Goal: Task Accomplishment & Management: Manage account settings

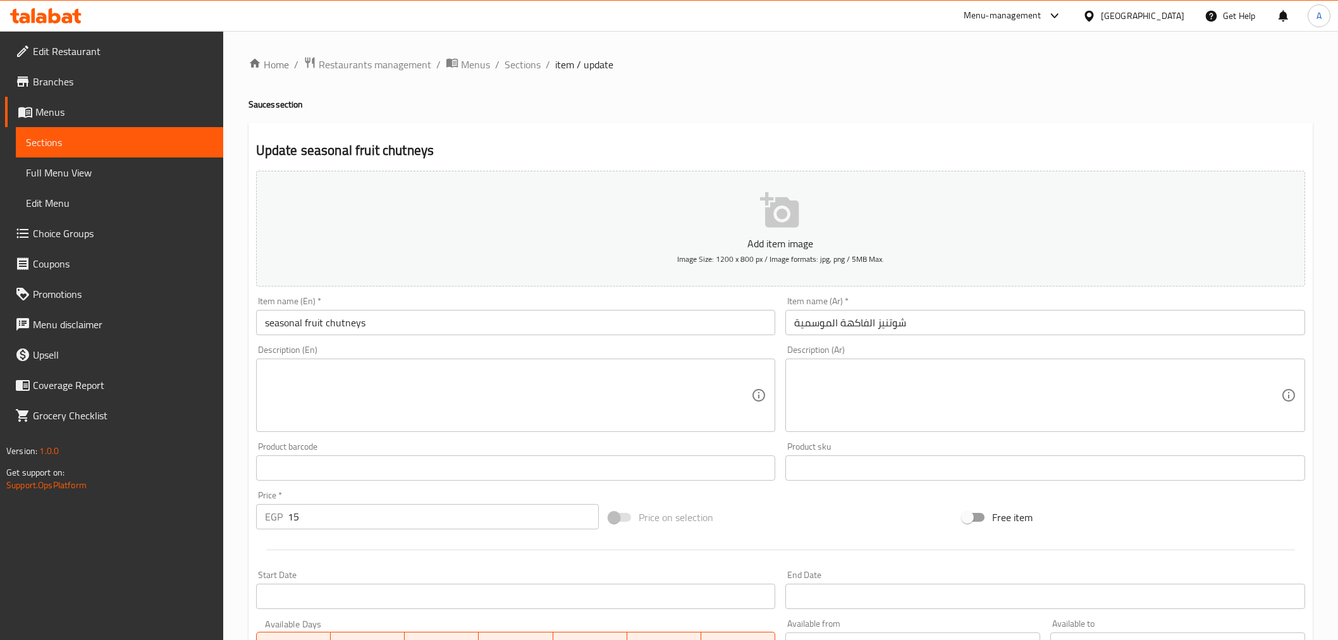
scroll to position [251, 0]
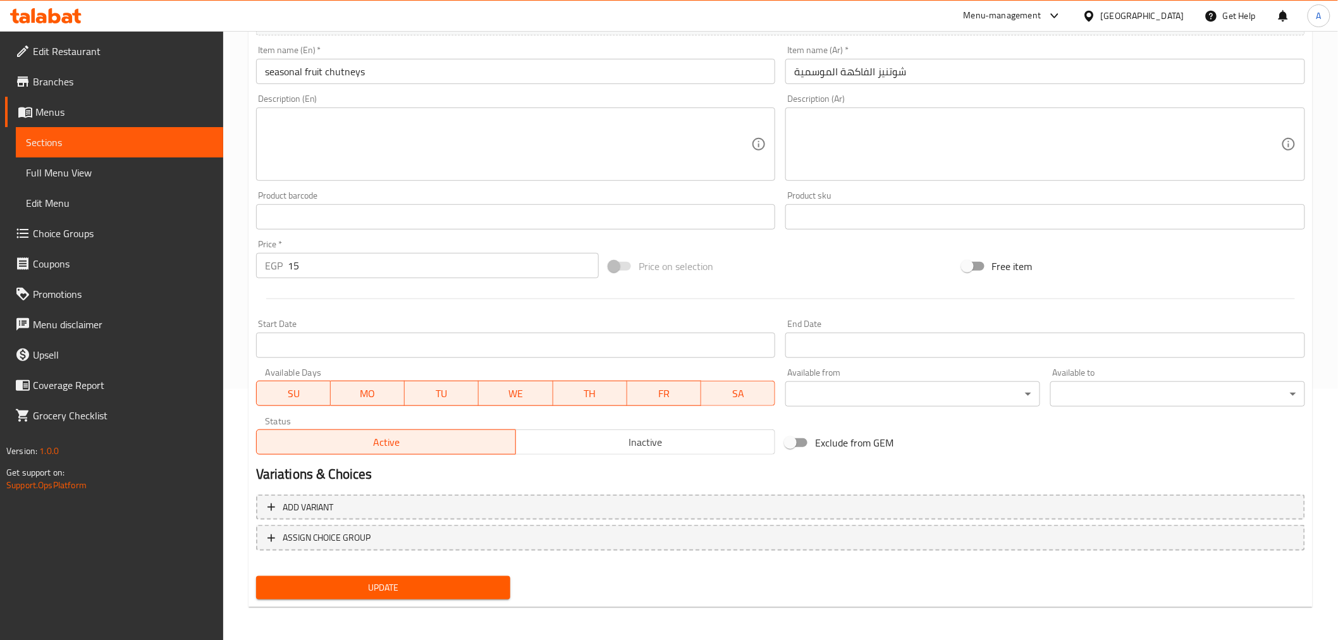
click at [1171, 20] on div "Egypt" at bounding box center [1142, 16] width 83 height 14
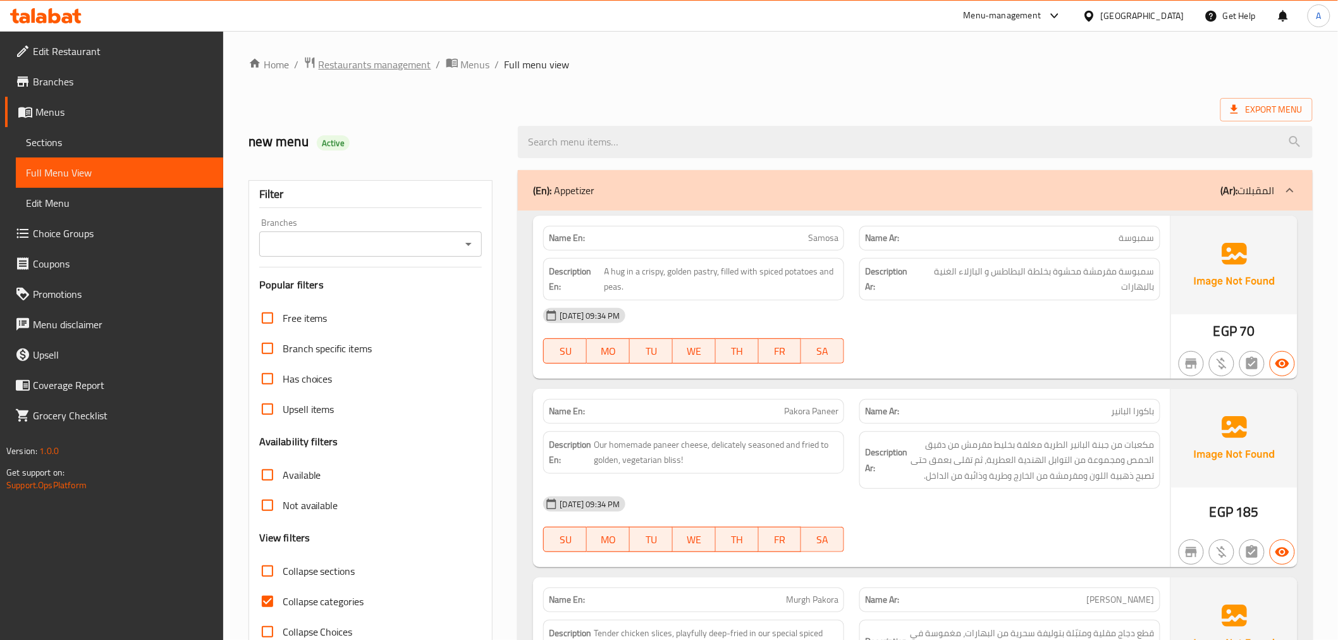
click at [380, 67] on span "Restaurants management" at bounding box center [375, 64] width 113 height 15
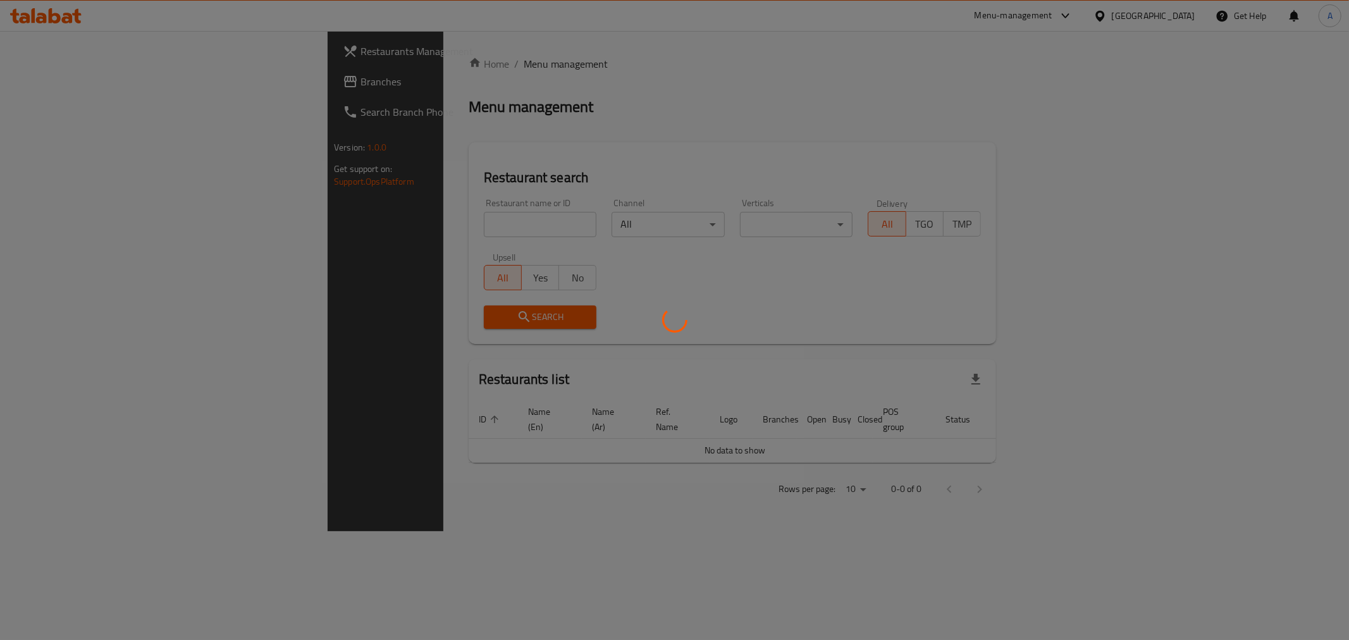
click at [325, 225] on div at bounding box center [674, 320] width 1349 height 640
click at [314, 225] on div at bounding box center [674, 320] width 1349 height 640
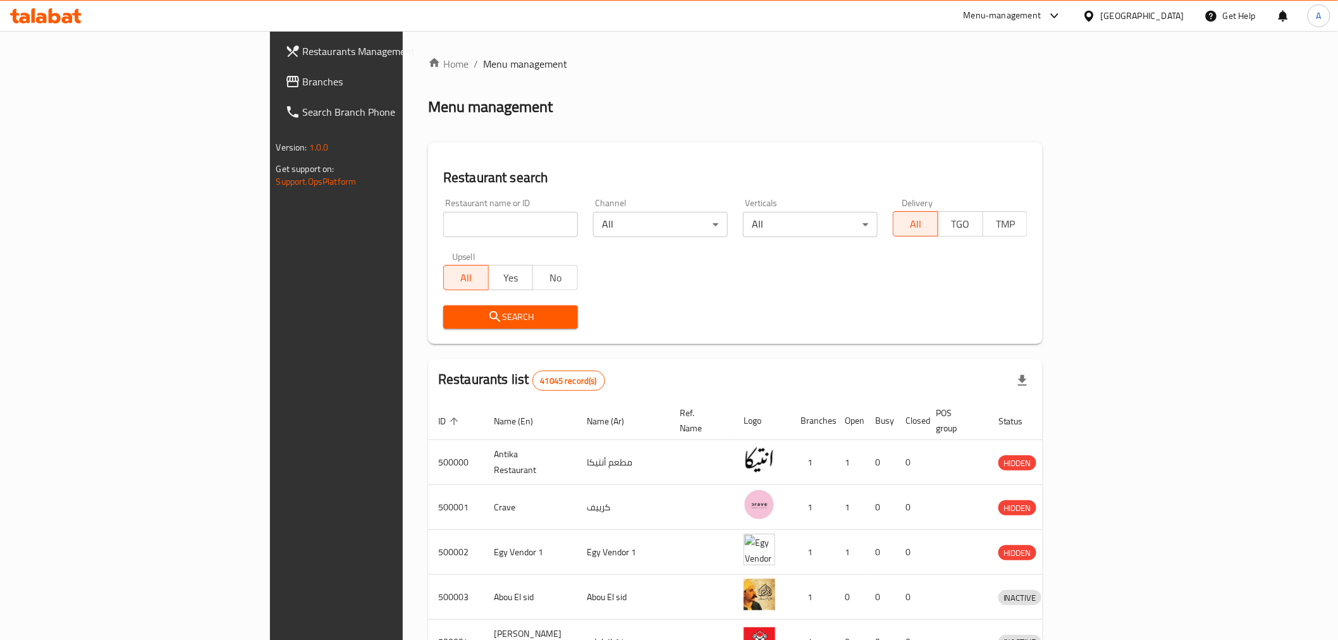
click at [314, 225] on div at bounding box center [669, 320] width 1338 height 640
click at [443, 225] on input "search" at bounding box center [510, 224] width 135 height 25
paste input "Ritzi Italian Restauran"
click at [453, 323] on span "Search" at bounding box center [510, 317] width 114 height 16
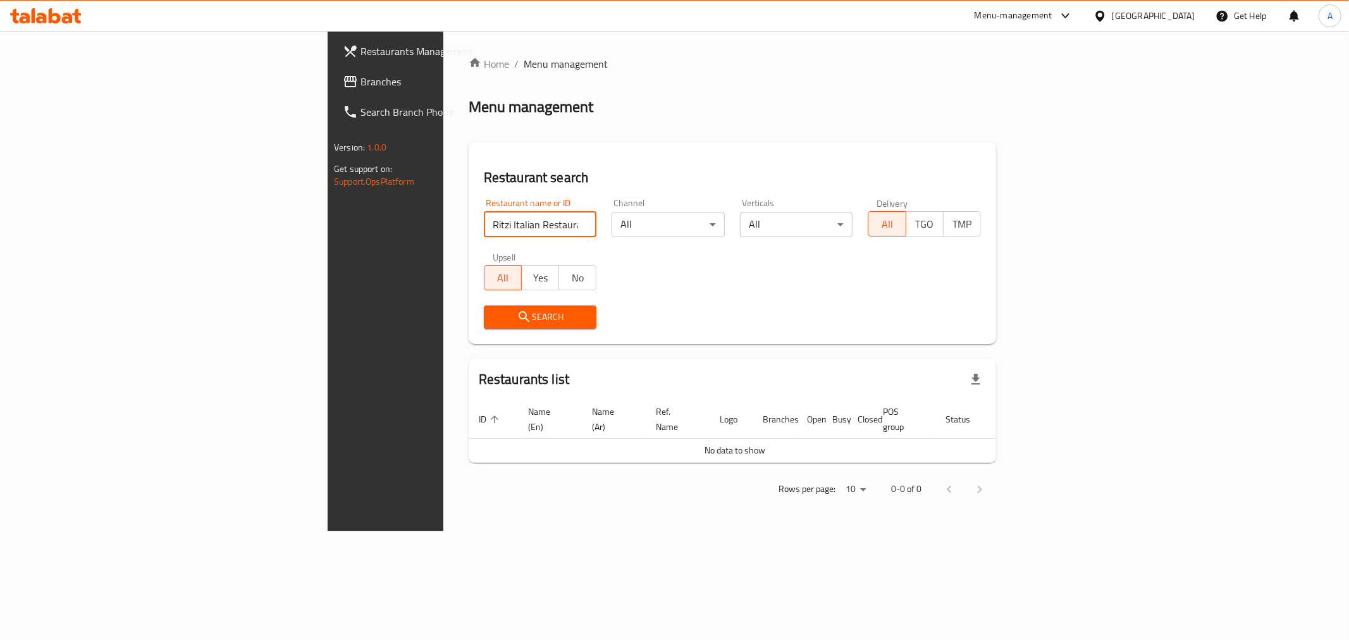
drag, startPoint x: 319, startPoint y: 223, endPoint x: 234, endPoint y: 219, distance: 84.9
click at [443, 219] on div "Home / Menu management Menu management Restaurant search Restaurant name or ID …" at bounding box center [732, 281] width 578 height 500
click at [484, 223] on input "Ritzi Italian Restauran" at bounding box center [540, 224] width 113 height 25
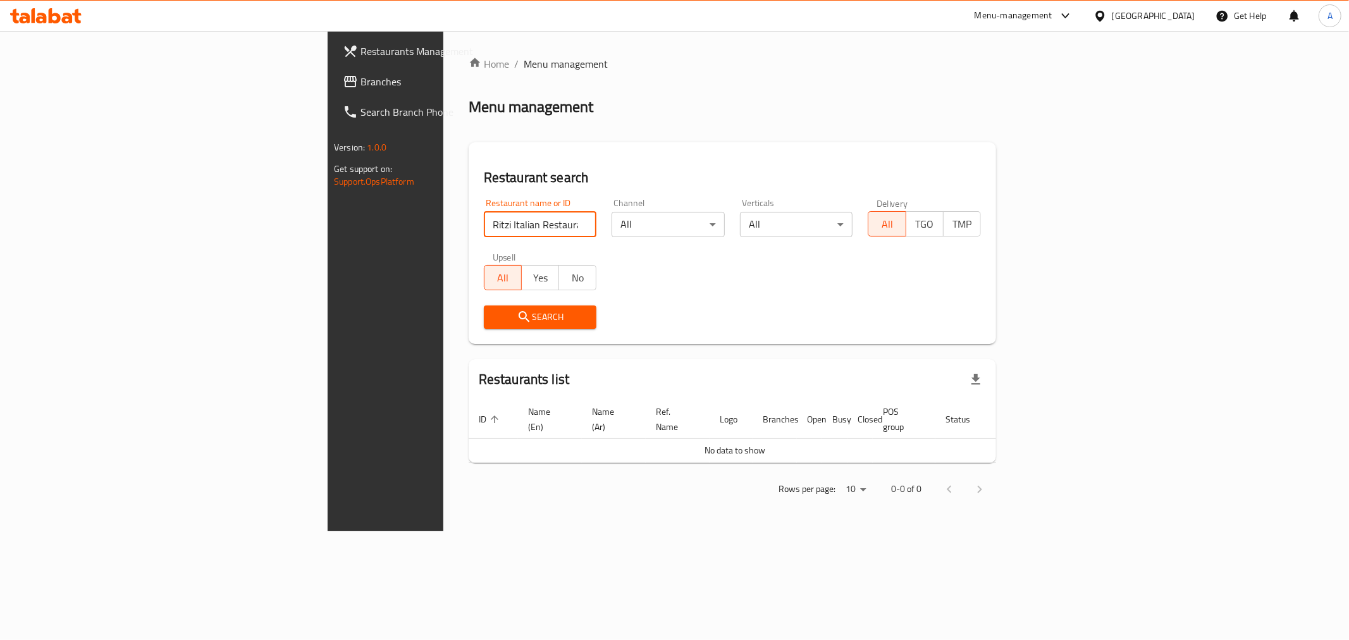
paste input "search"
type input "Ritzi Italian"
click at [494, 320] on span "Search" at bounding box center [540, 317] width 93 height 16
click at [1180, 19] on div "Egypt" at bounding box center [1153, 16] width 83 height 14
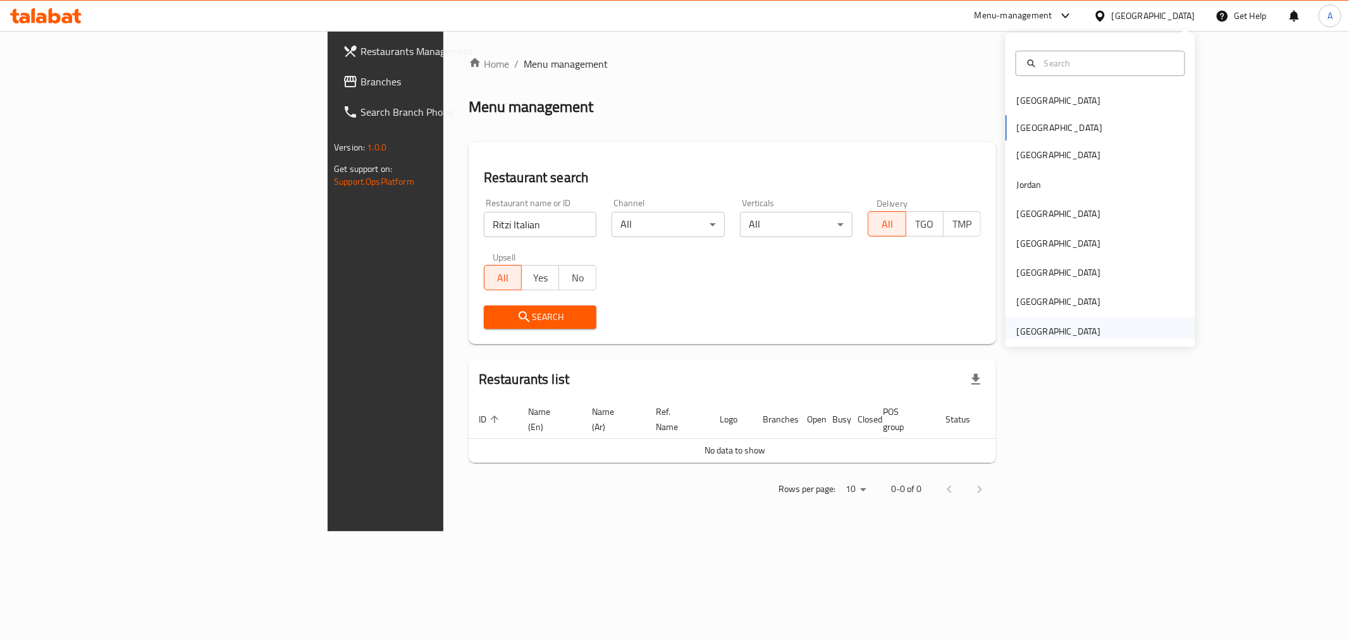
click at [1044, 335] on div "[GEOGRAPHIC_DATA]" at bounding box center [1058, 331] width 83 height 14
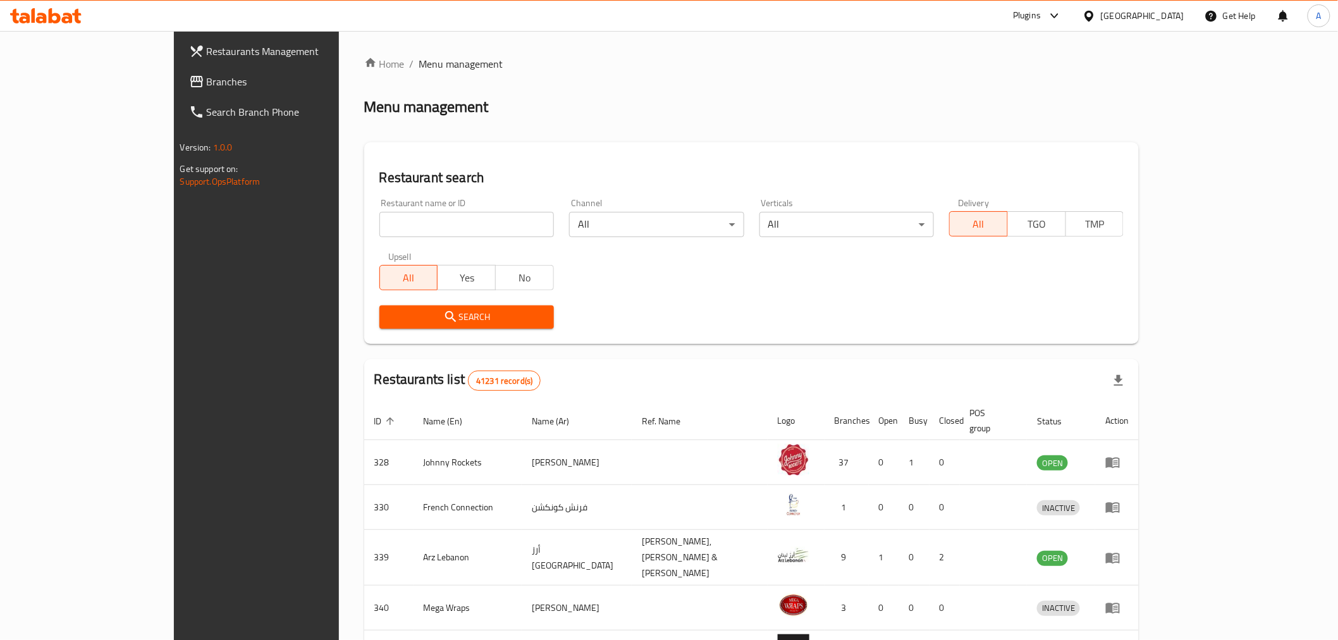
click at [379, 221] on input "search" at bounding box center [466, 224] width 175 height 25
paste input "Ritzi Italian"
type input "Ritzi Italian"
click at [390, 312] on span "Search" at bounding box center [467, 317] width 154 height 16
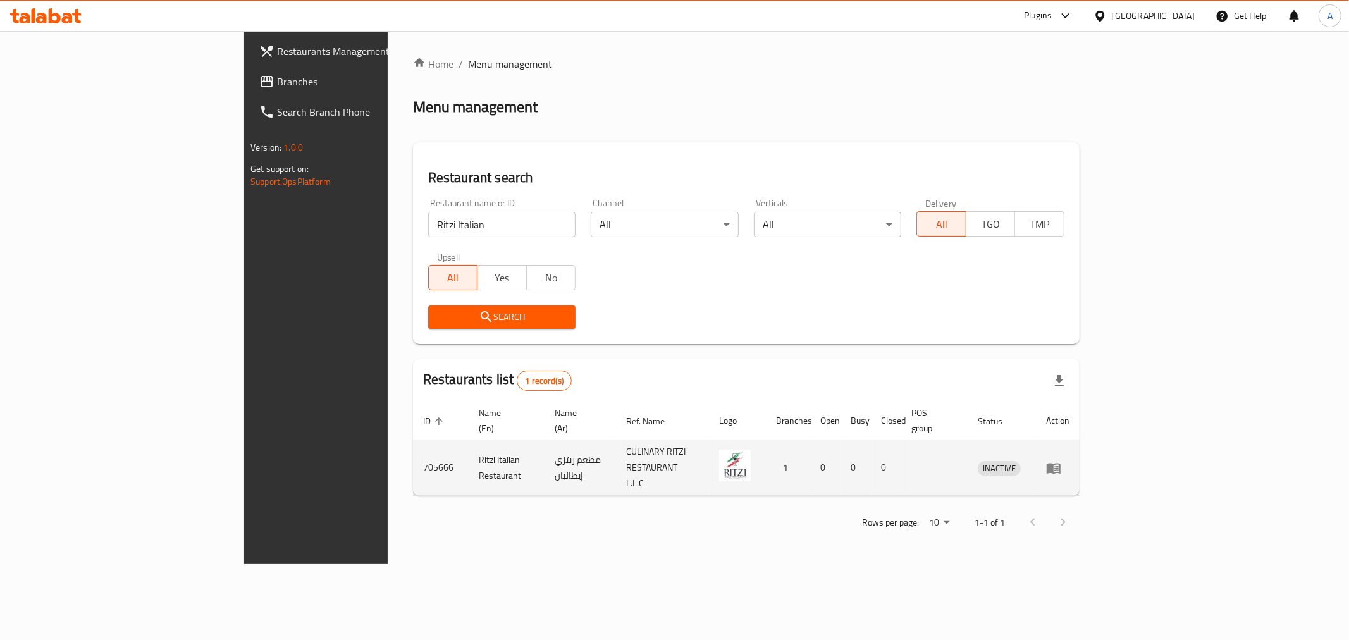
click at [1080, 464] on td "enhanced table" at bounding box center [1058, 468] width 44 height 56
click at [1080, 444] on td "enhanced table" at bounding box center [1058, 468] width 44 height 56
click at [1061, 460] on icon "enhanced table" at bounding box center [1053, 467] width 15 height 15
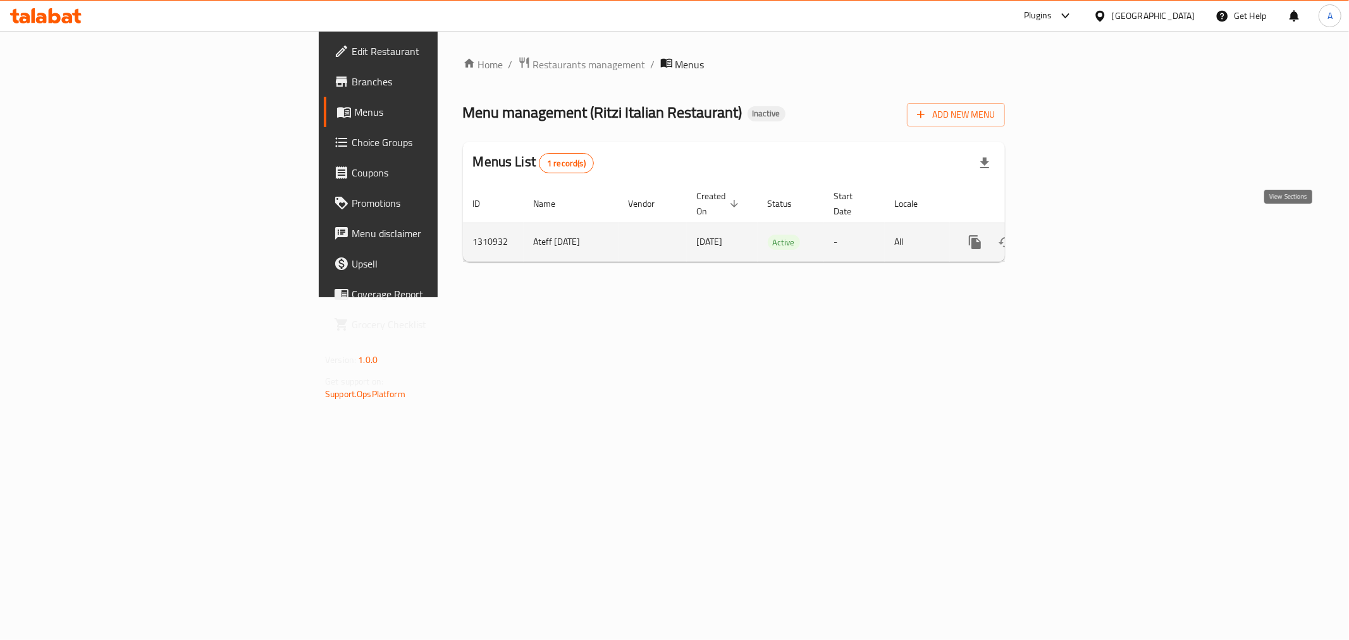
click at [1072, 237] on icon "enhanced table" at bounding box center [1066, 242] width 11 height 11
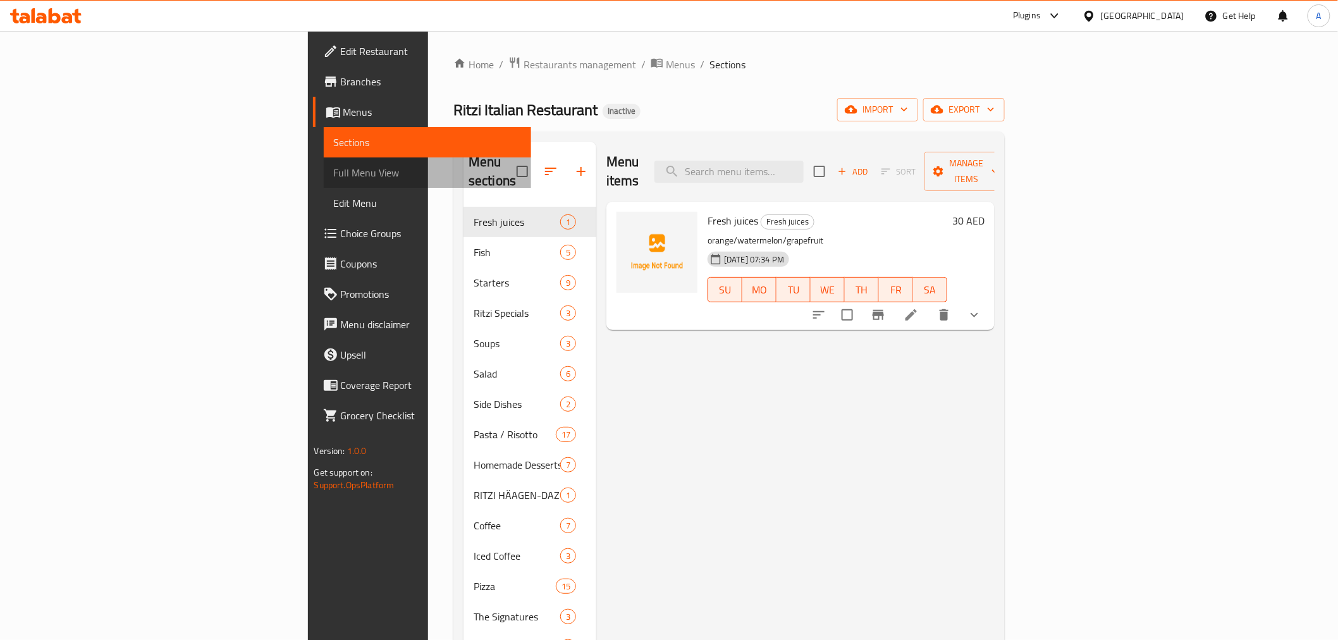
click at [324, 162] on link "Full Menu View" at bounding box center [427, 172] width 207 height 30
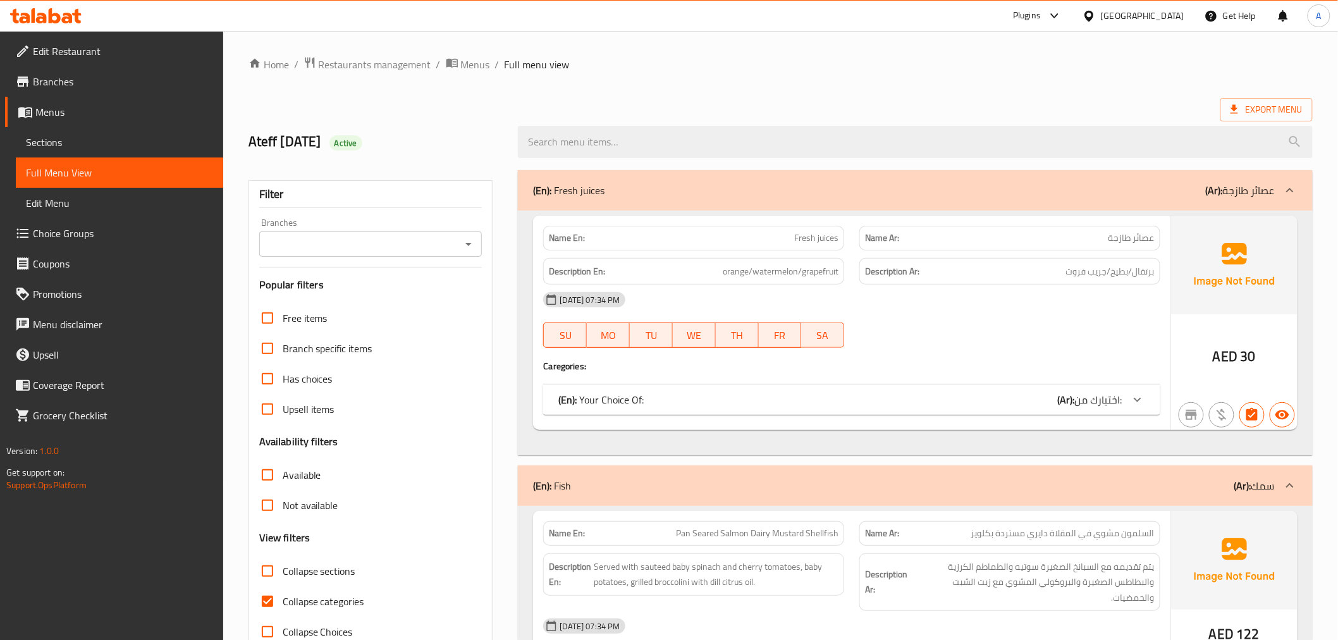
click at [310, 566] on span "Collapse sections" at bounding box center [319, 571] width 73 height 15
click at [283, 566] on input "Collapse sections" at bounding box center [267, 571] width 30 height 30
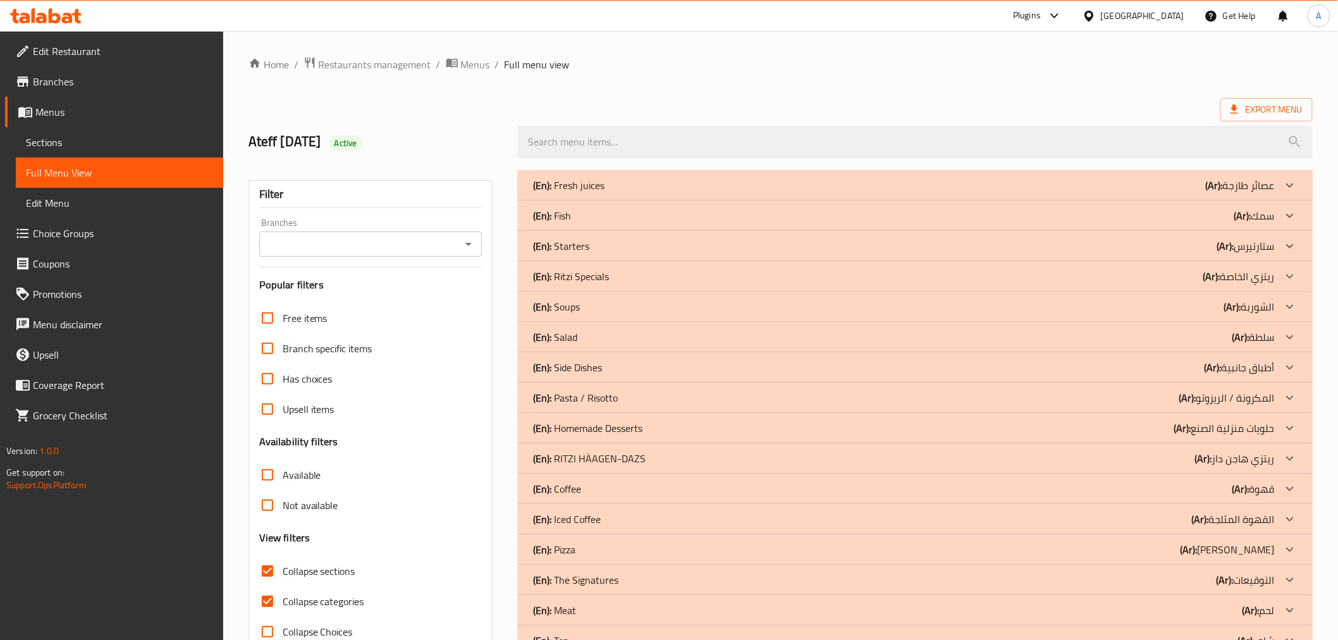
scroll to position [132, 0]
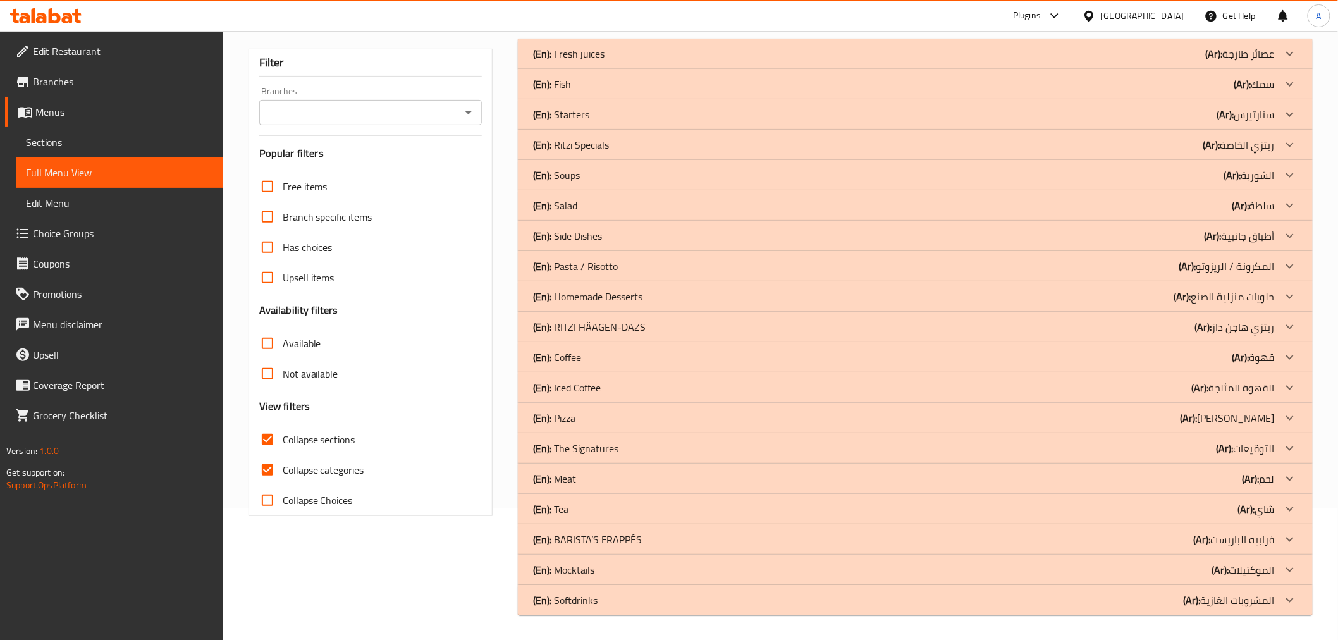
click at [595, 118] on div "(En): Starters (Ar): ستارتيرس" at bounding box center [903, 114] width 741 height 15
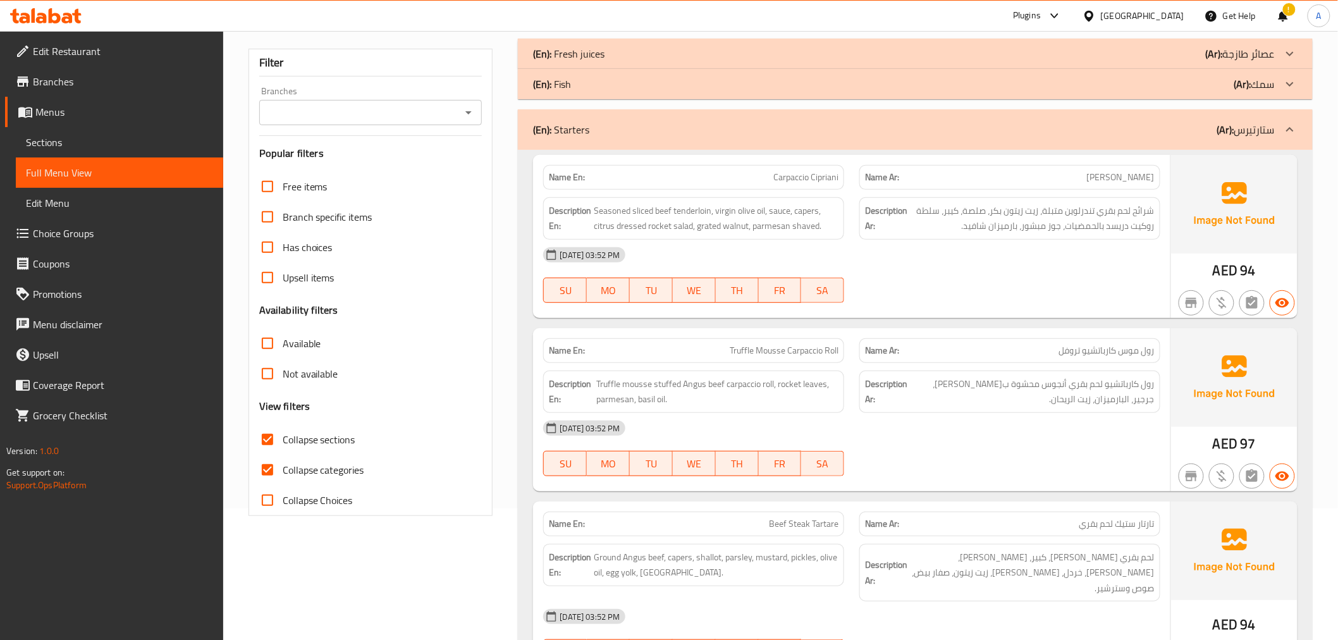
click at [873, 126] on div "(En): Starters (Ar): ستارتيرس" at bounding box center [903, 129] width 741 height 15
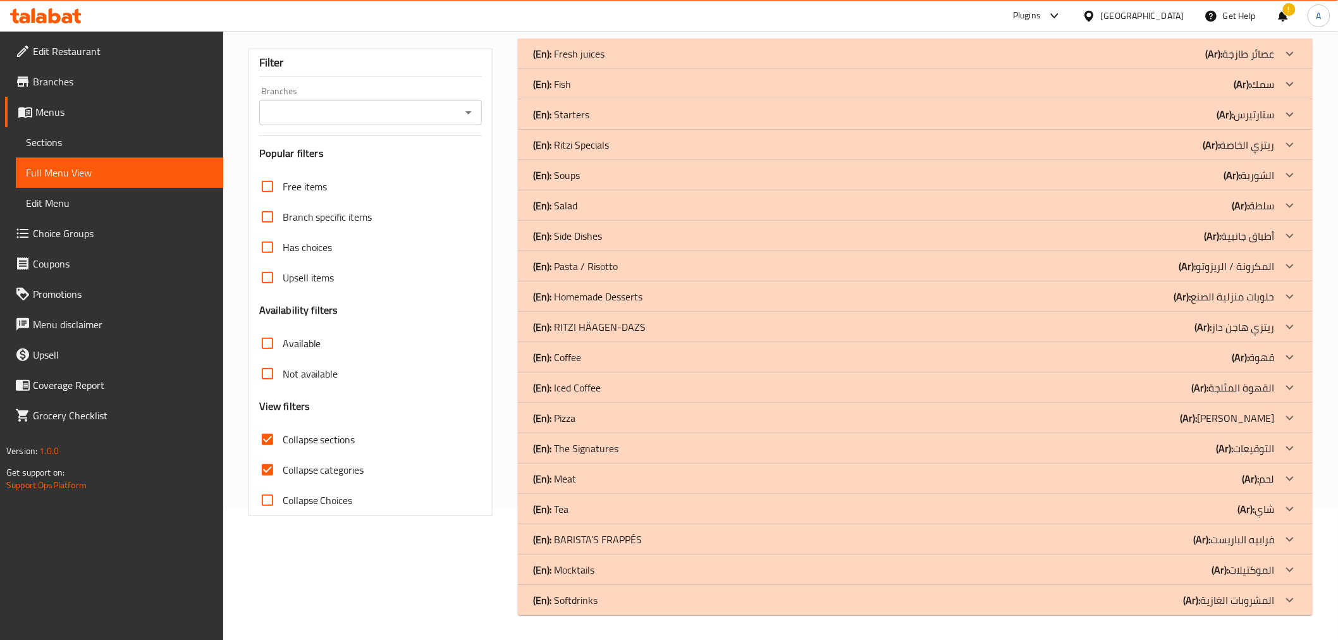
click at [598, 125] on div "(En): Starters (Ar): ستارتيرس" at bounding box center [915, 114] width 794 height 30
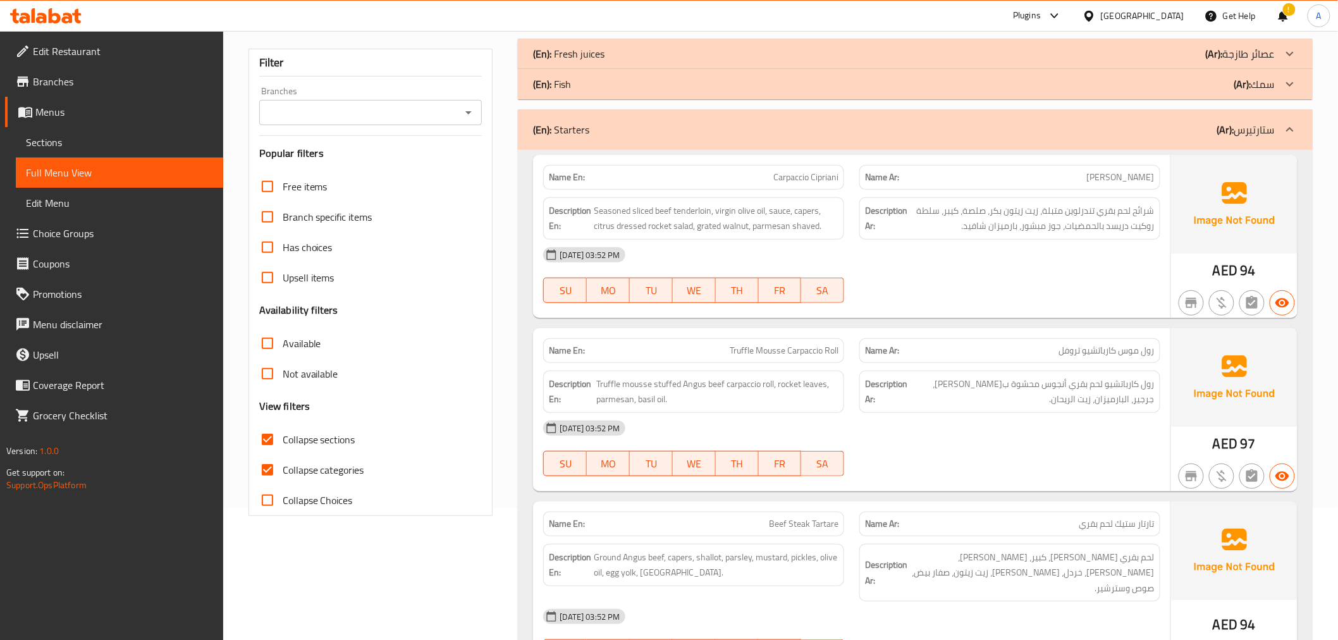
click at [1006, 171] on p "Name Ar: كارباتشيو سيبرياني" at bounding box center [1010, 177] width 290 height 13
click at [1006, 169] on div "Name Ar: كارباتشيو سيبرياني" at bounding box center [1010, 177] width 301 height 25
click at [776, 171] on span "Carpaccio Cipriani" at bounding box center [805, 177] width 65 height 13
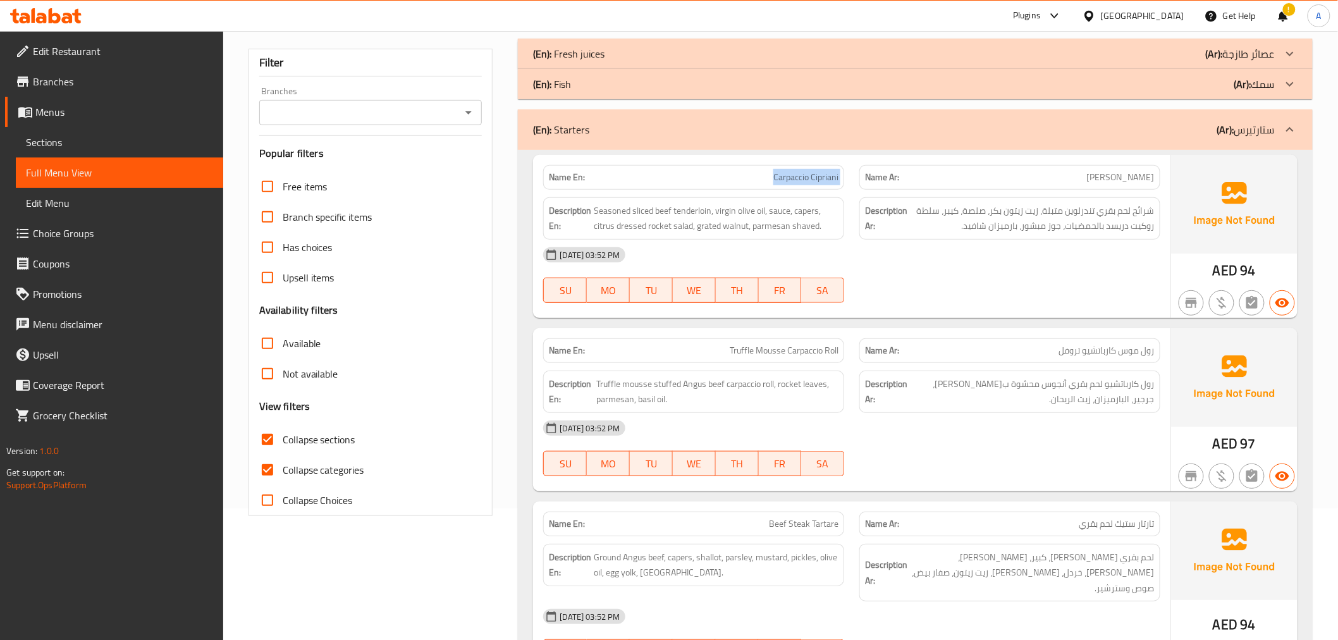
click at [776, 171] on span "Carpaccio Cipriani" at bounding box center [805, 177] width 65 height 13
click at [1112, 187] on div "Name Ar: كارباتشيو سيبرياني" at bounding box center [1010, 177] width 301 height 25
click at [813, 185] on div "Name En: Carpaccio Cipriani" at bounding box center [693, 177] width 301 height 25
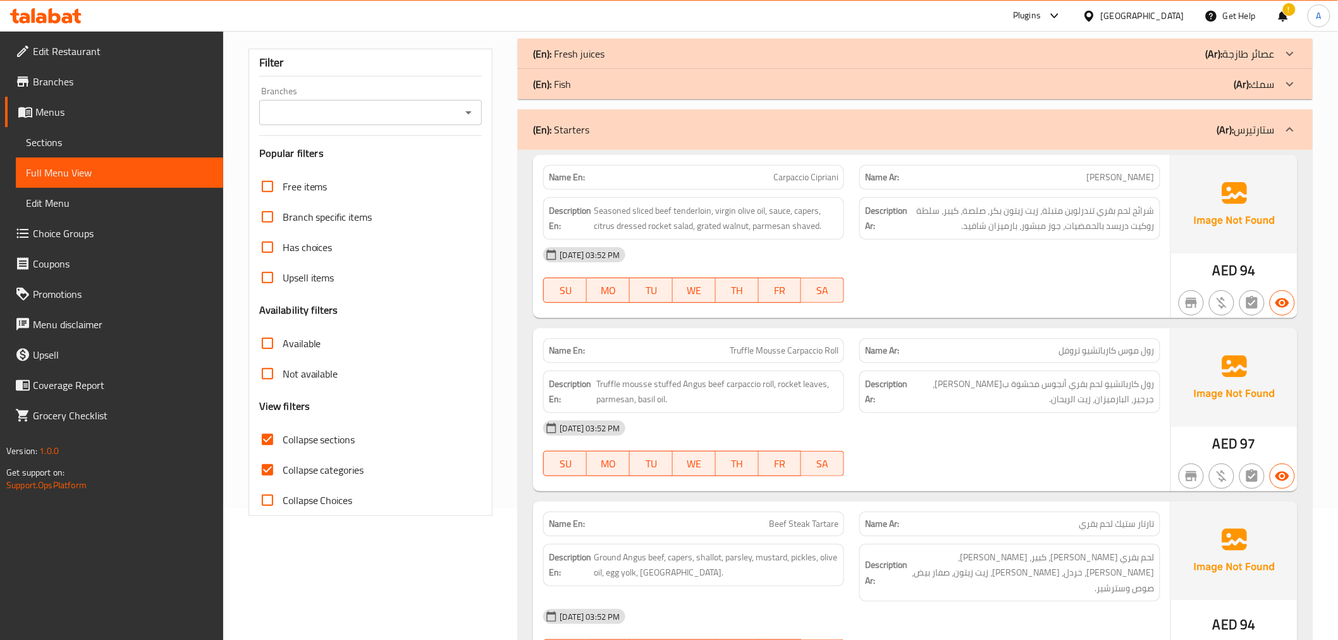
click at [1090, 171] on span "كارباتشيو سيبرياني" at bounding box center [1121, 177] width 68 height 13
click at [824, 176] on span "Carpaccio Cipriani" at bounding box center [805, 177] width 65 height 13
click at [1051, 177] on p "Name Ar: كارباتشيو سيبرياني" at bounding box center [1010, 177] width 290 height 13
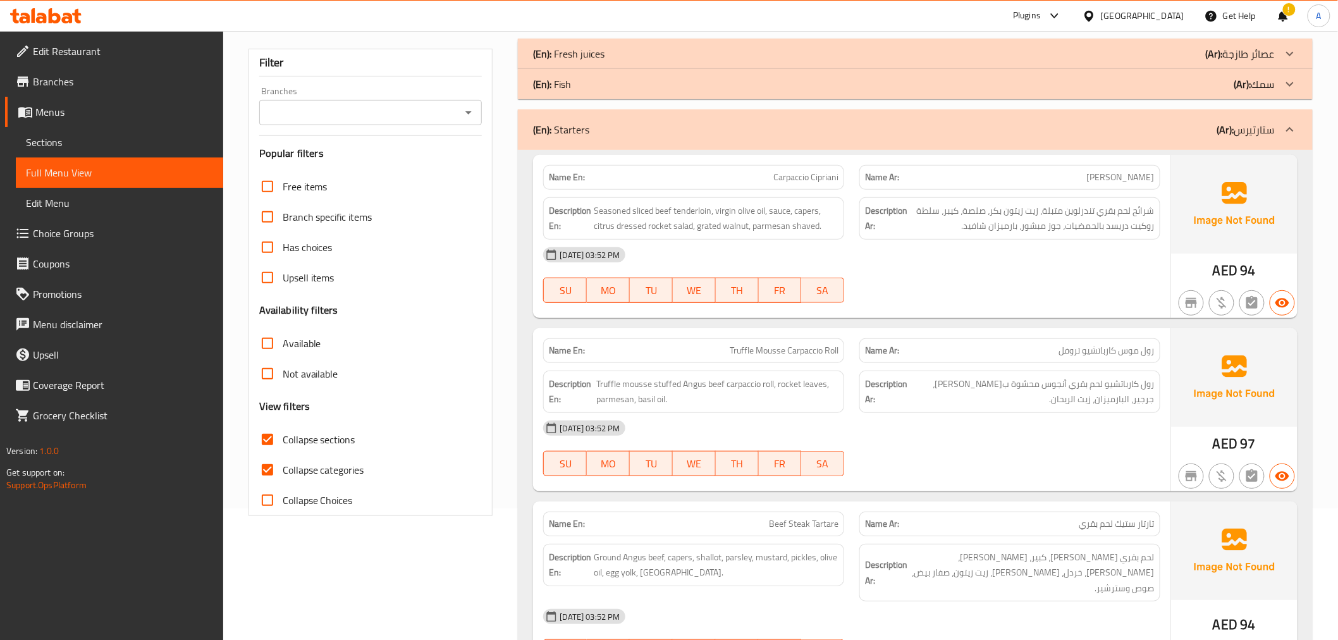
click at [1051, 177] on p "Name Ar: كارباتشيو سيبرياني" at bounding box center [1010, 177] width 290 height 13
click at [1047, 182] on p "Name Ar: كارباتشيو سيبرياني" at bounding box center [1010, 177] width 290 height 13
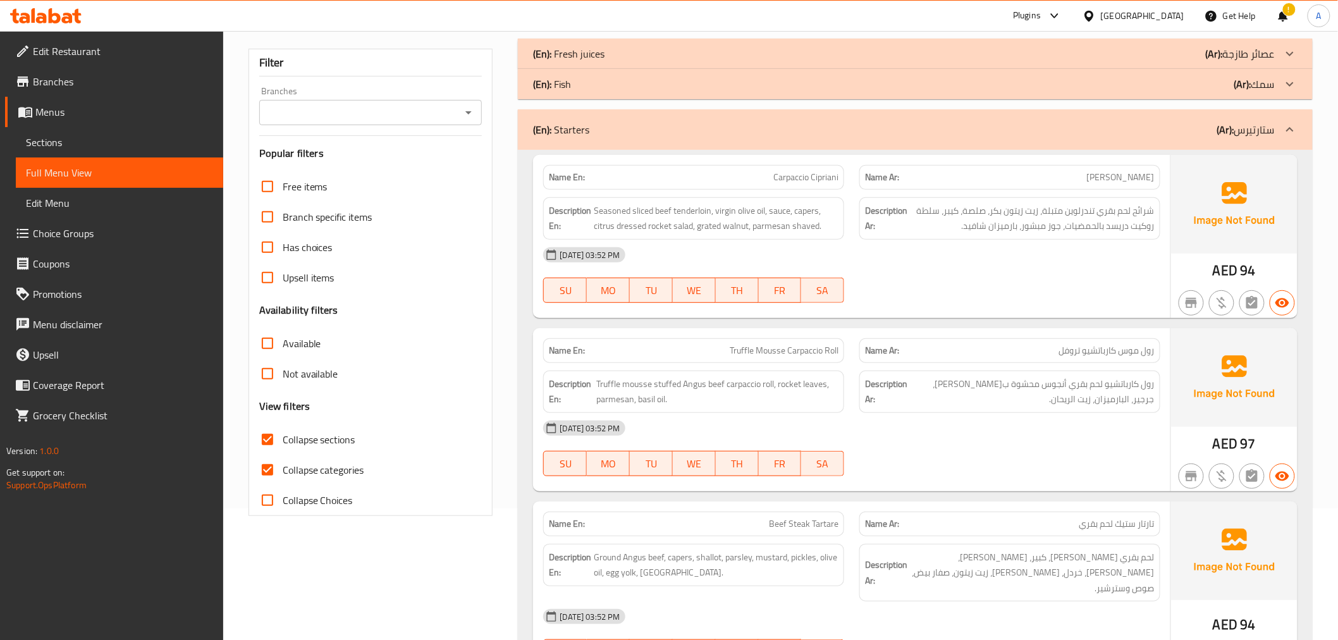
click at [792, 185] on div "Name En: Carpaccio Cipriani" at bounding box center [693, 177] width 301 height 25
click at [823, 180] on span "Carpaccio Cipriani" at bounding box center [805, 177] width 65 height 13
click at [824, 180] on span "Carpaccio Cipriani" at bounding box center [805, 177] width 65 height 13
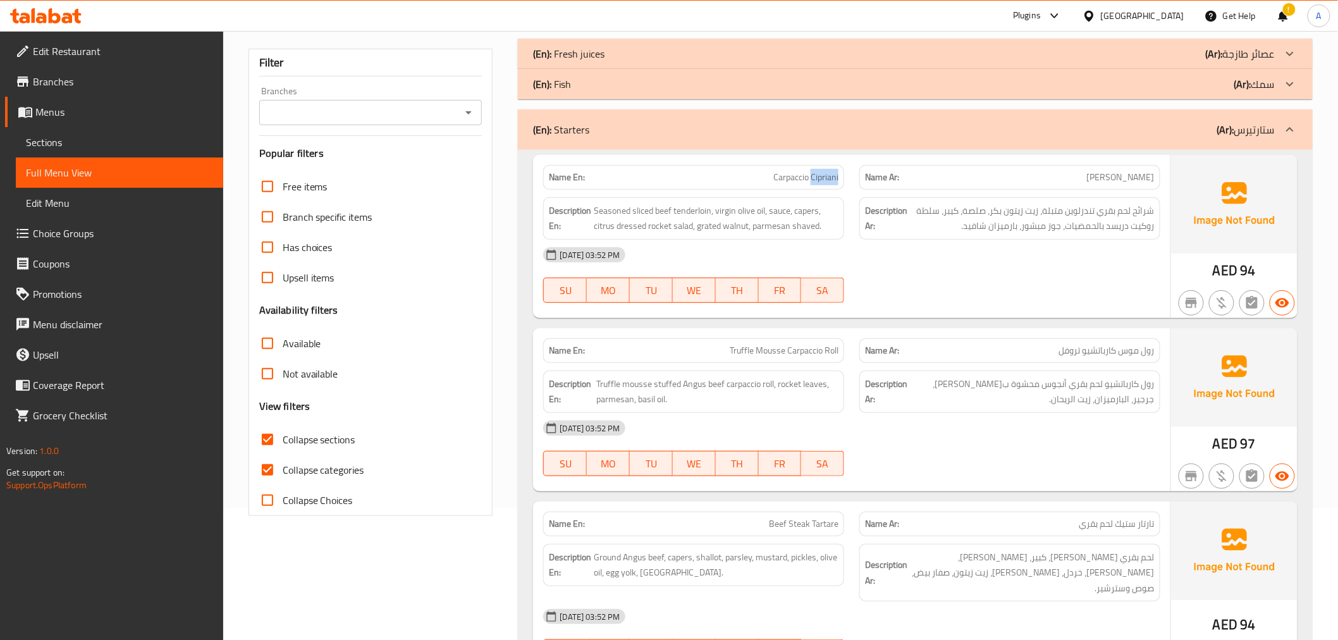
copy span "Cipriani"
click at [810, 182] on span "Carpaccio Cipriani" at bounding box center [805, 177] width 65 height 13
copy span "Carpaccio Cipriani"
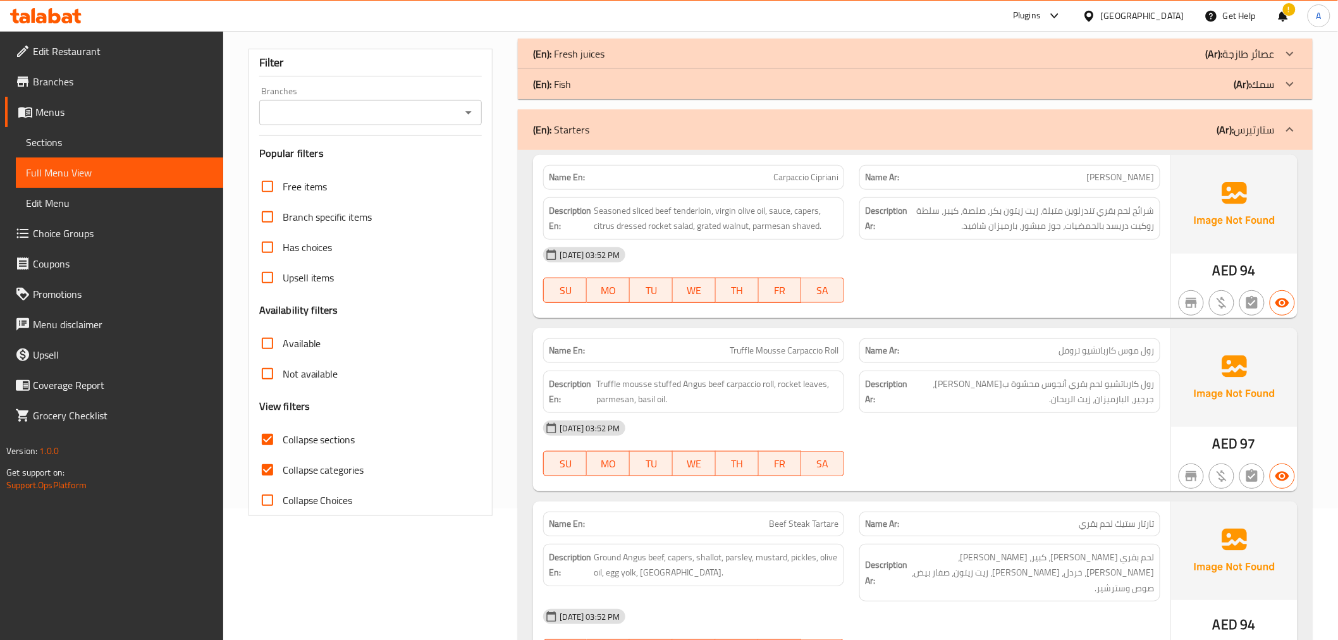
drag, startPoint x: 798, startPoint y: 222, endPoint x: 806, endPoint y: 222, distance: 8.2
click at [798, 222] on span "Seasoned sliced beef tenderloin, virgin olive oil, sauce, capers, citrus dresse…" at bounding box center [716, 218] width 245 height 31
click at [975, 219] on span "شرائح لحم بقري تندرلوين متبلة، زيت زيتون بكر، صلصة، كيبر، سلطة روكيت دريسد بالح…" at bounding box center [1032, 218] width 245 height 31
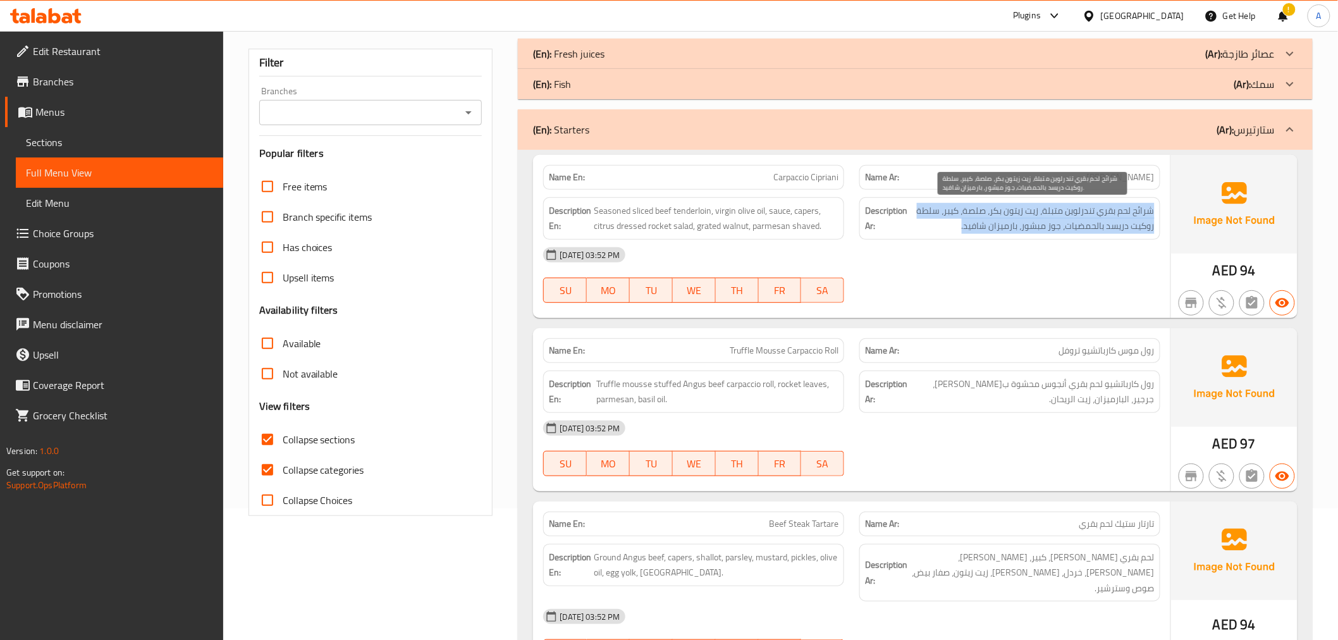
click at [975, 219] on span "شرائح لحم بقري تندرلوين متبلة، زيت زيتون بكر، صلصة، كيبر، سلطة روكيت دريسد بالح…" at bounding box center [1032, 218] width 245 height 31
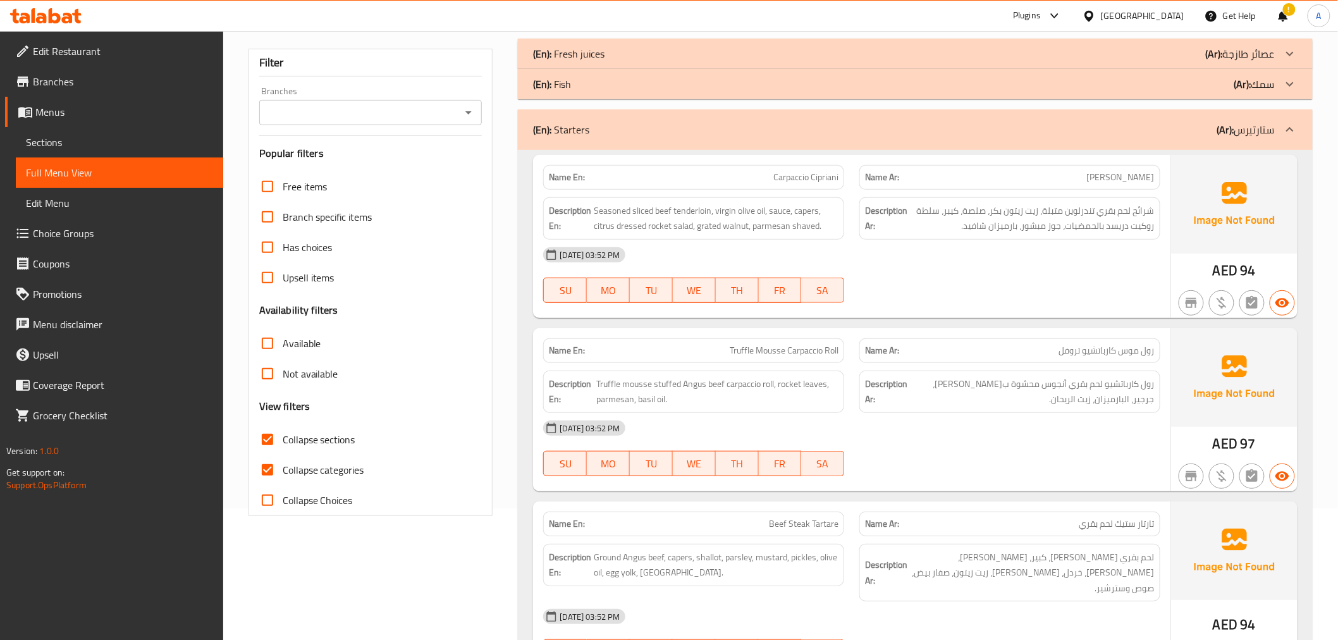
click at [791, 225] on span "Seasoned sliced beef tenderloin, virgin olive oil, sauce, capers, citrus dresse…" at bounding box center [716, 218] width 245 height 31
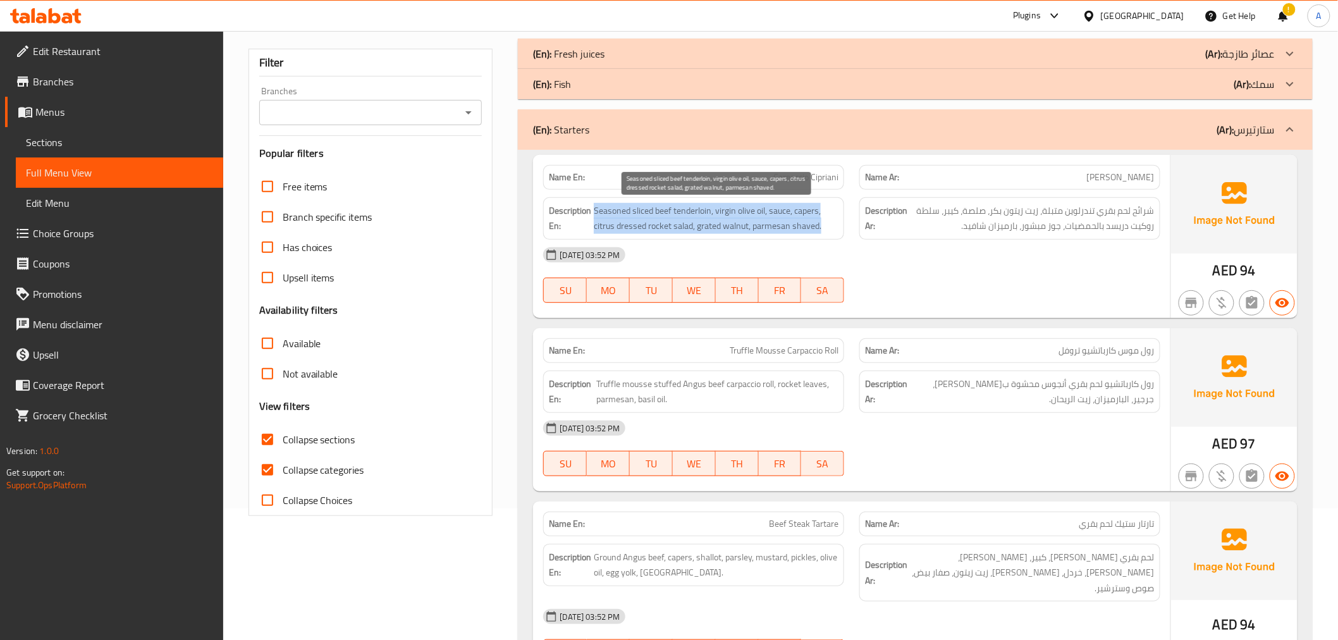
click at [791, 225] on span "Seasoned sliced beef tenderloin, virgin olive oil, sauce, capers, citrus dresse…" at bounding box center [716, 218] width 245 height 31
click at [717, 206] on span "Seasoned sliced beef tenderloin, virgin olive oil, sauce, capers, citrus dresse…" at bounding box center [716, 218] width 245 height 31
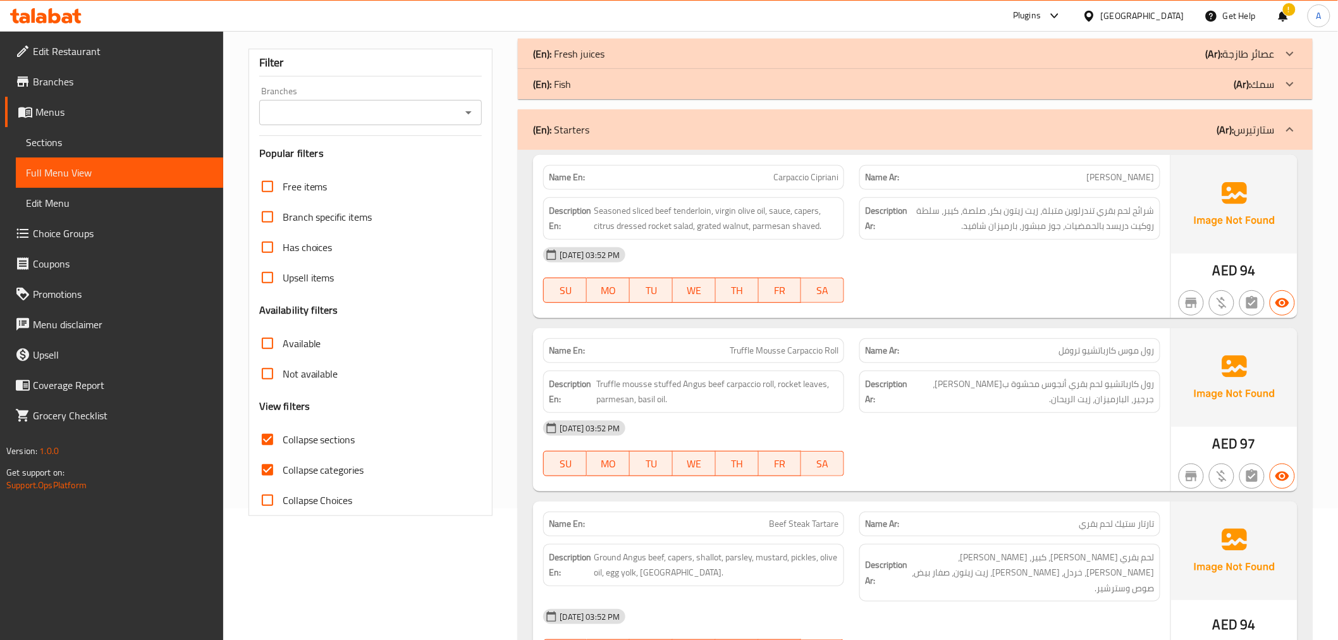
click at [779, 176] on span "Carpaccio Cipriani" at bounding box center [805, 177] width 65 height 13
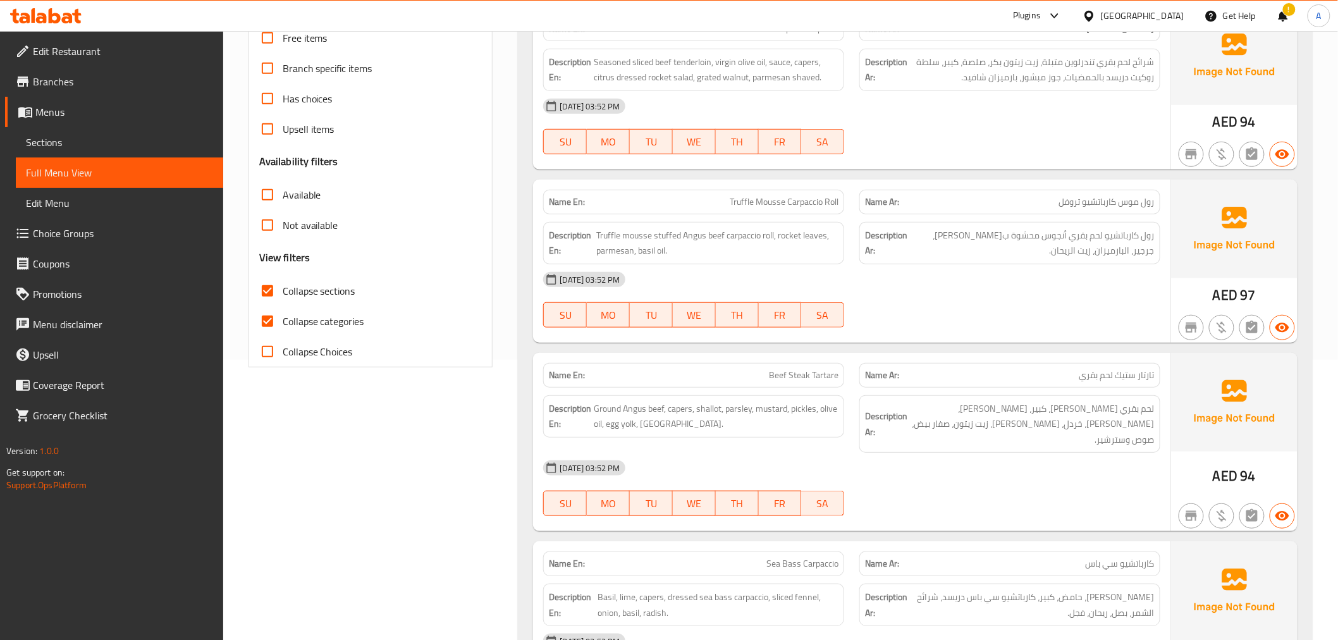
scroll to position [299, 0]
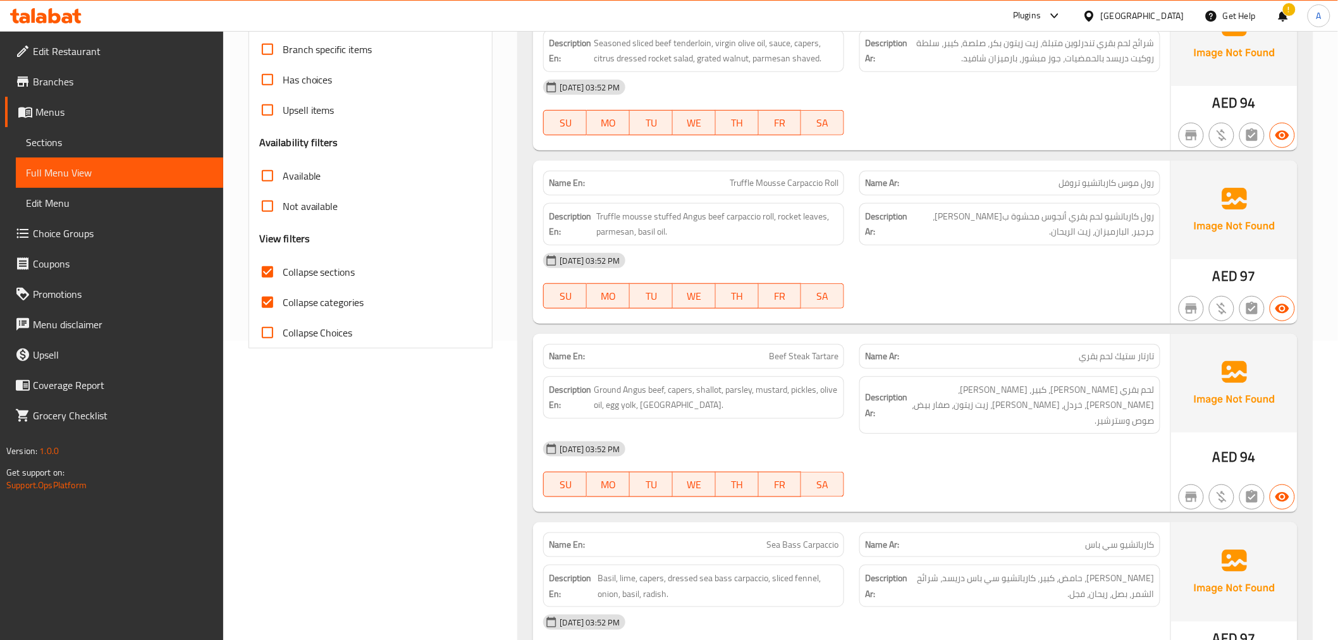
click at [1028, 71] on div "Description Ar: شرائح لحم بقري تندرلوين متبلة، زيت زيتون بكر، صلصة، كيبر، سلطة …" at bounding box center [1010, 51] width 301 height 42
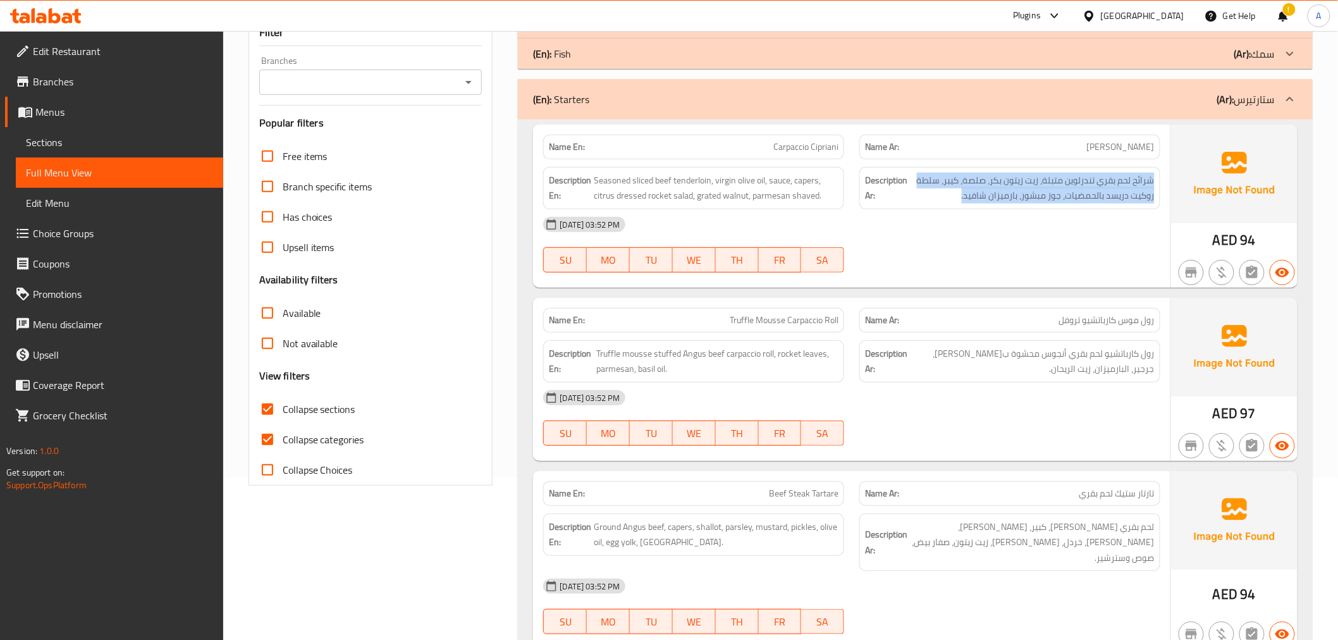
scroll to position [154, 0]
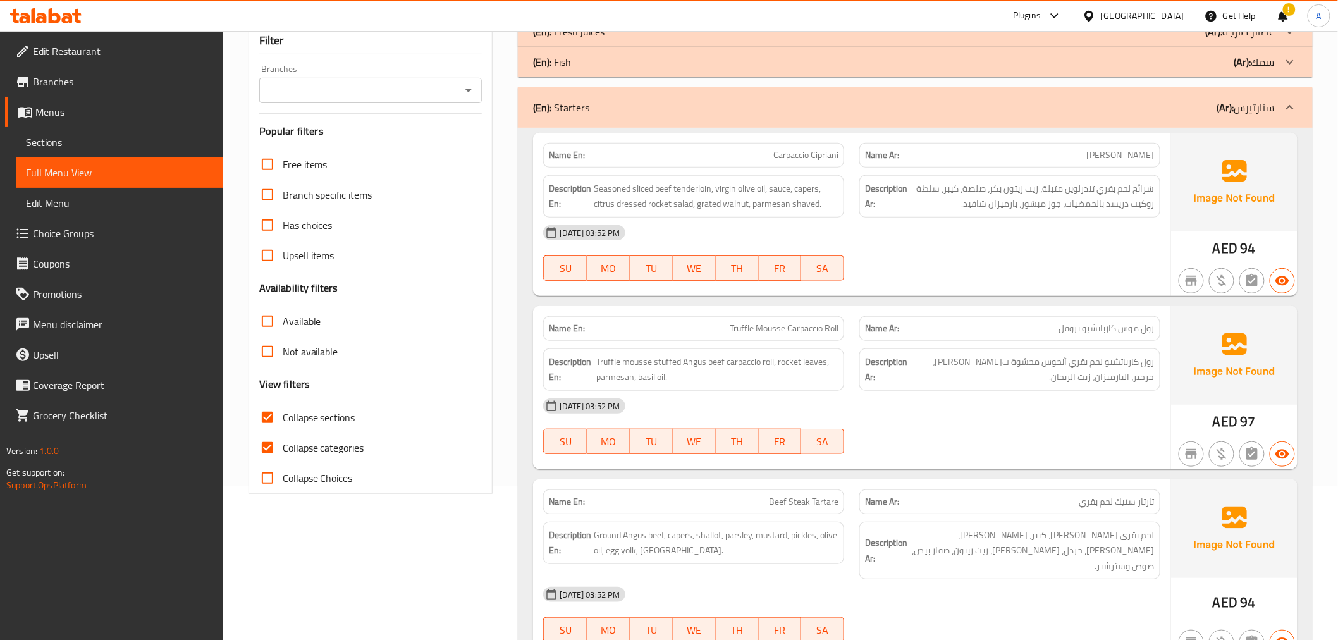
click at [616, 215] on div "Description En: Seasoned sliced beef tenderloin, virgin olive oil, sauce, caper…" at bounding box center [693, 196] width 301 height 42
click at [675, 190] on span "Seasoned sliced beef tenderloin, virgin olive oil, sauce, capers, citrus dresse…" at bounding box center [716, 196] width 245 height 31
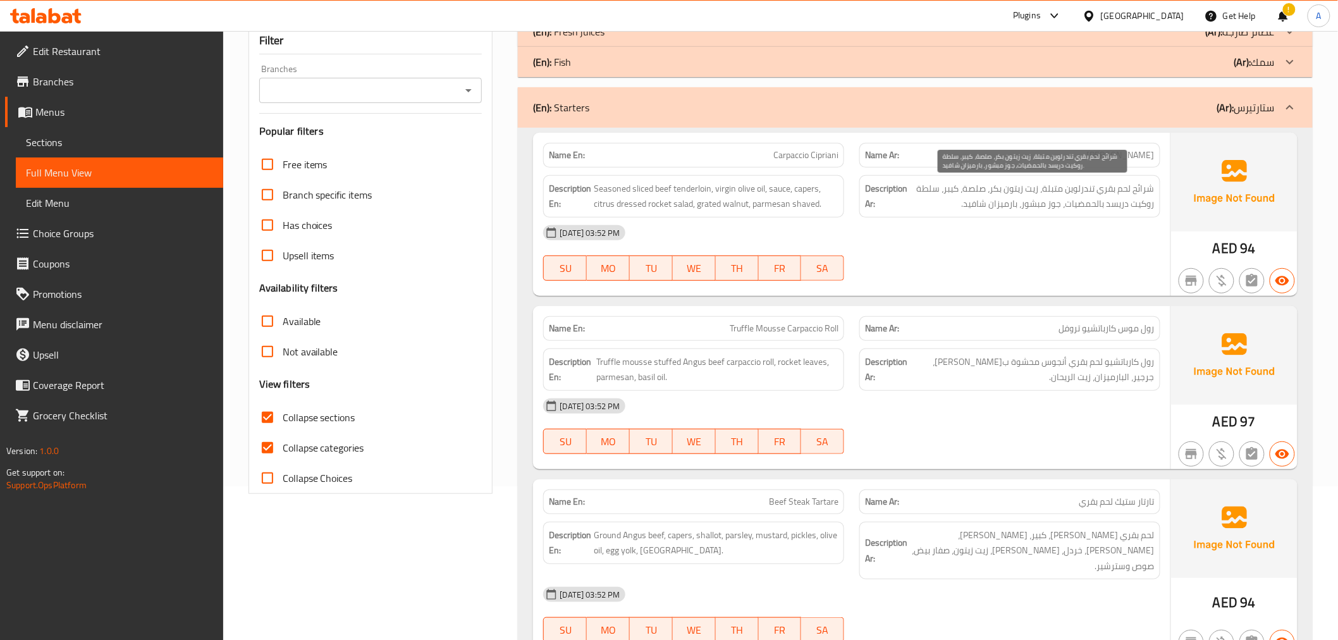
click at [1055, 207] on span "شرائح لحم بقري تندرلوين متبلة، زيت زيتون بكر، صلصة، كيبر، سلطة روكيت دريسد بالح…" at bounding box center [1032, 196] width 245 height 31
click at [723, 207] on span "Seasoned sliced beef tenderloin, virgin olive oil, sauce, capers, citrus dresse…" at bounding box center [716, 196] width 245 height 31
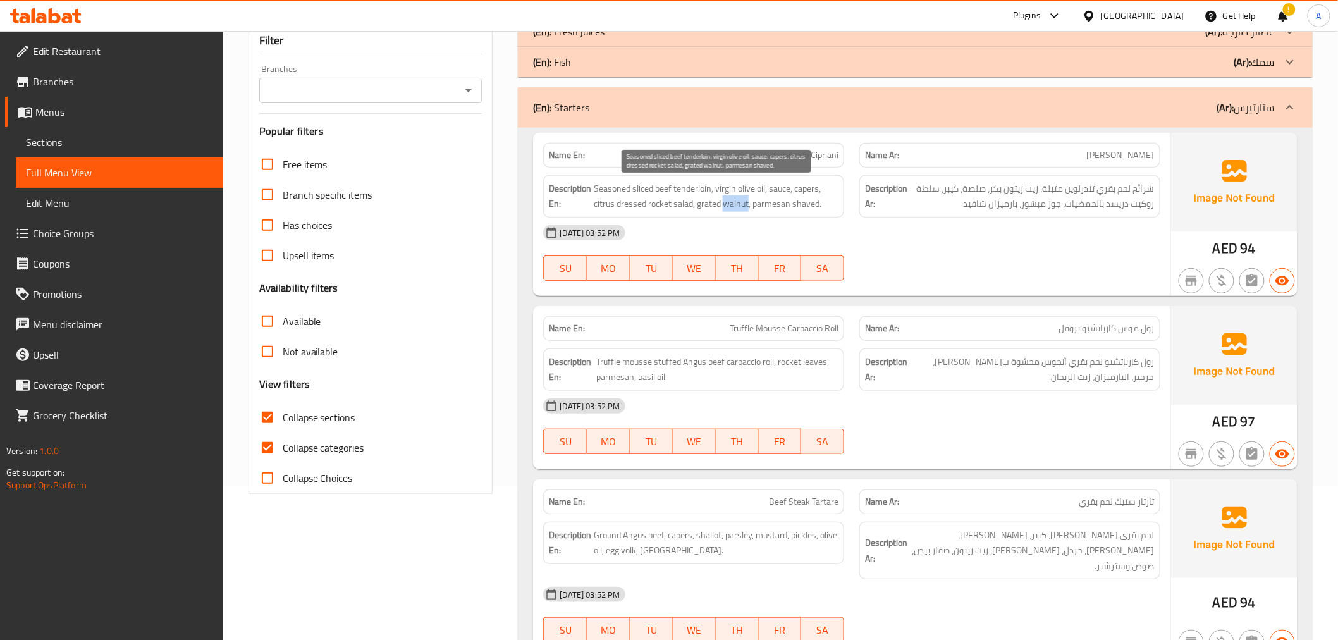
click at [723, 207] on span "Seasoned sliced beef tenderloin, virgin olive oil, sauce, capers, citrus dresse…" at bounding box center [716, 196] width 245 height 31
click at [697, 201] on span "Seasoned sliced beef tenderloin, virgin olive oil, sauce, capers, citrus dresse…" at bounding box center [716, 196] width 245 height 31
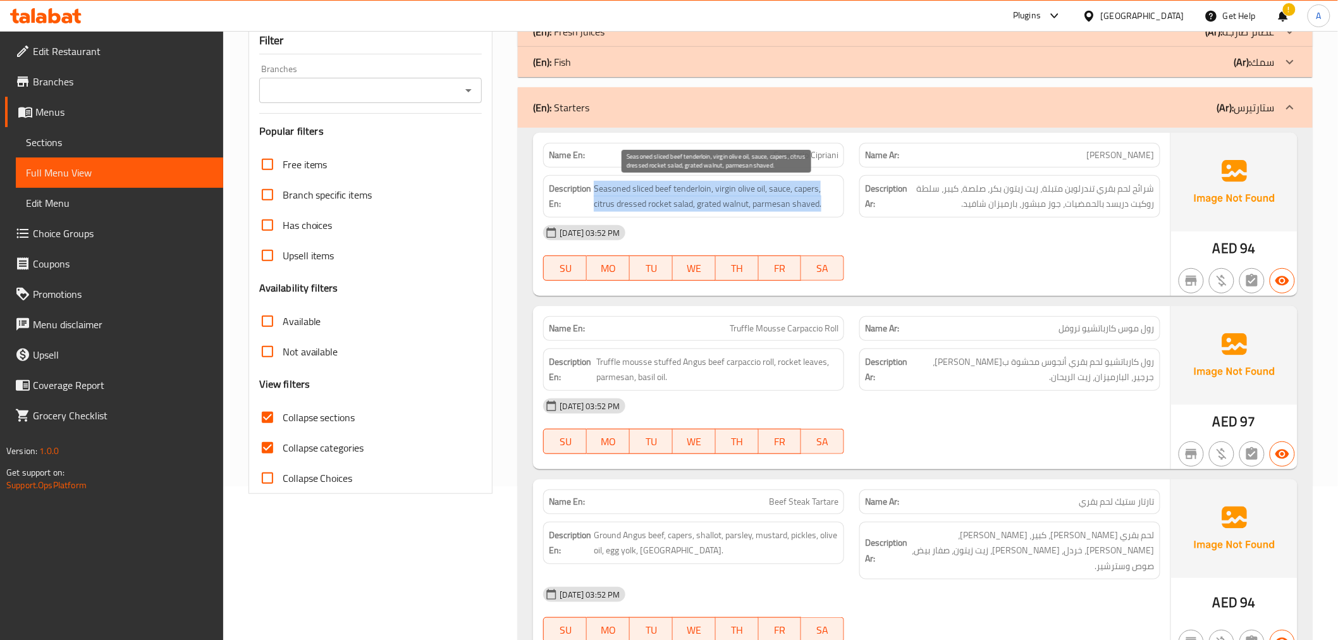
click at [697, 201] on span "Seasoned sliced beef tenderloin, virgin olive oil, sauce, capers, citrus dresse…" at bounding box center [716, 196] width 245 height 31
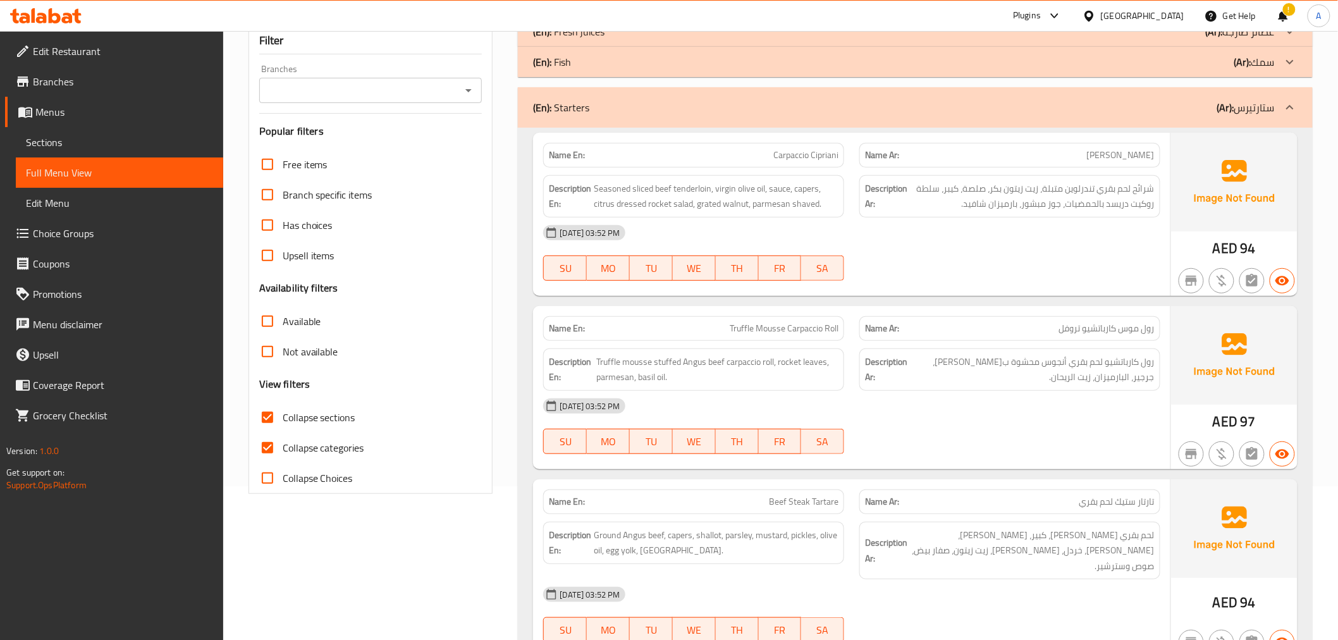
click at [1020, 188] on span "شرائح لحم بقري تندرلوين متبلة، زيت زيتون بكر، صلصة، كيبر، سلطة روكيت دريسد بالح…" at bounding box center [1032, 196] width 245 height 31
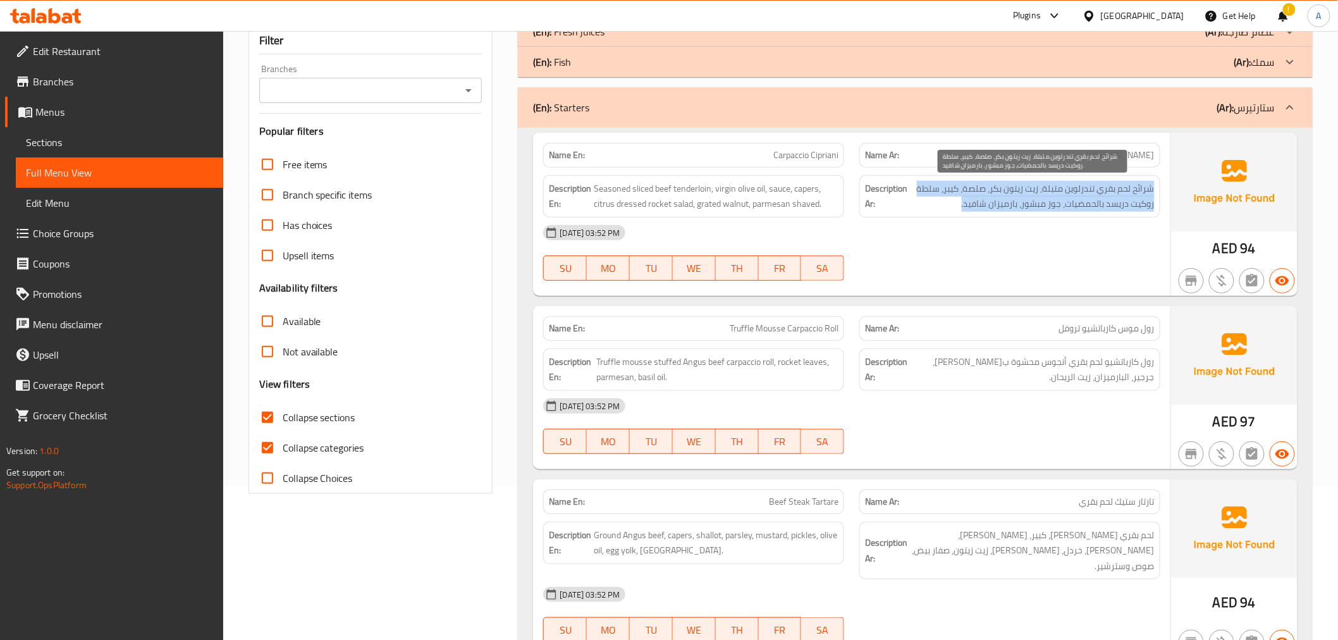
click at [1020, 188] on span "شرائح لحم بقري تندرلوين متبلة، زيت زيتون بكر، صلصة، كيبر، سلطة روكيت دريسد بالح…" at bounding box center [1032, 196] width 245 height 31
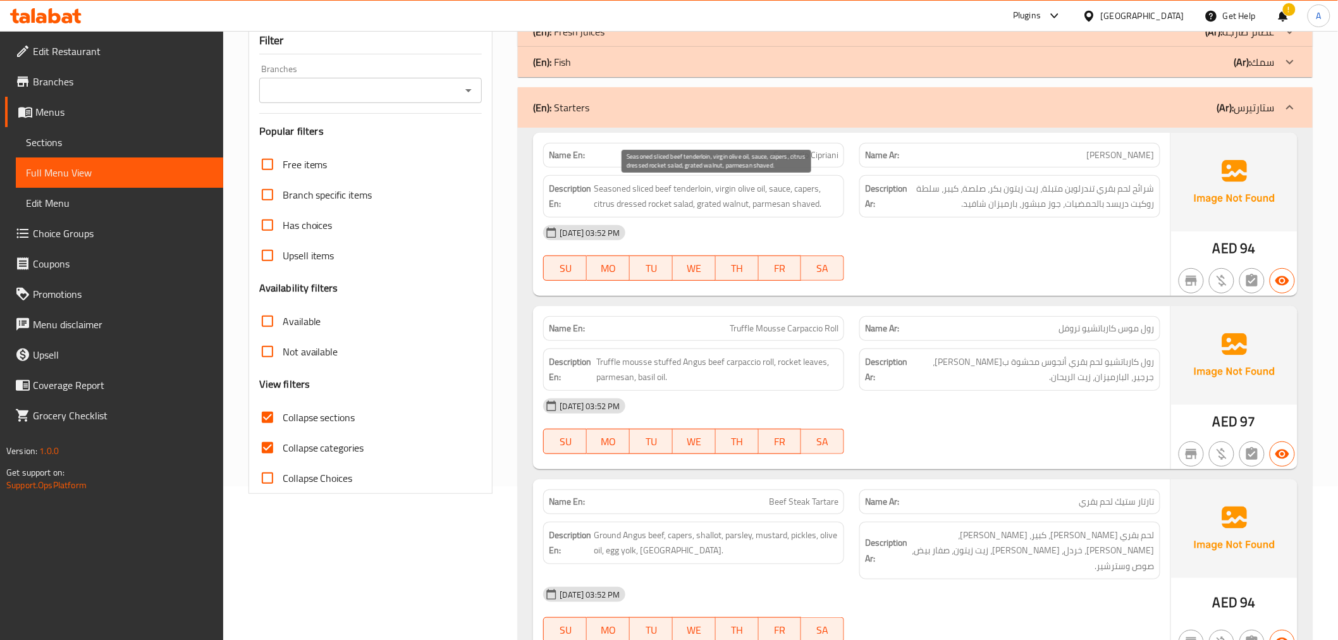
click at [706, 188] on span "Seasoned sliced beef tenderloin, virgin olive oil, sauce, capers, citrus dresse…" at bounding box center [716, 196] width 245 height 31
click at [1066, 188] on span "شرائح لحم بقري تندرلوين متبلة، زيت زيتون بكر، صلصة، كيبر، سلطة روكيت دريسد بالح…" at bounding box center [1032, 196] width 245 height 31
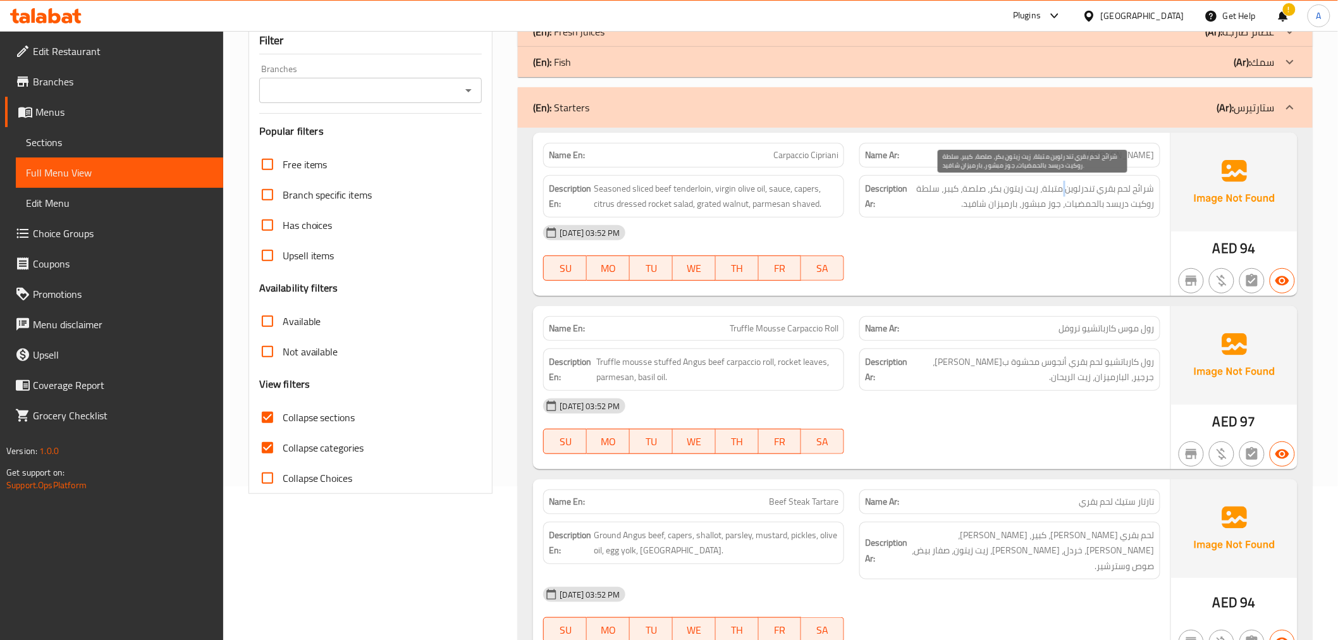
click at [1066, 188] on span "شرائح لحم بقري تندرلوين متبلة، زيت زيتون بكر، صلصة، كيبر، سلطة روكيت دريسد بالح…" at bounding box center [1032, 196] width 245 height 31
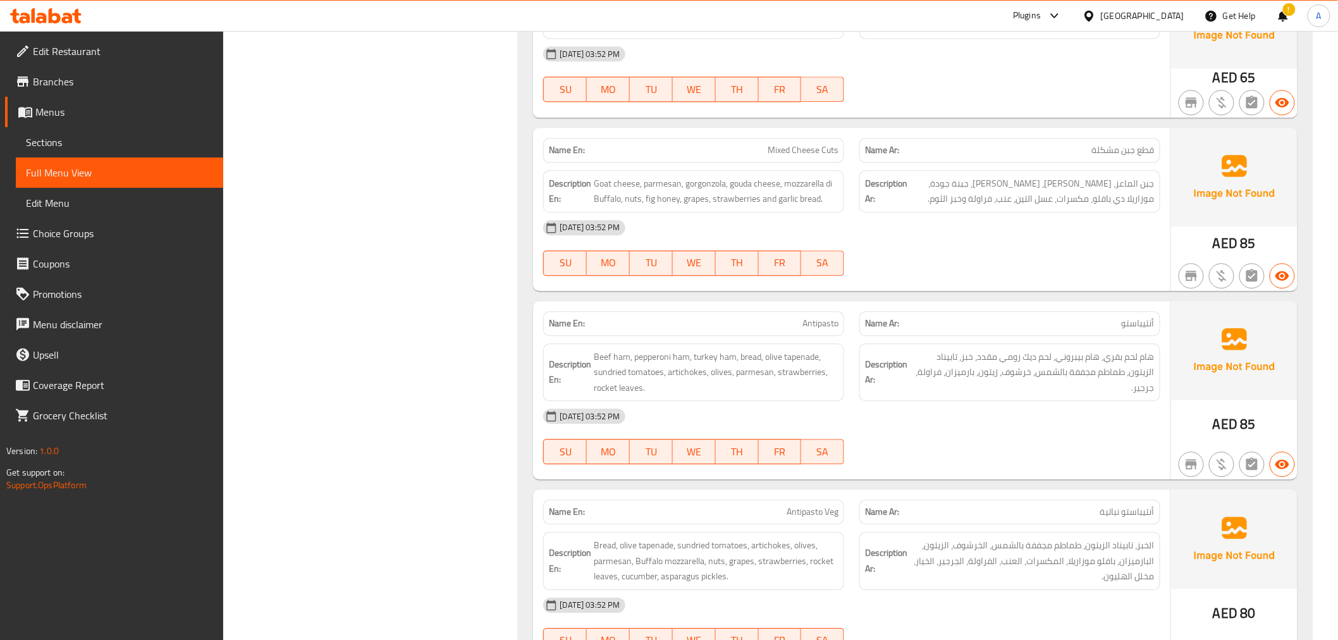
scroll to position [1760, 0]
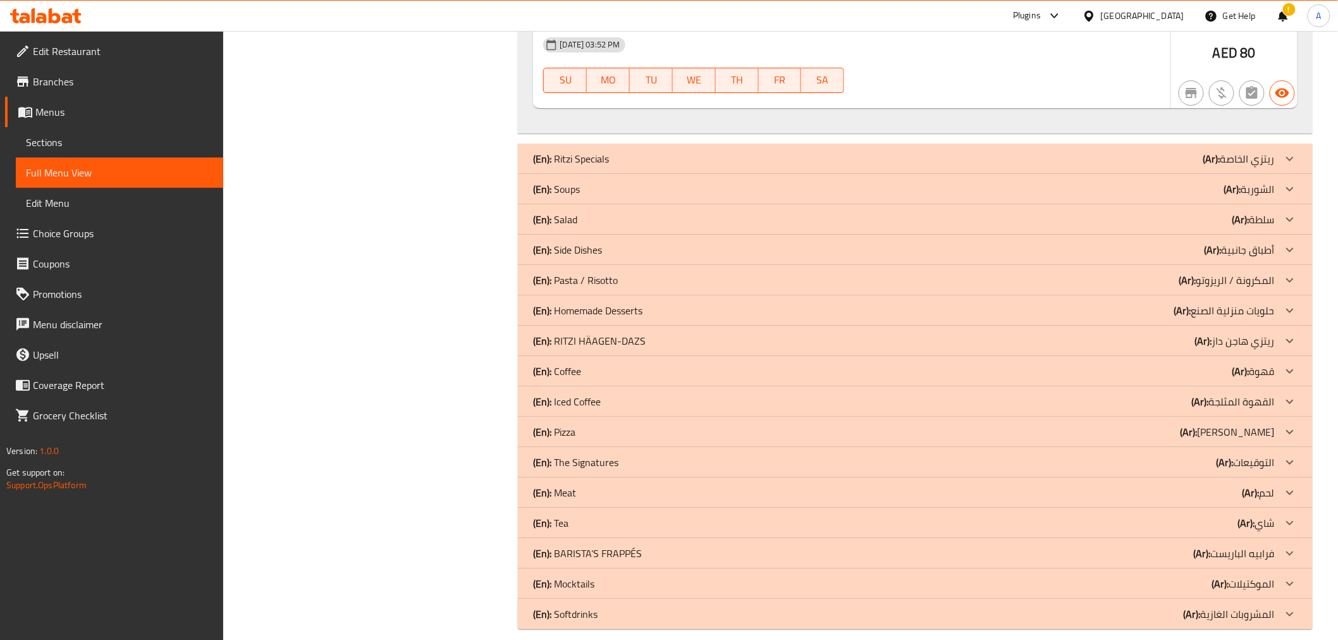
click at [1247, 182] on p "(Ar): الشوربة" at bounding box center [1249, 189] width 51 height 15
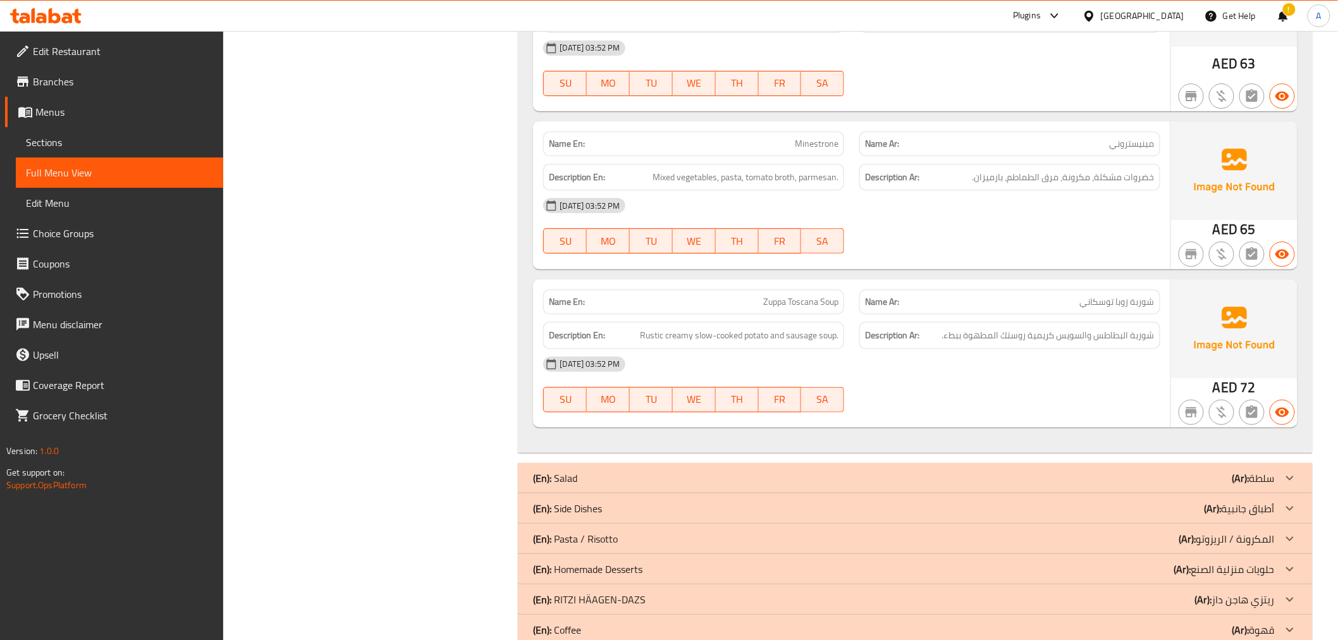
scroll to position [1696, 0]
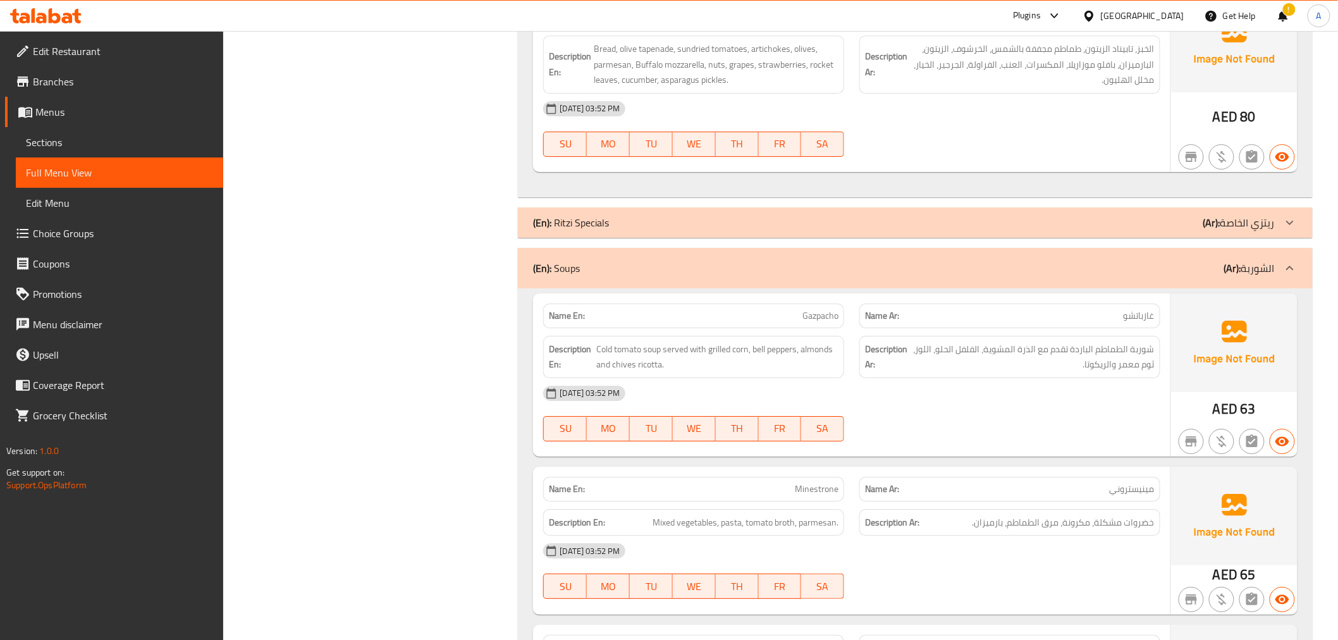
click at [1129, 262] on div "(En): Soups (Ar): الشوربة" at bounding box center [915, 268] width 794 height 40
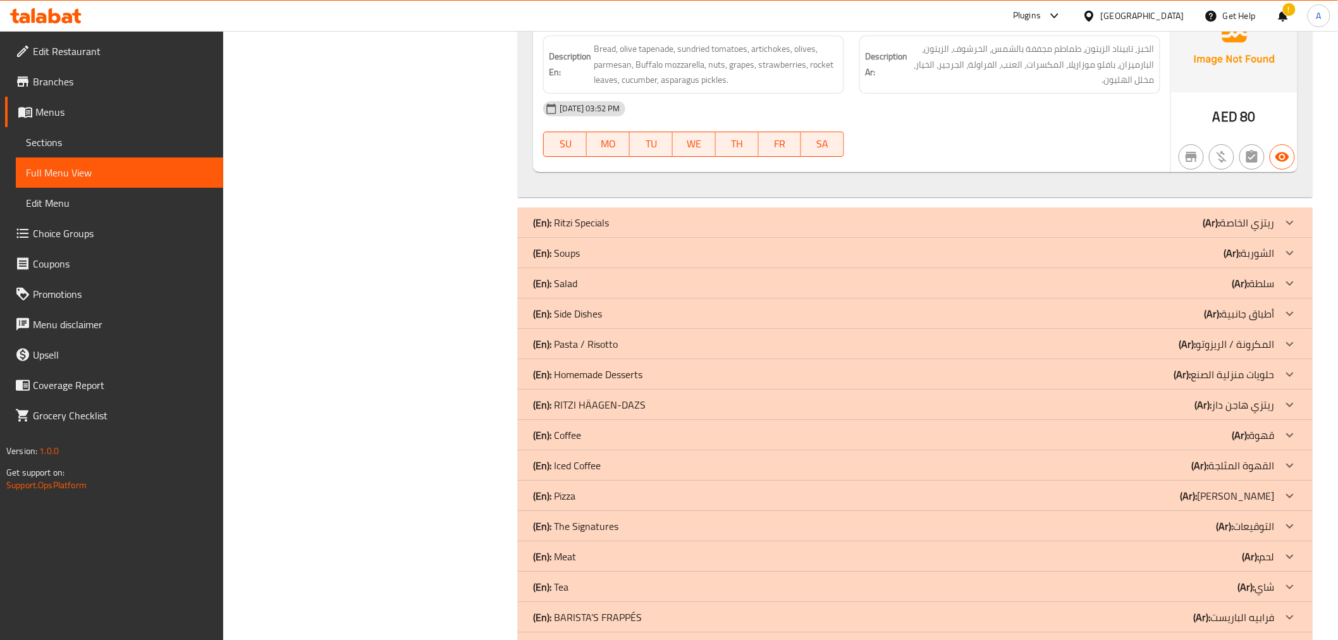
click at [1250, 245] on p "(Ar): الشوربة" at bounding box center [1249, 252] width 51 height 15
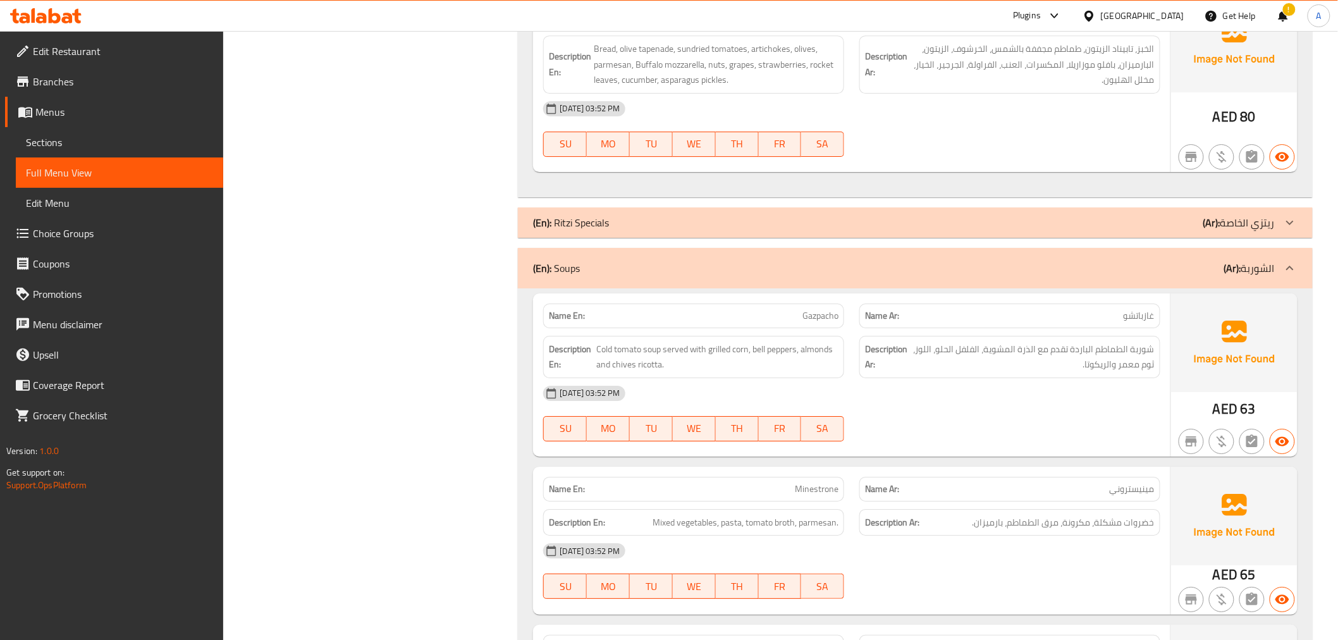
scroll to position [2300, 0]
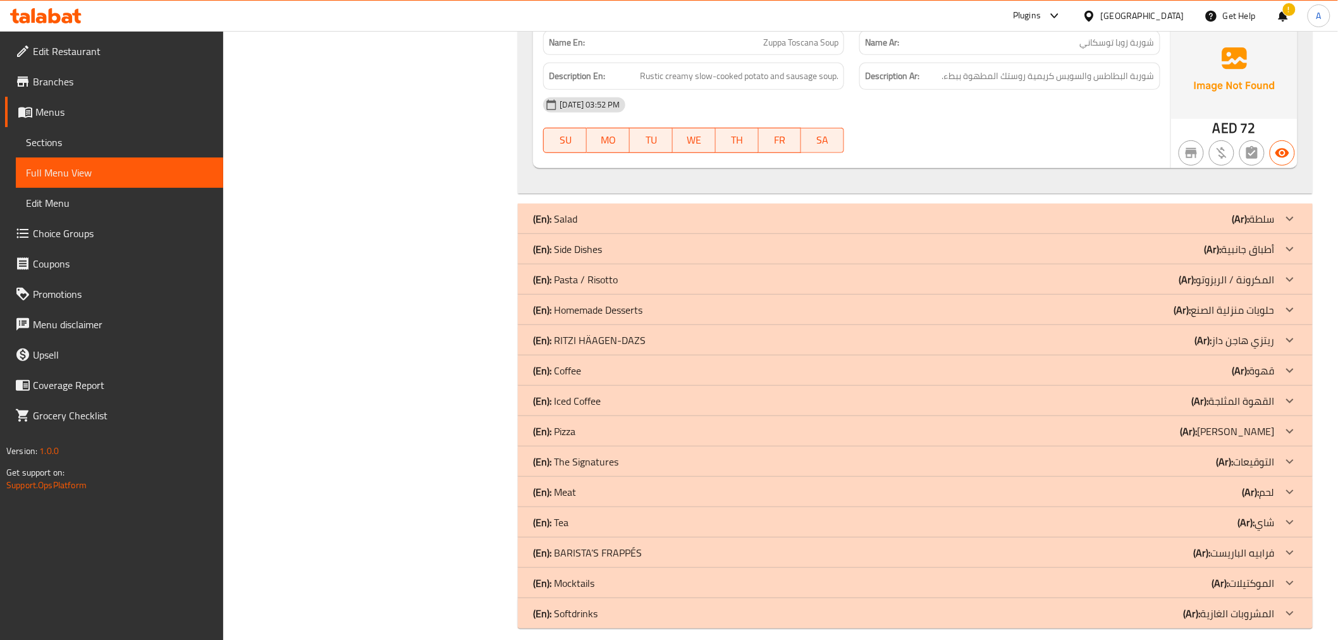
click at [601, 363] on div "(En): Coffee (Ar): قهوة" at bounding box center [903, 370] width 741 height 15
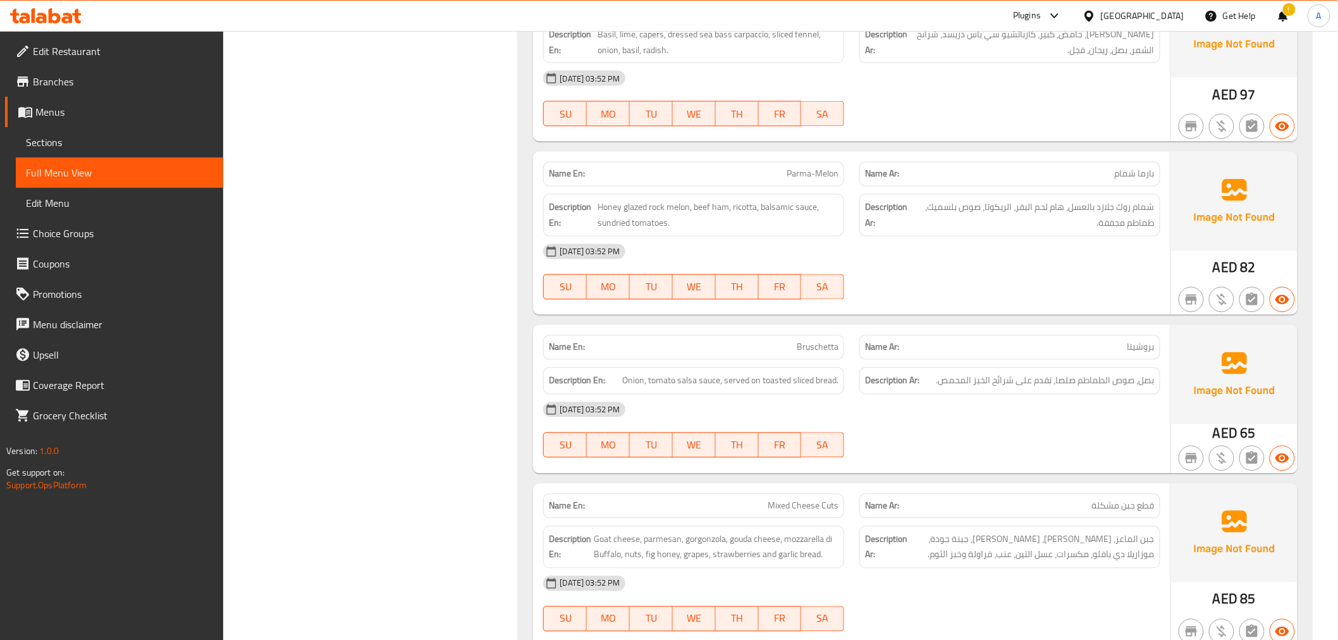
scroll to position [464, 0]
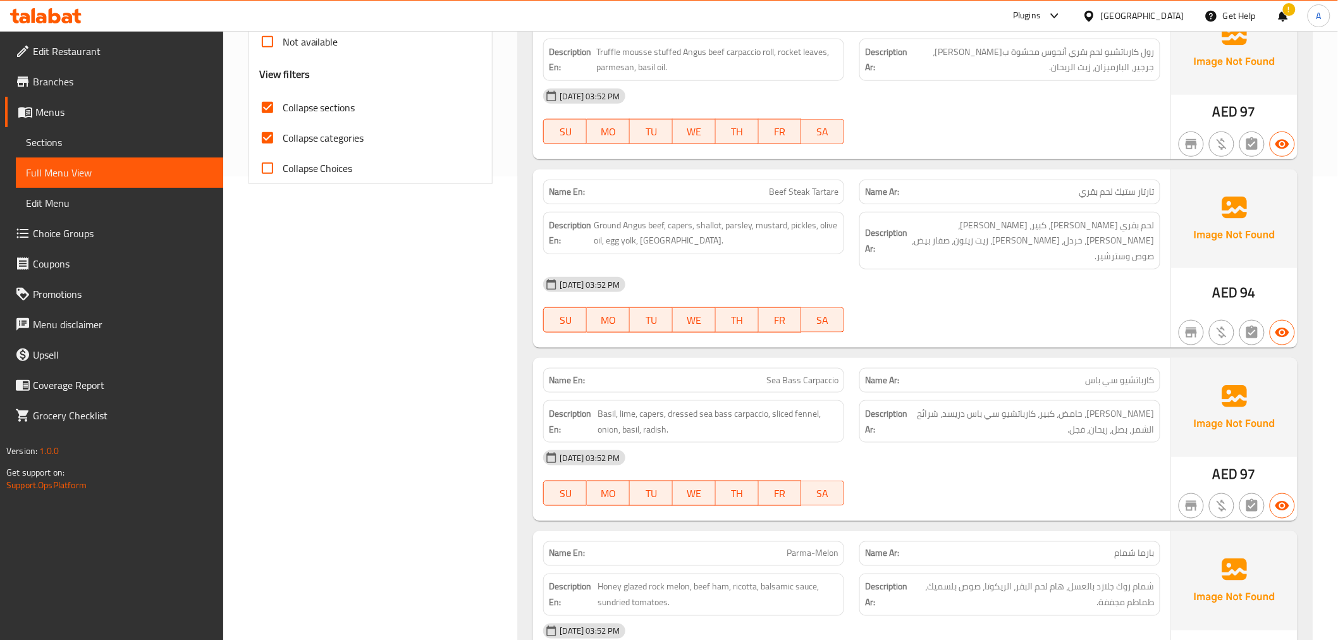
click at [329, 106] on span "Collapse sections" at bounding box center [319, 107] width 73 height 15
click at [283, 106] on input "Collapse sections" at bounding box center [267, 107] width 30 height 30
click at [329, 106] on span "Collapse sections" at bounding box center [319, 107] width 73 height 15
click at [283, 106] on input "Collapse sections" at bounding box center [267, 107] width 30 height 30
checkbox input "true"
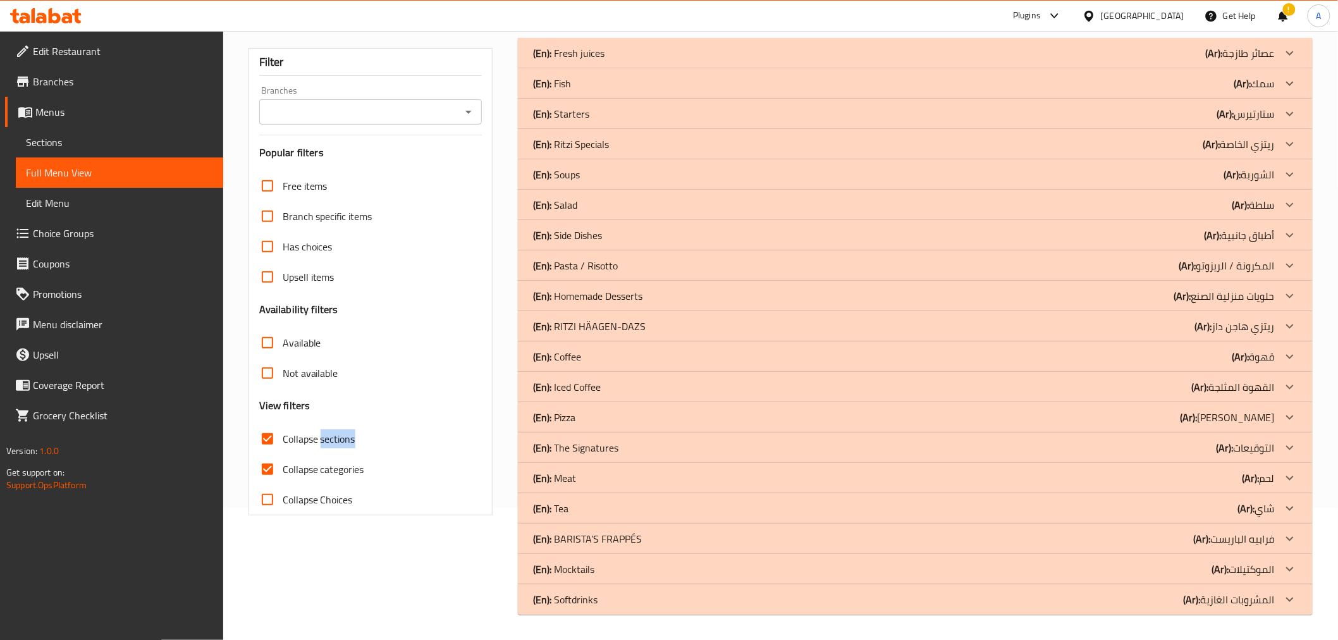
scroll to position [132, 0]
click at [579, 108] on p "(En): Starters" at bounding box center [561, 114] width 56 height 15
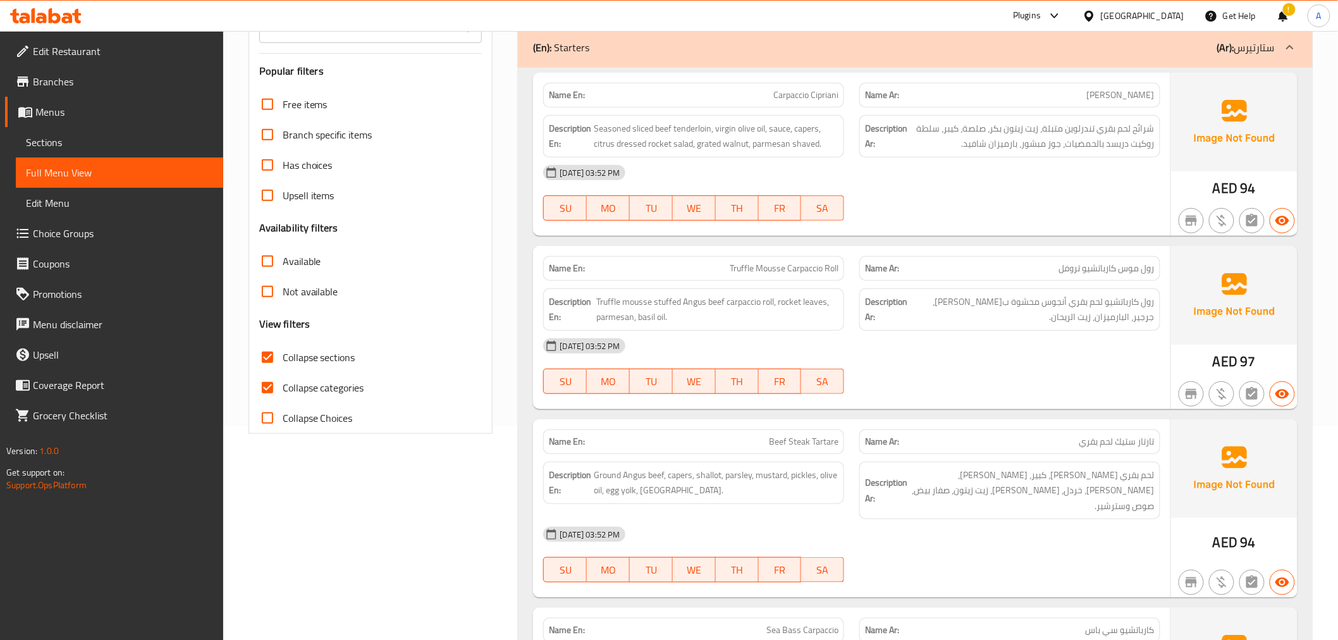
scroll to position [252, 0]
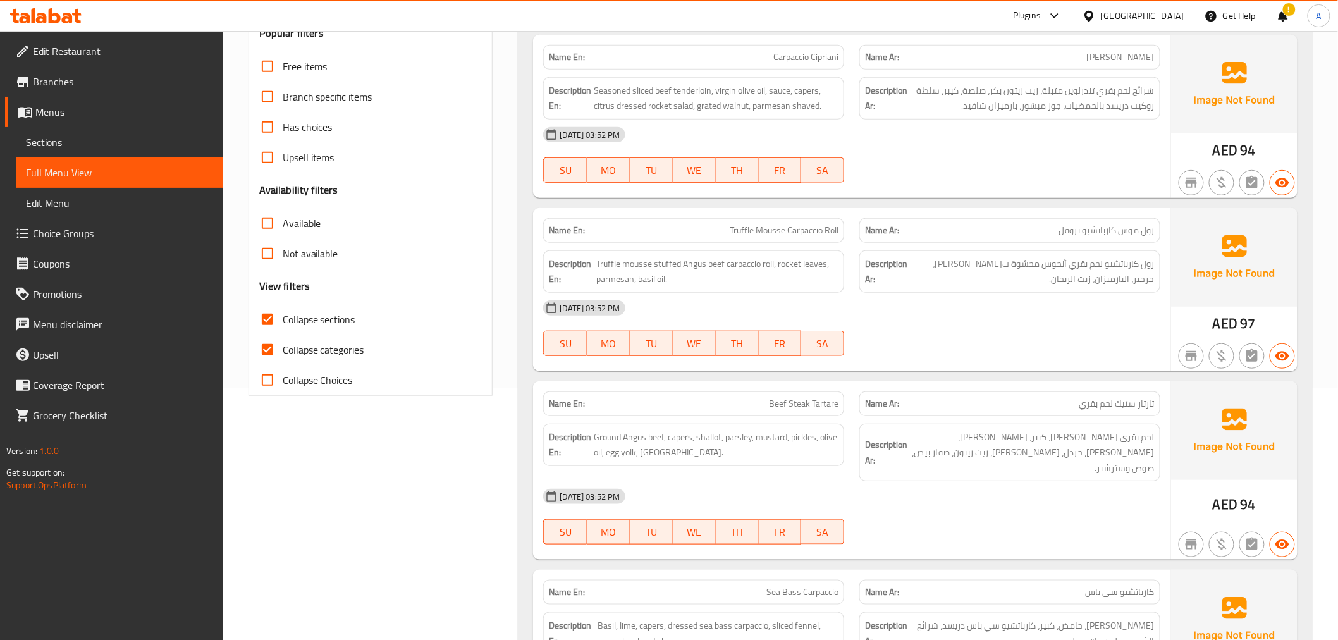
click at [1112, 91] on span "شرائح لحم بقري تندرلوين متبلة، زيت زيتون بكر، صلصة، كيبر، سلطة روكيت دريسد بالح…" at bounding box center [1032, 98] width 245 height 31
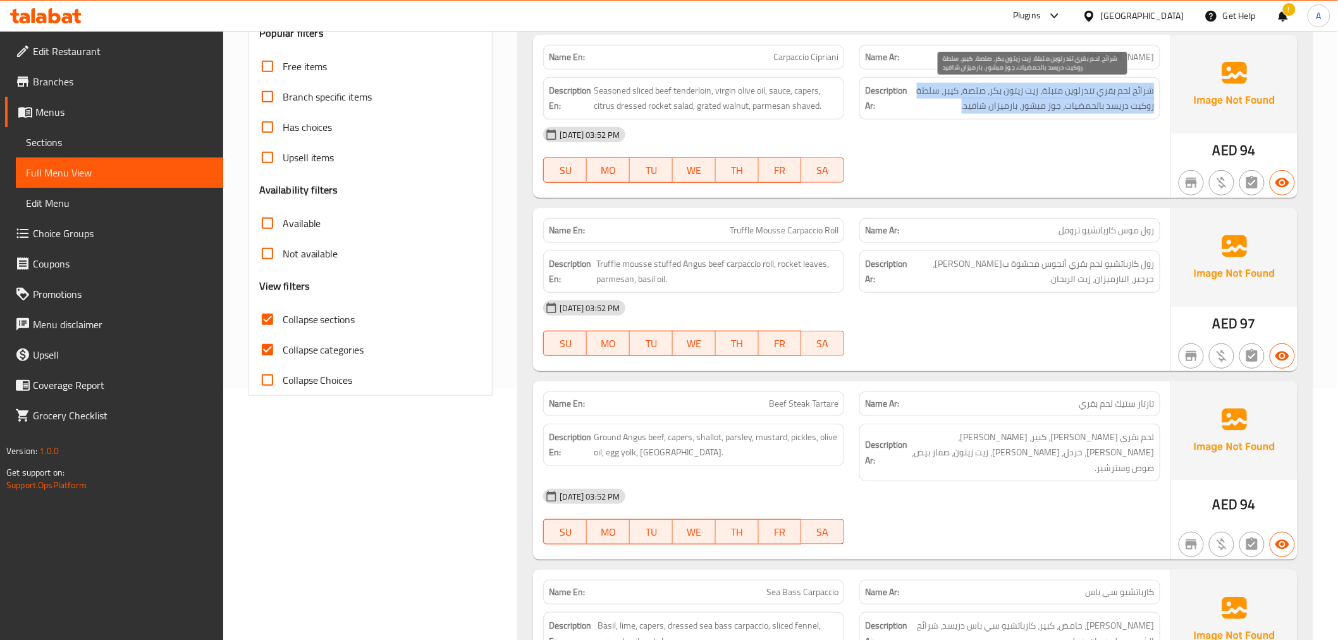
click at [1112, 91] on span "شرائح لحم بقري تندرلوين متبلة، زيت زيتون بكر، صلصة، كيبر، سلطة روكيت دريسد بالح…" at bounding box center [1032, 98] width 245 height 31
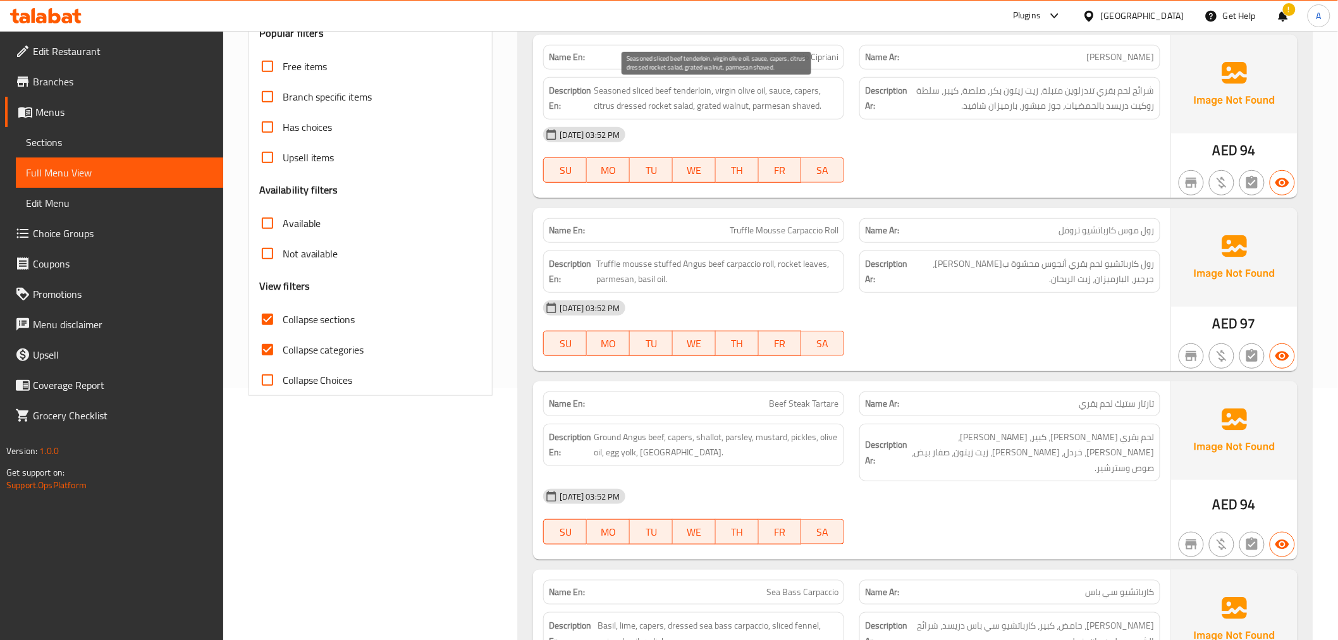
click at [681, 102] on span "Seasoned sliced beef tenderloin, virgin olive oil, sauce, capers, citrus dresse…" at bounding box center [716, 98] width 245 height 31
click at [693, 102] on span "Seasoned sliced beef tenderloin, virgin olive oil, sauce, capers, citrus dresse…" at bounding box center [716, 98] width 245 height 31
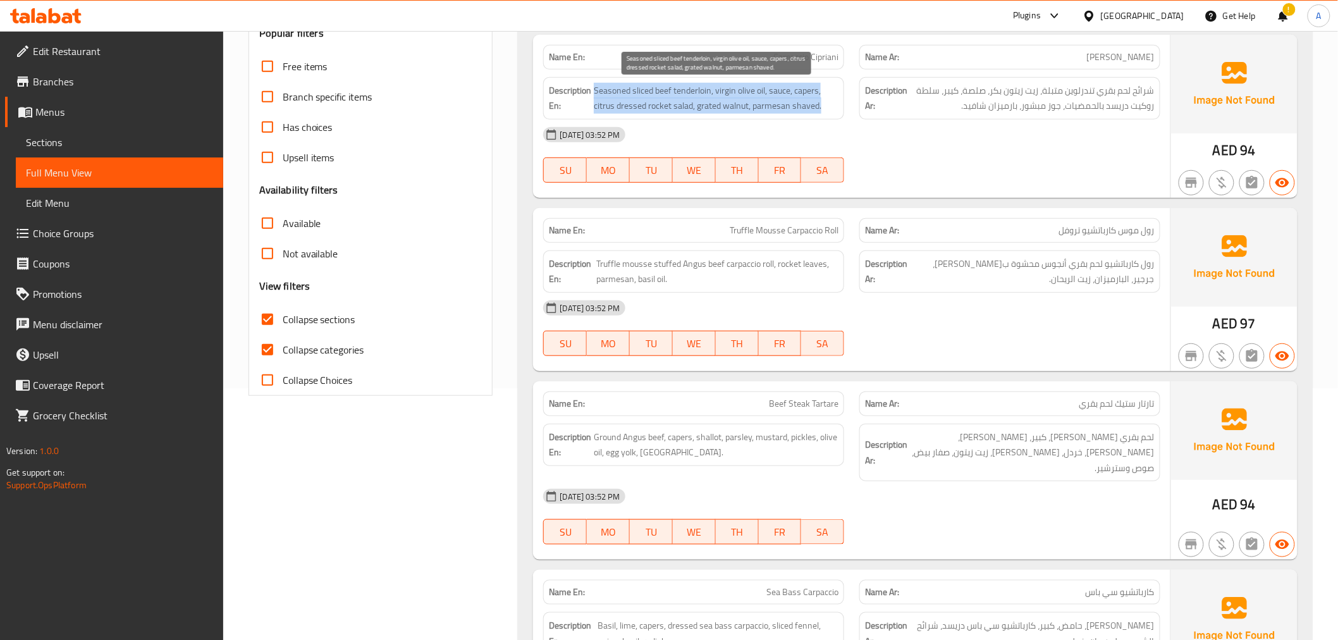
click at [693, 102] on span "Seasoned sliced beef tenderloin, virgin olive oil, sauce, capers, citrus dresse…" at bounding box center [716, 98] width 245 height 31
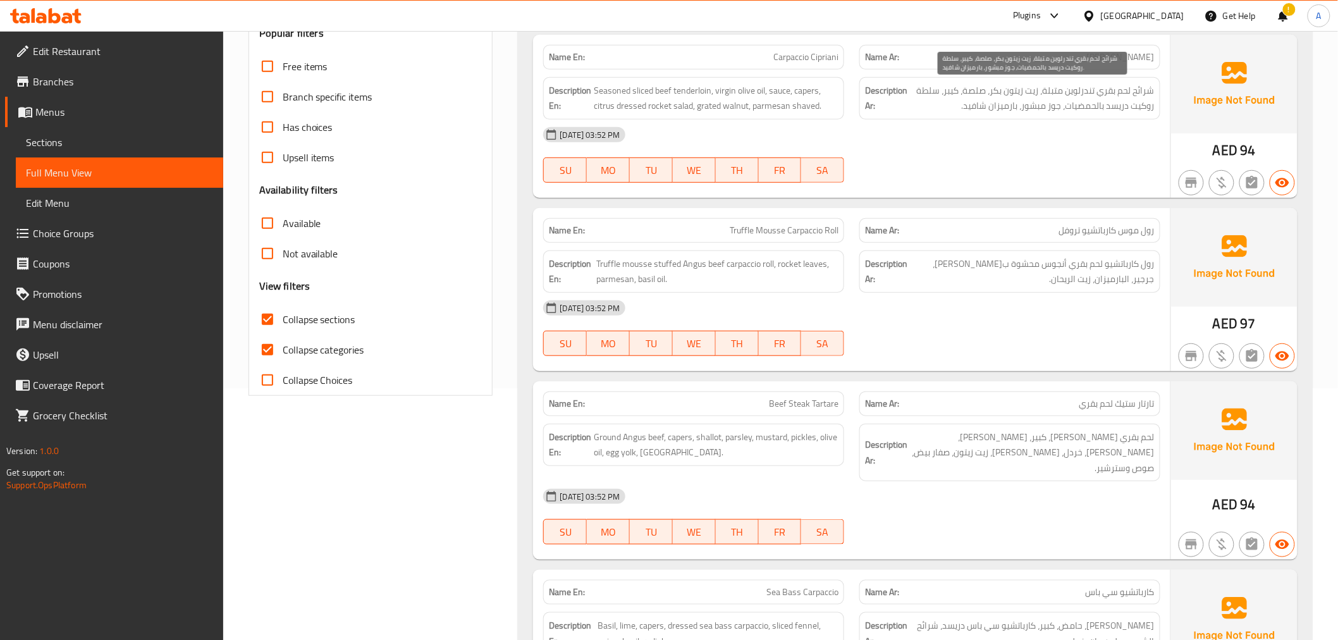
click at [1070, 89] on span "شرائح لحم بقري تندرلوين متبلة، زيت زيتون بكر، صلصة، كيبر، سلطة روكيت دريسد بالح…" at bounding box center [1032, 98] width 245 height 31
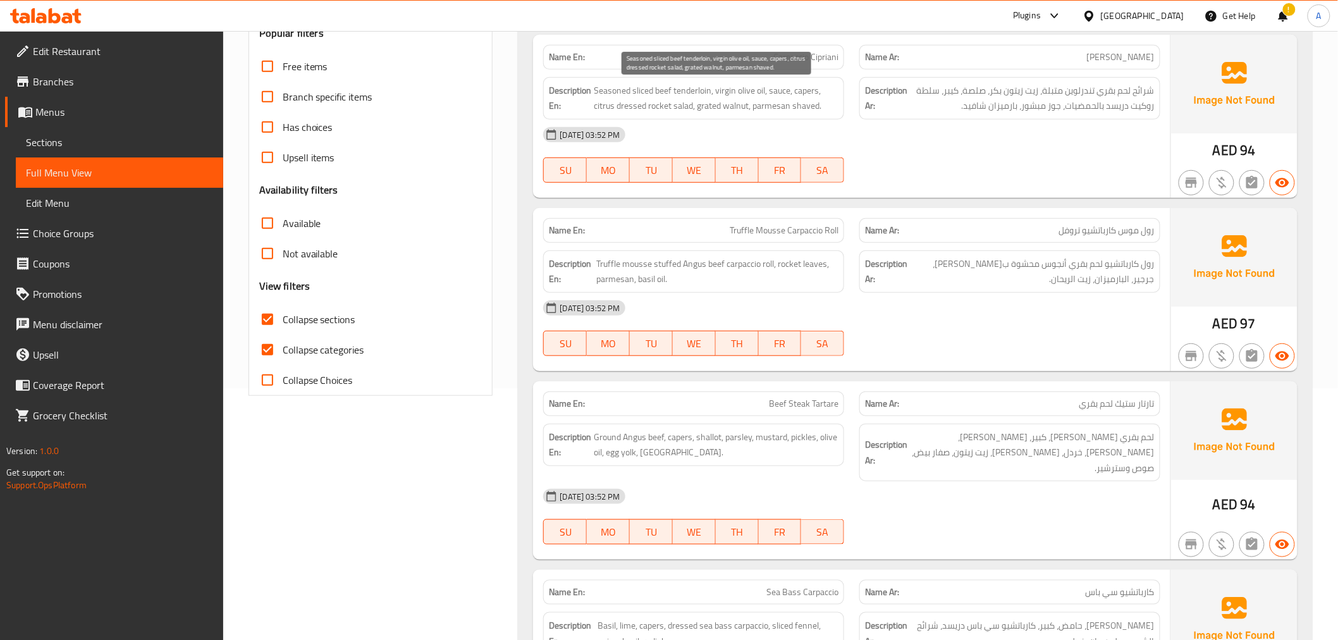
click at [760, 100] on span "Seasoned sliced beef tenderloin, virgin olive oil, sauce, capers, citrus dresse…" at bounding box center [716, 98] width 245 height 31
click at [760, 99] on span "Seasoned sliced beef tenderloin, virgin olive oil, sauce, capers, citrus dresse…" at bounding box center [716, 98] width 245 height 31
click at [1088, 80] on div "Description Ar: شرائح لحم بقري تندرلوين متبلة، زيت زيتون بكر، صلصة، كيبر، سلطة …" at bounding box center [1010, 98] width 301 height 42
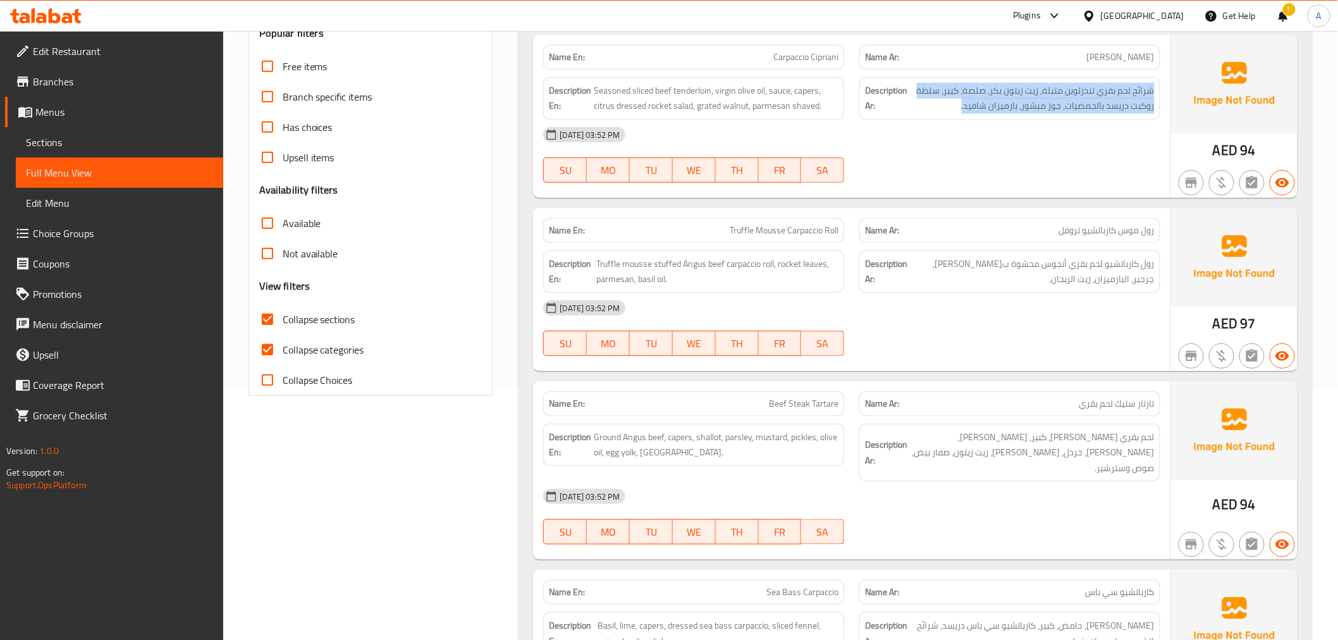
click at [1088, 80] on div "Description Ar: شرائح لحم بقري تندرلوين متبلة، زيت زيتون بكر، صلصة، كيبر، سلطة …" at bounding box center [1010, 98] width 301 height 42
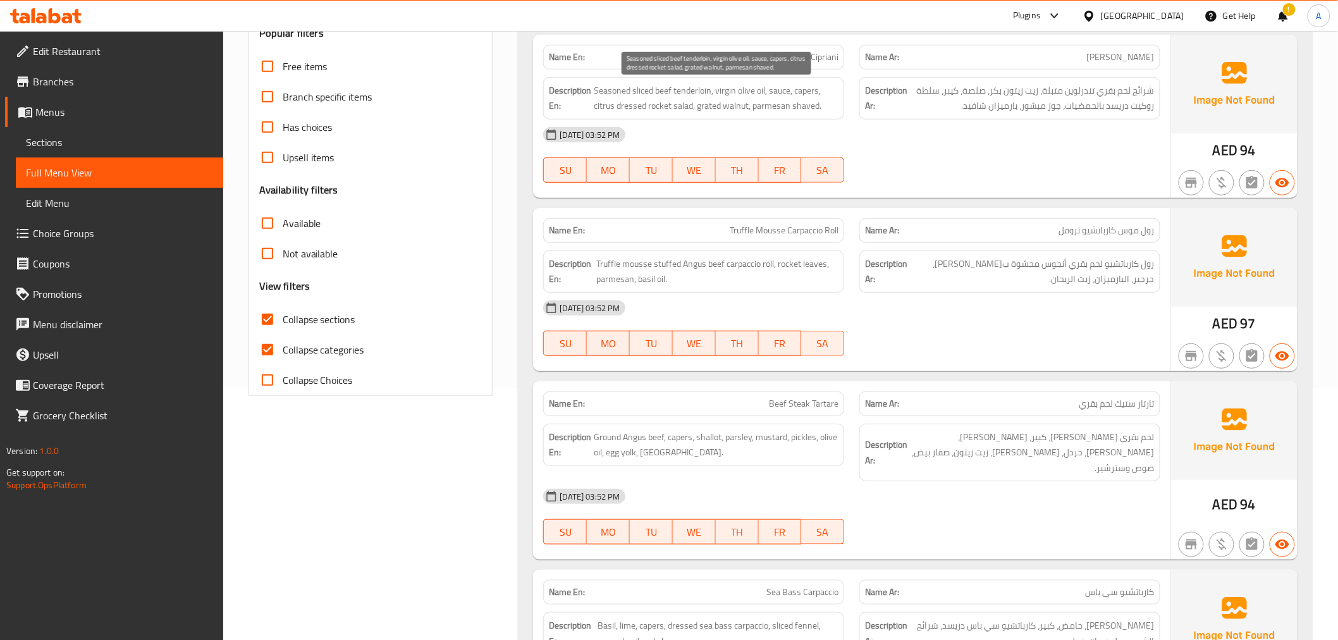
click at [781, 99] on span "Seasoned sliced beef tenderloin, virgin olive oil, sauce, capers, citrus dresse…" at bounding box center [716, 98] width 245 height 31
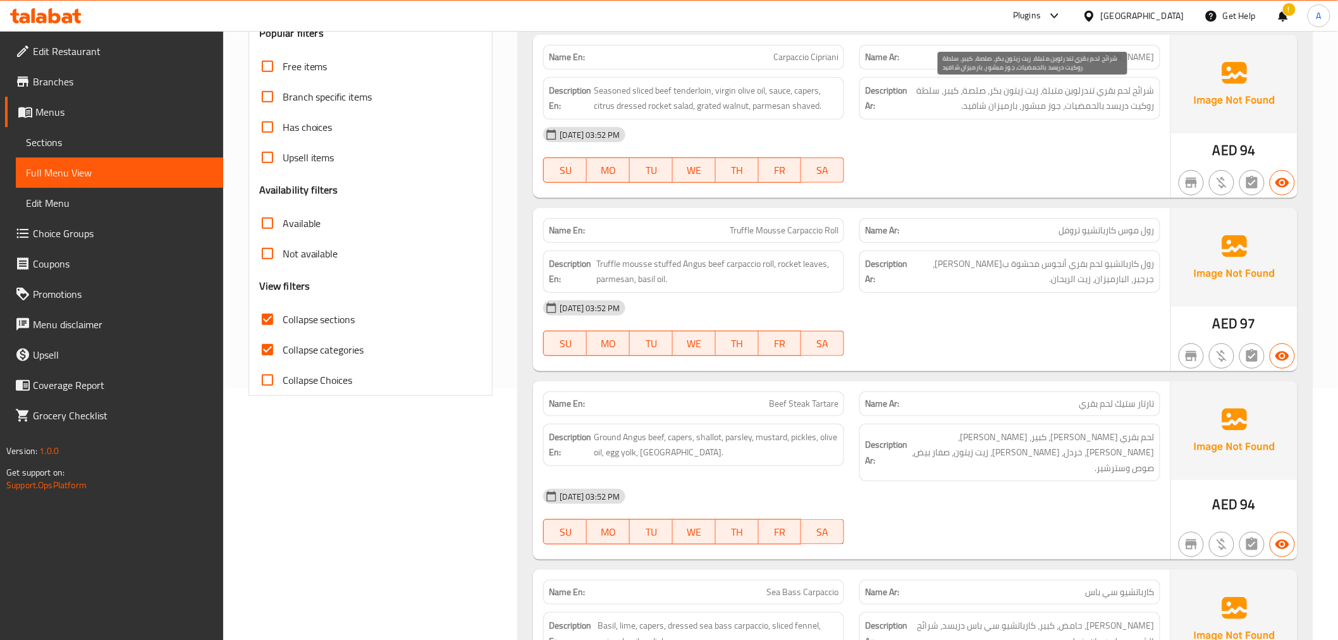
click at [1094, 109] on span "شرائح لحم بقري تندرلوين متبلة، زيت زيتون بكر، صلصة، كيبر، سلطة روكيت دريسد بالح…" at bounding box center [1032, 98] width 245 height 31
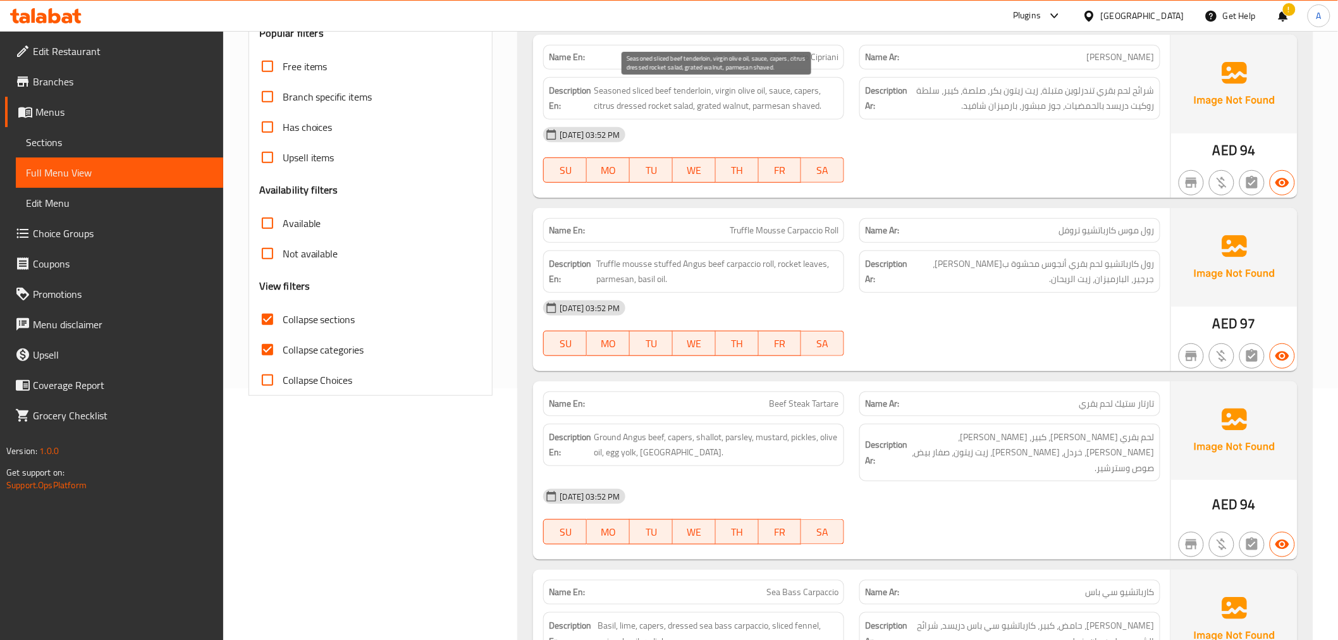
click at [788, 89] on span "Seasoned sliced beef tenderloin, virgin olive oil, sauce, capers, citrus dresse…" at bounding box center [716, 98] width 245 height 31
click at [794, 89] on span "Seasoned sliced beef tenderloin, virgin olive oil, sauce, capers, citrus dresse…" at bounding box center [716, 98] width 245 height 31
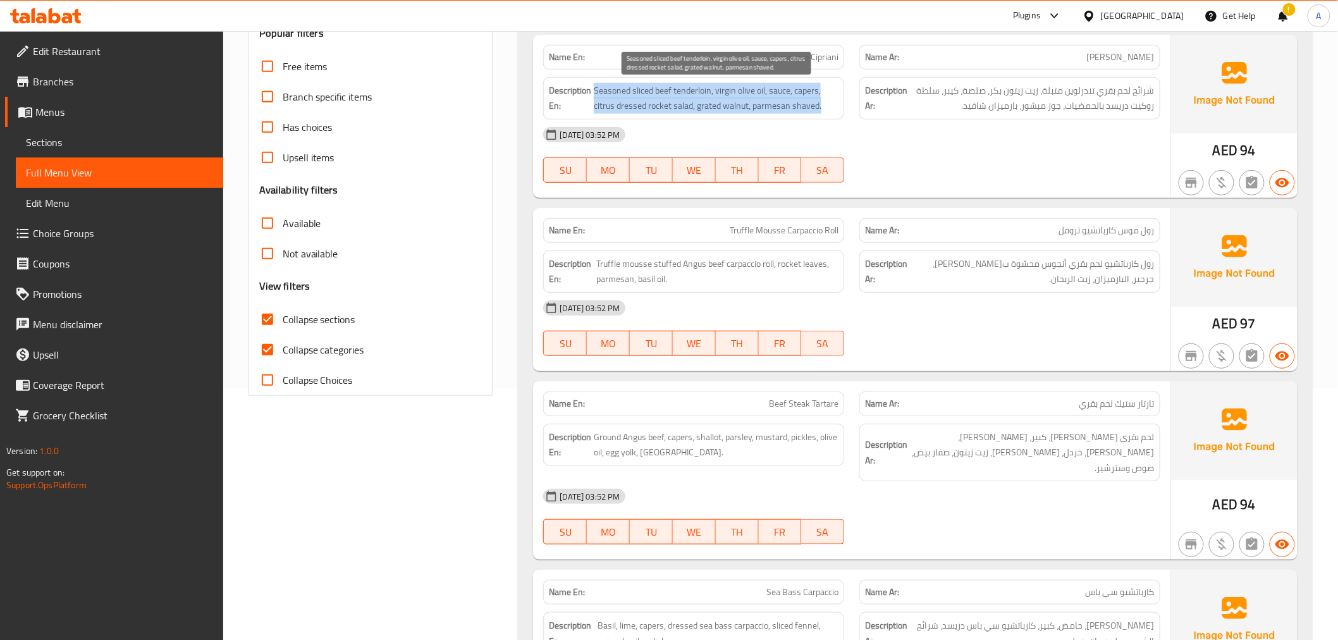
click at [794, 89] on span "Seasoned sliced beef tenderloin, virgin olive oil, sauce, capers, citrus dresse…" at bounding box center [716, 98] width 245 height 31
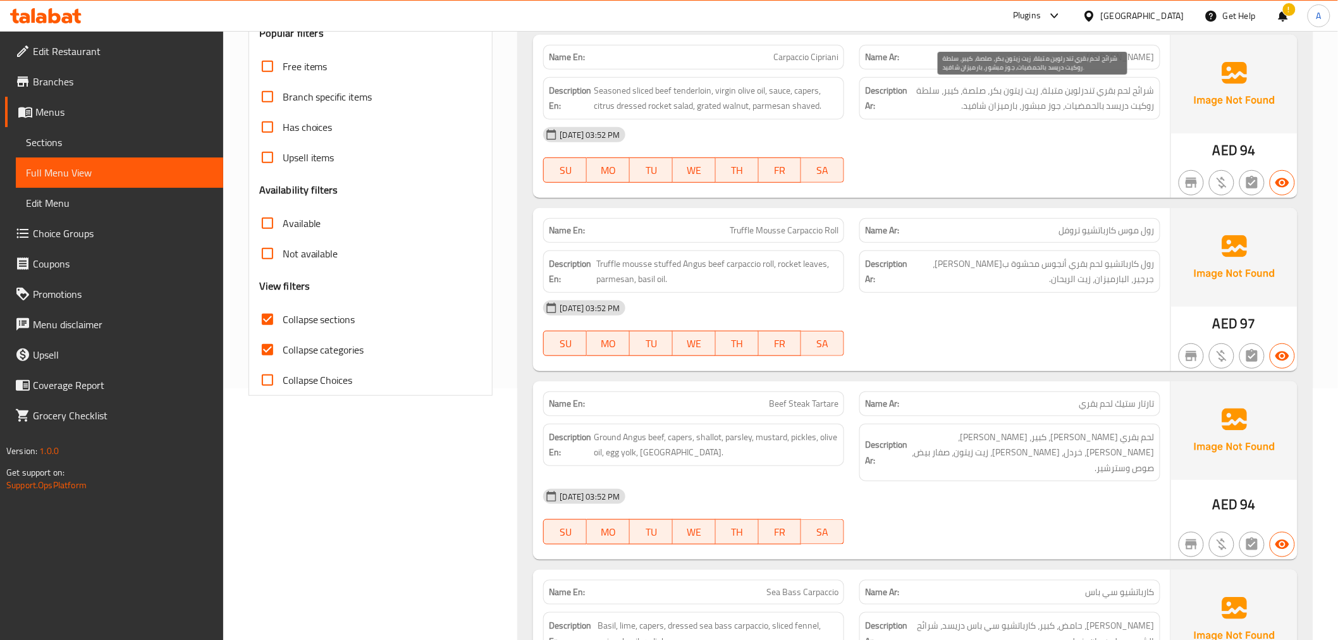
click at [968, 85] on span "شرائح لحم بقري تندرلوين متبلة، زيت زيتون بكر، صلصة، كيبر، سلطة روكيت دريسد بالح…" at bounding box center [1032, 98] width 245 height 31
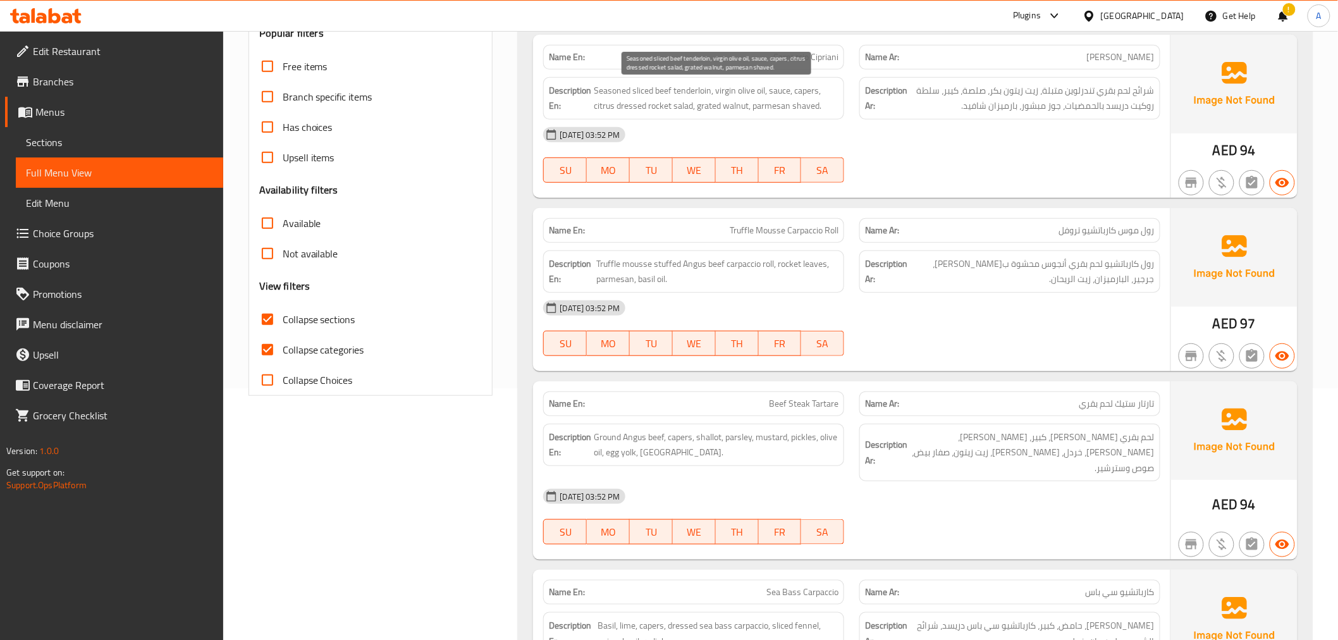
click at [797, 85] on span "Seasoned sliced beef tenderloin, virgin olive oil, sauce, capers, citrus dresse…" at bounding box center [716, 98] width 245 height 31
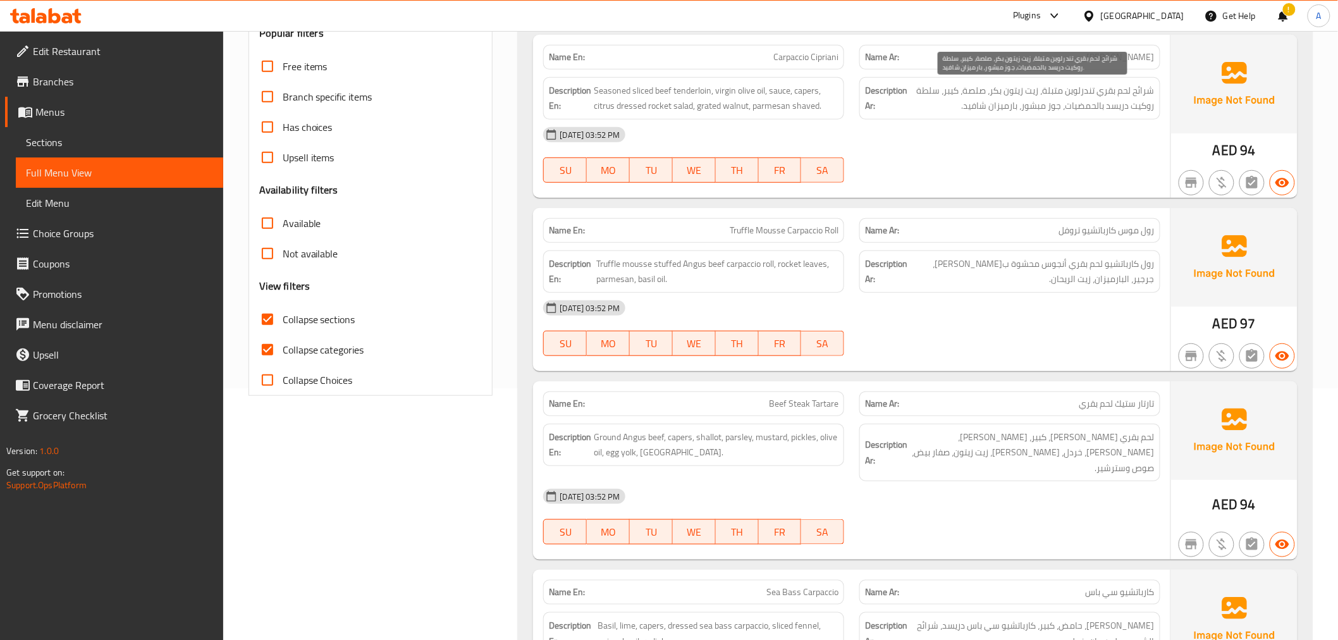
click at [1016, 89] on span "شرائح لحم بقري تندرلوين متبلة، زيت زيتون بكر، صلصة، كيبر، سلطة روكيت دريسد بالح…" at bounding box center [1032, 98] width 245 height 31
click at [1109, 109] on span "شرائح لحم بقري تندرلوين متبلة، زيت زيتون بكر، صلصة، كيبر، سلطة روكيت دريسد بالح…" at bounding box center [1032, 98] width 245 height 31
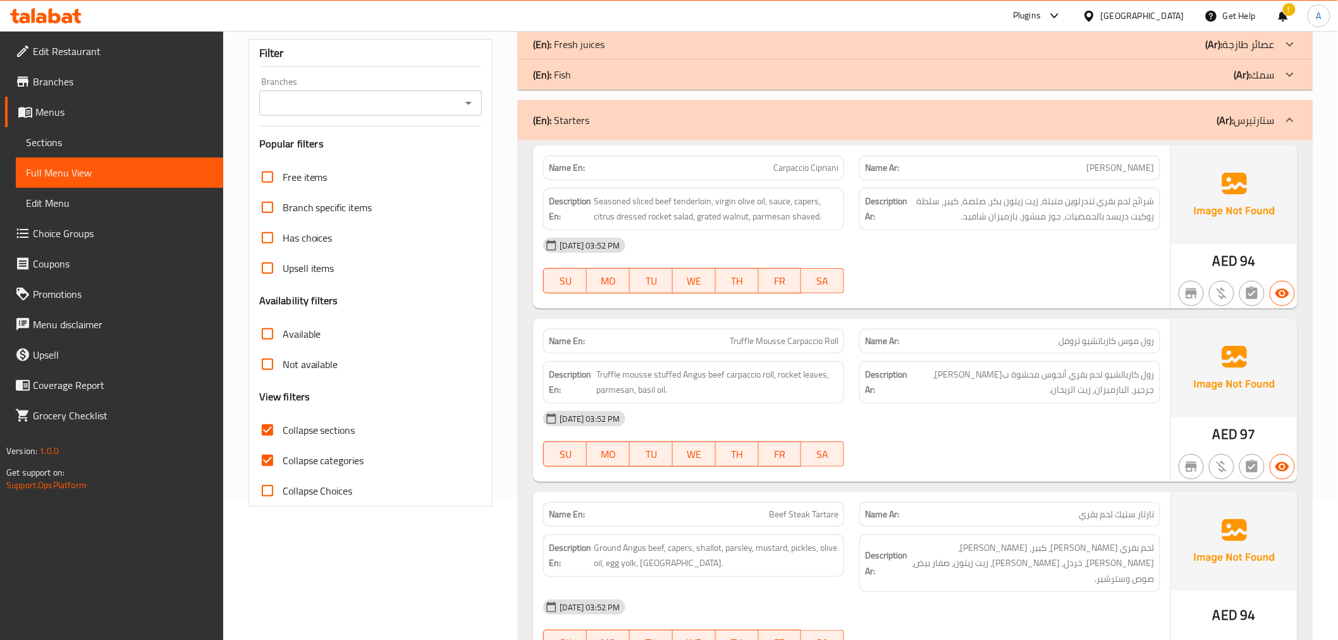
scroll to position [130, 0]
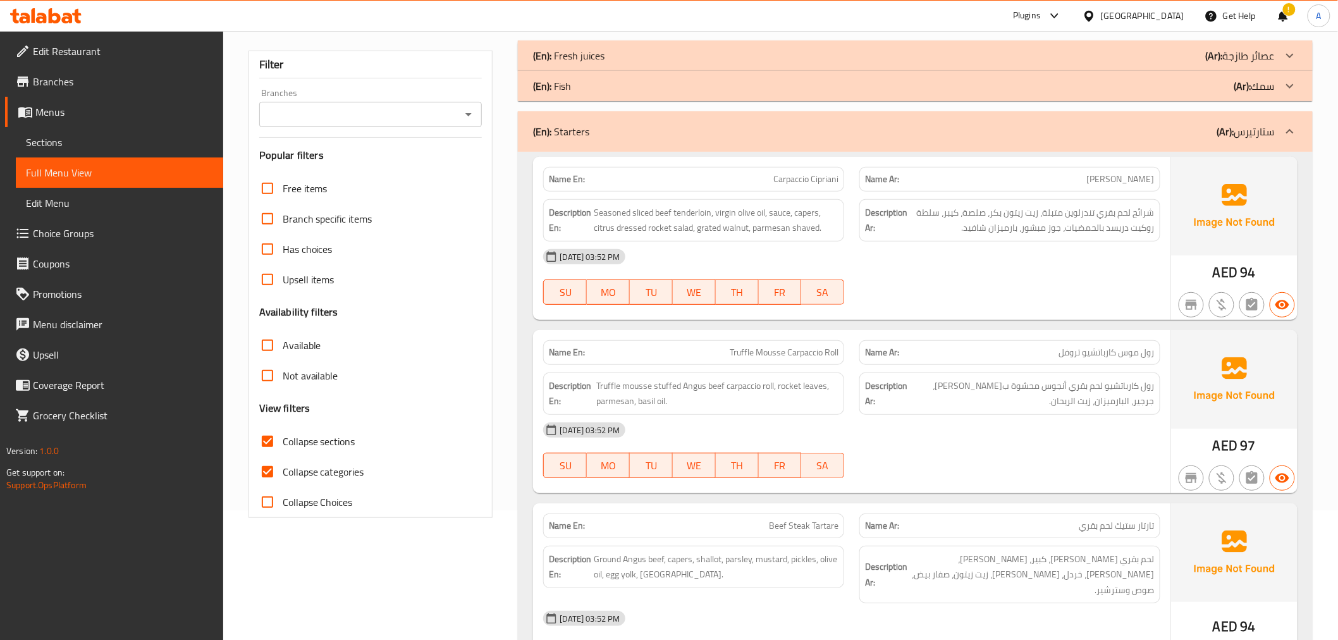
click at [1080, 182] on p "Name Ar: كارباتشيو سيبرياني" at bounding box center [1010, 179] width 290 height 13
click at [1025, 219] on span "شرائح لحم بقري تندرلوين متبلة، زيت زيتون بكر، صلصة، كيبر، سلطة روكيت دريسد بالح…" at bounding box center [1032, 220] width 245 height 31
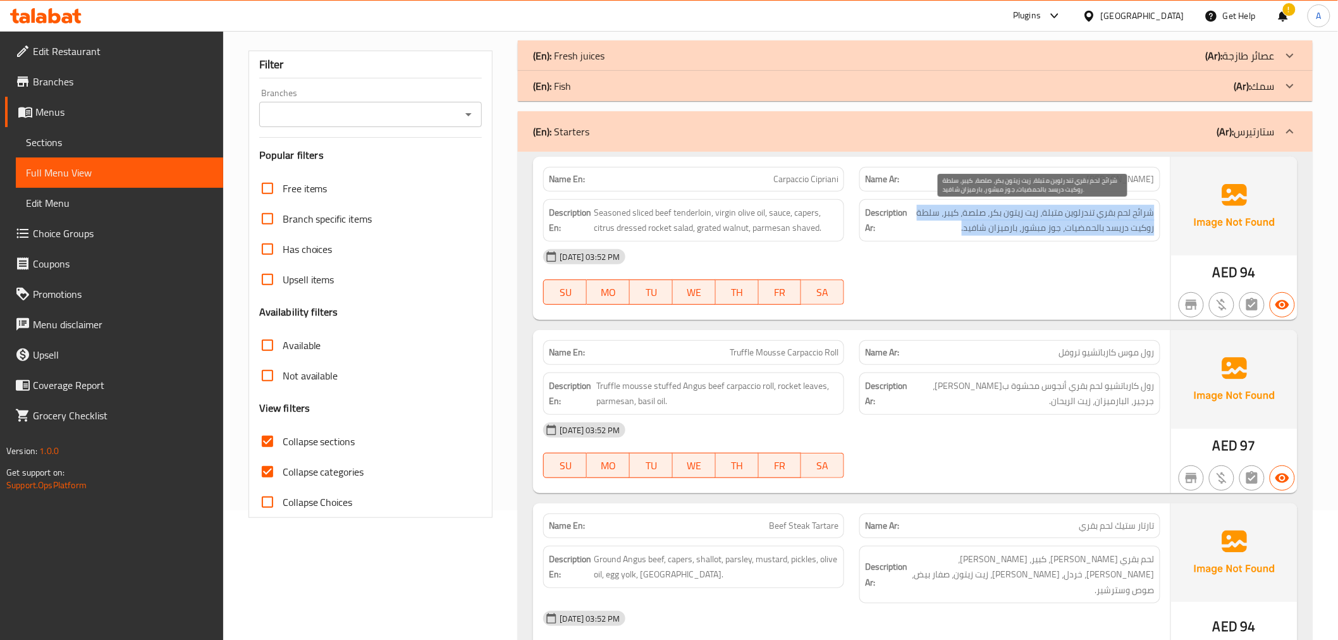
click at [1025, 219] on span "شرائح لحم بقري تندرلوين متبلة، زيت زيتون بكر، صلصة، كيبر، سلطة روكيت دريسد بالح…" at bounding box center [1032, 220] width 245 height 31
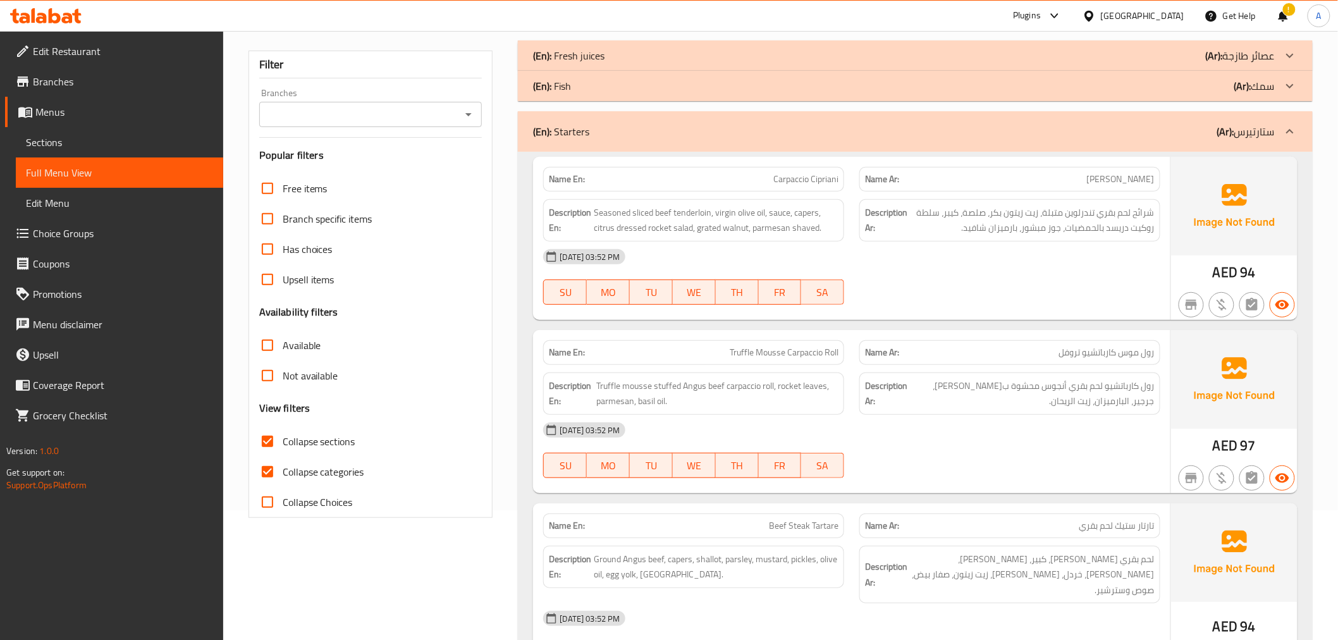
click at [1102, 226] on span "شرائح لحم بقري تندرلوين متبلة، زيت زيتون بكر، صلصة، كيبر، سلطة روكيت دريسد بالح…" at bounding box center [1032, 220] width 245 height 31
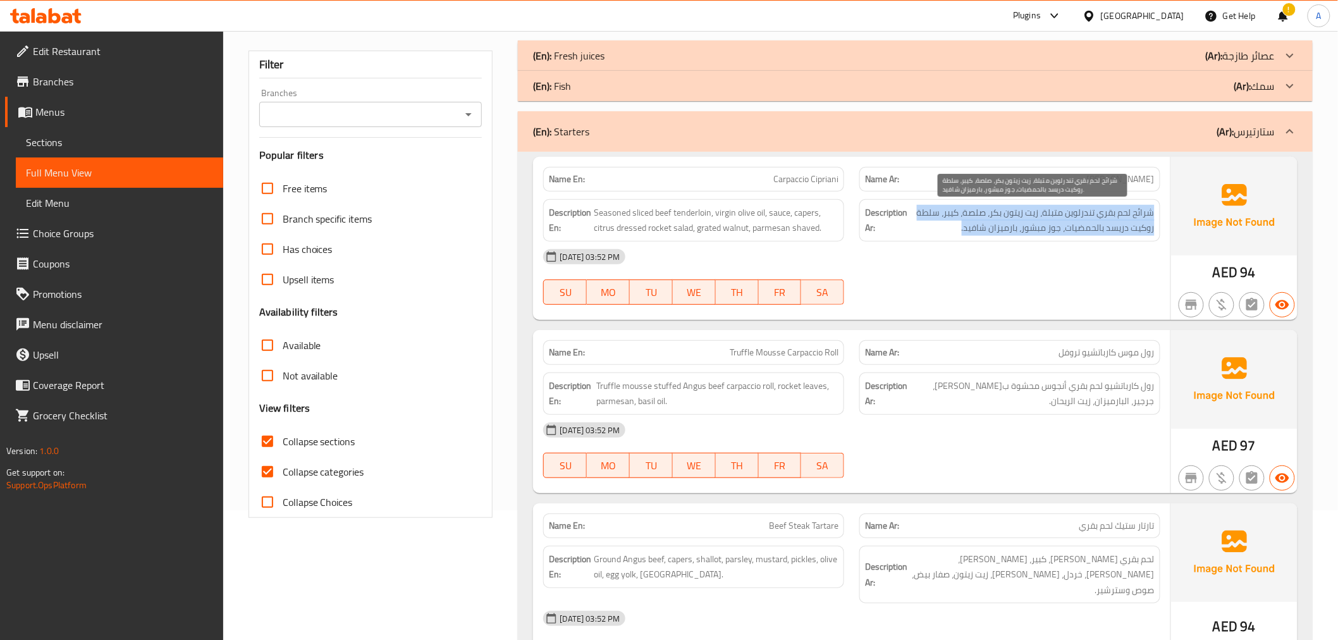
click at [1102, 226] on span "شرائح لحم بقري تندرلوين متبلة، زيت زيتون بكر، صلصة، كيبر، سلطة روكيت دريسد بالح…" at bounding box center [1032, 220] width 245 height 31
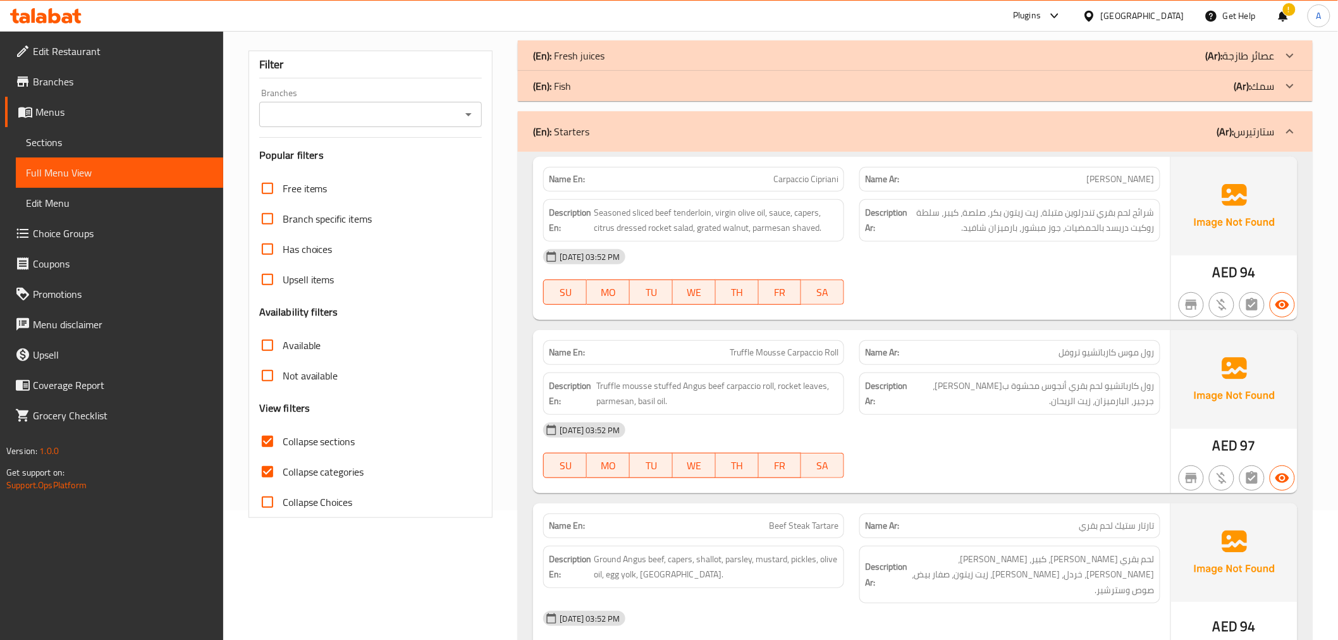
click at [770, 173] on p "Name En: Carpaccio Cipriani" at bounding box center [694, 179] width 290 height 13
click at [968, 178] on p "Name Ar: كارباتشيو سيبرياني" at bounding box center [1010, 179] width 290 height 13
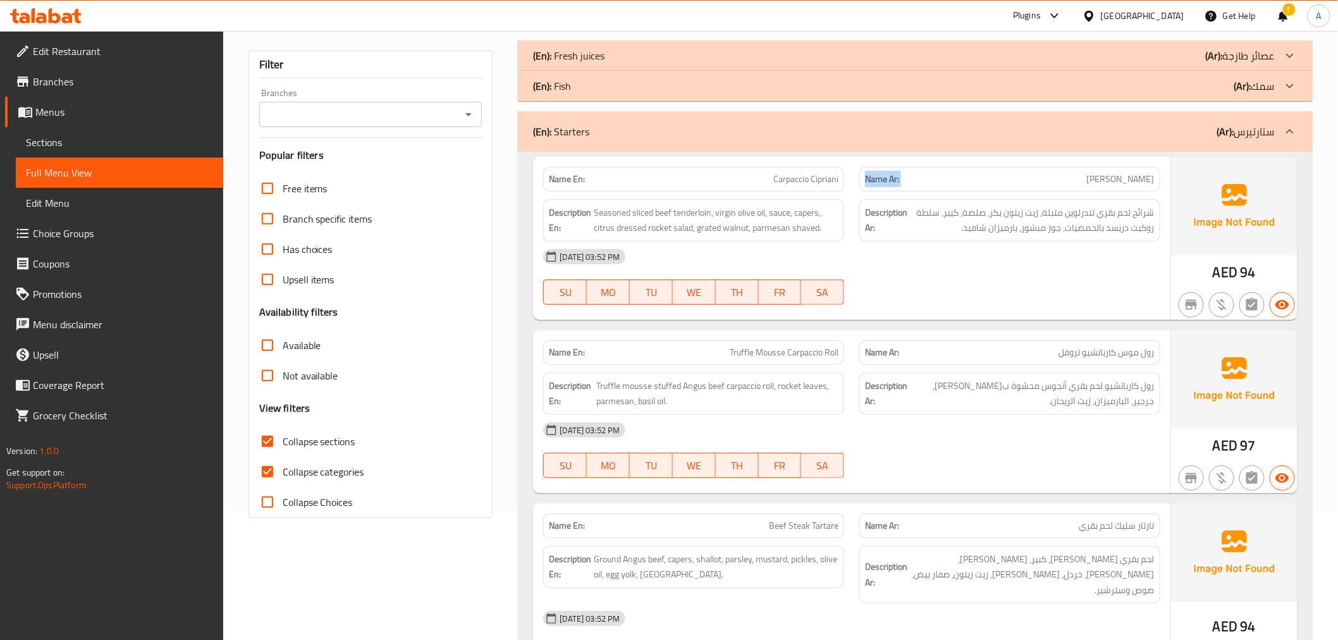
click at [968, 178] on p "Name Ar: كارباتشيو سيبرياني" at bounding box center [1010, 179] width 290 height 13
click at [1057, 188] on div "Name Ar: كارباتشيو سيبرياني" at bounding box center [1010, 179] width 301 height 25
click at [806, 188] on div "Name En: Carpaccio Cipriani" at bounding box center [693, 179] width 301 height 25
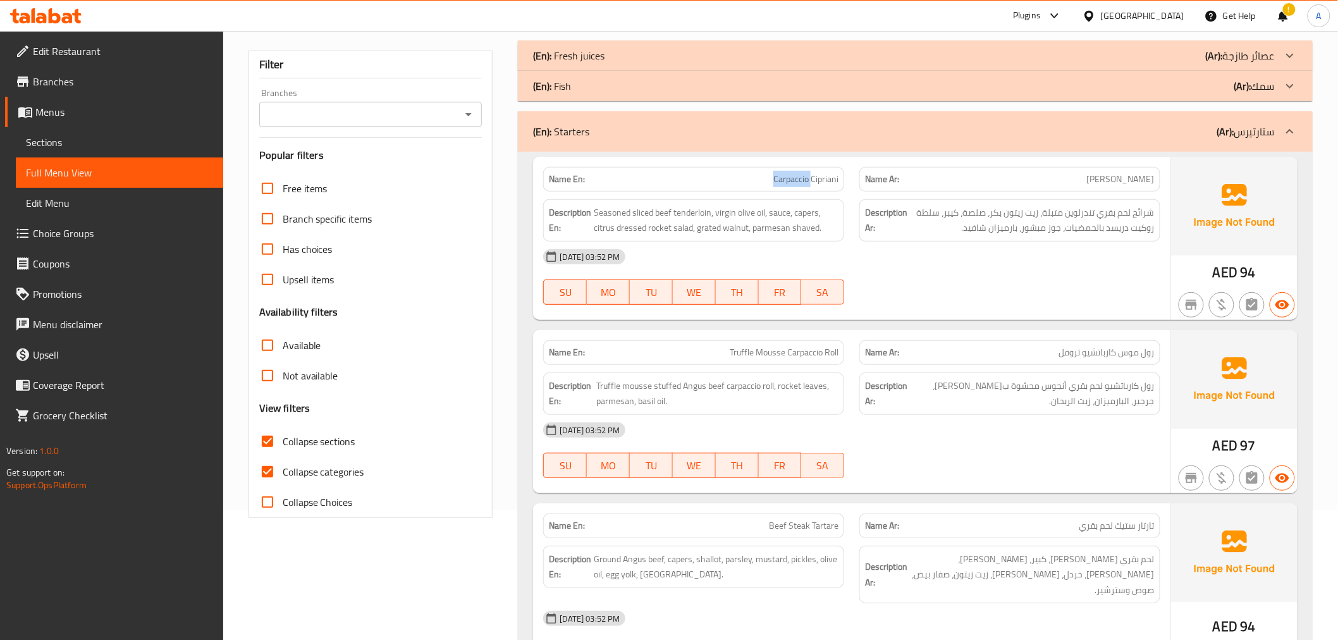
click at [806, 188] on div "Name En: Carpaccio Cipriani" at bounding box center [693, 179] width 301 height 25
click at [1111, 234] on span "شرائح لحم بقري تندرلوين متبلة، زيت زيتون بكر، صلصة، كيبر، سلطة روكيت دريسد بالح…" at bounding box center [1032, 220] width 245 height 31
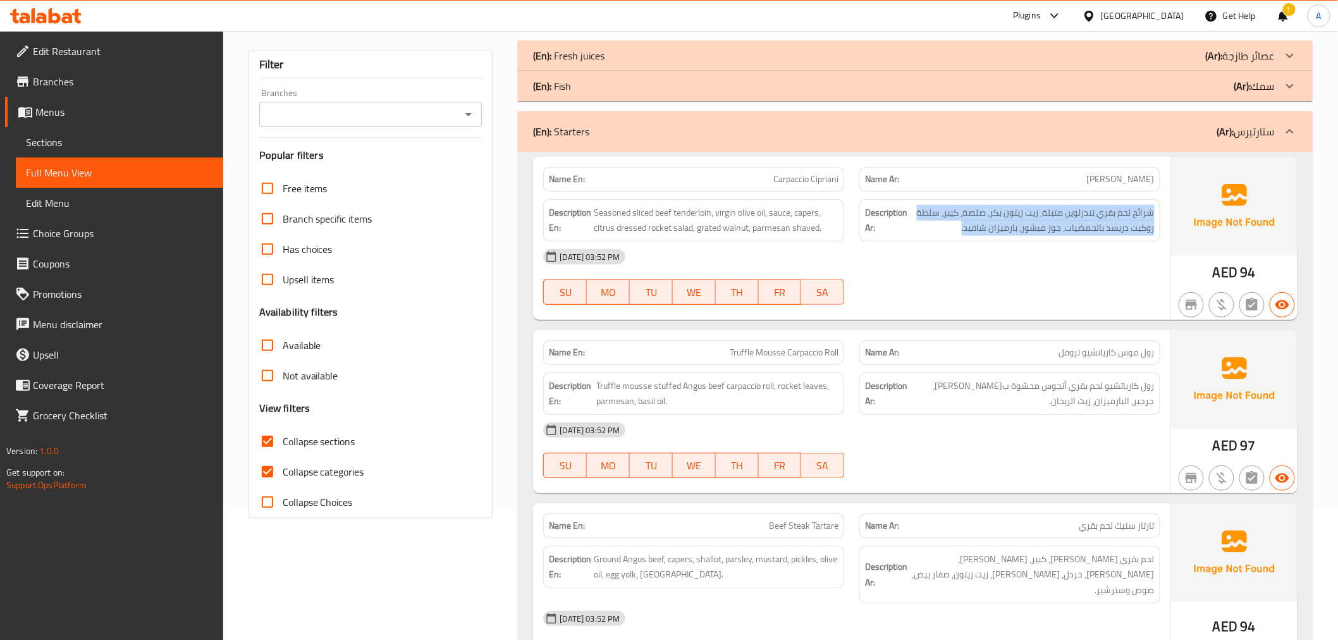
click at [1116, 192] on div "Description Ar: شرائح لحم بقري تندرلوين متبلة، زيت زيتون بكر، صلصة، كيبر، سلطة …" at bounding box center [1010, 221] width 316 height 58
click at [970, 209] on span "شرائح لحم بقري تندرلوين متبلة، زيت زيتون بكر، صلصة، كيبر، سلطة روكيت دريسد بالح…" at bounding box center [1032, 220] width 245 height 31
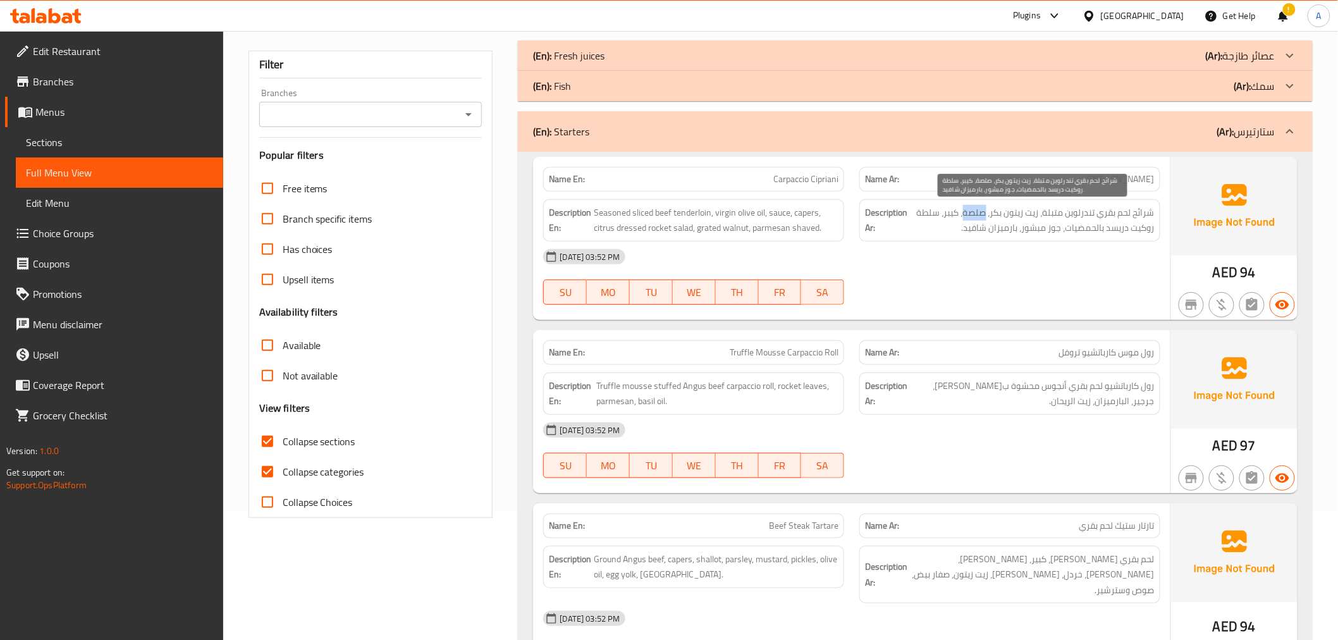
click at [970, 209] on span "شرائح لحم بقري تندرلوين متبلة، زيت زيتون بكر، صلصة، كيبر، سلطة روكيت دريسد بالح…" at bounding box center [1032, 220] width 245 height 31
click at [757, 194] on div "Description En: Seasoned sliced beef tenderloin, virgin olive oil, sauce, caper…" at bounding box center [694, 221] width 316 height 58
click at [1079, 194] on div "Description Ar: شرائح لحم بقري تندرلوين متبلة، زيت زيتون بكر، صلصة، كيبر، سلطة …" at bounding box center [1010, 221] width 316 height 58
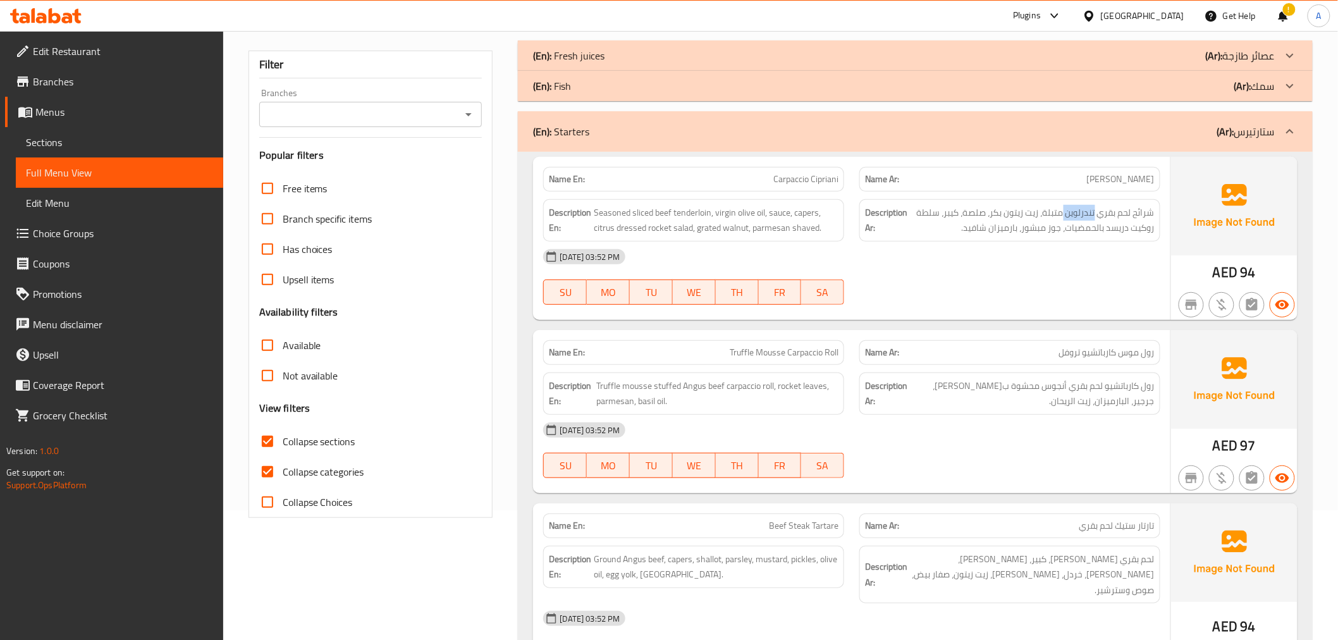
click at [1079, 194] on div "Description Ar: شرائح لحم بقري تندرلوين متبلة، زيت زيتون بكر، صلصة، كيبر، سلطة …" at bounding box center [1010, 221] width 316 height 58
click at [715, 211] on span "Seasoned sliced beef tenderloin, virgin olive oil, sauce, capers, citrus dresse…" at bounding box center [716, 220] width 245 height 31
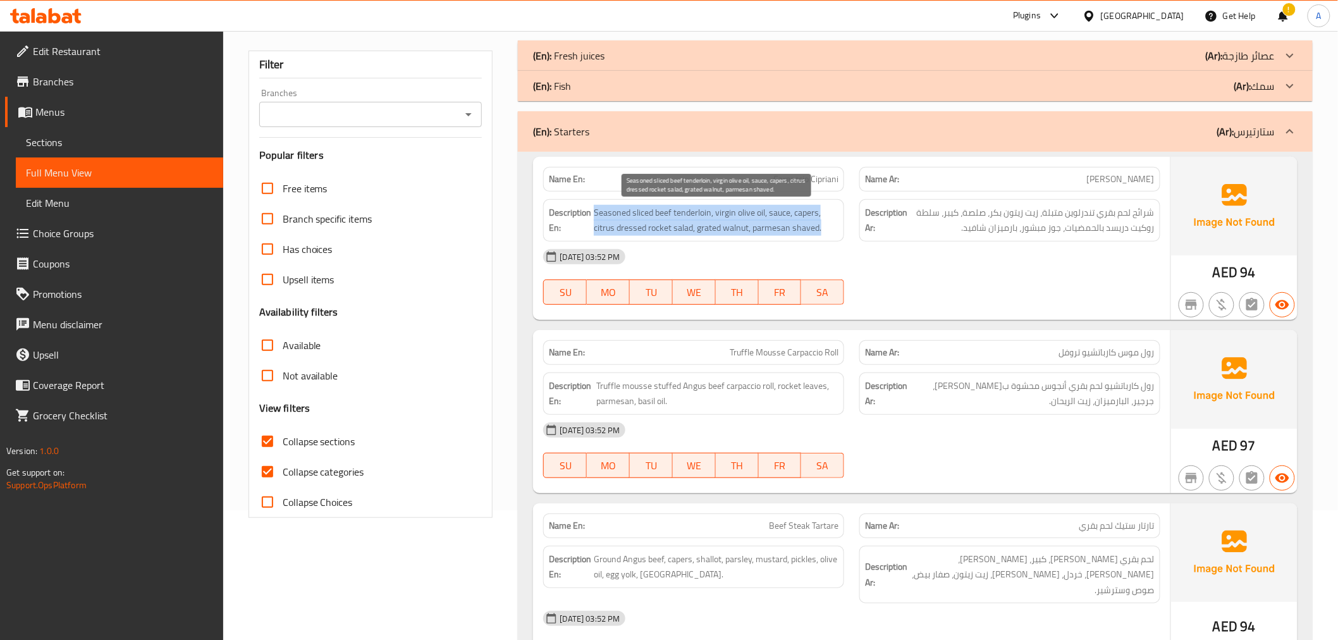
click at [715, 211] on span "Seasoned sliced beef tenderloin, virgin olive oil, sauce, capers, citrus dresse…" at bounding box center [716, 220] width 245 height 31
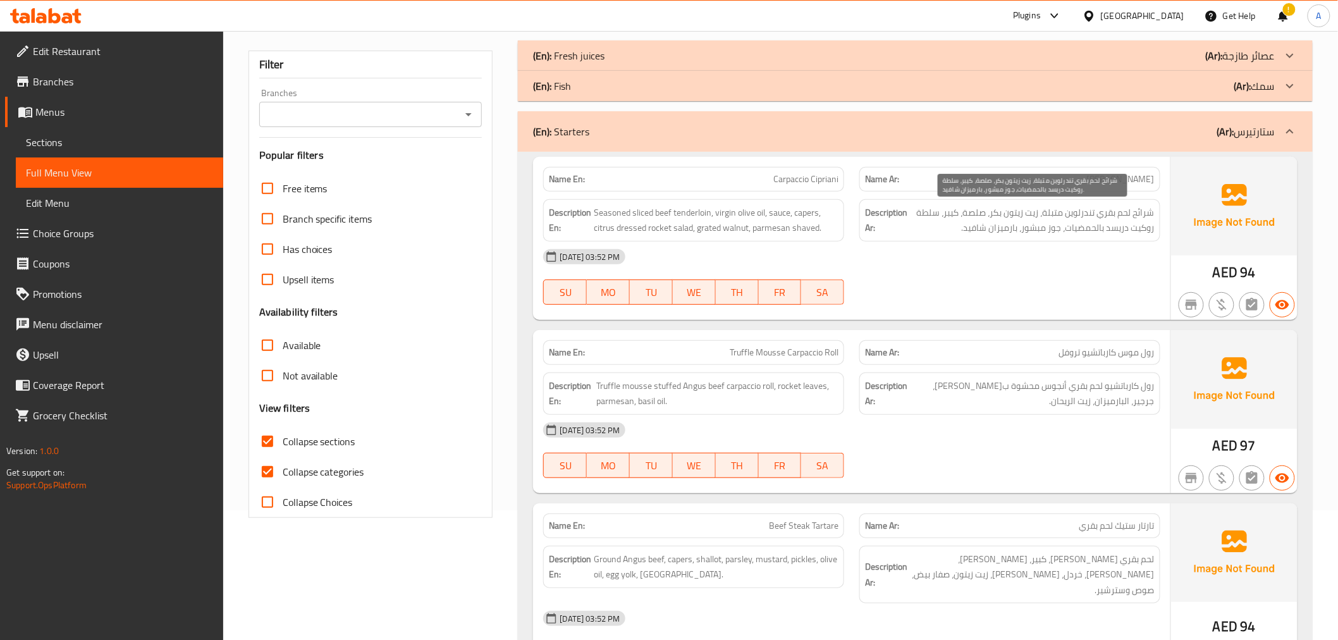
click at [1097, 207] on span "شرائح لحم بقري تندرلوين متبلة، زيت زيتون بكر، صلصة، كيبر، سلطة روكيت دريسد بالح…" at bounding box center [1032, 220] width 245 height 31
click at [1098, 207] on span "شرائح لحم بقري تندرلوين متبلة، زيت زيتون بكر، صلصة، كيبر، سلطة روكيت دريسد بالح…" at bounding box center [1032, 220] width 245 height 31
click at [849, 205] on div "Description En: Seasoned sliced beef tenderloin, virgin olive oil, sauce, caper…" at bounding box center [694, 221] width 316 height 58
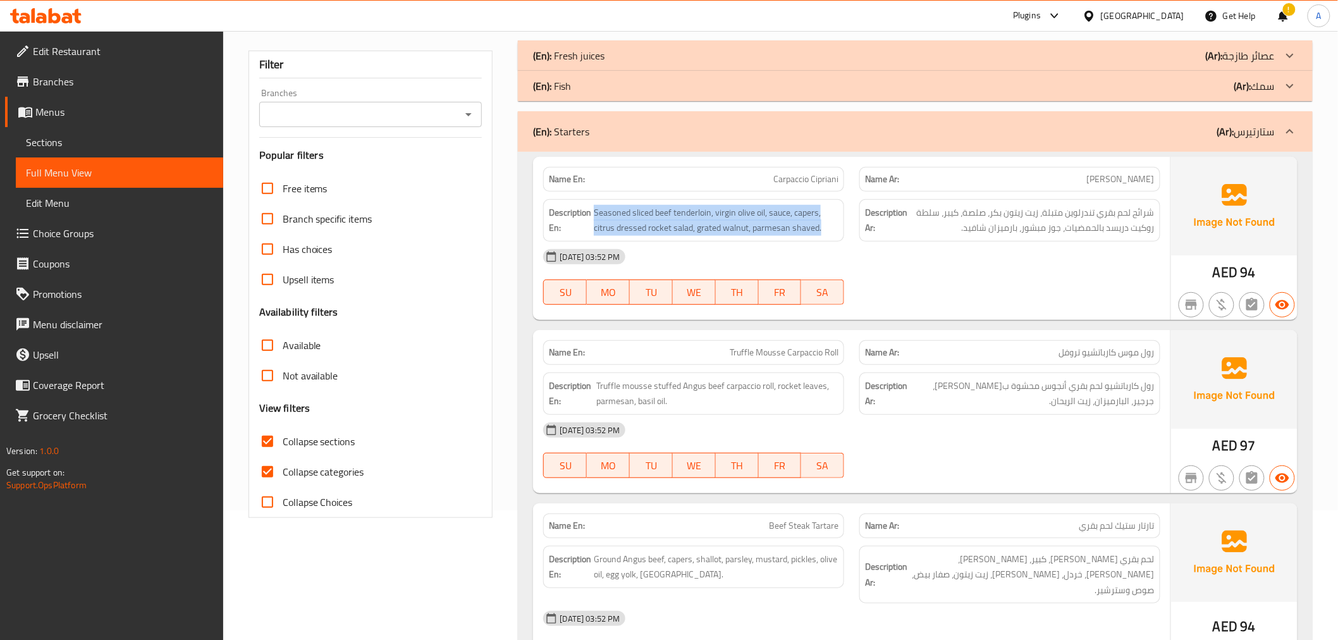
click at [849, 205] on div "Description En: Seasoned sliced beef tenderloin, virgin olive oil, sauce, caper…" at bounding box center [694, 221] width 316 height 58
click at [824, 205] on span "Seasoned sliced beef tenderloin, virgin olive oil, sauce, capers, citrus dresse…" at bounding box center [716, 220] width 245 height 31
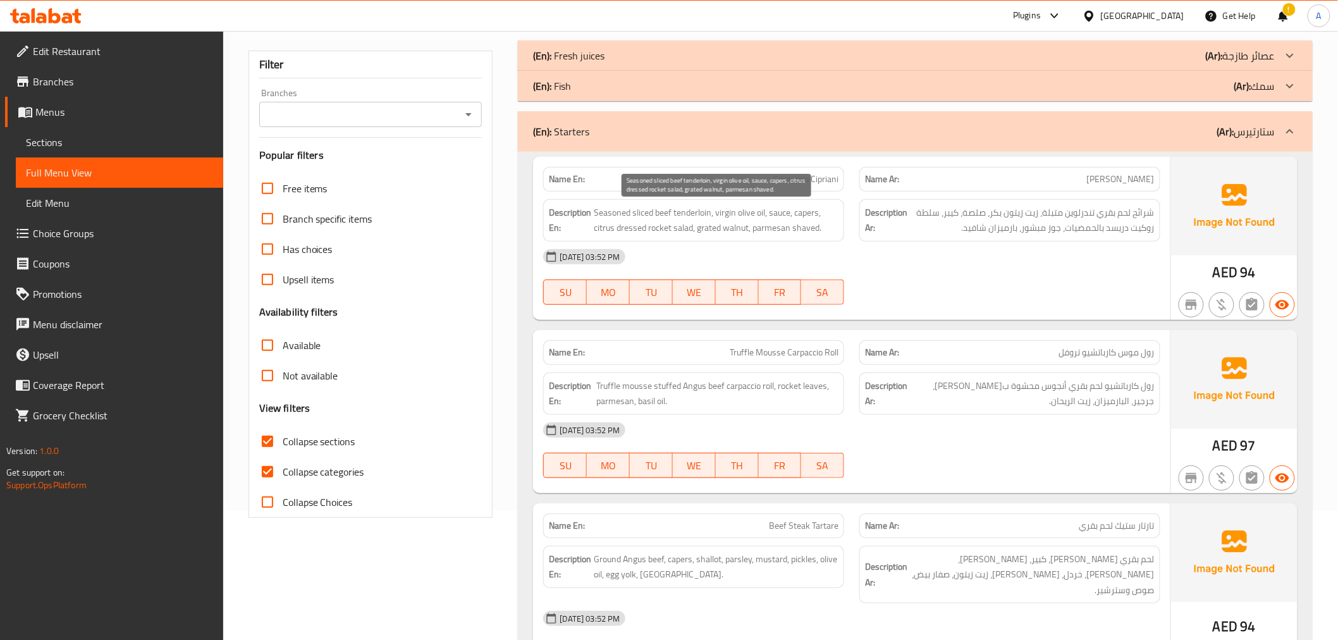
click at [824, 205] on span "Seasoned sliced beef tenderloin, virgin olive oil, sauce, capers, citrus dresse…" at bounding box center [716, 220] width 245 height 31
click at [997, 211] on span "شرائح لحم بقري تندرلوين متبلة، زيت زيتون بكر، صلصة، كيبر، سلطة روكيت دريسد بالح…" at bounding box center [1032, 220] width 245 height 31
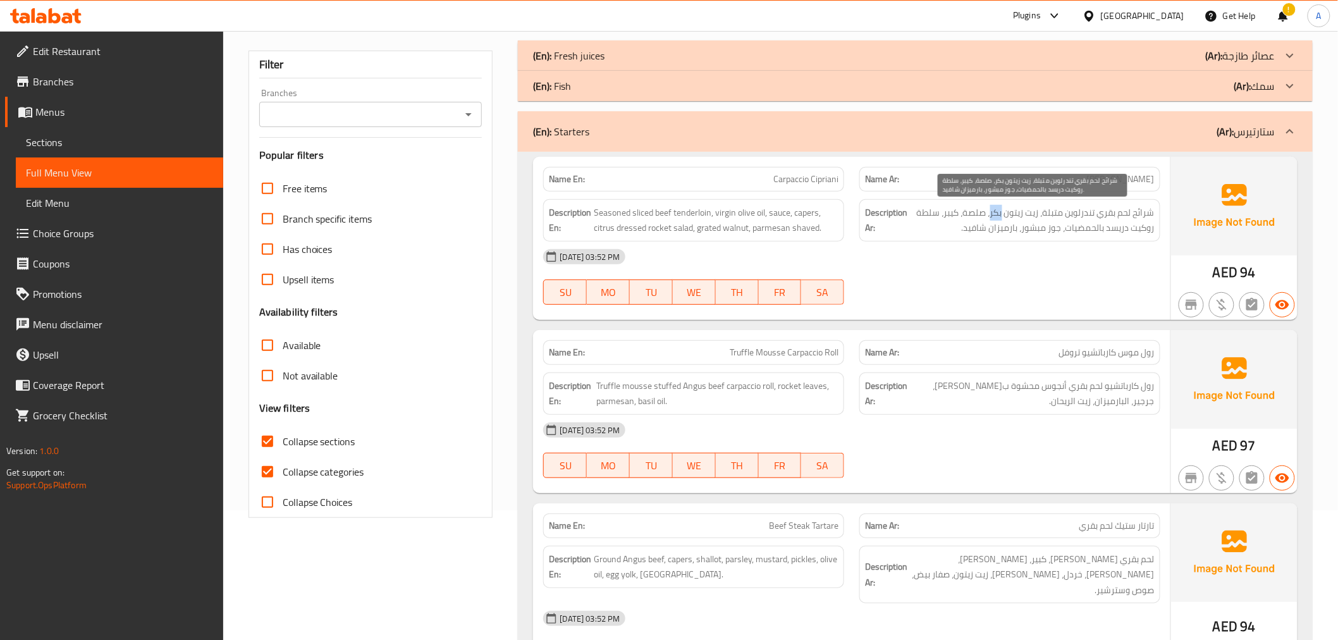
click at [997, 211] on span "شرائح لحم بقري تندرلوين متبلة، زيت زيتون بكر، صلصة، كيبر، سلطة روكيت دريسد بالح…" at bounding box center [1032, 220] width 245 height 31
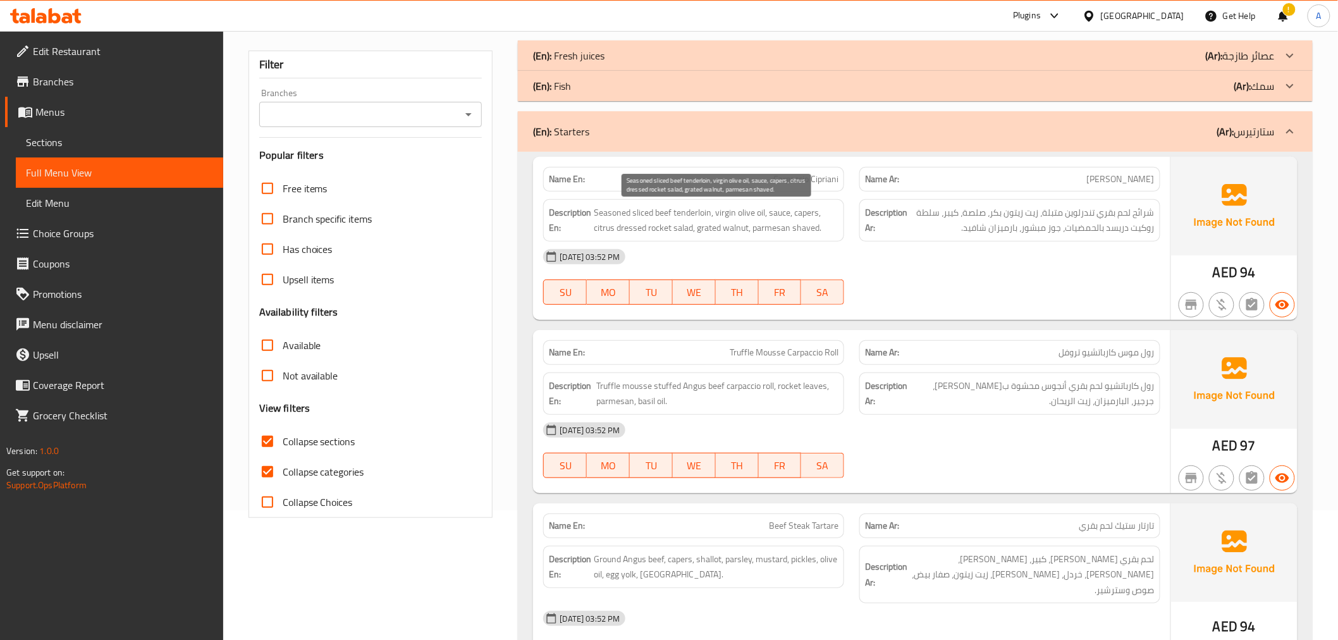
click at [793, 228] on span "Seasoned sliced beef tenderloin, virgin olive oil, sauce, capers, citrus dresse…" at bounding box center [716, 220] width 245 height 31
click at [995, 194] on div "Description Ar: شرائح لحم بقري تندرلوين متبلة، زيت زيتون بكر، صلصة، كيبر، سلطة …" at bounding box center [1010, 221] width 316 height 58
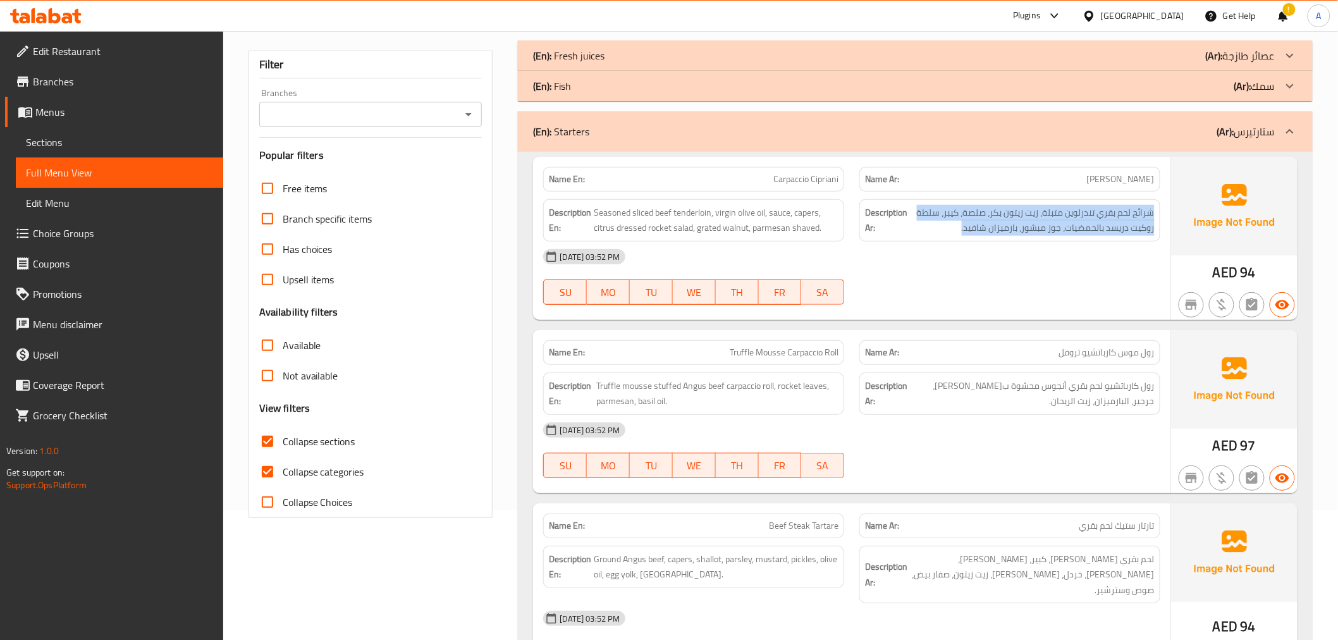
click at [995, 194] on div "Description Ar: شرائح لحم بقري تندرلوين متبلة، زيت زيتون بكر، صلصة، كيبر، سلطة …" at bounding box center [1010, 221] width 316 height 58
click at [992, 176] on p "Name Ar: كارباتشيو سيبرياني" at bounding box center [1010, 179] width 290 height 13
click at [1016, 219] on span "شرائح لحم بقري تندرلوين متبلة، زيت زيتون بكر، صلصة، كيبر، سلطة روكيت دريسد بالح…" at bounding box center [1032, 220] width 245 height 31
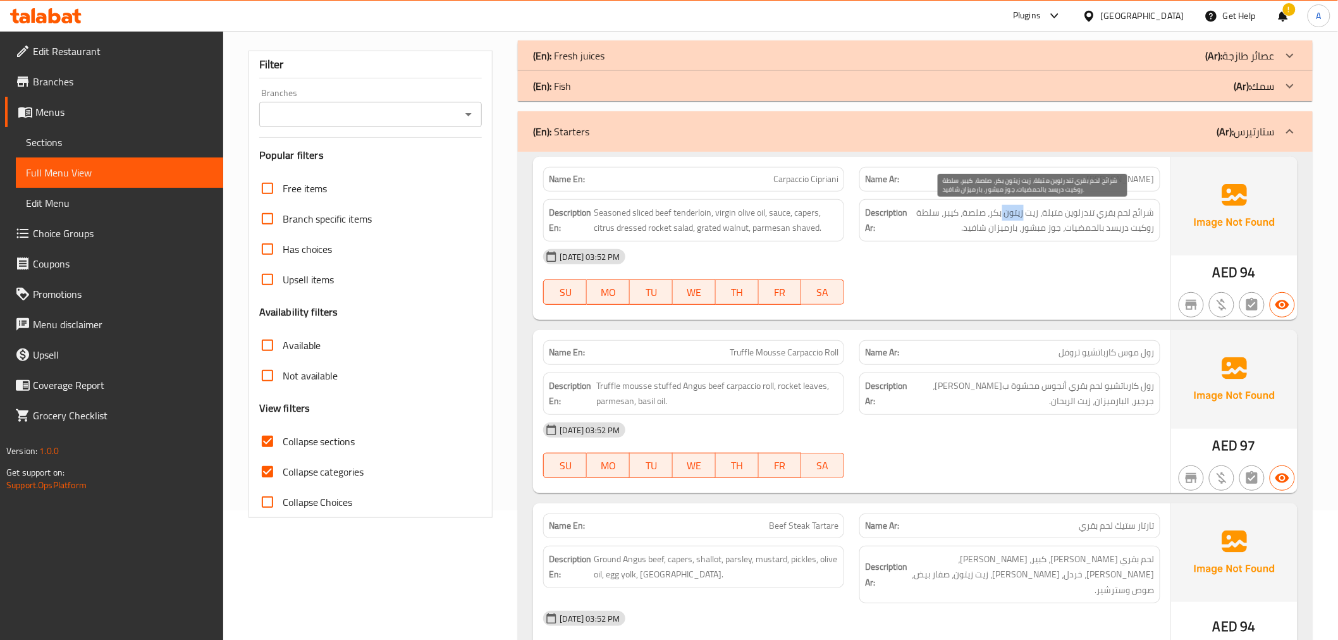
click at [1016, 219] on span "شرائح لحم بقري تندرلوين متبلة، زيت زيتون بكر، صلصة، كيبر، سلطة روكيت دريسد بالح…" at bounding box center [1032, 220] width 245 height 31
click at [716, 185] on p "Name En: Carpaccio Cipriani" at bounding box center [694, 179] width 290 height 13
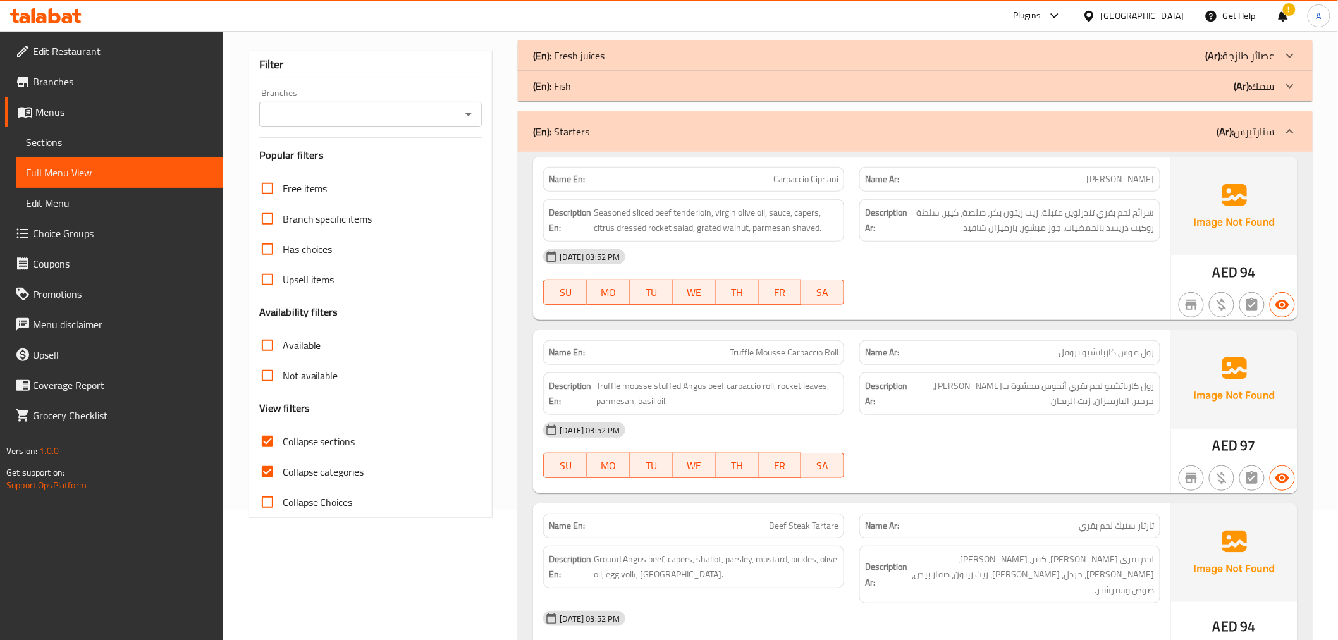
click at [696, 223] on span "Seasoned sliced beef tenderloin, virgin olive oil, sauce, capers, citrus dresse…" at bounding box center [716, 220] width 245 height 31
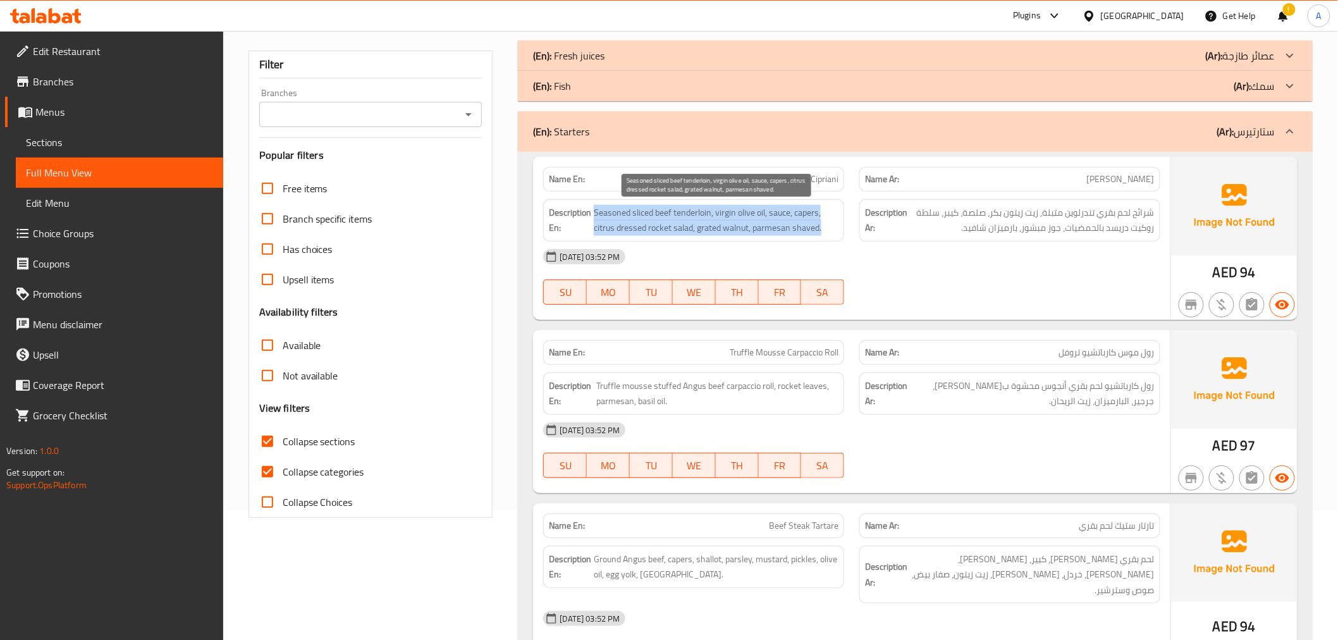
click at [696, 223] on span "Seasoned sliced beef tenderloin, virgin olive oil, sauce, capers, citrus dresse…" at bounding box center [716, 220] width 245 height 31
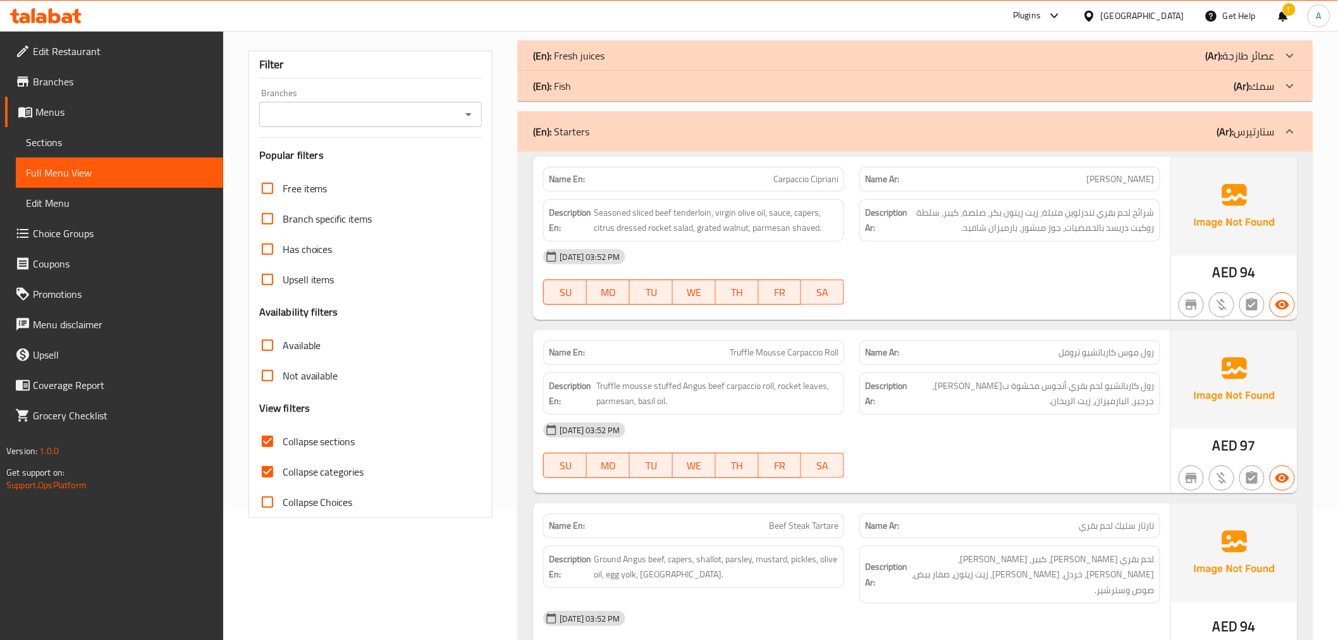
click at [1074, 198] on div "Description Ar: شرائح لحم بقري تندرلوين متبلة، زيت زيتون بكر، صلصة، كيبر، سلطة …" at bounding box center [1010, 221] width 316 height 58
click at [818, 206] on span "Seasoned sliced beef tenderloin, virgin olive oil, sauce, capers, citrus dresse…" at bounding box center [716, 220] width 245 height 31
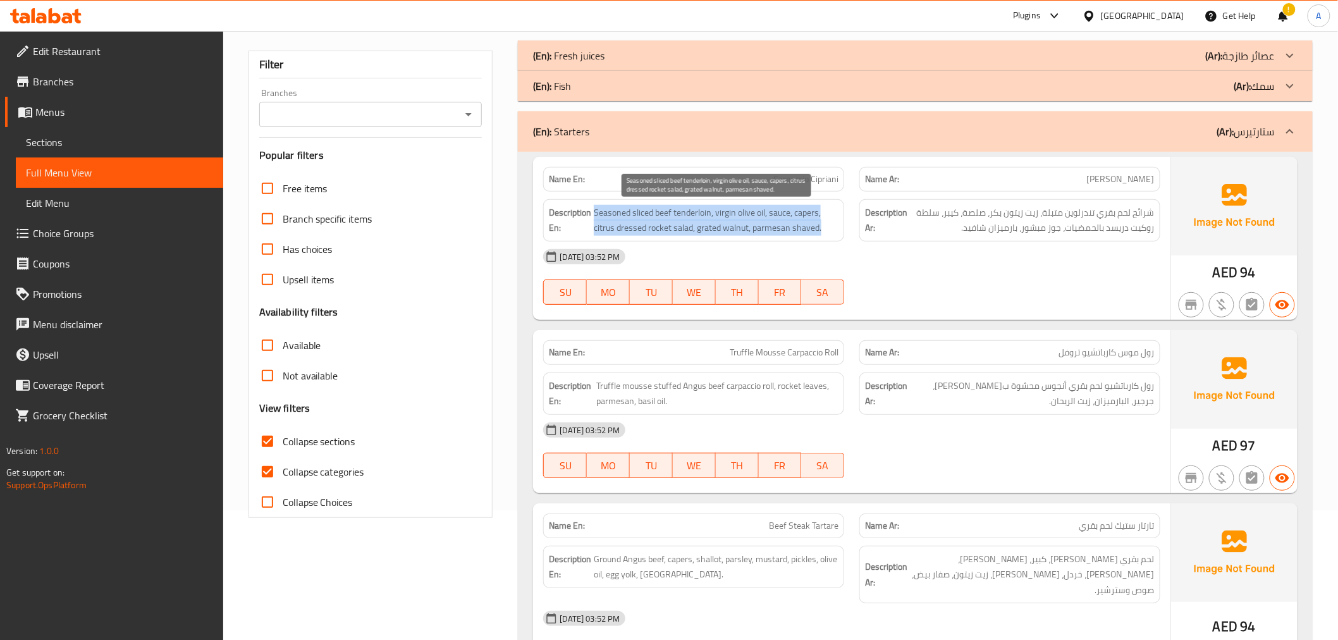
click at [818, 206] on span "Seasoned sliced beef tenderloin, virgin olive oil, sauce, capers, citrus dresse…" at bounding box center [716, 220] width 245 height 31
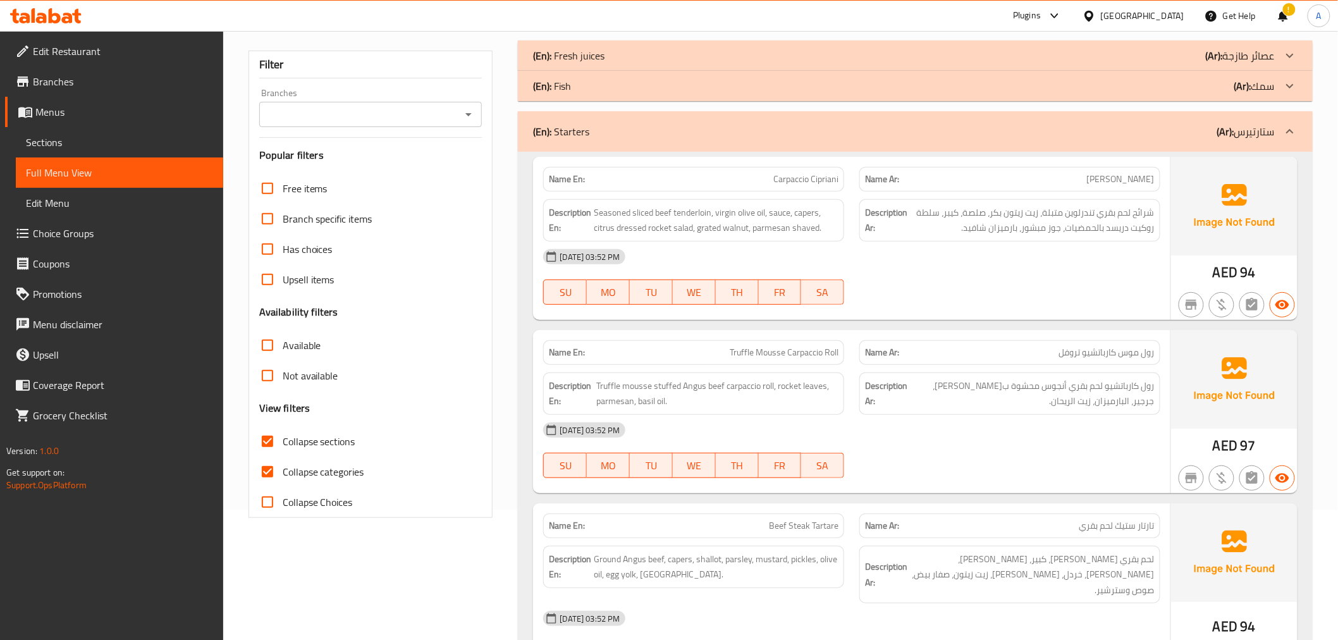
click at [955, 237] on div "Description Ar: شرائح لحم بقري تندرلوين متبلة، زيت زيتون بكر، صلصة، كيبر، سلطة …" at bounding box center [1010, 220] width 301 height 42
click at [956, 237] on div "Description Ar: شرائح لحم بقري تندرلوين متبلة، زيت زيتون بكر، صلصة، كيبر، سلطة …" at bounding box center [1010, 220] width 301 height 42
click at [735, 230] on span "Seasoned sliced beef tenderloin, virgin olive oil, sauce, capers, citrus dresse…" at bounding box center [716, 220] width 245 height 31
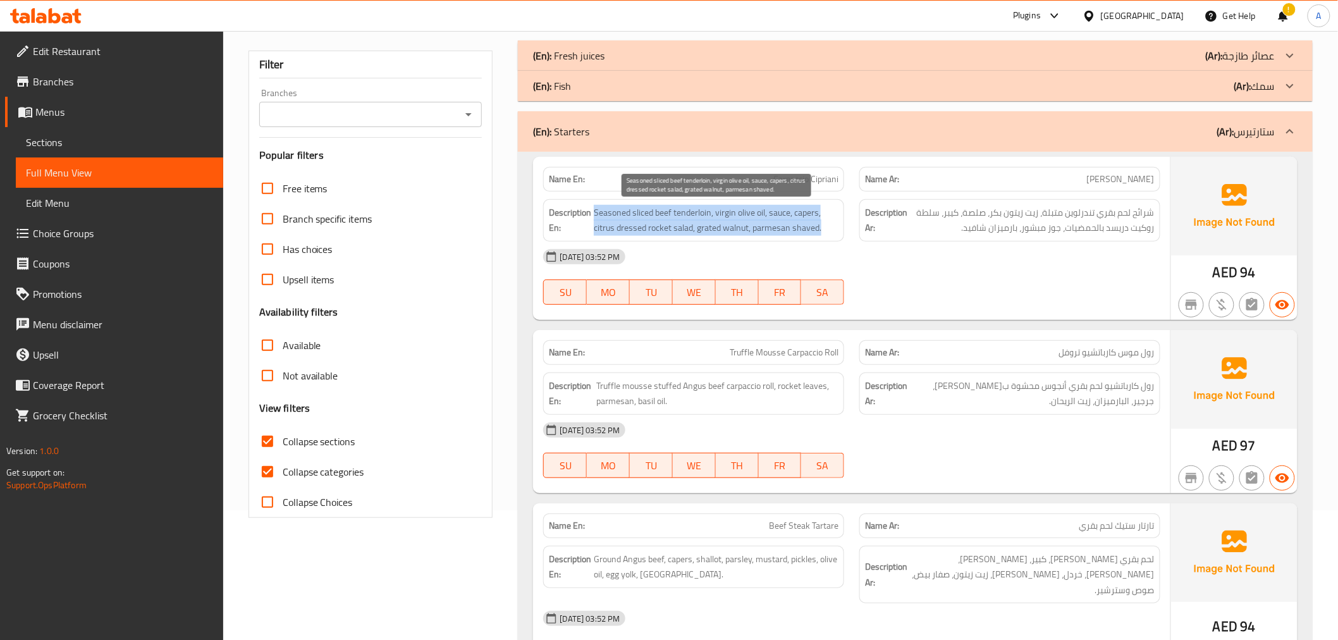
click at [735, 230] on span "Seasoned sliced beef tenderloin, virgin olive oil, sauce, capers, citrus dresse…" at bounding box center [716, 220] width 245 height 31
click at [1034, 221] on span "شرائح لحم بقري تندرلوين متبلة، زيت زيتون بكر، صلصة، كيبر، سلطة روكيت دريسد بالح…" at bounding box center [1032, 220] width 245 height 31
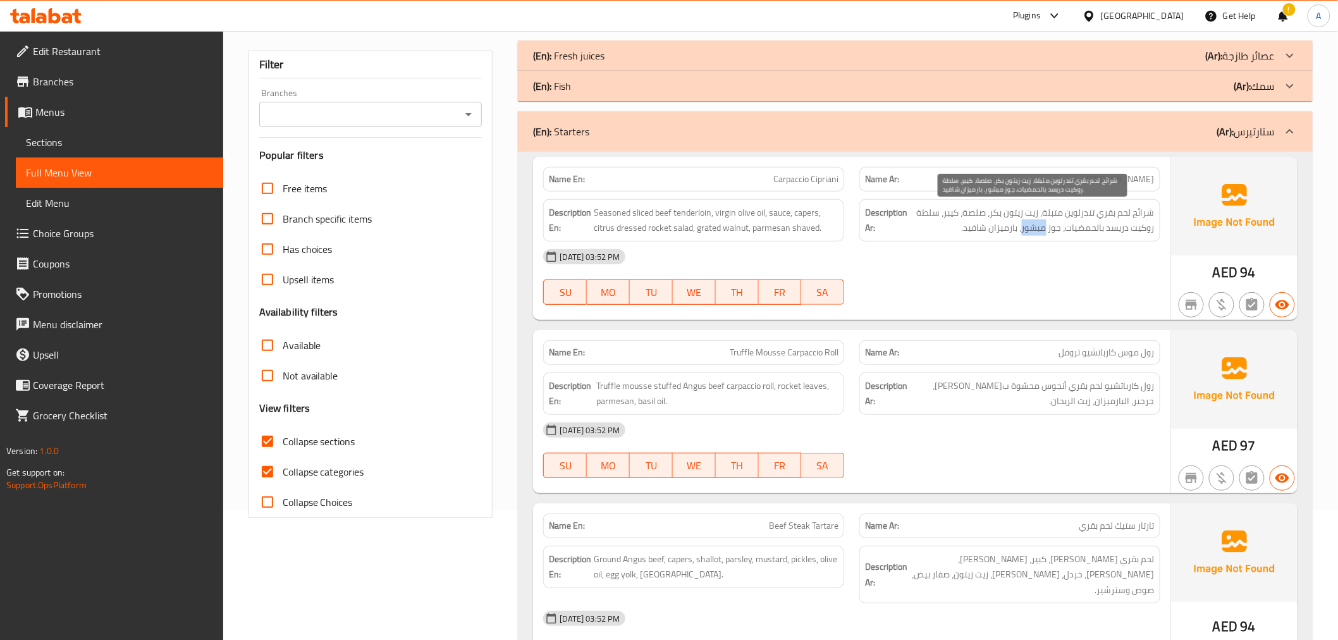
click at [1034, 221] on span "شرائح لحم بقري تندرلوين متبلة، زيت زيتون بكر، صلصة، كيبر، سلطة روكيت دريسد بالح…" at bounding box center [1032, 220] width 245 height 31
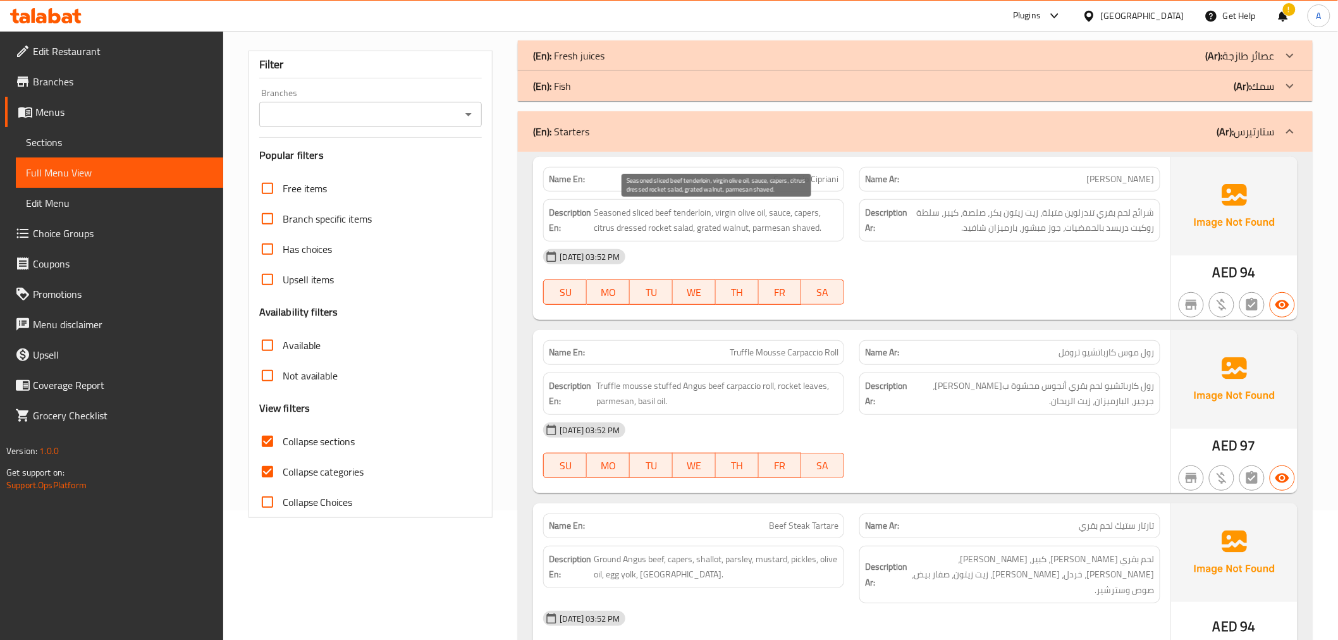
click at [810, 223] on span "Seasoned sliced beef tenderloin, virgin olive oil, sauce, capers, citrus dresse…" at bounding box center [716, 220] width 245 height 31
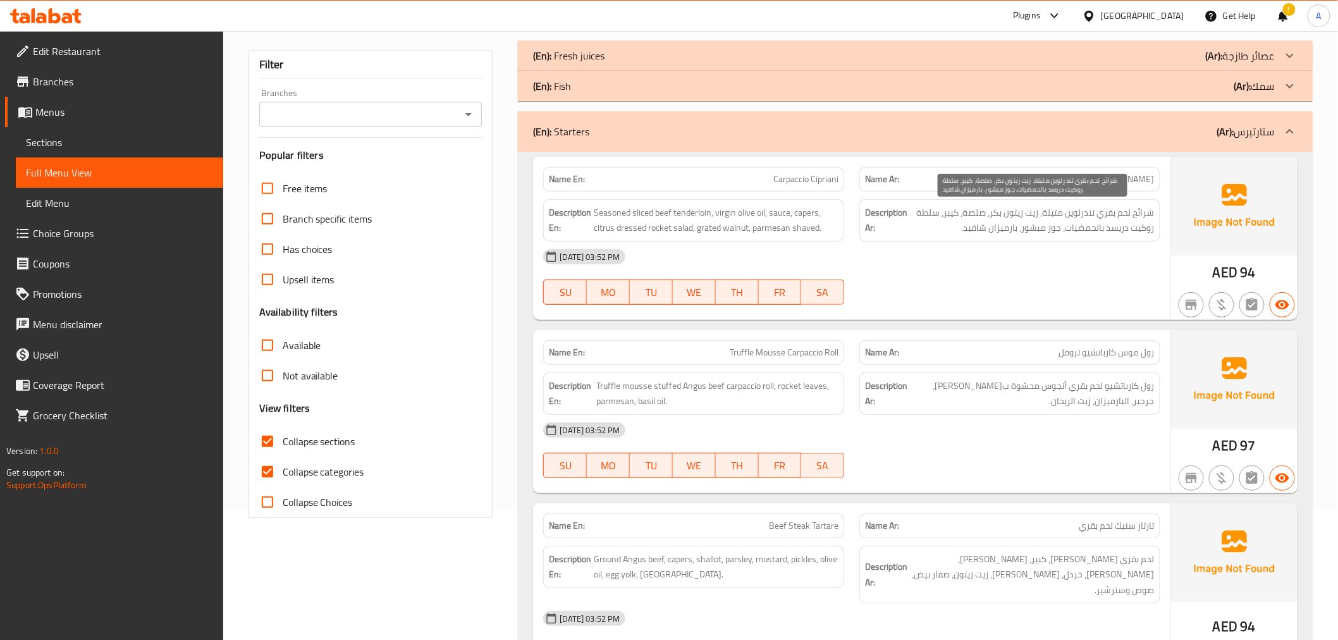
click at [1036, 226] on span "شرائح لحم بقري تندرلوين متبلة، زيت زيتون بكر، صلصة، كيبر، سلطة روكيت دريسد بالح…" at bounding box center [1032, 220] width 245 height 31
click at [773, 239] on div "Description En: Seasoned sliced beef tenderloin, virgin olive oil, sauce, caper…" at bounding box center [693, 220] width 301 height 42
drag, startPoint x: 773, startPoint y: 239, endPoint x: 780, endPoint y: 234, distance: 8.6
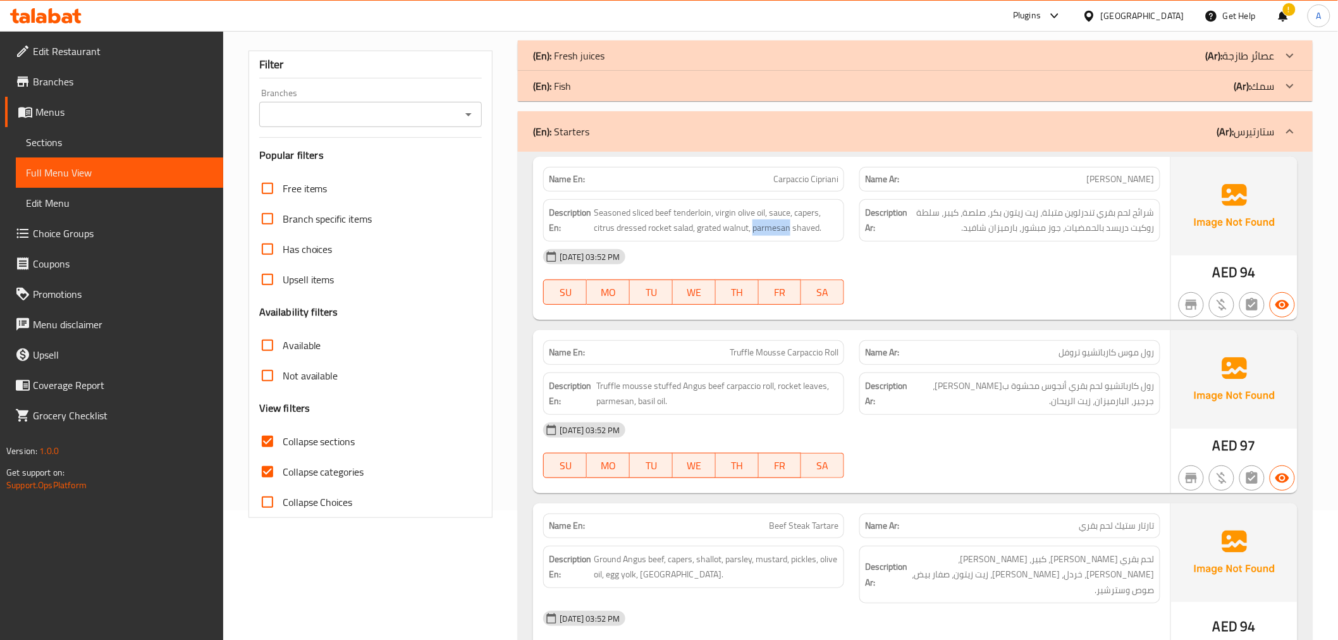
click at [773, 239] on div "Description En: Seasoned sliced beef tenderloin, virgin olive oil, sauce, caper…" at bounding box center [693, 220] width 301 height 42
click at [788, 225] on span "Seasoned sliced beef tenderloin, virgin olive oil, sauce, capers, citrus dresse…" at bounding box center [716, 220] width 245 height 31
click at [1037, 220] on span "شرائح لحم بقري تندرلوين متبلة، زيت زيتون بكر، صلصة، كيبر، سلطة روكيت دريسد بالح…" at bounding box center [1032, 220] width 245 height 31
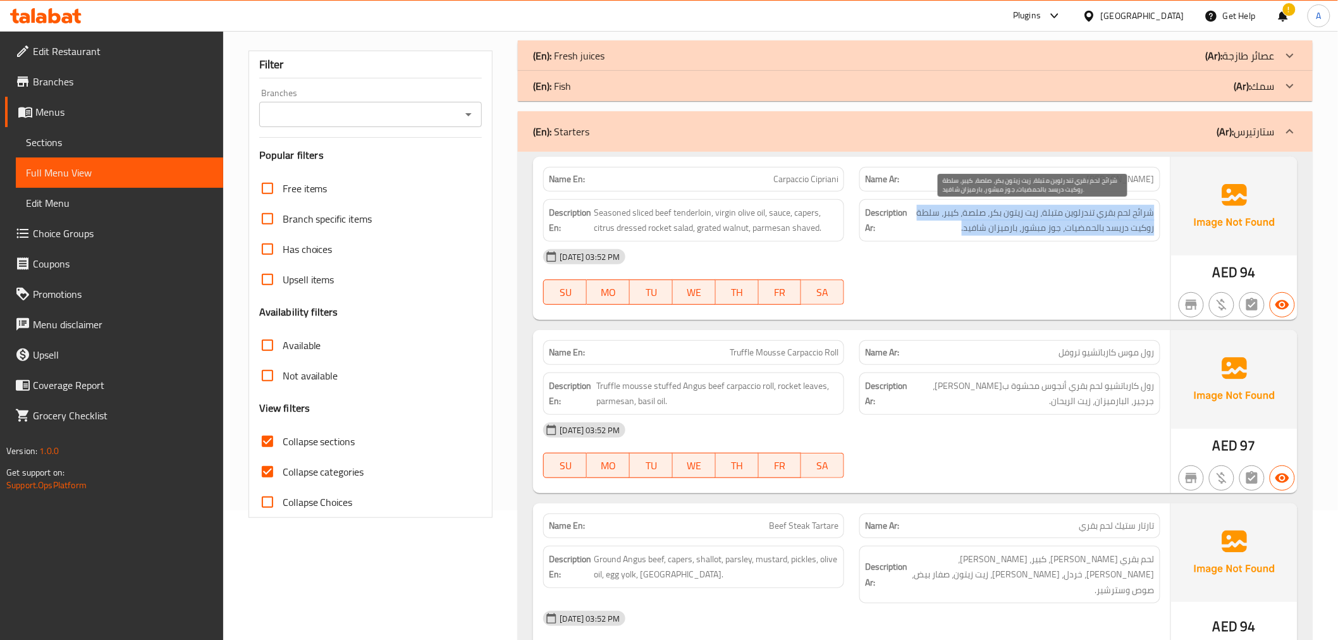
click at [1037, 220] on span "شرائح لحم بقري تندرلوين متبلة، زيت زيتون بكر، صلصة، كيبر، سلطة روكيت دريسد بالح…" at bounding box center [1032, 220] width 245 height 31
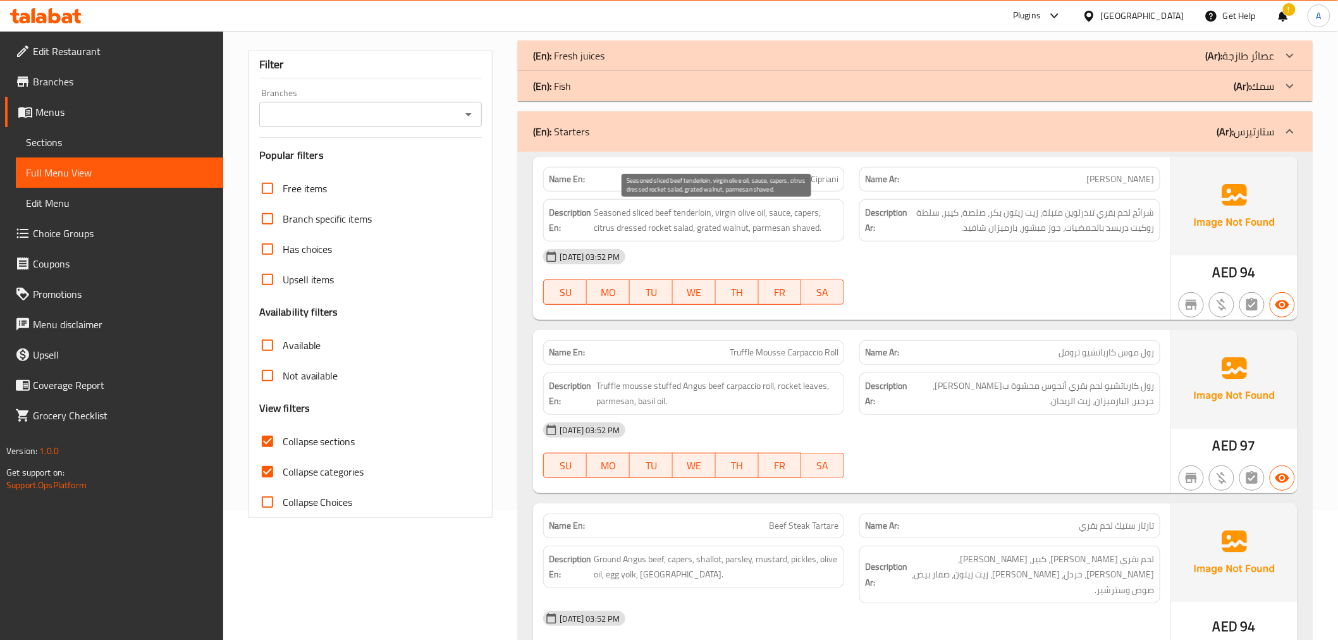
click at [1025, 214] on span "شرائح لحم بقري تندرلوين متبلة، زيت زيتون بكر، صلصة، كيبر، سلطة روكيت دريسد بالح…" at bounding box center [1032, 220] width 245 height 31
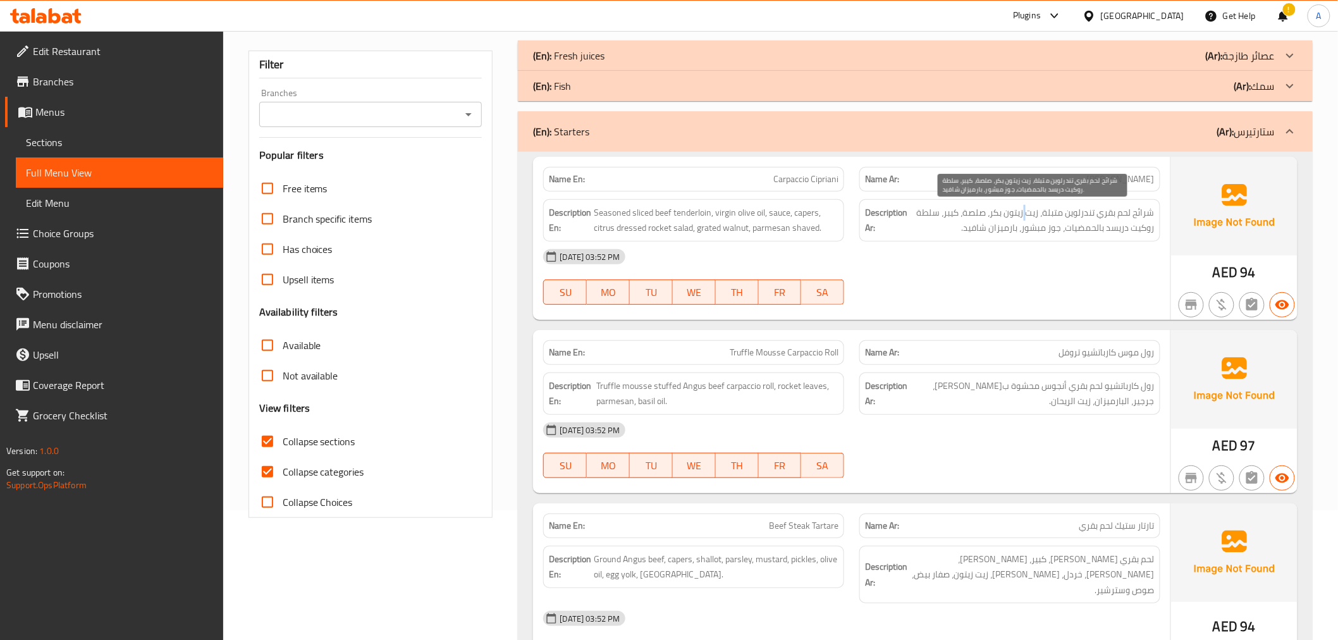
click at [1025, 214] on span "شرائح لحم بقري تندرلوين متبلة، زيت زيتون بكر، صلصة، كيبر، سلطة روكيت دريسد بالح…" at bounding box center [1032, 220] width 245 height 31
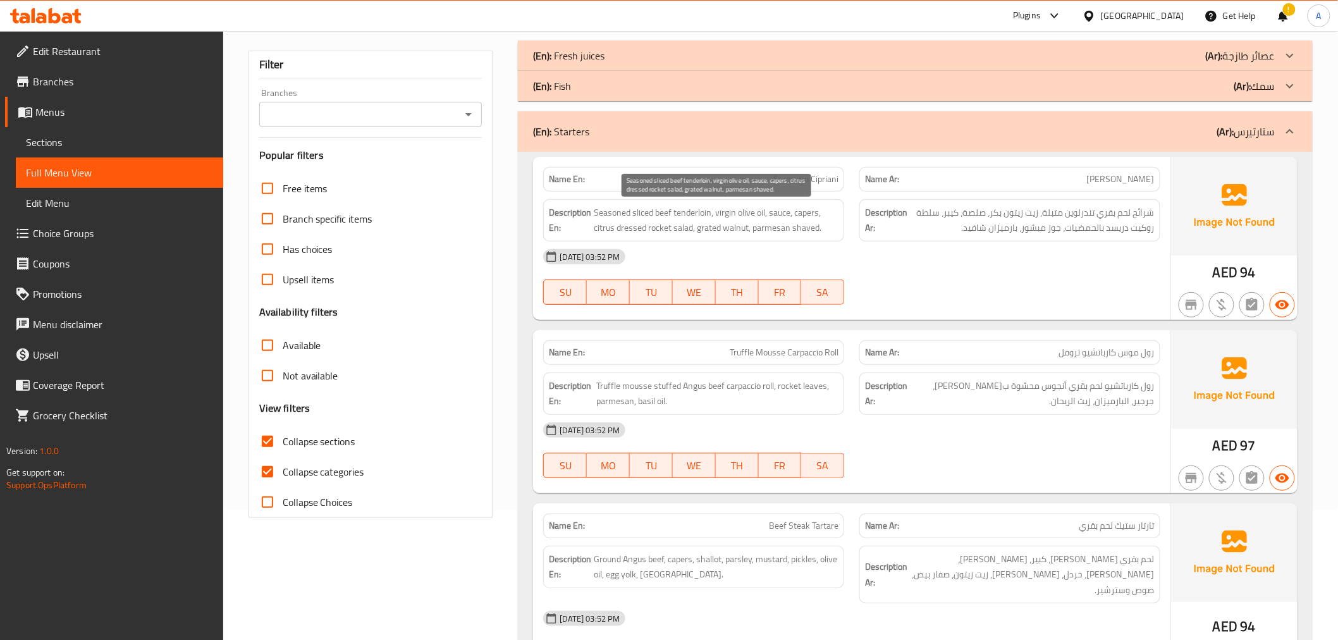
click at [745, 207] on span "Seasoned sliced beef tenderloin, virgin olive oil, sauce, capers, citrus dresse…" at bounding box center [716, 220] width 245 height 31
click at [958, 219] on span "شرائح لحم بقري تندرلوين متبلة، زيت زيتون بكر، صلصة، كيبر، سلطة روكيت دريسد بالح…" at bounding box center [1032, 220] width 245 height 31
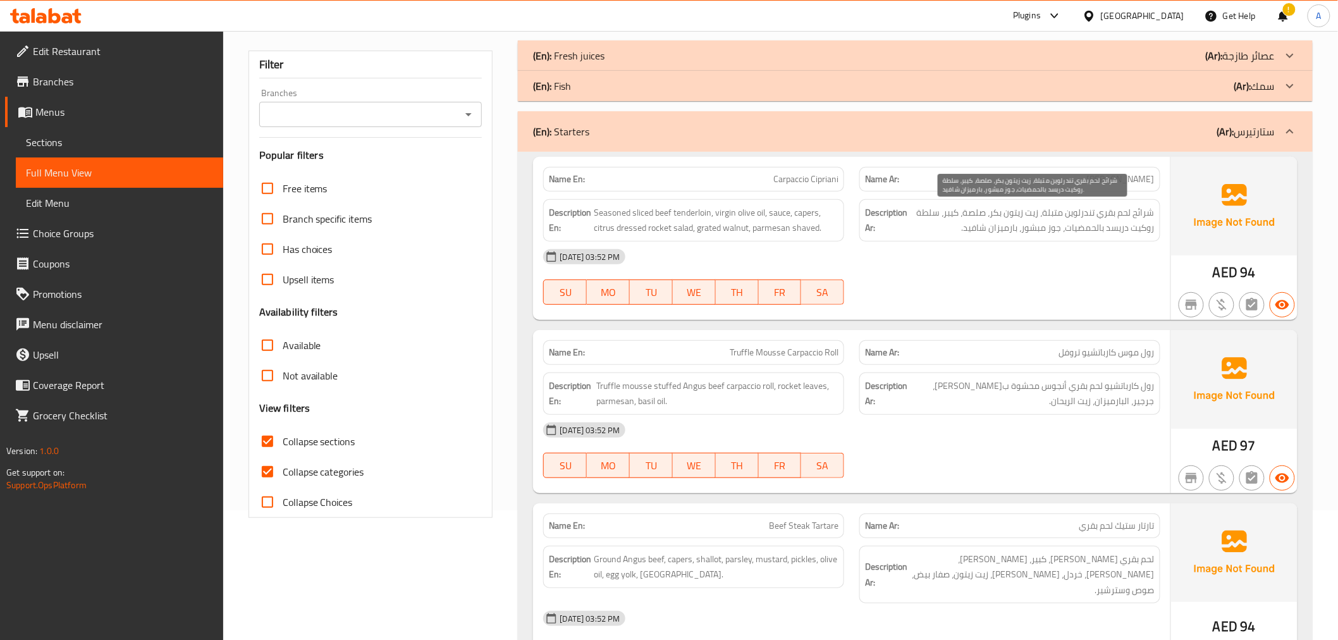
click at [958, 219] on span "شرائح لحم بقري تندرلوين متبلة، زيت زيتون بكر، صلصة، كيبر، سلطة روكيت دريسد بالح…" at bounding box center [1032, 220] width 245 height 31
click at [743, 221] on span "Seasoned sliced beef tenderloin, virgin olive oil, sauce, capers, citrus dresse…" at bounding box center [716, 220] width 245 height 31
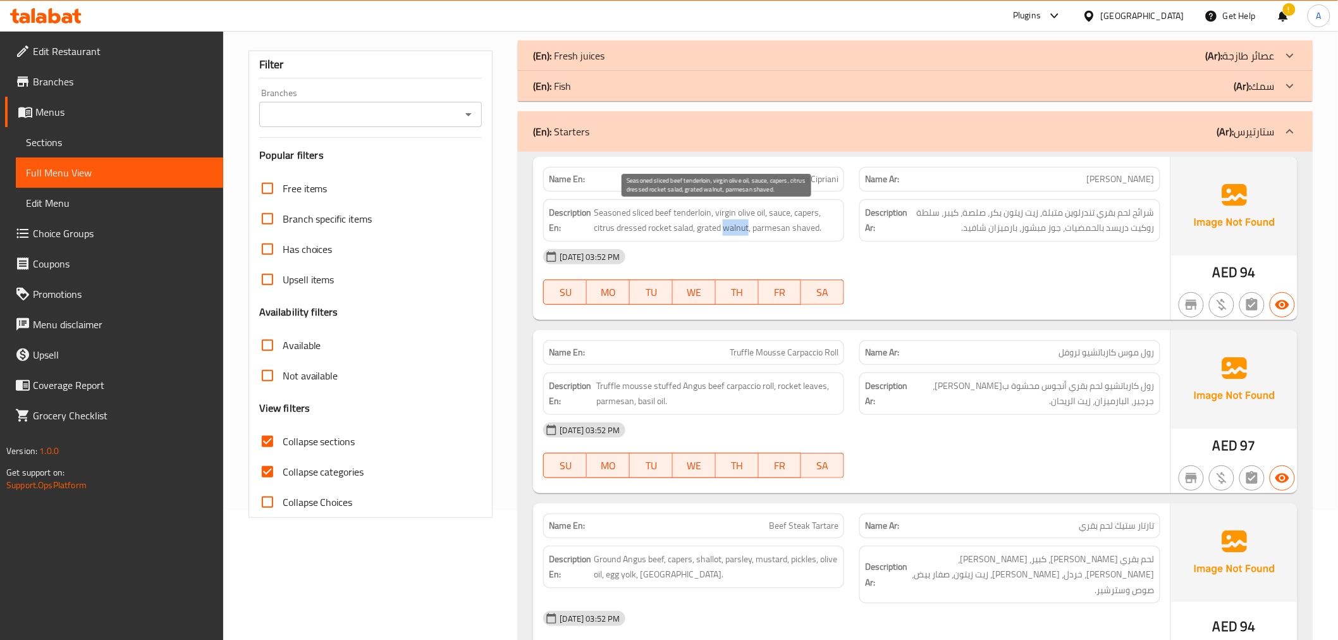
click at [743, 221] on span "Seasoned sliced beef tenderloin, virgin olive oil, sauce, capers, citrus dresse…" at bounding box center [716, 220] width 245 height 31
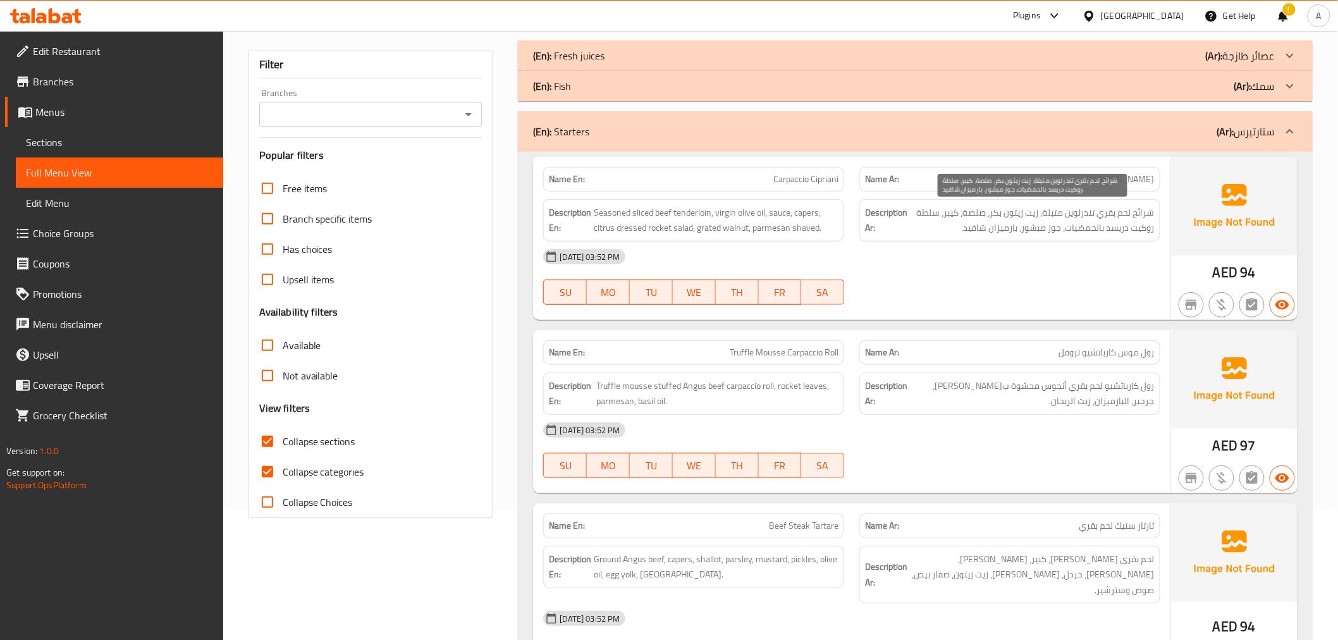
click at [1078, 225] on span "شرائح لحم بقري تندرلوين متبلة، زيت زيتون بكر، صلصة، كيبر، سلطة روكيت دريسد بالح…" at bounding box center [1032, 220] width 245 height 31
click at [746, 205] on span "Seasoned sliced beef tenderloin, virgin olive oil, sauce, capers, citrus dresse…" at bounding box center [716, 220] width 245 height 31
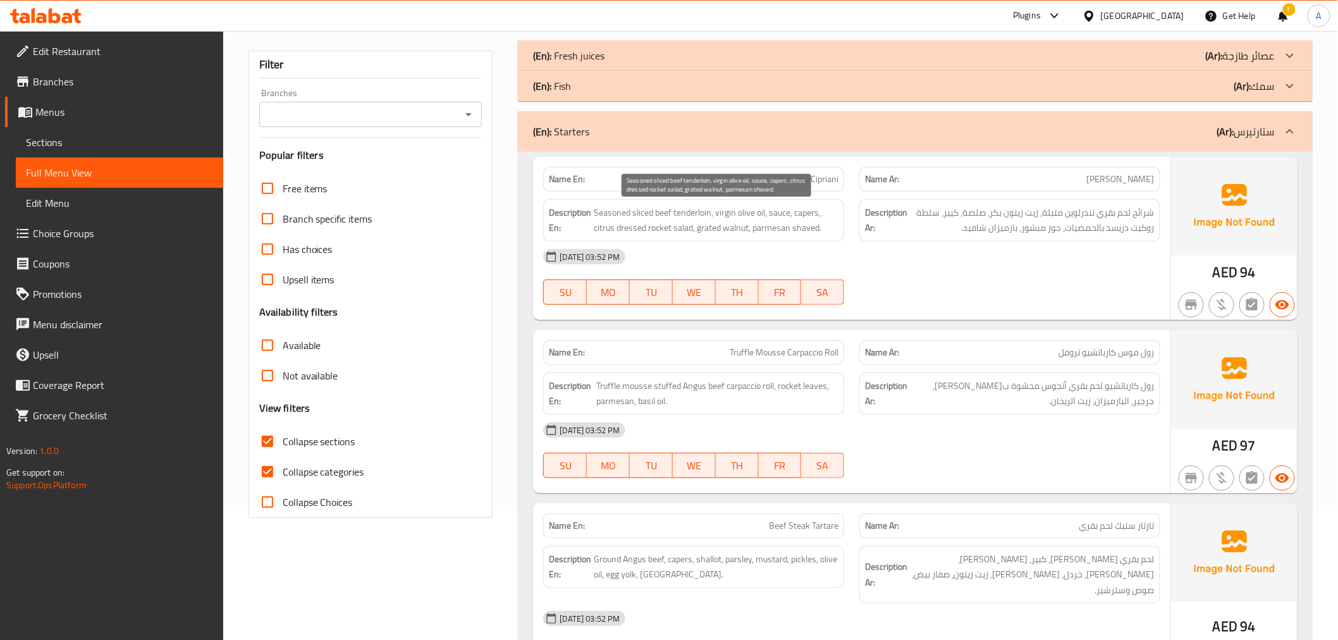
click at [746, 205] on span "Seasoned sliced beef tenderloin, virgin olive oil, sauce, capers, citrus dresse…" at bounding box center [716, 220] width 245 height 31
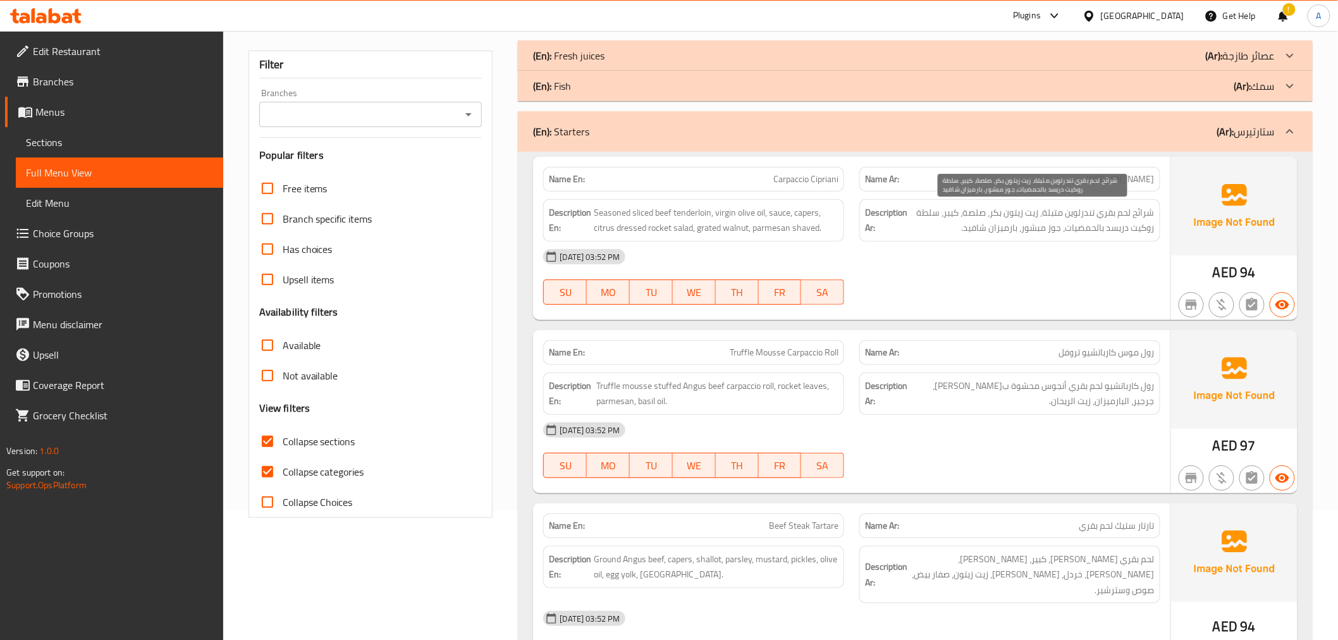
click at [1044, 225] on span "شرائح لحم بقري تندرلوين متبلة، زيت زيتون بكر، صلصة، كيبر، سلطة روكيت دريسد بالح…" at bounding box center [1032, 220] width 245 height 31
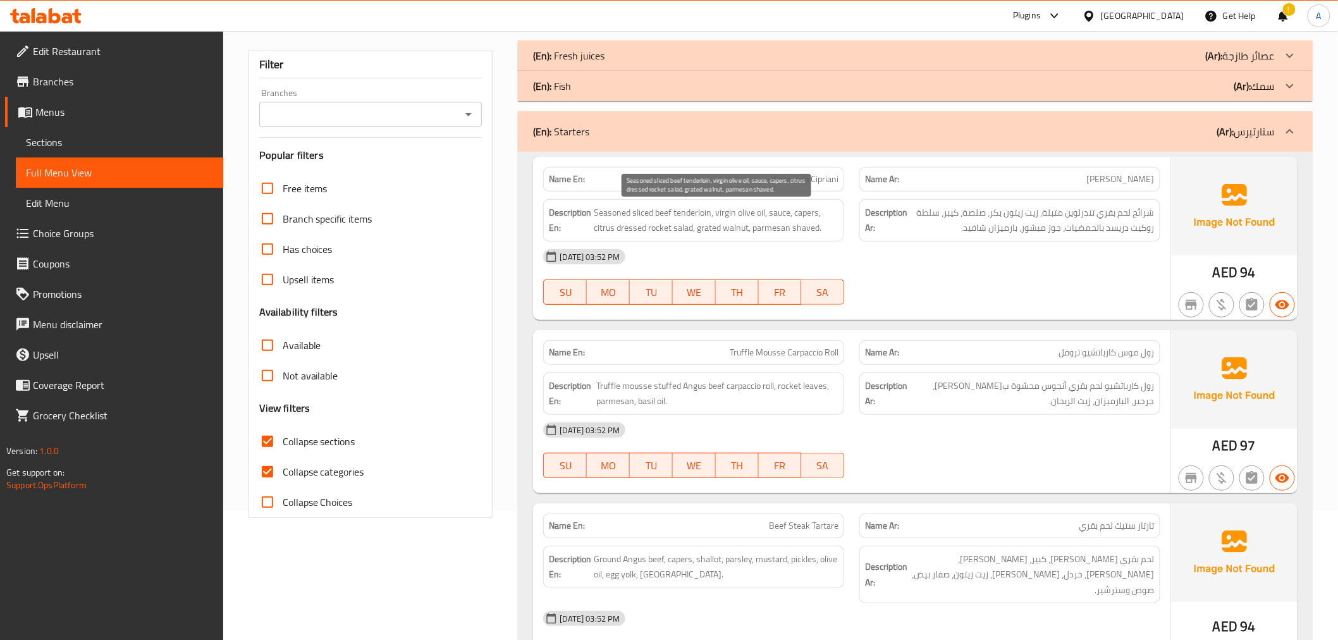
click at [635, 206] on span "Seasoned sliced beef tenderloin, virgin olive oil, sauce, capers, citrus dresse…" at bounding box center [716, 220] width 245 height 31
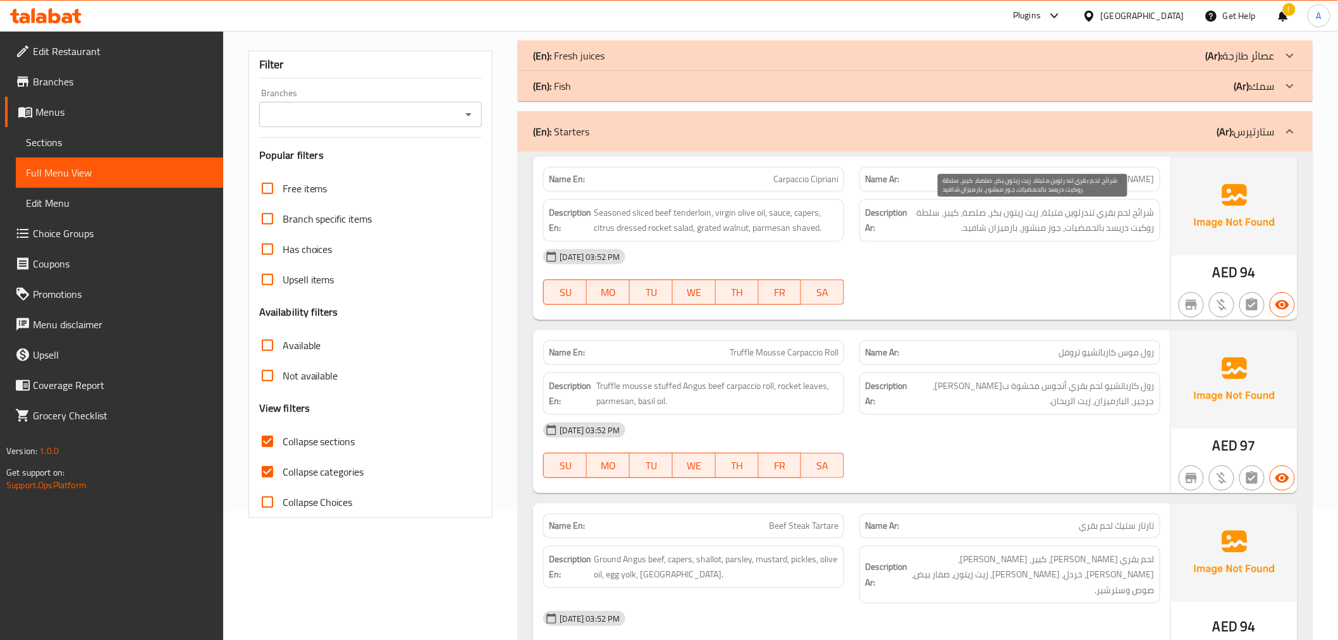
click at [1149, 214] on span "شرائح لحم بقري تندرلوين متبلة، زيت زيتون بكر، صلصة، كيبر، سلطة روكيت دريسد بالح…" at bounding box center [1032, 220] width 245 height 31
click at [699, 199] on div "Description En: Seasoned sliced beef tenderloin, virgin olive oil, sauce, caper…" at bounding box center [693, 220] width 301 height 42
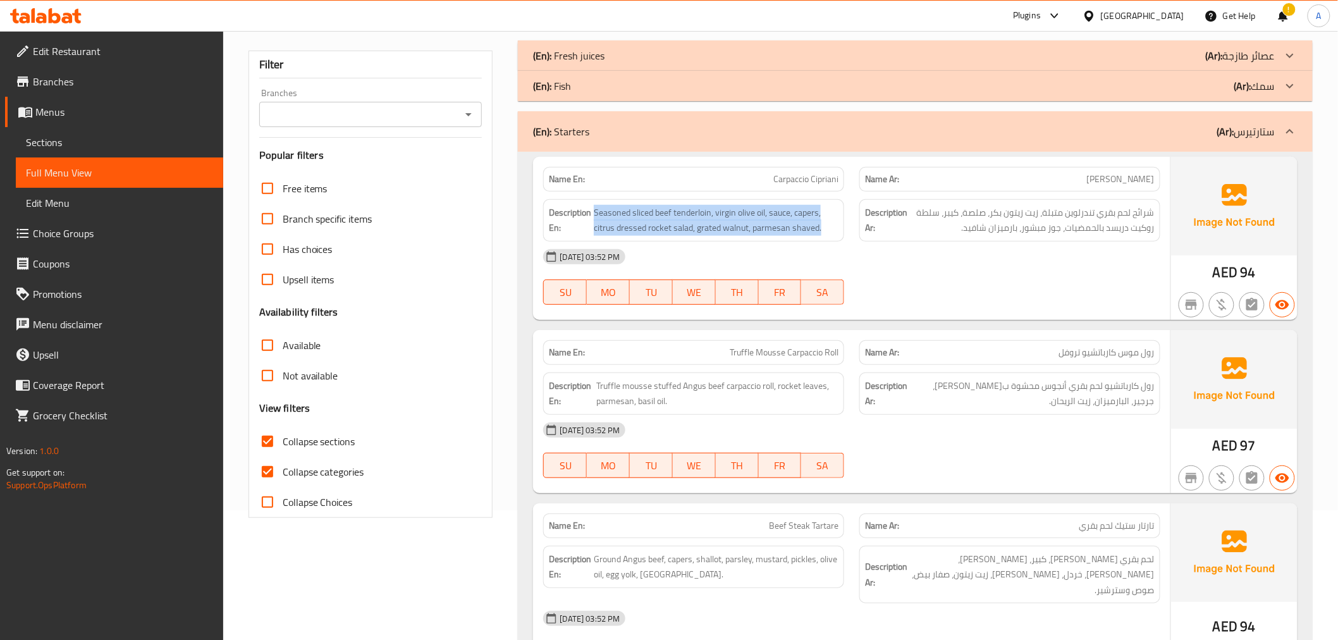
click at [699, 199] on div "Description En: Seasoned sliced beef tenderloin, virgin olive oil, sauce, caper…" at bounding box center [693, 220] width 301 height 42
click at [718, 201] on div "Description En: Seasoned sliced beef tenderloin, virgin olive oil, sauce, caper…" at bounding box center [693, 220] width 301 height 42
click at [864, 181] on div "Name Ar: كارباتشيو سيبرياني" at bounding box center [1010, 179] width 301 height 25
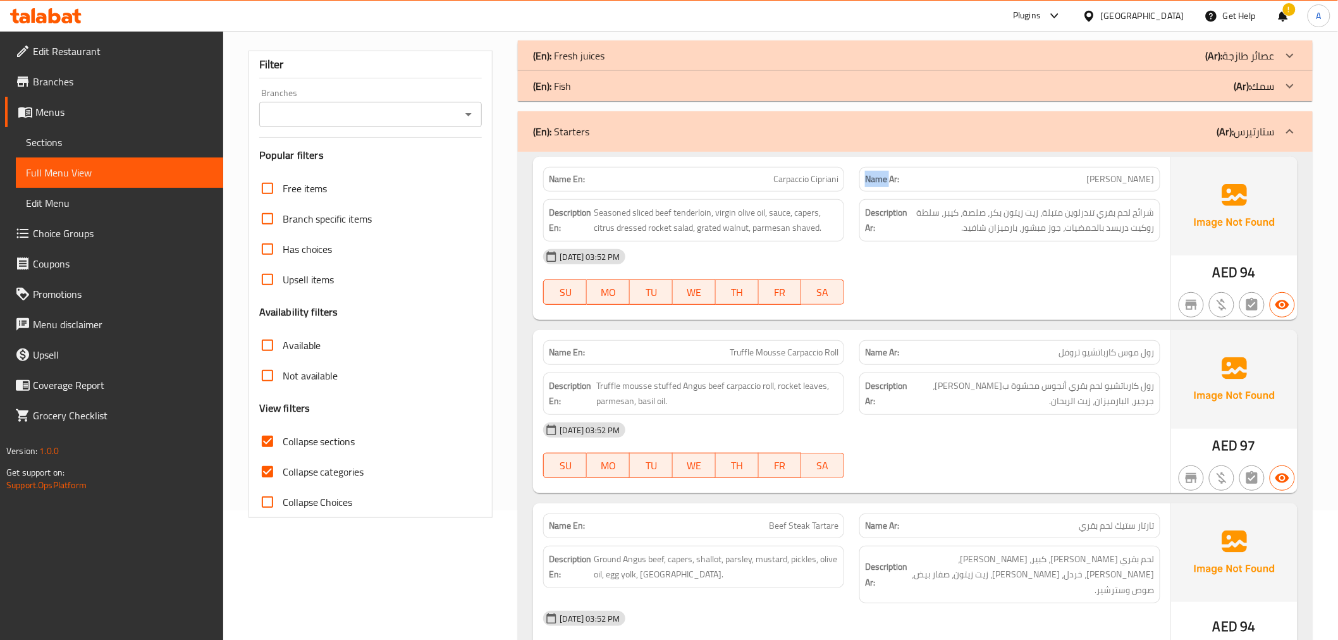
click at [864, 181] on div "Name Ar: كارباتشيو سيبرياني" at bounding box center [1010, 179] width 301 height 25
click at [951, 184] on p "Name Ar: كارباتشيو سيبرياني" at bounding box center [1010, 179] width 290 height 13
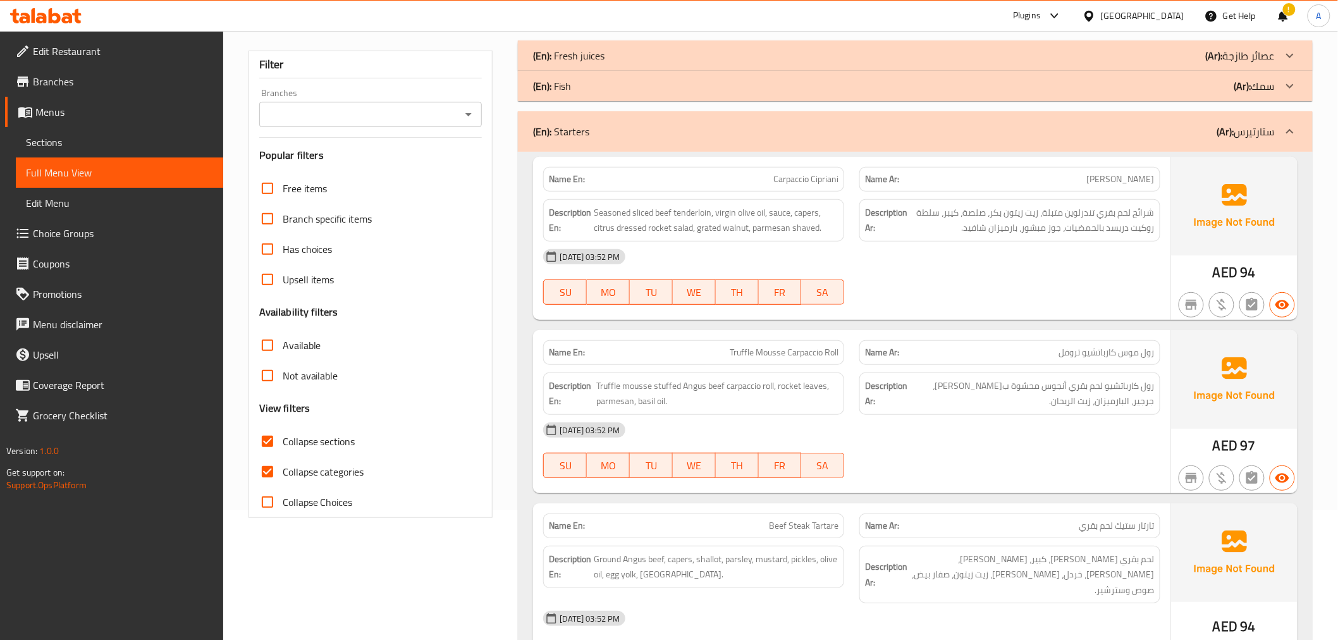
click at [748, 187] on div "Name En: Carpaccio Cipriani" at bounding box center [693, 179] width 301 height 25
click at [1099, 219] on span "شرائح لحم بقري تندرلوين متبلة، زيت زيتون بكر، صلصة، كيبر، سلطة روكيت دريسد بالح…" at bounding box center [1032, 220] width 245 height 31
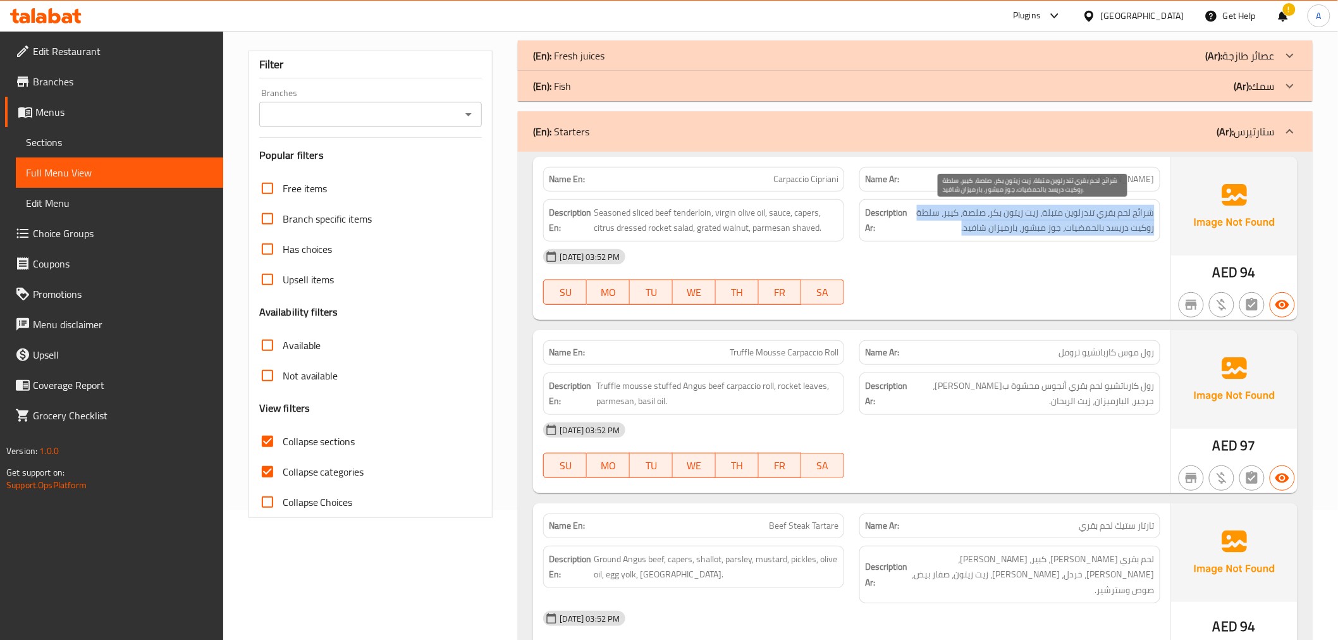
click at [1099, 219] on span "شرائح لحم بقري تندرلوين متبلة، زيت زيتون بكر، صلصة، كيبر، سلطة روكيت دريسد بالح…" at bounding box center [1032, 220] width 245 height 31
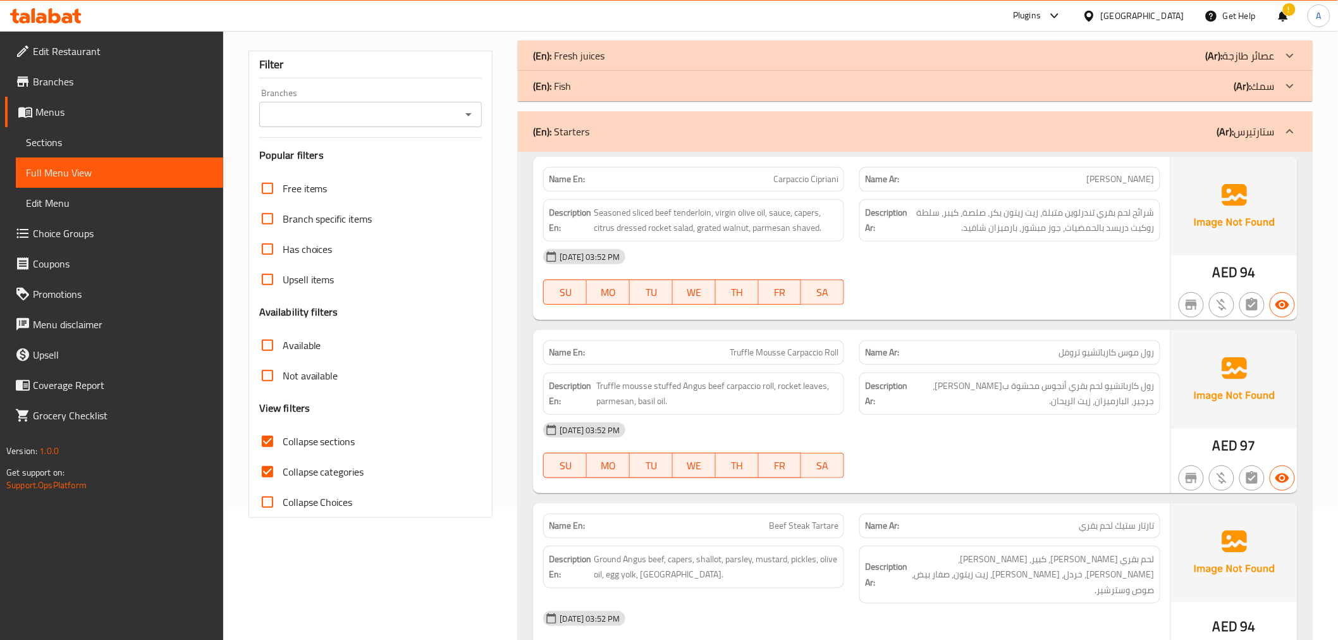
click at [1097, 188] on div "Name Ar: كارباتشيو سيبرياني" at bounding box center [1010, 179] width 301 height 25
click at [724, 188] on div "Name En: Carpaccio Cipriani" at bounding box center [693, 179] width 301 height 25
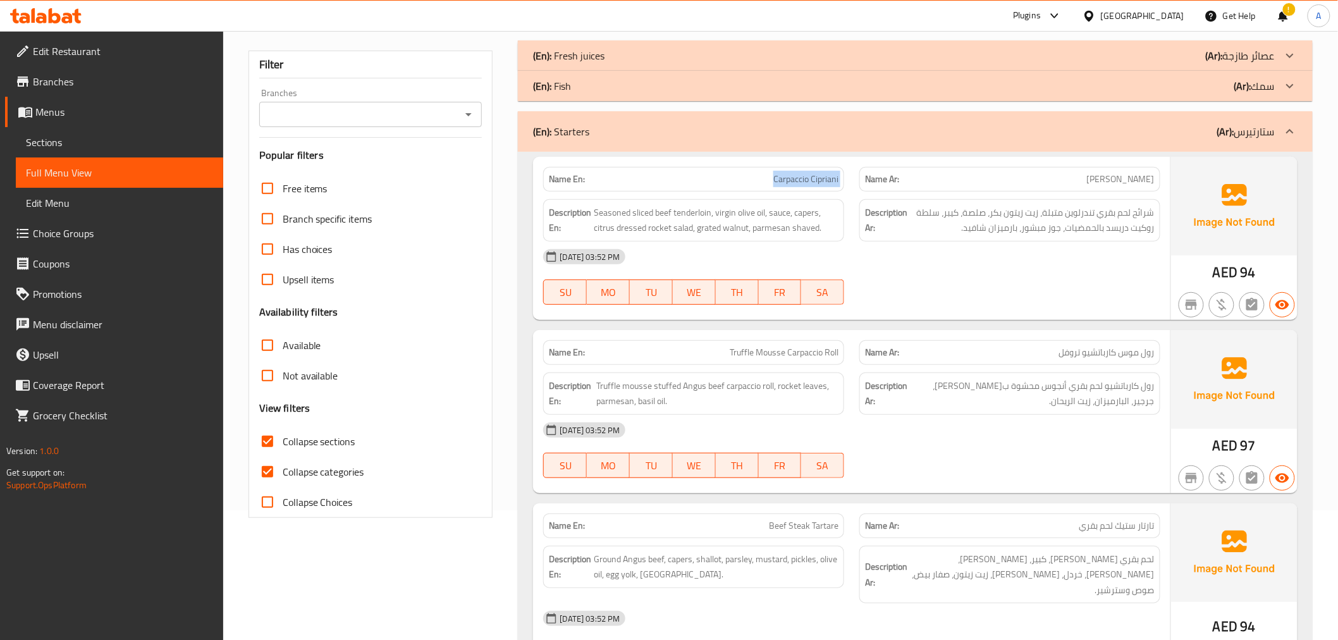
click at [724, 188] on div "Name En: Carpaccio Cipriani" at bounding box center [693, 179] width 301 height 25
click at [1042, 217] on span "شرائح لحم بقري تندرلوين متبلة، زيت زيتون بكر، صلصة، كيبر، سلطة روكيت دريسد بالح…" at bounding box center [1032, 220] width 245 height 31
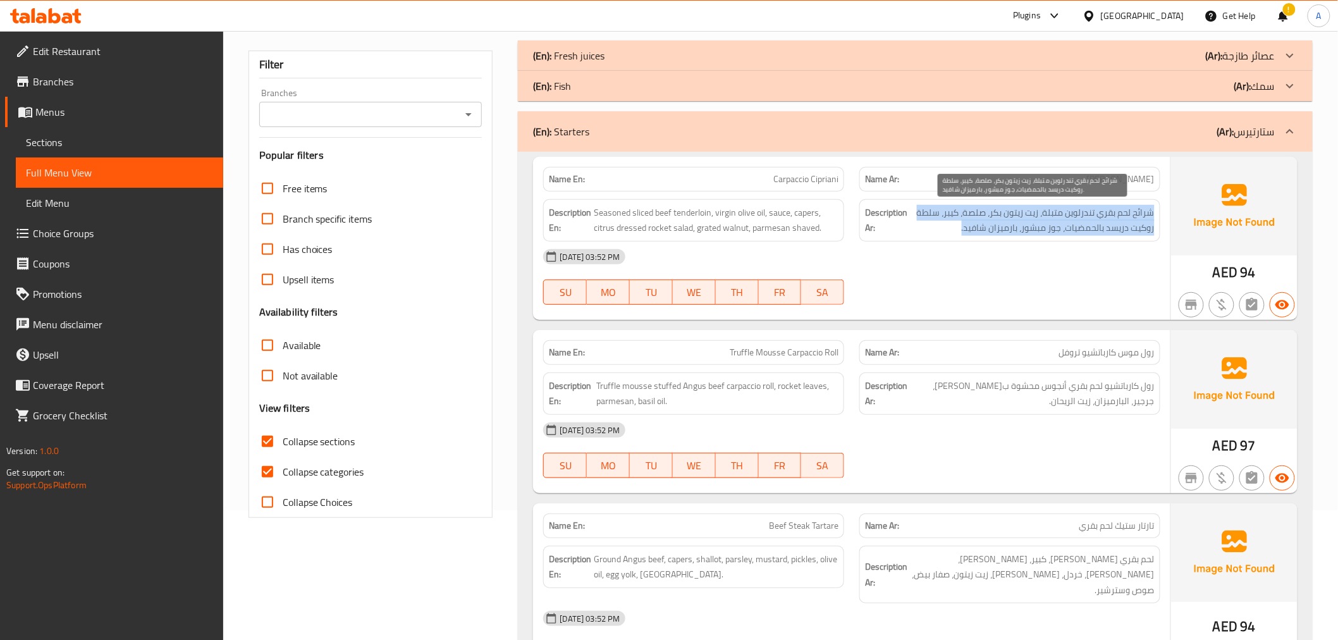
click at [1042, 217] on span "شرائح لحم بقري تندرلوين متبلة، زيت زيتون بكر، صلصة، كيبر، سلطة روكيت دريسد بالح…" at bounding box center [1032, 220] width 245 height 31
click at [1053, 193] on div "Description Ar: شرائح لحم بقري تندرلوين متبلة، زيت زيتون بكر، صلصة، كيبر، سلطة …" at bounding box center [1010, 221] width 316 height 58
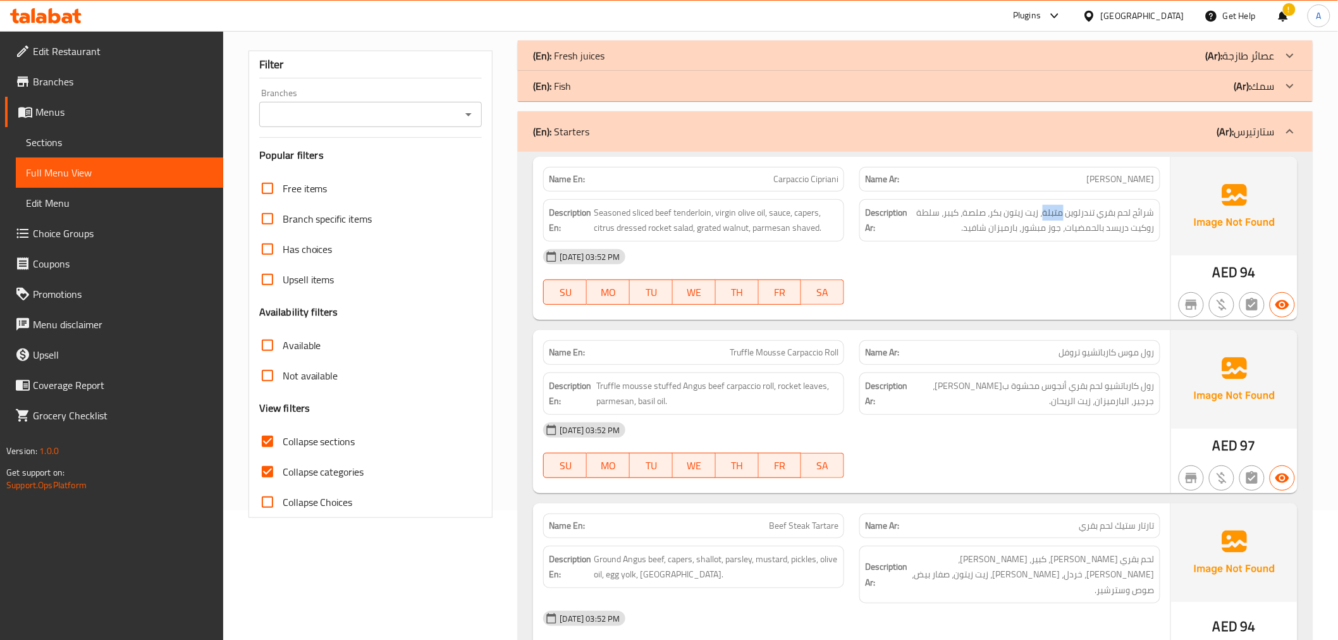
click at [1053, 193] on div "Description Ar: شرائح لحم بقري تندرلوين متبلة، زيت زيتون بكر، صلصة، كيبر، سلطة …" at bounding box center [1010, 221] width 316 height 58
click at [1073, 168] on div "Name Ar: كارباتشيو سيبرياني" at bounding box center [1010, 179] width 301 height 25
click at [1040, 215] on span "شرائح لحم بقري تندرلوين متبلة، زيت زيتون بكر، صلصة، كيبر، سلطة روكيت دريسد بالح…" at bounding box center [1032, 220] width 245 height 31
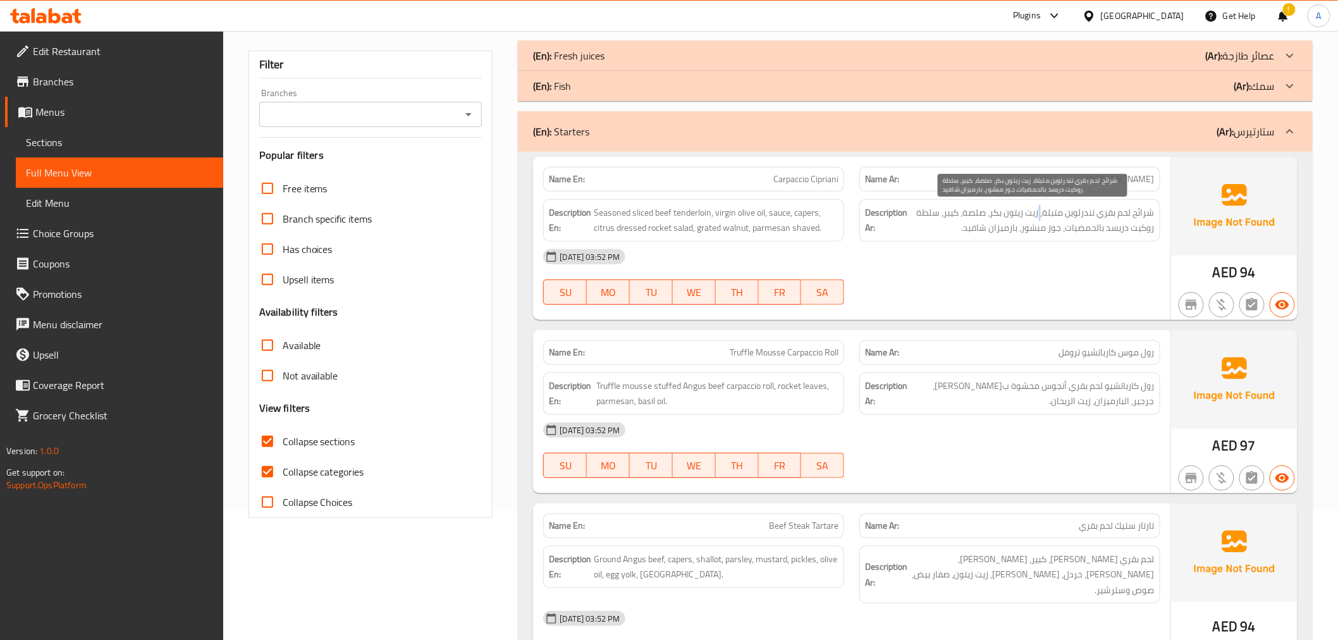
click at [1040, 215] on span "شرائح لحم بقري تندرلوين متبلة، زيت زيتون بكر، صلصة، كيبر، سلطة روكيت دريسد بالح…" at bounding box center [1032, 220] width 245 height 31
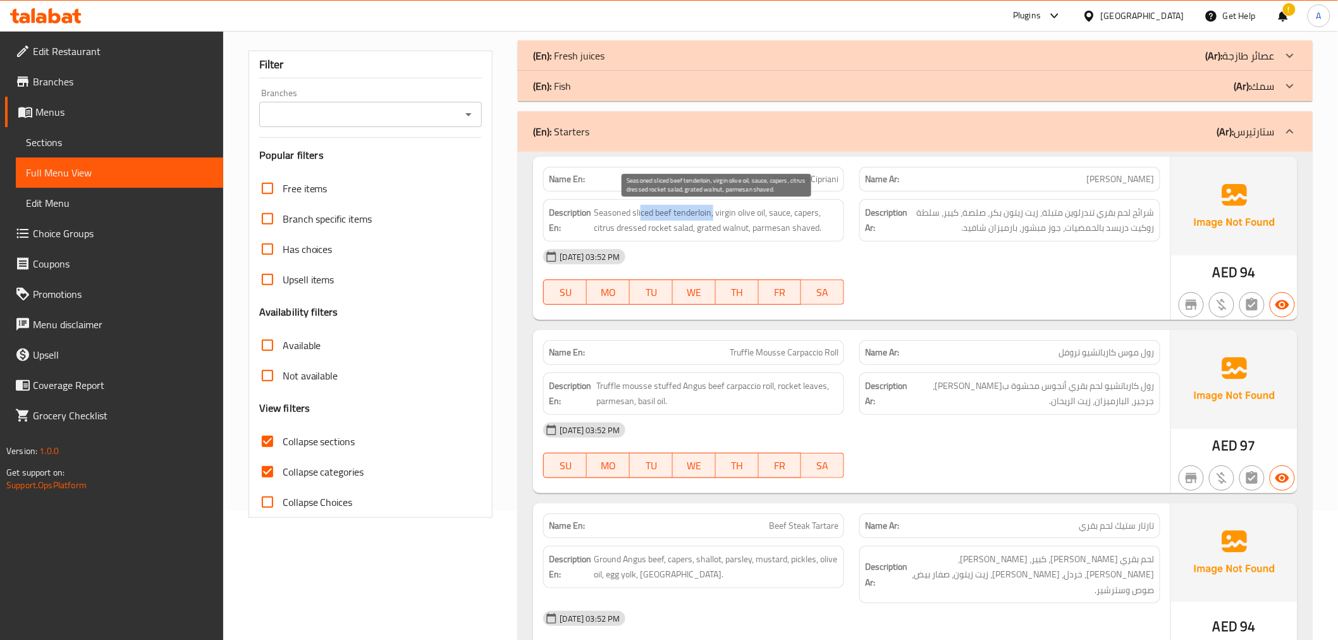
drag, startPoint x: 642, startPoint y: 211, endPoint x: 713, endPoint y: 207, distance: 71.0
click at [713, 207] on span "Seasoned sliced beef tenderloin, virgin olive oil, sauce, capers, citrus dresse…" at bounding box center [716, 220] width 245 height 31
click at [710, 209] on span "Seasoned sliced beef tenderloin, virgin olive oil, sauce, capers, citrus dresse…" at bounding box center [716, 220] width 245 height 31
click at [671, 209] on span "Seasoned sliced beef tenderloin, virgin olive oil, sauce, capers, citrus dresse…" at bounding box center [716, 220] width 245 height 31
click at [694, 210] on span "Seasoned sliced beef tenderloin, virgin olive oil, sauce, capers, citrus dresse…" at bounding box center [716, 220] width 245 height 31
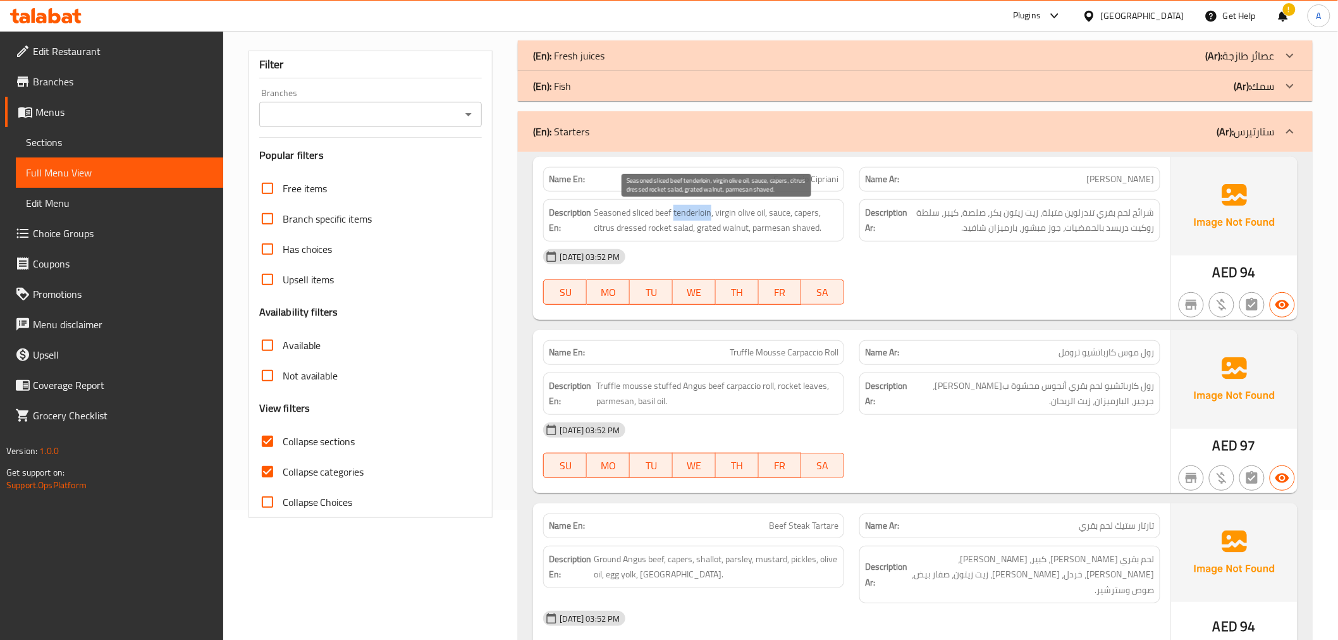
click at [694, 210] on span "Seasoned sliced beef tenderloin, virgin olive oil, sauce, capers, citrus dresse…" at bounding box center [716, 220] width 245 height 31
click at [1149, 179] on span "كارباتشيو سيبرياني" at bounding box center [1121, 179] width 68 height 13
click at [1113, 207] on span "شرائح لحم بقري تندرلوين متبلة، زيت زيتون بكر، صلصة، كيبر، سلطة روكيت دريسد بالح…" at bounding box center [1032, 220] width 245 height 31
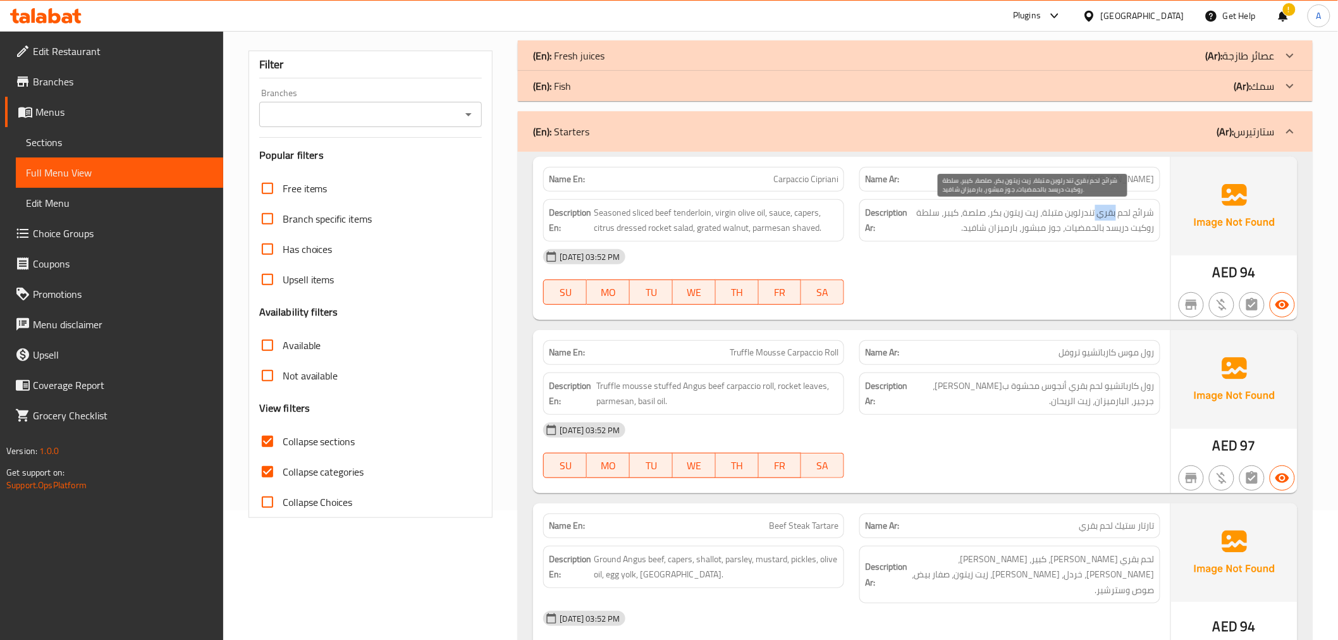
click at [1113, 207] on span "شرائح لحم بقري تندرلوين متبلة، زيت زيتون بكر، صلصة، كيبر، سلطة روكيت دريسد بالح…" at bounding box center [1032, 220] width 245 height 31
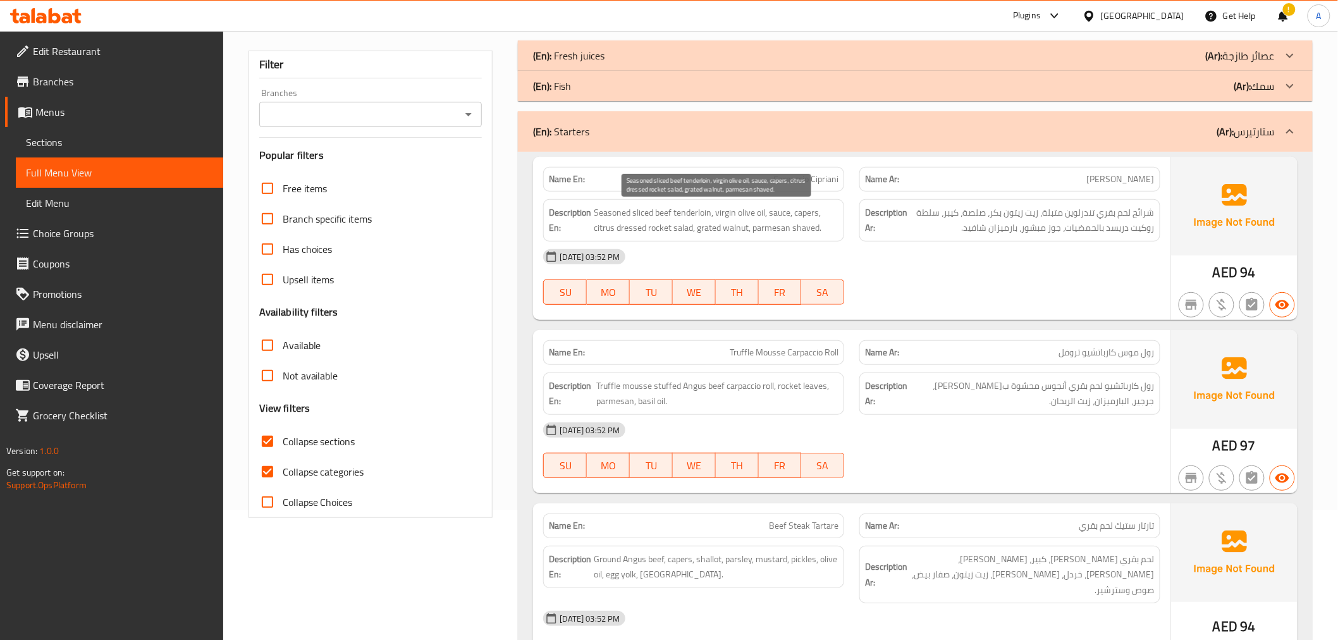
click at [782, 210] on span "Seasoned sliced beef tenderloin, virgin olive oil, sauce, capers, citrus dresse…" at bounding box center [716, 220] width 245 height 31
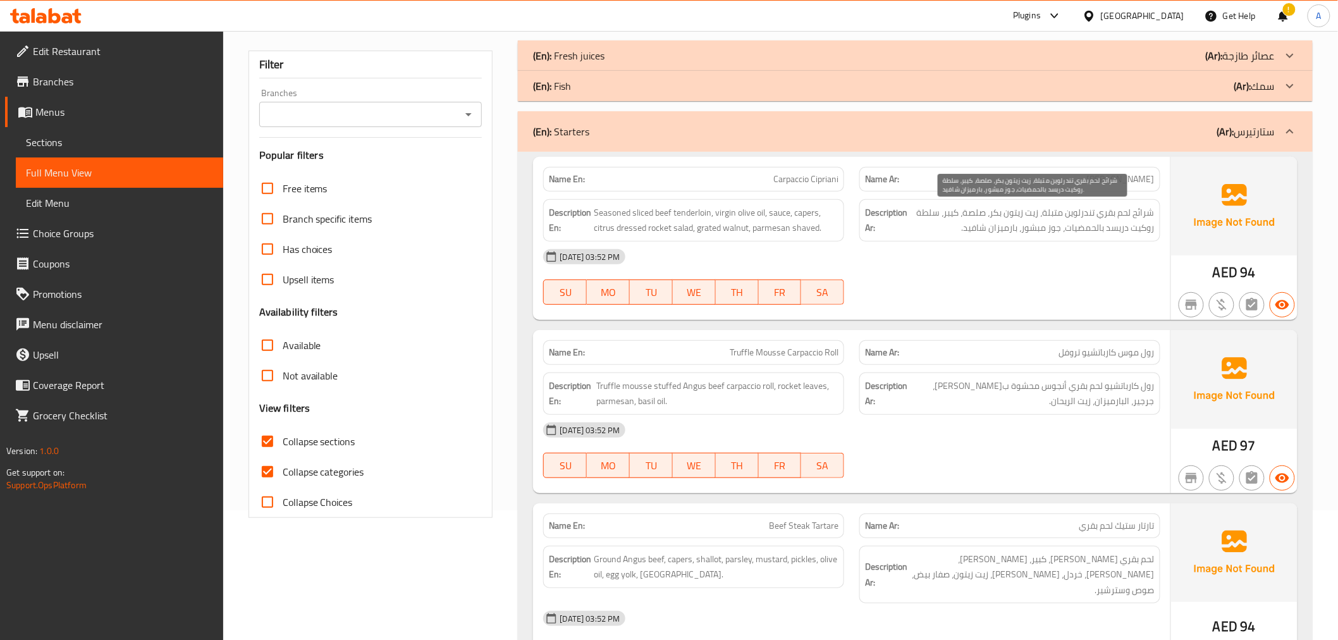
click at [1143, 211] on span "شرائح لحم بقري تندرلوين متبلة، زيت زيتون بكر، صلصة، كيبر، سلطة روكيت دريسد بالح…" at bounding box center [1032, 220] width 245 height 31
click at [798, 217] on span "Seasoned sliced beef tenderloin, virgin olive oil, sauce, capers, citrus dresse…" at bounding box center [716, 220] width 245 height 31
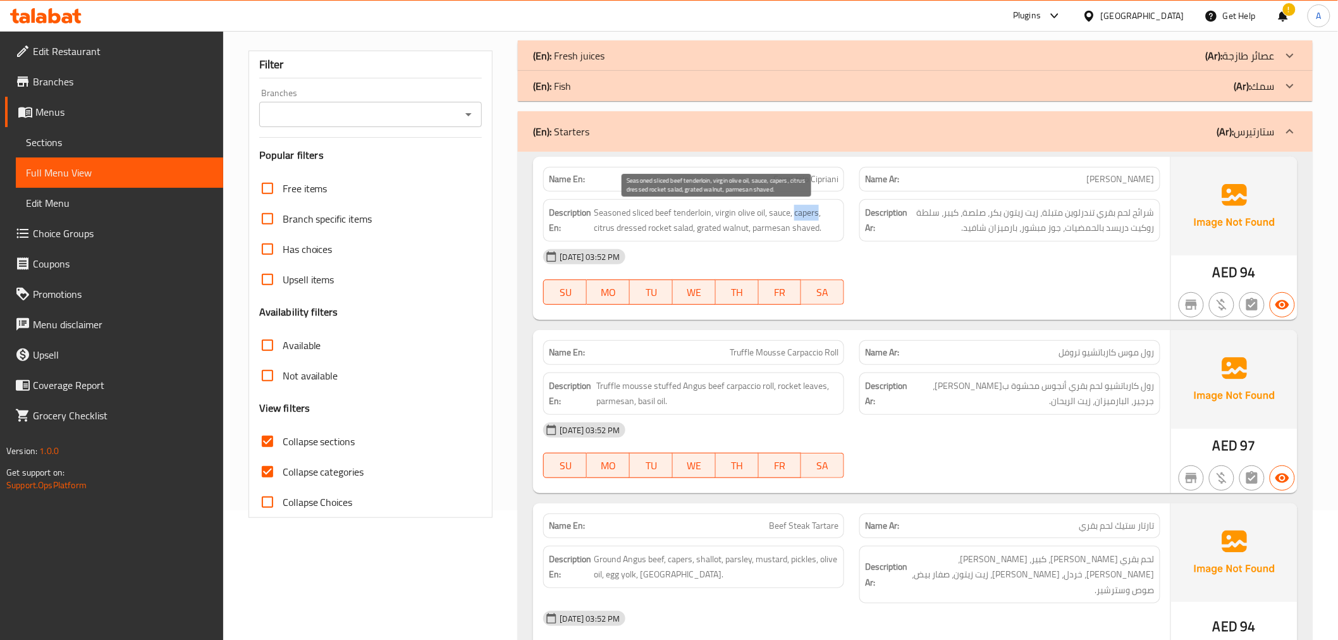
click at [798, 217] on span "Seasoned sliced beef tenderloin, virgin olive oil, sauce, capers, citrus dresse…" at bounding box center [716, 220] width 245 height 31
click at [1063, 210] on span "شرائح لحم بقري تندرلوين متبلة، زيت زيتون بكر، صلصة، كيبر، سلطة روكيت دريسد بالح…" at bounding box center [1032, 220] width 245 height 31
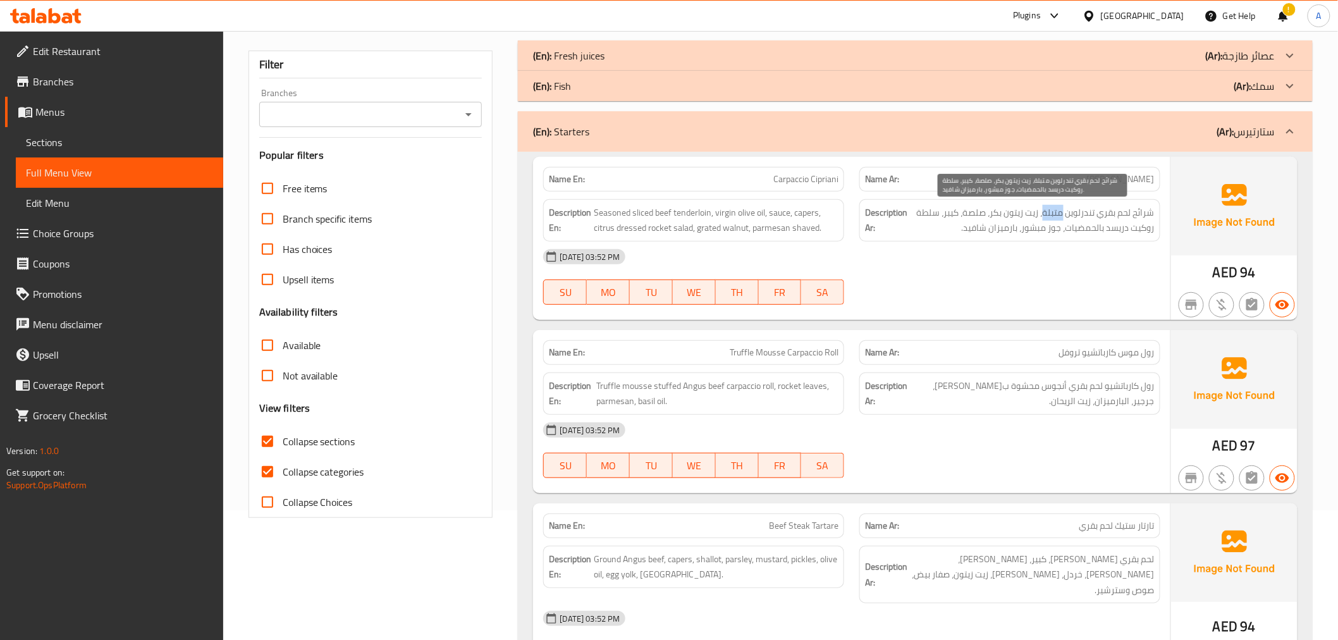
click at [1063, 210] on span "شرائح لحم بقري تندرلوين متبلة، زيت زيتون بكر، صلصة، كيبر، سلطة روكيت دريسد بالح…" at bounding box center [1032, 220] width 245 height 31
click at [1058, 211] on span "شرائح لحم بقري تندرلوين متبلة، زيت زيتون بكر، صلصة، كيبر، سلطة روكيت دريسد بالح…" at bounding box center [1032, 220] width 245 height 31
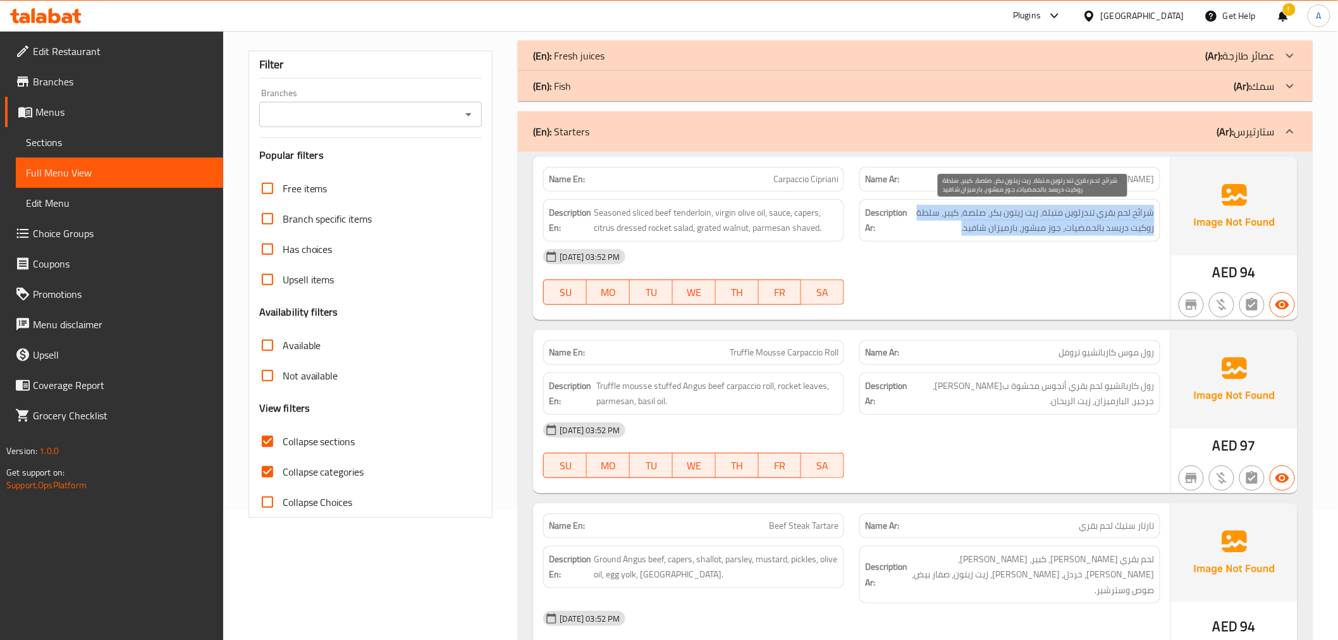
click at [918, 222] on span "شرائح لحم بقري تندرلوين متبلة، زيت زيتون بكر، صلصة، كيبر، سلطة روكيت دريسد بالح…" at bounding box center [1032, 220] width 245 height 31
click at [858, 216] on div "Description Ar: شرائح لحم بقري تندرلوين متبلة، زيت زيتون بكر، صلصة، كيبر، سلطة …" at bounding box center [1010, 221] width 316 height 58
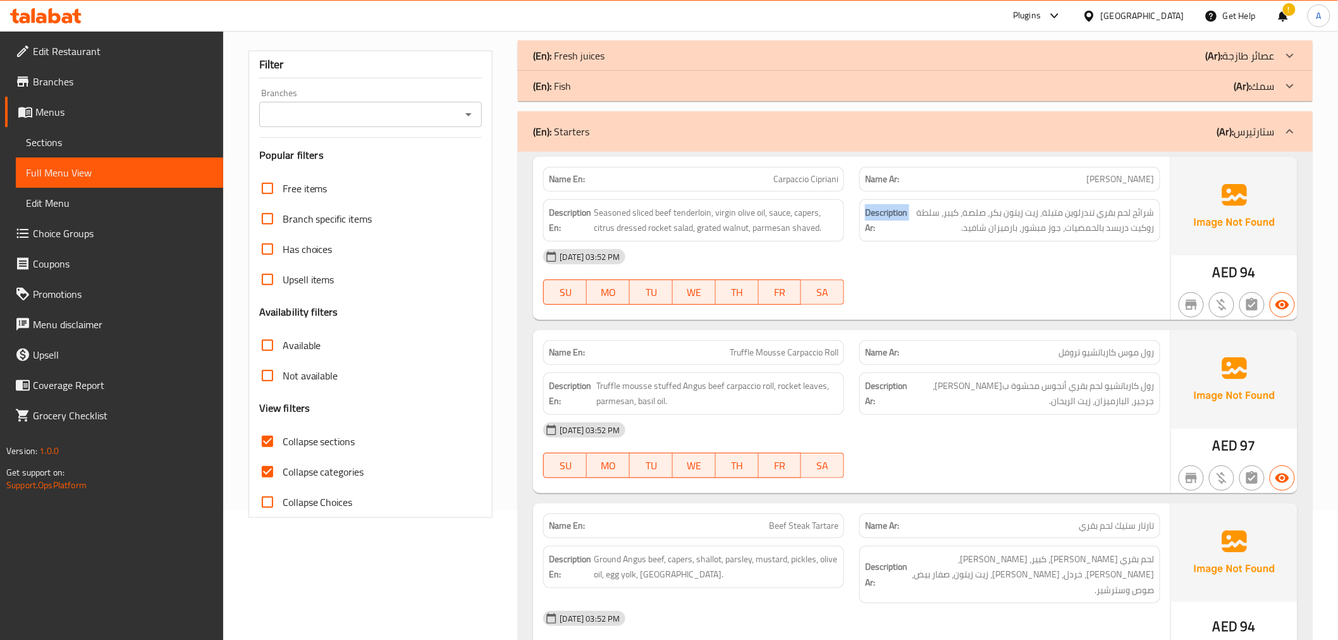
click at [858, 216] on div "Description Ar: شرائح لحم بقري تندرلوين متبلة، زيت زيتون بكر، صلصة، كيبر، سلطة …" at bounding box center [1010, 221] width 316 height 58
click at [779, 216] on span "Seasoned sliced beef tenderloin, virgin olive oil, sauce, capers, citrus dresse…" at bounding box center [716, 220] width 245 height 31
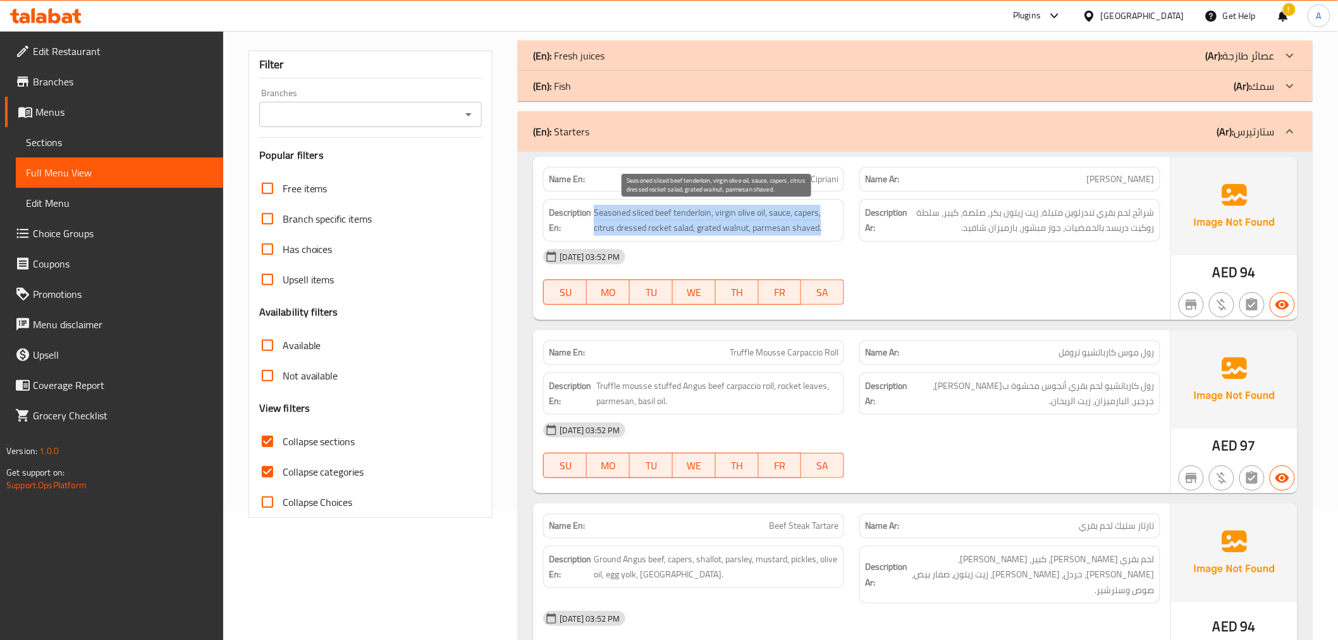
click at [779, 216] on span "Seasoned sliced beef tenderloin, virgin olive oil, sauce, capers, citrus dresse…" at bounding box center [716, 220] width 245 height 31
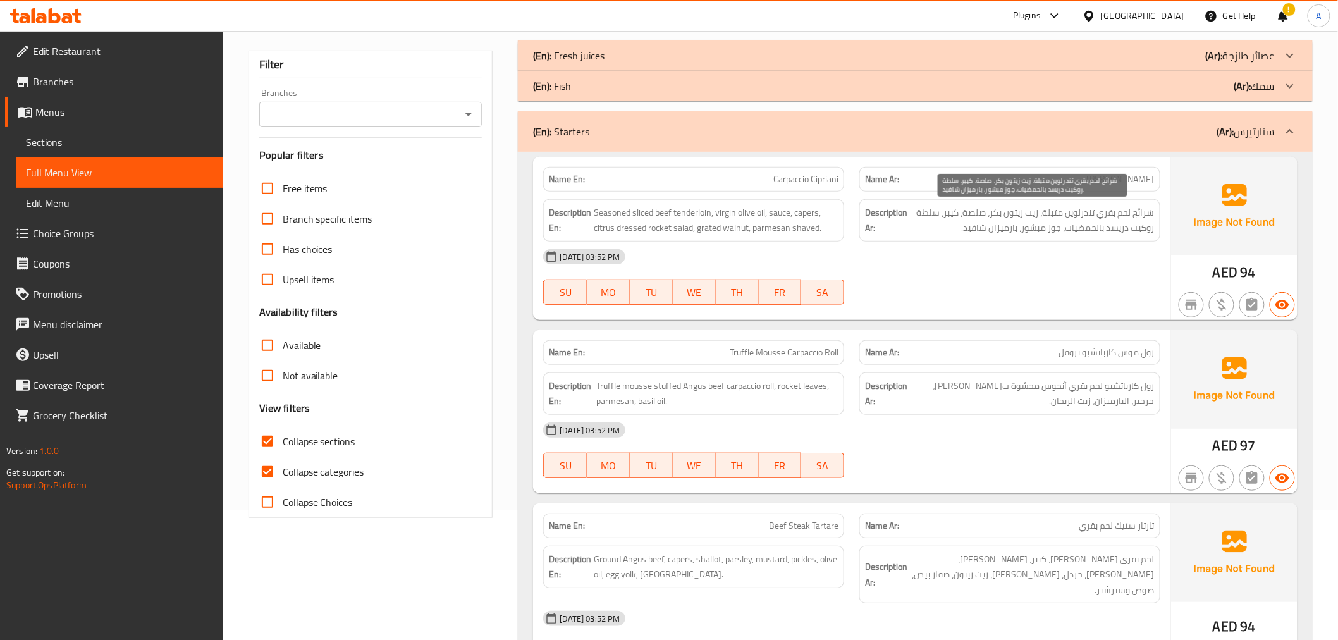
click at [1095, 211] on span "شرائح لحم بقري تندرلوين متبلة، زيت زيتون بكر، صلصة، كيبر، سلطة روكيت دريسد بالح…" at bounding box center [1032, 220] width 245 height 31
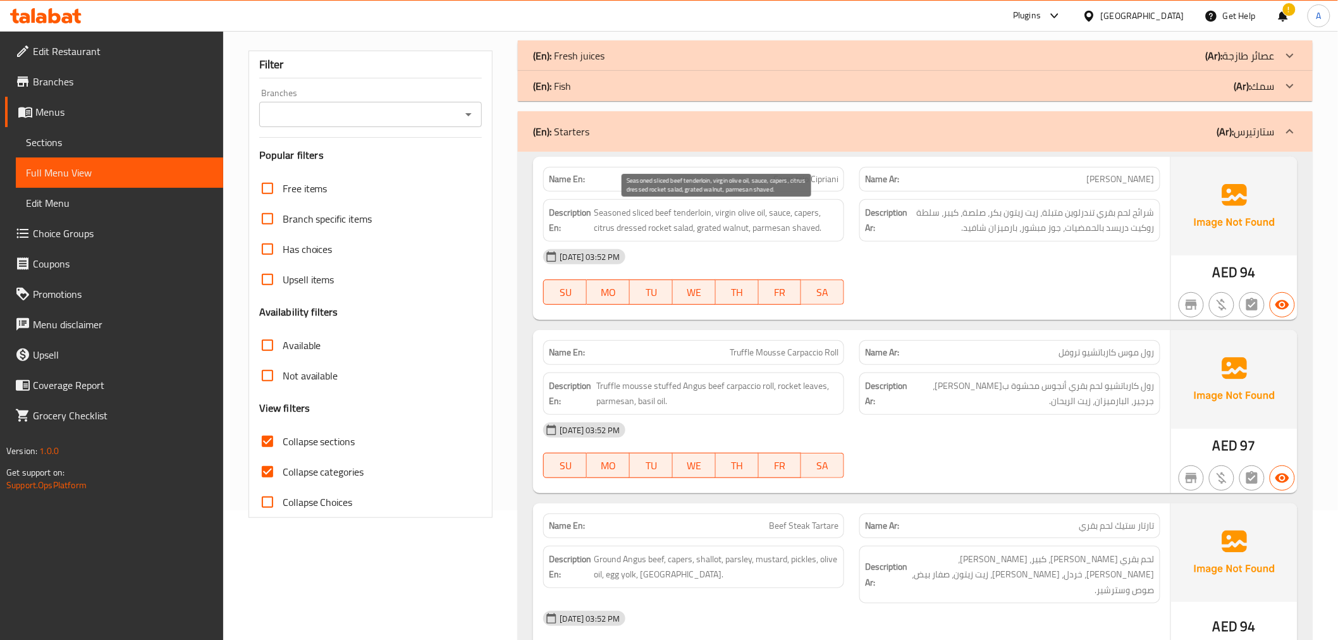
click at [693, 213] on span "Seasoned sliced beef tenderloin, virgin olive oil, sauce, capers, citrus dresse…" at bounding box center [716, 220] width 245 height 31
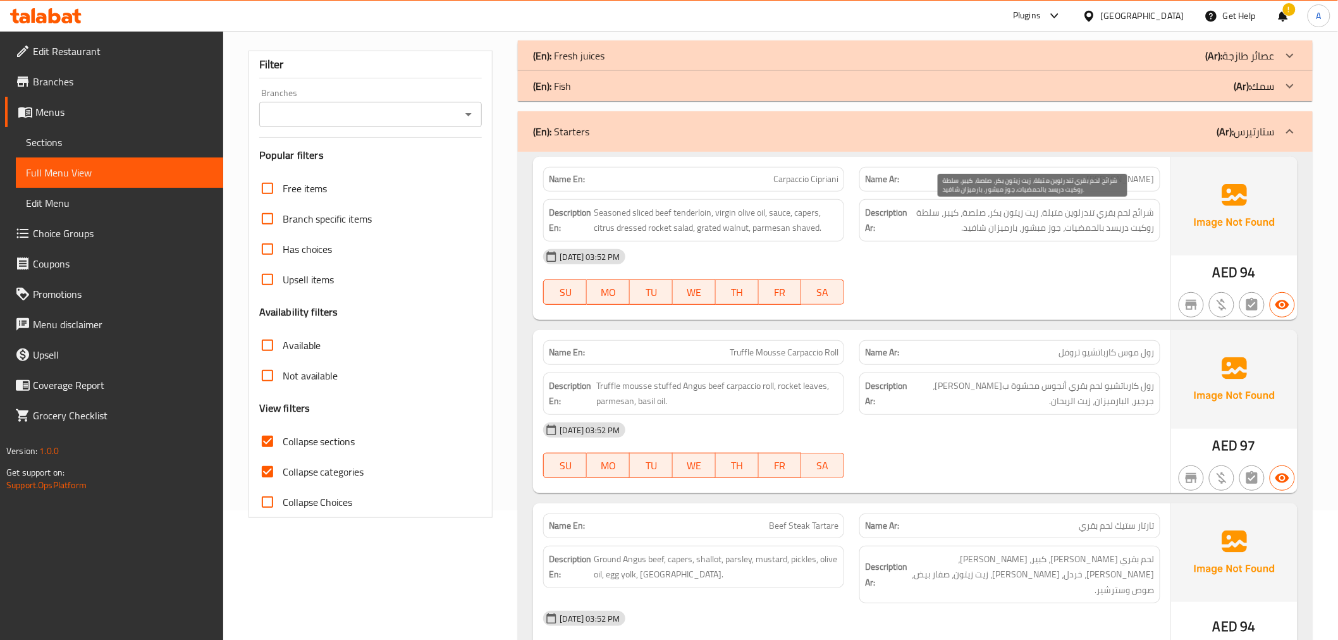
click at [1025, 218] on span "شرائح لحم بقري تندرلوين متبلة، زيت زيتون بكر، صلصة، كيبر، سلطة روكيت دريسد بالح…" at bounding box center [1032, 220] width 245 height 31
click at [818, 226] on span "Seasoned sliced beef tenderloin, virgin olive oil, sauce, capers, citrus dresse…" at bounding box center [716, 220] width 245 height 31
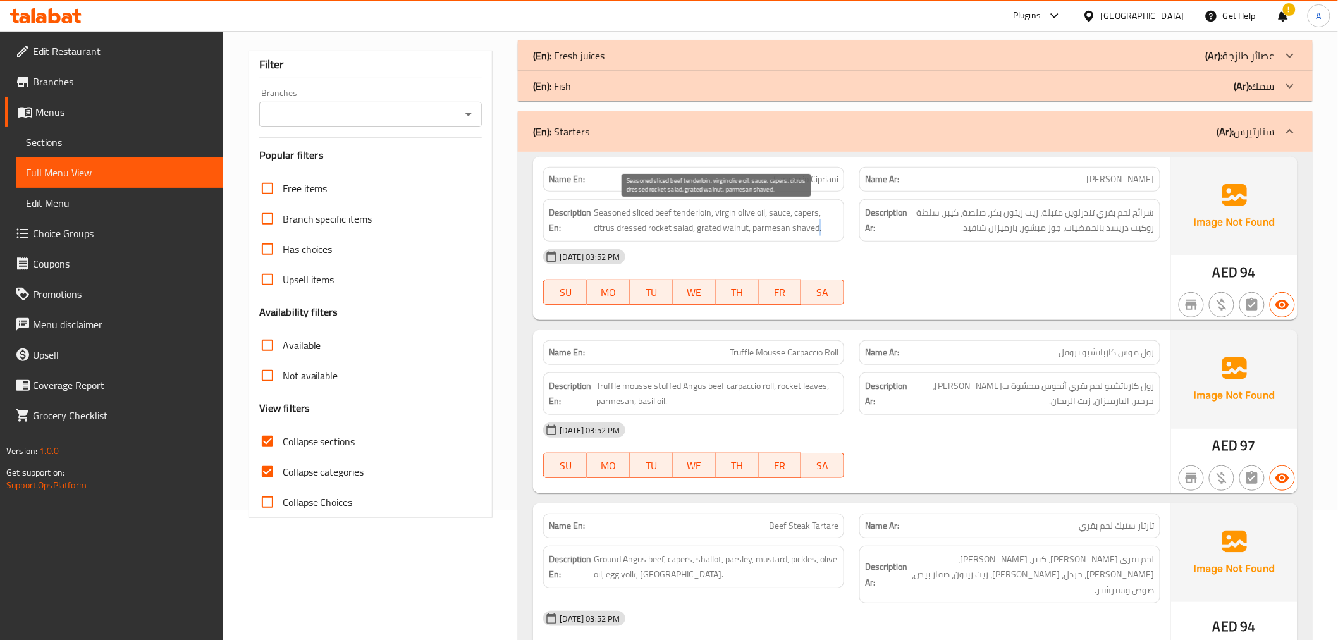
click at [818, 226] on span "Seasoned sliced beef tenderloin, virgin olive oil, sauce, capers, citrus dresse…" at bounding box center [716, 220] width 245 height 31
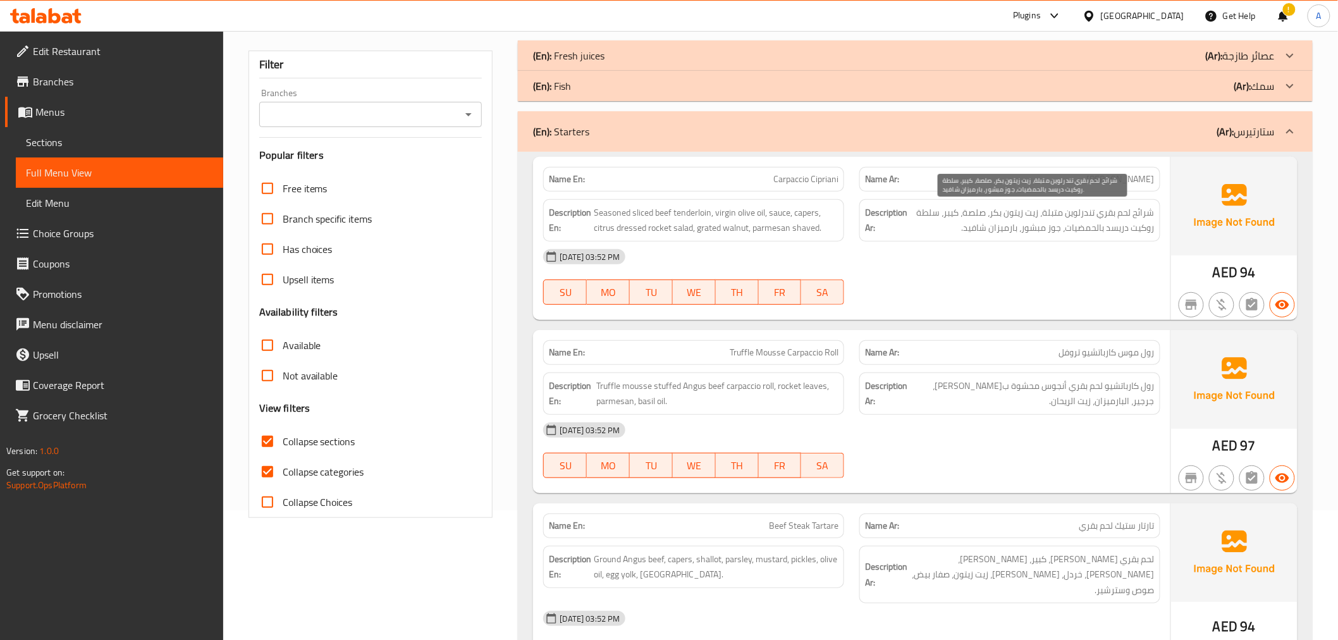
click at [1111, 209] on span "شرائح لحم بقري تندرلوين متبلة، زيت زيتون بكر، صلصة، كيبر، سلطة روكيت دريسد بالح…" at bounding box center [1032, 220] width 245 height 31
click at [818, 216] on span "Seasoned sliced beef tenderloin, virgin olive oil, sauce, capers, citrus dresse…" at bounding box center [716, 220] width 245 height 31
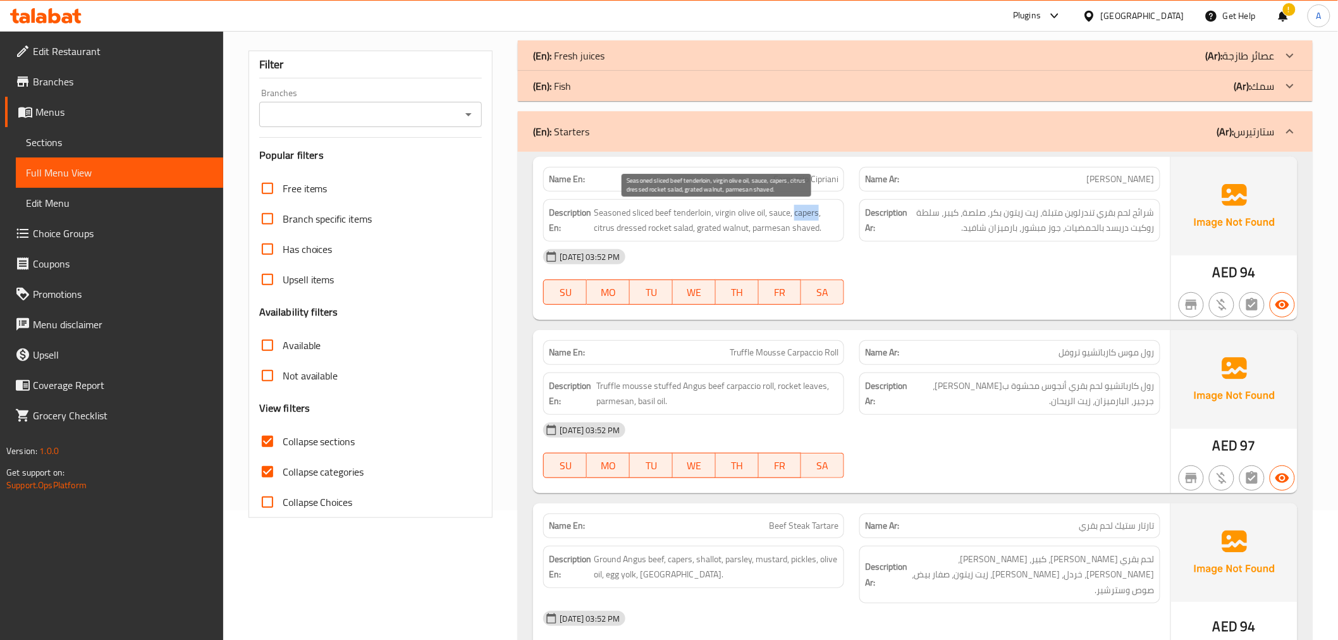
click at [818, 216] on span "Seasoned sliced beef tenderloin, virgin olive oil, sauce, capers, citrus dresse…" at bounding box center [716, 220] width 245 height 31
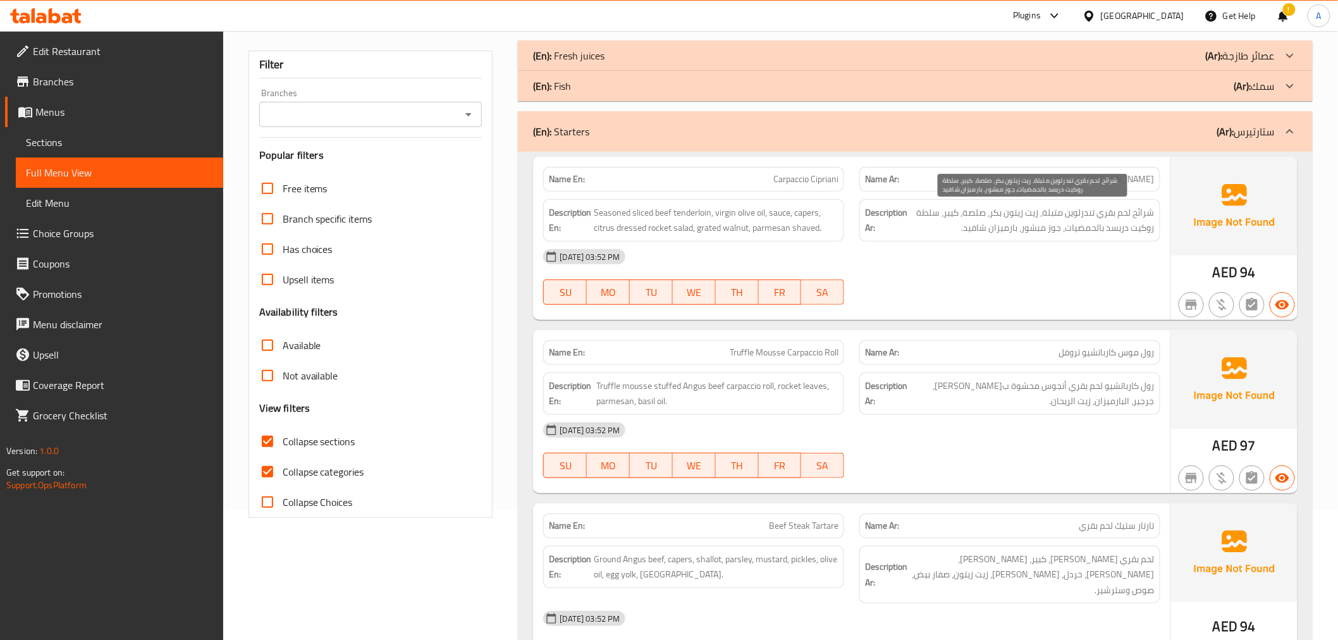
click at [977, 214] on span "شرائح لحم بقري تندرلوين متبلة، زيت زيتون بكر، صلصة، كيبر، سلطة روكيت دريسد بالح…" at bounding box center [1032, 220] width 245 height 31
click at [806, 199] on div "Description En: Seasoned sliced beef tenderloin, virgin olive oil, sauce, caper…" at bounding box center [693, 220] width 301 height 42
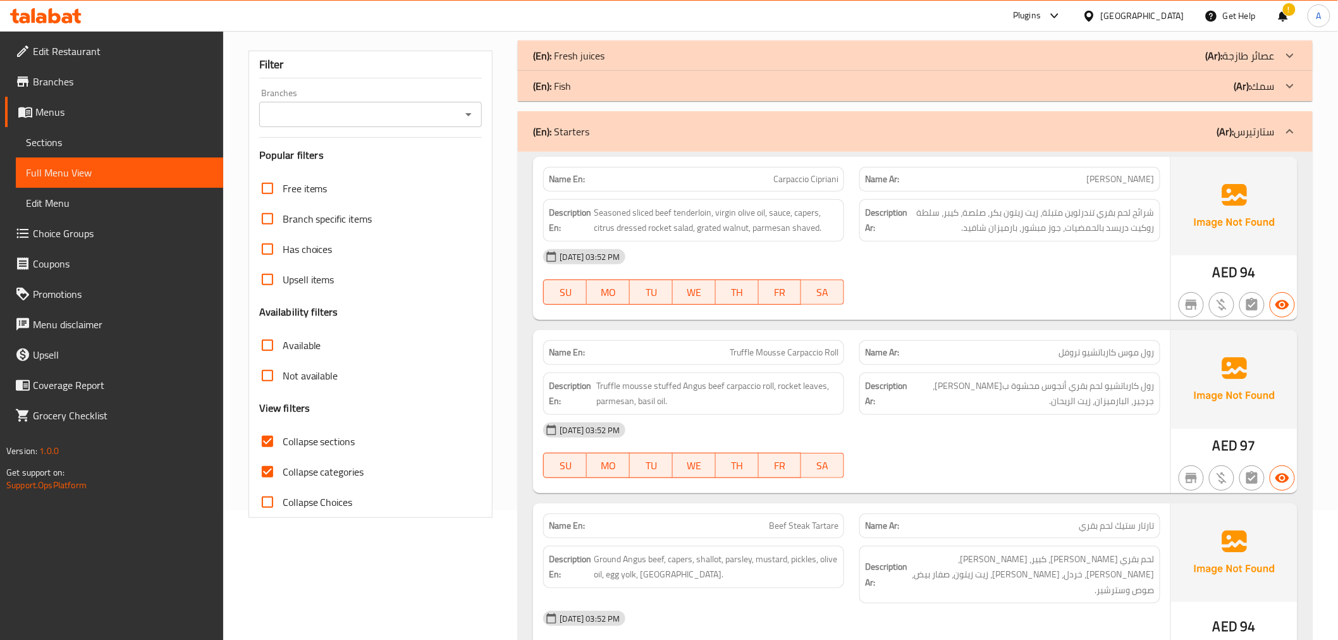
click at [935, 211] on span "شرائح لحم بقري تندرلوين متبلة، زيت زيتون بكر، صلصة، كيبر، سلطة روكيت دريسد بالح…" at bounding box center [1032, 220] width 245 height 31
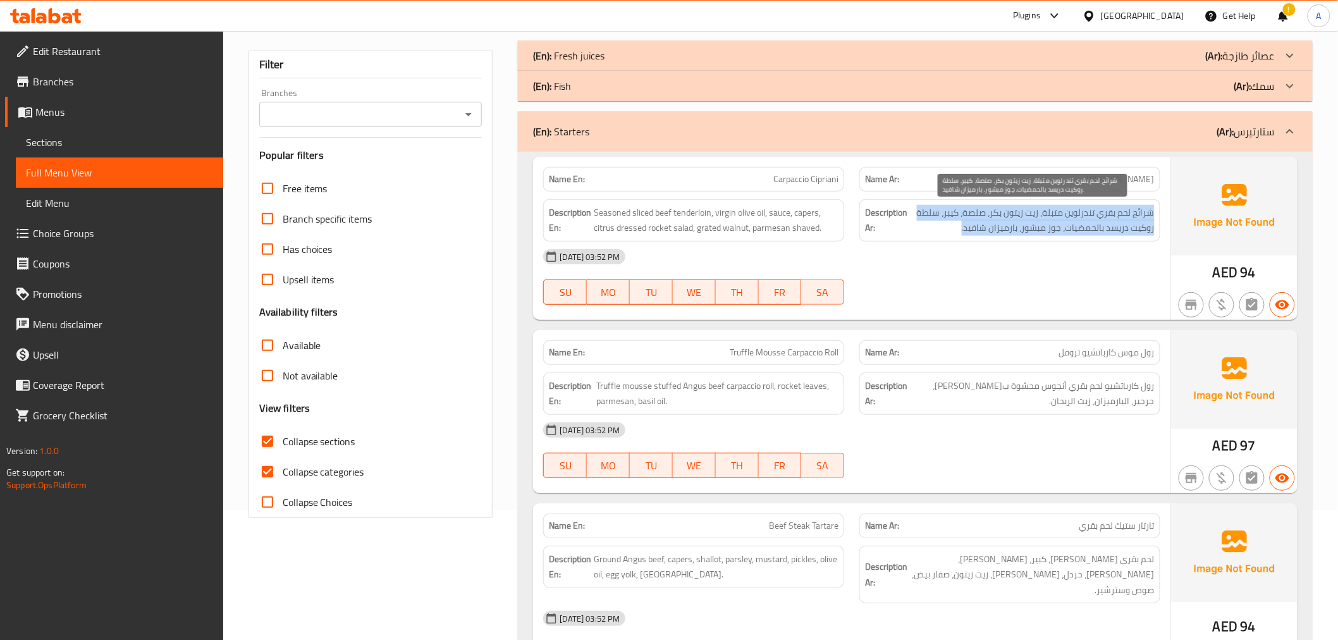
click at [935, 211] on span "شرائح لحم بقري تندرلوين متبلة، زيت زيتون بكر، صلصة، كيبر، سلطة روكيت دريسد بالح…" at bounding box center [1032, 220] width 245 height 31
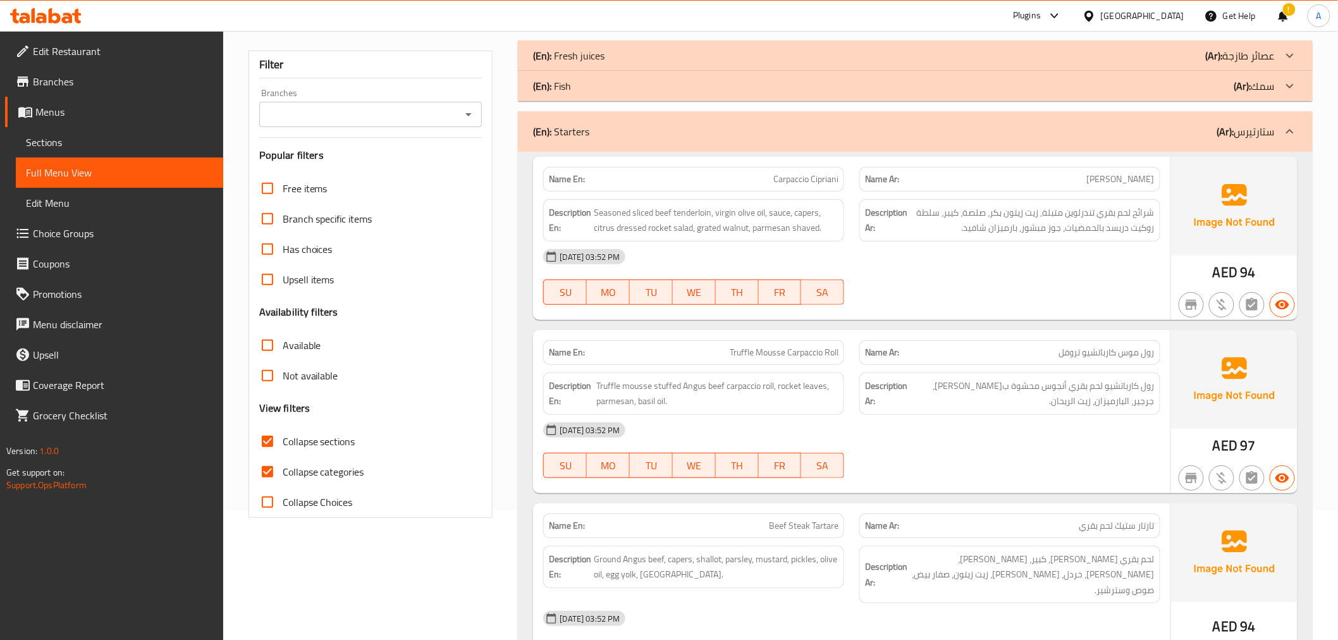
click at [747, 200] on div "Description En: Seasoned sliced beef tenderloin, virgin olive oil, sauce, caper…" at bounding box center [693, 220] width 301 height 42
click at [943, 210] on span "شرائح لحم بقري تندرلوين متبلة، زيت زيتون بكر، صلصة، كيبر، سلطة روكيت دريسد بالح…" at bounding box center [1032, 220] width 245 height 31
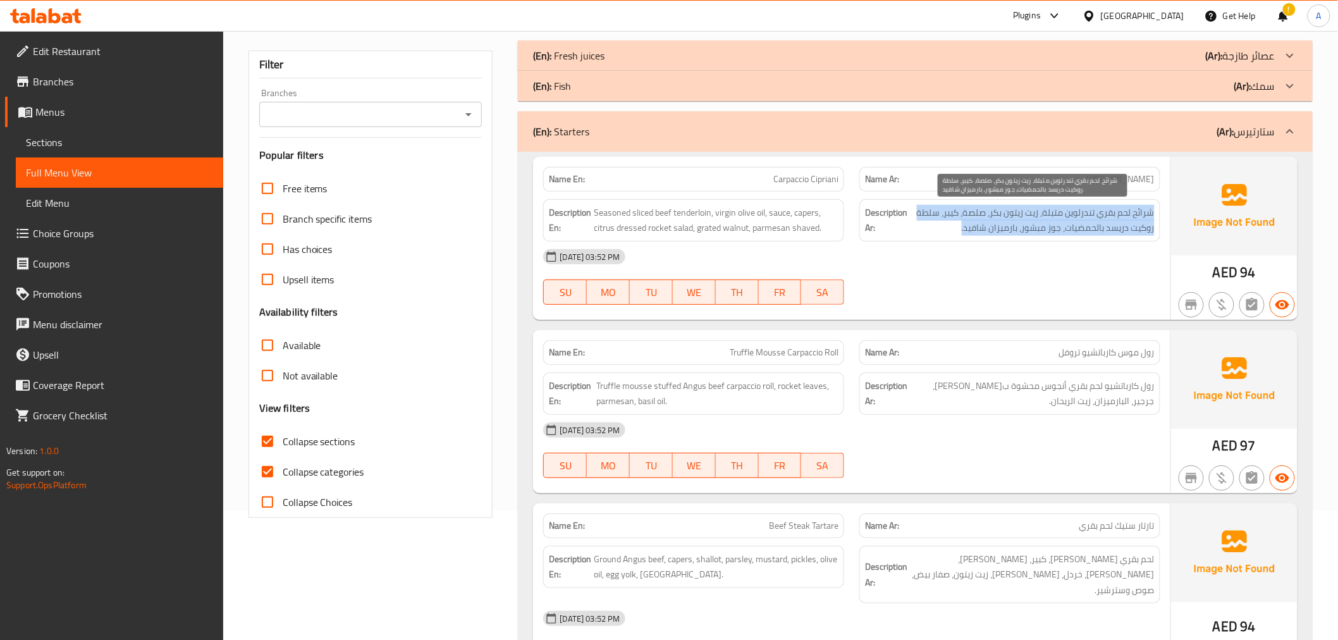
click at [943, 210] on span "شرائح لحم بقري تندرلوين متبلة، زيت زيتون بكر، صلصة، كيبر، سلطة روكيت دريسد بالح…" at bounding box center [1032, 220] width 245 height 31
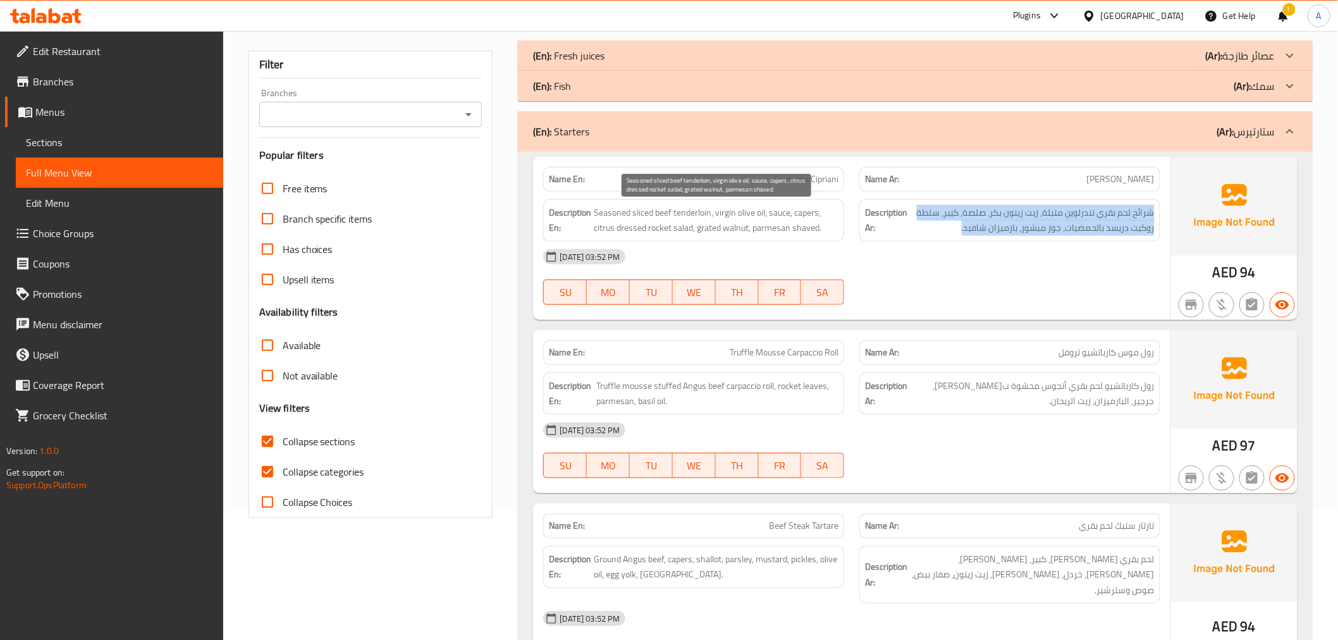
click at [838, 213] on span "Seasoned sliced beef tenderloin, virgin olive oil, sauce, capers, citrus dresse…" at bounding box center [716, 220] width 245 height 31
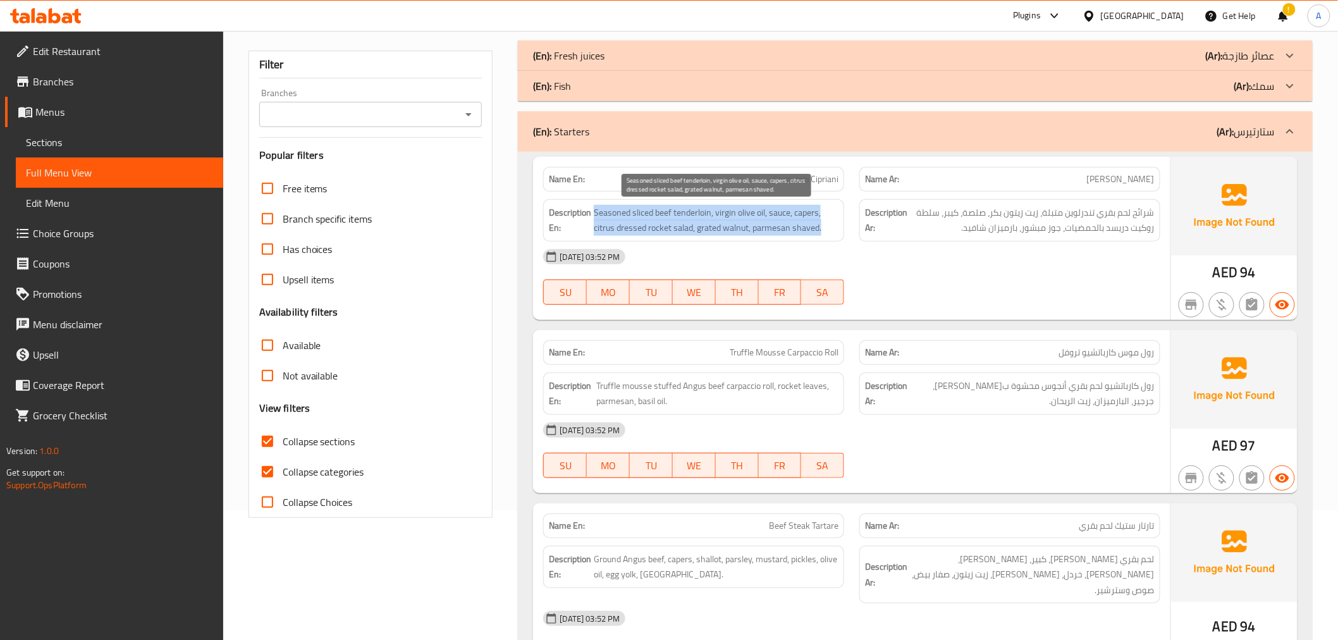
click at [838, 213] on span "Seasoned sliced beef tenderloin, virgin olive oil, sauce, capers, citrus dresse…" at bounding box center [716, 220] width 245 height 31
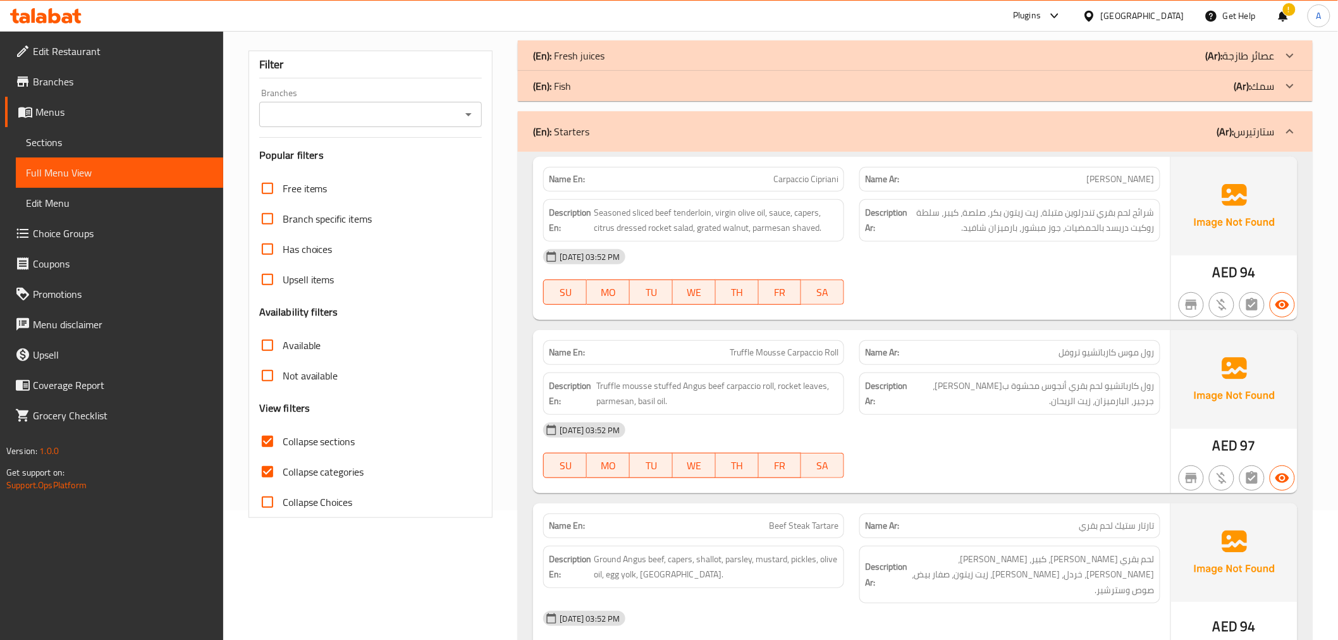
click at [806, 178] on span "Carpaccio Cipriani" at bounding box center [805, 179] width 65 height 13
copy span "Carpaccio Cipriani"
click at [815, 178] on span "Carpaccio Cipriani" at bounding box center [805, 179] width 65 height 13
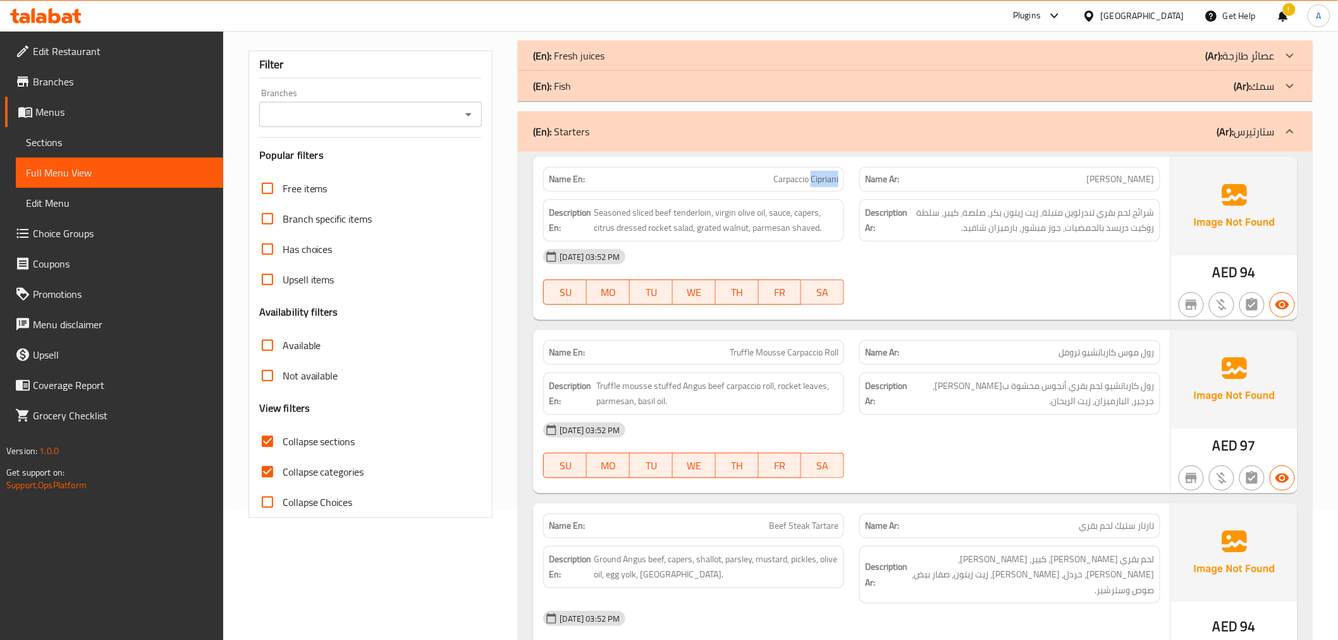
click at [815, 178] on span "Carpaccio Cipriani" at bounding box center [805, 179] width 65 height 13
click at [1039, 212] on span "شرائح لحم بقري تندرلوين متبلة، زيت زيتون بكر، صلصة، كيبر، سلطة روكيت دريسد بالح…" at bounding box center [1032, 220] width 245 height 31
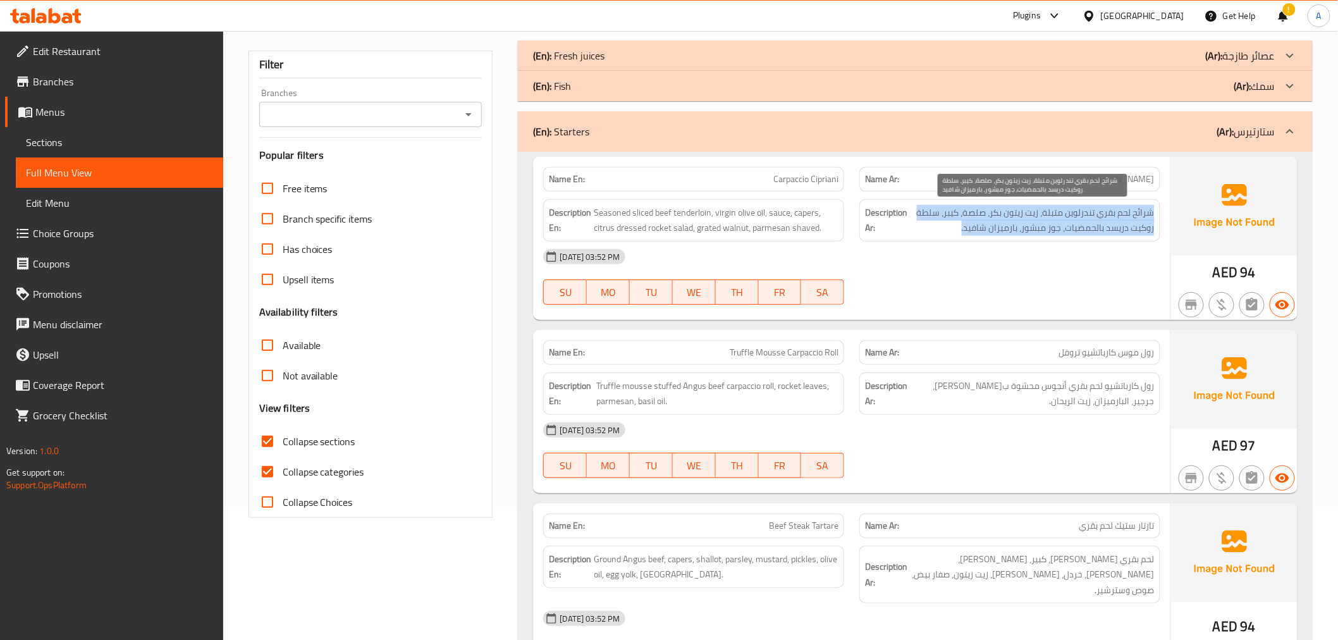
click at [1039, 212] on span "شرائح لحم بقري تندرلوين متبلة، زيت زيتون بكر، صلصة، كيبر، سلطة روكيت دريسد بالح…" at bounding box center [1032, 220] width 245 height 31
click at [1093, 200] on div "Description Ar: شرائح لحم بقري تندرلوين متبلة، زيت زيتون بكر، صلصة، كيبر، سلطة …" at bounding box center [1010, 220] width 301 height 42
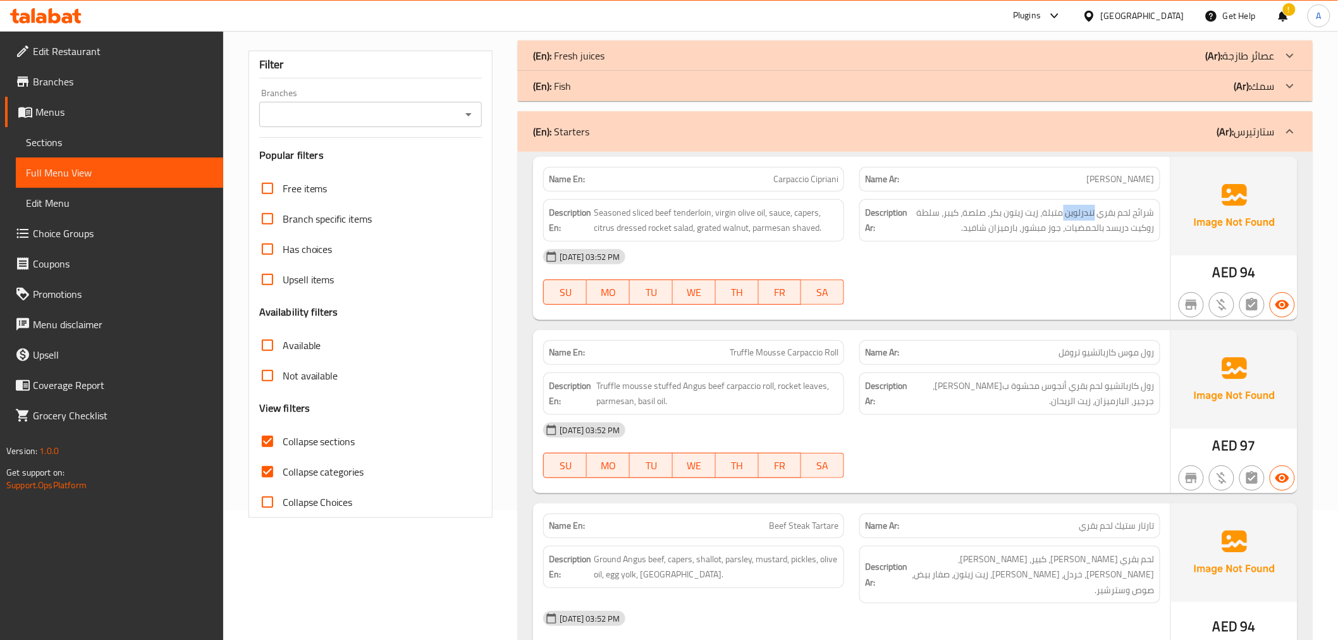
click at [1093, 200] on div "Description Ar: شرائح لحم بقري تندرلوين متبلة، زيت زيتون بكر، صلصة، كيبر، سلطة …" at bounding box center [1010, 220] width 301 height 42
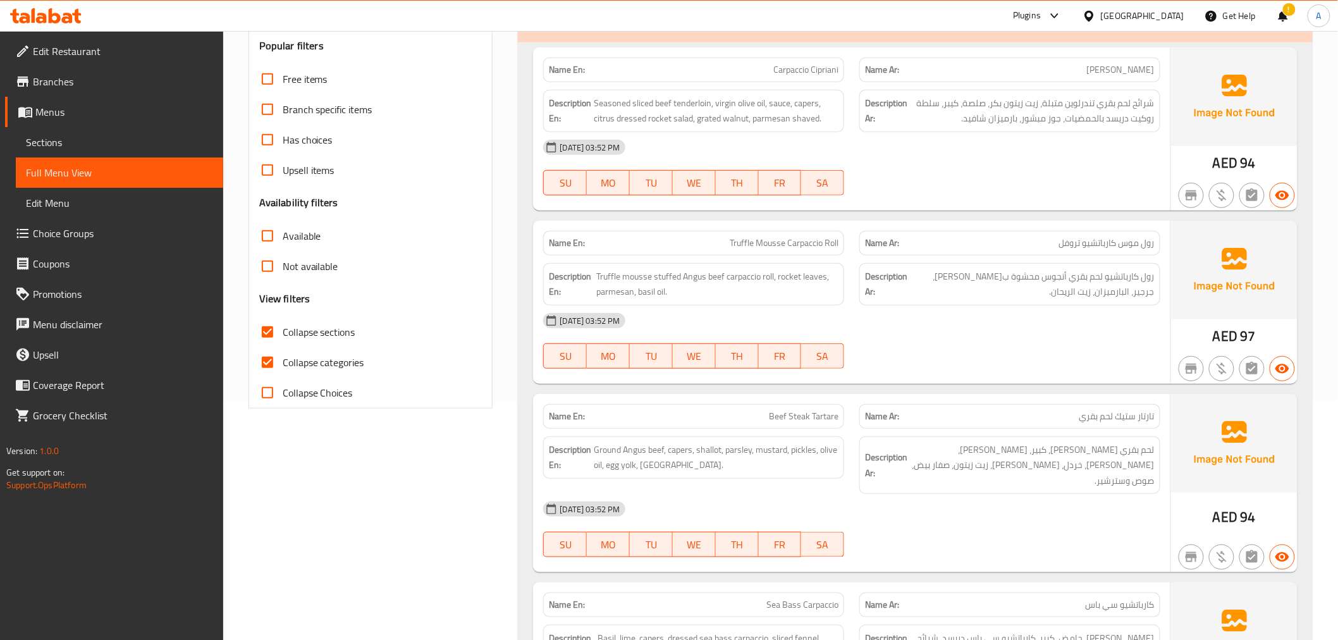
scroll to position [275, 0]
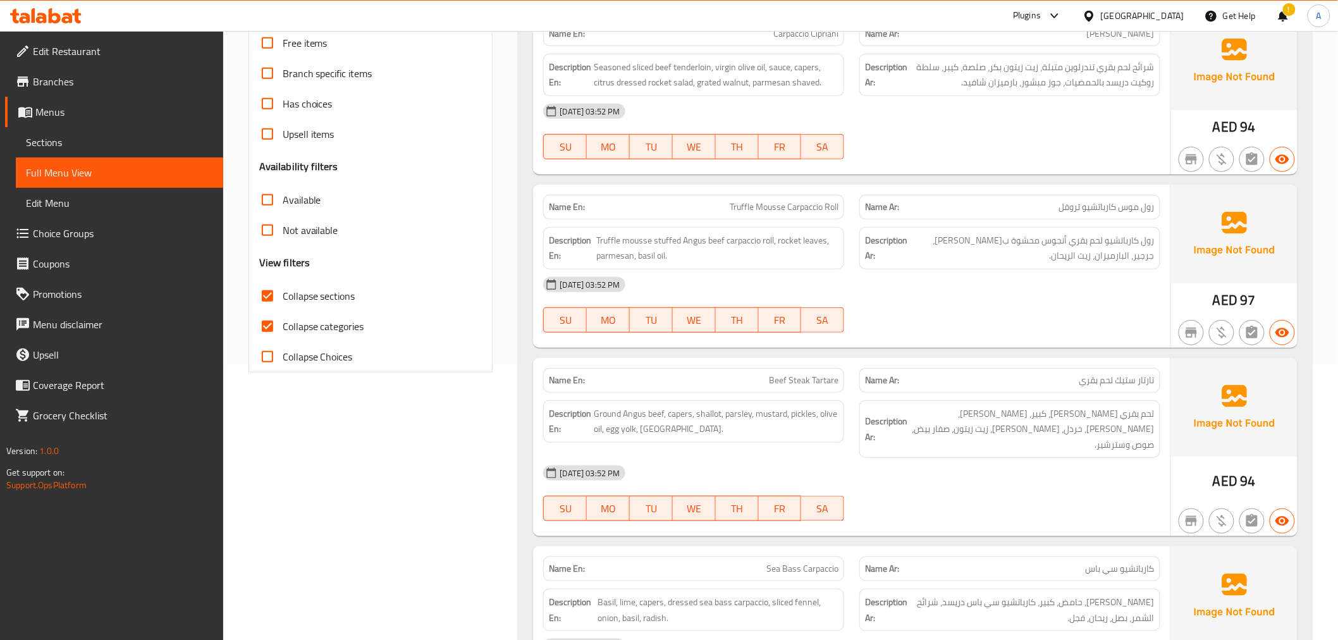
click at [815, 207] on span "Truffle Mousse Carpaccio Roll" at bounding box center [784, 206] width 109 height 13
click at [1075, 222] on div "Description Ar: رول كارباتشيو لحم بقري أنجوس محشوة بموس تروفل، جرجير، البارميزا…" at bounding box center [1010, 248] width 316 height 58
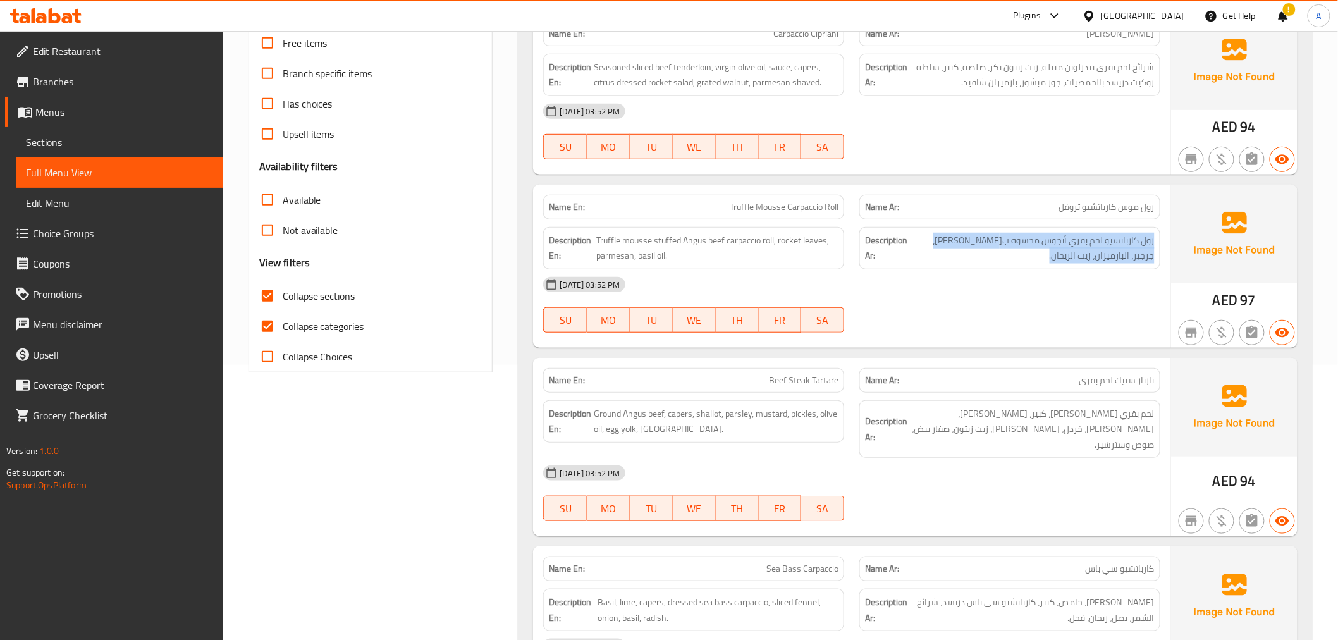
click at [1075, 222] on div "Description Ar: رول كارباتشيو لحم بقري أنجوس محشوة بموس تروفل، جرجير، البارميزا…" at bounding box center [1010, 248] width 316 height 58
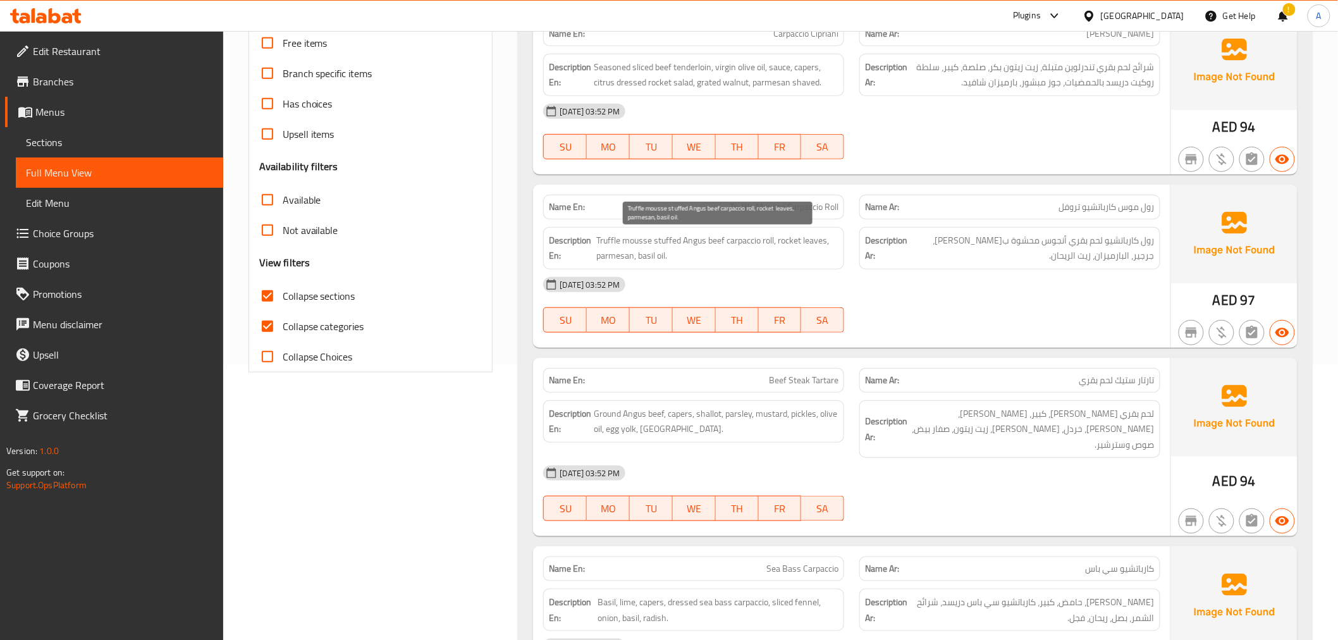
click at [792, 256] on span "Truffle mousse stuffed Angus beef carpaccio roll, rocket leaves, parmesan, basi…" at bounding box center [717, 248] width 242 height 31
click at [807, 249] on span "Truffle mousse stuffed Angus beef carpaccio roll, rocket leaves, parmesan, basi…" at bounding box center [717, 248] width 242 height 31
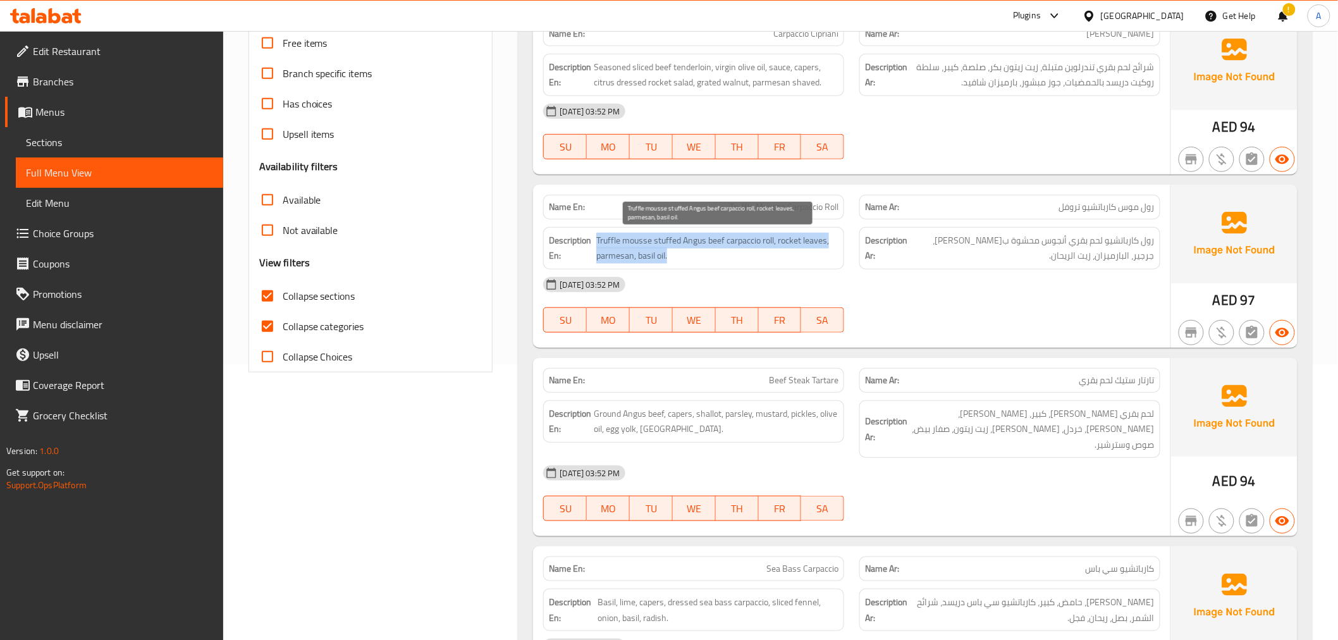
click at [807, 249] on span "Truffle mousse stuffed Angus beef carpaccio roll, rocket leaves, parmesan, basi…" at bounding box center [717, 248] width 242 height 31
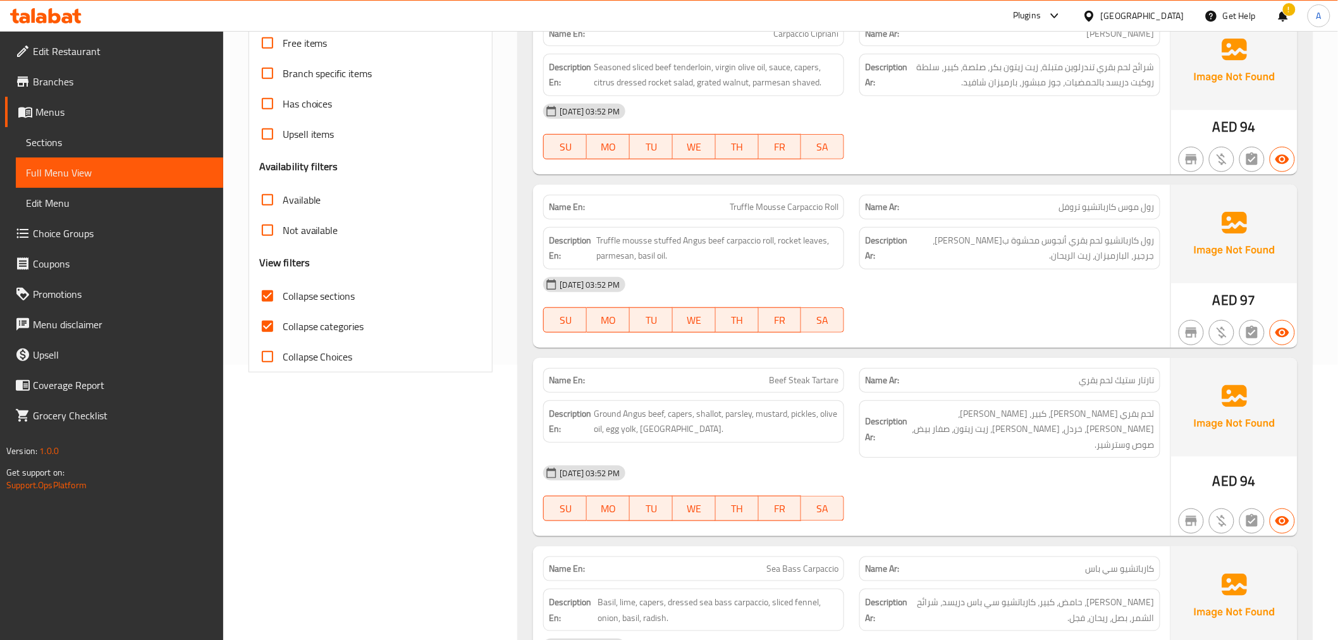
click at [843, 203] on div "Name En: Truffle Mousse Carpaccio Roll" at bounding box center [693, 207] width 301 height 25
copy span "Truffle Mousse Carpaccio Roll"
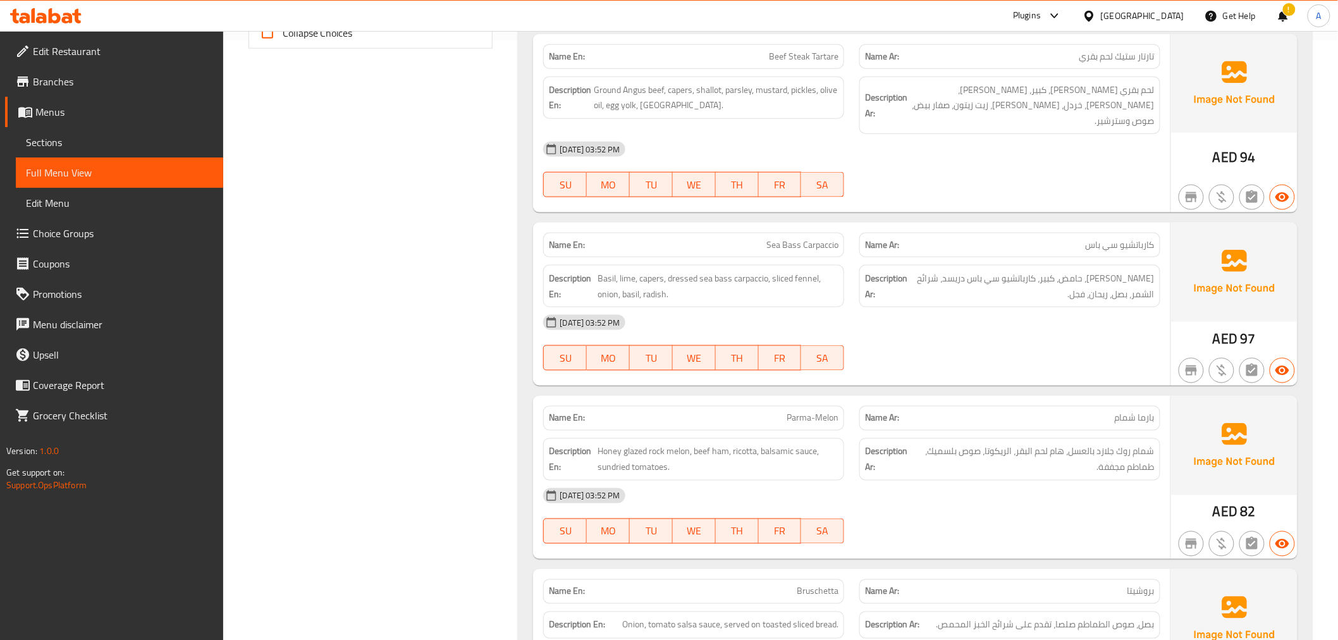
scroll to position [564, 0]
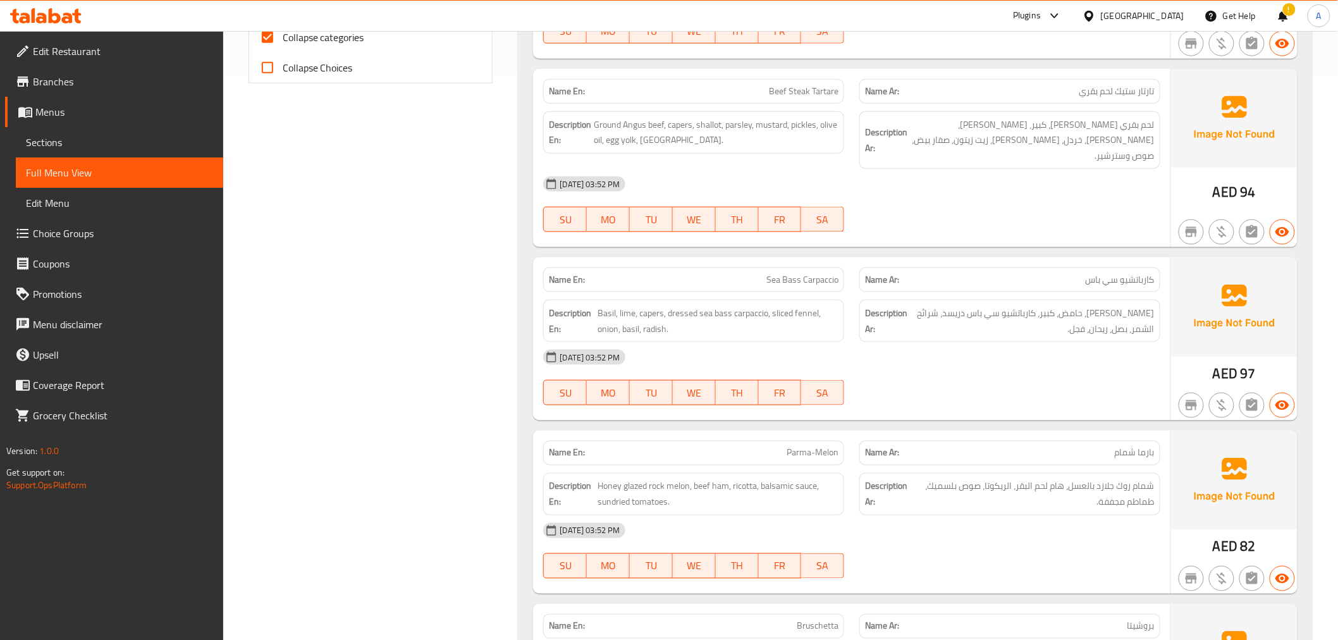
click at [827, 109] on div "Description En: Ground Angus beef, capers, shallot, parsley, mustard, pickles, …" at bounding box center [694, 140] width 316 height 73
click at [827, 103] on div "Name En: Beef Steak Tartare" at bounding box center [693, 91] width 301 height 25
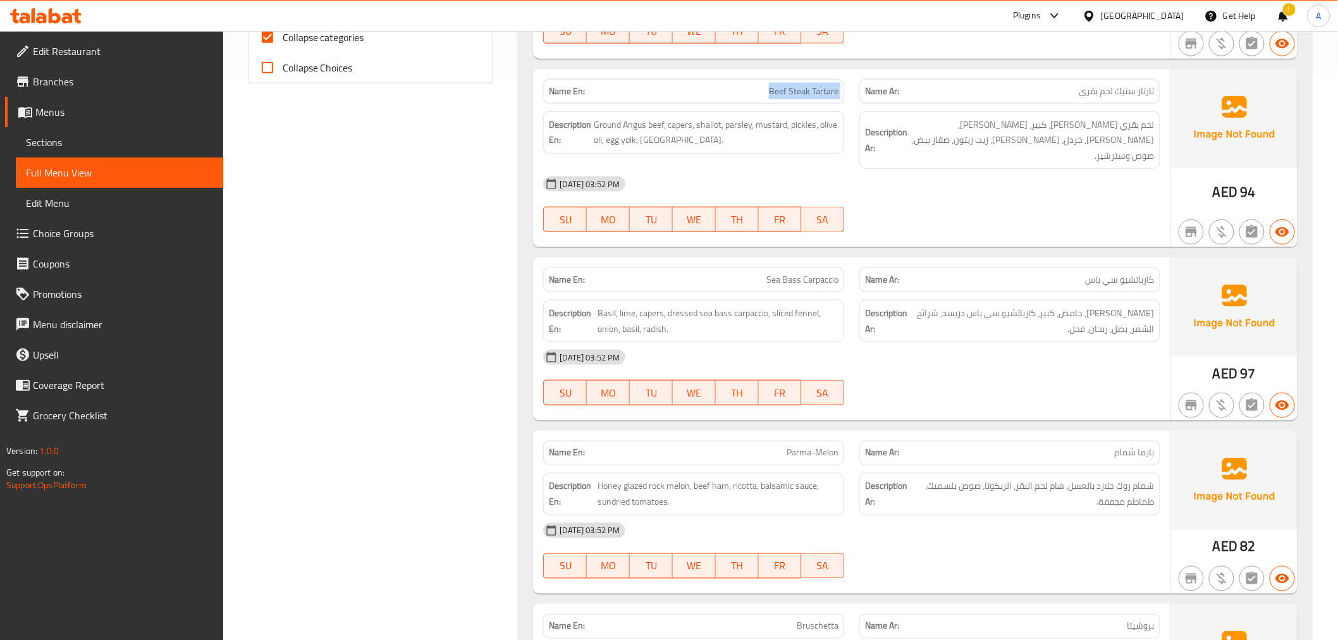
click at [827, 103] on div "Name En: Beef Steak Tartare" at bounding box center [693, 91] width 301 height 25
click at [1069, 102] on div "Name Ar: تارتار ستيك لحم بقري" at bounding box center [1010, 91] width 301 height 25
click at [1073, 135] on span "لحم بقري أنجوس مفروم، كبير، شالوت، بقدونس، خردل، مخلل، زيت زيتون، صفار بيض، صوص…" at bounding box center [1032, 140] width 245 height 47
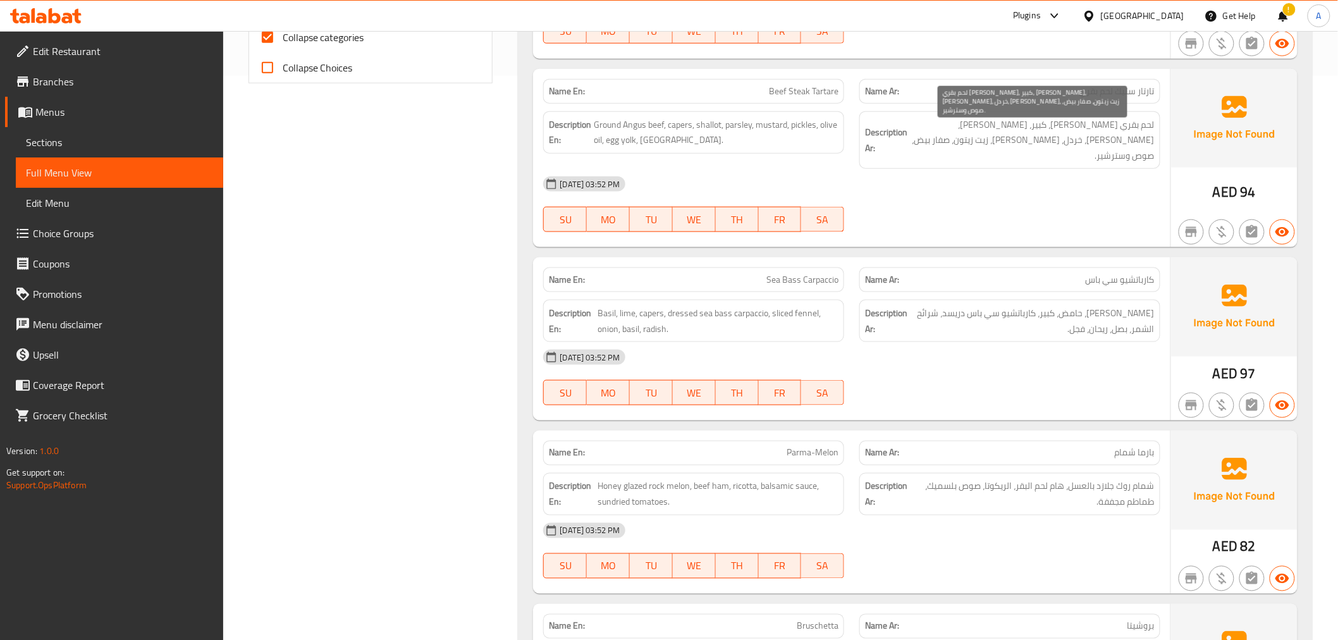
click at [1073, 135] on span "لحم بقري أنجوس مفروم، كبير، شالوت، بقدونس، خردل، مخلل، زيت زيتون، صفار بيض، صوص…" at bounding box center [1032, 140] width 245 height 47
click at [839, 91] on div "Name En: Beef Steak Tartare" at bounding box center [693, 91] width 301 height 25
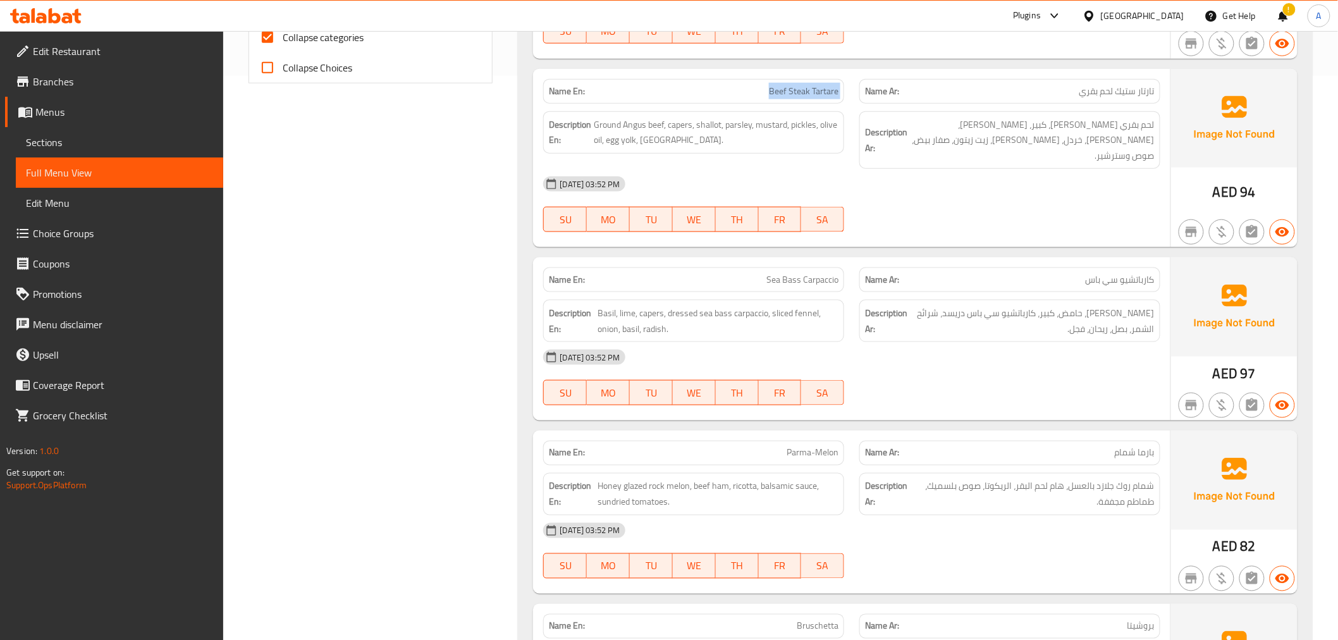
click at [839, 91] on div "Name En: Beef Steak Tartare" at bounding box center [693, 91] width 301 height 25
copy span "Beef Steak Tartare"
click at [1082, 273] on p "Name Ar: كارباتشيو سي باس" at bounding box center [1010, 279] width 290 height 13
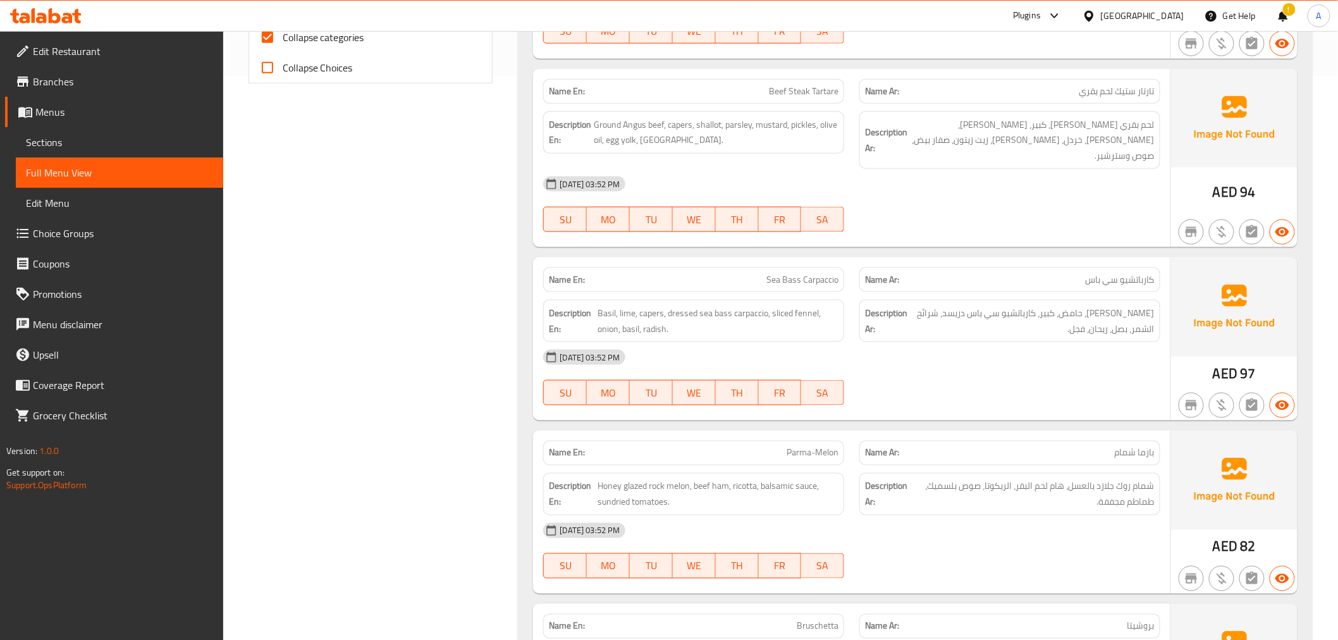
click at [863, 292] on div "Description Ar: ريحان، حامض، كبير، كارباتشيو سي باس دريسد، شرائح الشمر، بصل، ري…" at bounding box center [1010, 321] width 316 height 58
click at [787, 273] on span "Sea Bass Carpaccio" at bounding box center [803, 279] width 72 height 13
click at [784, 273] on span "Sea Bass Carpaccio" at bounding box center [803, 279] width 72 height 13
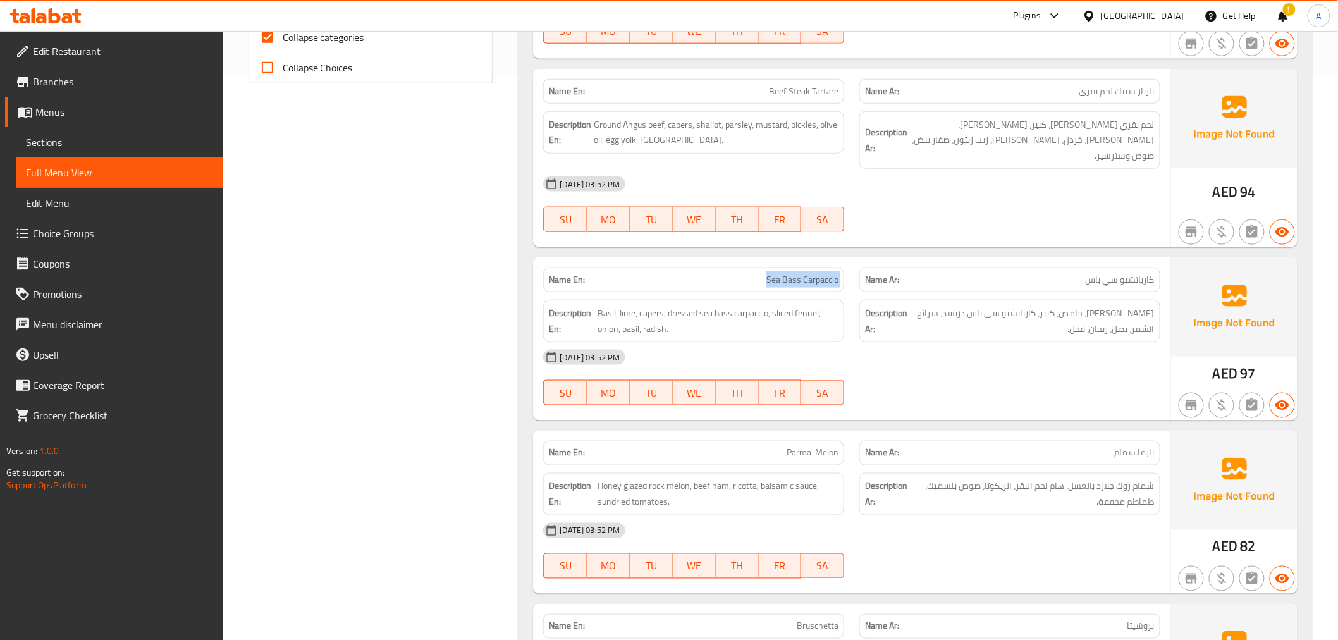
click at [784, 273] on span "Sea Bass Carpaccio" at bounding box center [803, 279] width 72 height 13
copy span "Sea Bass Carpaccio"
click at [830, 273] on span "Sea Bass Carpaccio" at bounding box center [803, 279] width 72 height 13
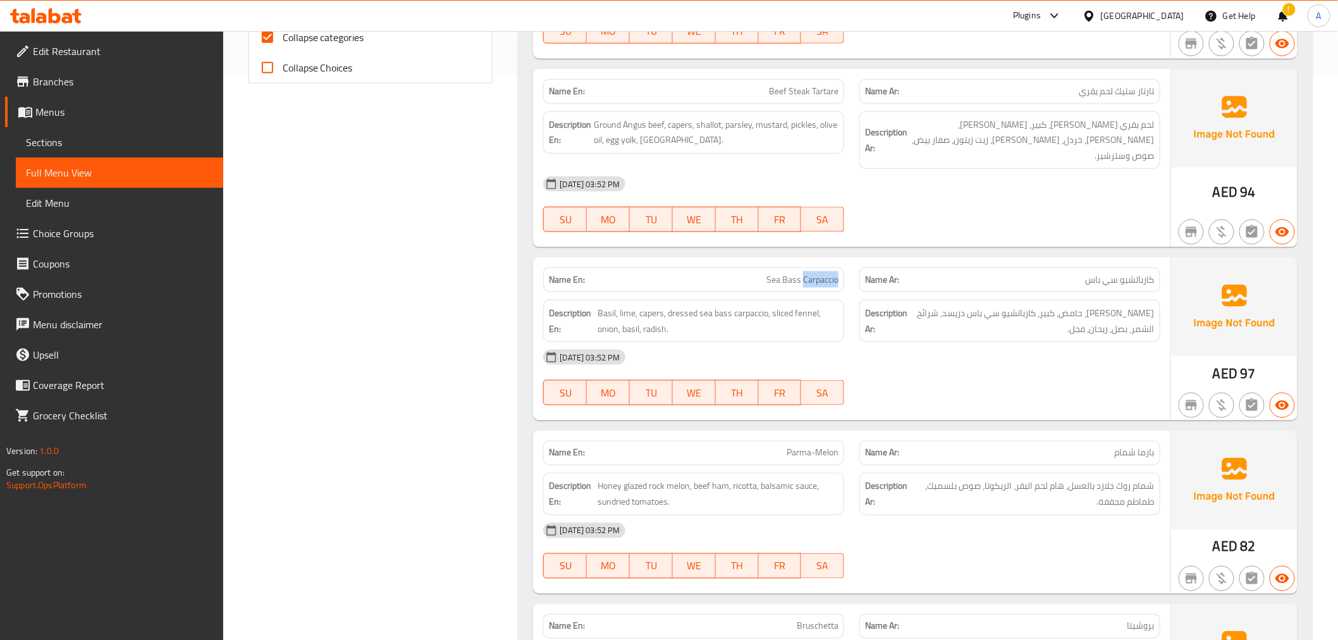
click at [830, 273] on span "Sea Bass Carpaccio" at bounding box center [803, 279] width 72 height 13
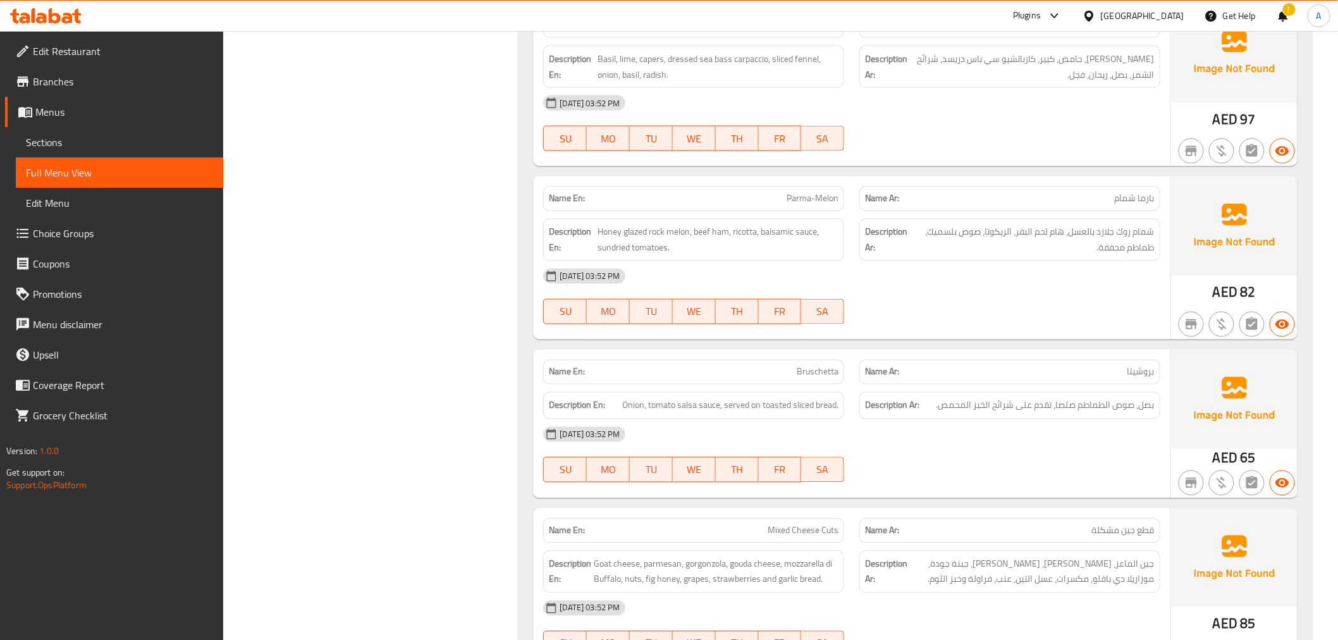
scroll to position [840, 0]
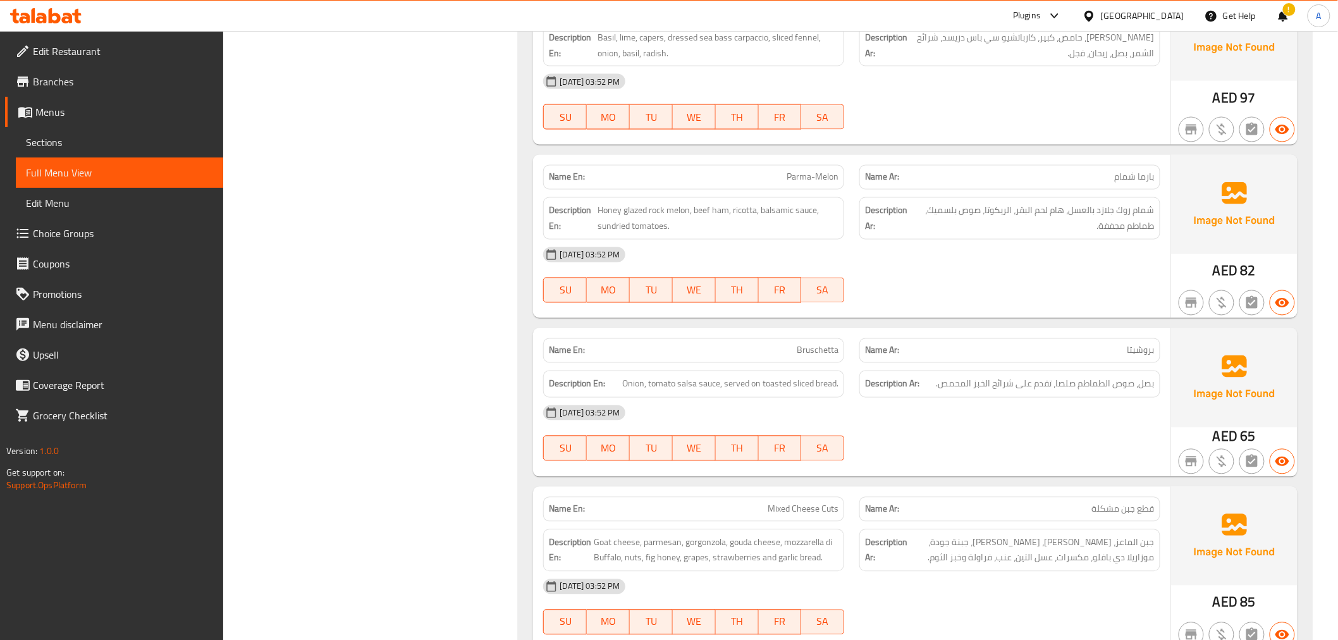
click at [1102, 171] on p "Name Ar: بارما شمام" at bounding box center [1010, 177] width 290 height 13
click at [789, 165] on div "Name En: Parma-Melon" at bounding box center [693, 177] width 301 height 25
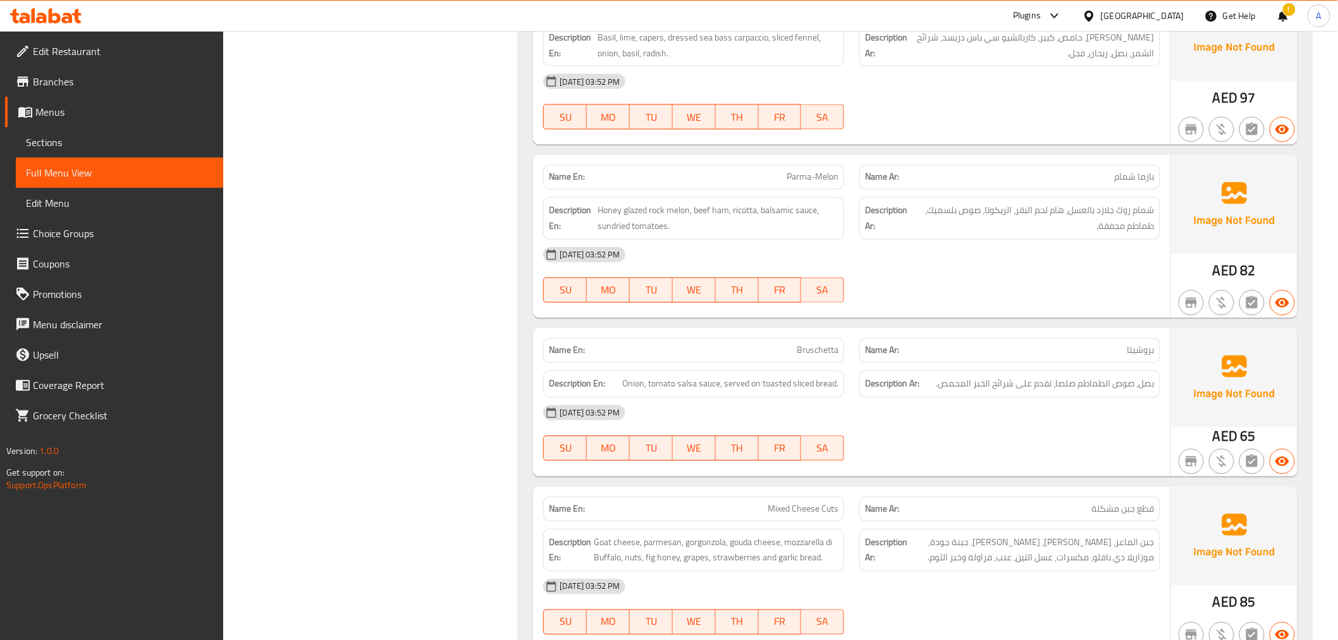
click at [835, 171] on span "Parma-Melon" at bounding box center [813, 177] width 52 height 13
copy span "Parma-Melon"
click at [836, 190] on div "Description En: Honey glazed rock melon, beef ham, ricotta, balsamic sauce, sun…" at bounding box center [694, 219] width 316 height 58
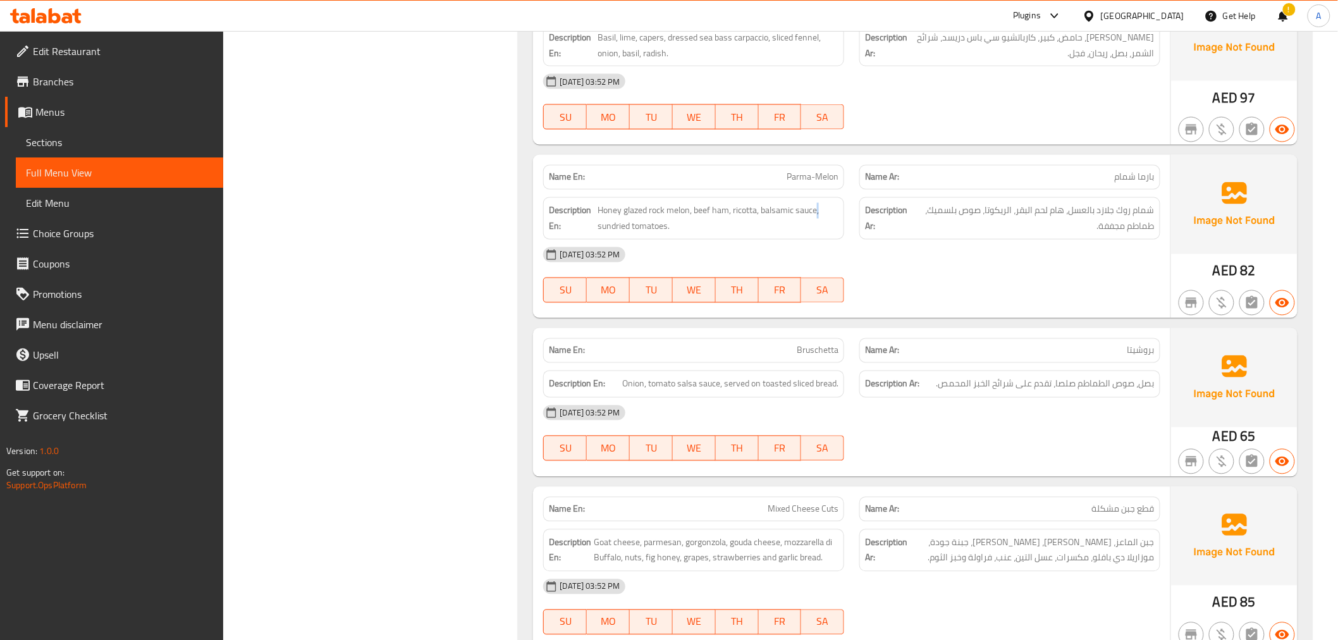
click at [836, 190] on div "Description En: Honey glazed rock melon, beef ham, ricotta, balsamic sauce, sun…" at bounding box center [694, 219] width 316 height 58
click at [815, 171] on span "Parma-Melon" at bounding box center [813, 177] width 52 height 13
copy span "Parma-Melon"
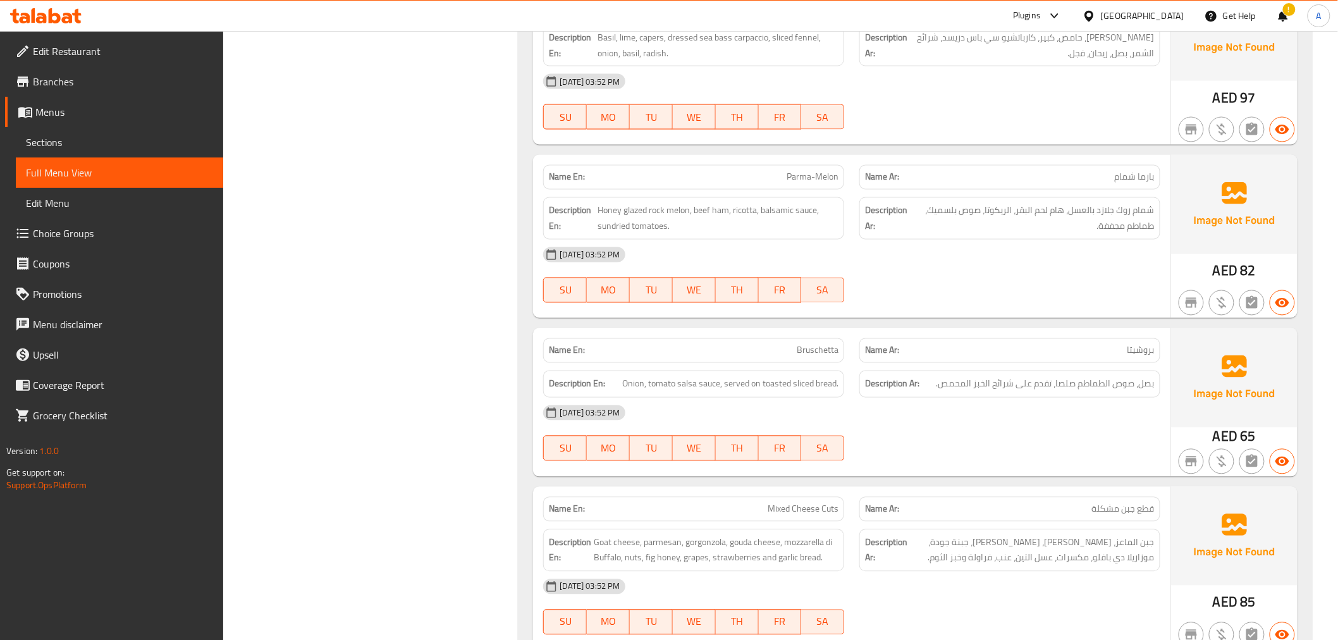
scroll to position [1054, 0]
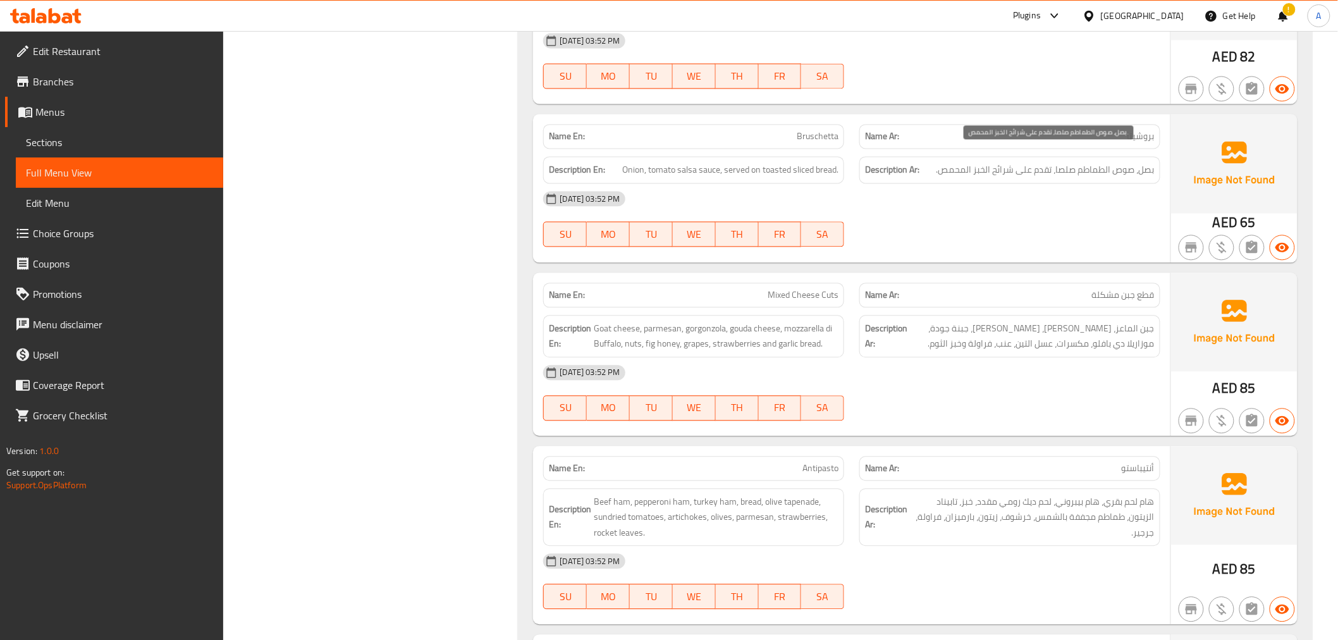
click at [1109, 162] on span "بصل، صوص الطماطم صلصا، تقدم على شرائح الخبز المحمص." at bounding box center [1046, 170] width 218 height 16
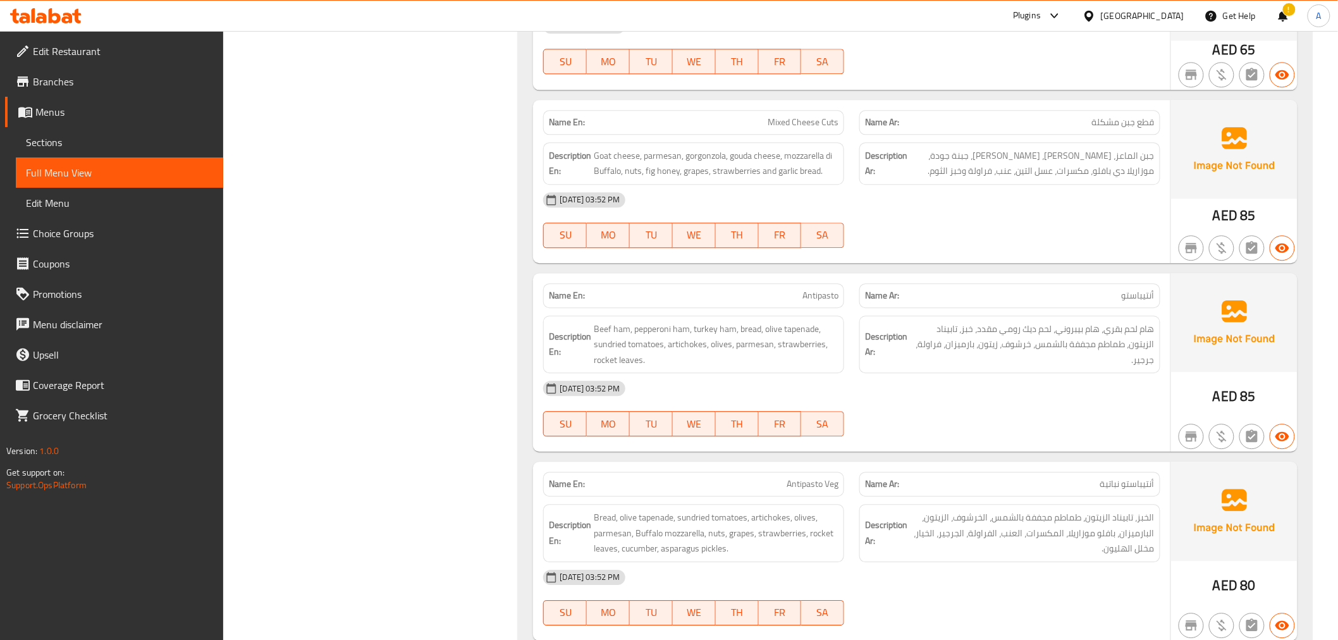
scroll to position [1260, 0]
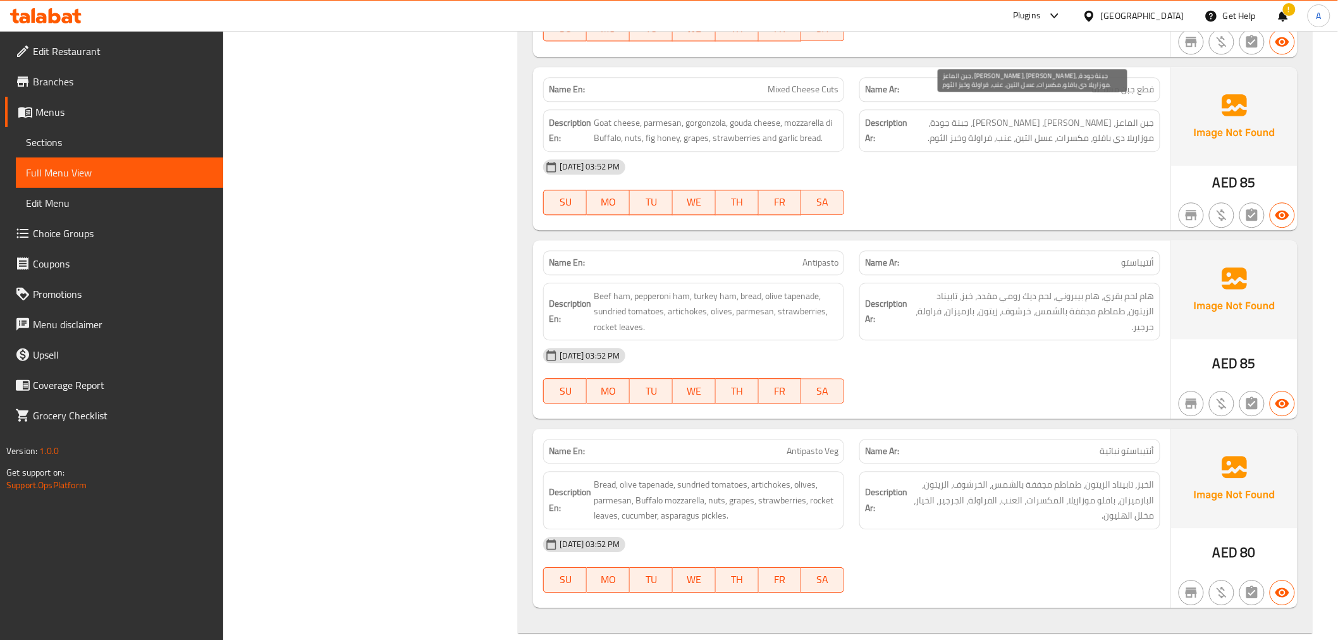
click at [1095, 115] on span "جبن الماعز، بارميزان، جورجونزولا، جبنة جودة، موزاريلا دي بافلو، مكسرات، عسل الت…" at bounding box center [1032, 130] width 245 height 31
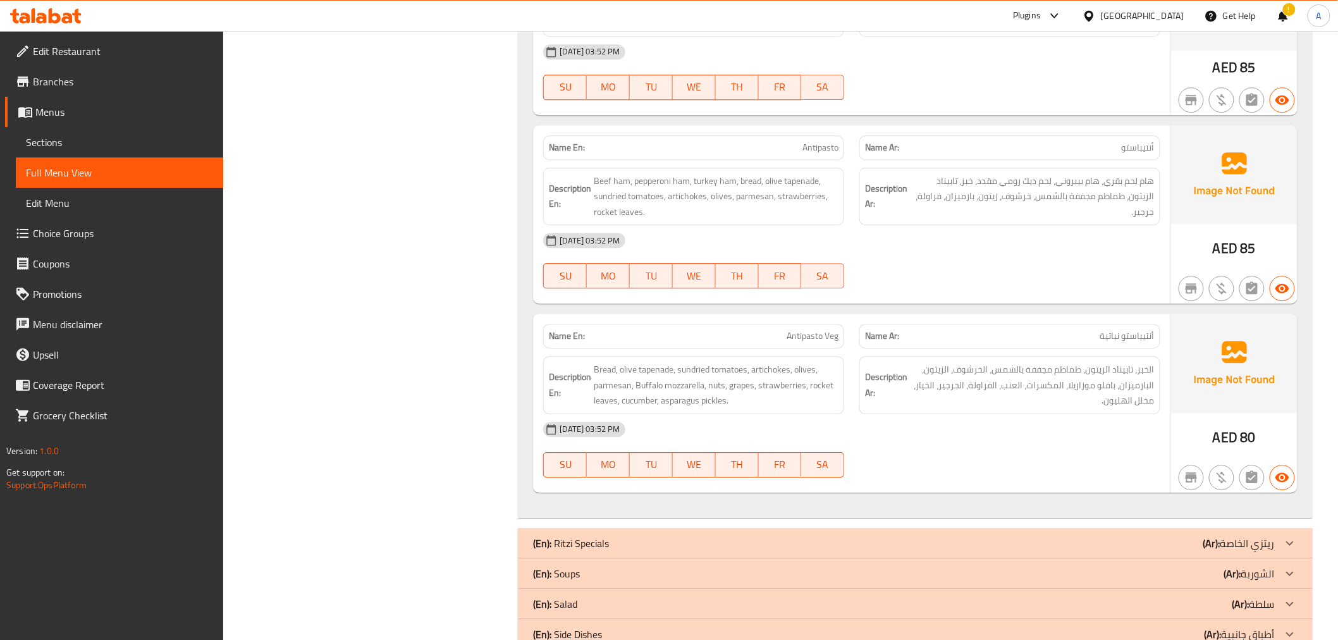
scroll to position [1353, 0]
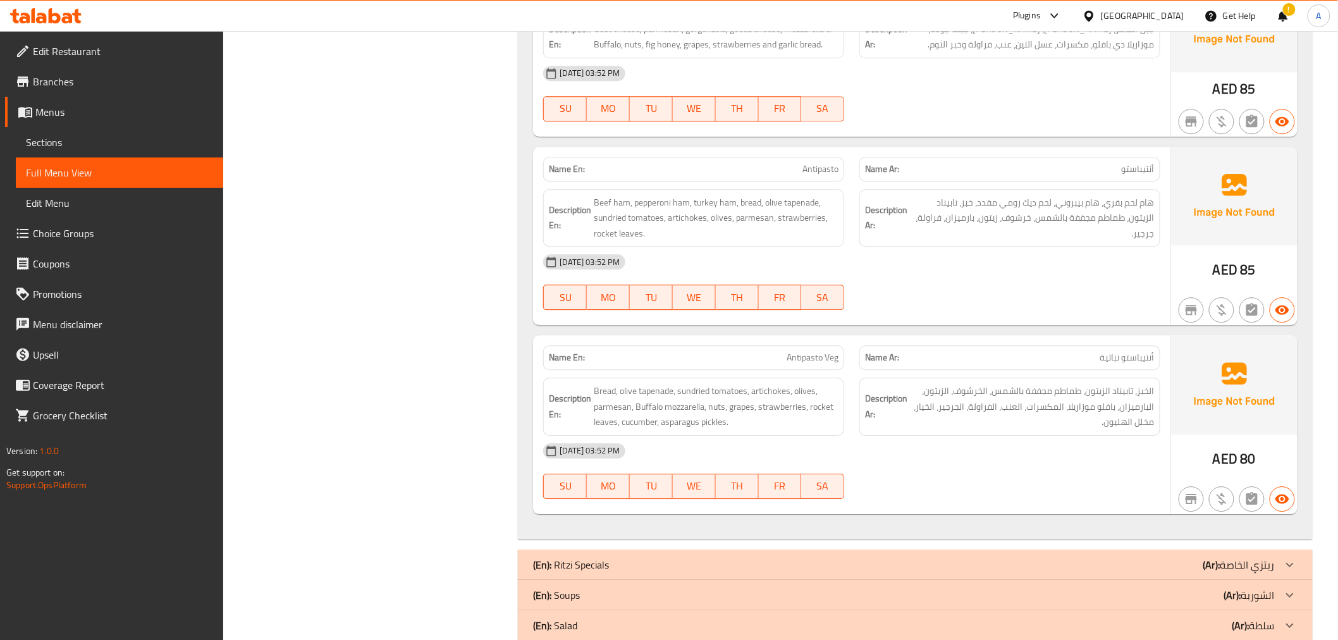
click at [1147, 149] on div "Name Ar: أنتيباستو" at bounding box center [1010, 169] width 316 height 40
click at [759, 149] on div "Name En: Antipasto" at bounding box center [694, 169] width 316 height 40
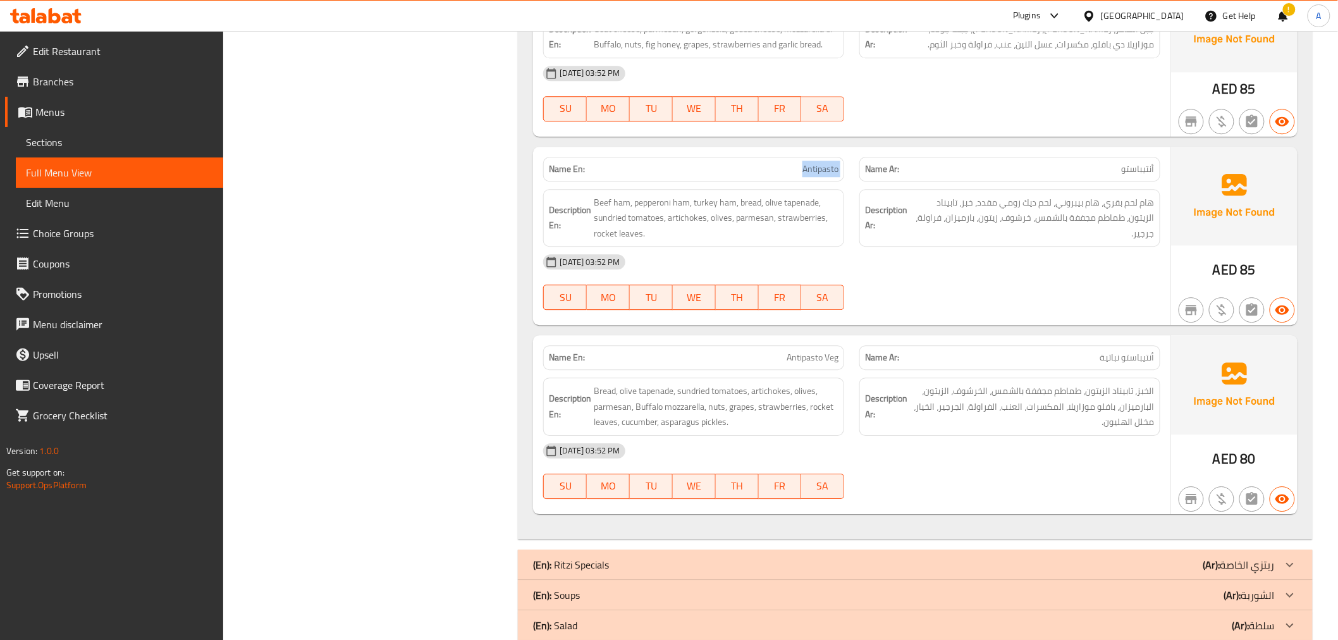
click at [759, 149] on div "Name En: Antipasto" at bounding box center [694, 169] width 316 height 40
copy span "Antipasto"
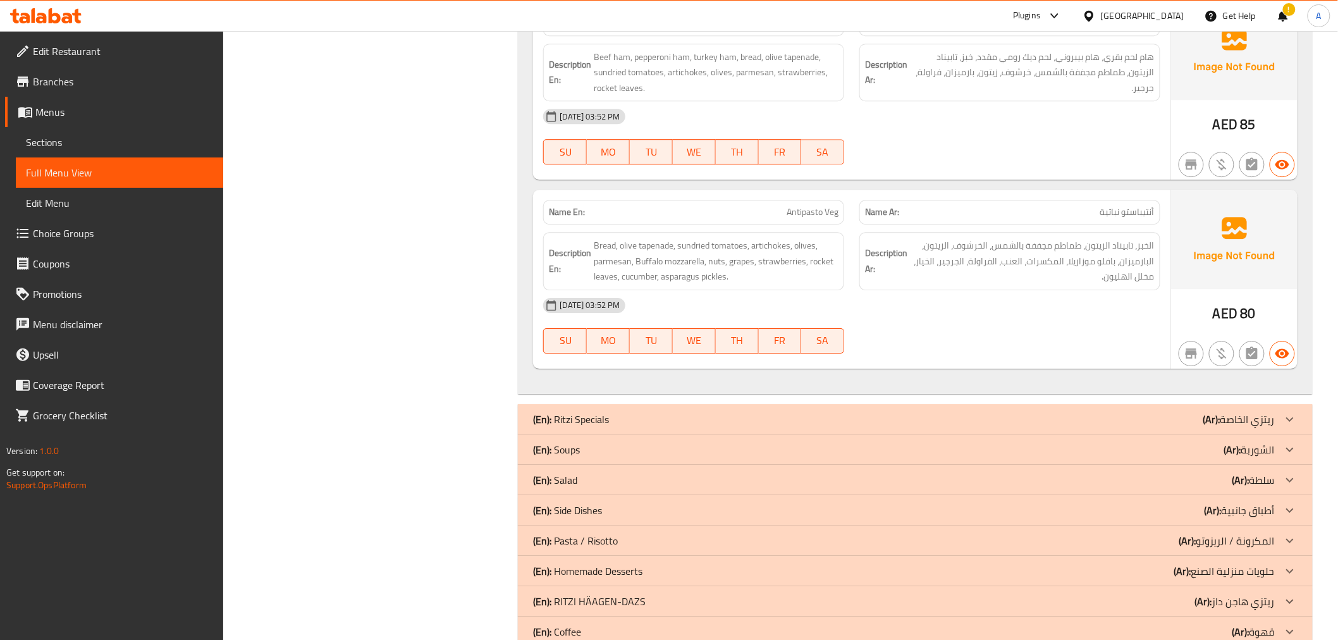
click at [1099, 206] on p "Name Ar: أنتيباستو نباتية" at bounding box center [1010, 212] width 290 height 13
click at [1023, 238] on span "الخبز، تابيناد الزيتون، طماطم مجففة بالشمس، الخرشوف، الزيتون، البارميزان، بافلو…" at bounding box center [1032, 261] width 245 height 47
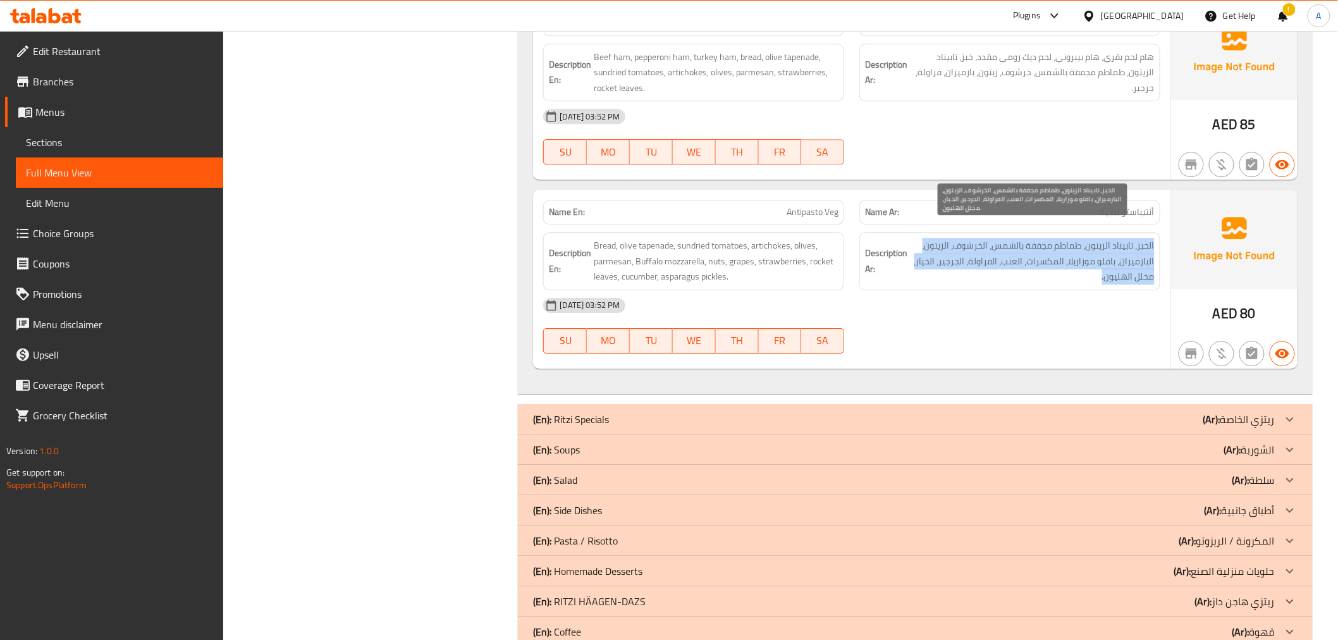
click at [1023, 238] on span "الخبز، تابيناد الزيتون، طماطم مجففة بالشمس، الخرشوف، الزيتون، البارميزان، بافلو…" at bounding box center [1032, 261] width 245 height 47
click at [1016, 253] on span "الخبز، تابيناد الزيتون، طماطم مجففة بالشمس، الخرشوف، الزيتون، البارميزان، بافلو…" at bounding box center [1032, 261] width 245 height 47
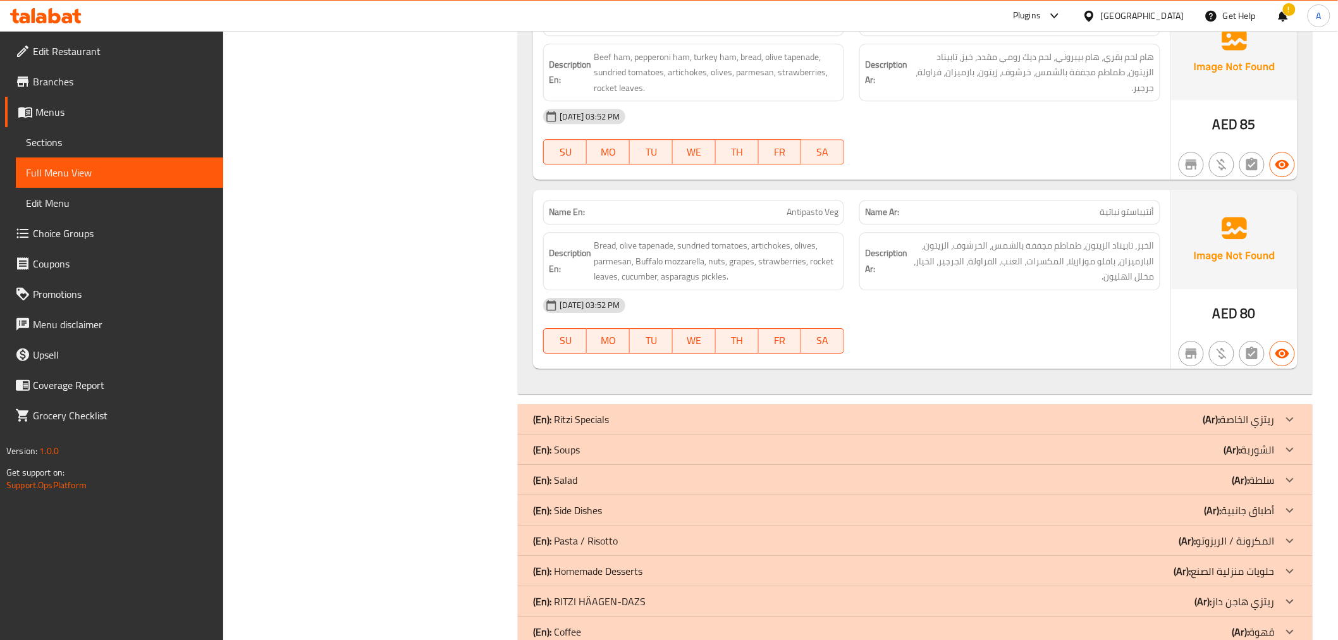
click at [741, 207] on div "Name En: Antipasto Veg" at bounding box center [693, 212] width 301 height 25
copy span "Antipasto Veg"
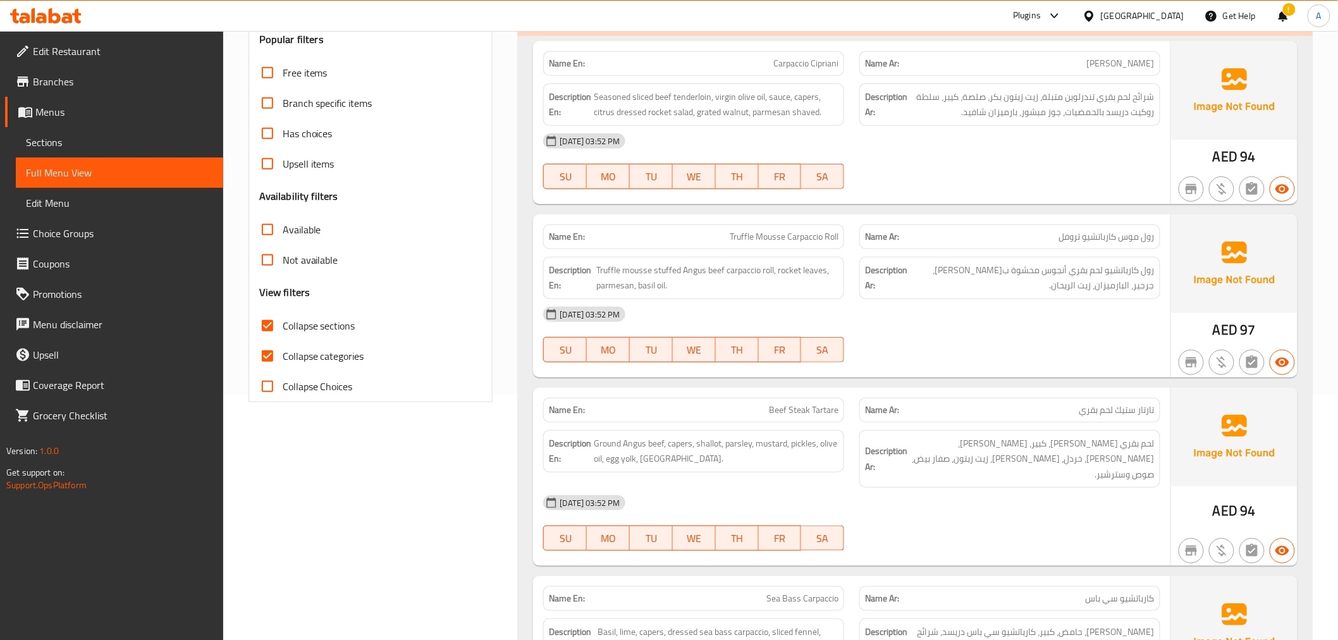
scroll to position [92, 0]
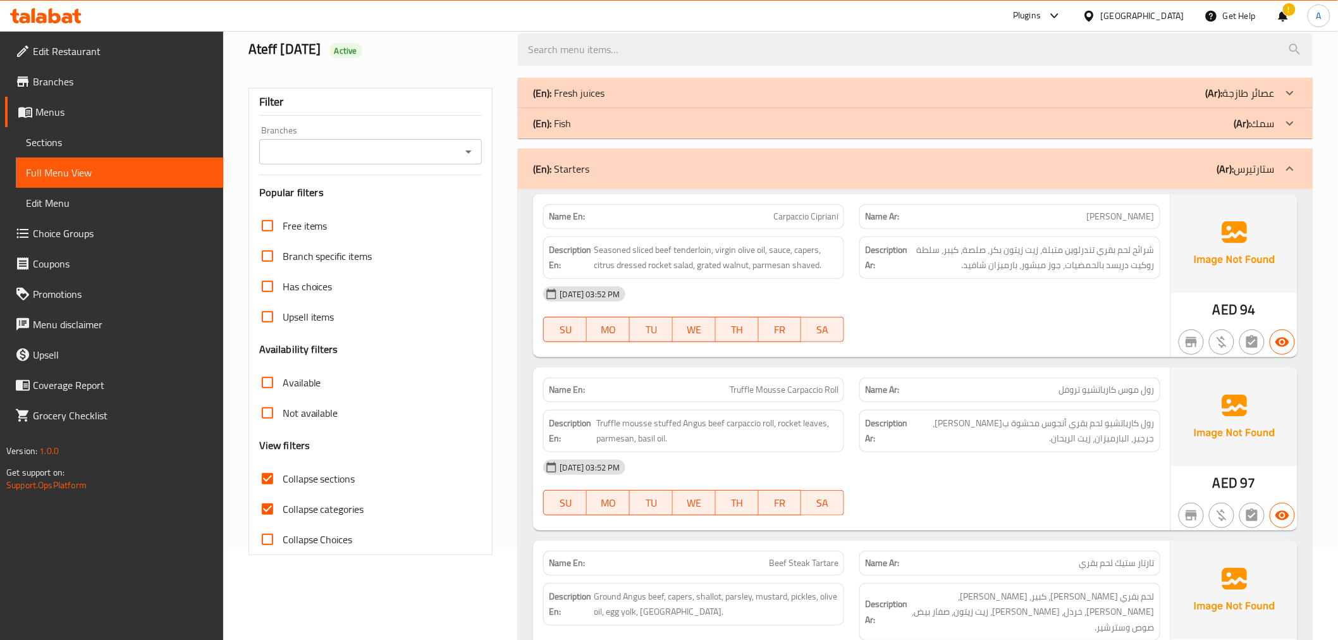
click at [1178, 171] on div "(En): Starters (Ar): ستارتيرس" at bounding box center [903, 168] width 741 height 15
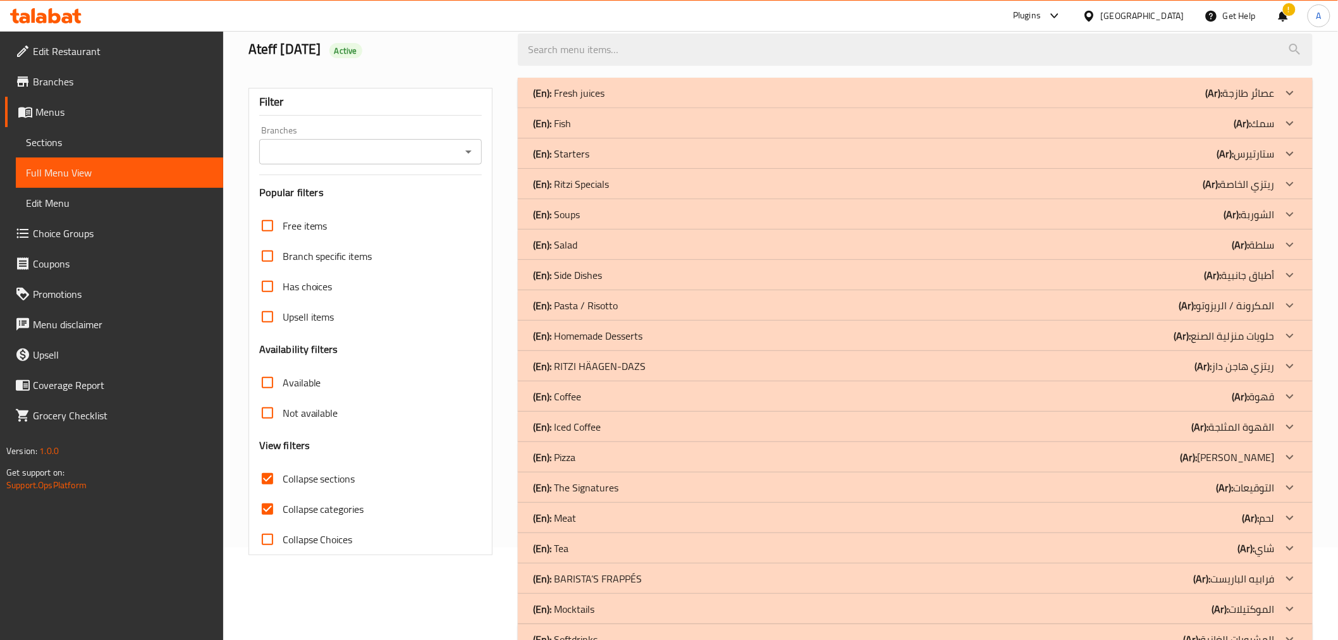
click at [548, 215] on b "(En):" at bounding box center [542, 214] width 18 height 19
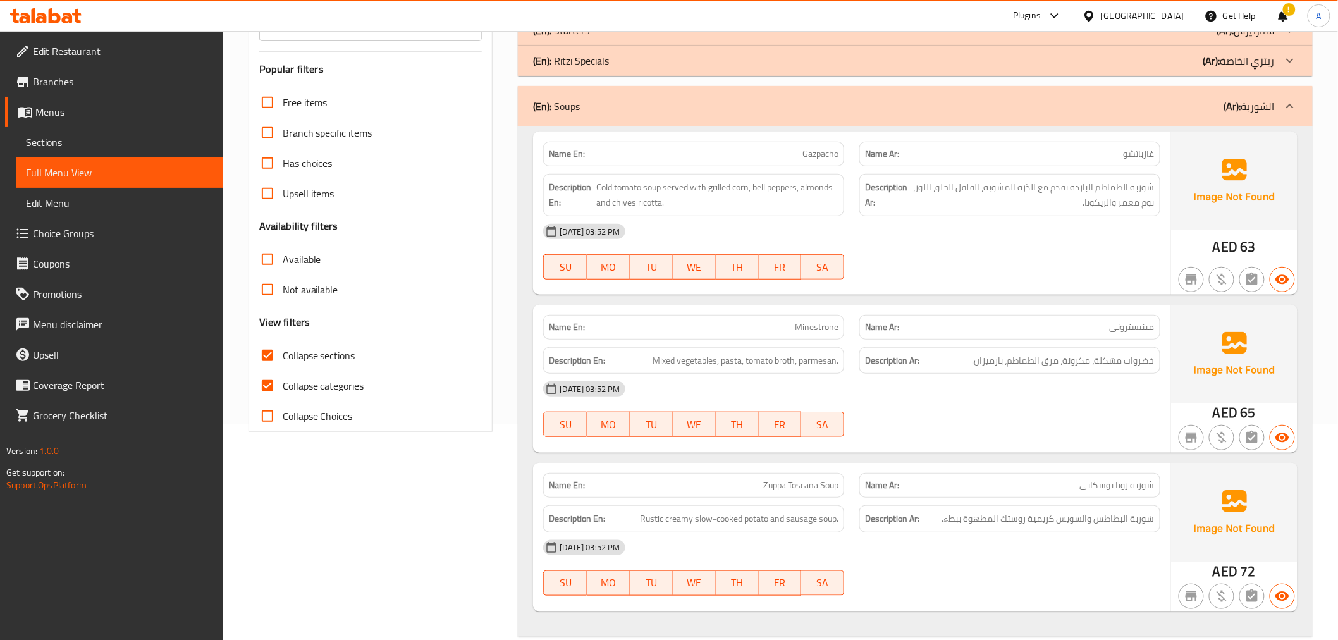
scroll to position [245, 0]
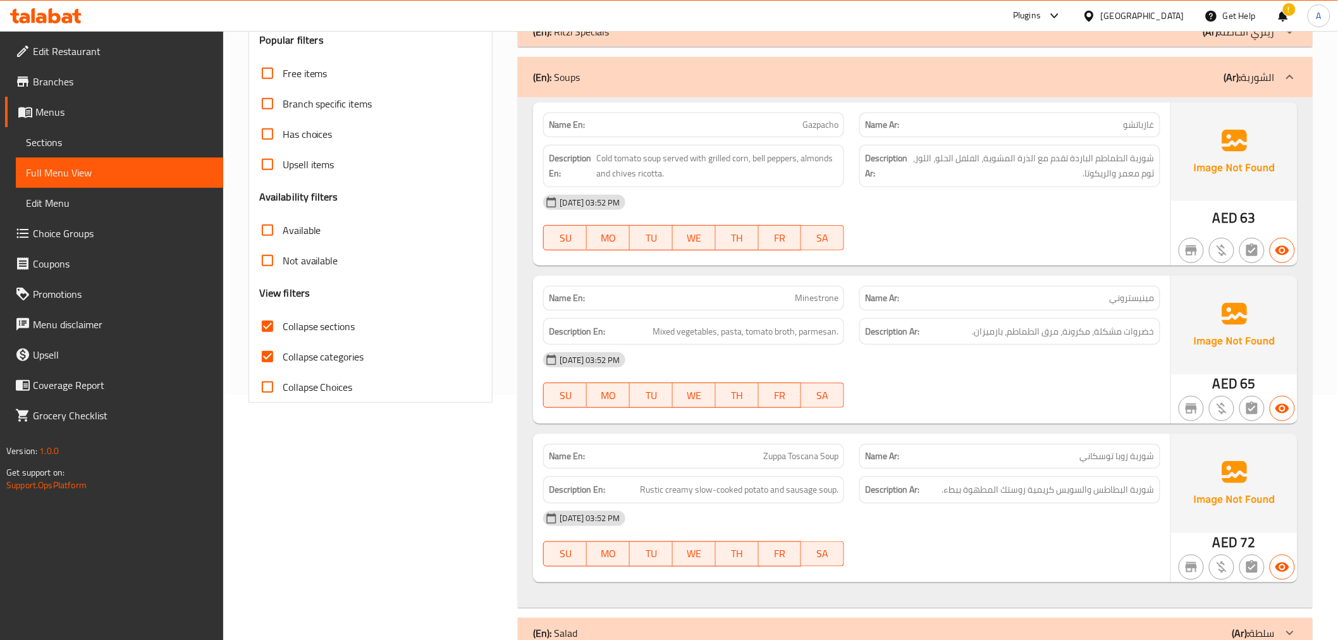
click at [787, 118] on p "Name En: Gazpacho" at bounding box center [694, 124] width 290 height 13
click at [1178, 142] on img at bounding box center [1234, 151] width 126 height 99
click at [1113, 171] on span "شوربة الطماطم الباردة تقدم مع الذرة المشوية، الفلفل الحلو، اللوز، ثوم معمر والر…" at bounding box center [1032, 166] width 245 height 31
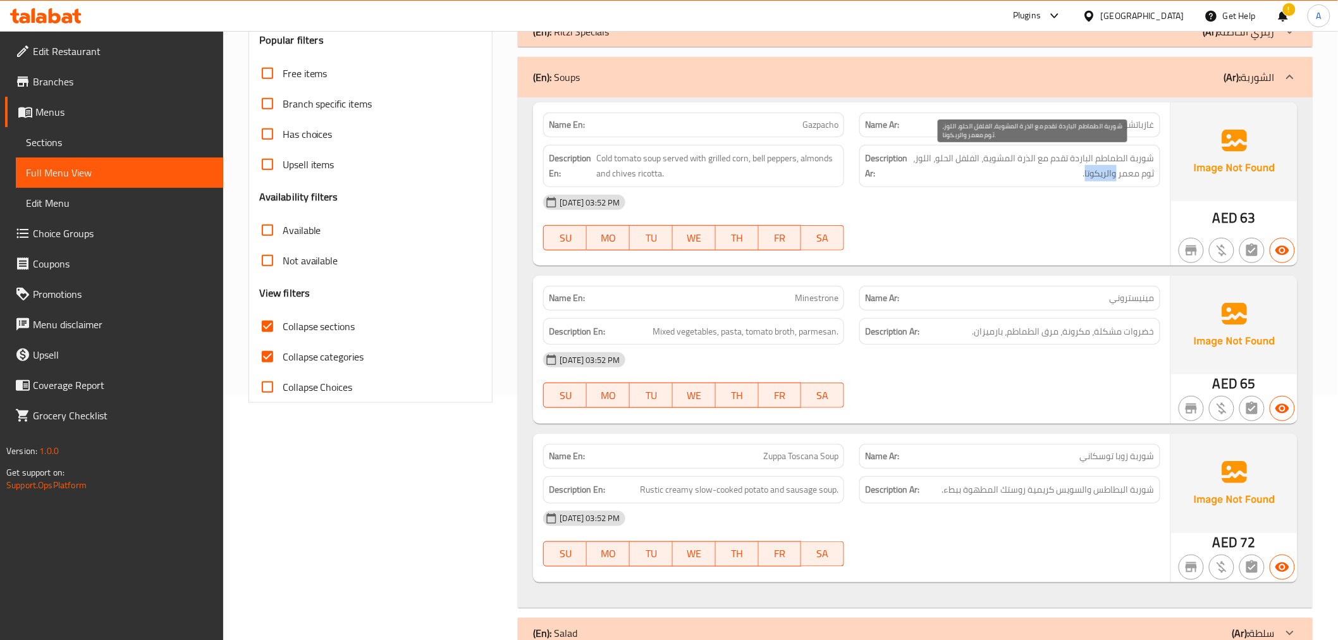
click at [1113, 171] on span "شوربة الطماطم الباردة تقدم مع الذرة المشوية، الفلفل الحلو، اللوز، ثوم معمر والر…" at bounding box center [1032, 166] width 245 height 31
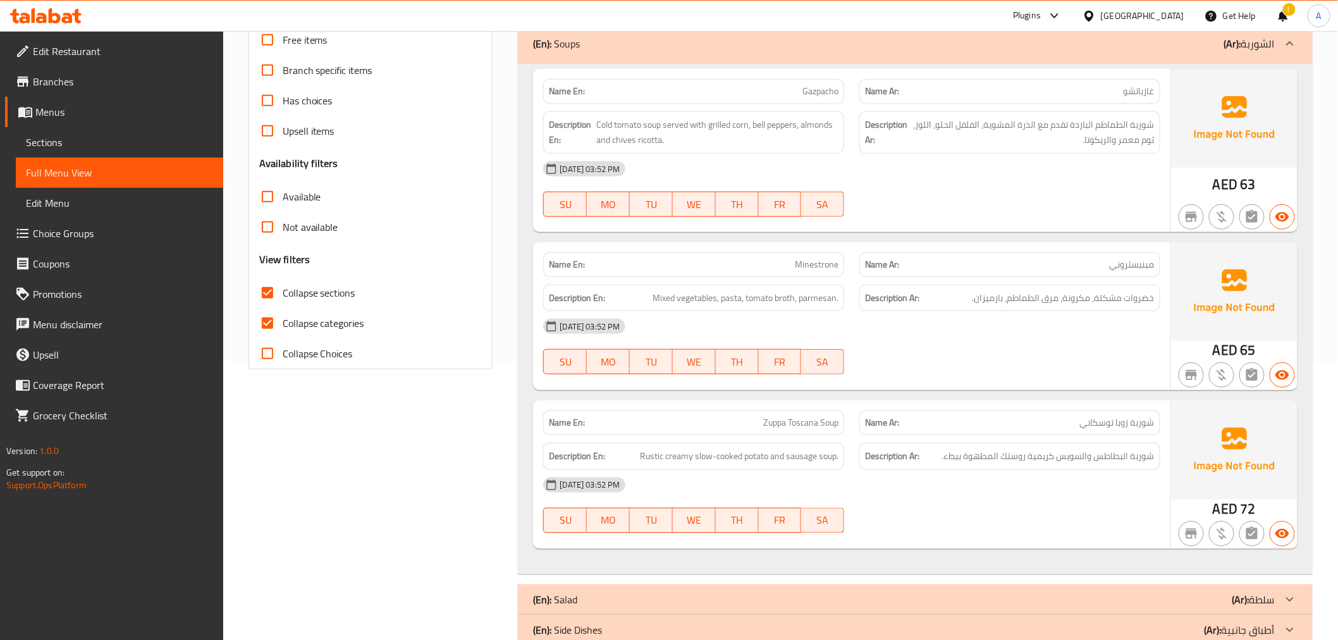
click at [1088, 266] on p "Name Ar: مينيستروني" at bounding box center [1010, 264] width 290 height 13
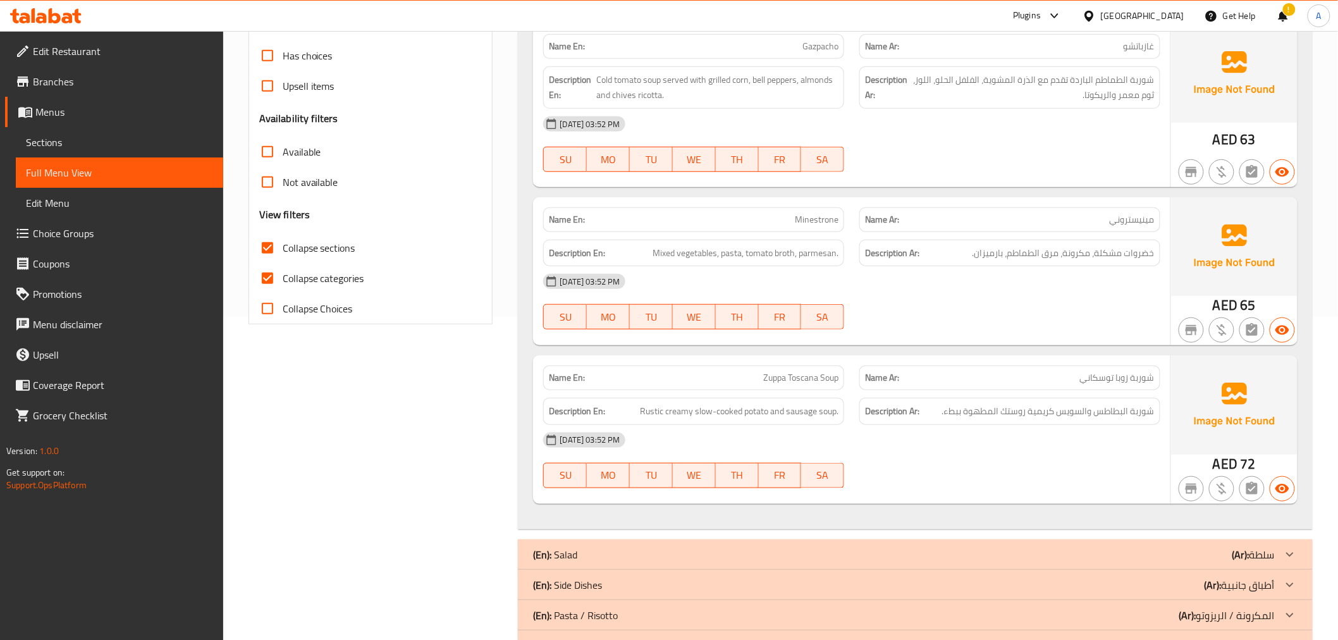
scroll to position [336, 0]
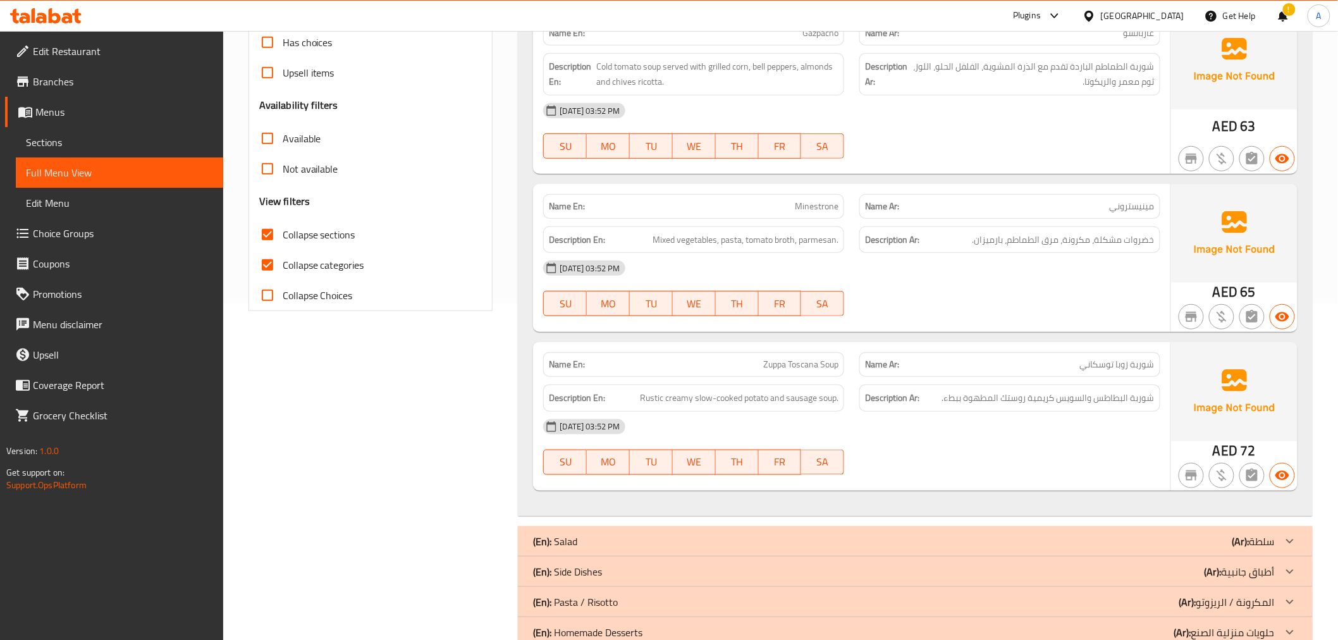
click at [1142, 358] on span "شوربة زوبا توسكاني" at bounding box center [1117, 364] width 75 height 13
click at [795, 353] on div "Name En: Zuppa Toscana Soup" at bounding box center [693, 364] width 301 height 25
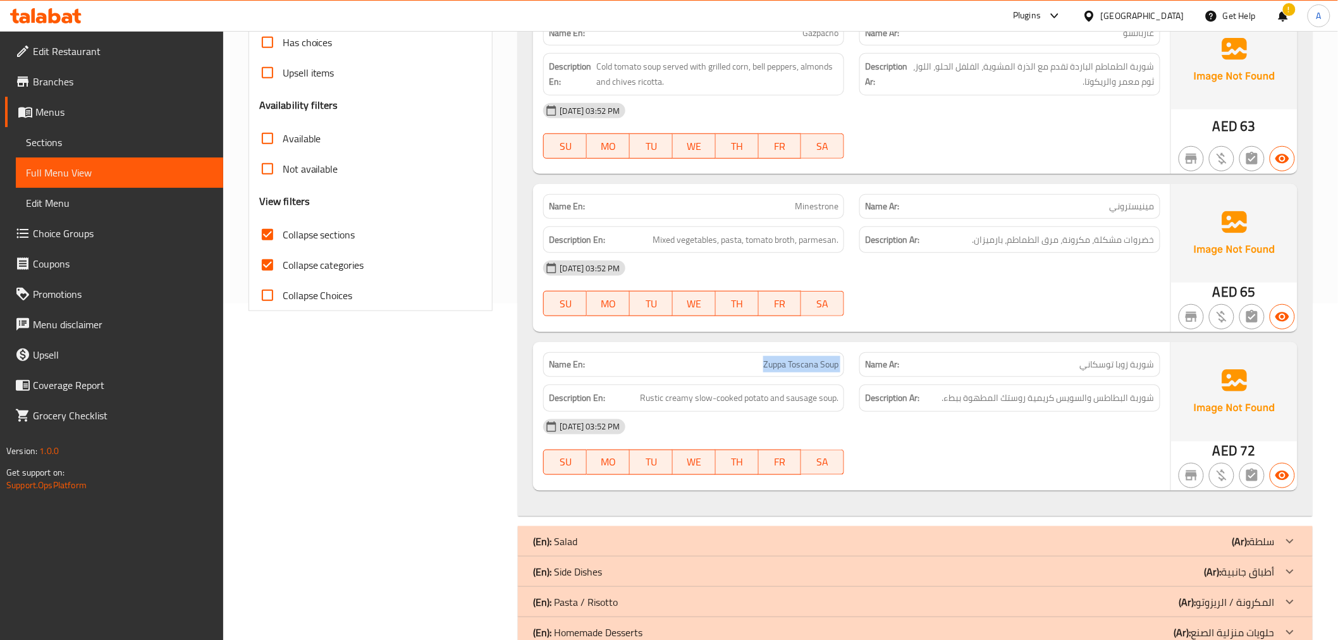
click at [795, 353] on div "Name En: Zuppa Toscana Soup" at bounding box center [693, 364] width 301 height 25
click at [1102, 390] on span "شوربة البطاطس والسويس كريمية روستك المطهوة ببطء." at bounding box center [1048, 398] width 213 height 16
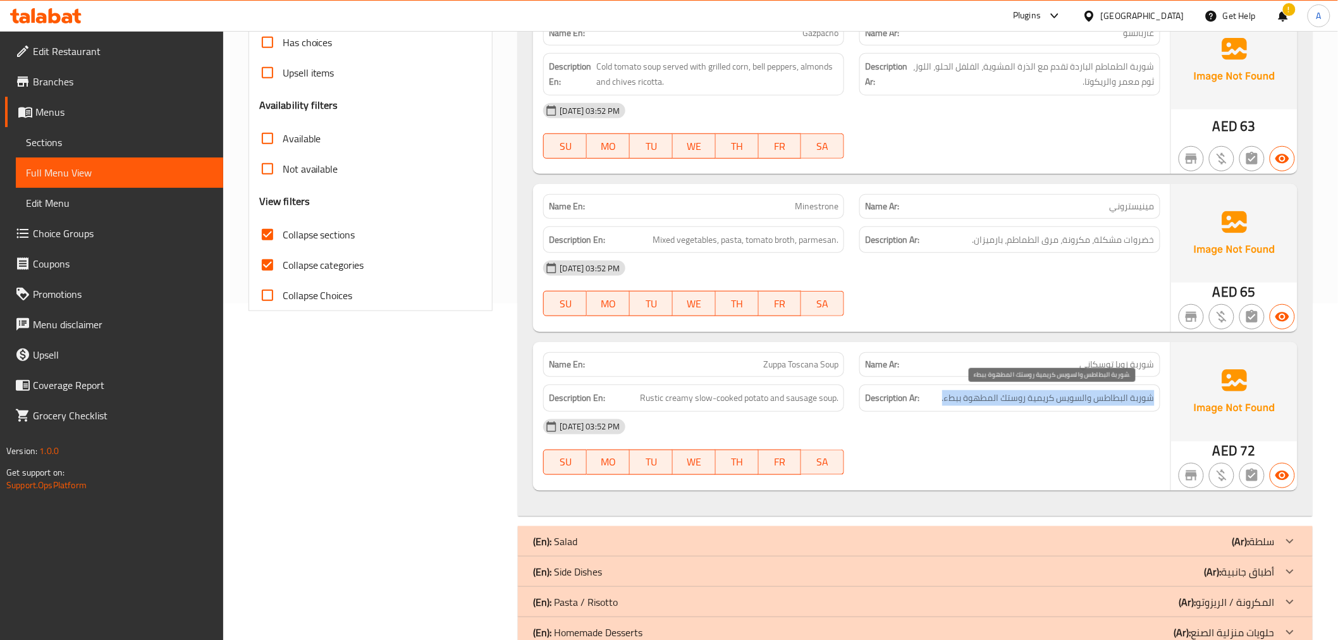
click at [1102, 390] on span "شوربة البطاطس والسويس كريمية روستك المطهوة ببطء." at bounding box center [1048, 398] width 213 height 16
click at [740, 402] on span "Rustic creamy slow-cooked potato and sausage soup." at bounding box center [739, 398] width 199 height 16
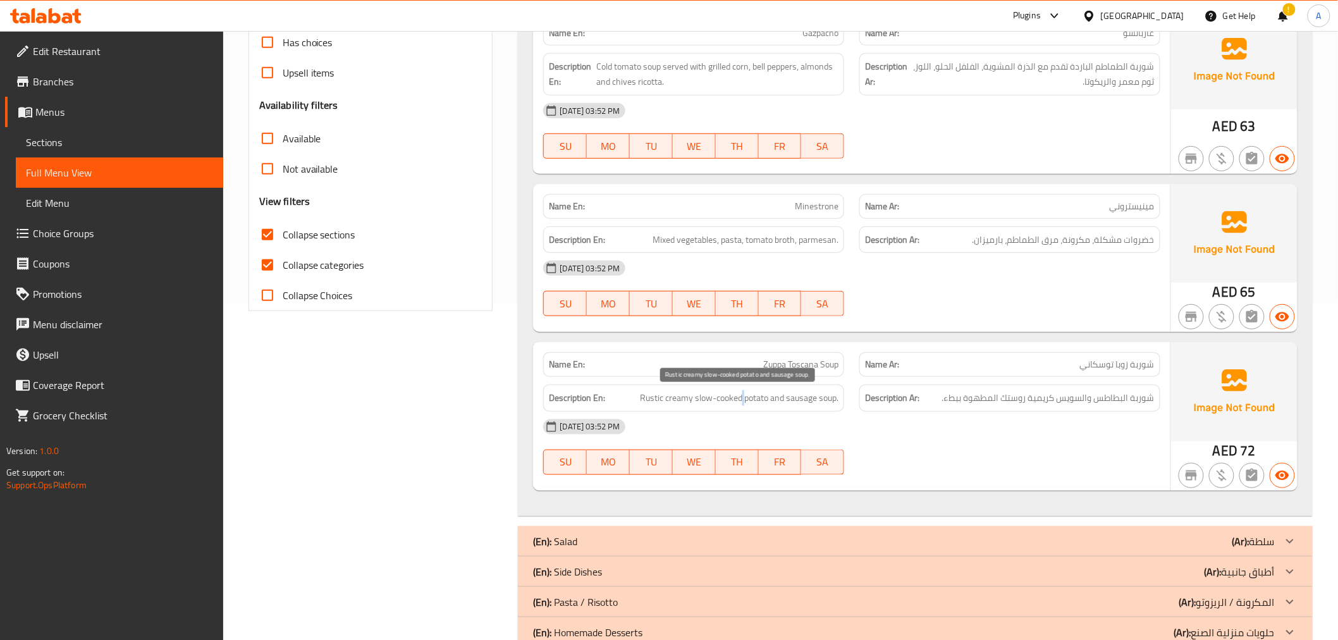
click at [740, 402] on span "Rustic creamy slow-cooked potato and sausage soup." at bounding box center [739, 398] width 199 height 16
click at [796, 364] on span "Zuppa Toscana Soup" at bounding box center [800, 364] width 75 height 13
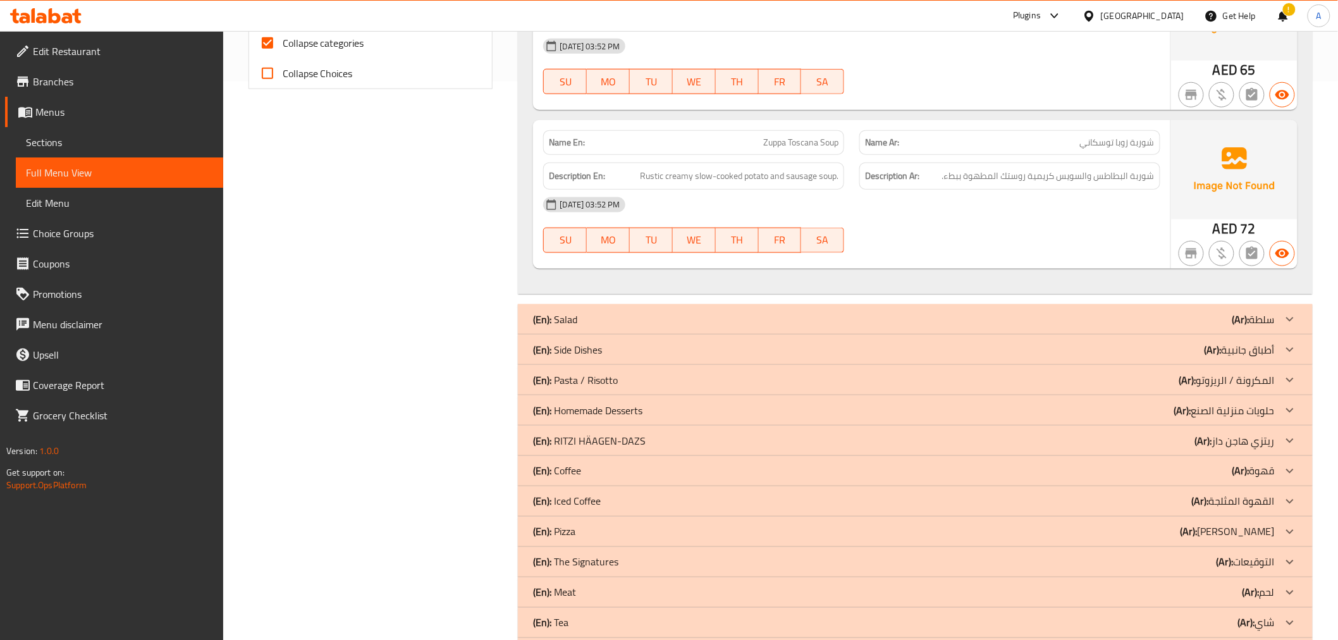
scroll to position [673, 0]
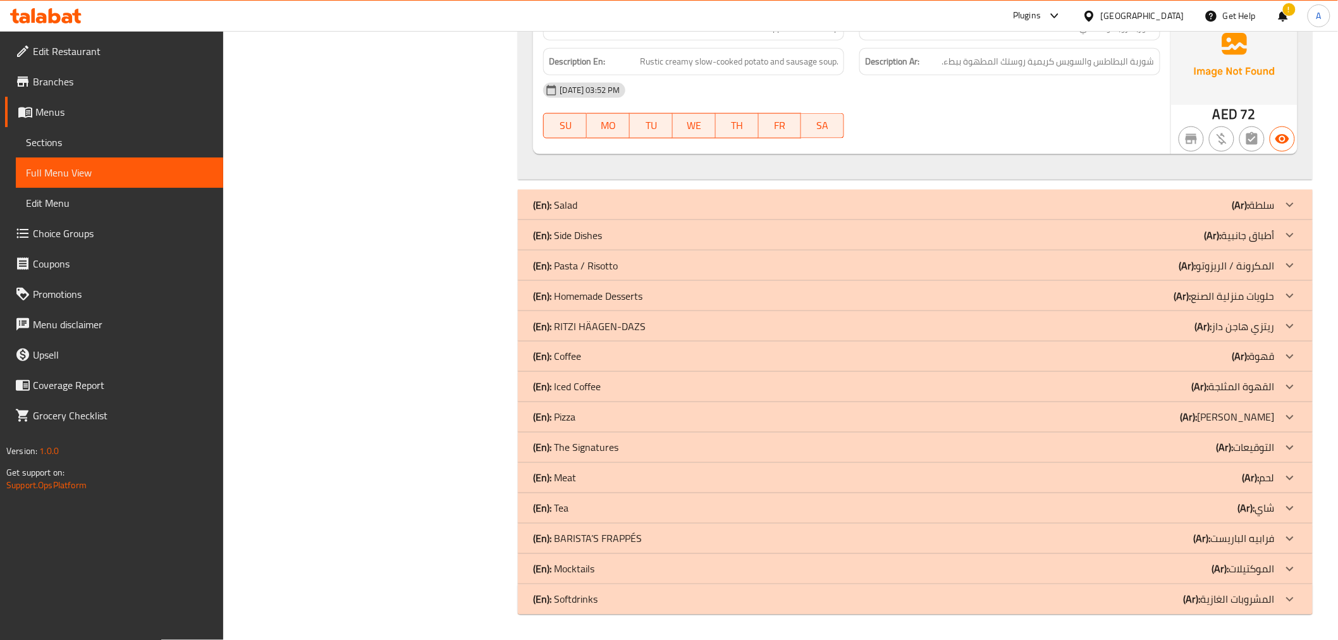
click at [1208, 205] on div "(En): Salad (Ar): سلطة" at bounding box center [903, 204] width 741 height 15
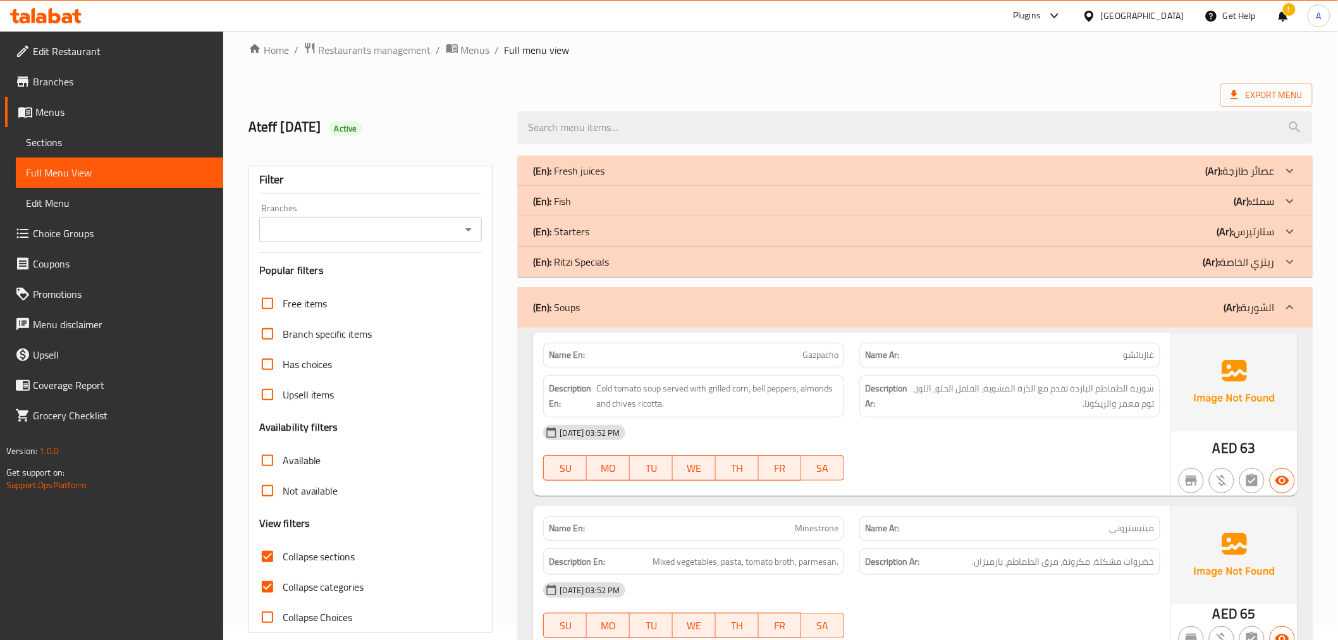
scroll to position [0, 0]
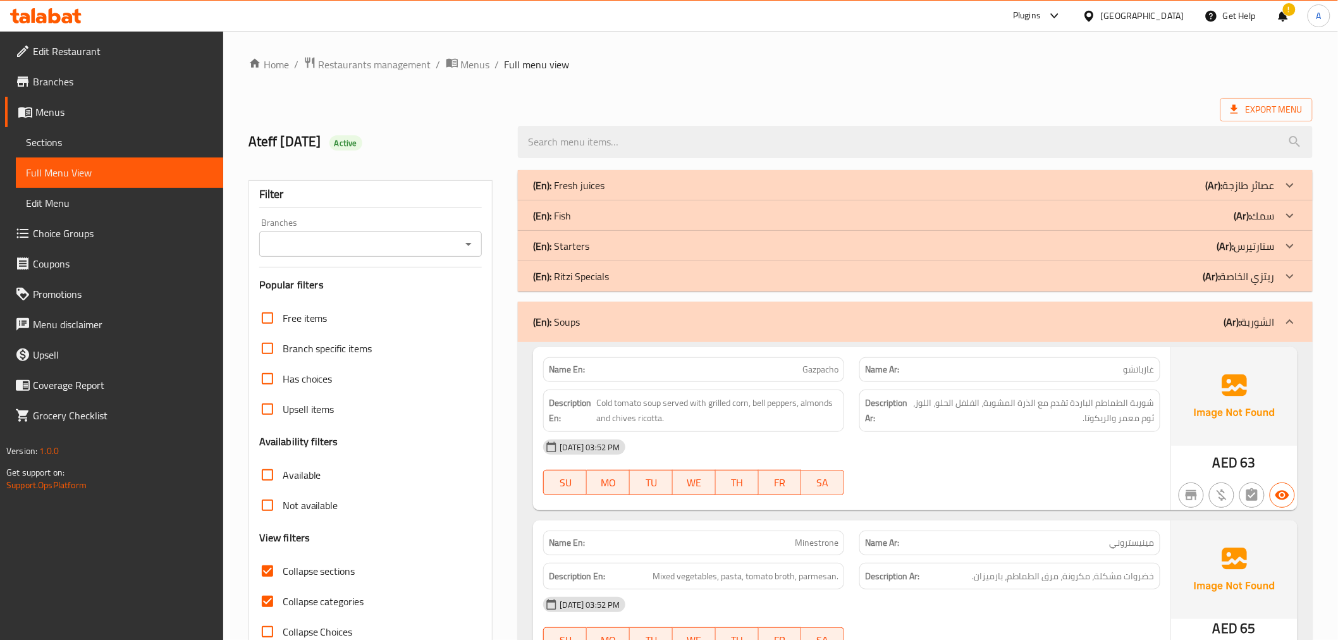
click at [667, 325] on div "(En): Soups (Ar): الشوربة" at bounding box center [903, 321] width 741 height 15
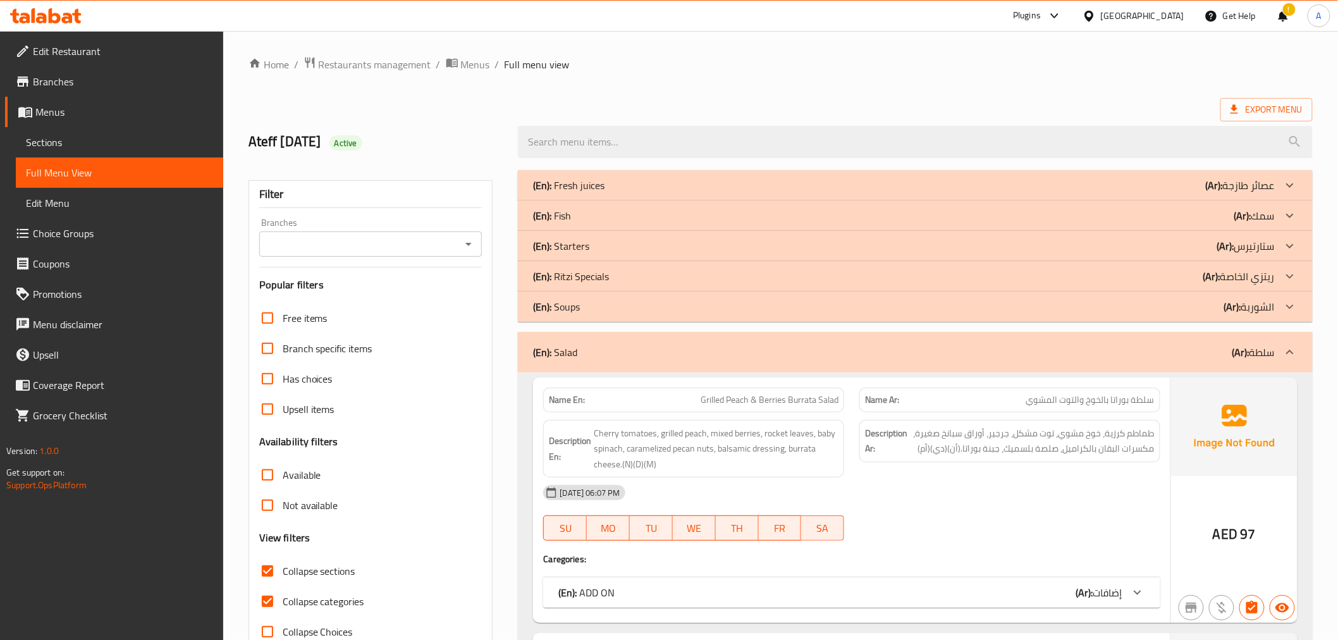
click at [311, 600] on span "Collapse categories" at bounding box center [324, 601] width 82 height 15
click at [283, 600] on input "Collapse categories" at bounding box center [267, 601] width 30 height 30
checkbox input "false"
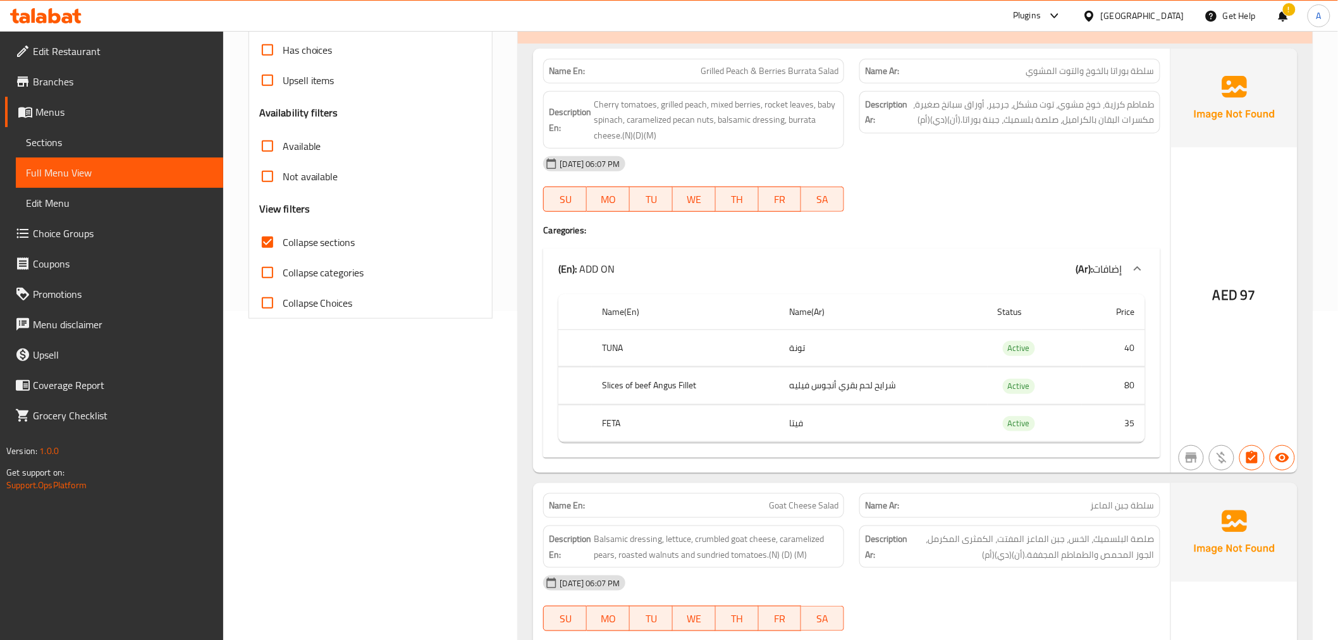
scroll to position [333, 0]
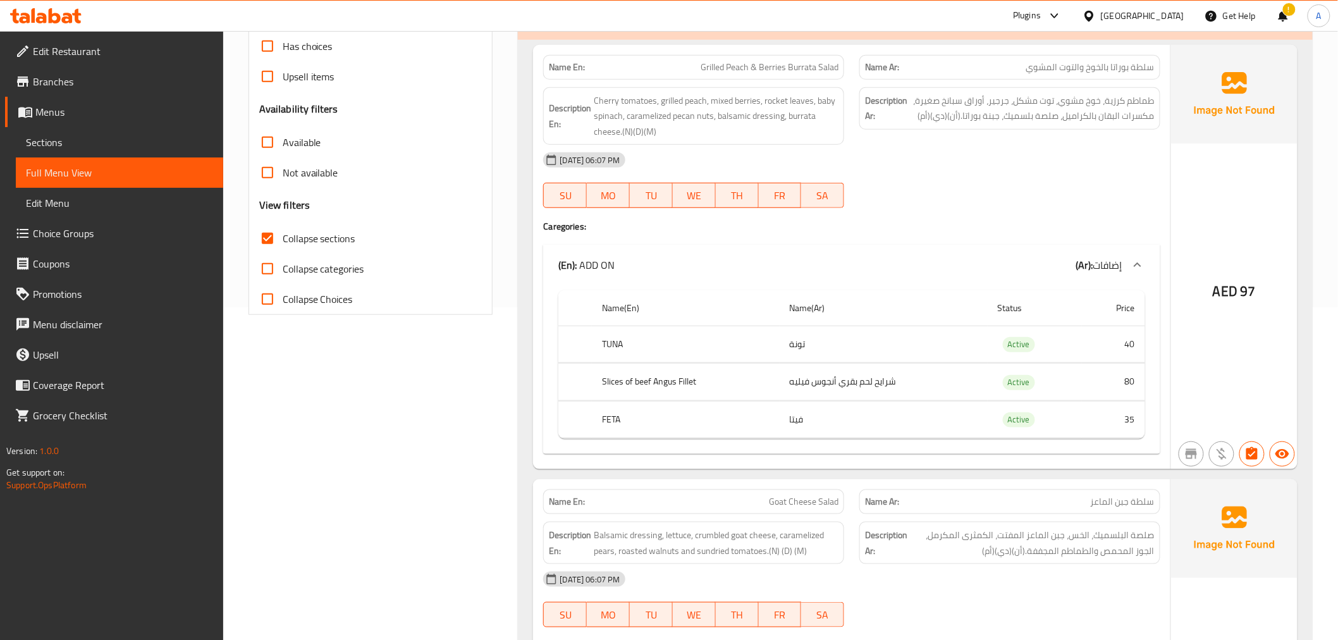
click at [1107, 86] on div "Description Ar: طماطم كرزية، خوخ مشوي، توت مشكل، جرجير، أوراق سبانخ صغيرة، مكسر…" at bounding box center [1010, 116] width 316 height 73
click at [1145, 70] on span "سلطة بوراتا بالخوخ والتوت المشوي" at bounding box center [1090, 67] width 128 height 13
click at [959, 105] on span "طماطم كرزية، خوخ مشوي، توت مشكل، جرجير، أوراق سبانخ صغيرة، مكسرات البقان بالكرا…" at bounding box center [1032, 108] width 245 height 31
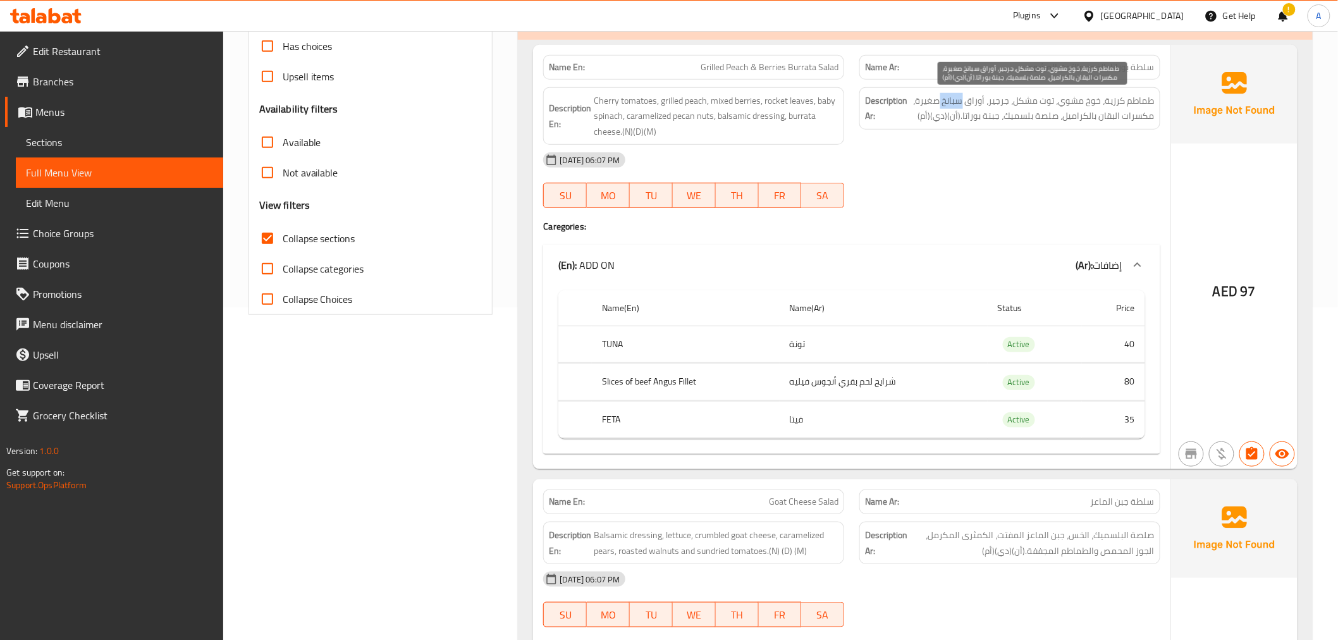
click at [959, 105] on span "طماطم كرزية، خوخ مشوي، توت مشكل، جرجير، أوراق سبانخ صغيرة، مكسرات البقان بالكرا…" at bounding box center [1032, 108] width 245 height 31
click at [941, 106] on span "طماطم كرزية، خوخ مشوي، توت مشكل، جرجير، أوراق سبانخ صغيرة، مكسرات البقان بالكرا…" at bounding box center [1032, 108] width 245 height 31
drag, startPoint x: 914, startPoint y: 115, endPoint x: 960, endPoint y: 122, distance: 46.7
click at [960, 122] on span "طماطم كرزية، خوخ مشوي، توت مشكل، جرجير، أوراق سبانخ صغيرة، مكسرات البقان بالكرا…" at bounding box center [1032, 108] width 245 height 31
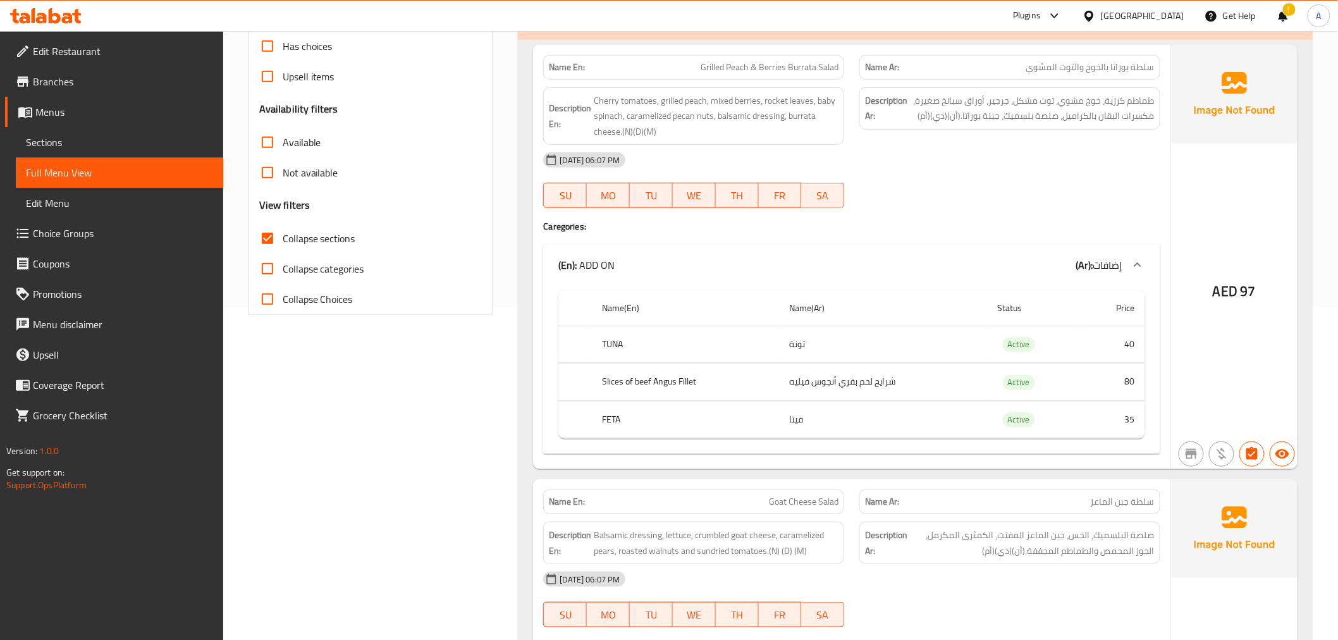
click at [716, 85] on div "Description En: Cherry tomatoes, grilled peach, mixed berries, rocket leaves, b…" at bounding box center [694, 116] width 316 height 73
click at [757, 66] on span "Grilled Peach & Berries Burrata Salad" at bounding box center [770, 67] width 138 height 13
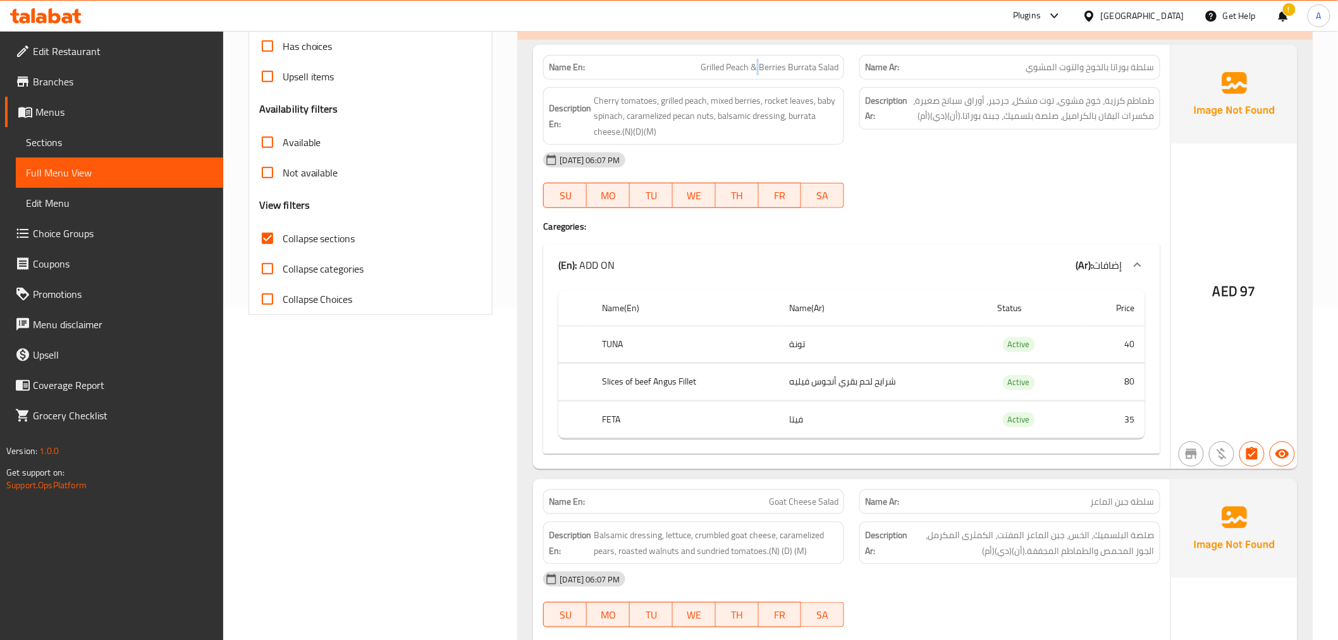
click at [757, 66] on span "Grilled Peach & Berries Burrata Salad" at bounding box center [770, 67] width 138 height 13
click at [932, 125] on div "Description Ar: طماطم كرزية، خوخ مشوي، توت مشكل، جرجير، أوراق سبانخ صغيرة، مكسر…" at bounding box center [1010, 108] width 301 height 42
drag, startPoint x: 920, startPoint y: 114, endPoint x: 962, endPoint y: 123, distance: 43.3
click at [962, 123] on span "طماطم كرزية، خوخ مشوي، توت مشكل، جرجير، أوراق سبانخ صغيرة، مكسرات البقان بالكرا…" at bounding box center [1032, 108] width 245 height 31
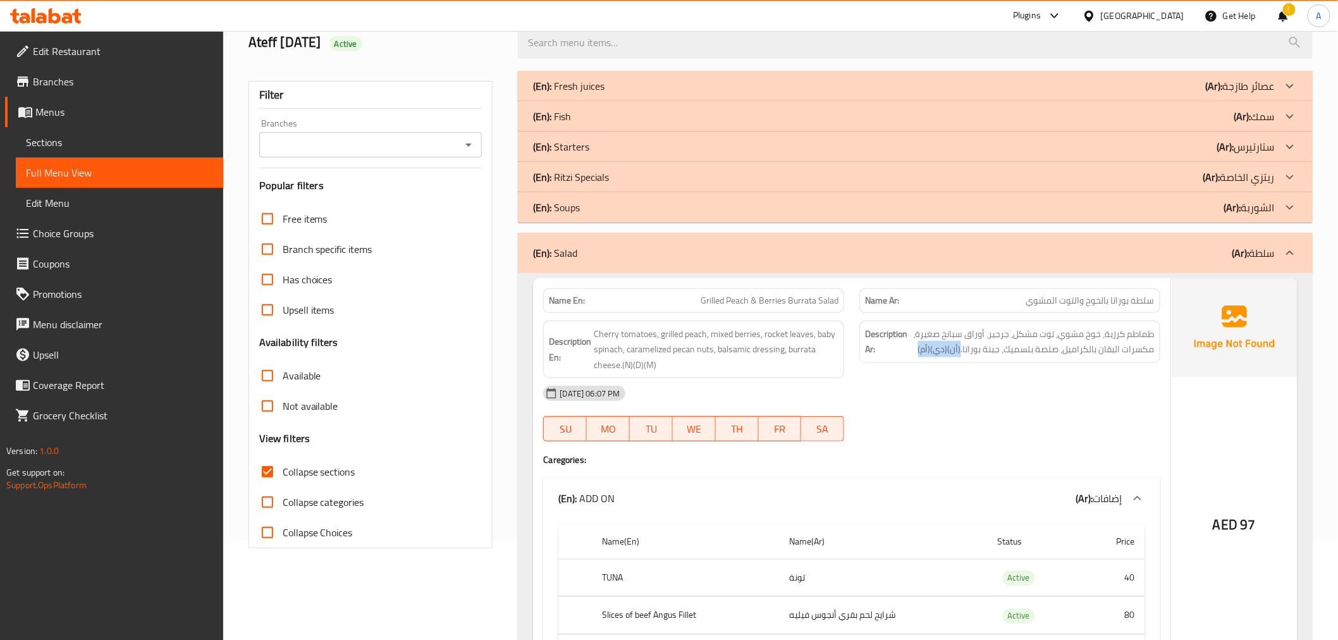
scroll to position [96, 0]
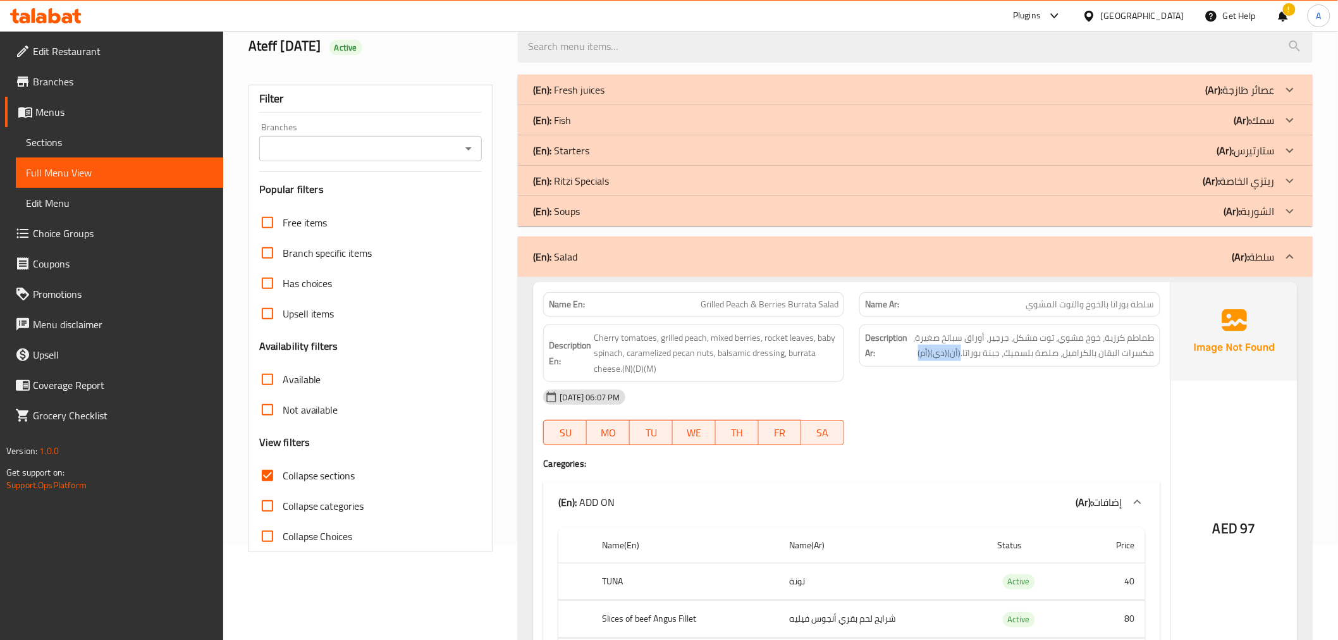
click at [1187, 268] on div "(En): Salad (Ar): سلطة" at bounding box center [915, 257] width 794 height 40
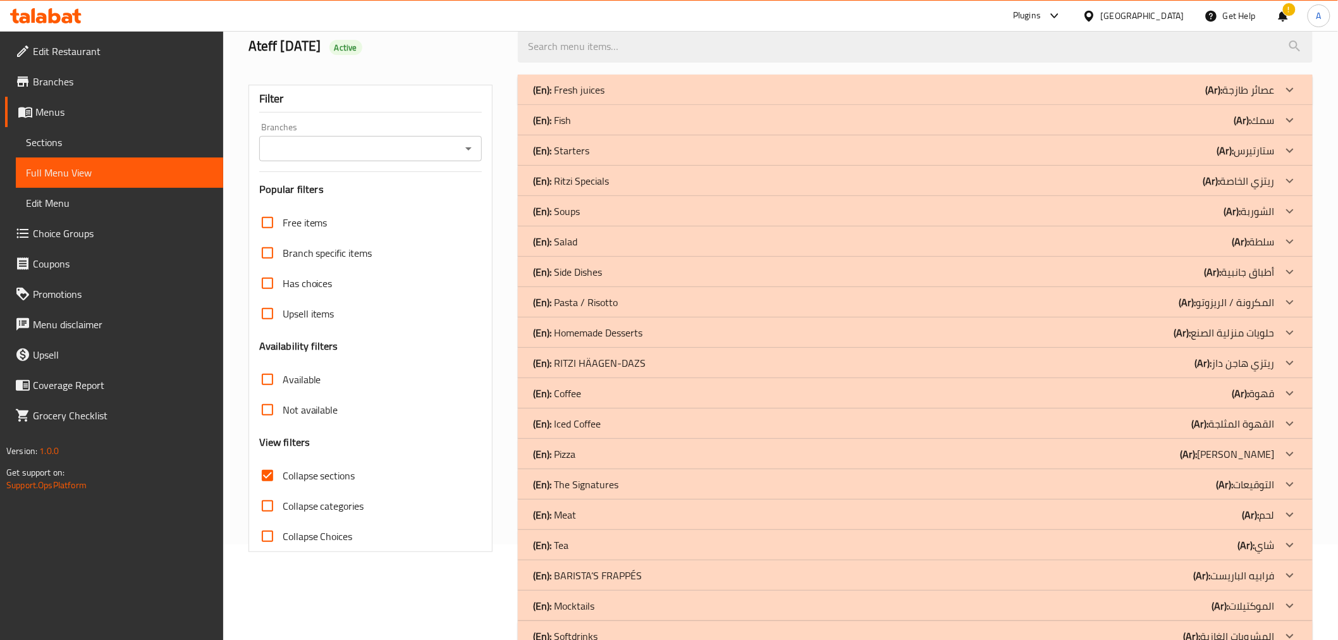
click at [591, 258] on div "(En): Side Dishes (Ar): أطباق جانبية" at bounding box center [915, 272] width 794 height 30
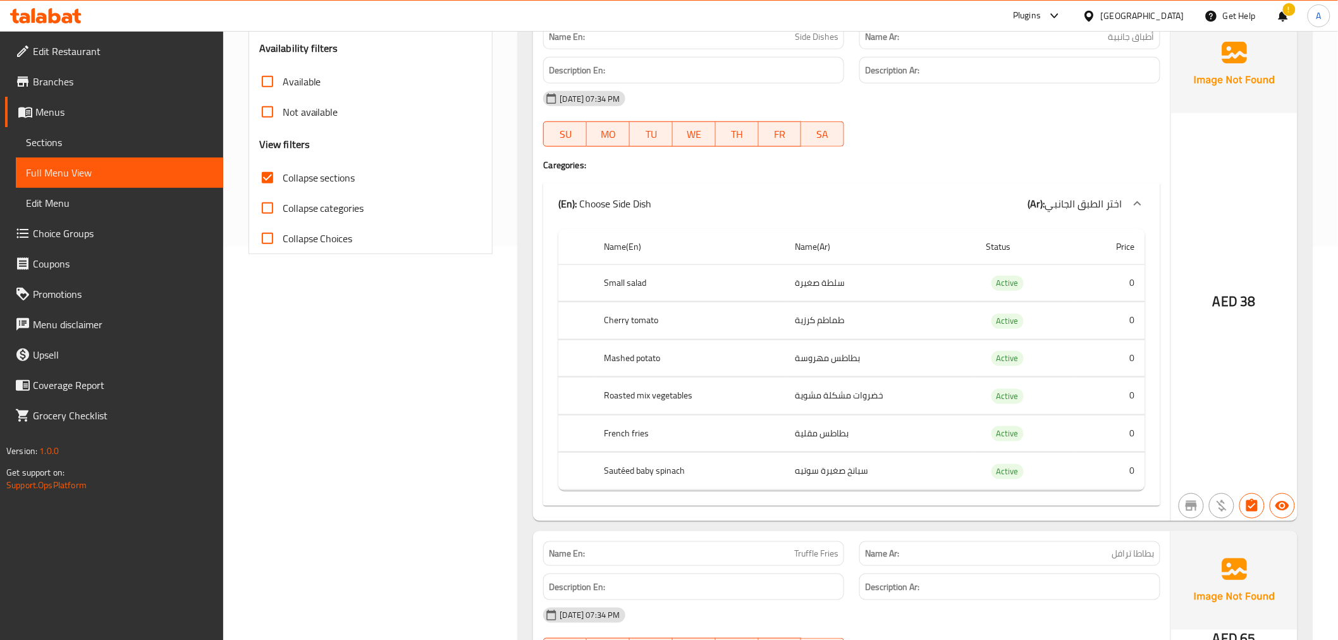
scroll to position [326, 0]
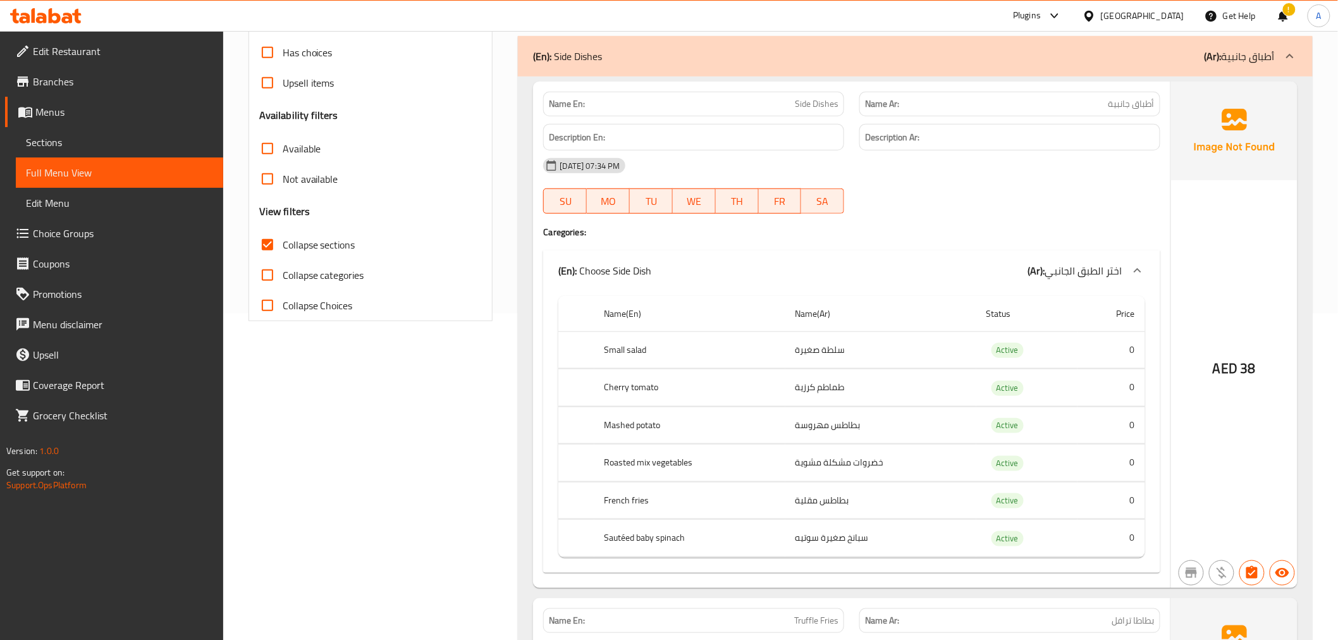
click at [1042, 68] on div "(En): Side Dishes (Ar): أطباق جانبية" at bounding box center [915, 56] width 794 height 40
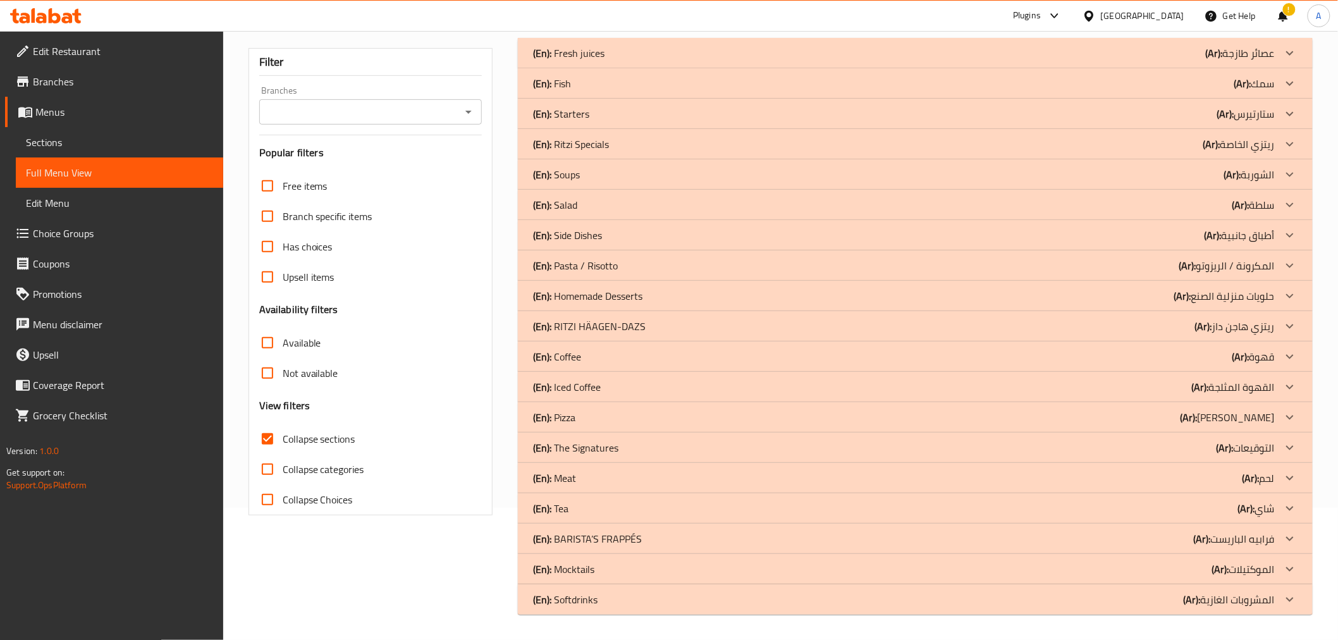
scroll to position [132, 0]
click at [588, 357] on div "(En): Coffee (Ar): قهوة" at bounding box center [903, 357] width 741 height 15
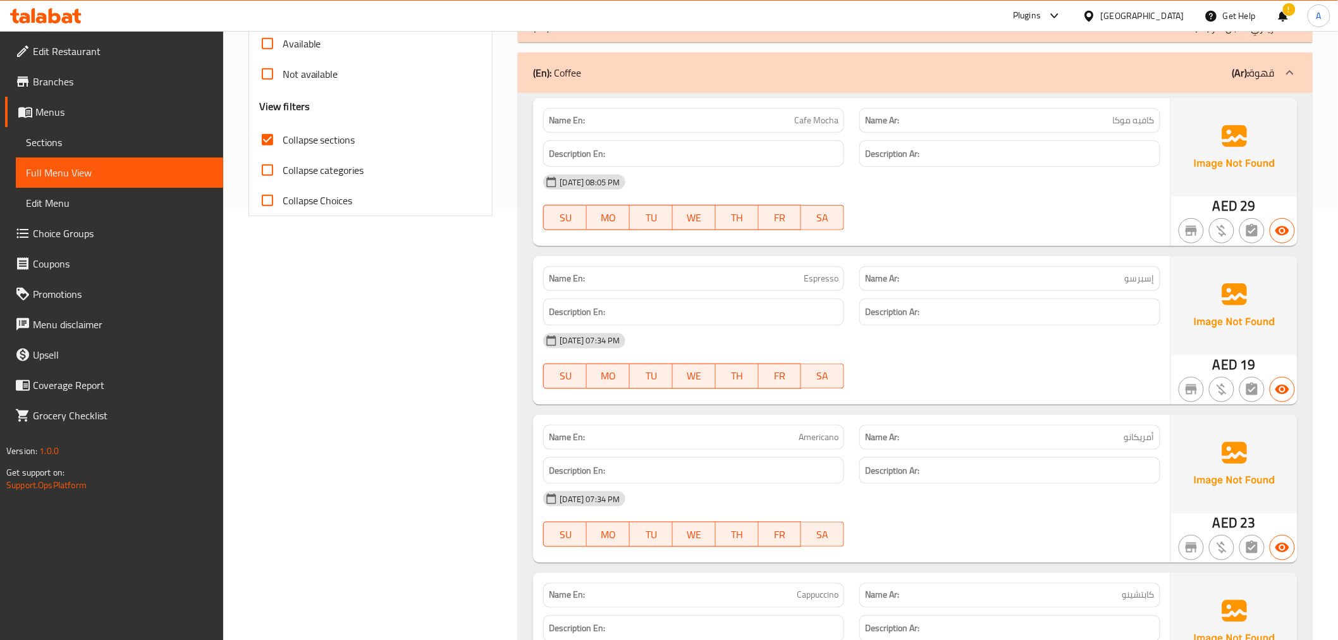
scroll to position [1181, 0]
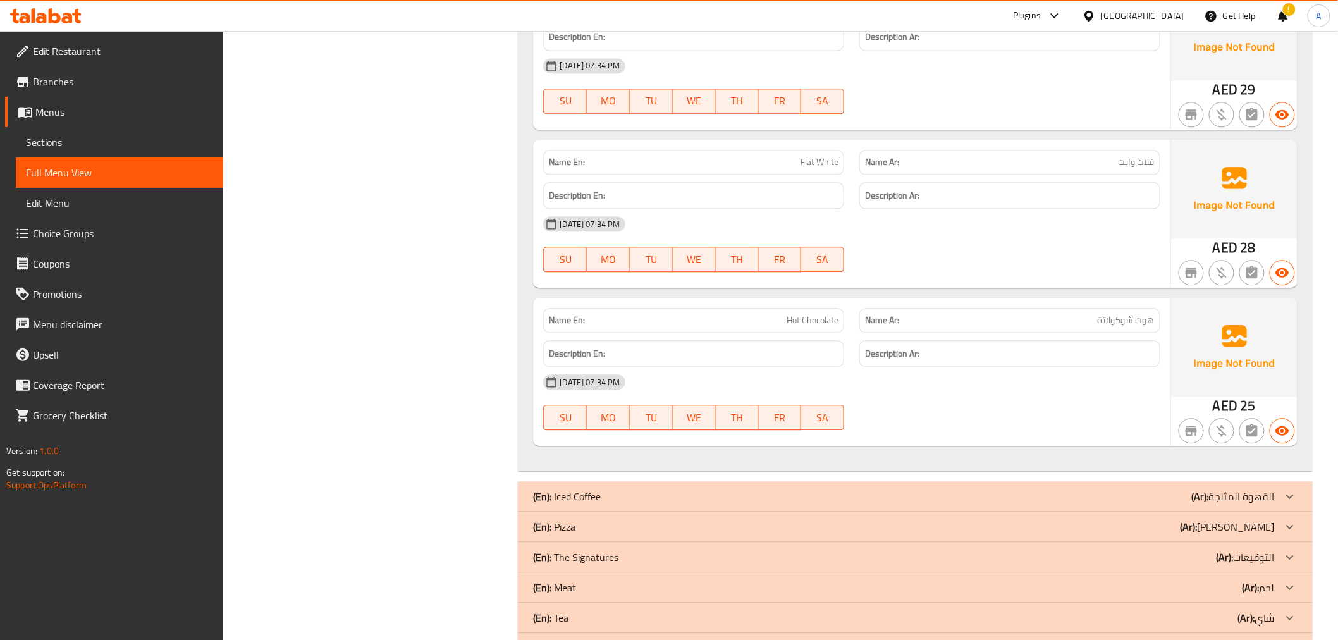
click at [1094, 317] on p "Name Ar: هوت شوكولاتة" at bounding box center [1010, 320] width 290 height 13
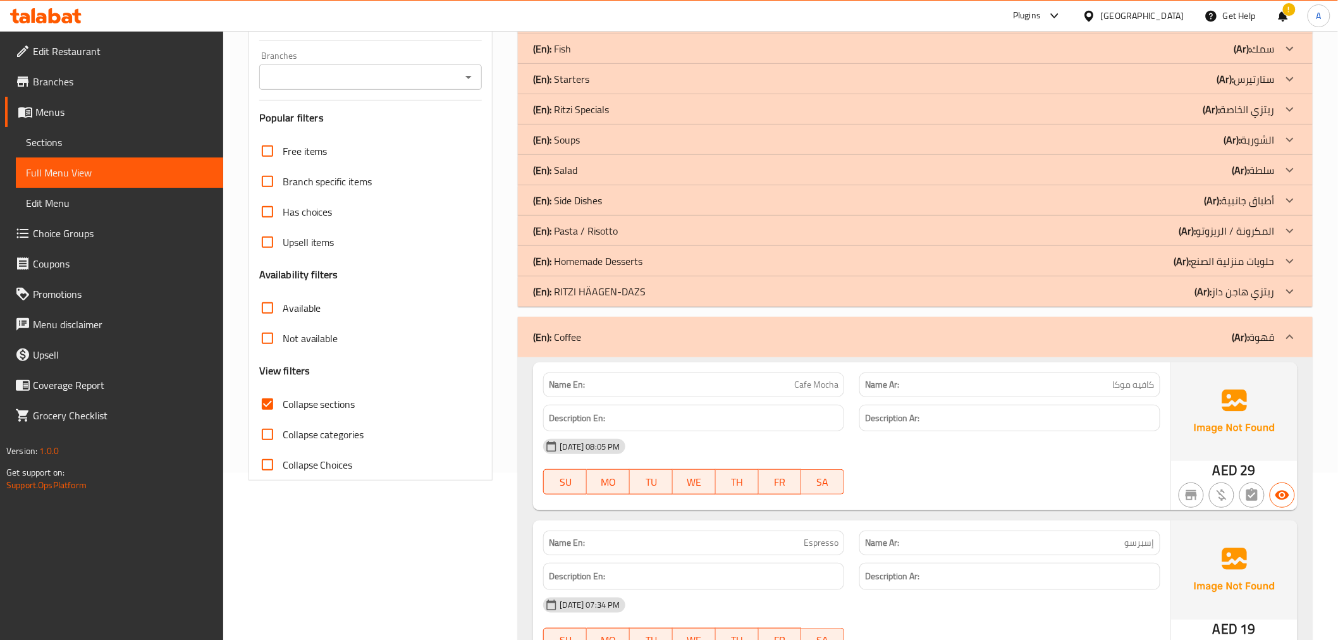
scroll to position [169, 0]
click at [1198, 331] on div "(En): Coffee (Ar): قهوة" at bounding box center [903, 335] width 741 height 15
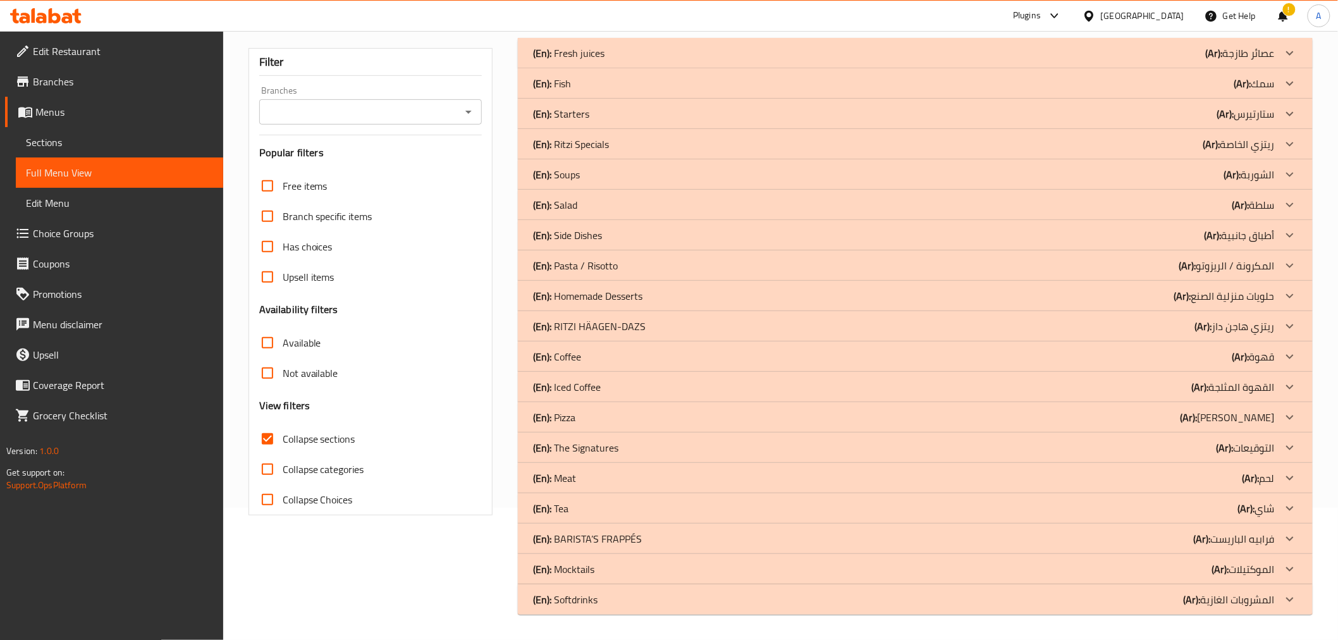
scroll to position [132, 0]
click at [581, 388] on p "(En): Iced Coffee" at bounding box center [567, 387] width 68 height 15
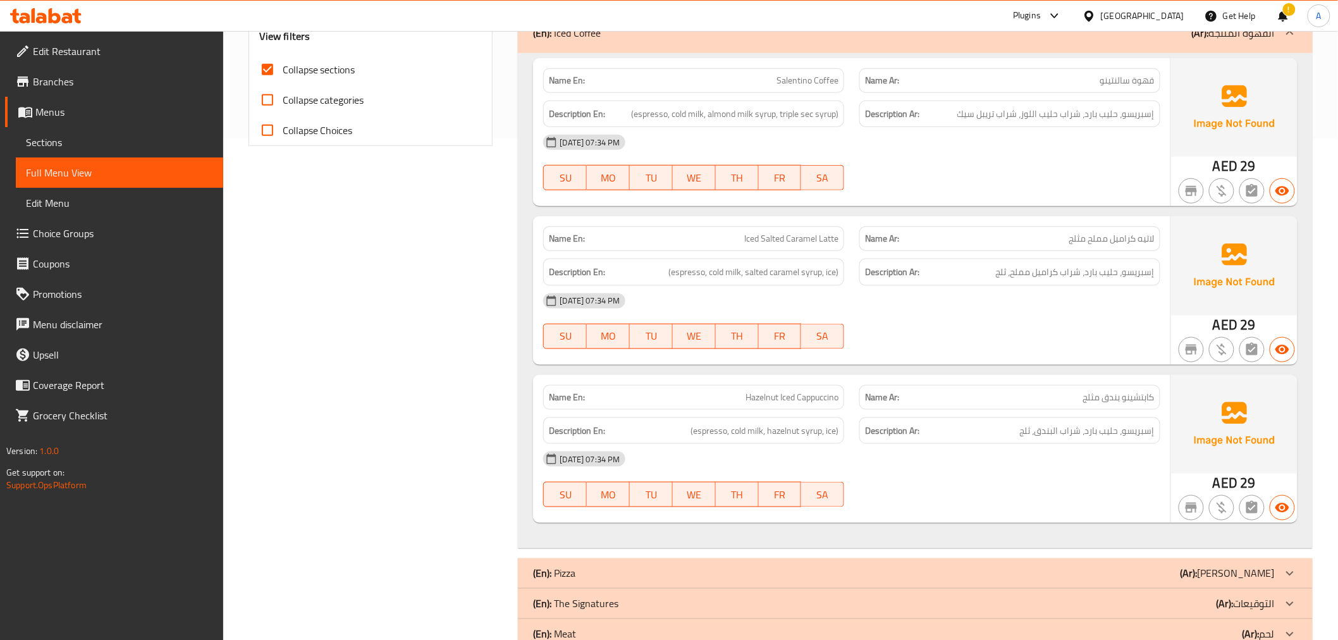
scroll to position [490, 0]
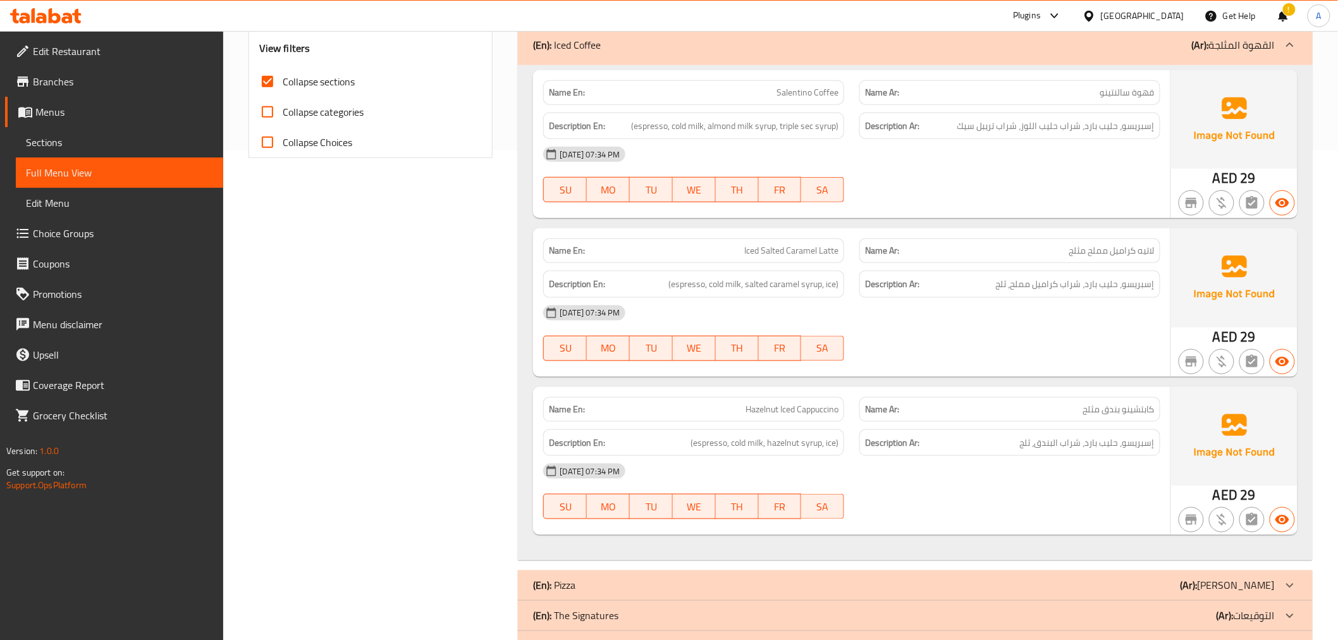
click at [1066, 92] on p "Name Ar: قهوة سالنتينو" at bounding box center [1010, 92] width 290 height 13
click at [988, 126] on span "إسبريسو، حليب بارد، شراب حليب اللوز، شراب تريبل سيك" at bounding box center [1056, 126] width 197 height 16
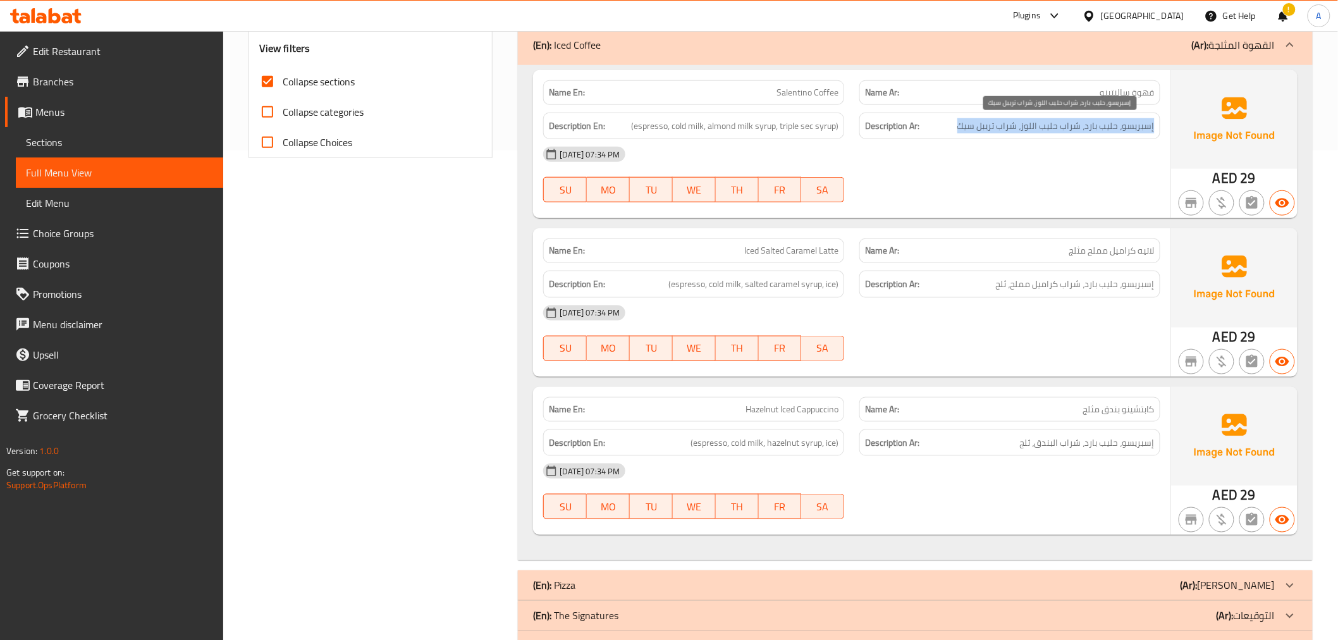
click at [988, 126] on span "إسبريسو، حليب بارد، شراب حليب اللوز، شراب تريبل سيك" at bounding box center [1056, 126] width 197 height 16
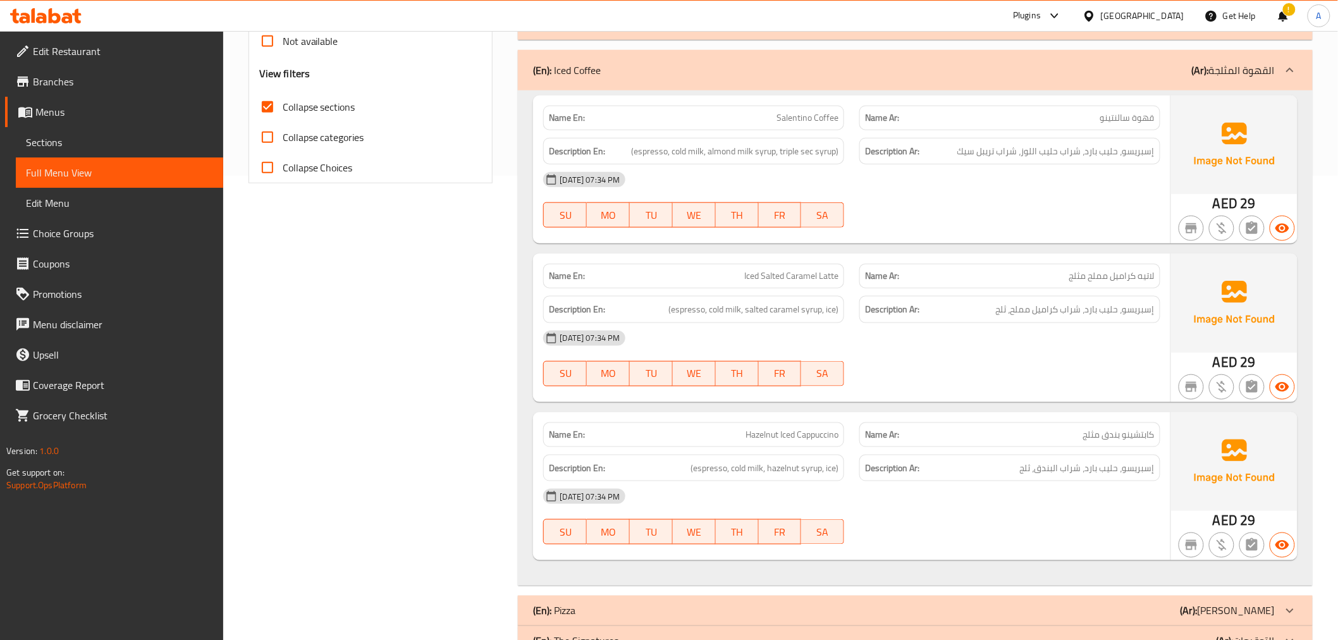
scroll to position [526, 0]
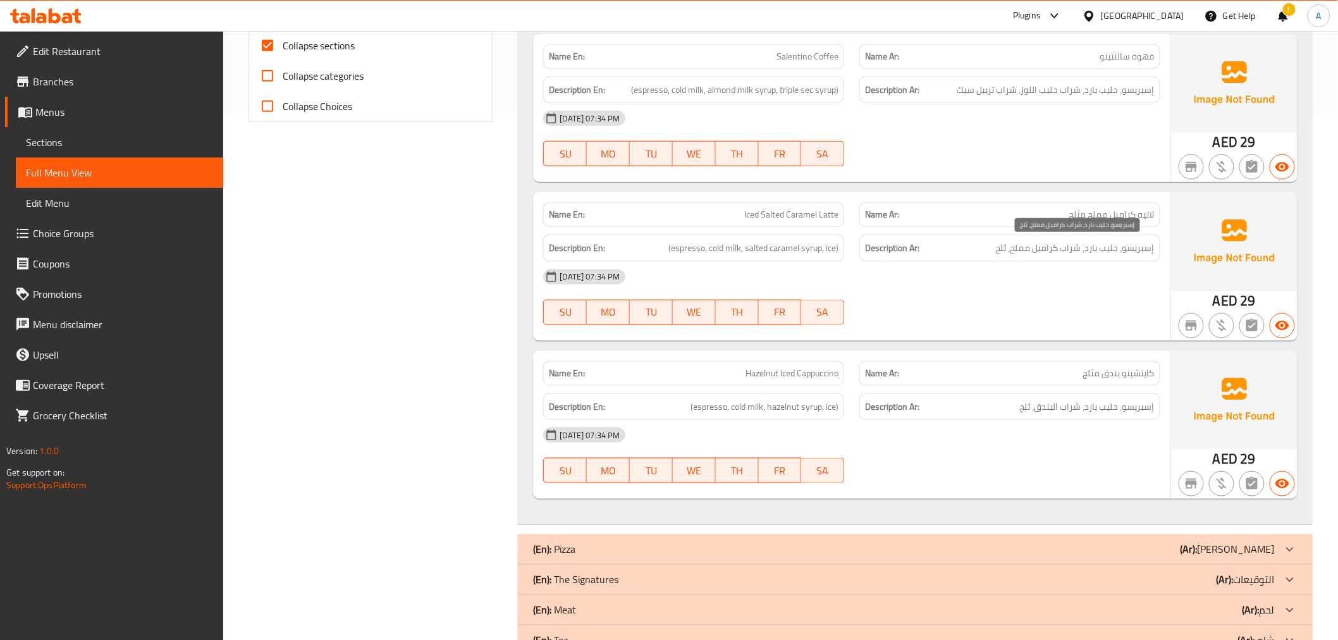
click at [1046, 254] on span "إسبريسو، حليب بارد، شراب كراميل مملح، ثلج" at bounding box center [1075, 248] width 159 height 16
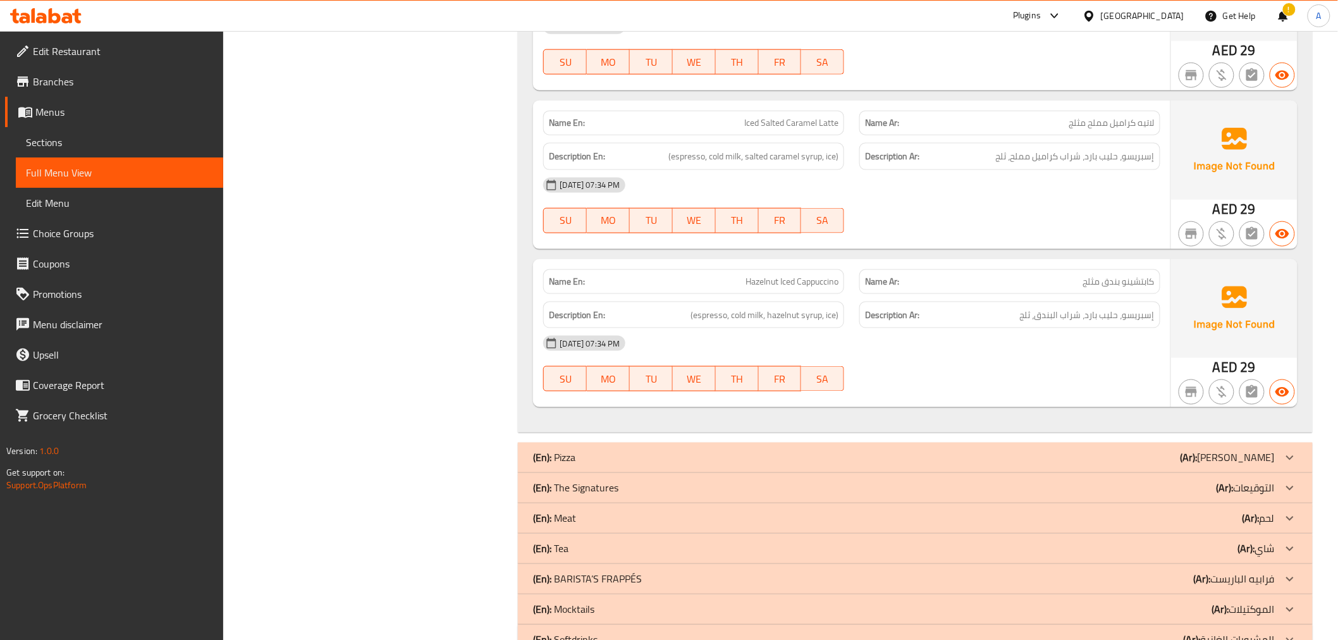
click at [1038, 302] on div "Description Ar: إسبريسو، حليب بارد، شراب البندق، ثلج" at bounding box center [1010, 315] width 301 height 27
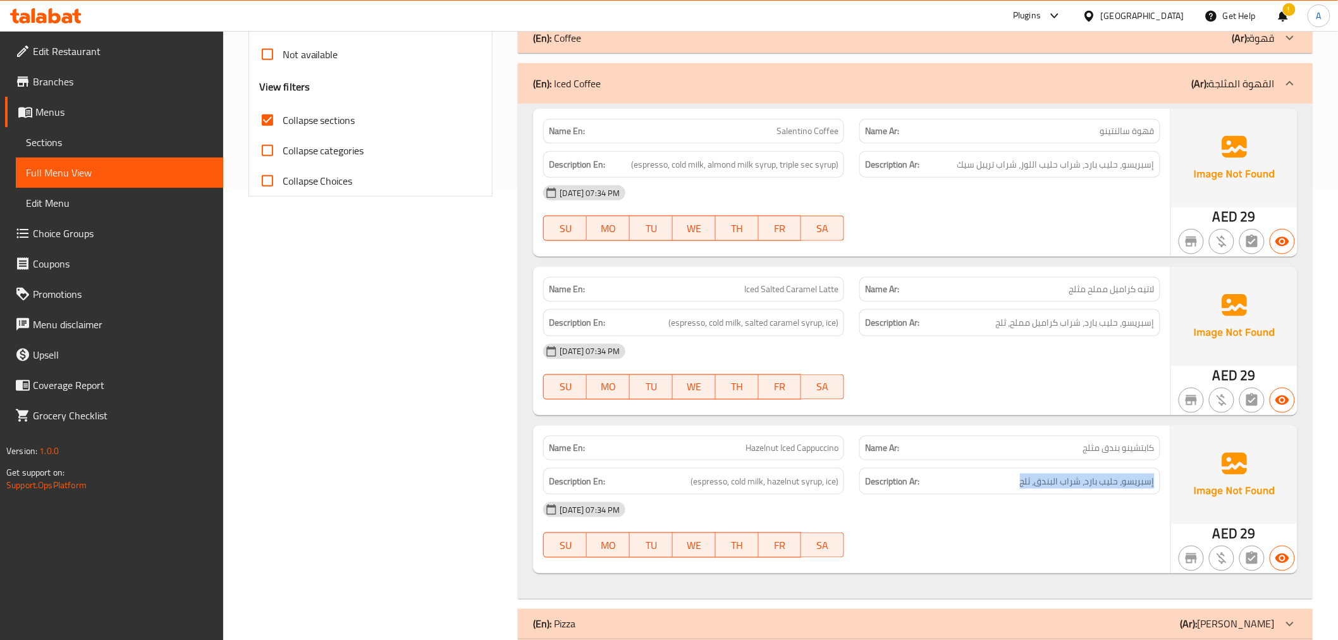
click at [1139, 100] on div "(En): Iced Coffee (Ar): القهوة المثلجة" at bounding box center [915, 83] width 794 height 40
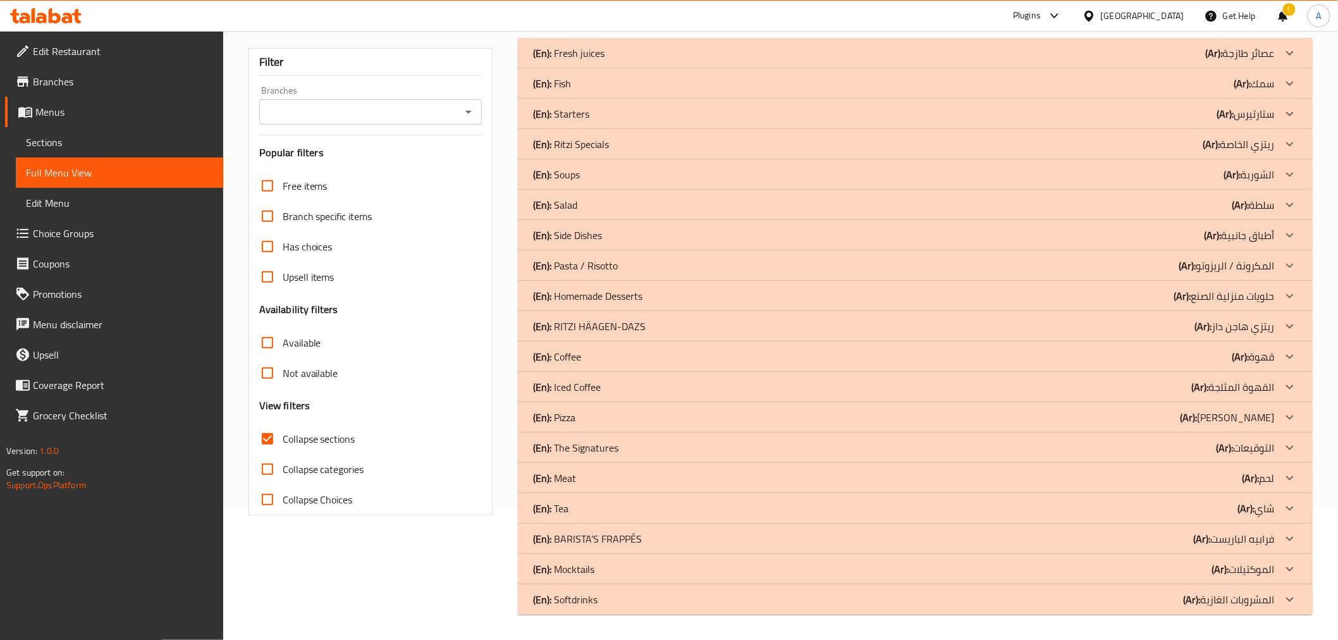
scroll to position [132, 0]
click at [595, 446] on p "(En): The Signatures" at bounding box center [575, 448] width 85 height 15
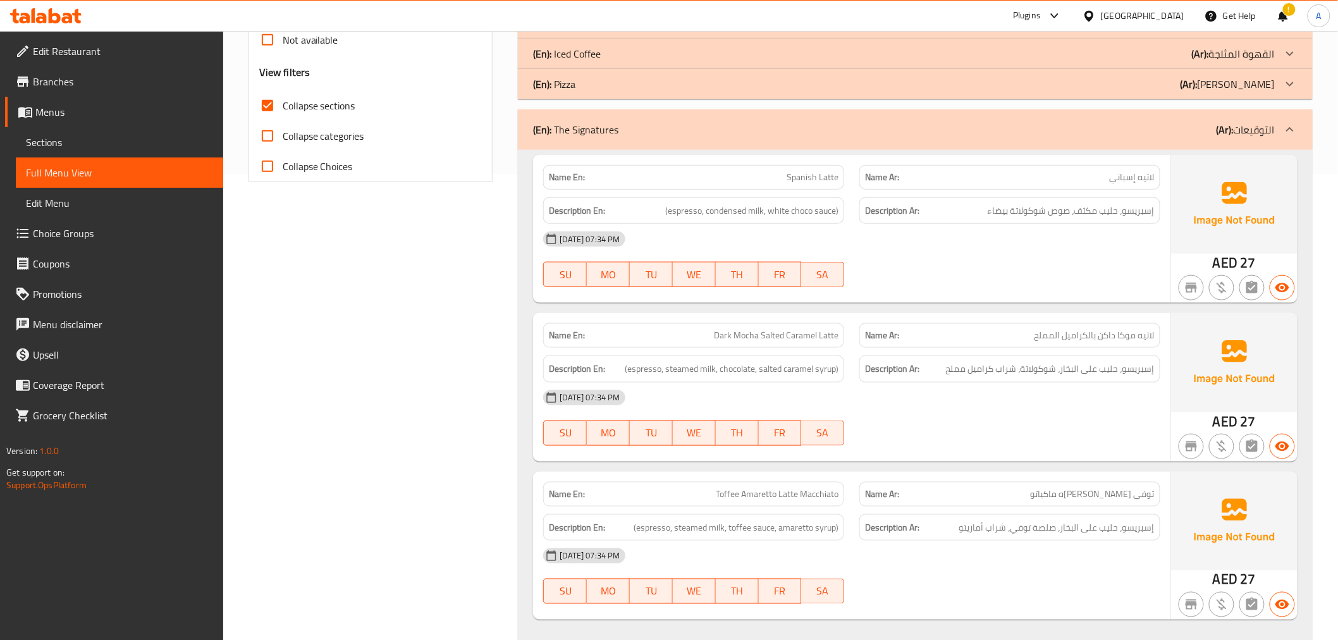
scroll to position [510, 0]
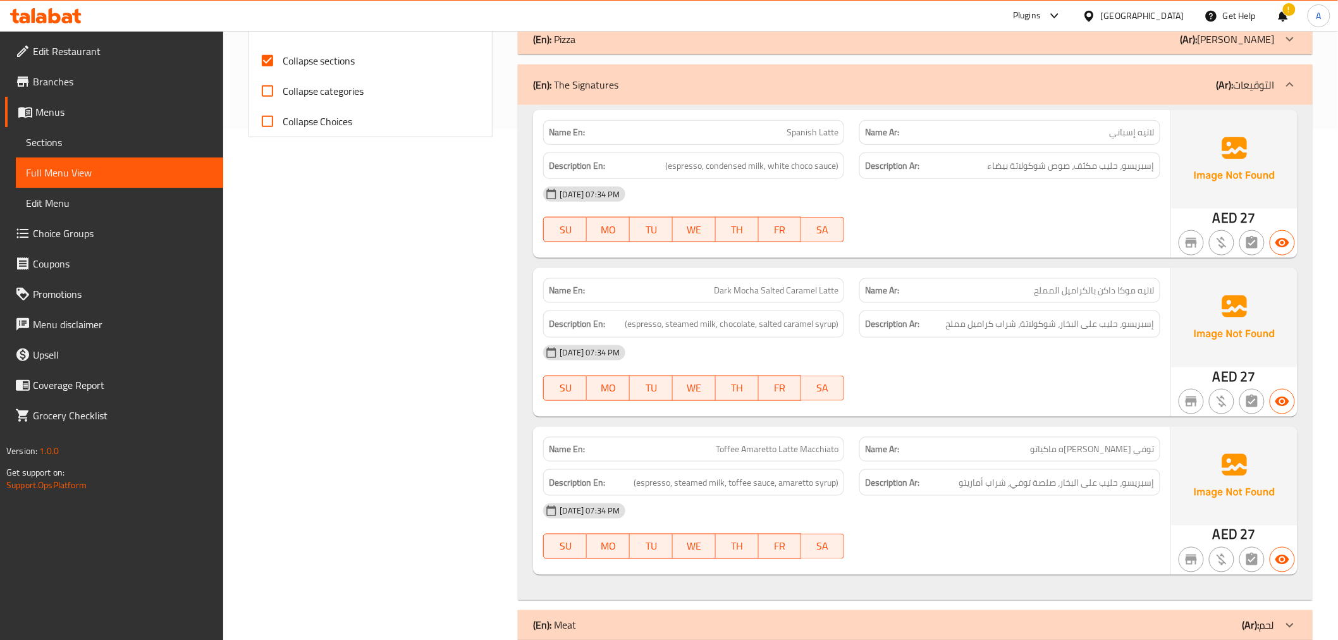
click at [788, 126] on span "Spanish Latte" at bounding box center [813, 132] width 52 height 13
click at [1052, 163] on span "إسبريسو، حليب مكثف، صوص شوكولاتة بيضاء" at bounding box center [1071, 166] width 167 height 16
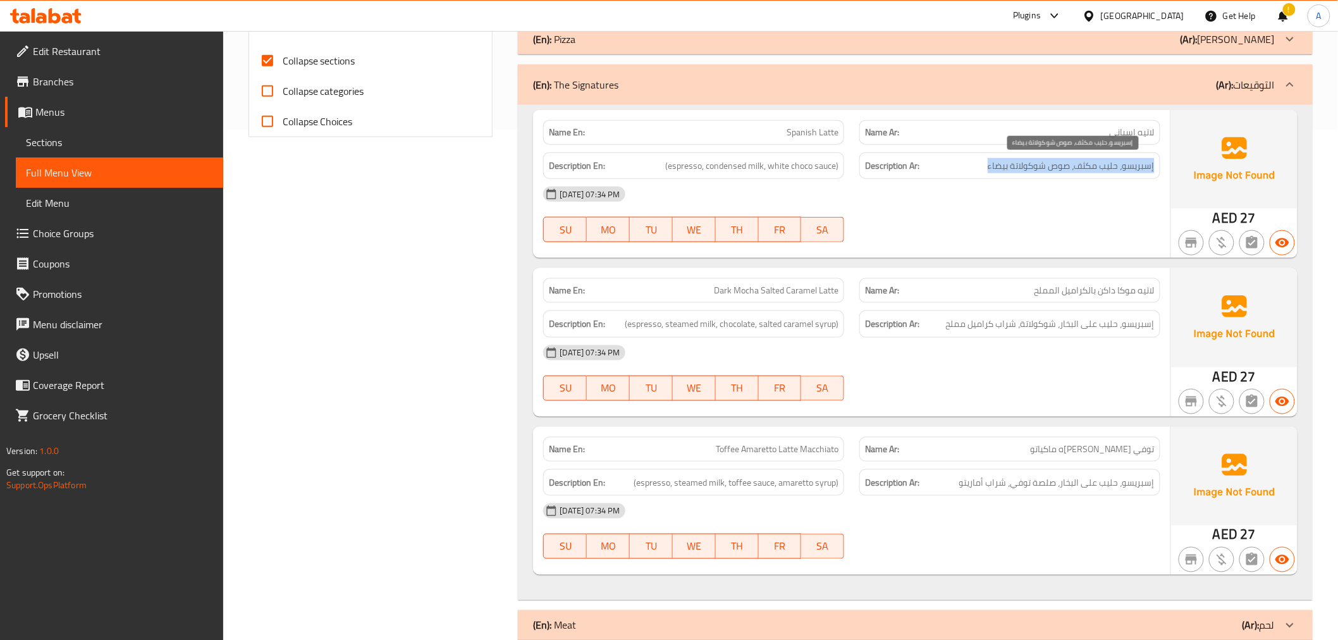
click at [1052, 163] on span "إسبريسو، حليب مكثف، صوص شوكولاتة بيضاء" at bounding box center [1071, 166] width 167 height 16
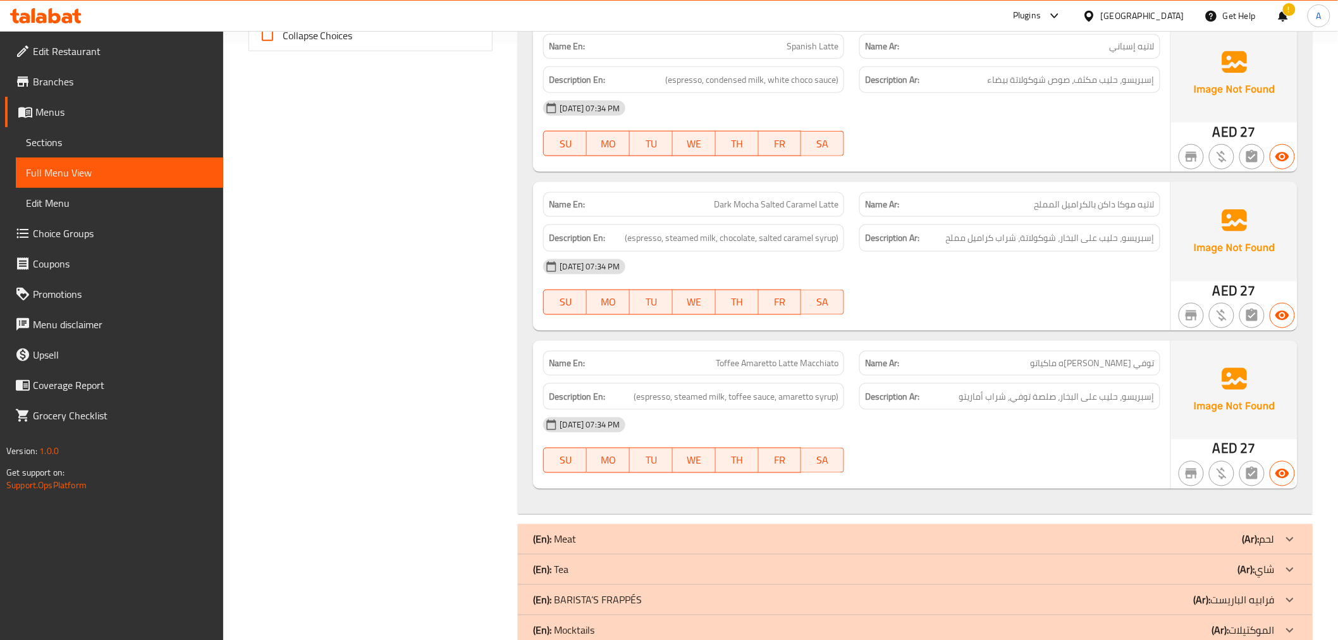
scroll to position [598, 0]
click at [1073, 209] on span "لاتيه موكا داكن بالكراميل المملح" at bounding box center [1095, 203] width 120 height 13
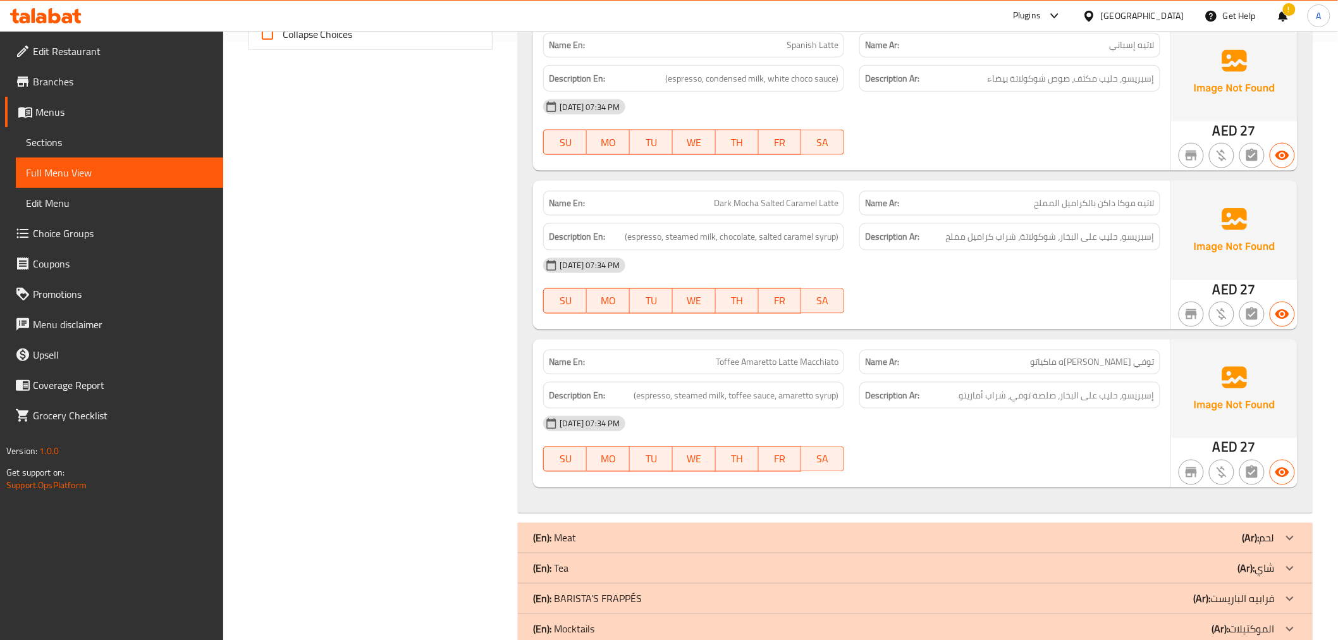
scroll to position [658, 0]
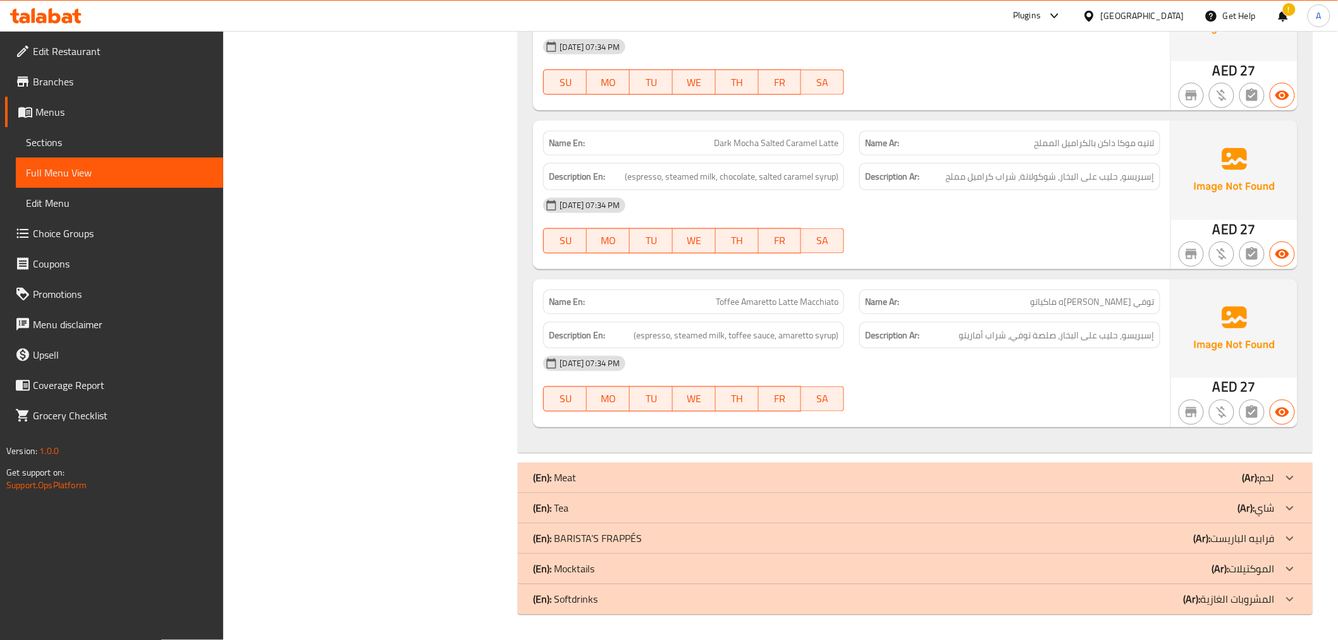
click at [1115, 296] on span "توفي أماريتو لاتيه ماكياتو" at bounding box center [1093, 301] width 124 height 13
click at [763, 302] on span "Toffee Amaretto Latte Macchiato" at bounding box center [777, 301] width 123 height 13
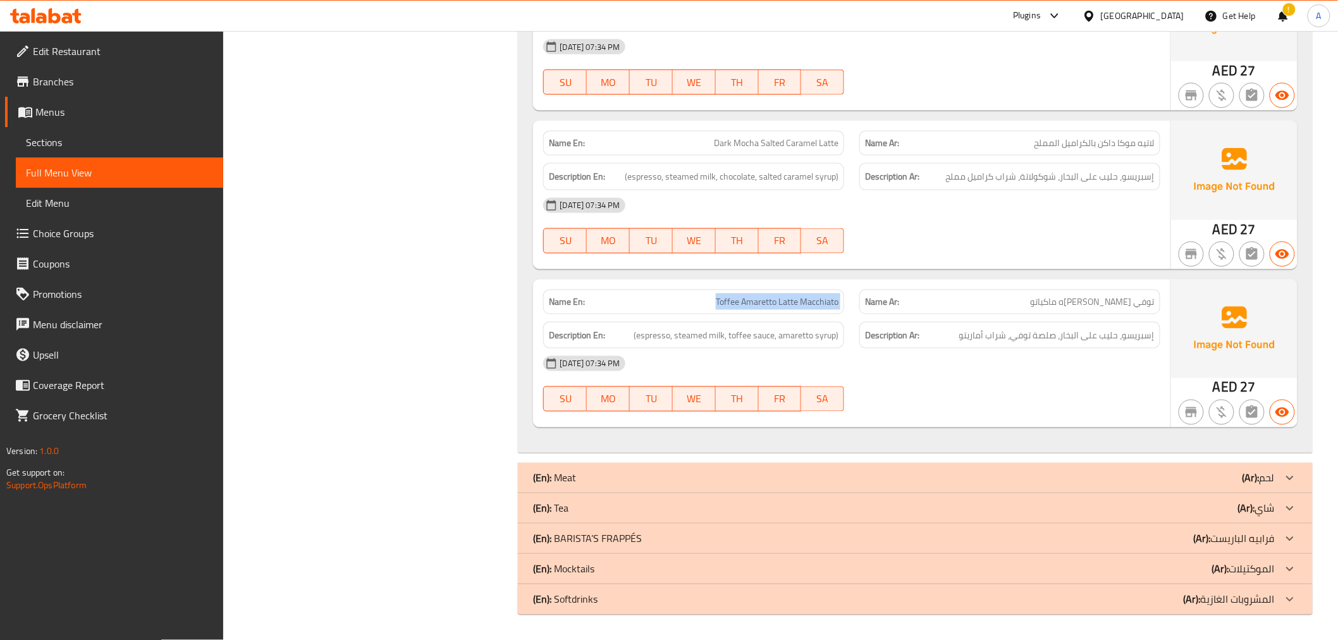
click at [763, 302] on span "Toffee Amaretto Latte Macchiato" at bounding box center [777, 301] width 123 height 13
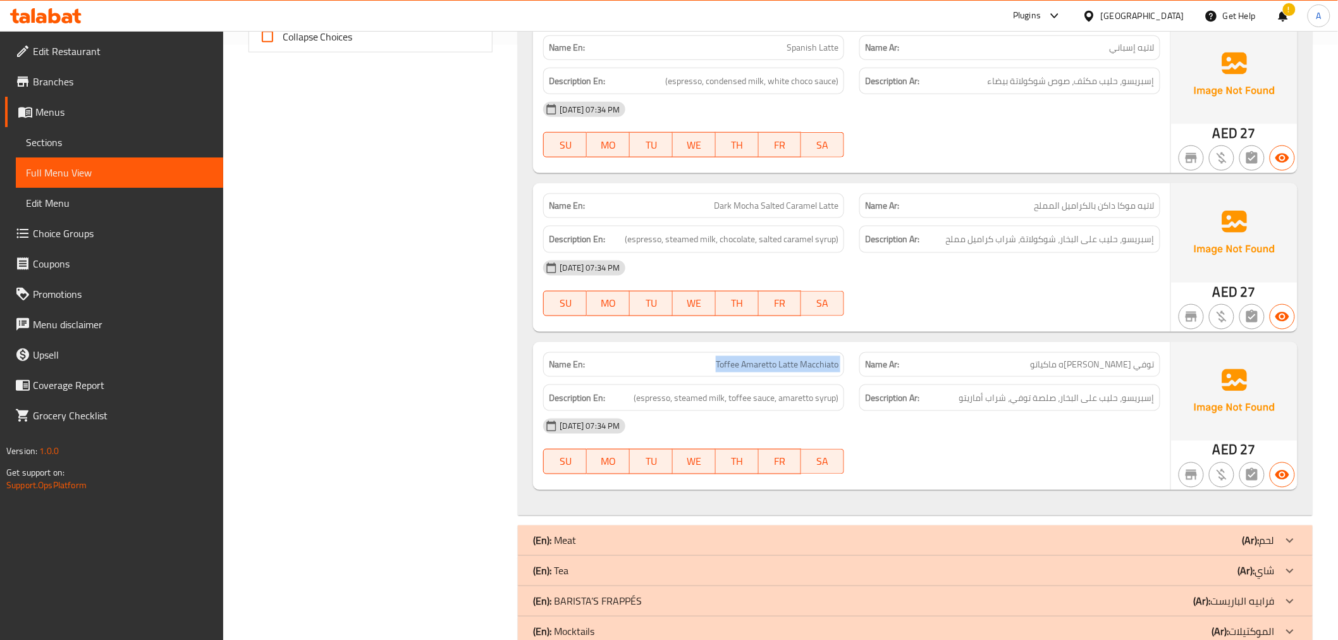
scroll to position [591, 0]
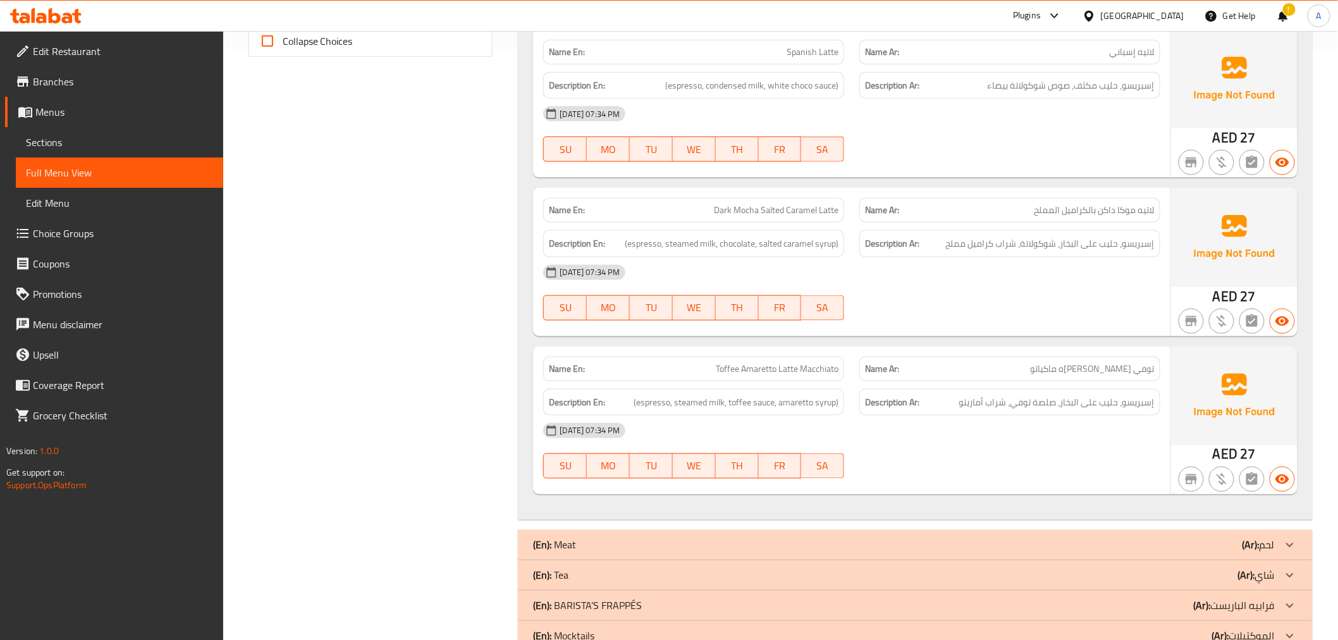
click at [1061, 93] on div "Description Ar: إسبريسو، حليب مكثف، صوص شوكولاتة بيضاء" at bounding box center [1010, 85] width 301 height 27
click at [608, 571] on div "(En): Tea (Ar): شاي" at bounding box center [903, 575] width 741 height 15
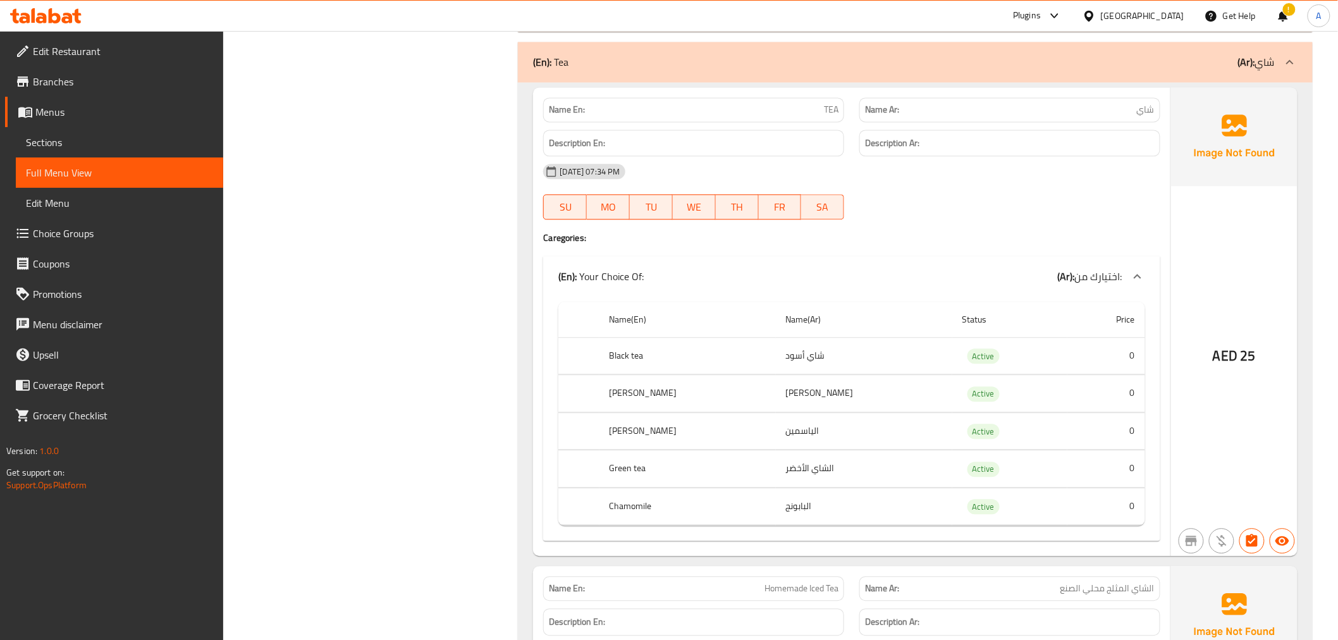
scroll to position [1169, 0]
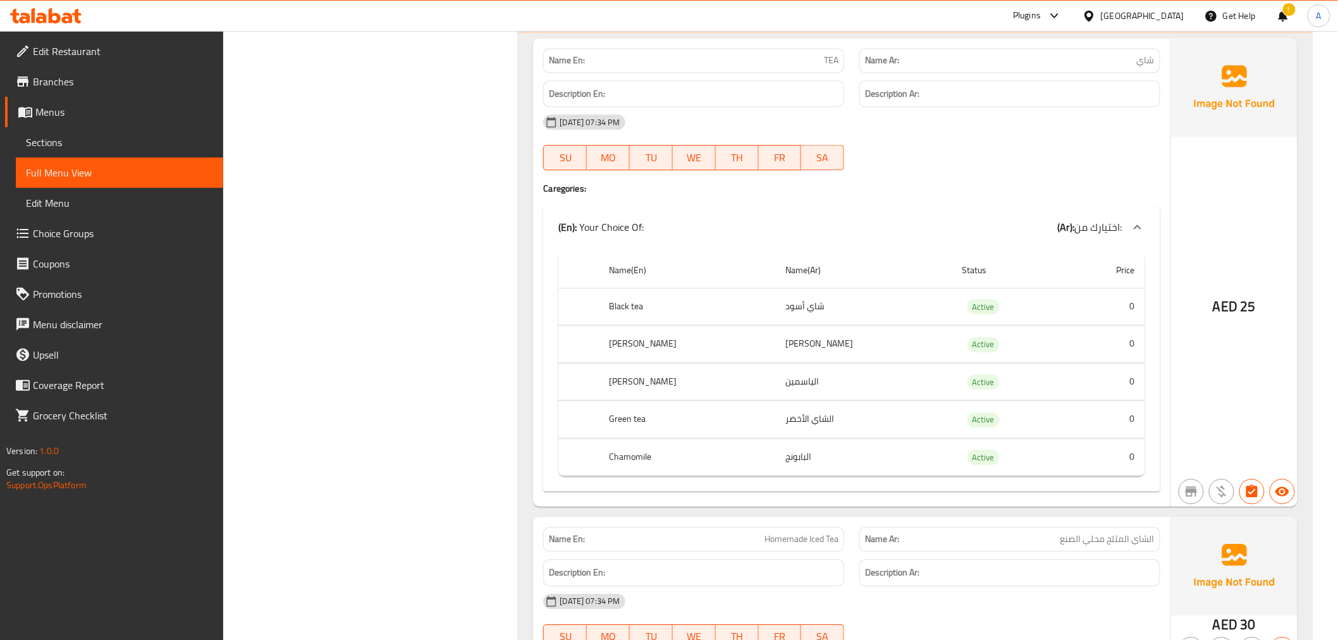
click at [665, 307] on th "Black tea" at bounding box center [688, 306] width 176 height 37
click at [658, 346] on th "Earl Grey" at bounding box center [688, 344] width 176 height 37
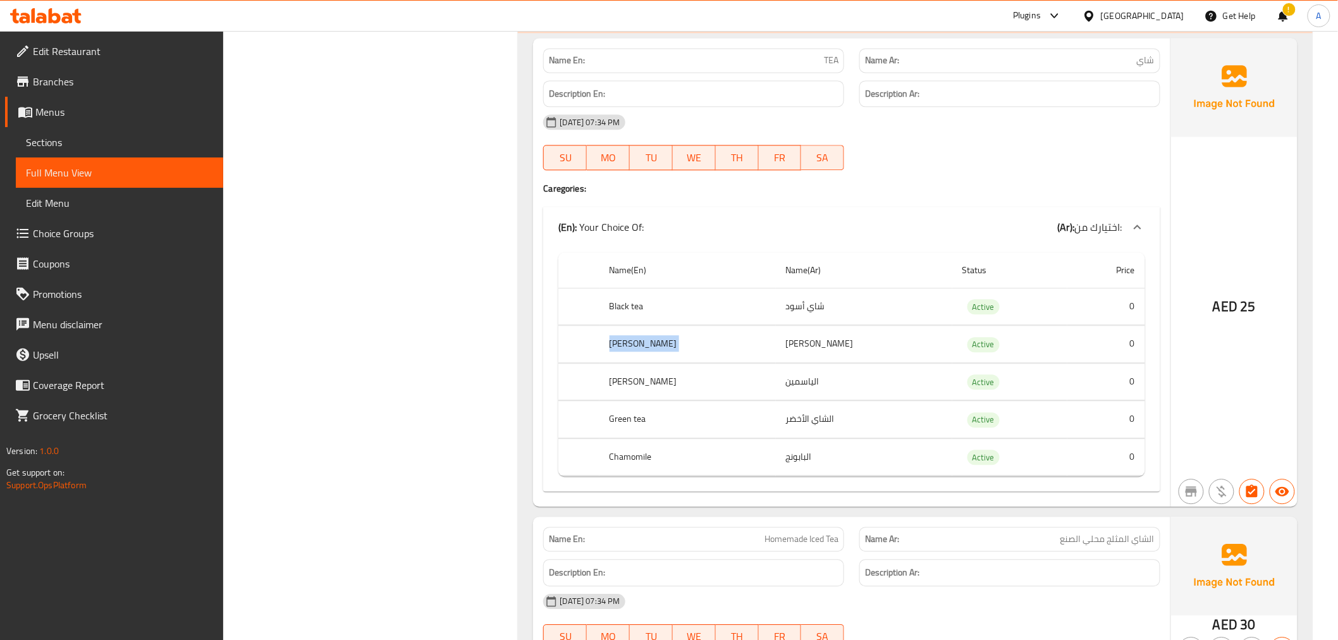
click at [658, 346] on th "Earl Grey" at bounding box center [688, 344] width 176 height 37
click at [669, 381] on th "Jasmine" at bounding box center [688, 381] width 176 height 37
click at [675, 398] on th "Jasmine" at bounding box center [688, 381] width 176 height 37
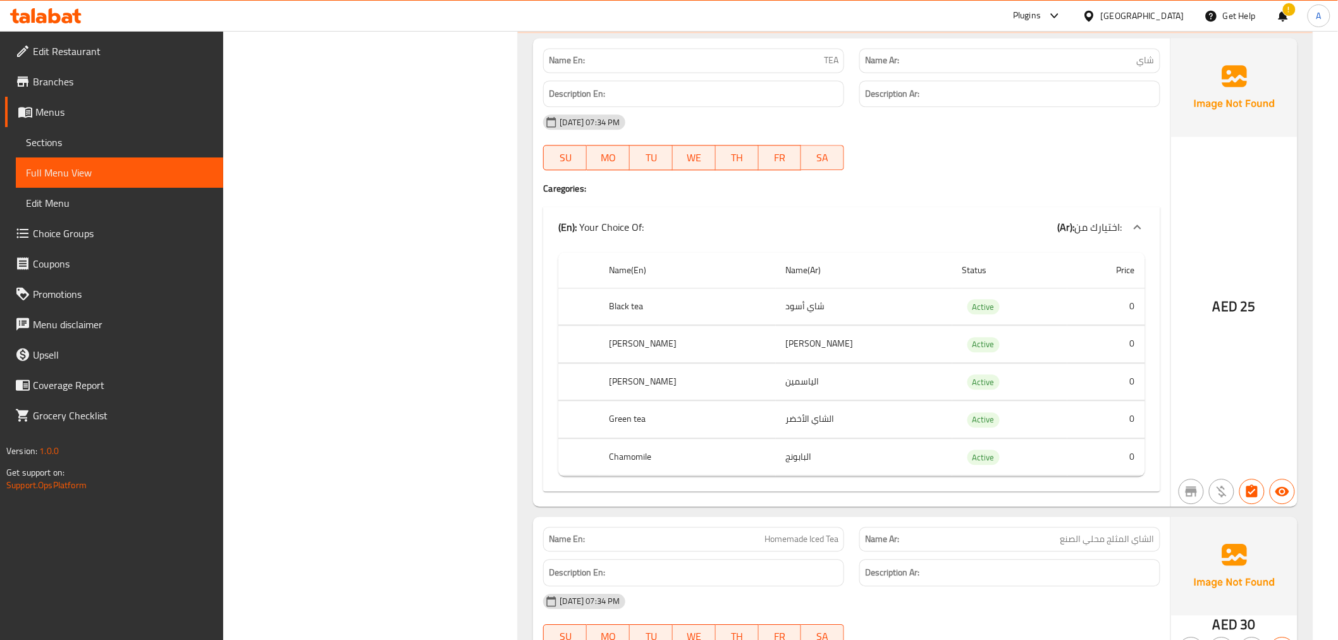
click at [675, 398] on th "Jasmine" at bounding box center [688, 381] width 176 height 37
click at [671, 448] on th "Chamomile" at bounding box center [688, 456] width 176 height 37
click at [778, 457] on td "البابونج" at bounding box center [864, 456] width 176 height 37
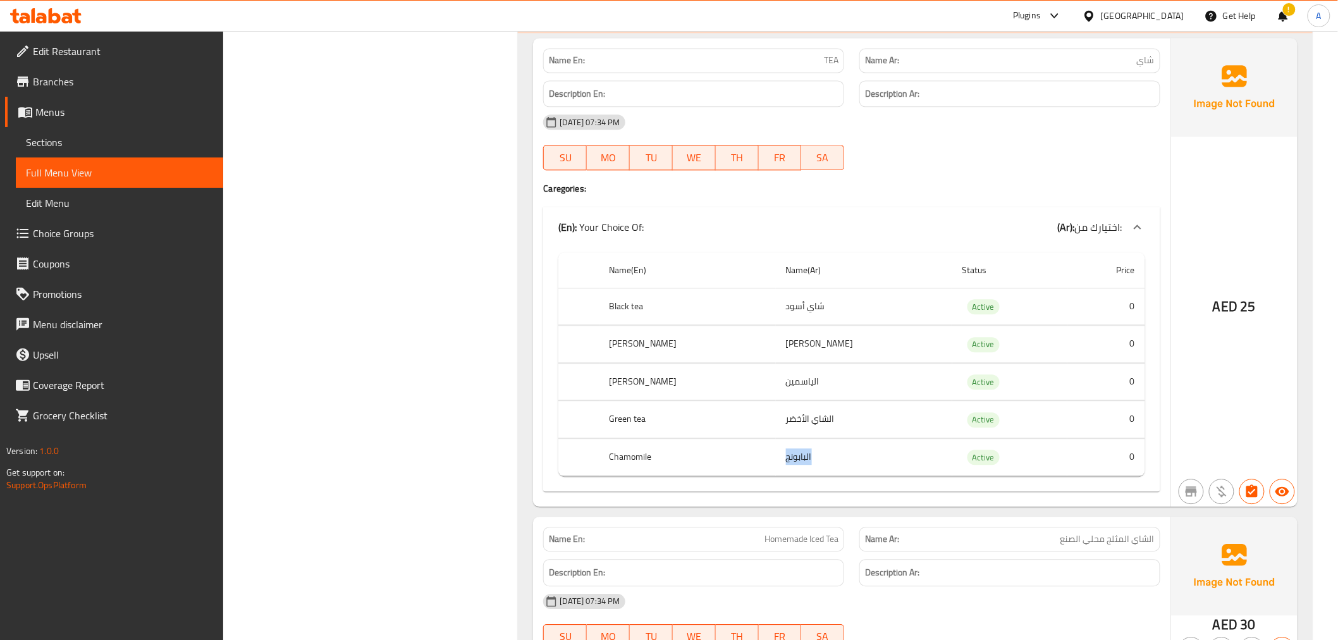
click at [778, 457] on td "البابونج" at bounding box center [864, 456] width 176 height 37
click at [794, 64] on p "Name En: TEA" at bounding box center [694, 60] width 290 height 13
click at [805, 428] on td "الشاي الأخضر" at bounding box center [864, 419] width 176 height 37
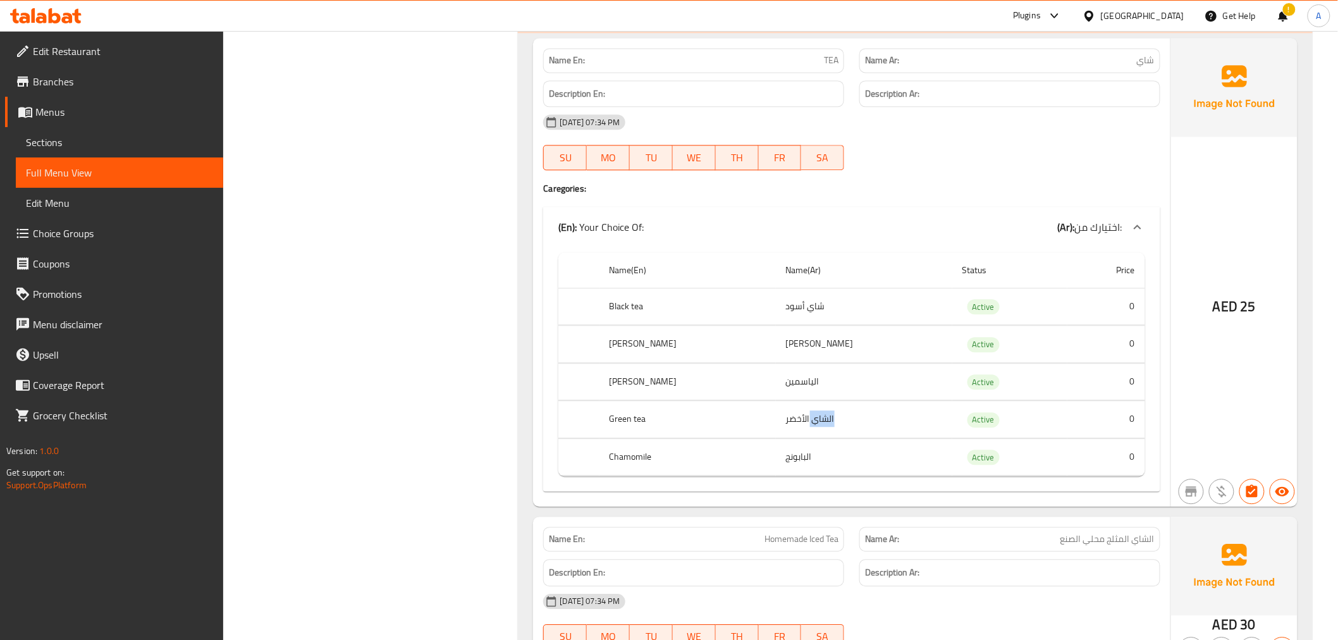
click at [805, 428] on td "الشاي الأخضر" at bounding box center [864, 419] width 176 height 37
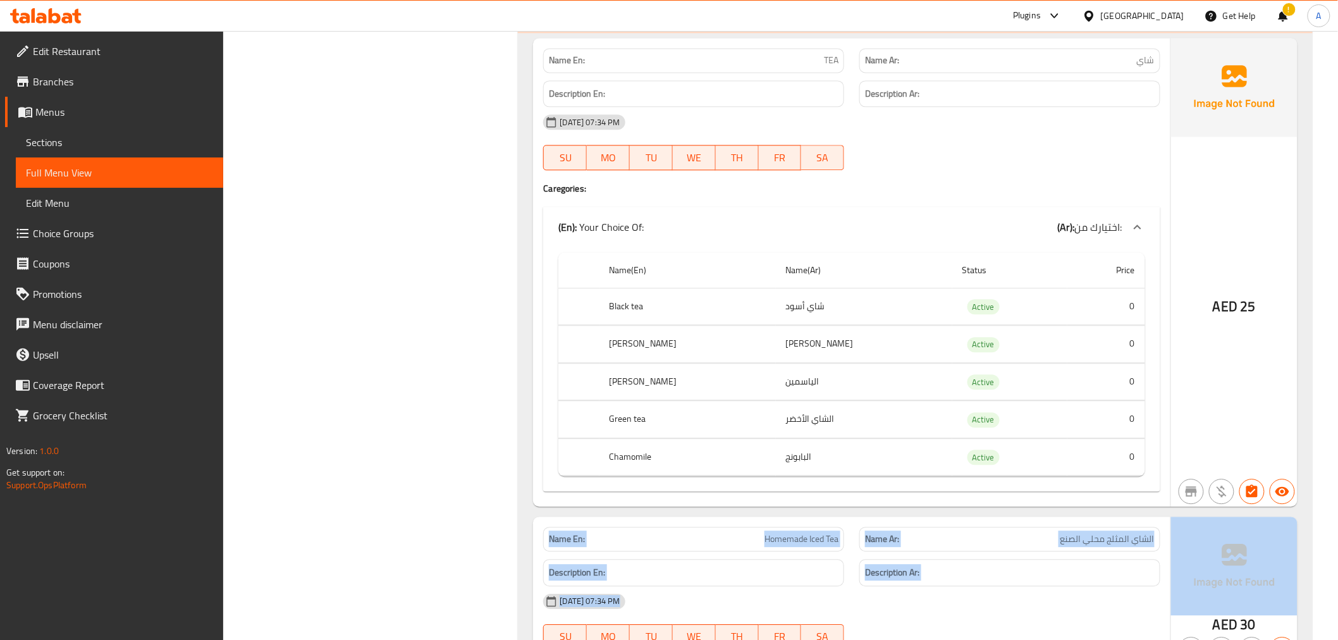
drag, startPoint x: 1348, startPoint y: 466, endPoint x: 1224, endPoint y: 538, distance: 143.1
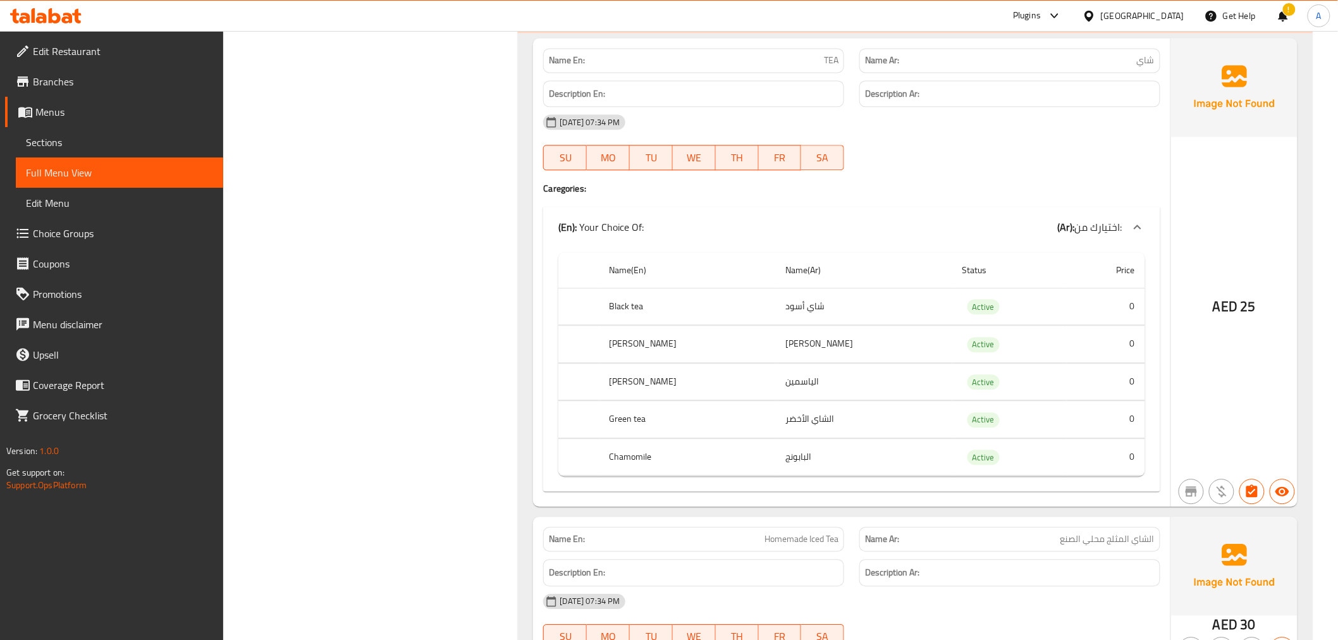
drag, startPoint x: 1166, startPoint y: 505, endPoint x: 1179, endPoint y: 495, distance: 16.3
click at [1167, 503] on div "Name En: TEA Name Ar: شاي Description En: Description Ar: 10-09-2025 07:34 PM S…" at bounding box center [851, 272] width 637 height 469
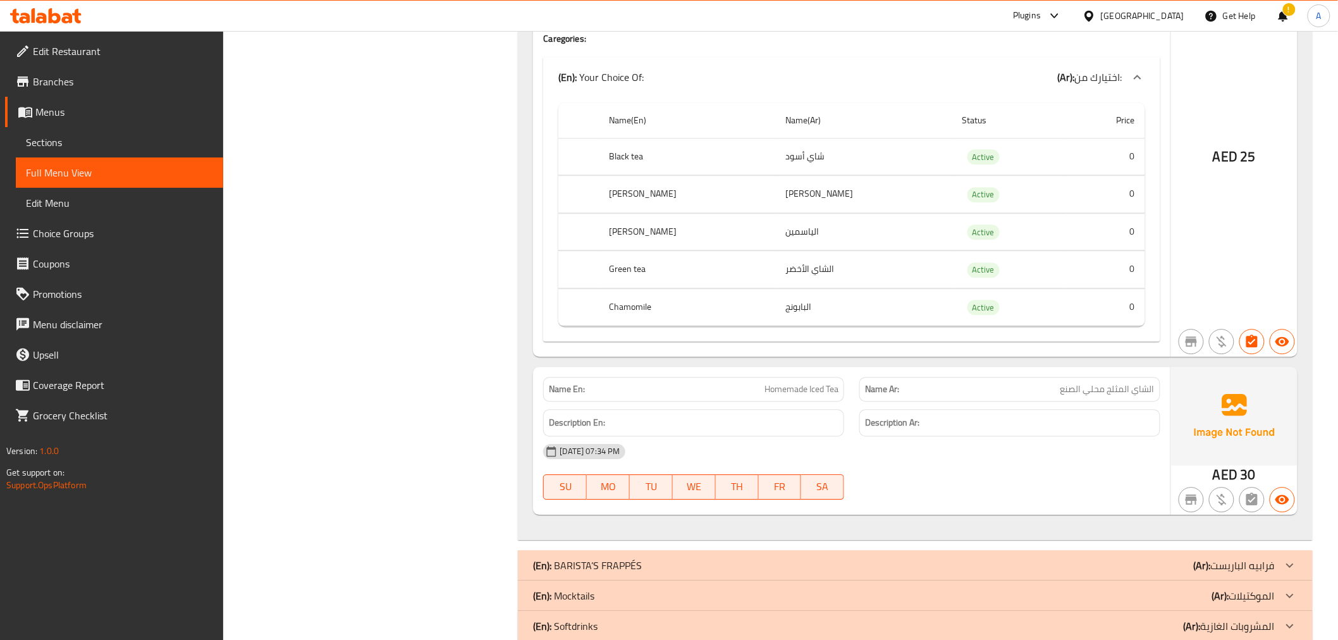
scroll to position [1345, 0]
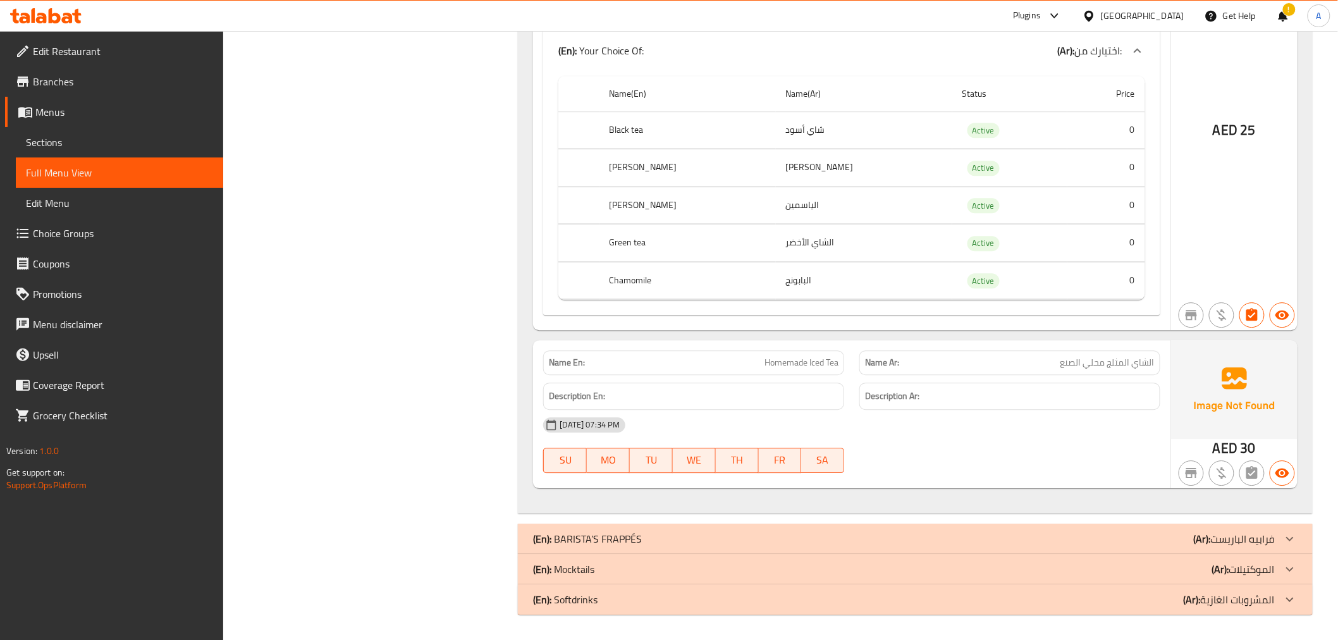
click at [1040, 377] on div "Description Ar:" at bounding box center [1010, 396] width 316 height 42
click at [980, 371] on div "Name Ar: الشاي المثلج محلي الصنع" at bounding box center [1010, 362] width 301 height 25
click at [979, 370] on div "Name Ar: الشاي المثلج محلي الصنع" at bounding box center [1010, 362] width 301 height 25
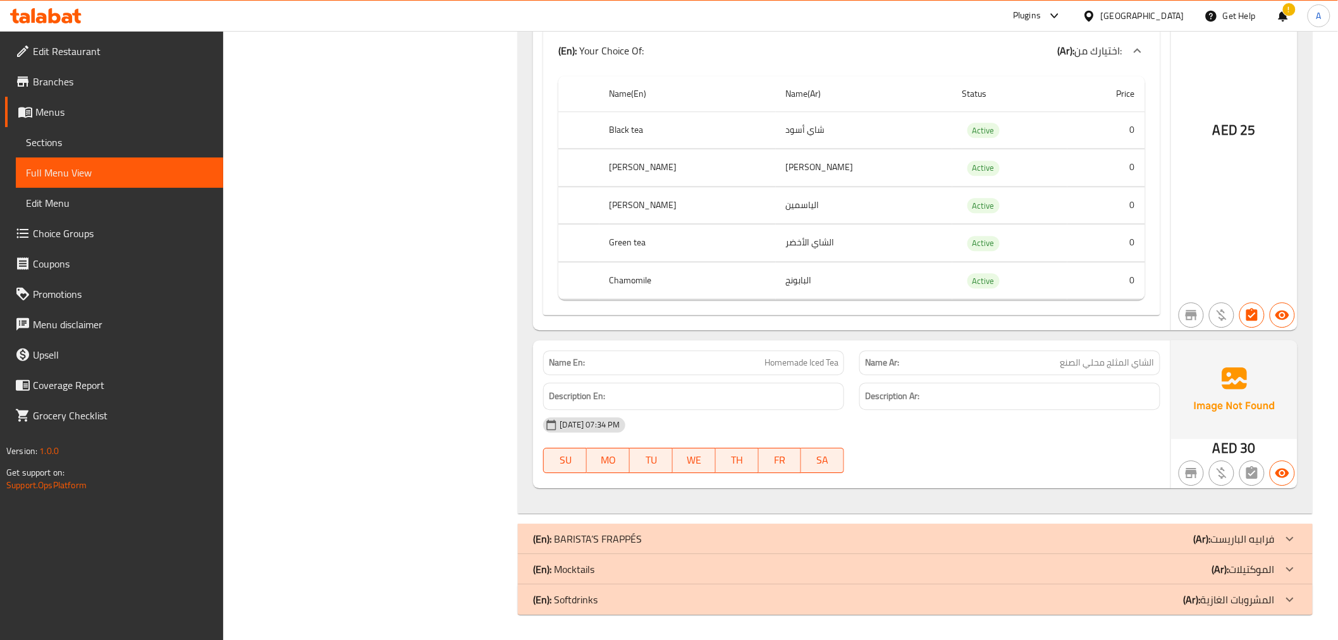
click at [844, 368] on div "Name En: Homemade Iced Tea" at bounding box center [693, 362] width 301 height 25
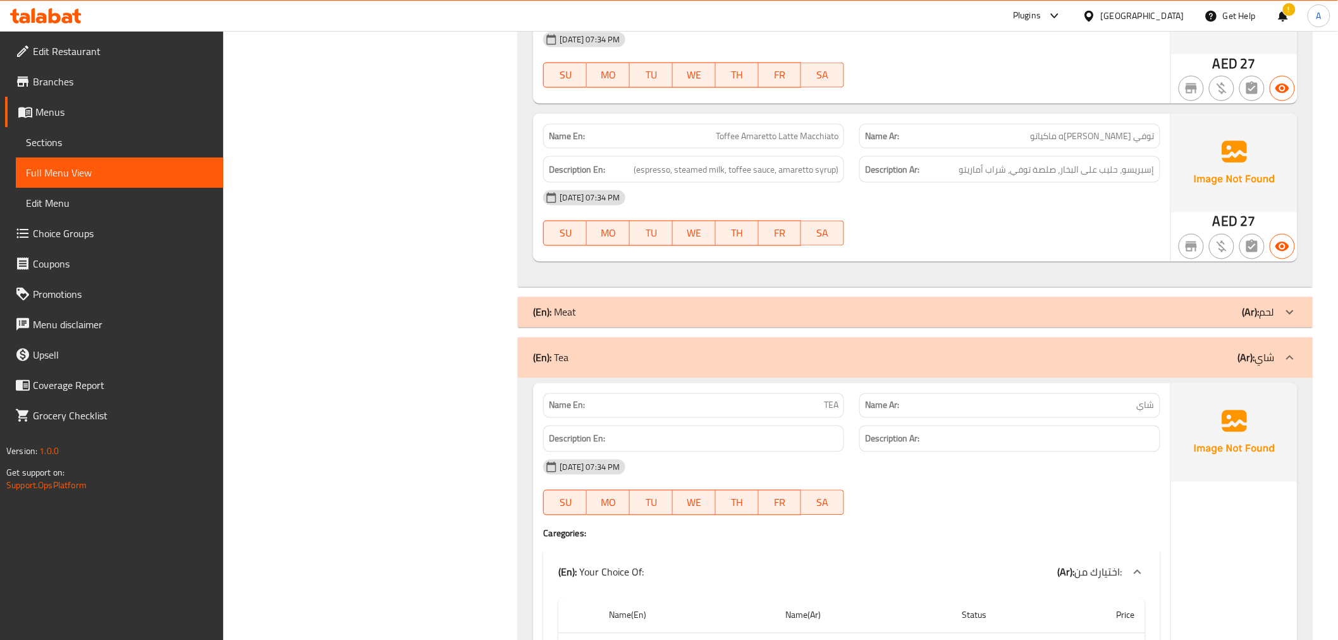
scroll to position [814, 0]
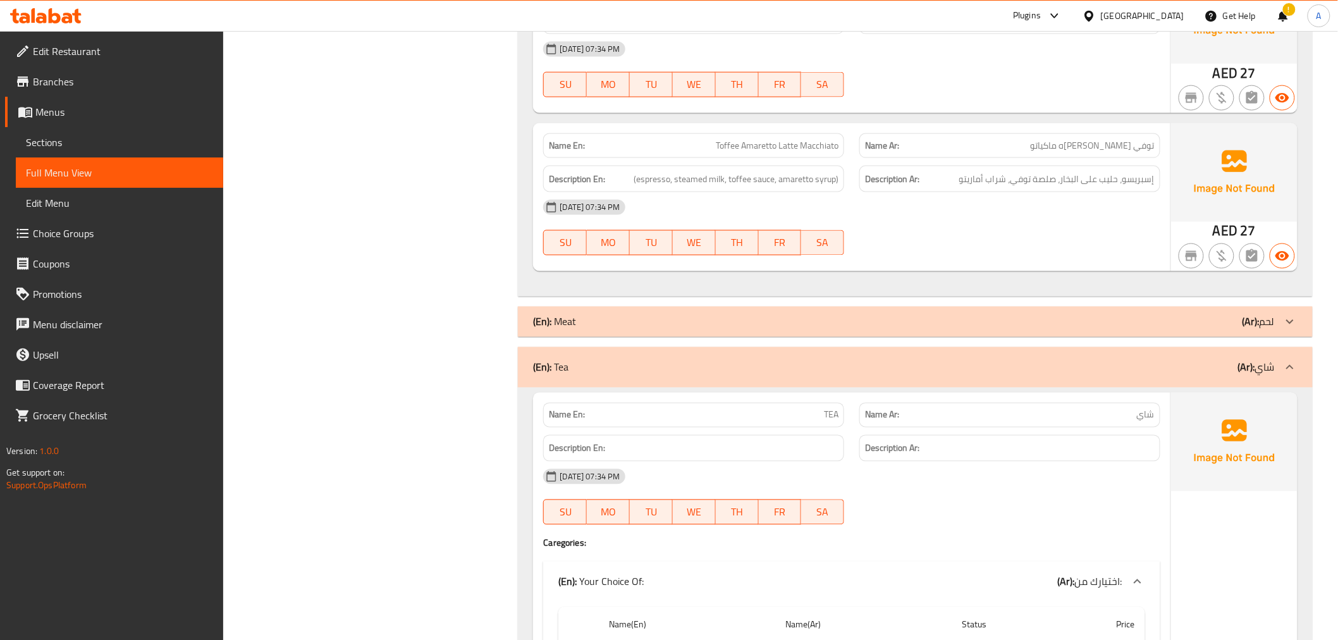
click at [1236, 378] on div "(En): Tea (Ar): شاي" at bounding box center [915, 367] width 794 height 40
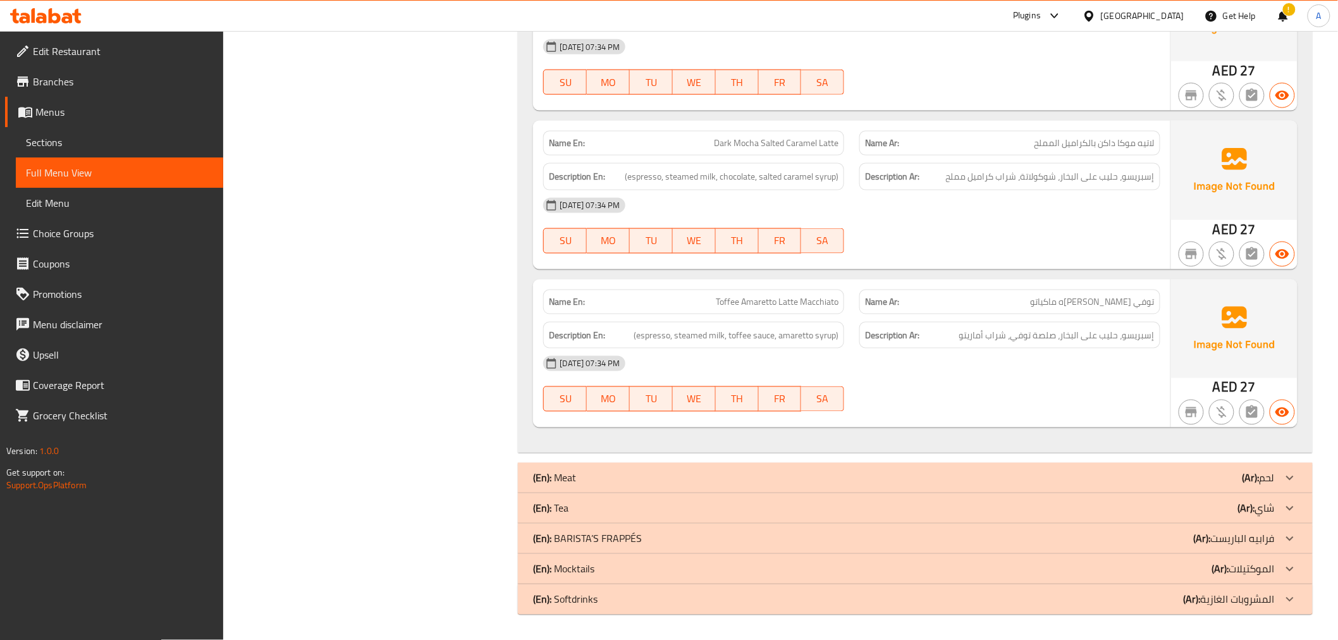
scroll to position [238, 0]
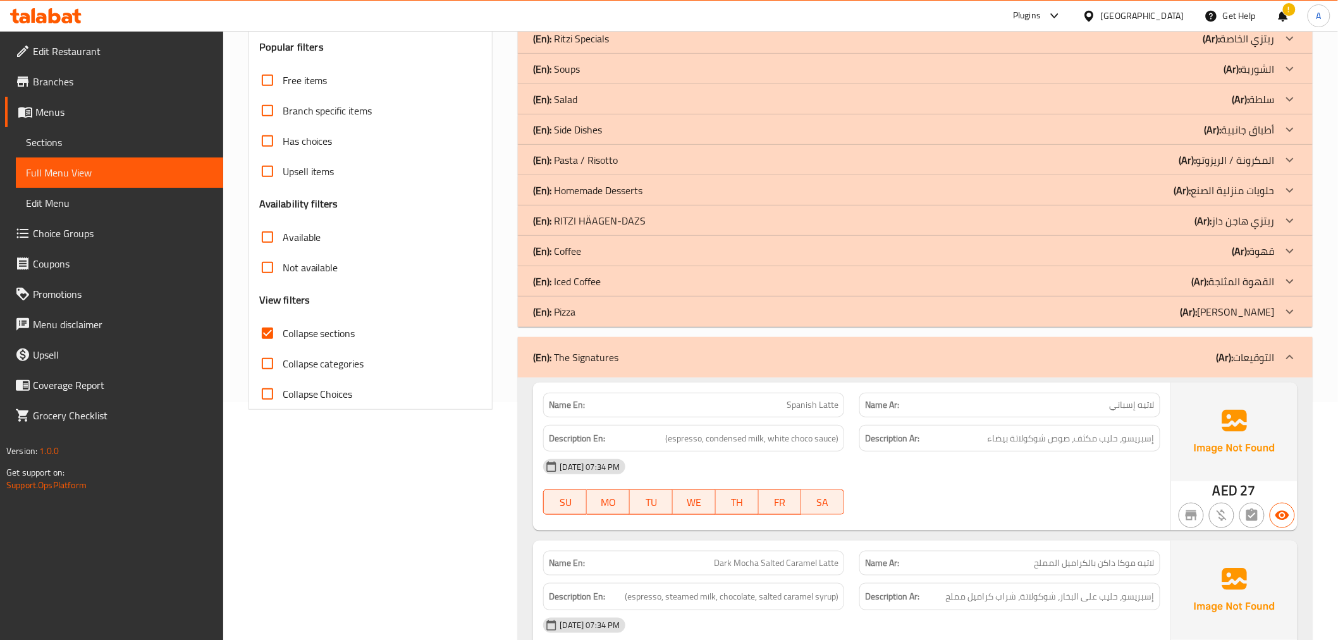
click at [1174, 355] on div "(En): The Signatures (Ar): التوقيعات" at bounding box center [903, 357] width 741 height 15
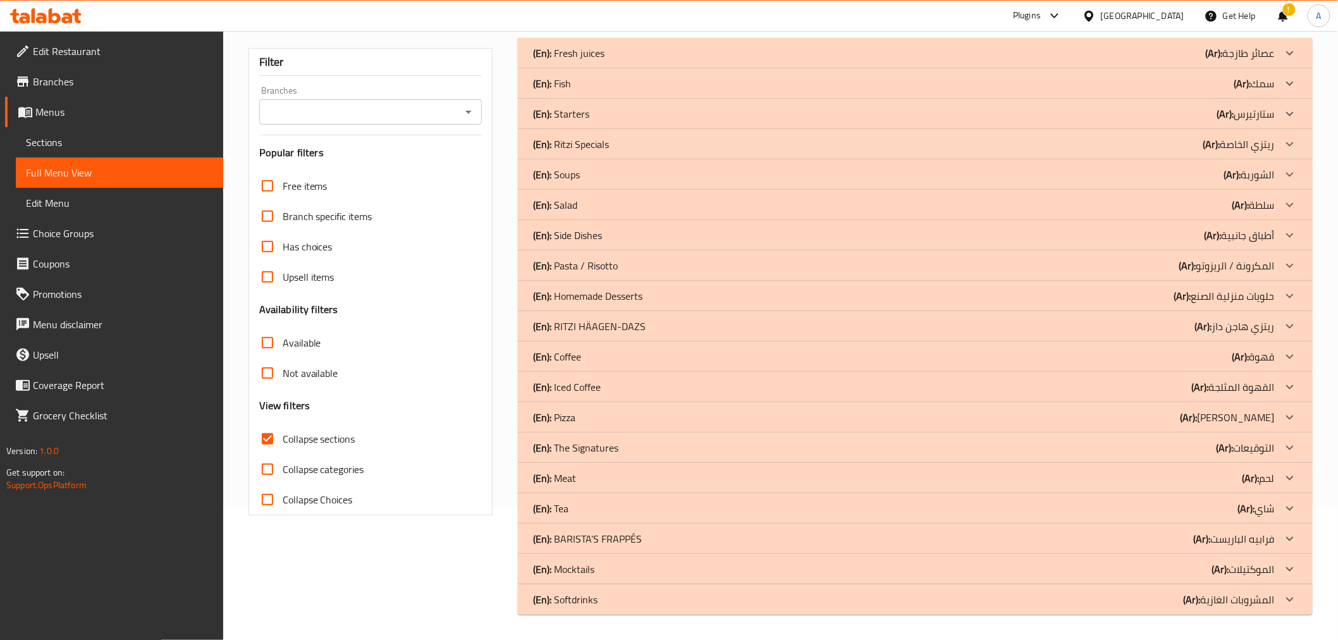
scroll to position [132, 0]
click at [593, 550] on div "(En): BARISTA’S FRAPPÉS (Ar): فرابيه الباريست" at bounding box center [915, 539] width 794 height 30
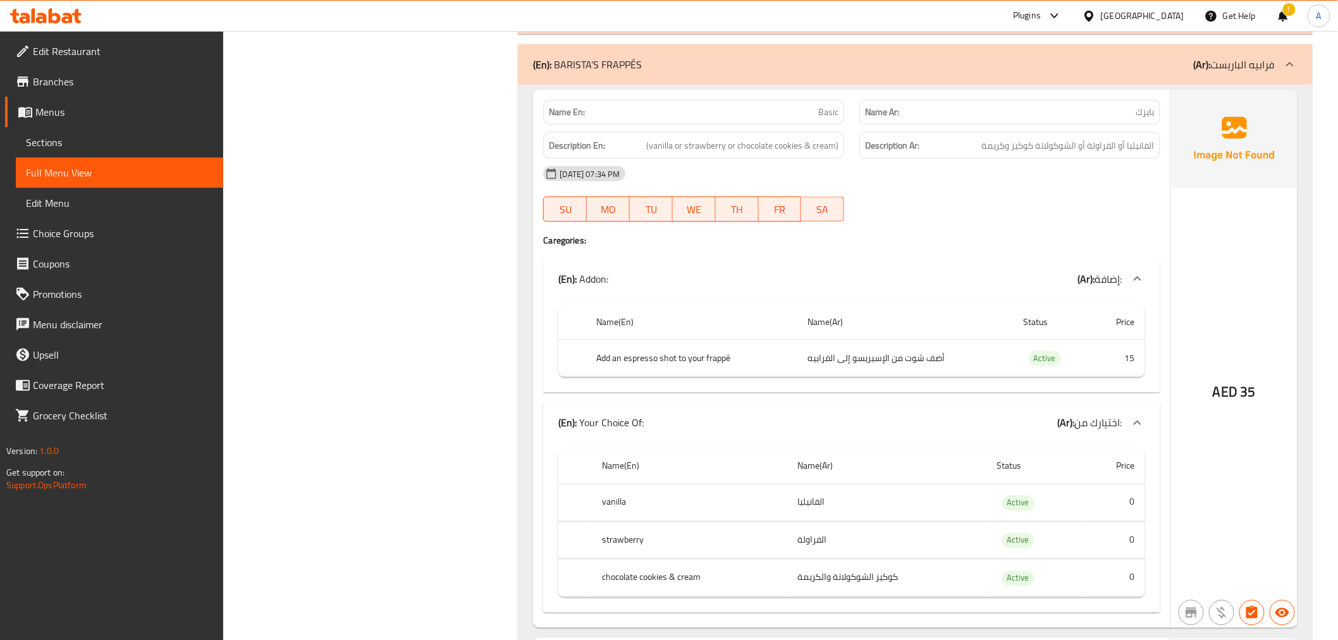
scroll to position [661, 0]
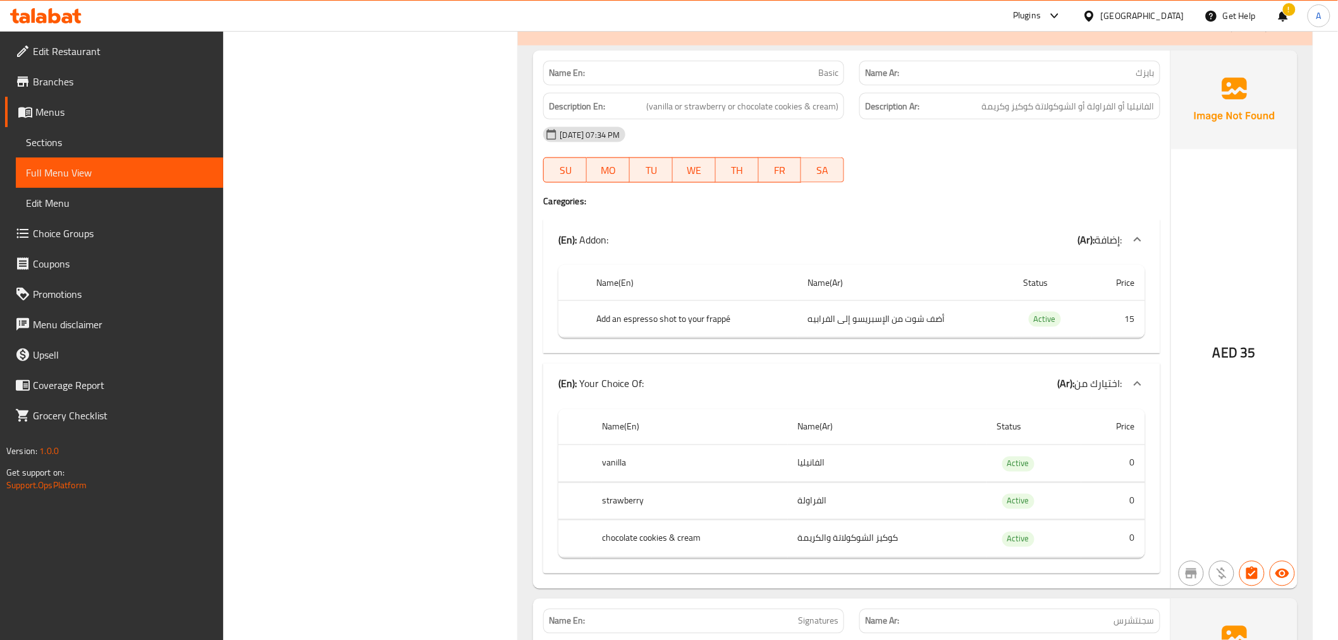
click at [755, 83] on div "Name En: Basic" at bounding box center [693, 73] width 301 height 25
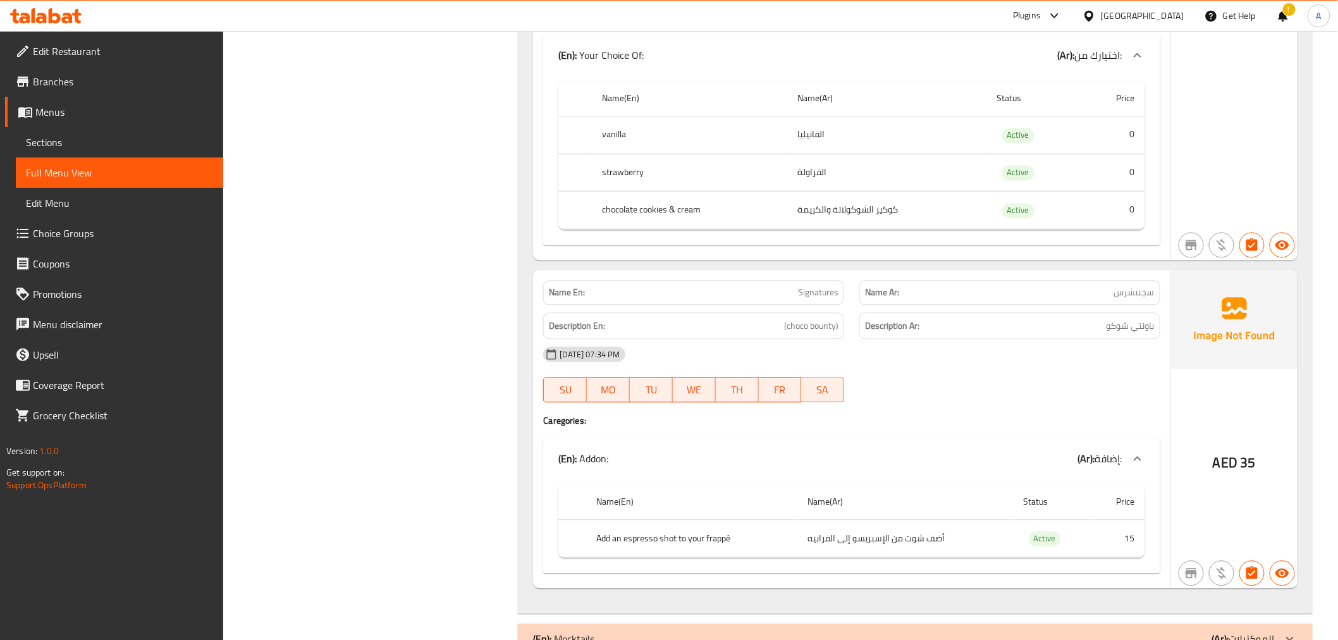
scroll to position [1059, 0]
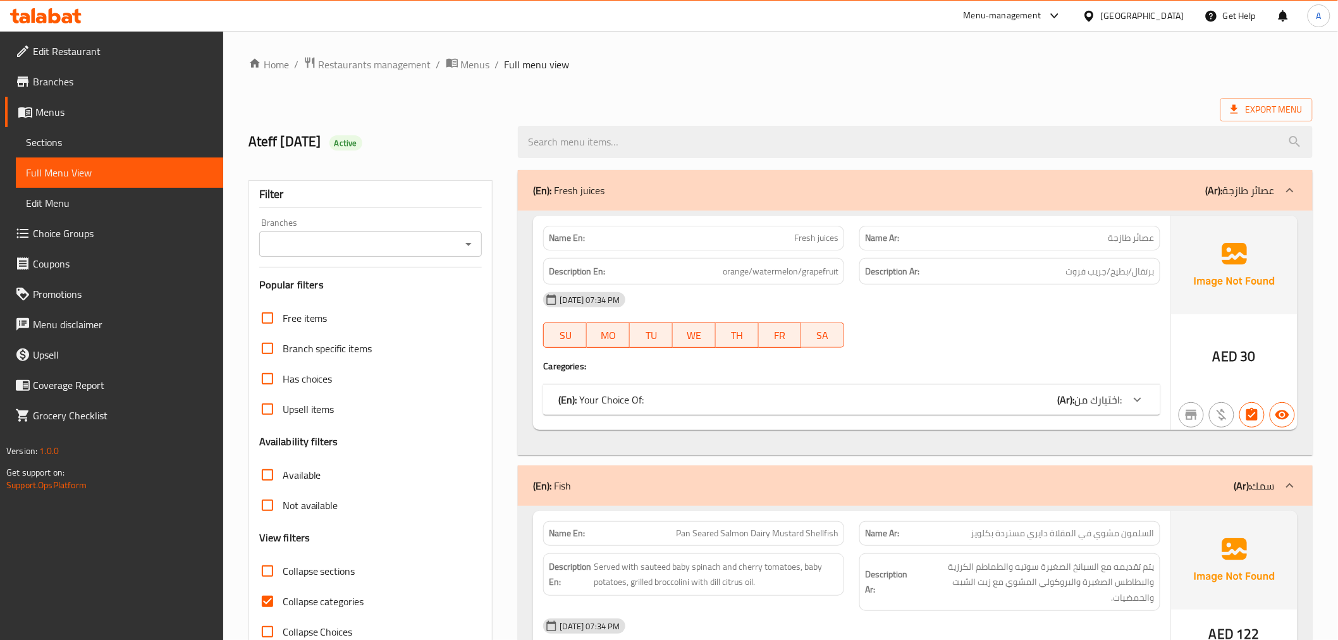
click at [161, 144] on span "Sections" at bounding box center [119, 142] width 187 height 15
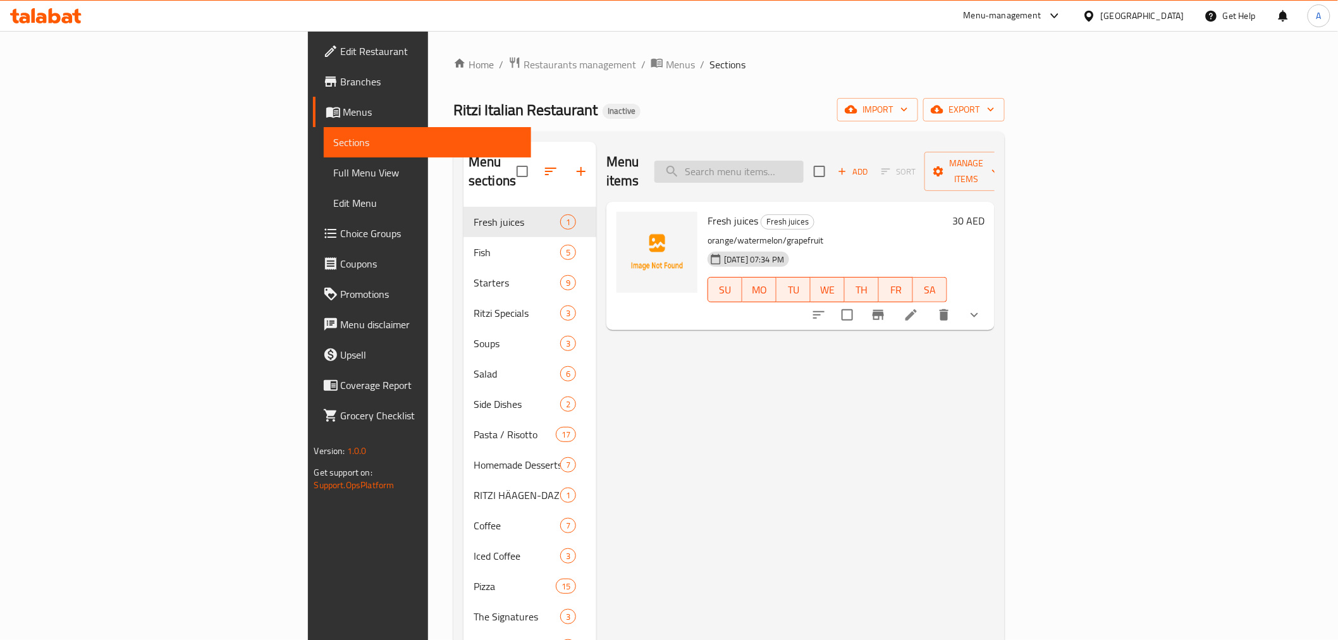
click at [804, 166] on input "search" at bounding box center [729, 172] width 149 height 22
paste input "STARTERS"
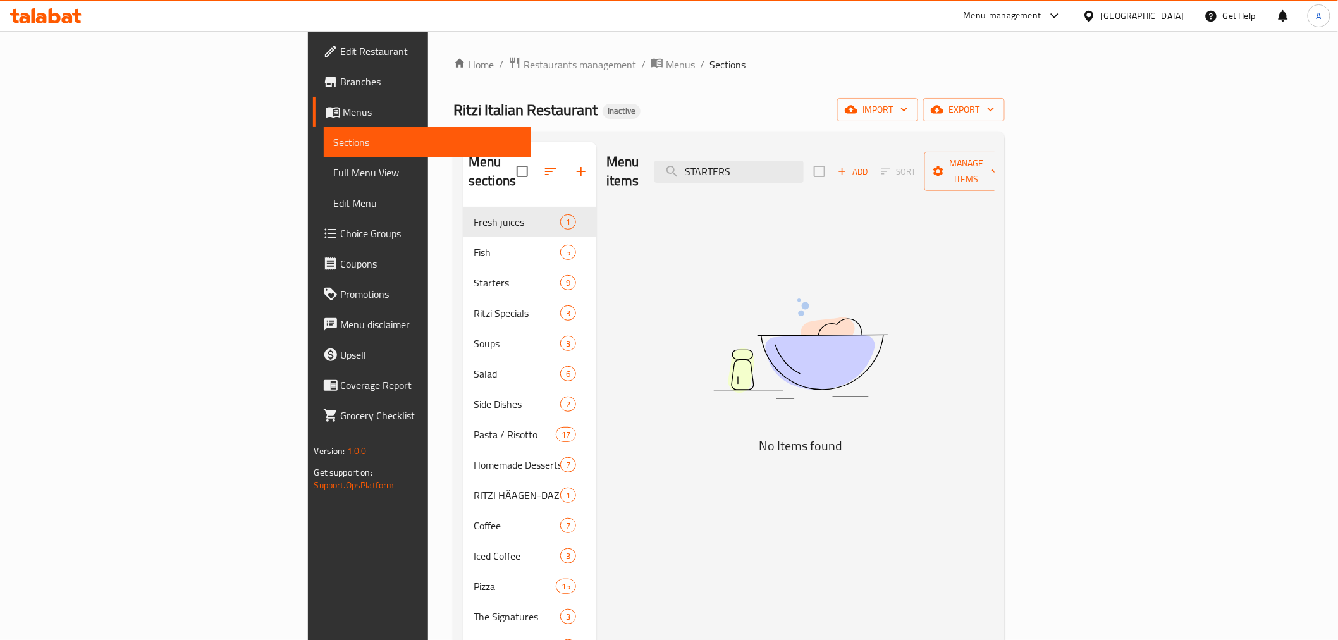
type input "STARTERS"
click at [596, 231] on div "Menu items STARTERS Add Sort Manage items No Items found" at bounding box center [795, 465] width 398 height 647
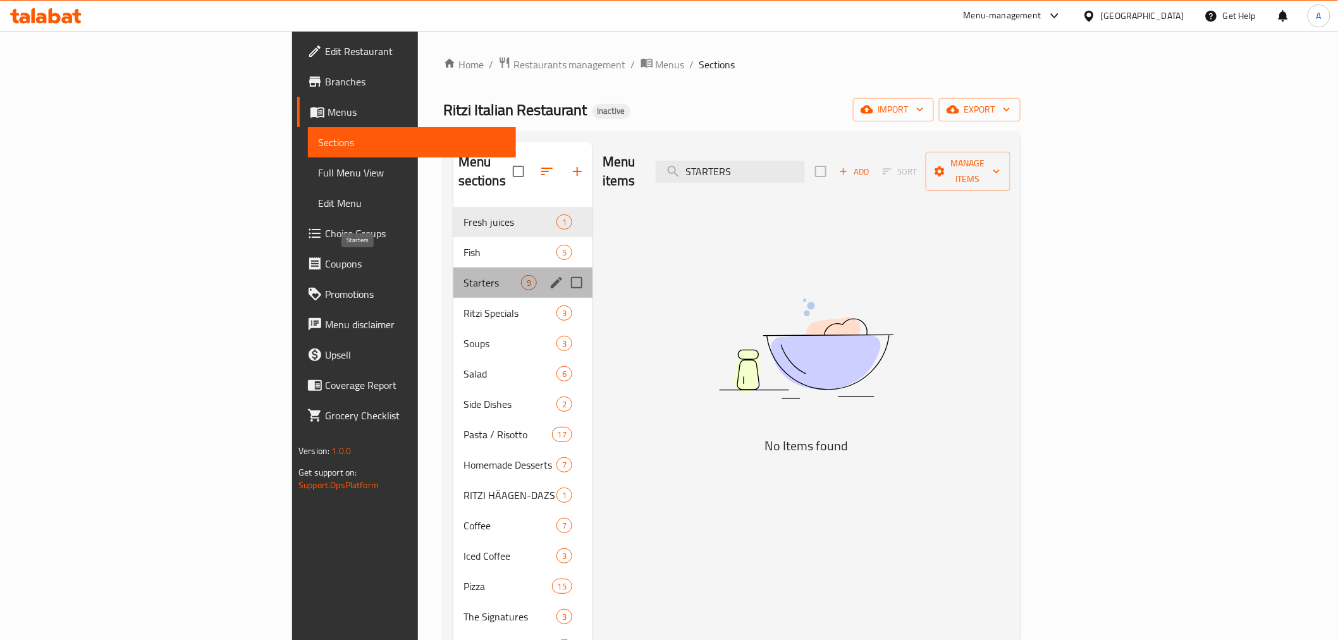
click at [464, 275] on span "Starters" at bounding box center [493, 282] width 58 height 15
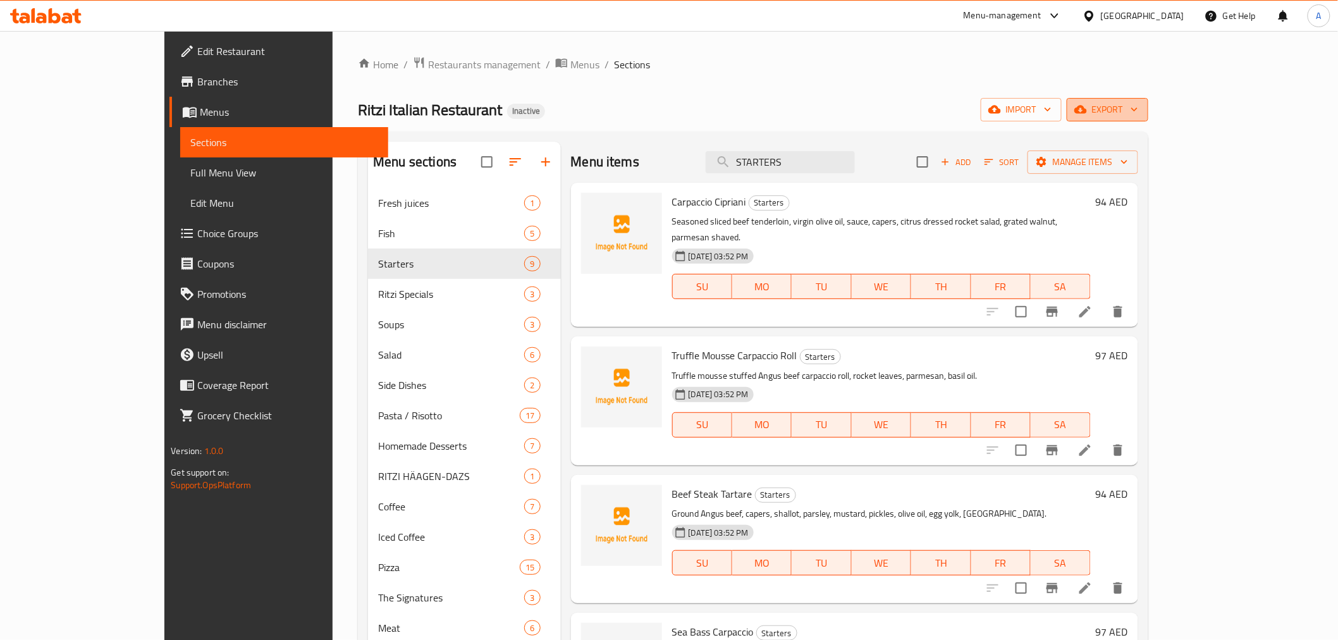
click at [1138, 116] on span "export" at bounding box center [1107, 110] width 61 height 16
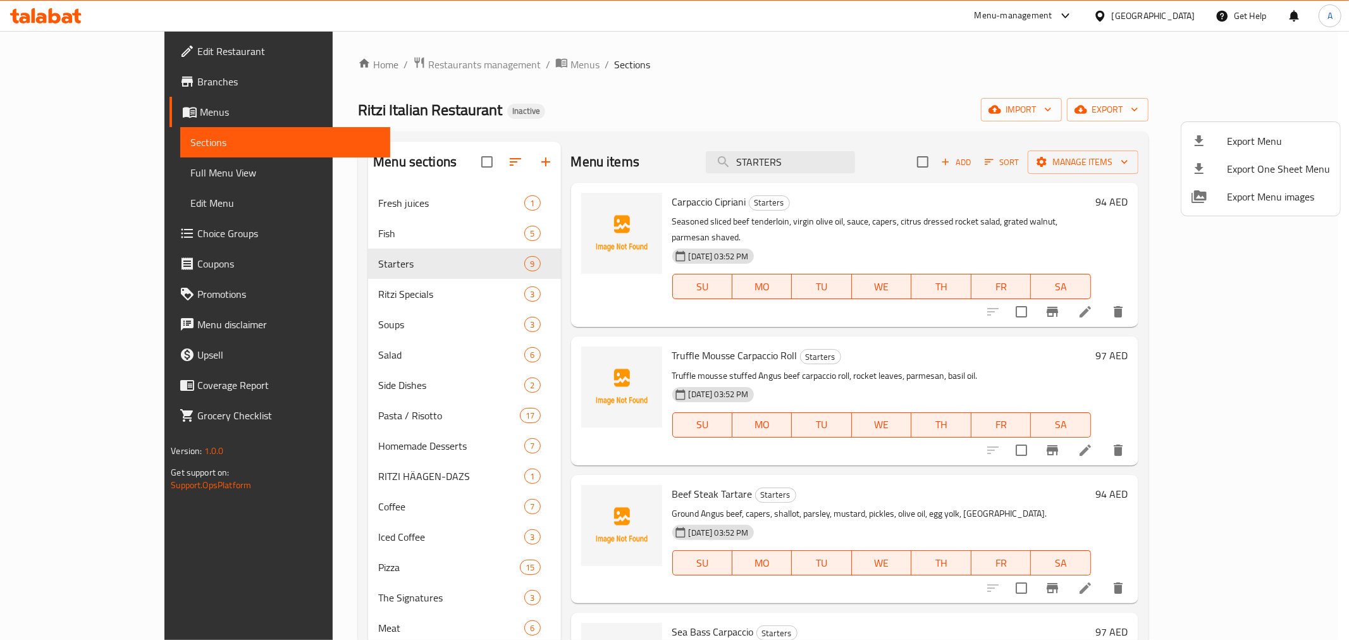
click at [1221, 144] on div at bounding box center [1209, 140] width 35 height 15
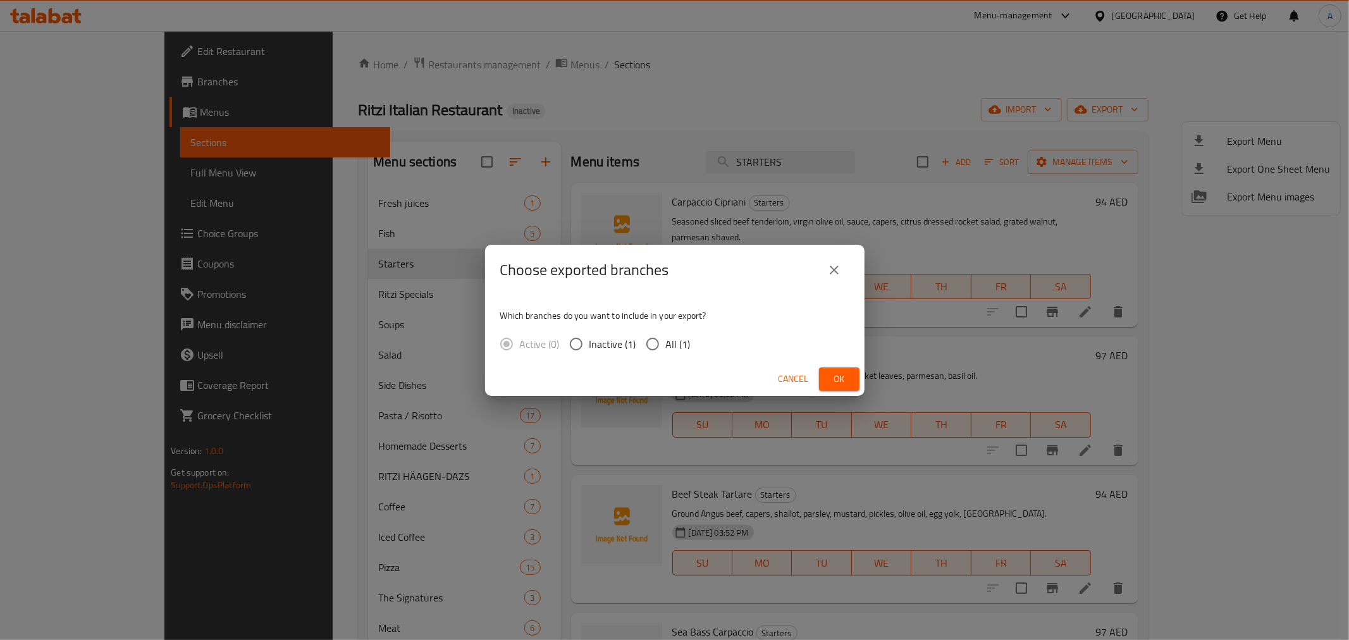
click at [631, 342] on span "Inactive (1)" at bounding box center [612, 343] width 47 height 15
click at [589, 342] on input "Inactive (1)" at bounding box center [576, 344] width 27 height 27
radio input "true"
click at [662, 349] on input "All (1)" at bounding box center [652, 344] width 27 height 27
radio input "true"
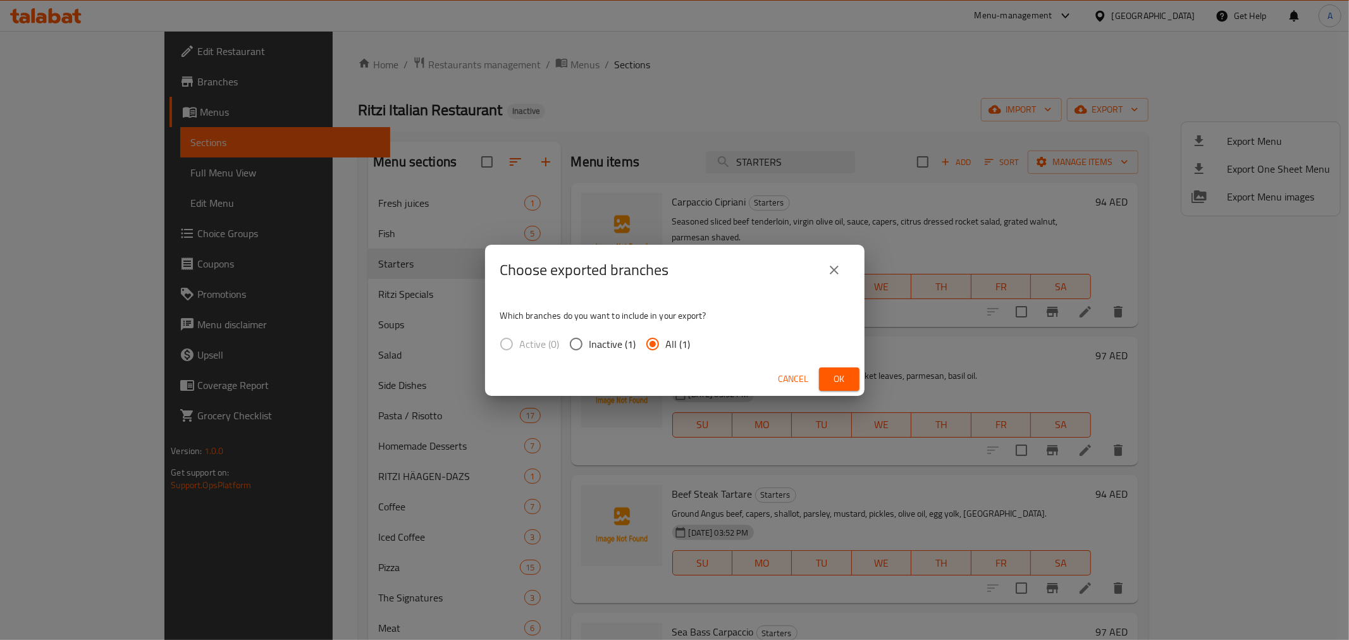
click at [850, 386] on button "Ok" at bounding box center [839, 378] width 40 height 23
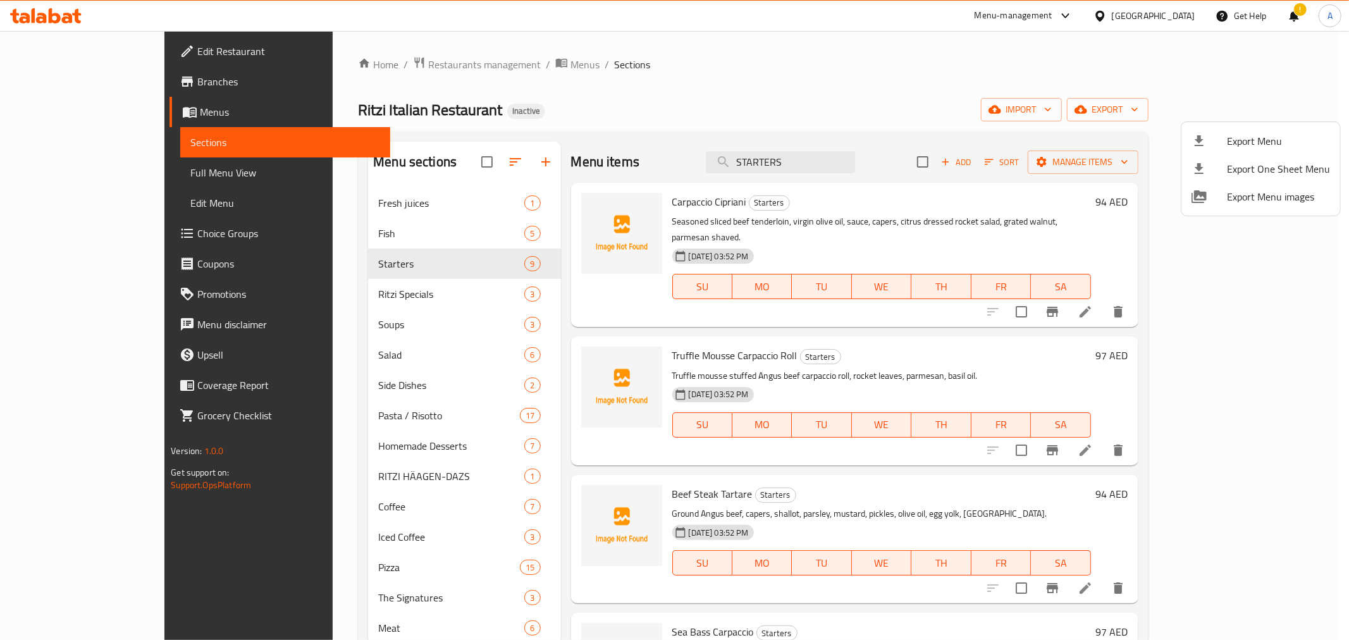
click at [503, 264] on div at bounding box center [674, 320] width 1349 height 640
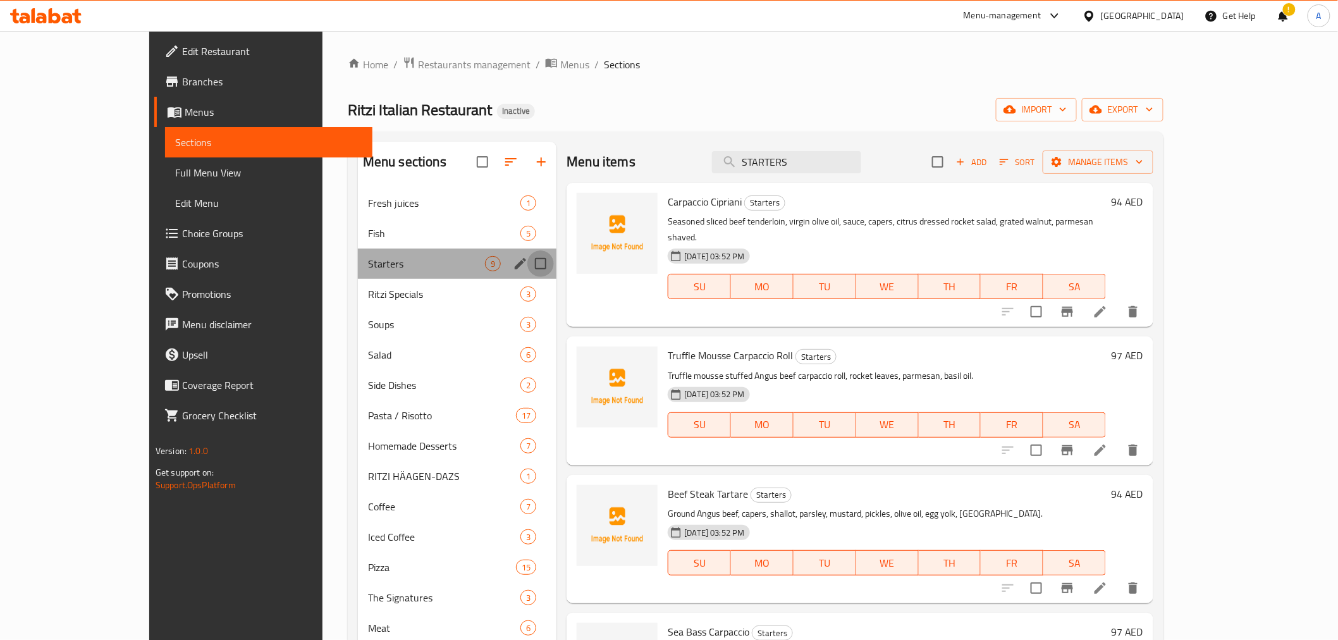
click at [527, 262] on input "Menu sections" at bounding box center [540, 263] width 27 height 27
checkbox input "true"
click at [515, 262] on icon "edit" at bounding box center [520, 263] width 11 height 11
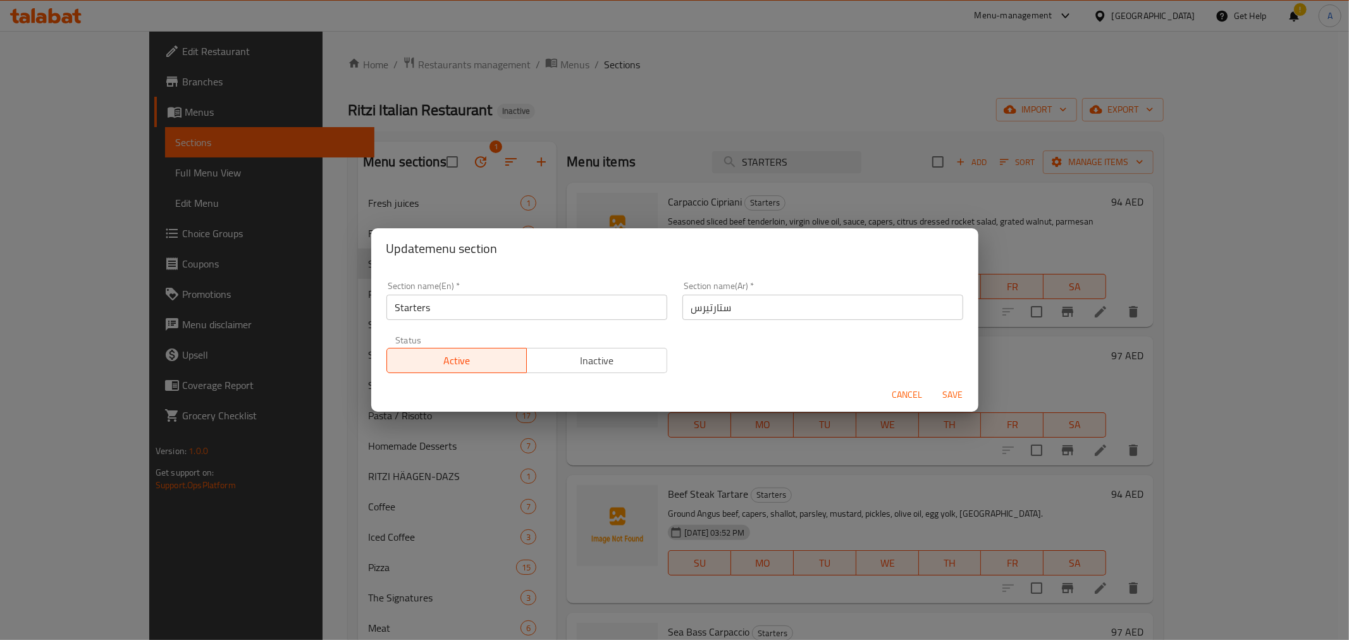
click at [572, 305] on input "Starters" at bounding box center [526, 307] width 281 height 25
click at [724, 312] on input "ستارتيرس" at bounding box center [822, 307] width 281 height 25
click at [724, 311] on input "ستارتيرس" at bounding box center [822, 307] width 281 height 25
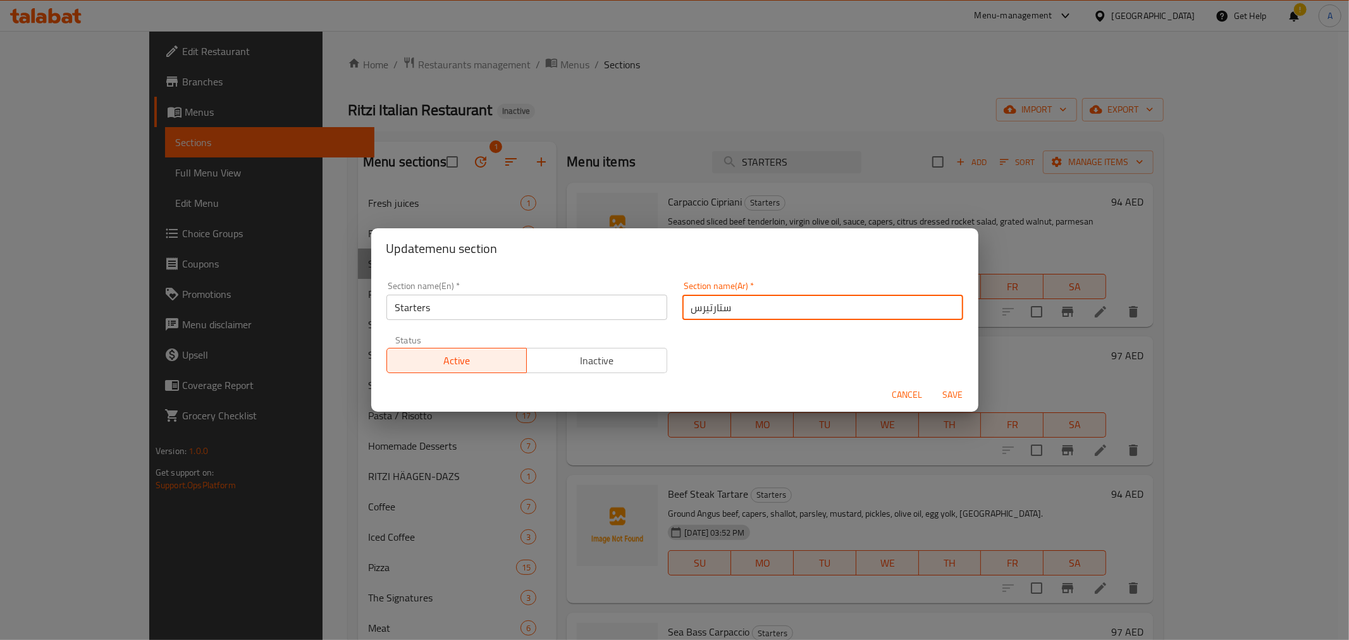
click at [724, 311] on input "ستارتيرس" at bounding box center [822, 307] width 281 height 25
paste input "مقبلات"
type input "مقبلات"
click at [952, 391] on span "Save" at bounding box center [953, 395] width 30 height 16
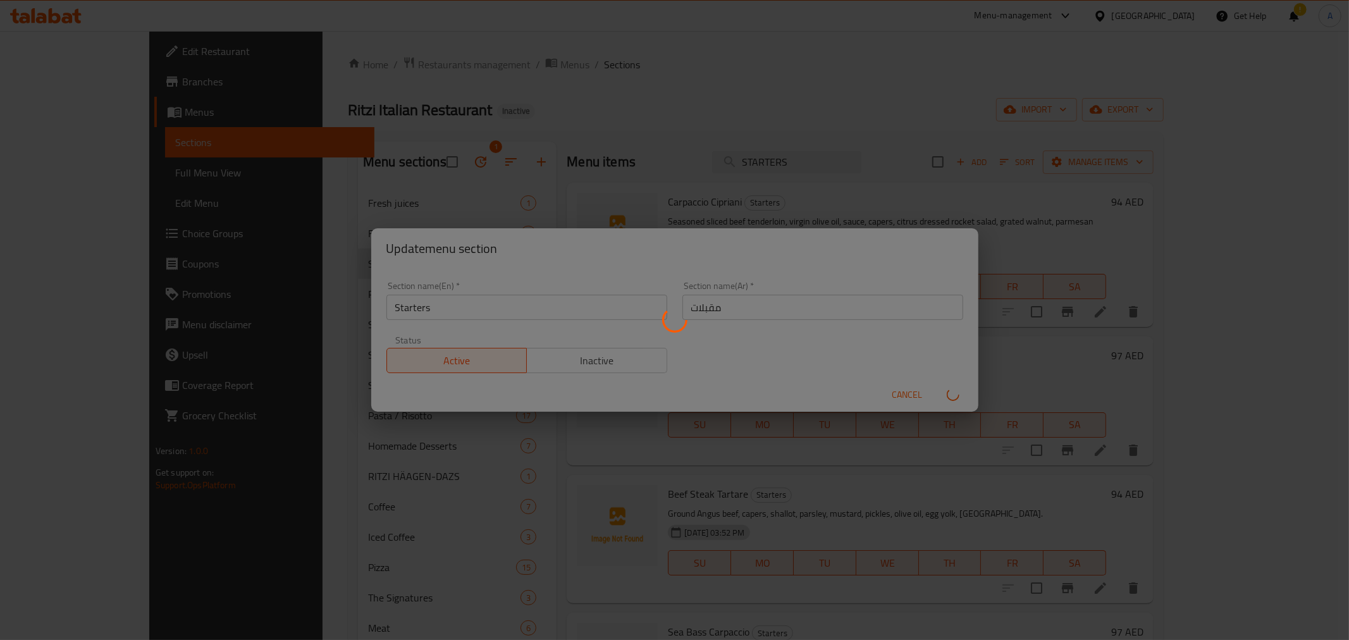
click at [954, 163] on div "Menu sections" at bounding box center [674, 320] width 1349 height 640
click at [1037, 188] on div "Menu sections" at bounding box center [674, 320] width 1349 height 640
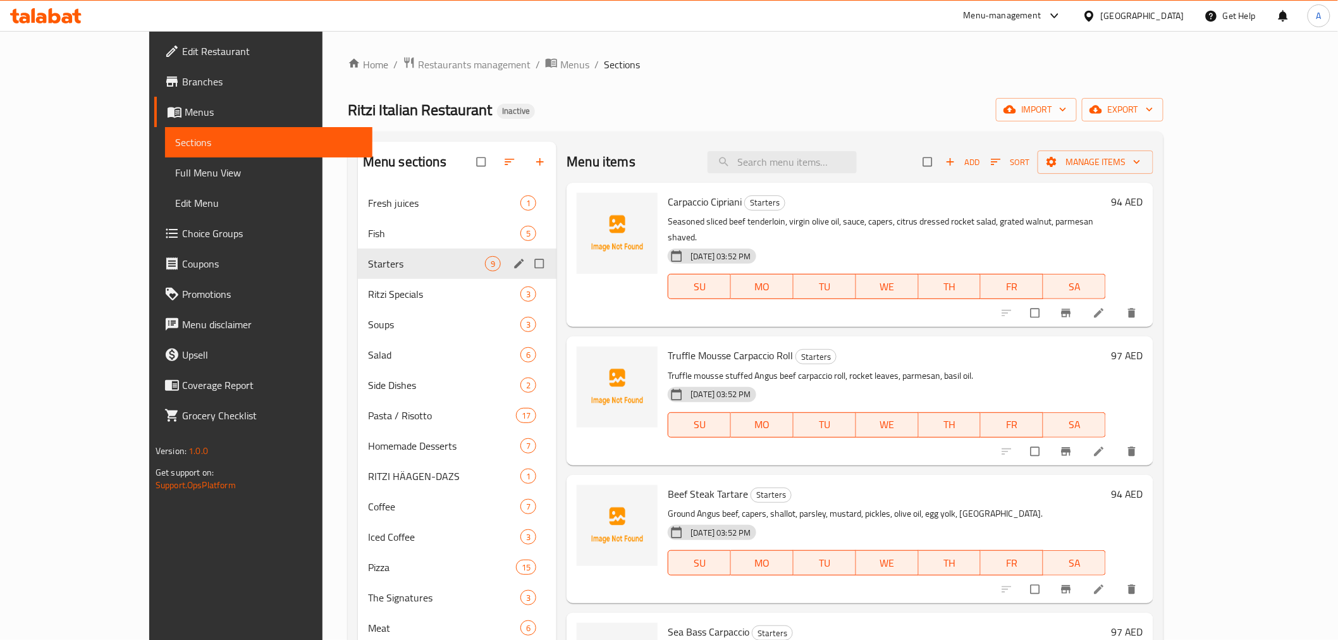
click at [527, 262] on input "Menu sections" at bounding box center [540, 264] width 27 height 24
checkbox input "true"
click at [513, 260] on icon "edit" at bounding box center [519, 263] width 13 height 13
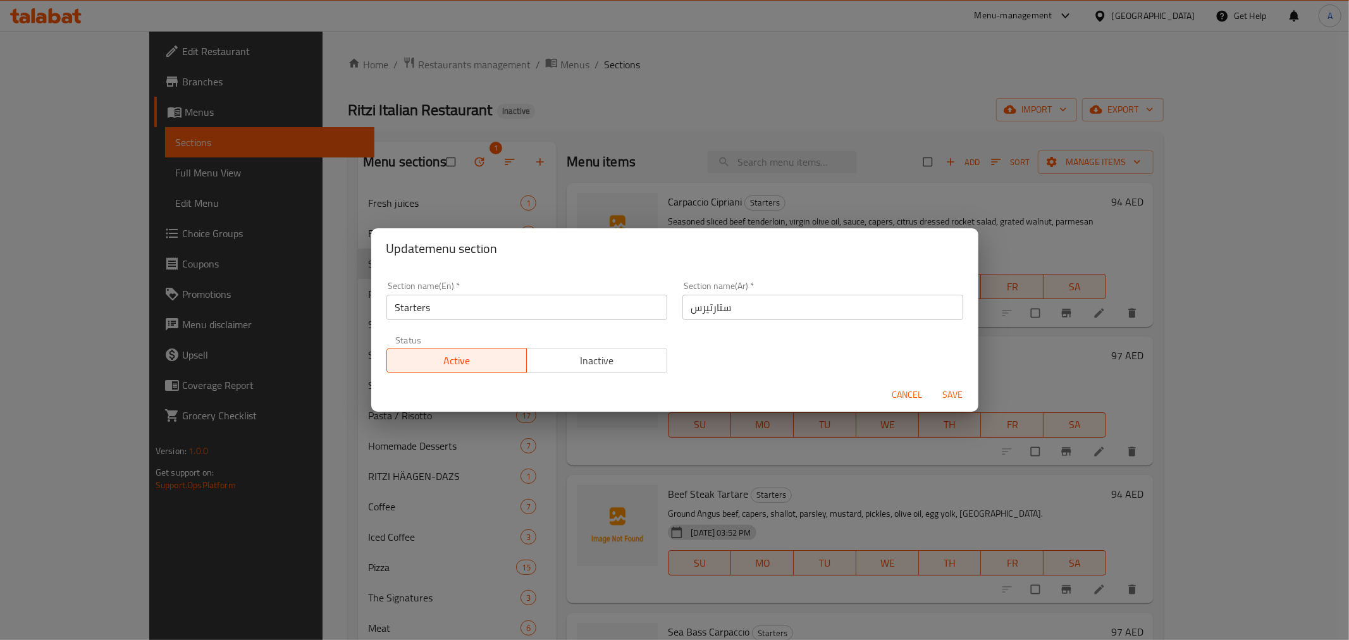
click at [712, 311] on input "ستارتيرس" at bounding box center [822, 307] width 281 height 25
type input "s"
type input "المقبلات"
click at [960, 396] on span "Save" at bounding box center [953, 395] width 30 height 16
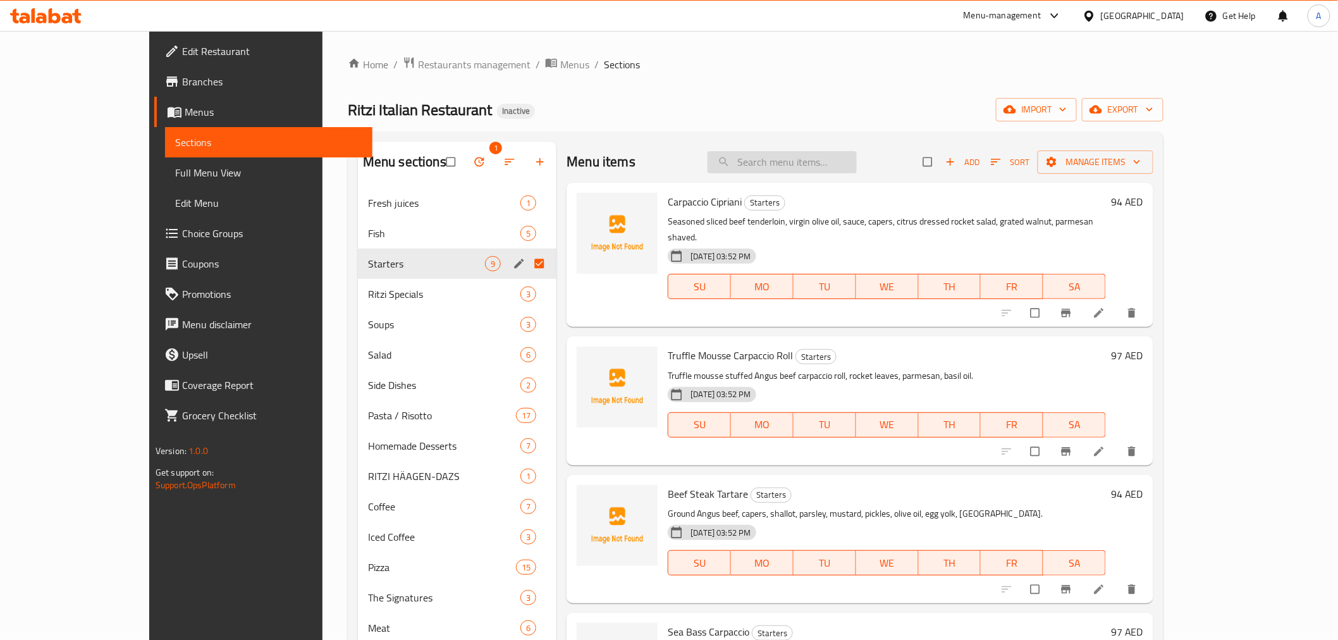
click at [857, 156] on input "search" at bounding box center [782, 162] width 149 height 22
paste input "Truffle Mousse Carpaccio Roll"
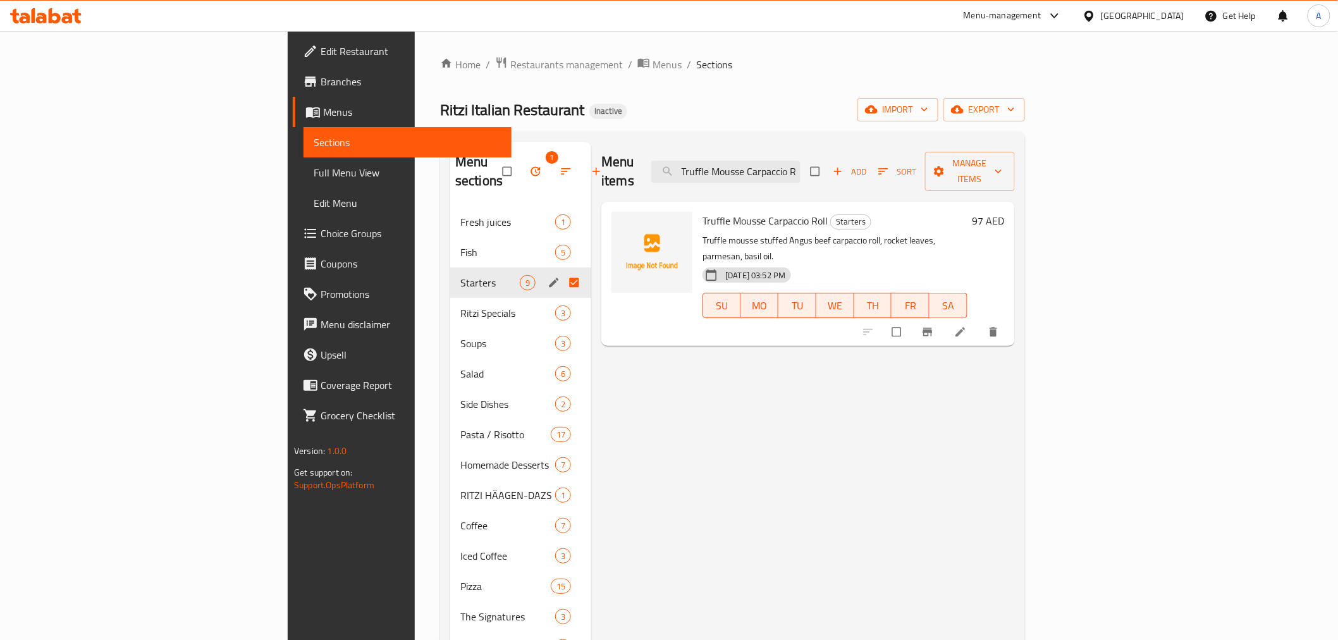
click at [893, 212] on h6 "Truffle Mousse Carpaccio Roll Starters" at bounding box center [835, 221] width 265 height 18
click at [801, 165] on input "Truffle Mousse Carpaccio Roll" at bounding box center [725, 172] width 149 height 22
paste input "Beef Steak Tartare"
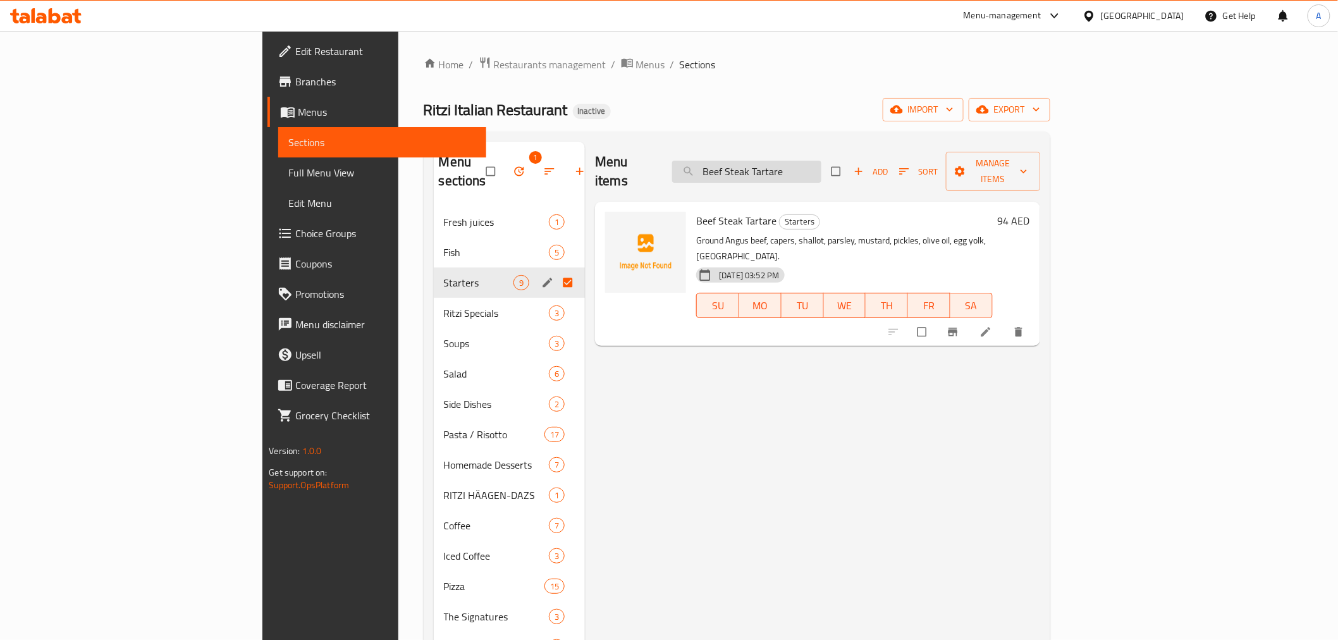
click at [822, 162] on input "Beef Steak Tartare" at bounding box center [746, 172] width 149 height 22
paste input "Sea Bass Carpaccio"
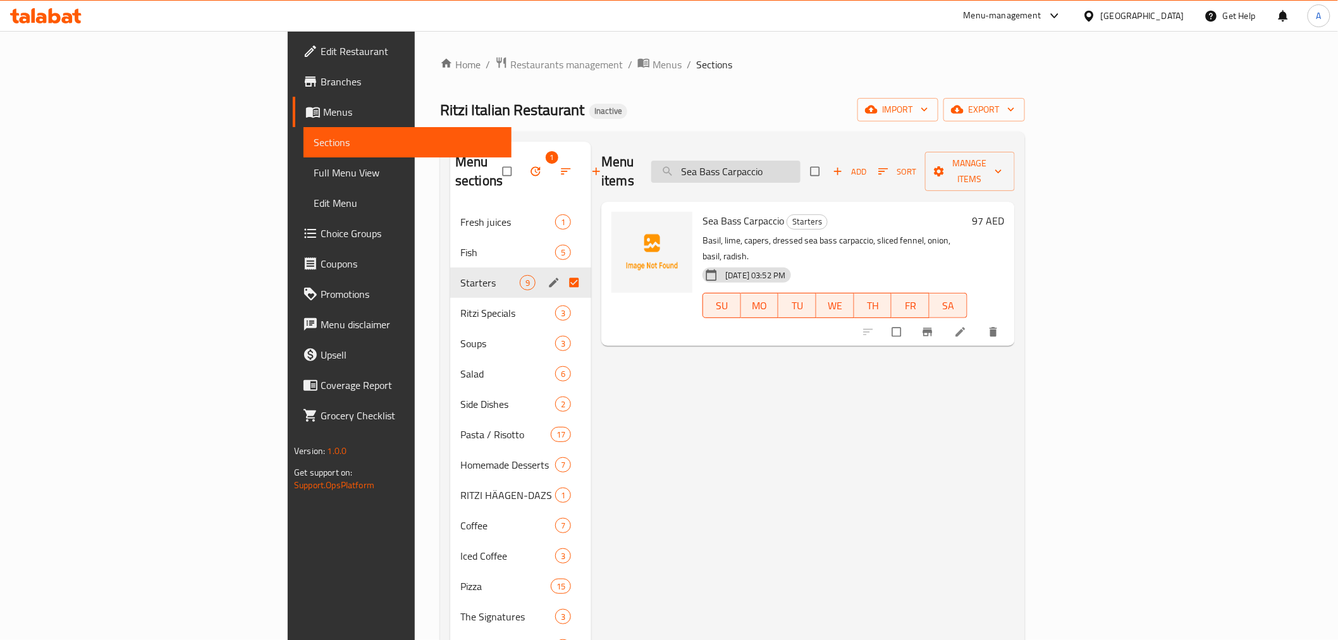
click at [801, 166] on input "Sea Bass Carpaccio" at bounding box center [725, 172] width 149 height 22
paste input "Parma-Melon"
click at [801, 166] on input "Parma-Melon" at bounding box center [725, 172] width 149 height 22
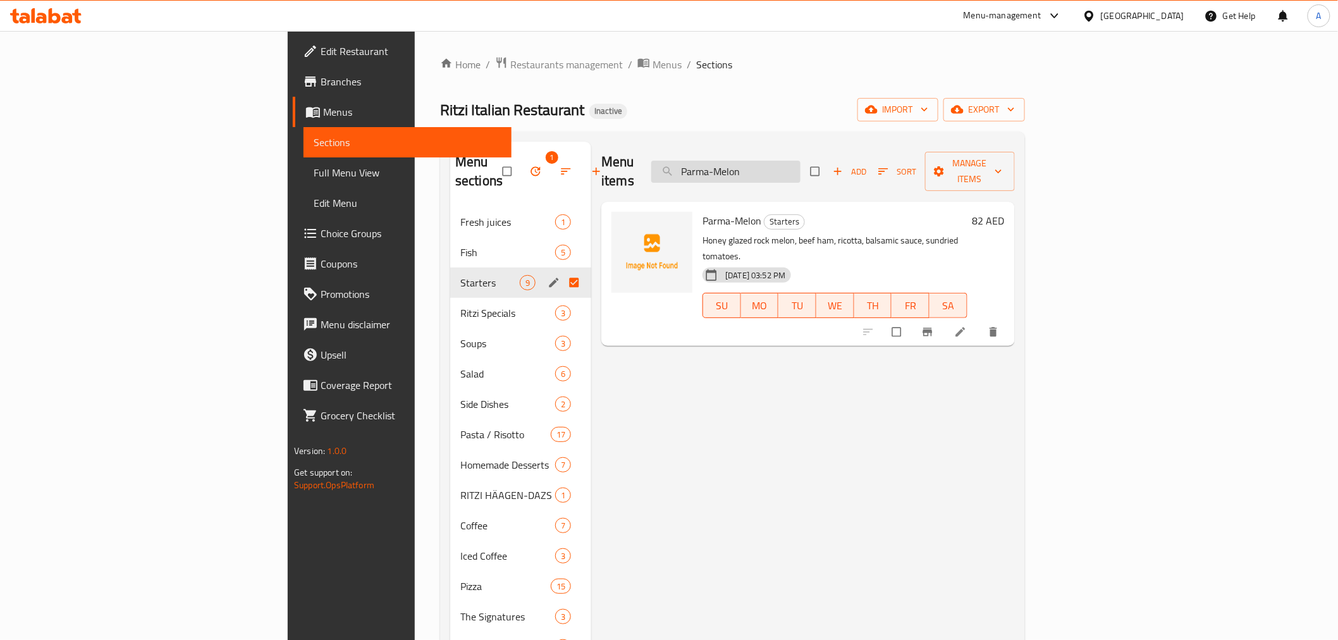
click at [801, 166] on input "Parma-Melon" at bounding box center [725, 172] width 149 height 22
paste input "Antipasto"
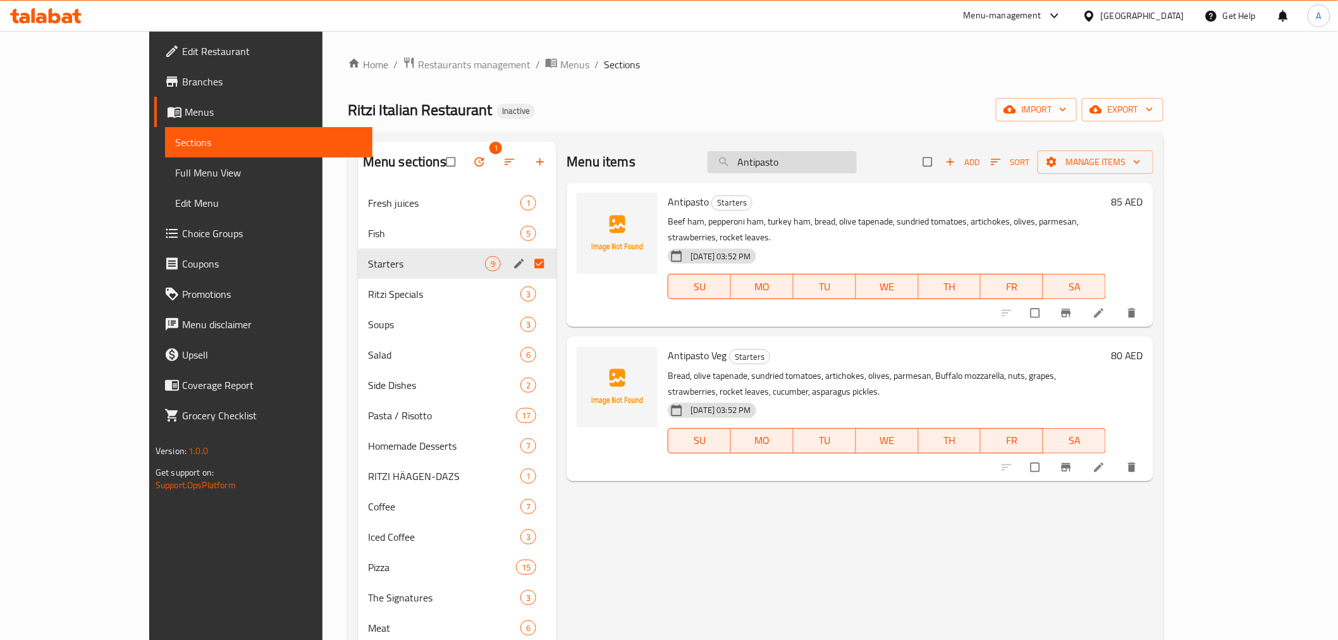
click at [856, 158] on input "Antipasto" at bounding box center [782, 162] width 149 height 22
click at [1138, 307] on icon "delete" at bounding box center [1132, 313] width 13 height 13
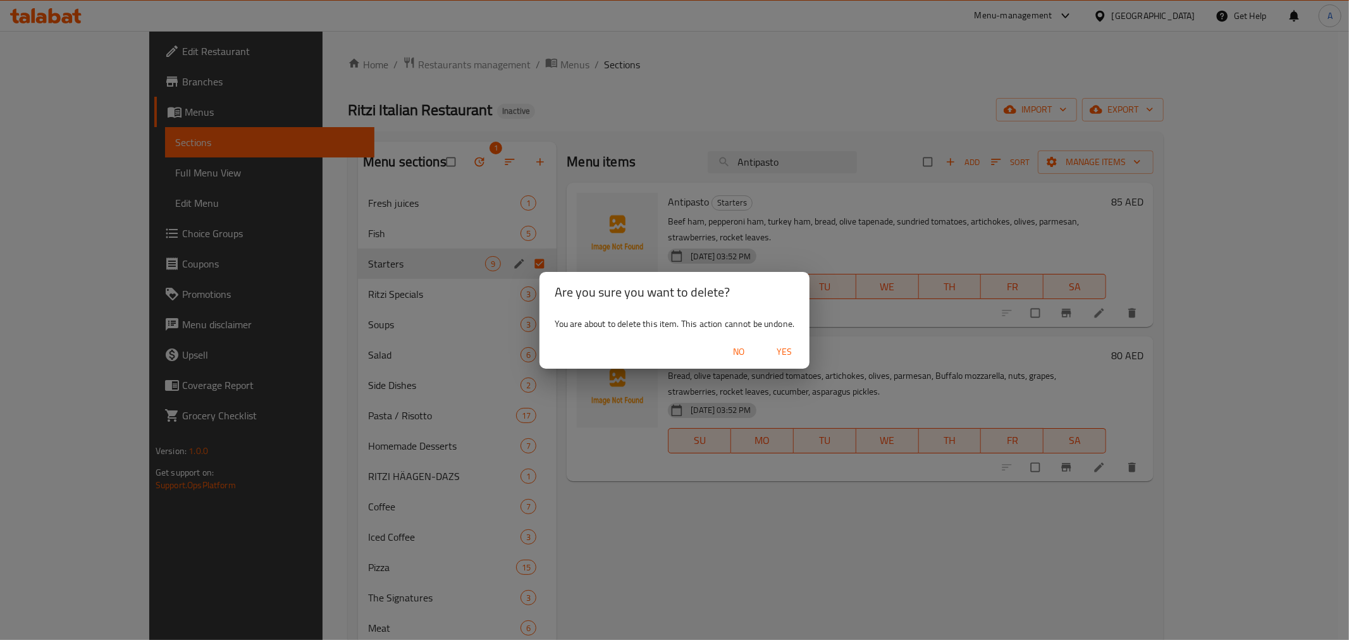
click at [786, 357] on span "Yes" at bounding box center [784, 352] width 30 height 16
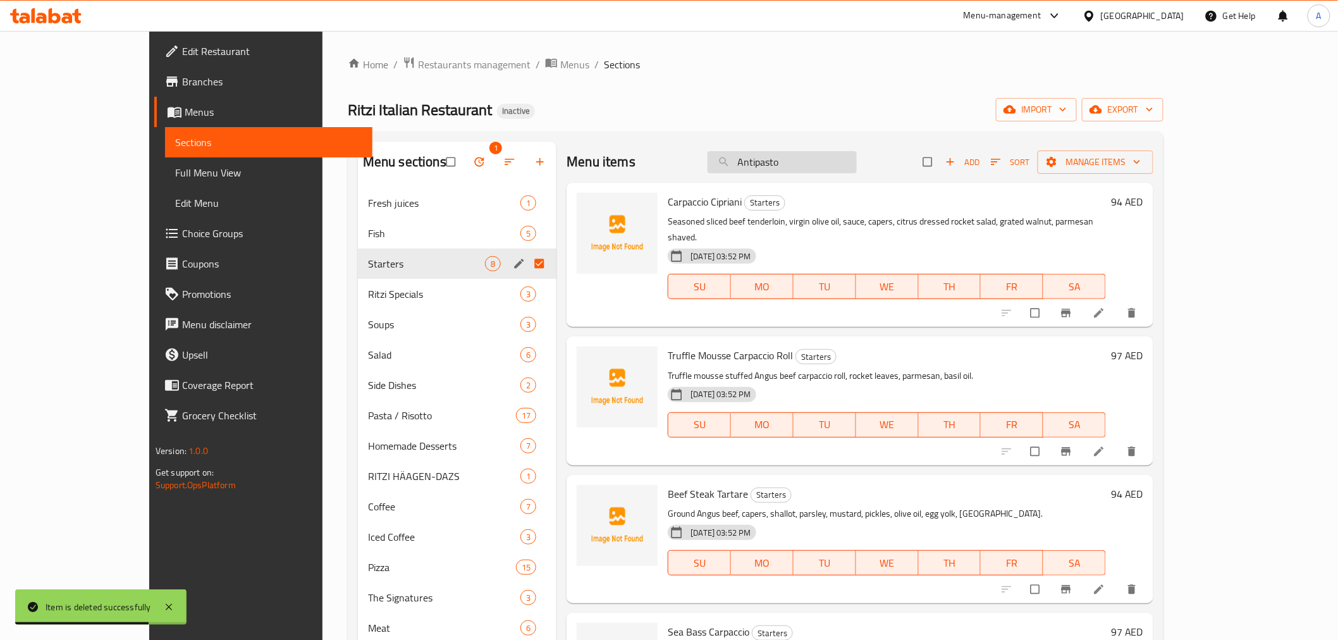
click at [857, 166] on input "Antipasto" at bounding box center [782, 162] width 149 height 22
paste input "Veg"
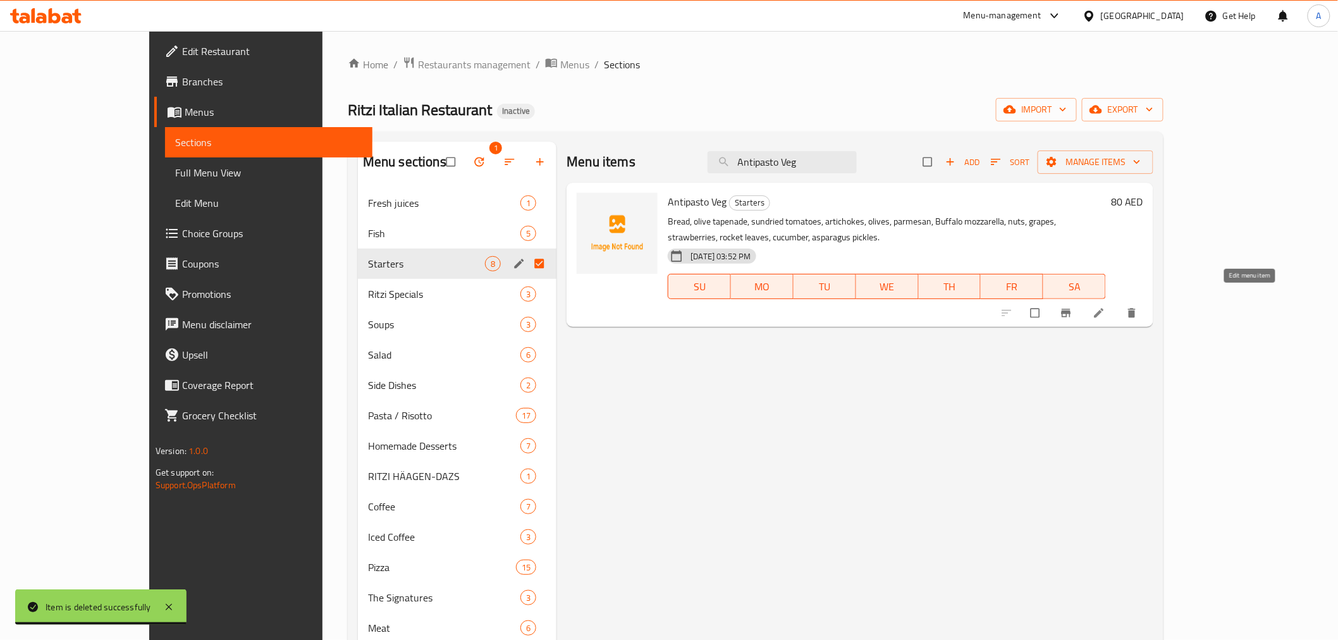
type input "Antipasto Veg"
click at [1106, 307] on icon at bounding box center [1099, 313] width 13 height 13
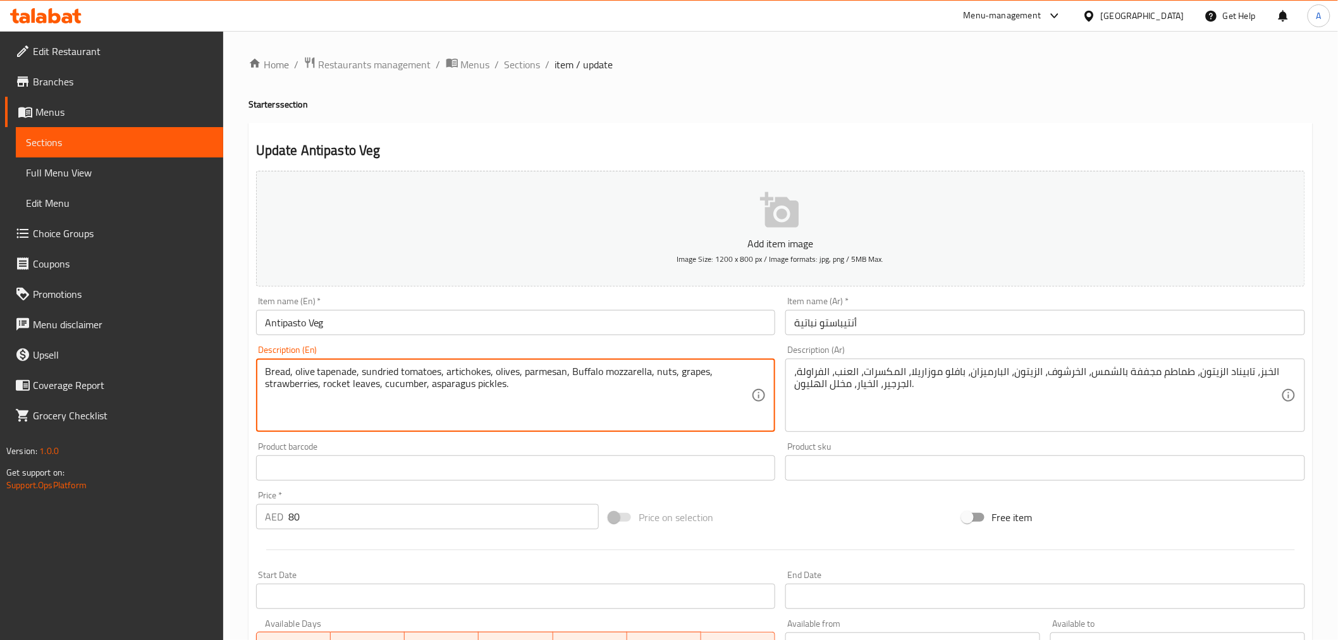
click at [437, 378] on textarea "Bread, olive tapenade, sundried tomatoes, artichokes, olives, parmesan, Buffalo…" at bounding box center [508, 396] width 487 height 60
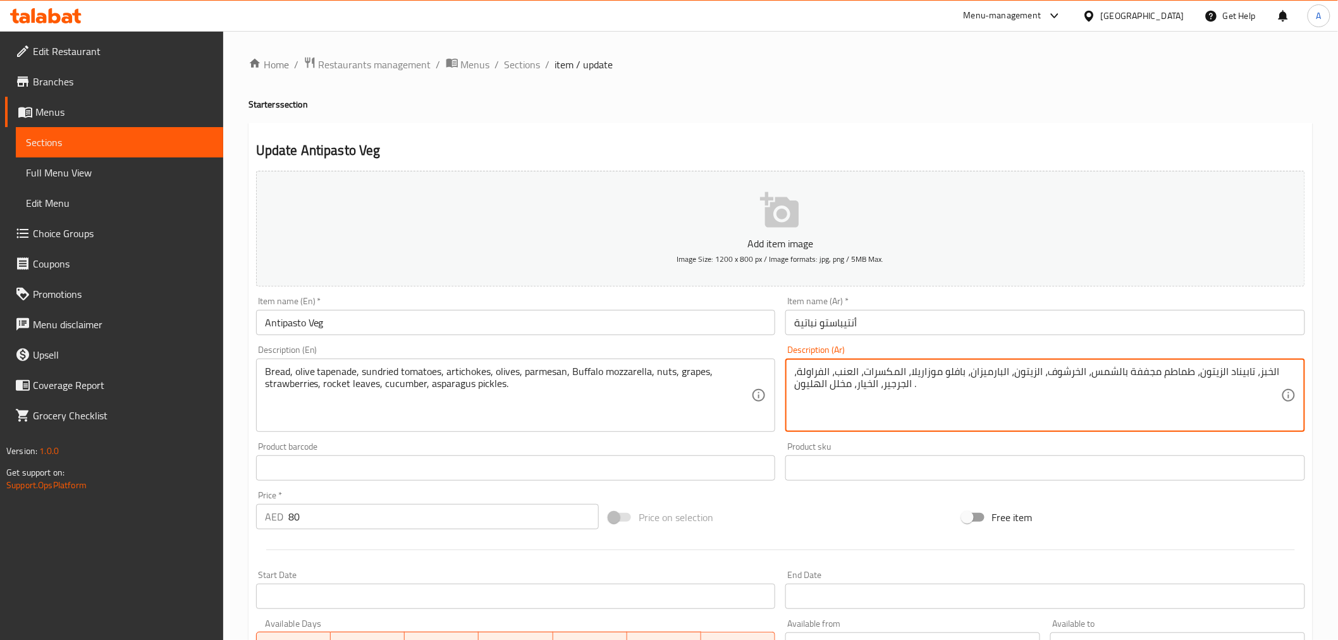
paste textarea "أوراق"
click at [901, 385] on textarea "الخبز، تابيناد الزيتون، طماطم مجففة بالشمس، الخرشوف، الزيتون، البارميزان، بافلو…" at bounding box center [1037, 396] width 487 height 60
click at [898, 386] on textarea "الخبز، تابيناد الزيتون، طماطم مجففة بالشمس، الخرشوف، الزيتون، البارميزان، بافلو…" at bounding box center [1037, 396] width 487 height 60
paste textarea "وراق"
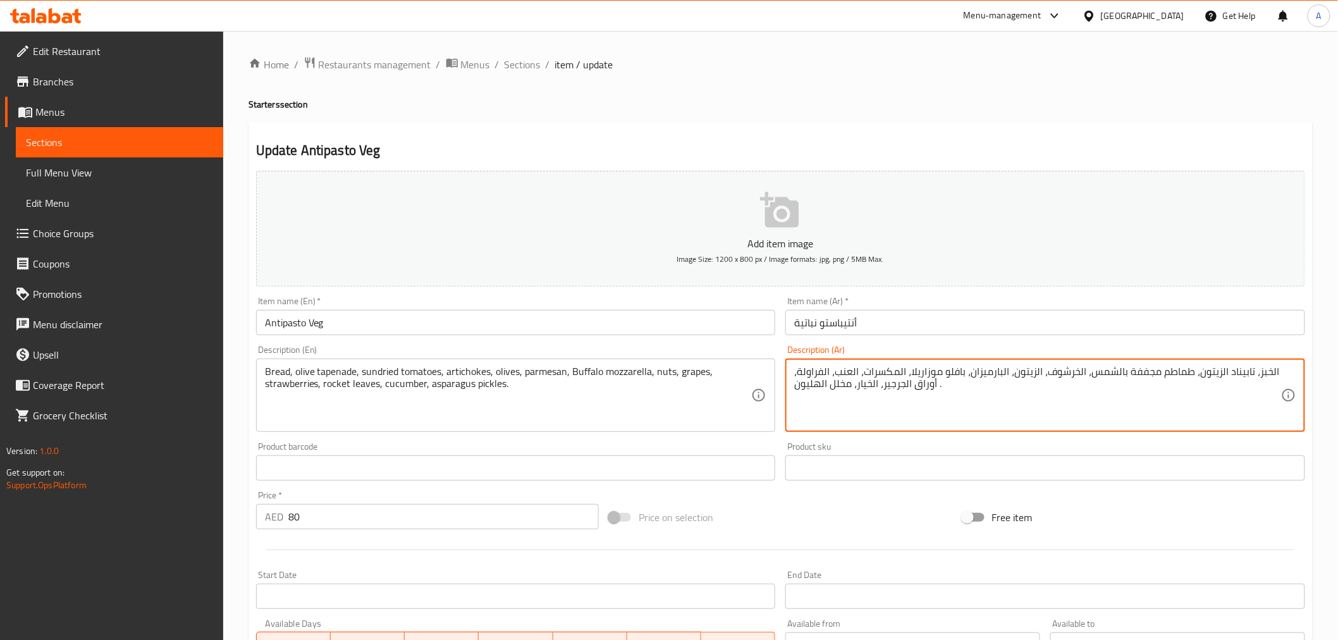
type textarea "الخبز، تابيناد الزيتون، طماطم مجففة بالشمس، الخرشوف، الزيتون، البارميزان، بافلو…"
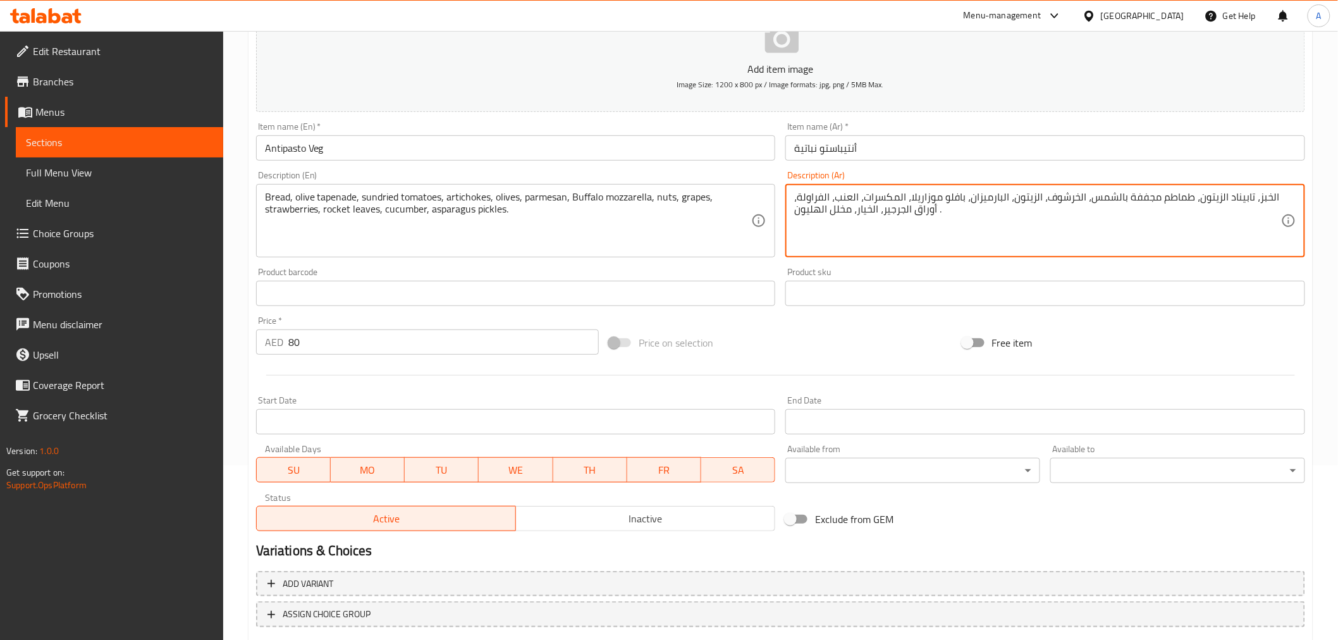
scroll to position [226, 0]
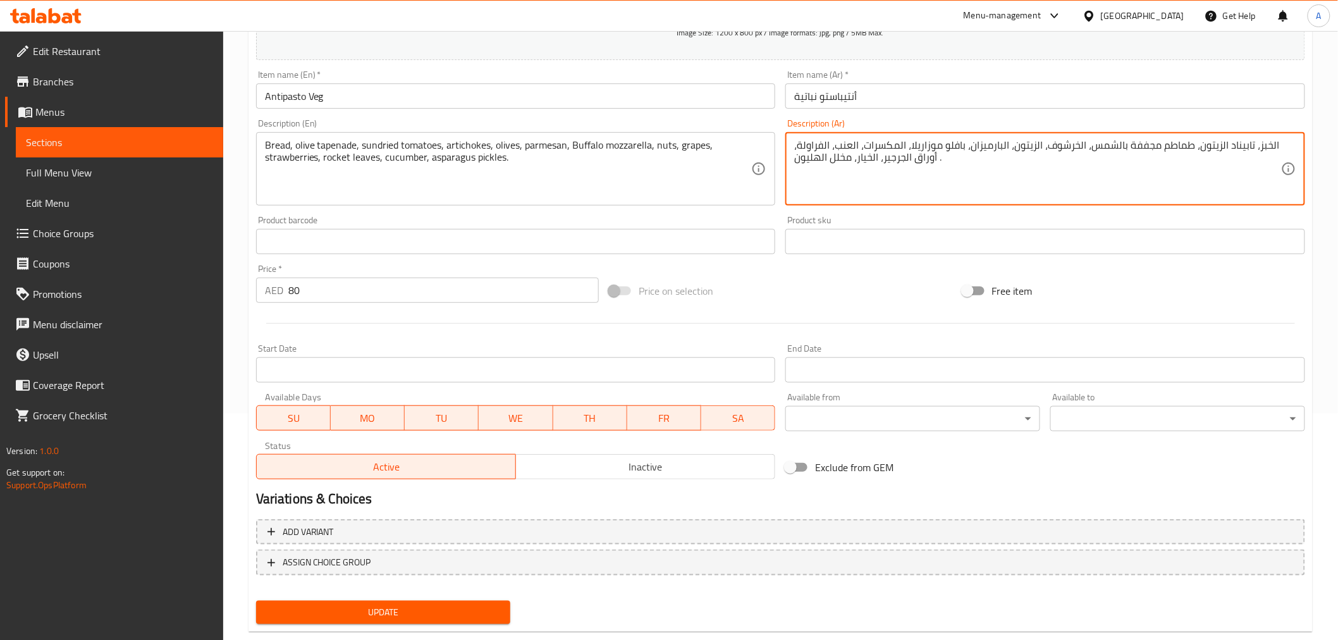
click at [433, 605] on span "Update" at bounding box center [383, 613] width 235 height 16
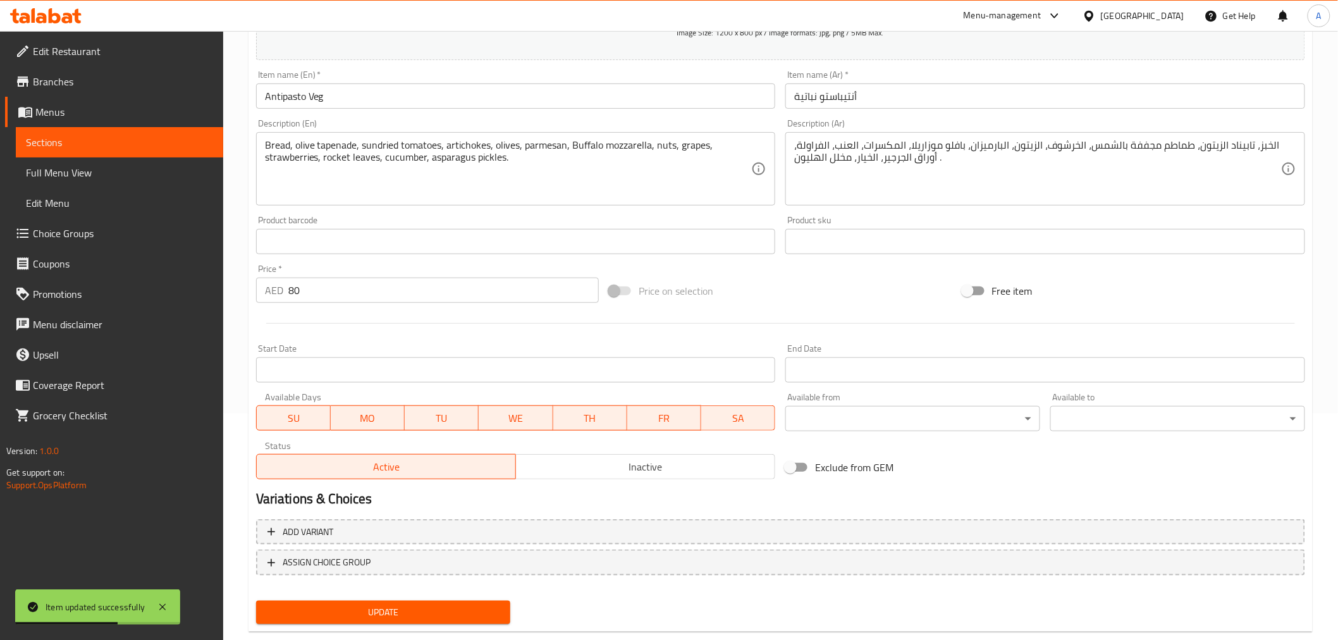
scroll to position [0, 0]
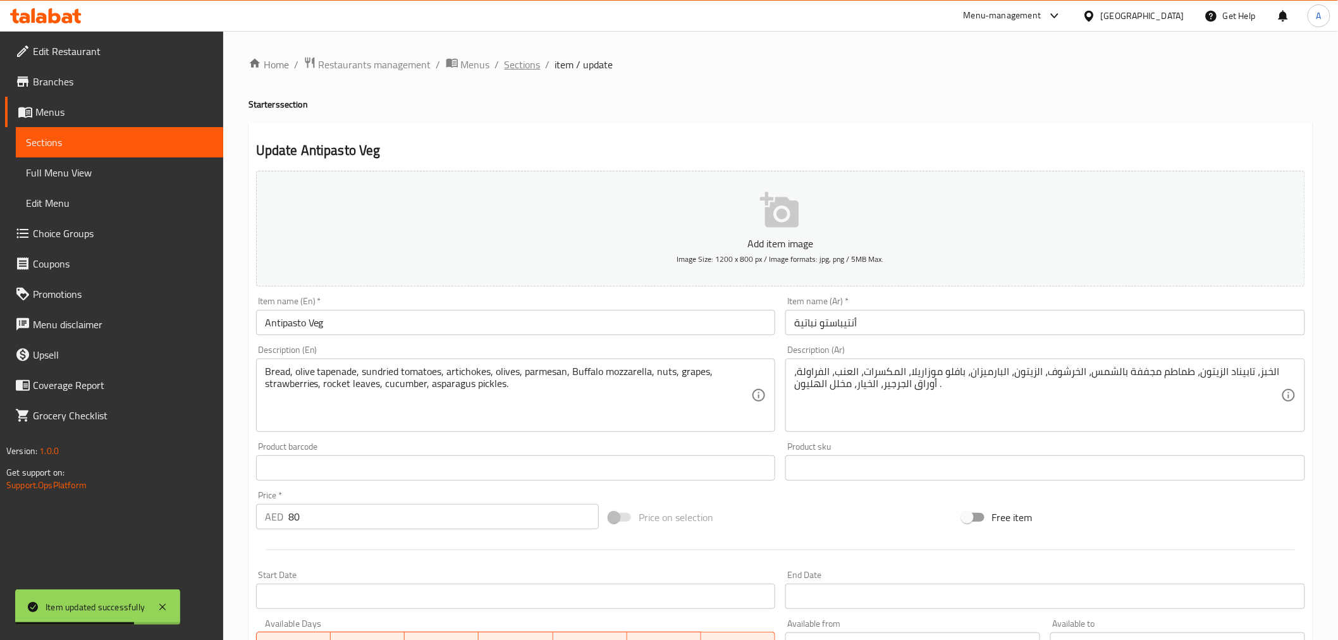
click at [532, 71] on span "Sections" at bounding box center [523, 64] width 36 height 15
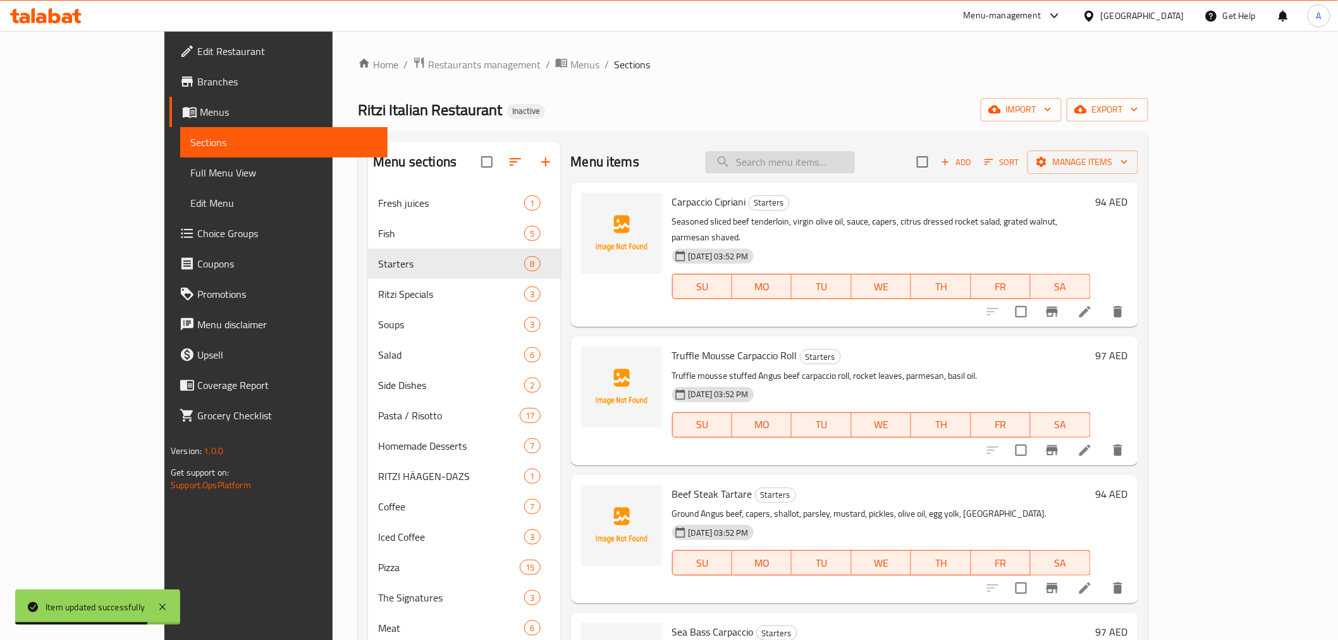
drag, startPoint x: 940, startPoint y: 159, endPoint x: 894, endPoint y: 159, distance: 46.2
click at [928, 159] on div "Menu items Add Sort Manage items" at bounding box center [854, 162] width 567 height 41
click at [855, 159] on input "search" at bounding box center [780, 162] width 149 height 22
paste input "Zuppa Toscana Soup"
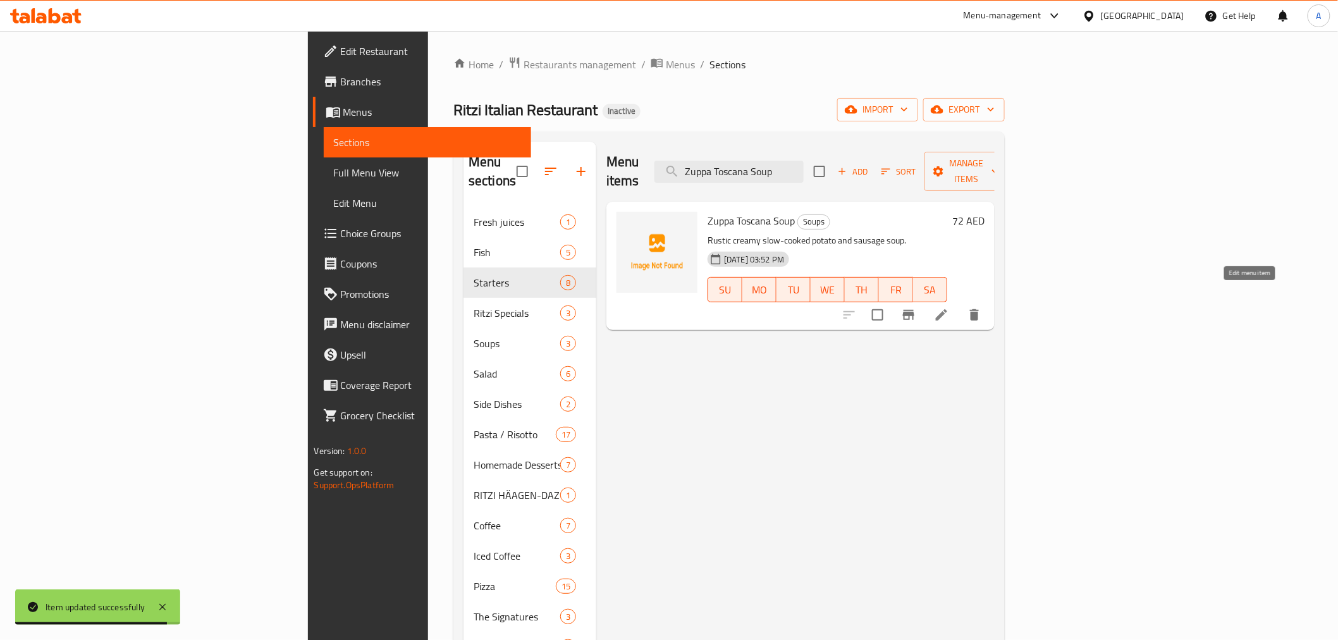
type input "Zuppa Toscana Soup"
click at [949, 307] on icon at bounding box center [941, 314] width 15 height 15
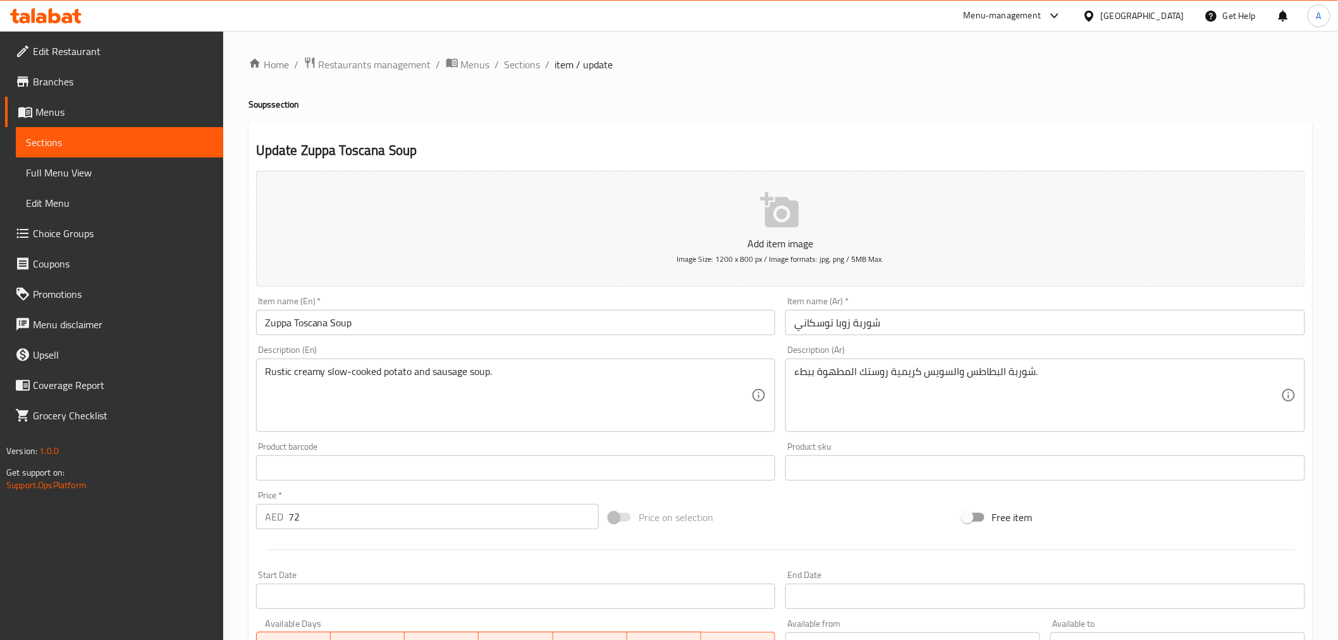
click at [817, 332] on input "شوربة زوبا توسكاني" at bounding box center [1046, 322] width 520 height 25
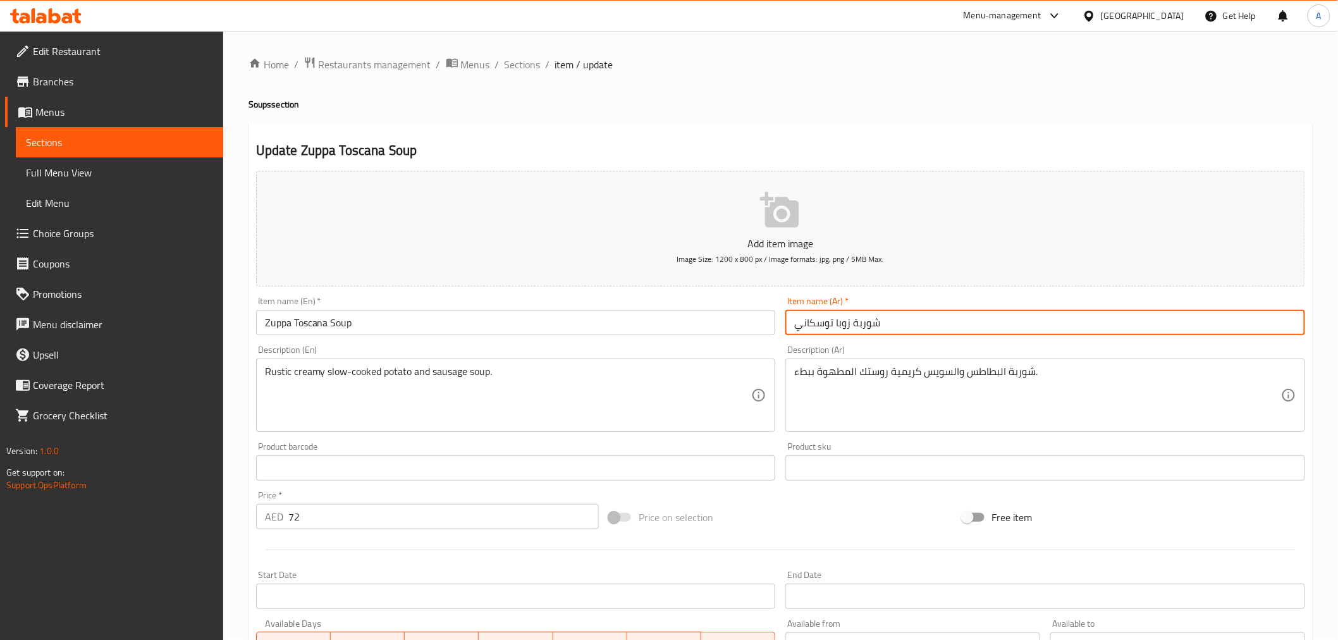
click at [817, 332] on input "شوربة زوبا توسكاني" at bounding box center [1046, 322] width 520 height 25
paste input "ا"
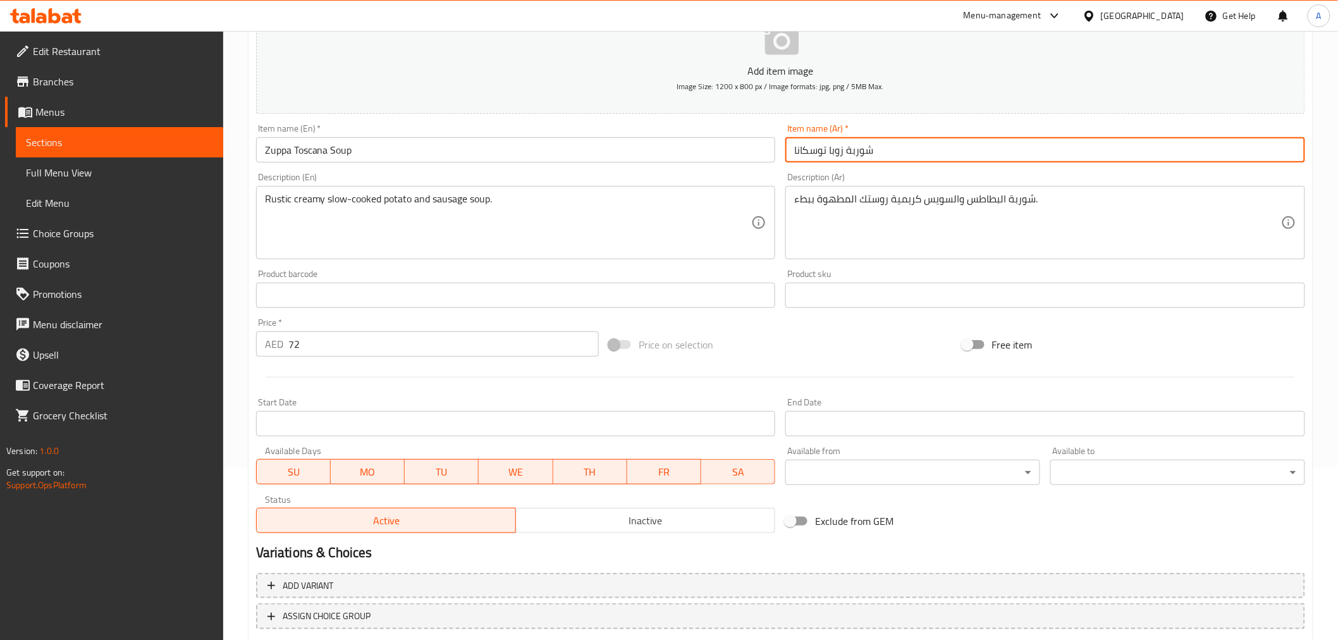
scroll to position [229, 0]
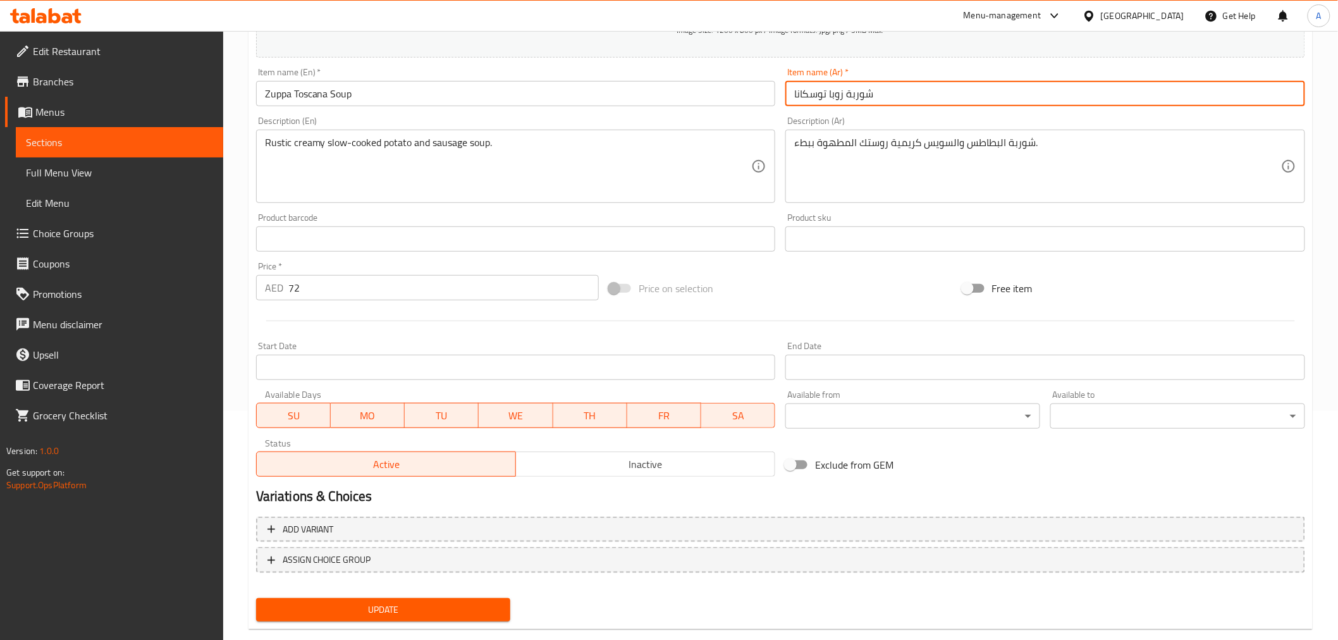
type input "شوربة زوبا توسكانا"
click at [364, 616] on button "Update" at bounding box center [383, 609] width 255 height 23
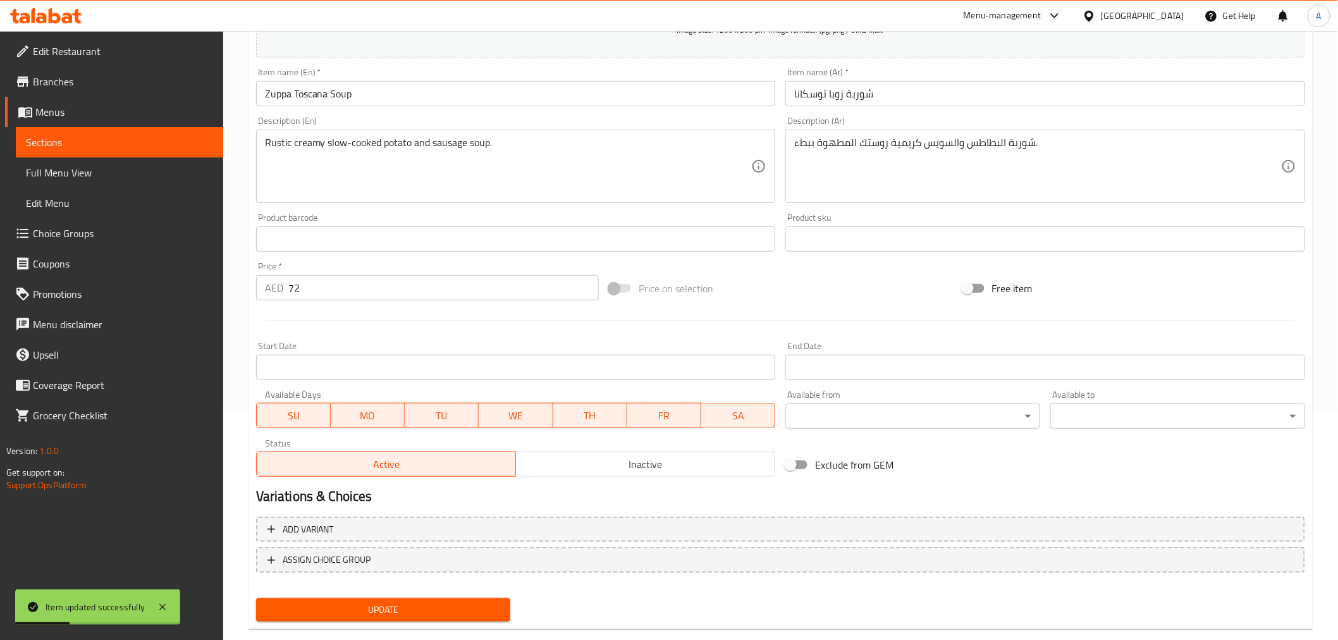
scroll to position [204, 0]
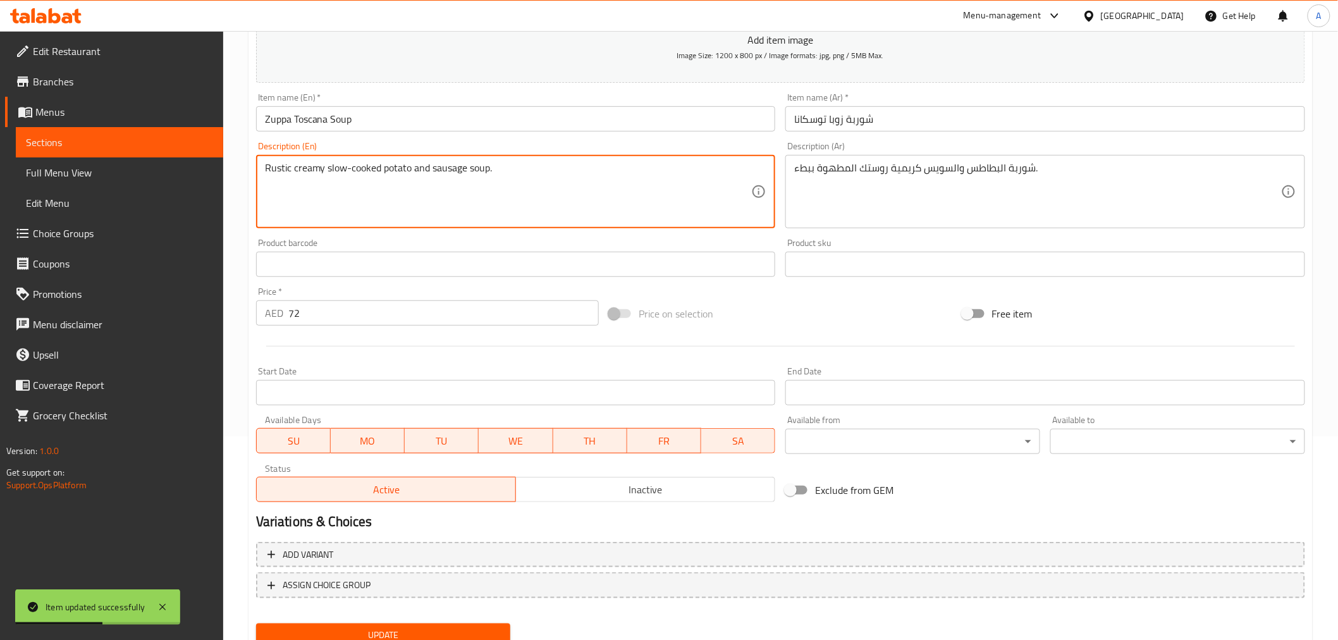
click at [639, 178] on textarea "Rustic creamy slow-cooked potato and sausage soup." at bounding box center [508, 192] width 487 height 60
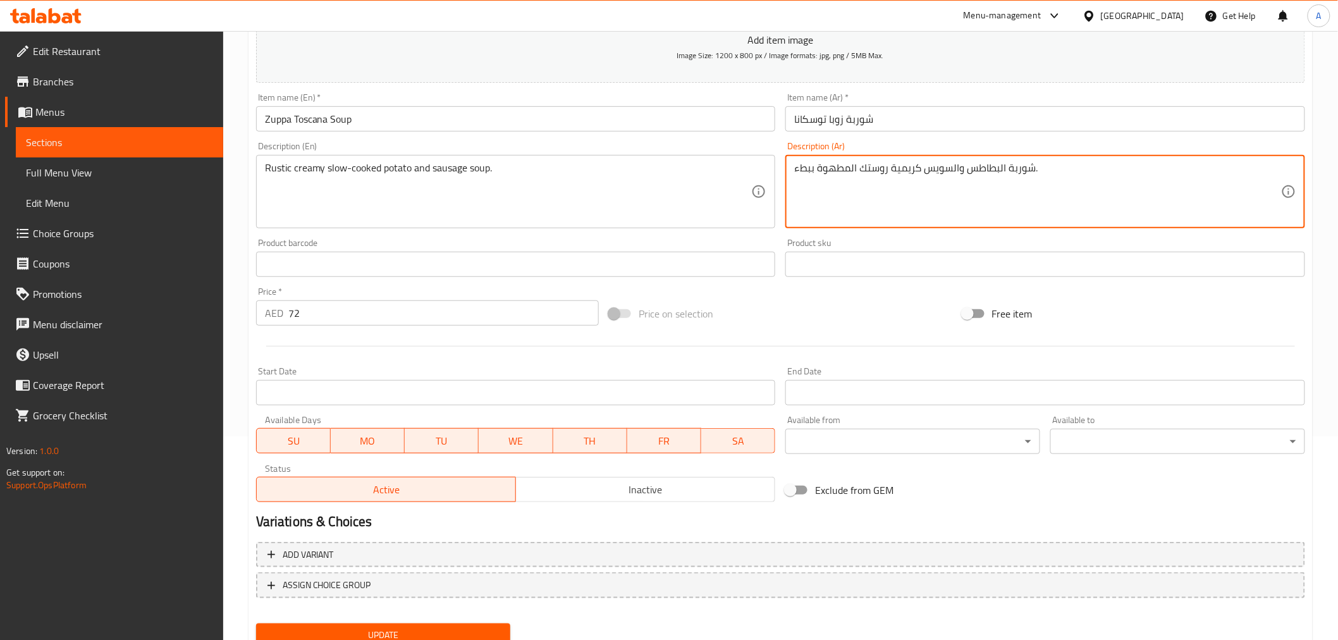
drag, startPoint x: 927, startPoint y: 172, endPoint x: 958, endPoint y: 188, distance: 35.1
paste textarea "جق"
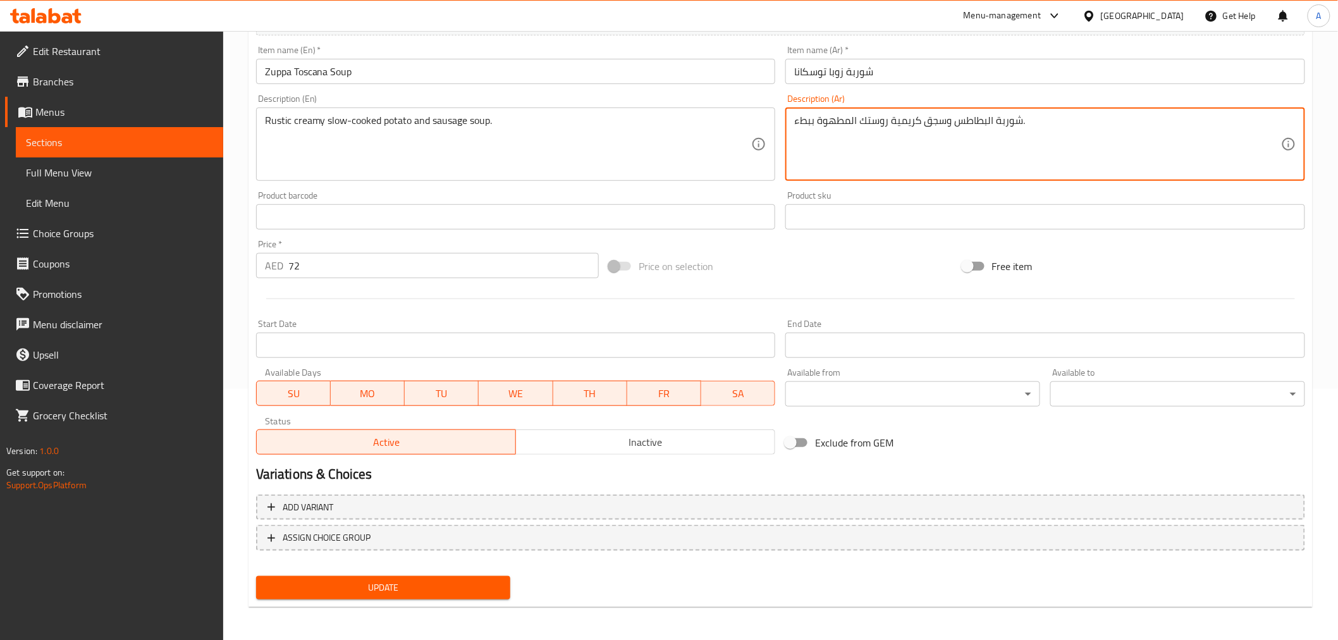
type textarea "شوربة البطاطس وسجق كريمية روستك المطهوة ببطء."
click at [402, 581] on span "Update" at bounding box center [383, 588] width 235 height 16
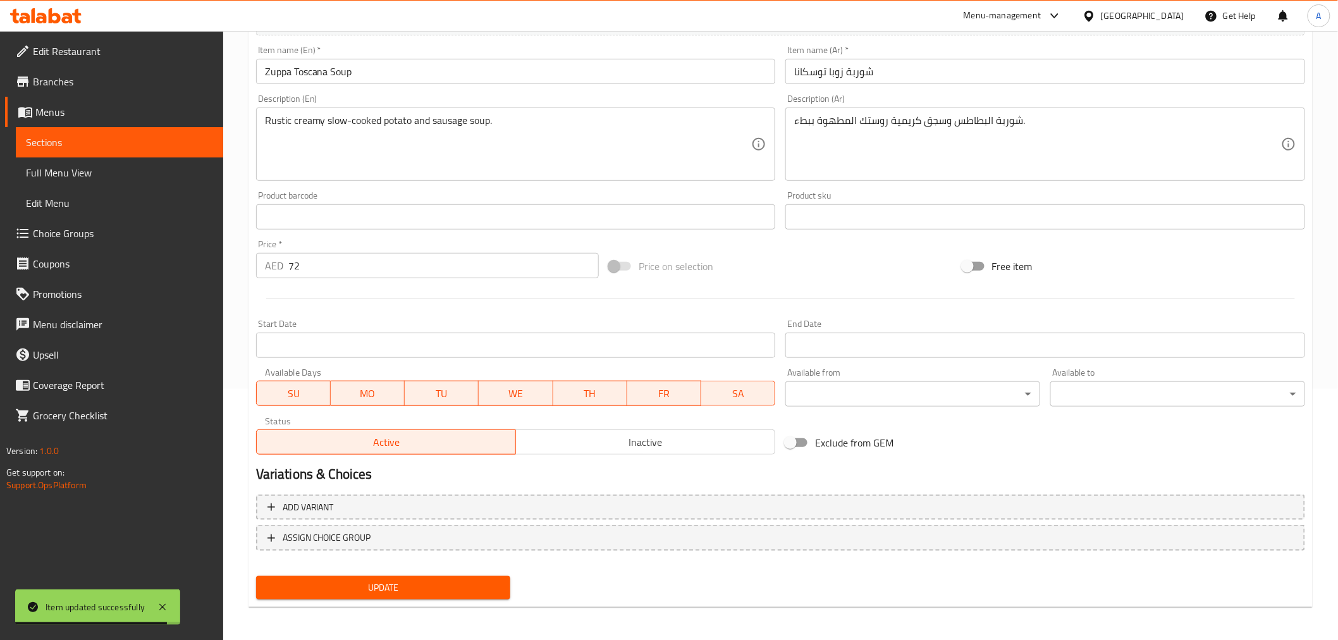
scroll to position [0, 0]
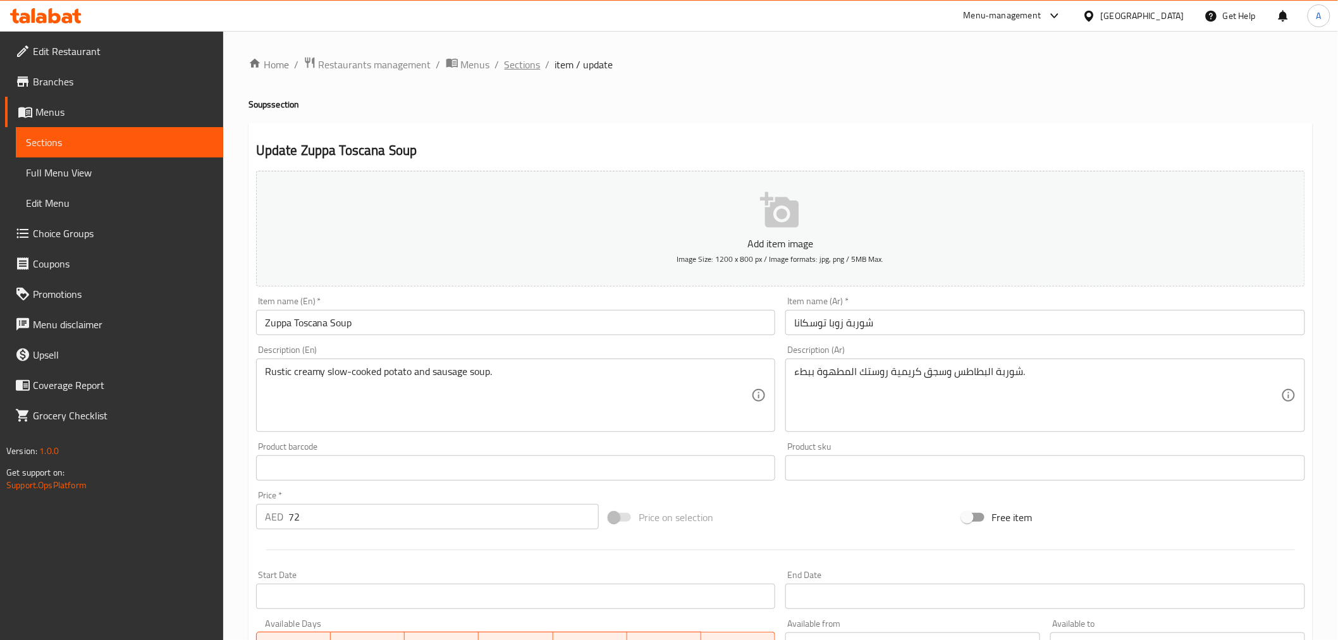
click at [522, 68] on span "Sections" at bounding box center [523, 64] width 36 height 15
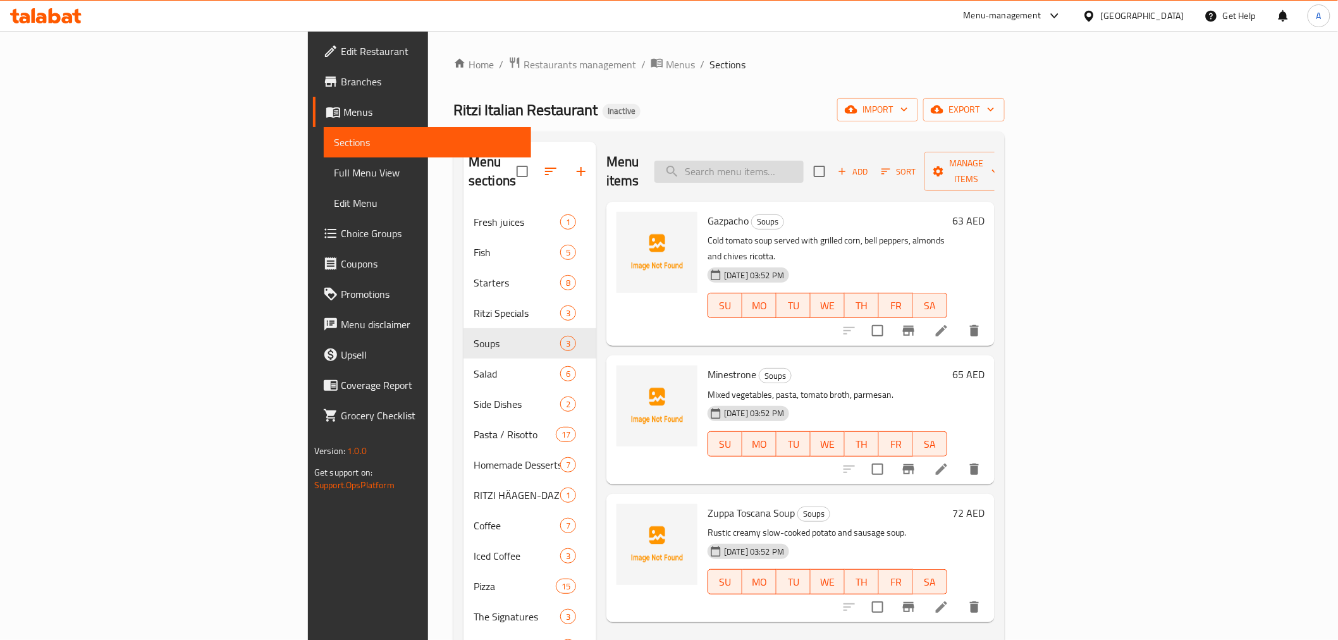
click at [789, 163] on input "search" at bounding box center [729, 172] width 149 height 22
paste input "Grilled Peach & Berries Burrata Salad"
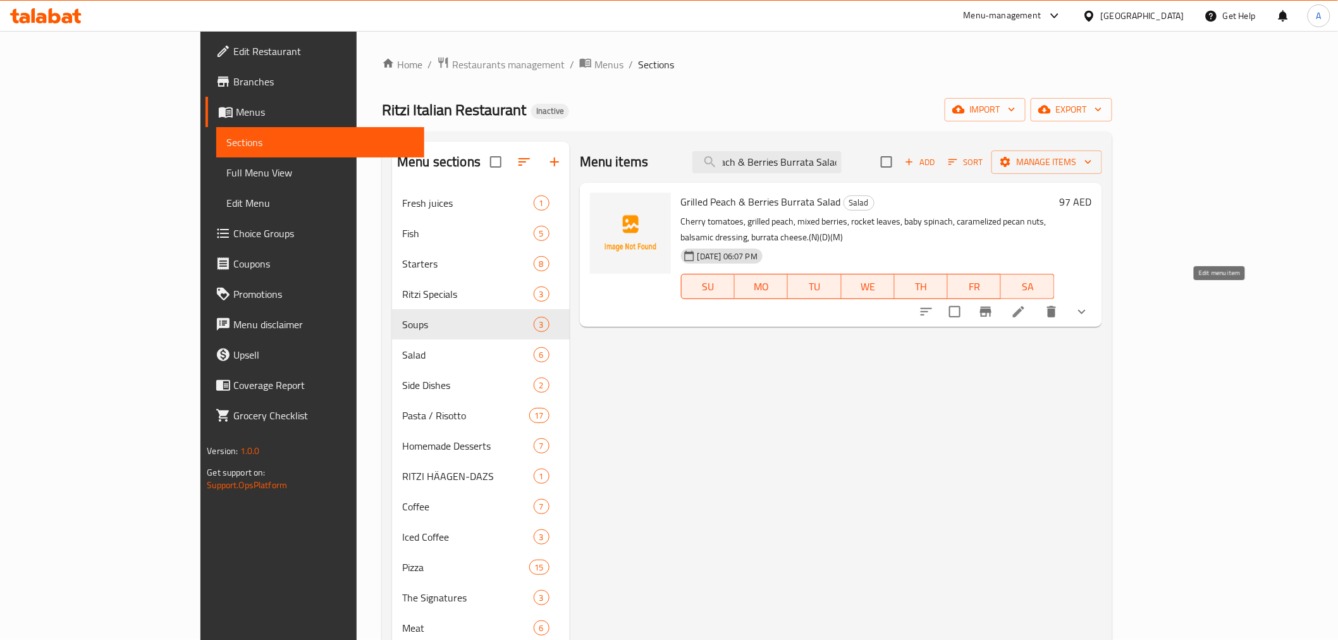
type input "Grilled Peach & Berries Burrata Salad"
click at [1026, 304] on icon at bounding box center [1018, 311] width 15 height 15
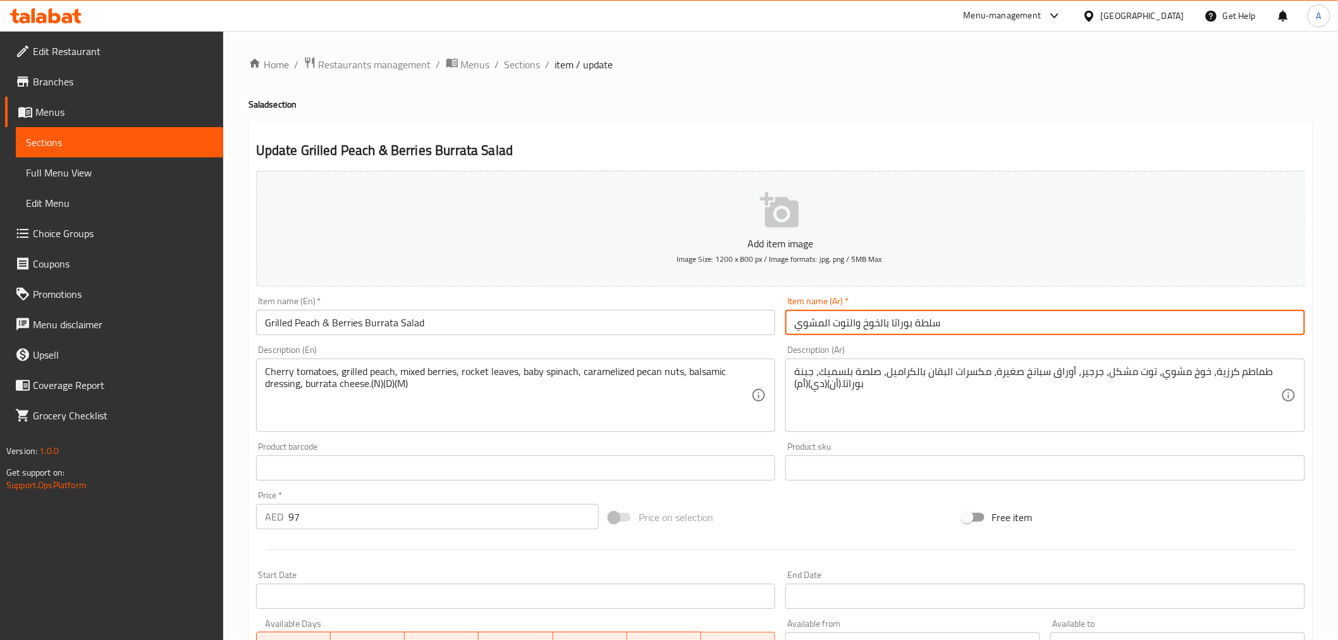
click at [808, 326] on input "سلطة بوراتا بالخوخ والتوت المشوي" at bounding box center [1046, 322] width 520 height 25
click at [825, 323] on input "سلطة بوراتا بالخوخ والتوت" at bounding box center [1046, 322] width 520 height 25
paste input "المشوي"
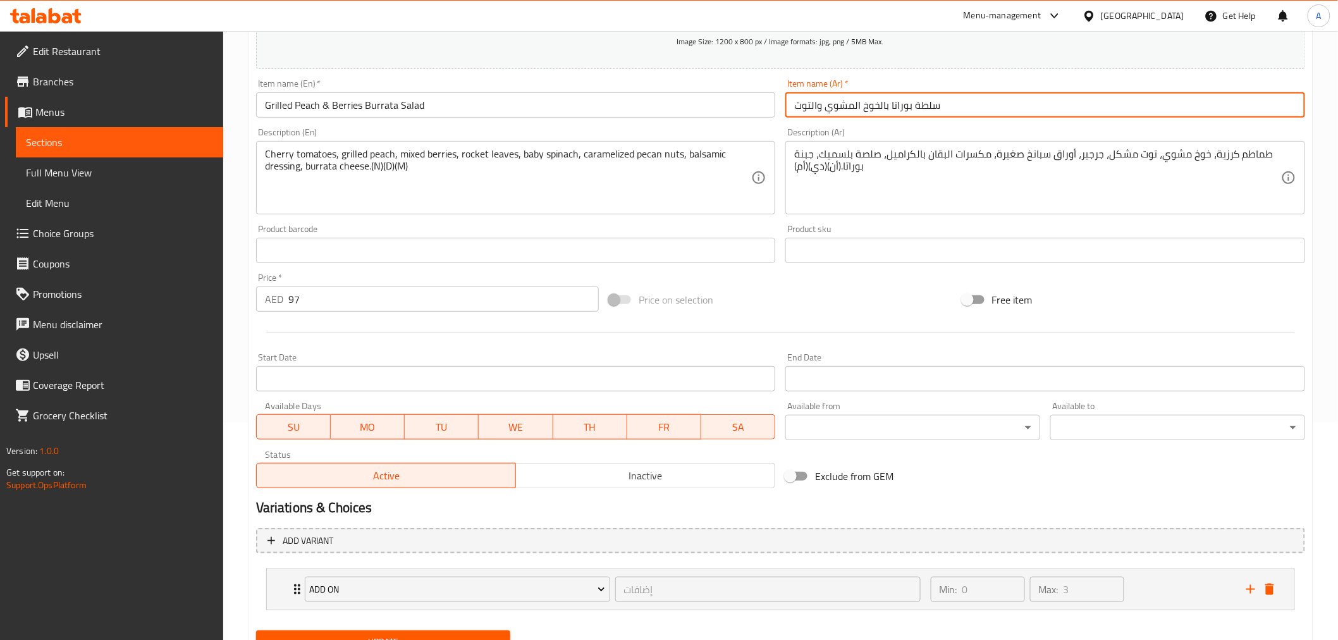
scroll to position [222, 0]
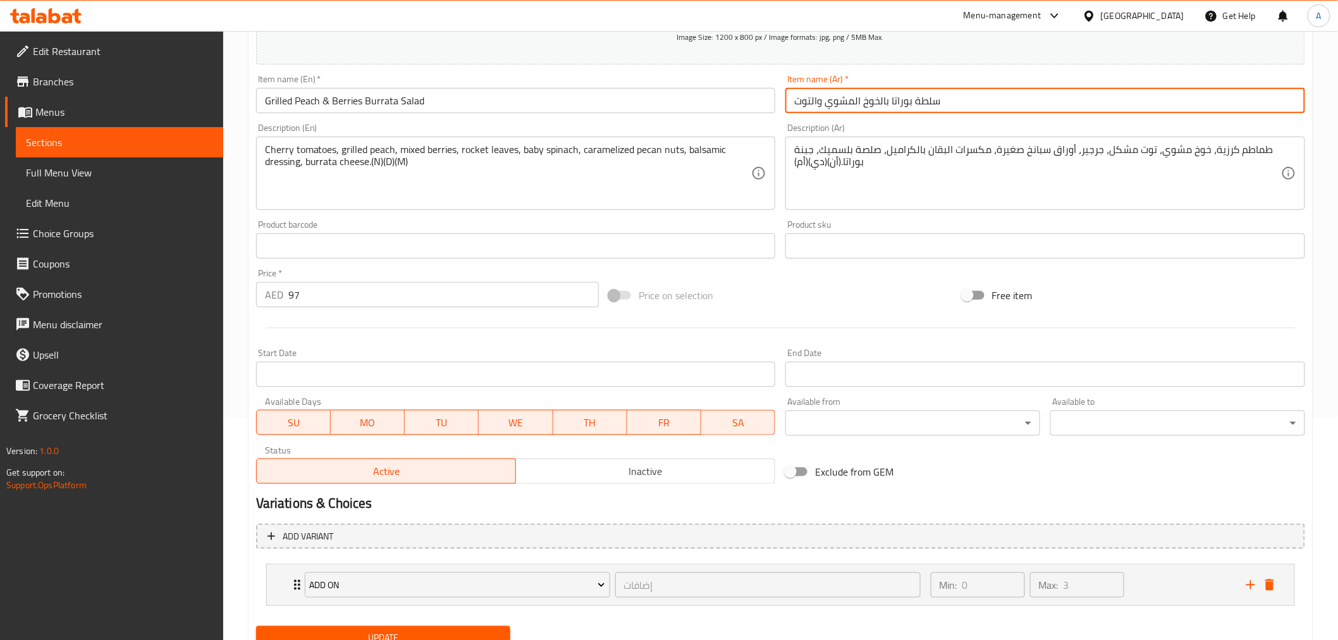
type input "سلطة بوراتا بالخوخ المشوي والتوت"
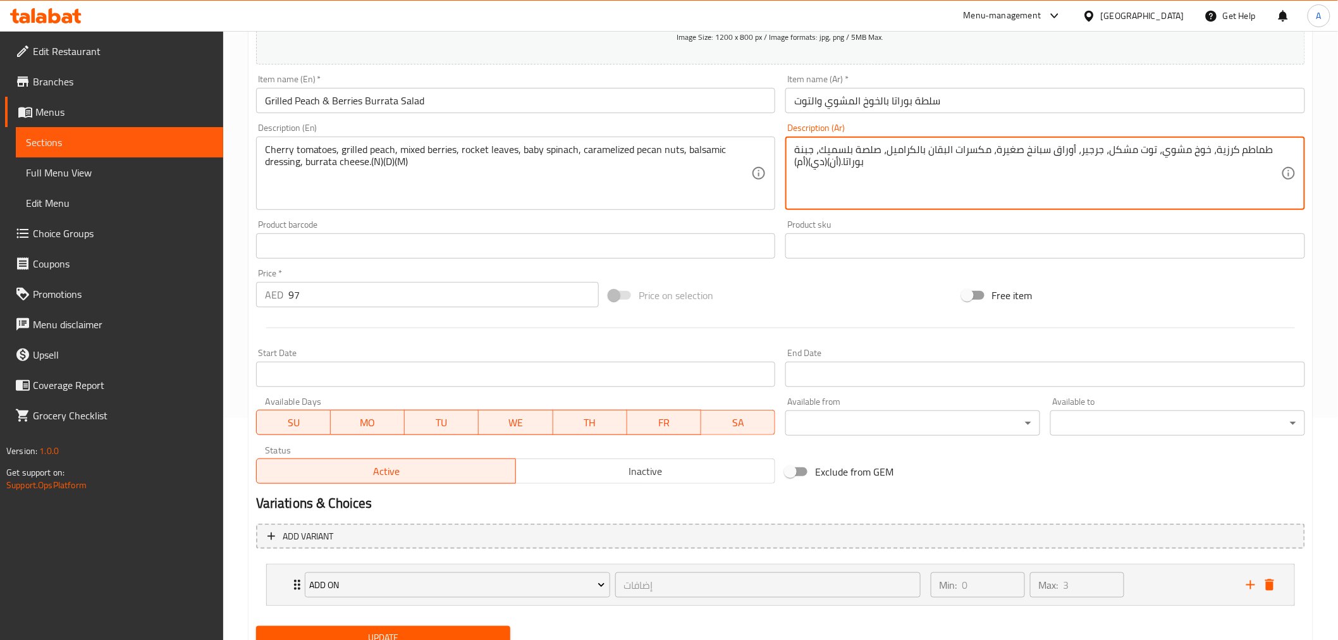
click at [1012, 154] on textarea "طماطم كرزية، خوخ مشوي، توت مشكل، جرجير، أوراق سبانخ صغيرة، مكسرات البقان بالكرا…" at bounding box center [1037, 174] width 487 height 60
click at [1013, 158] on textarea "طماطم كرزية، خوخ مشوي، توت مشكل، جرجير، أوراق سبانخ صغيرة، مكسرات البقان بالكرا…" at bounding box center [1037, 174] width 487 height 60
drag, startPoint x: 995, startPoint y: 155, endPoint x: 1075, endPoint y: 144, distance: 81.1
click at [1075, 144] on textarea "طماطم كرزية، خوخ مشوي، توت مشكل، جرجير، أوراق سبانخ صغيرة، مكسرات البقان بالكرا…" at bounding box center [1037, 174] width 487 height 60
click at [985, 146] on textarea "طماطم كرزية، خوخ مشوي، توت مشكل، جرجير، أوراق سبانخ صغيرة، مكسرات البقان بالكرا…" at bounding box center [1037, 174] width 487 height 60
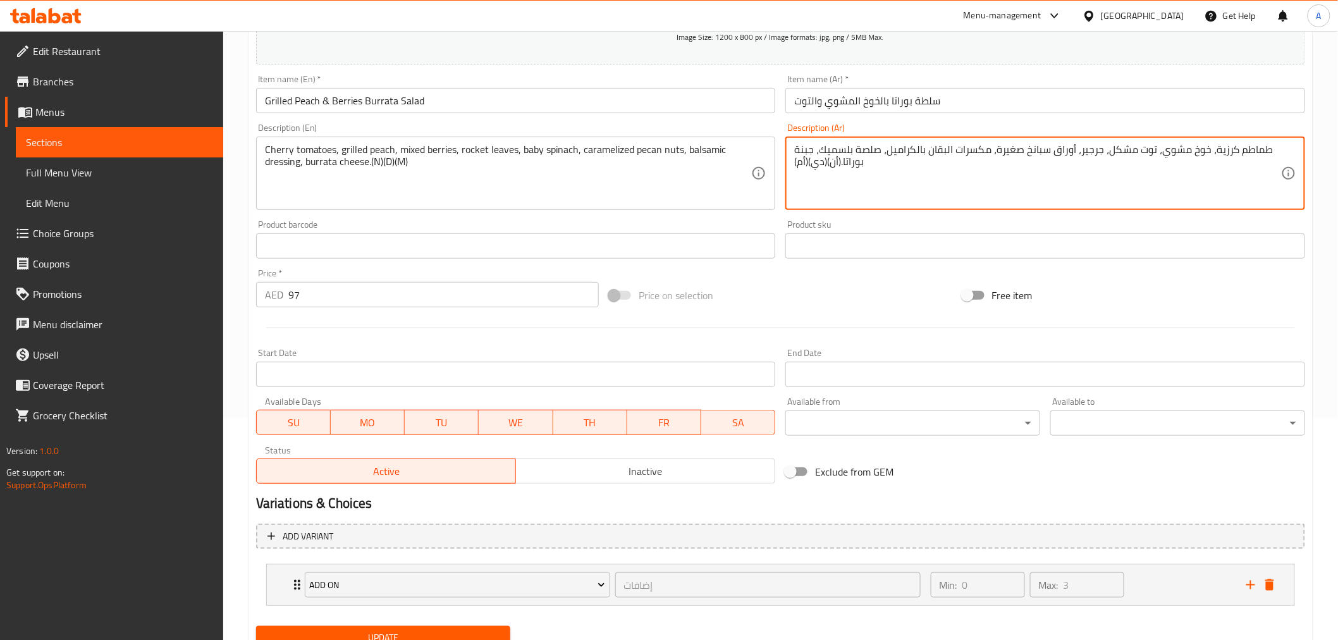
click at [990, 152] on textarea "طماطم كرزية، خوخ مشوي، توت مشكل، جرجير، أوراق سبانخ صغيرة، مكسرات البقان بالكرا…" at bounding box center [1037, 174] width 487 height 60
paste textarea "أوراق سبانخ صغيرة"
click at [1011, 149] on textarea "طماطم كرزية، خوخ مشوي، توت مشكل، جرجير، أوراق سبانخ صغيرة، أوراق سبانخ صغيرة مك…" at bounding box center [1037, 174] width 487 height 60
click at [1004, 144] on textarea "طماطم كرزية، خوخ مشوي، توت مشكل، جرجير، أوراق سبانخ، أوراق سبانخ صغيرة مكسرات ا…" at bounding box center [1037, 174] width 487 height 60
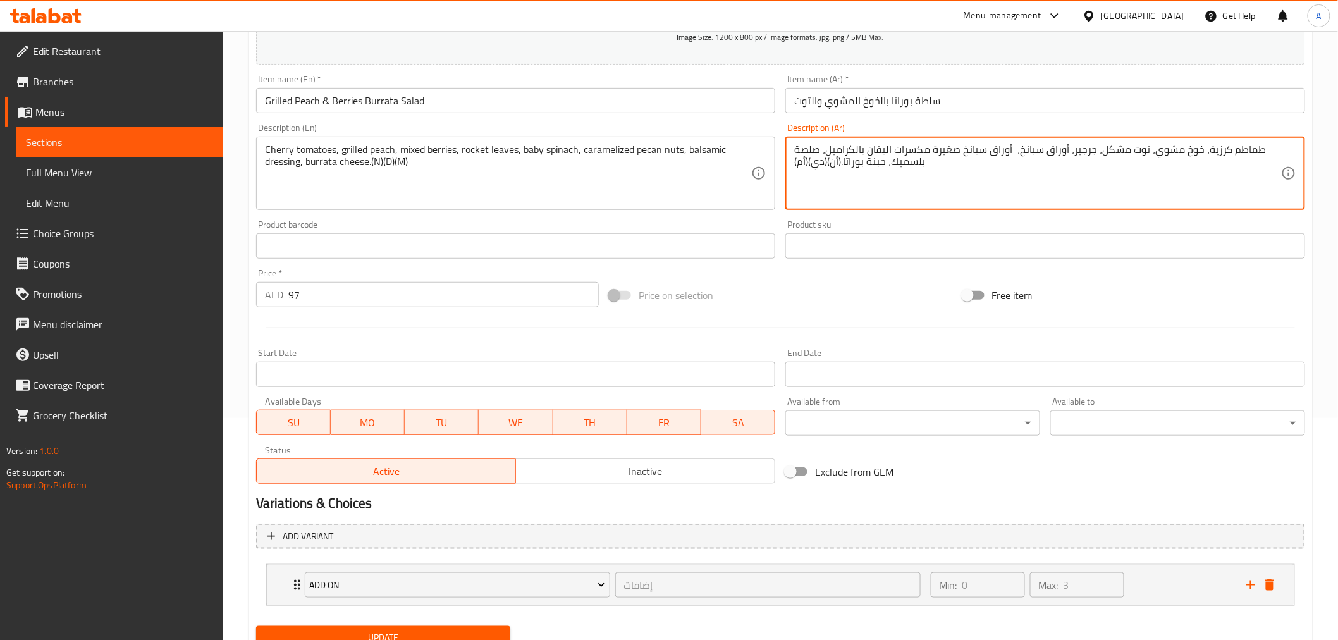
click at [1004, 144] on textarea "طماطم كرزية، خوخ مشوي، توت مشكل، جرجير، أوراق سبانخ، أوراق سبانخ صغيرة مكسرات ا…" at bounding box center [1037, 174] width 487 height 60
click at [608, 169] on textarea "Cherry tomatoes, grilled peach, mixed berries, rocket leaves, baby spinach, car…" at bounding box center [508, 174] width 487 height 60
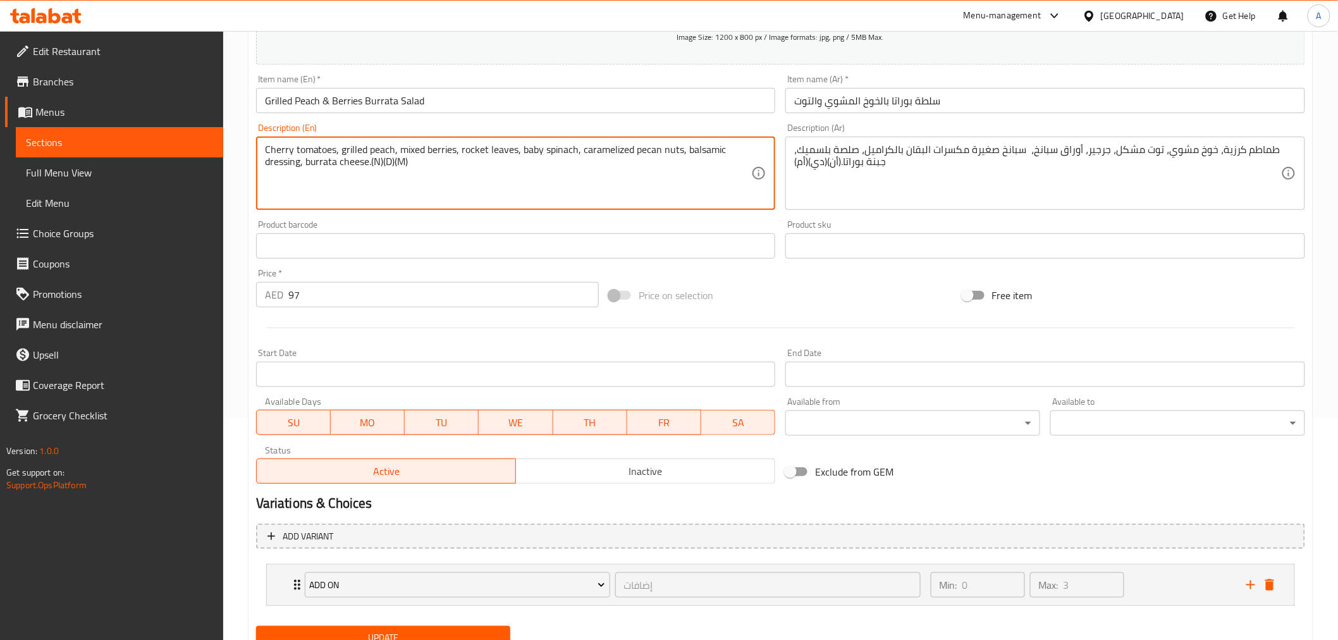
click at [608, 169] on textarea "Cherry tomatoes, grilled peach, mixed berries, rocket leaves, baby spinach, car…" at bounding box center [508, 174] width 487 height 60
click at [1047, 149] on textarea "طماطم كرزية، خوخ مشوي، توت مشكل، جرجير، أوراق سبانخ، سبانخ صغيرة مكسرات البقان …" at bounding box center [1037, 174] width 487 height 60
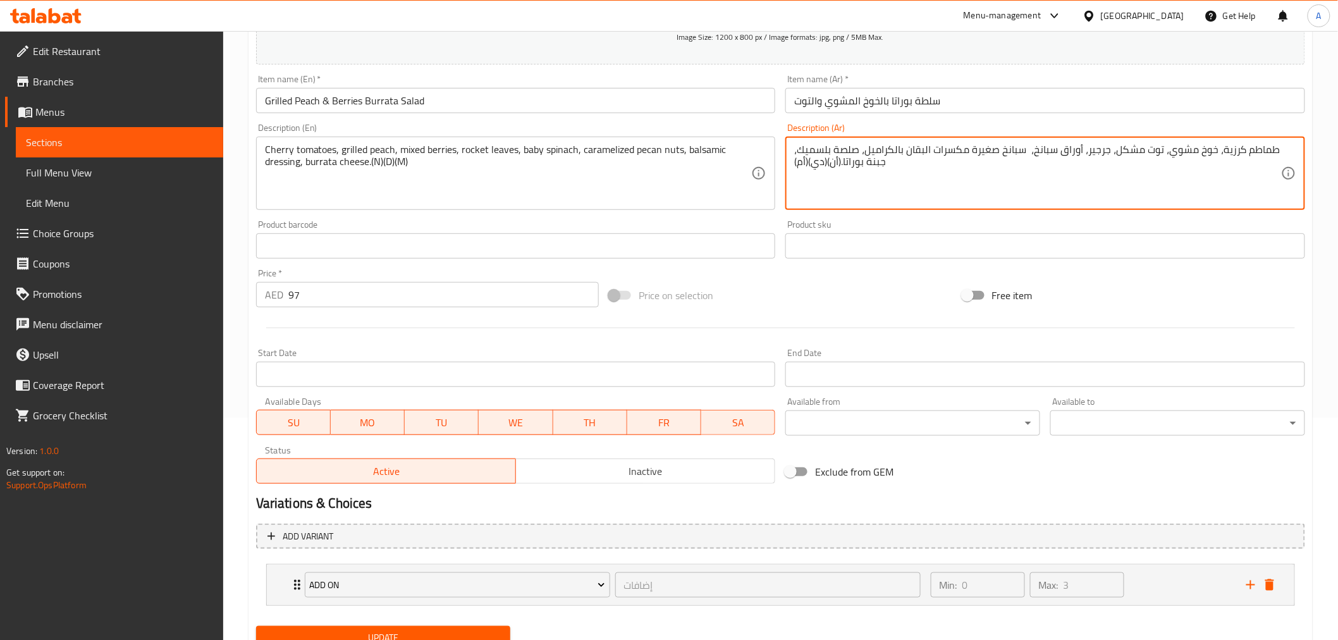
paste textarea "رجير"
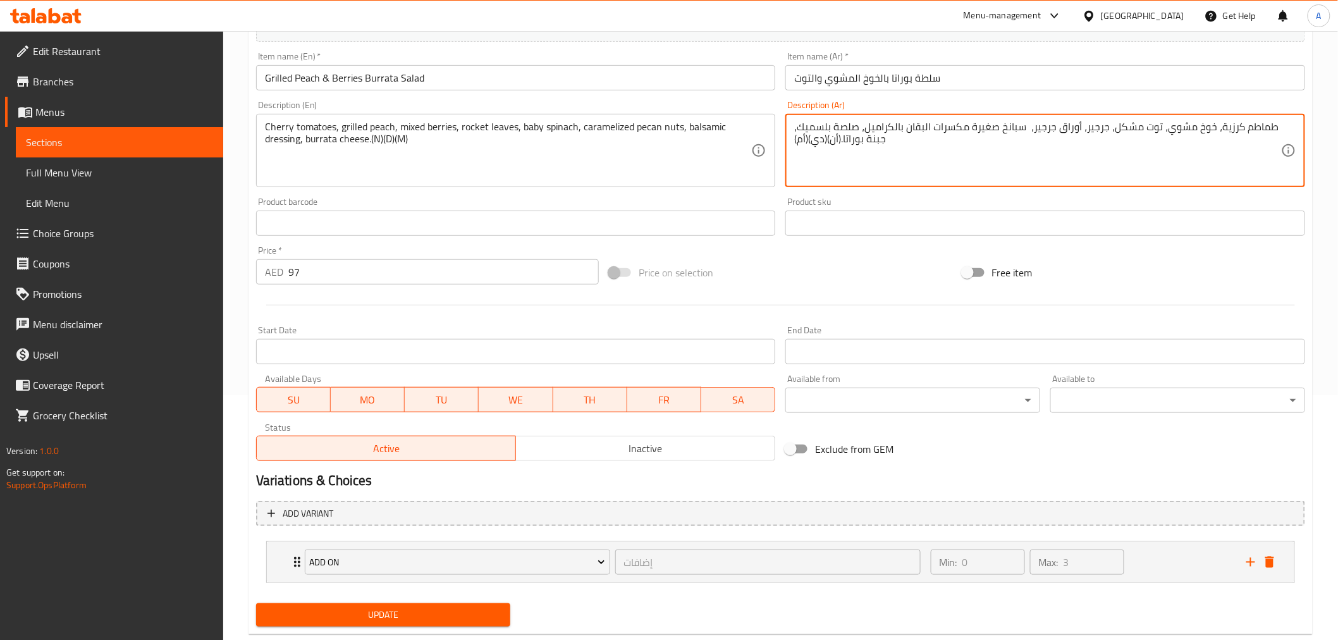
drag, startPoint x: 968, startPoint y: 132, endPoint x: 893, endPoint y: 153, distance: 77.7
click at [893, 153] on textarea "طماطم كرزية، خوخ مشوي، توت مشكل، جرجير، أوراق جرجير، سبانخ صغيرة مكسرات البقان …" at bounding box center [1037, 151] width 487 height 60
paste textarea "جوز البقان بالكراميل، صلصة بلسميك، جبن بوراتا."
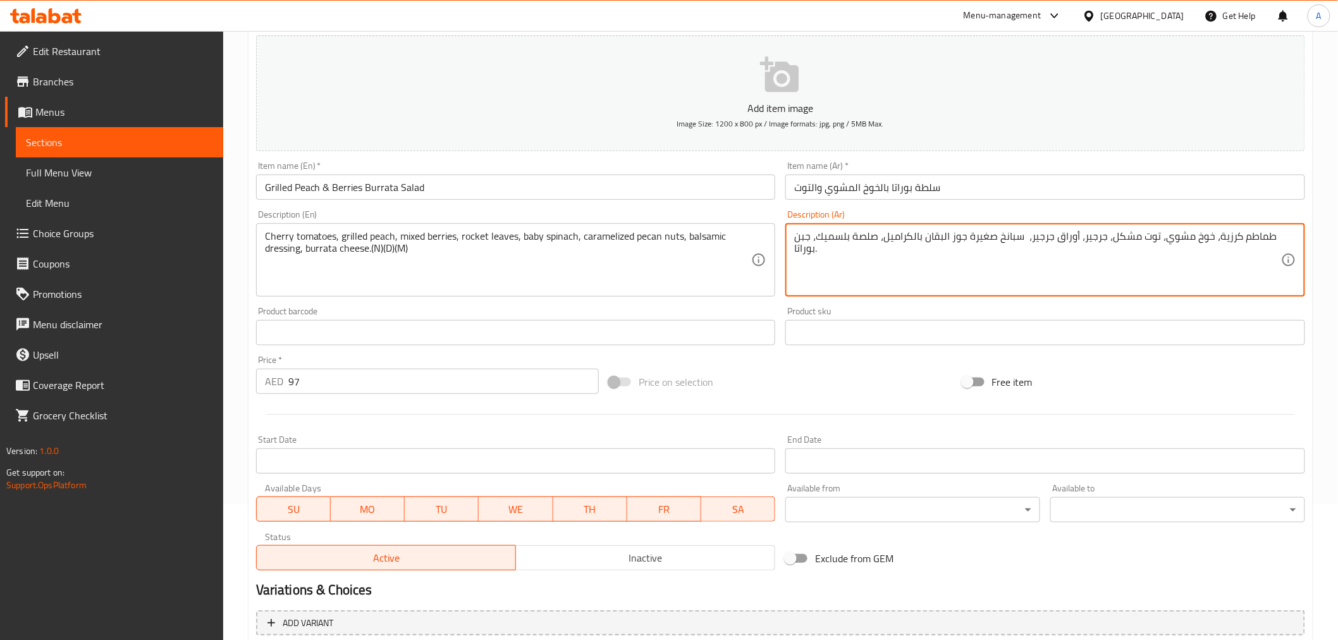
scroll to position [142, 0]
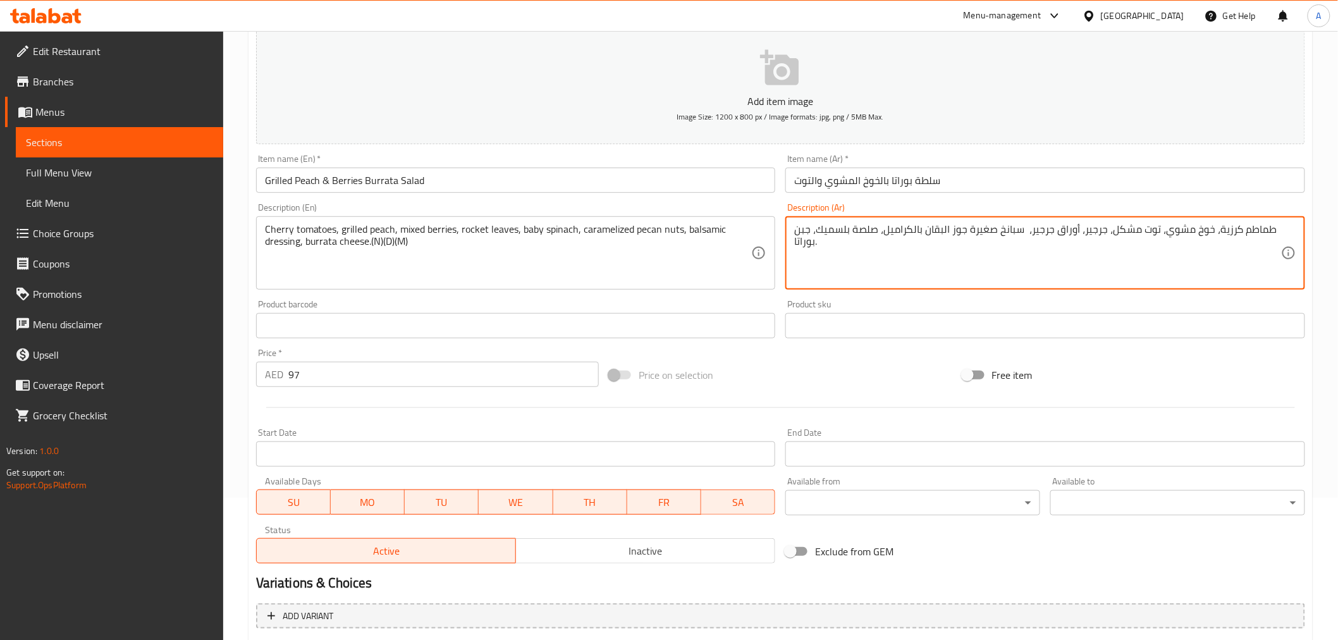
click at [1293, 234] on div "طماطم كرزية، خوخ مشوي، توت مشكل، جرجير، أوراق جرجير، سبانخ صغيرة جوز البقان بال…" at bounding box center [1046, 252] width 520 height 73
paste textarea "(أن)(دي)(أم)"
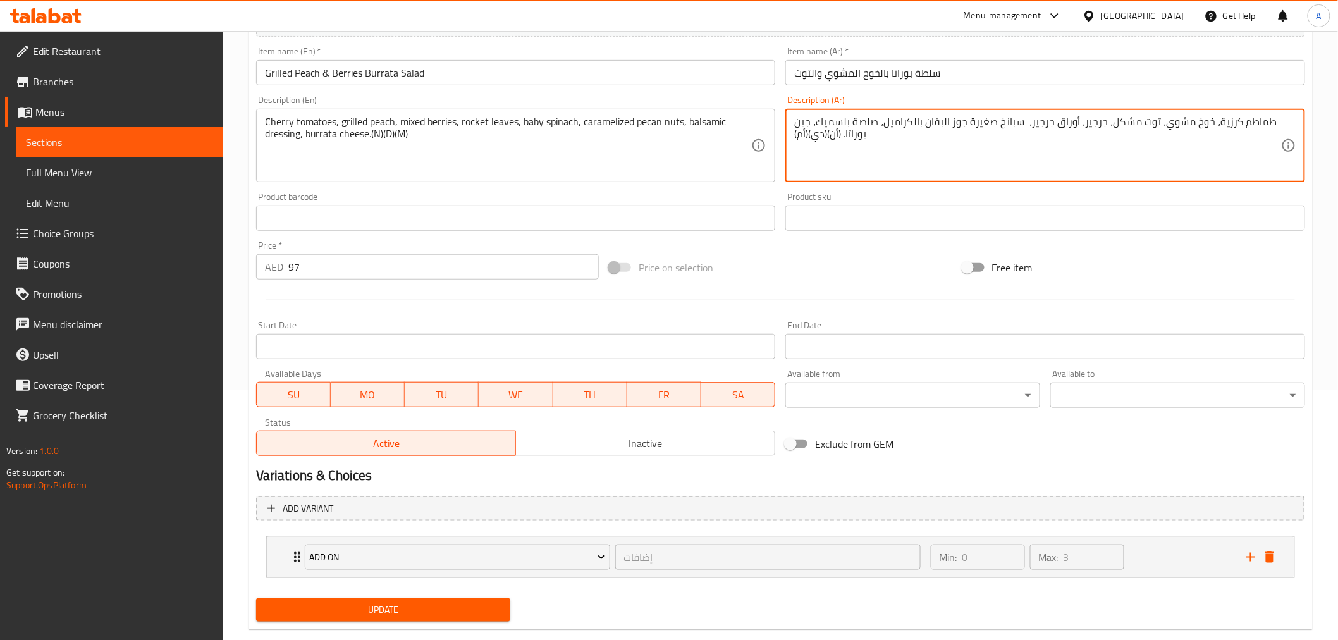
scroll to position [273, 0]
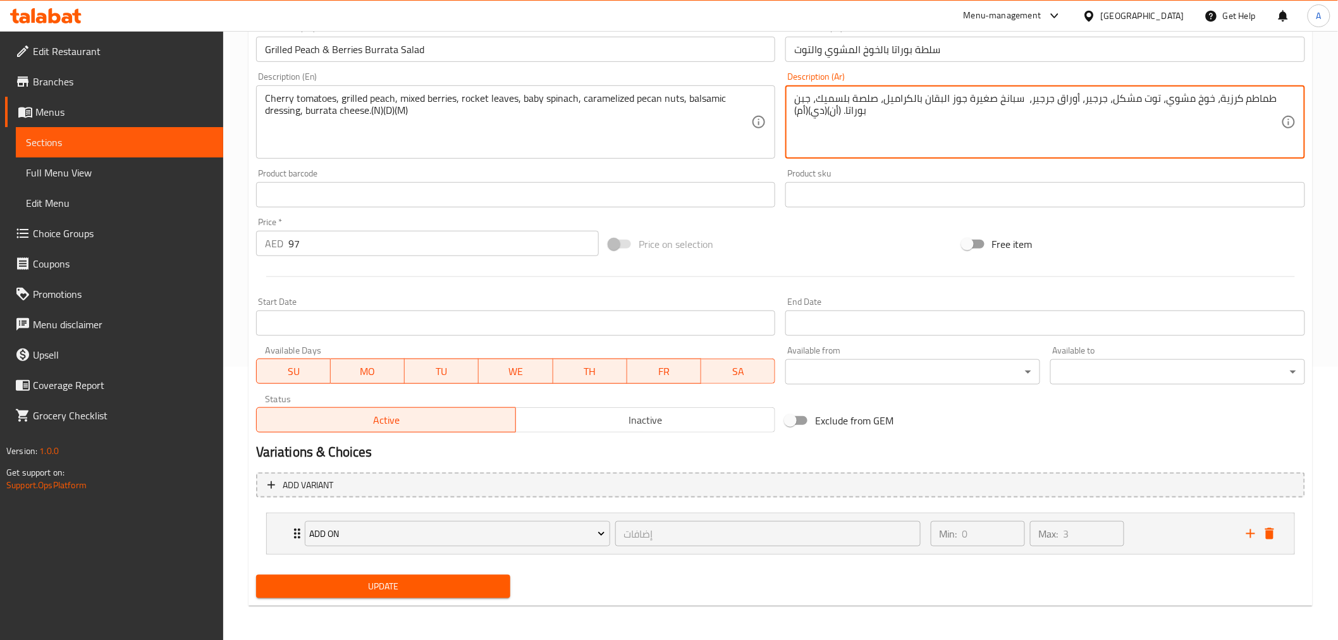
type textarea "طماطم كرزية، خوخ مشوي، توت مشكل، جرجير، أوراق جرجير، سبانخ صغيرة جوز البقان بال…"
click at [388, 603] on div "Home / Restaurants management / Menus / Sections / item / update Salad section …" at bounding box center [781, 199] width 1064 height 833
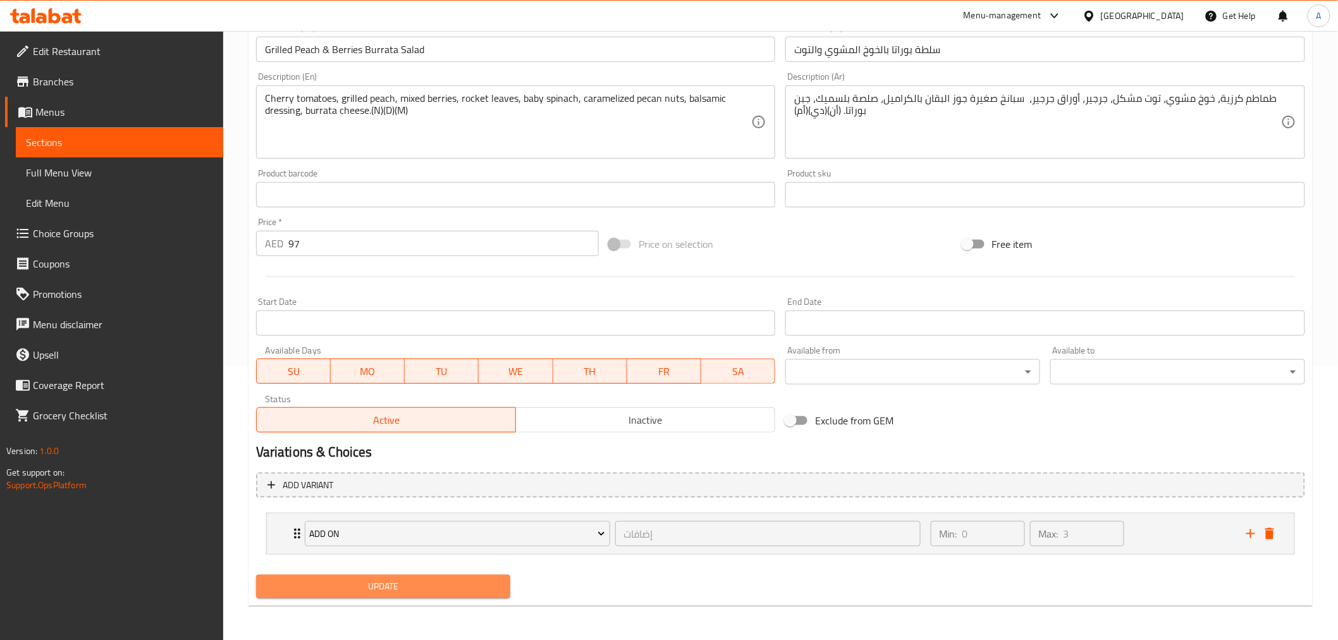
click at [390, 592] on span "Update" at bounding box center [383, 587] width 235 height 16
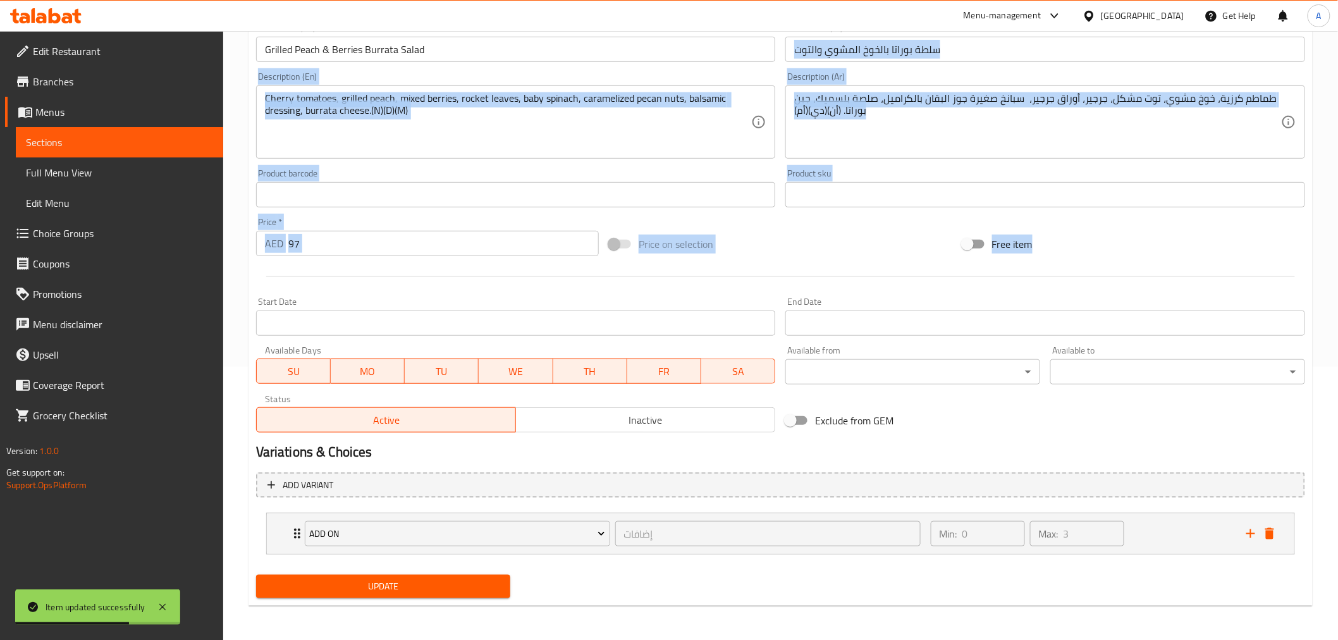
drag, startPoint x: 1348, startPoint y: 58, endPoint x: 1336, endPoint y: 7, distance: 52.6
click at [1338, 16] on html "Item updated successfully ​ Menu-management United Arab Emirates Get Help A Edi…" at bounding box center [669, 47] width 1338 height 640
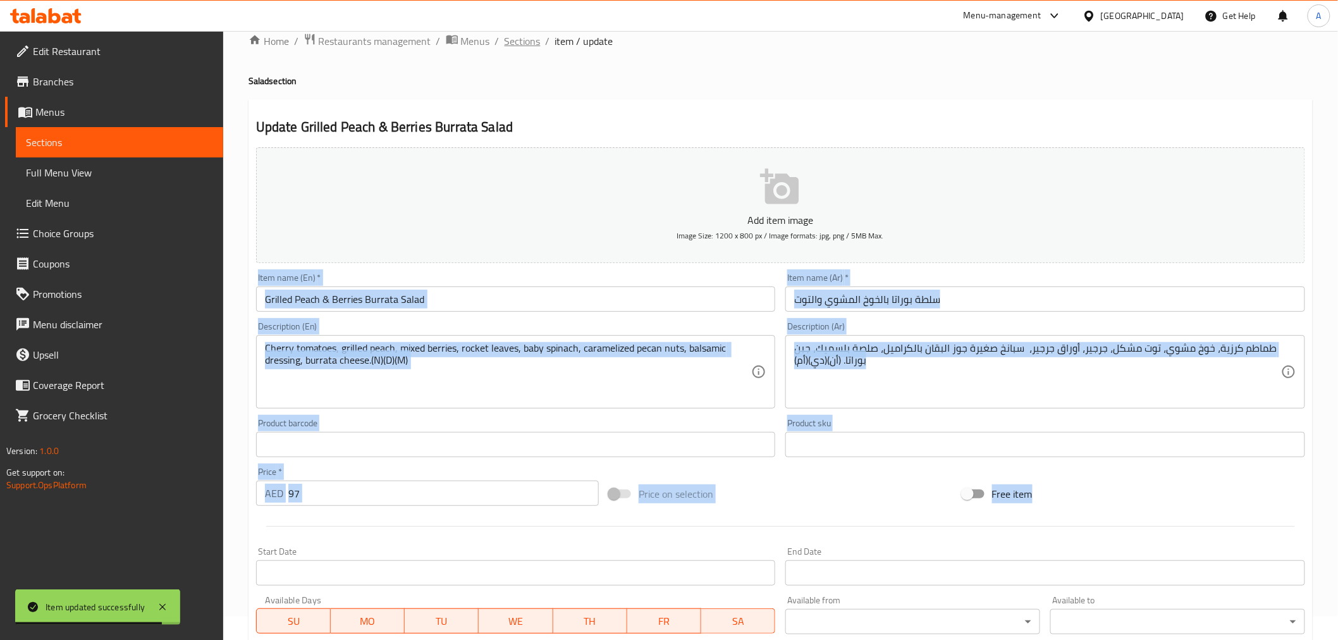
click at [529, 42] on span "Sections" at bounding box center [523, 41] width 36 height 15
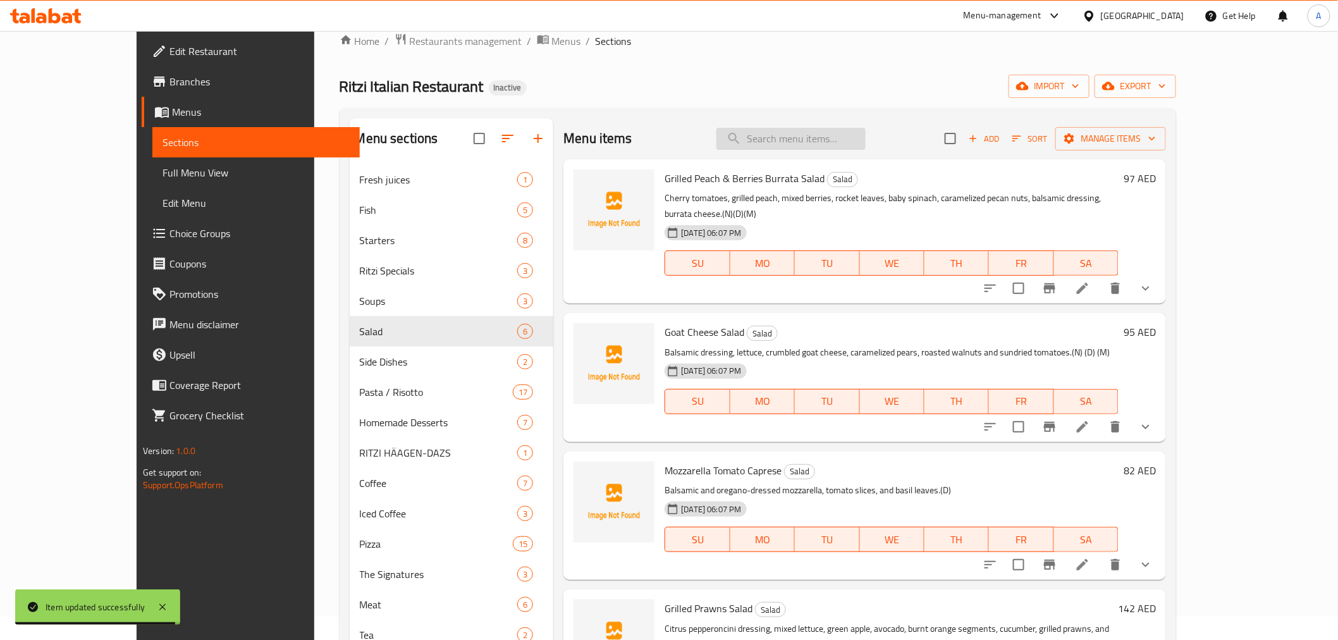
click at [851, 142] on input "search" at bounding box center [791, 139] width 149 height 22
paste input "Hot Chocolate"
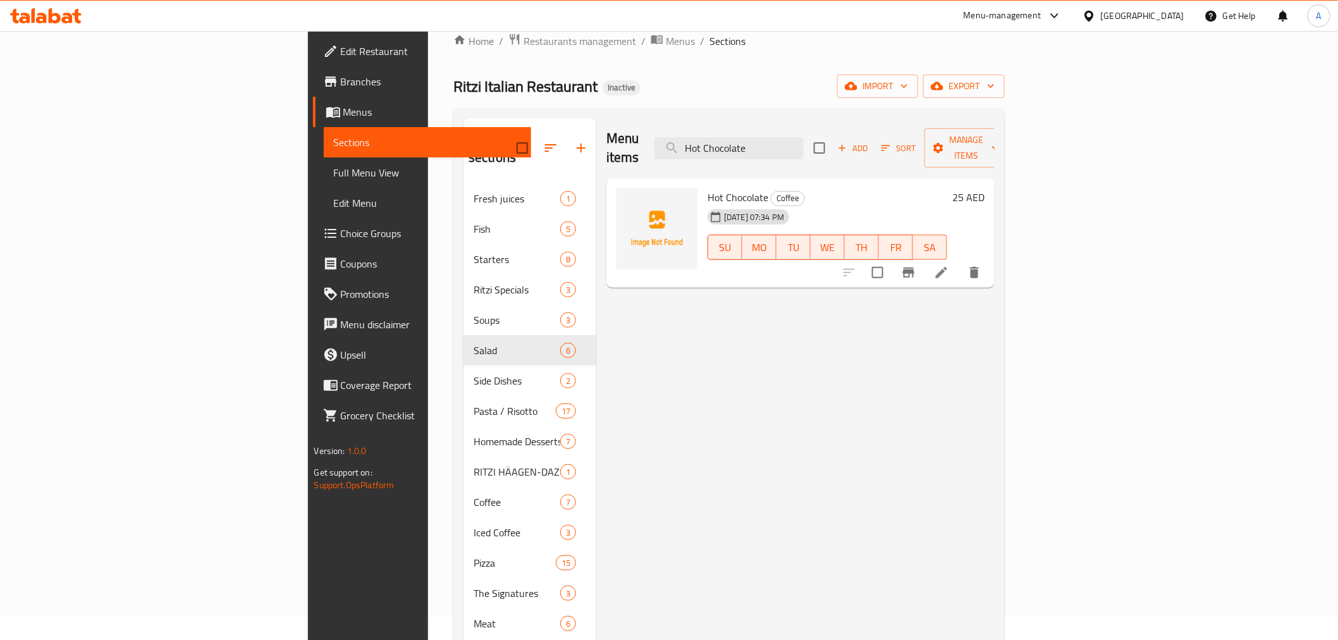
type input "Hot Chocolate"
click at [949, 265] on icon at bounding box center [941, 272] width 15 height 15
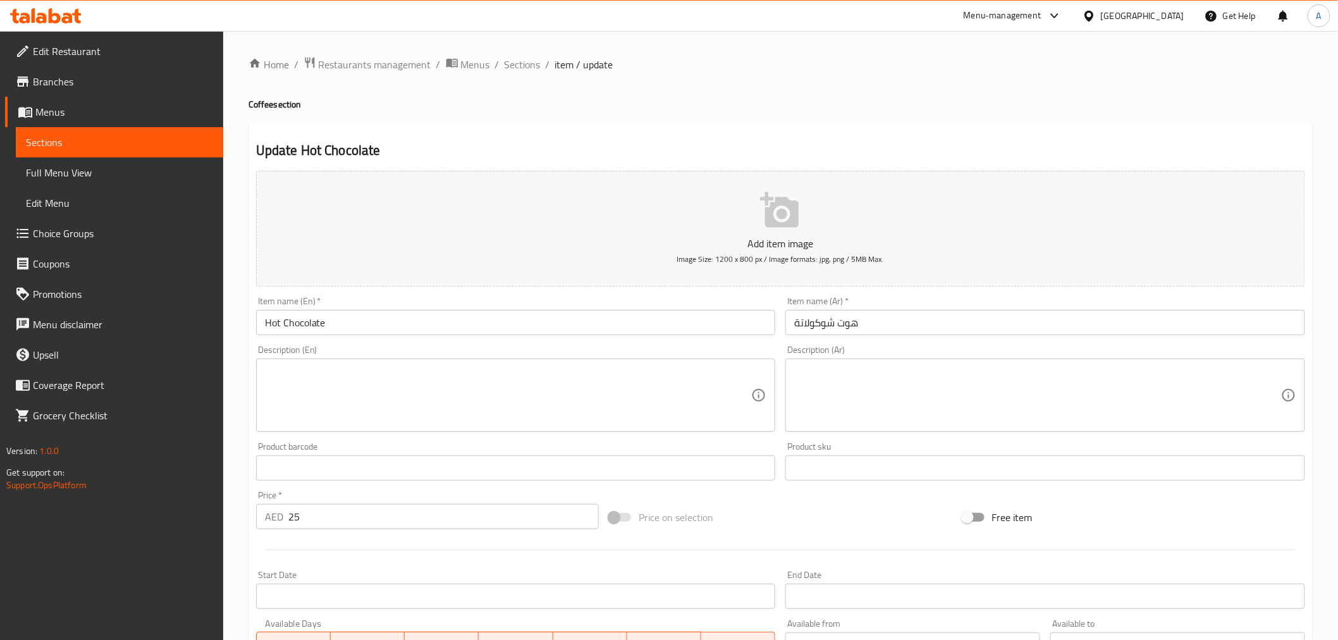
click at [852, 328] on input "هوت شوكولاتة" at bounding box center [1046, 322] width 520 height 25
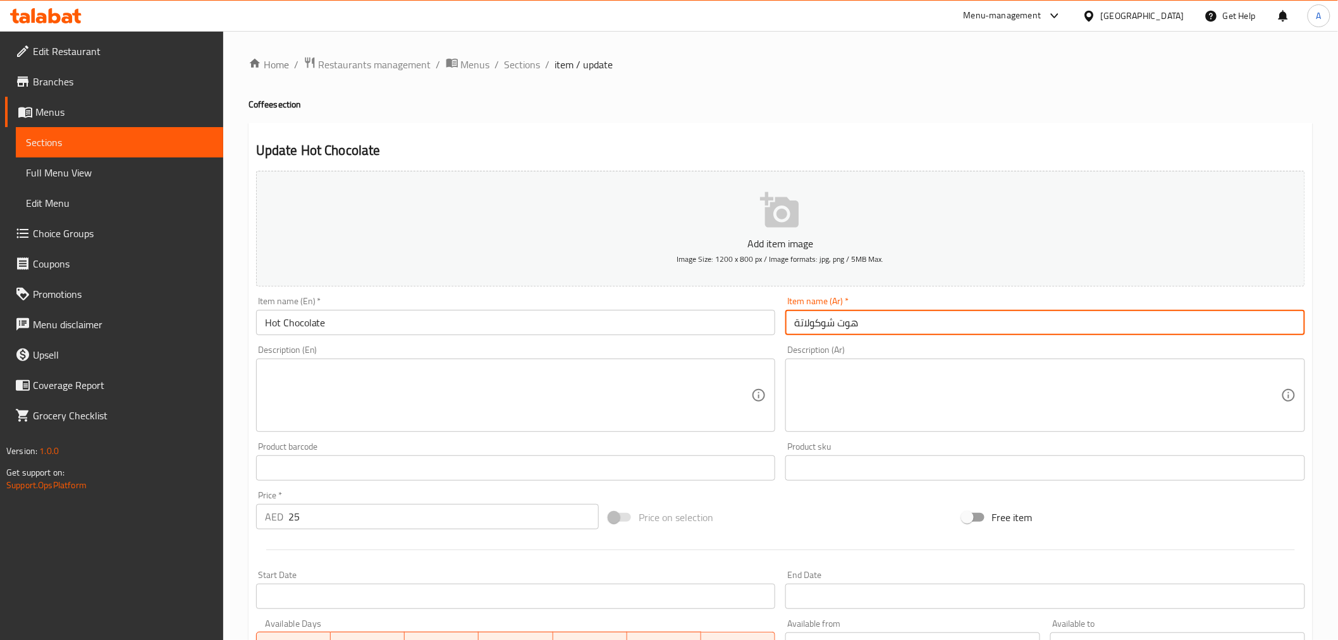
click at [852, 328] on input "هوت شوكولاتة" at bounding box center [1046, 322] width 520 height 25
paste input "شكولاته ساخن"
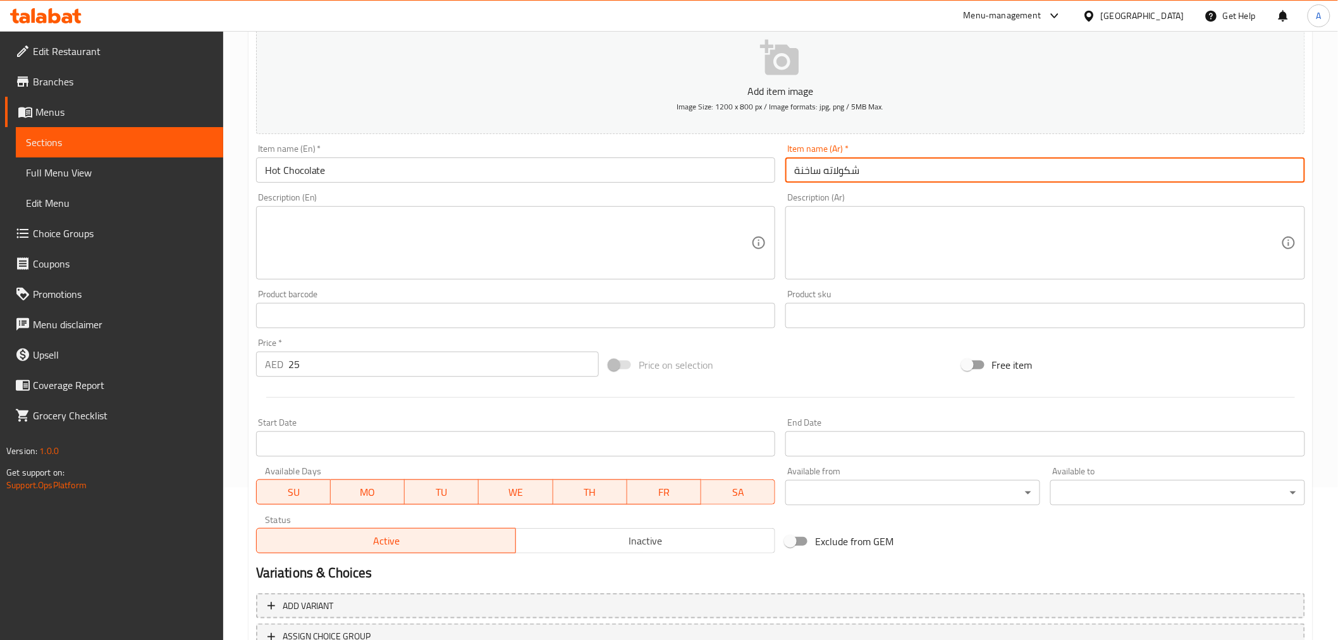
scroll to position [251, 0]
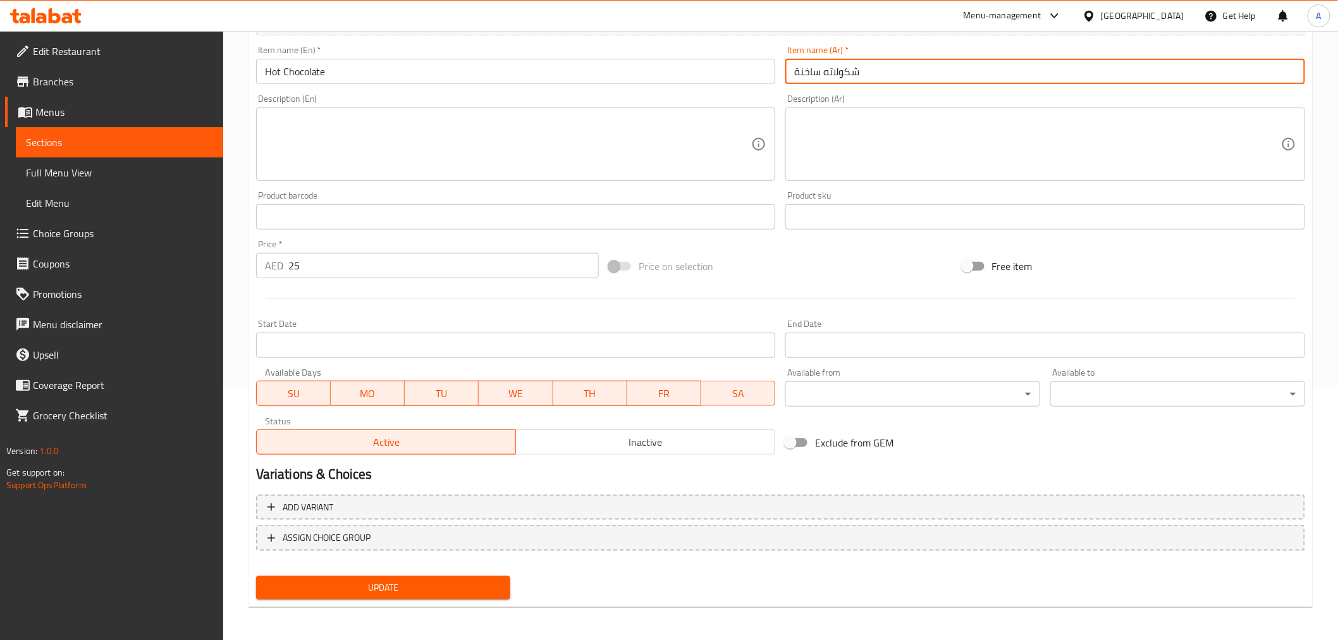
type input "شكولاته ساخنة"
click at [411, 595] on button "Update" at bounding box center [383, 587] width 255 height 23
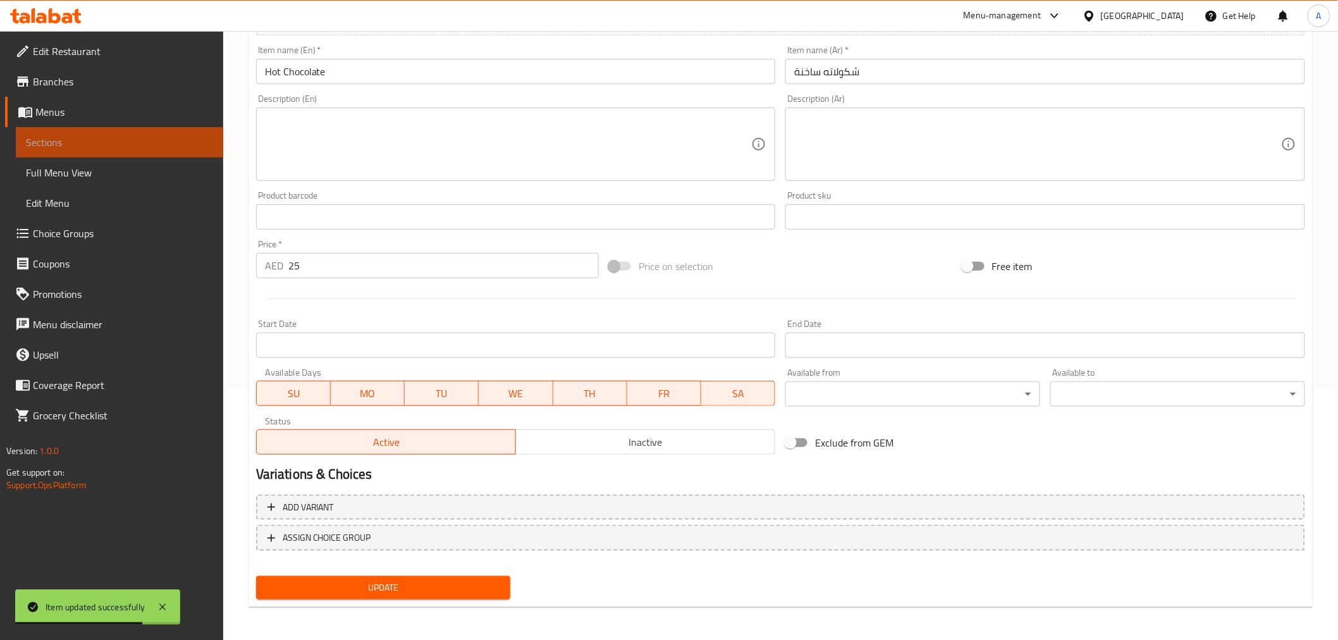
click at [133, 135] on span "Sections" at bounding box center [119, 142] width 187 height 15
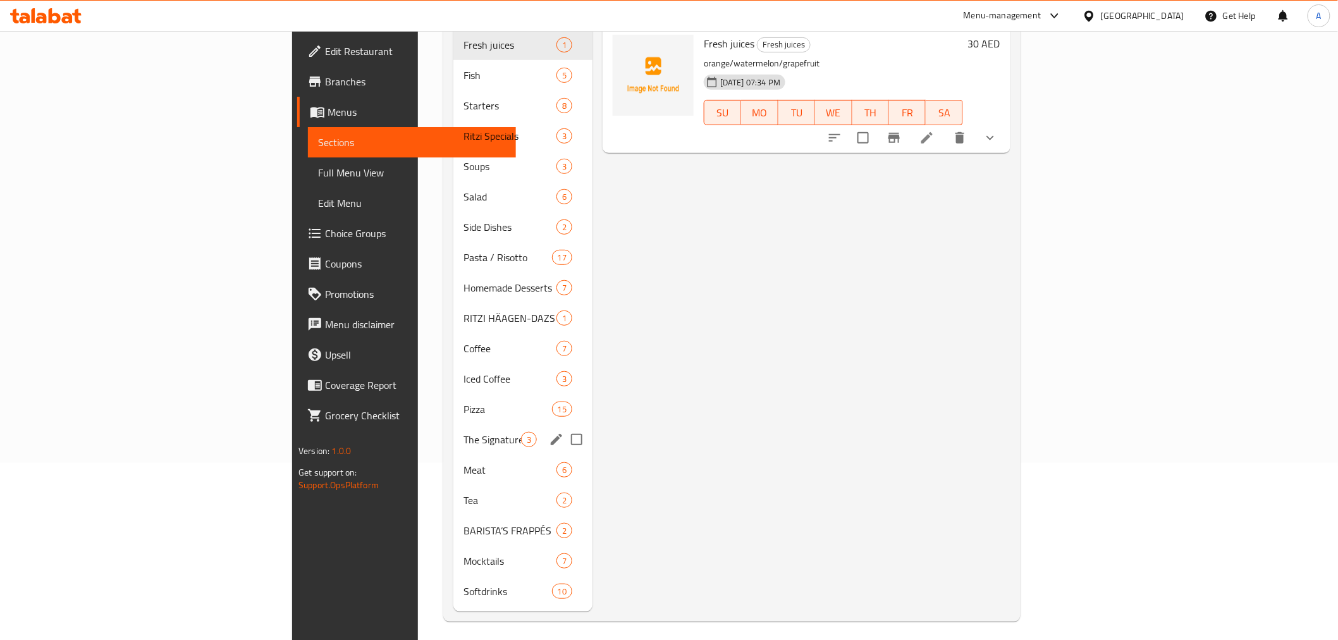
click at [564, 426] on input "Menu sections" at bounding box center [577, 439] width 27 height 27
checkbox input "true"
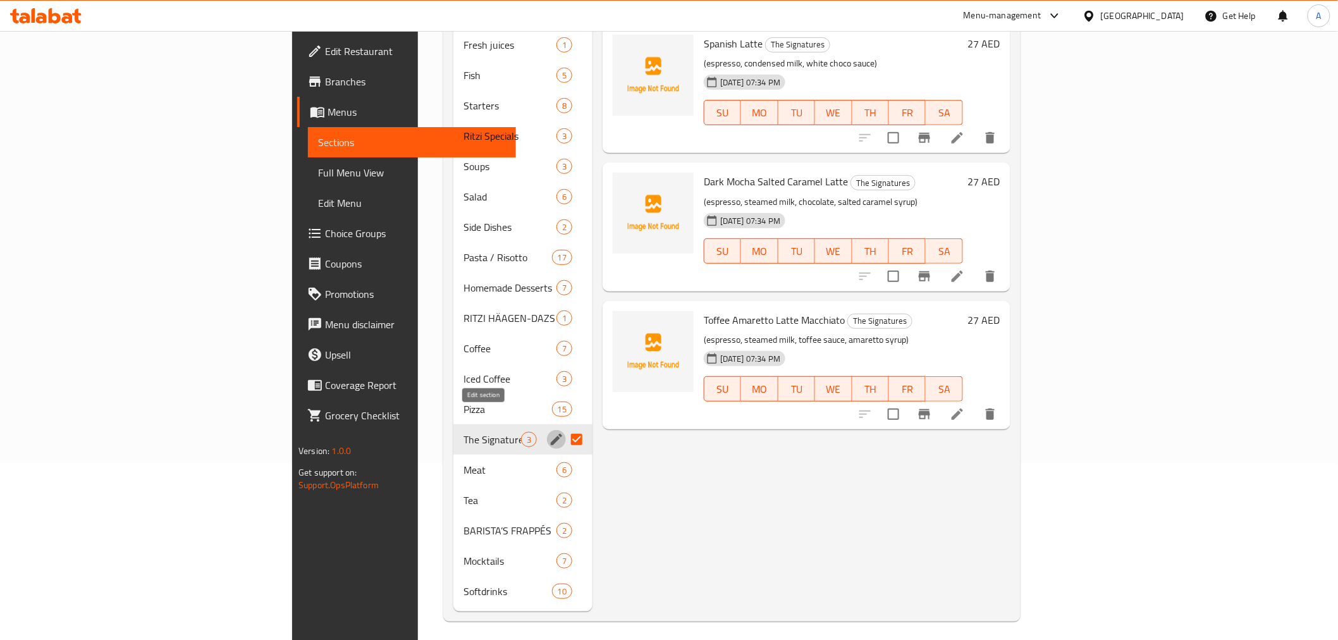
click at [551, 434] on icon "edit" at bounding box center [556, 439] width 11 height 11
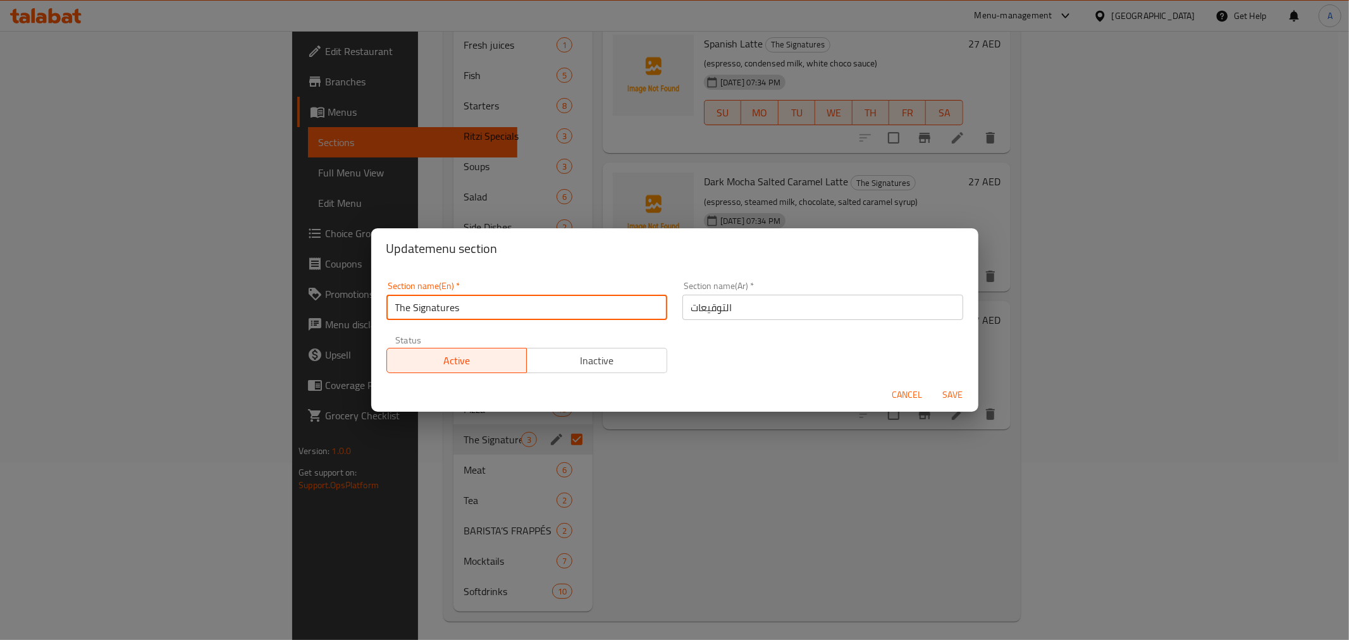
click at [493, 311] on input "The Signatures" at bounding box center [526, 307] width 281 height 25
click at [705, 320] on div "Section name(Ar)   * التوقيعات Section name(Ar) *" at bounding box center [823, 301] width 296 height 54
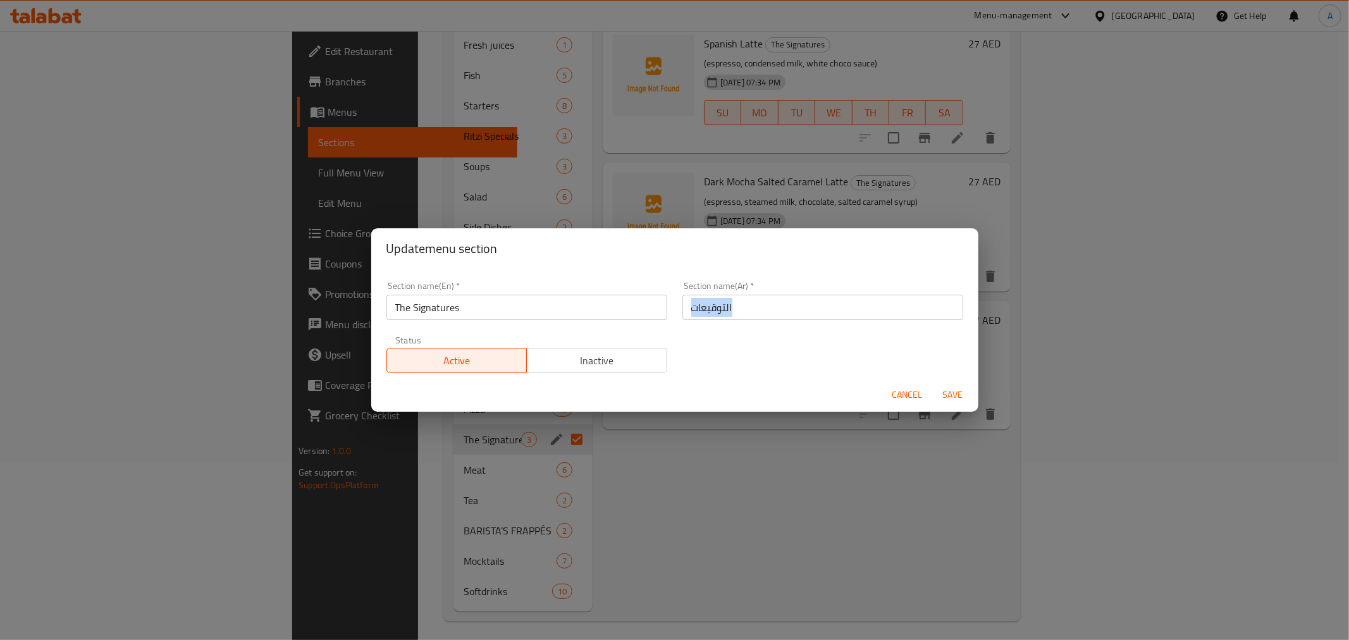
click at [717, 300] on input "التوقيعات" at bounding box center [822, 307] width 281 height 25
type input "s"
type input "ذا سيجنتشرز"
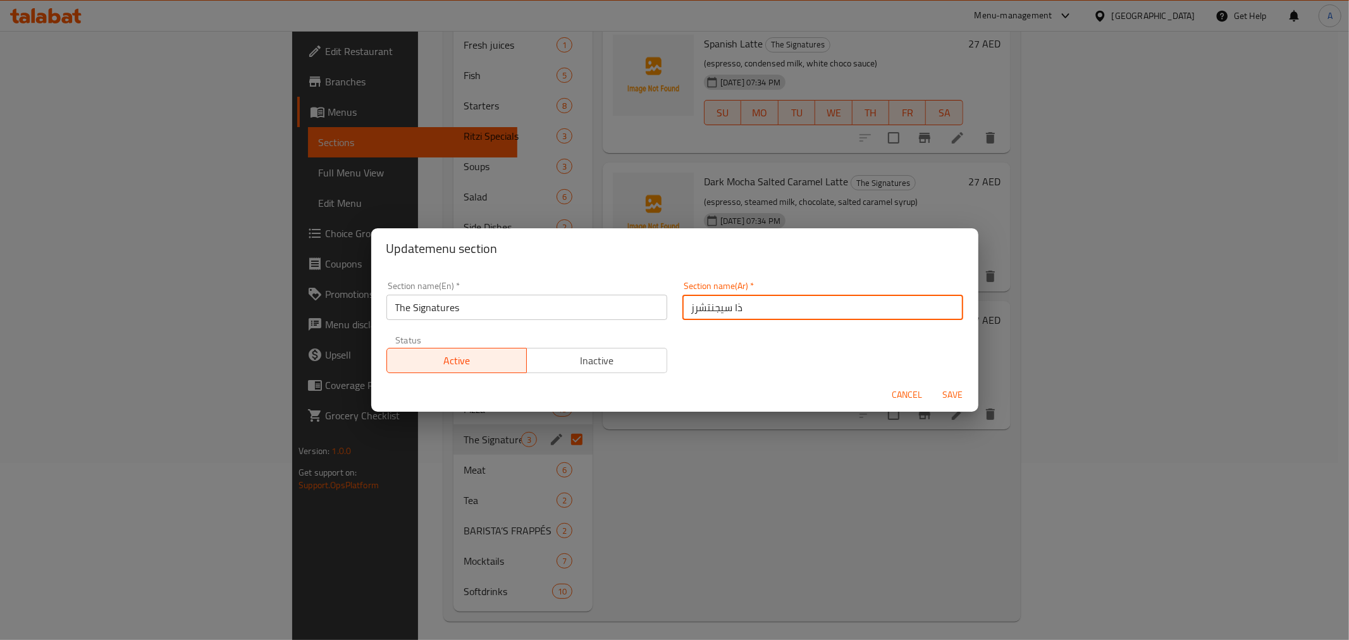
click at [725, 285] on div "Section name(Ar)   * ذا سيجنتشرز Section name(Ar) *" at bounding box center [822, 300] width 281 height 39
click at [725, 323] on div "Section name(Ar)   * ذا سيجنتشرز Section name(Ar) *" at bounding box center [823, 301] width 296 height 54
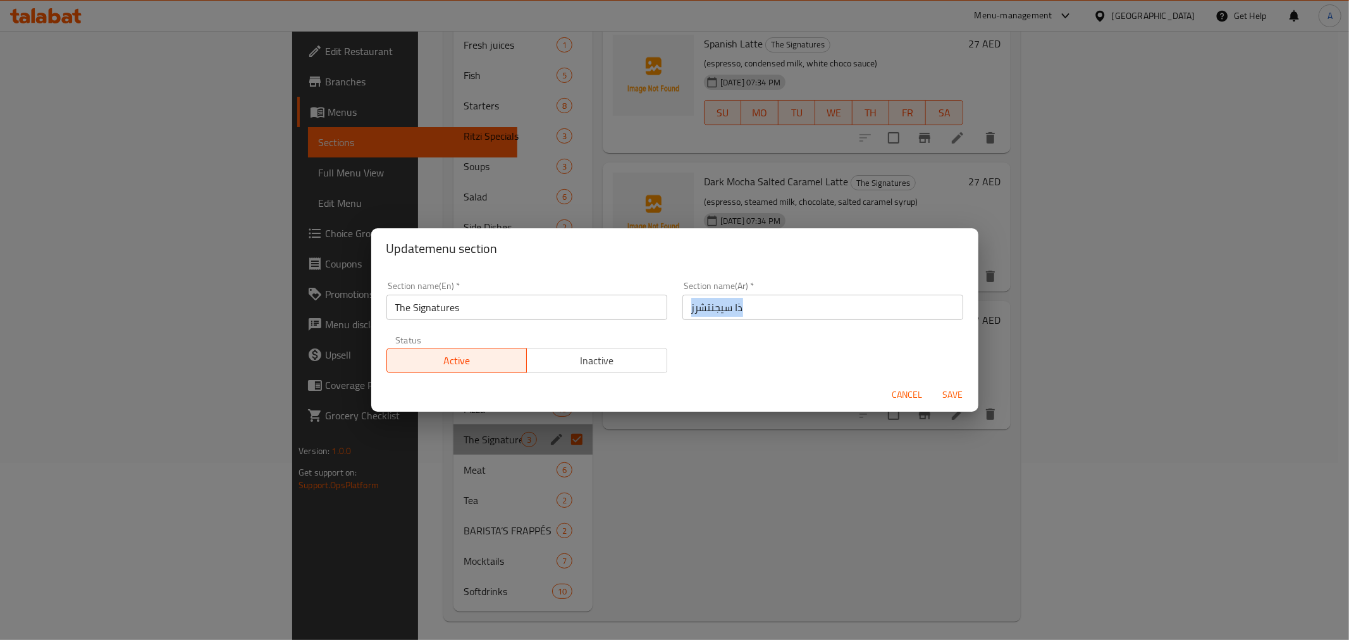
click at [725, 323] on div "Section name(Ar)   * ذا سيجنتشرز Section name(Ar) *" at bounding box center [823, 301] width 296 height 54
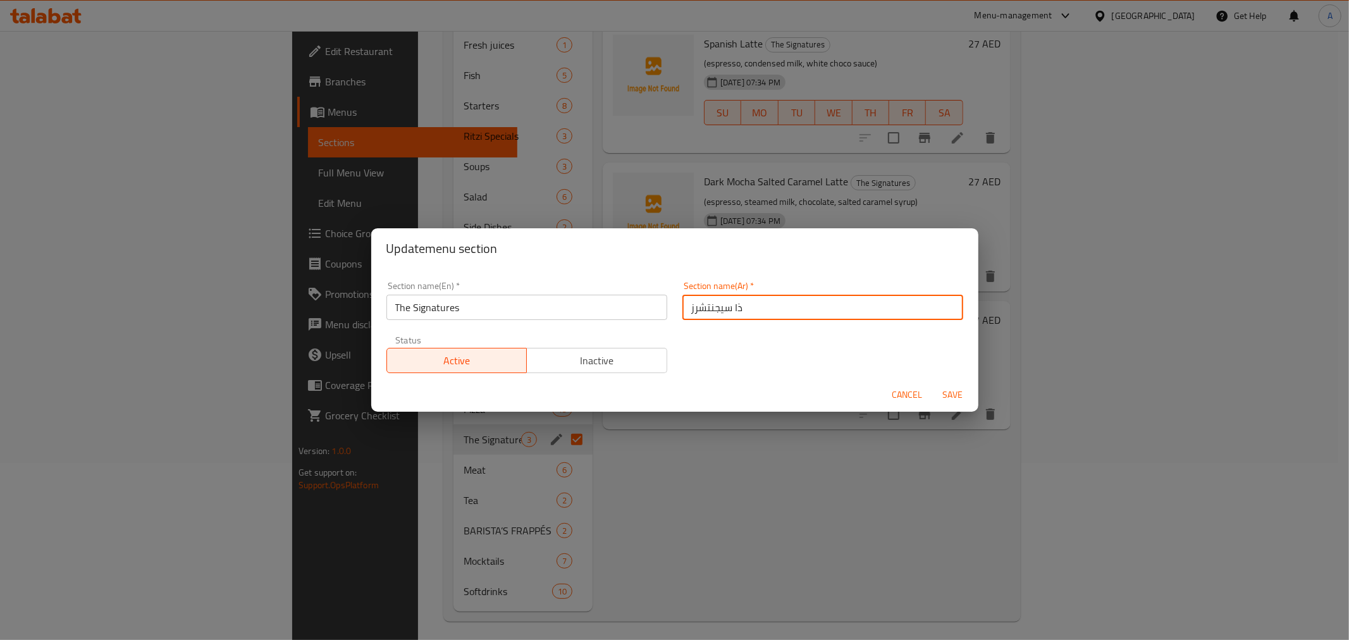
click at [732, 302] on input "ذا سيجنتشرز" at bounding box center [822, 307] width 281 height 25
click at [947, 401] on span "Save" at bounding box center [953, 395] width 30 height 16
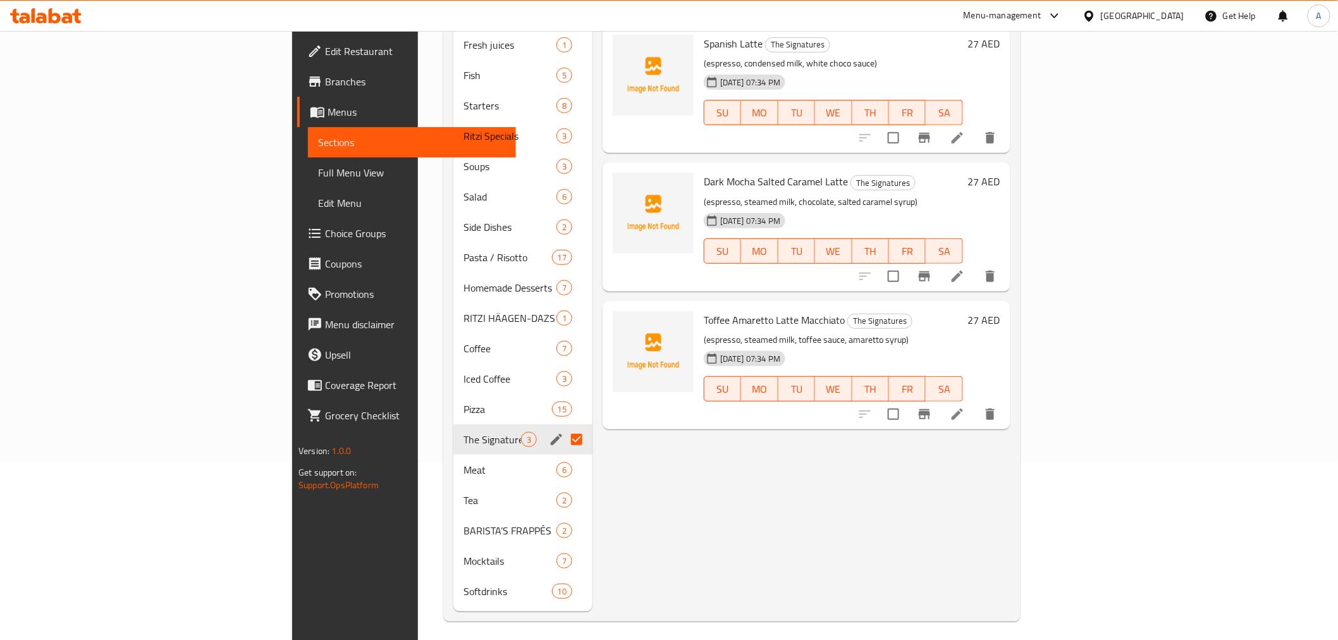
scroll to position [63, 0]
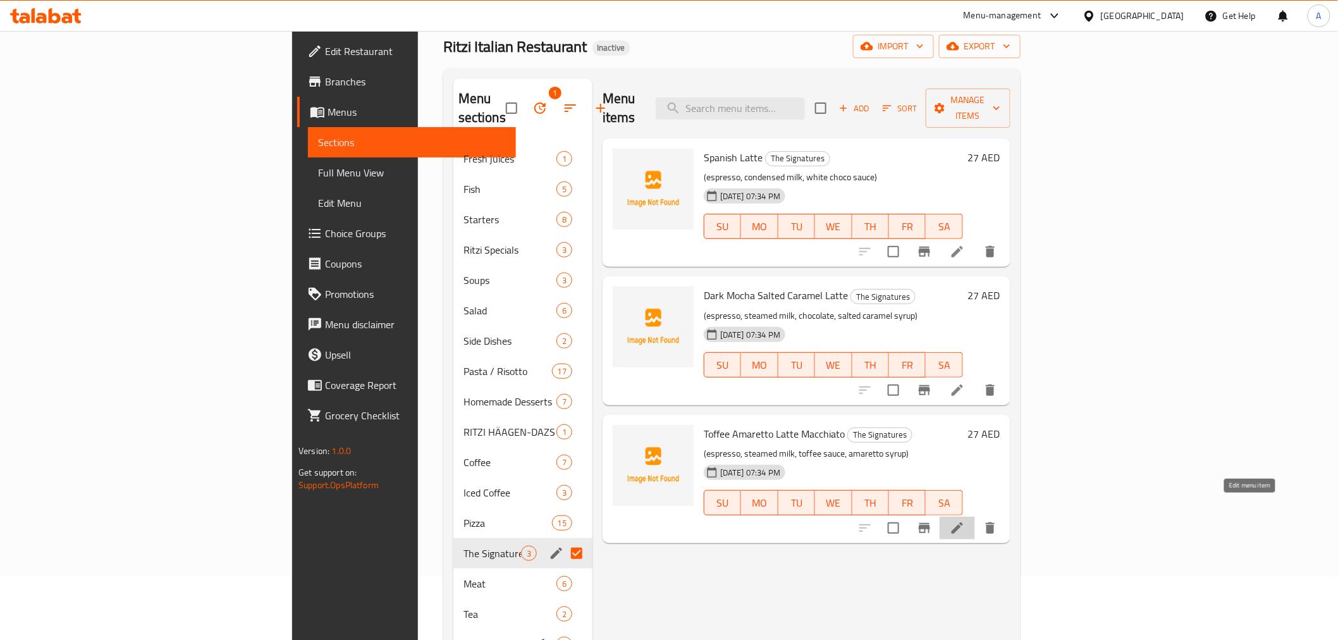
click at [965, 521] on icon at bounding box center [957, 528] width 15 height 15
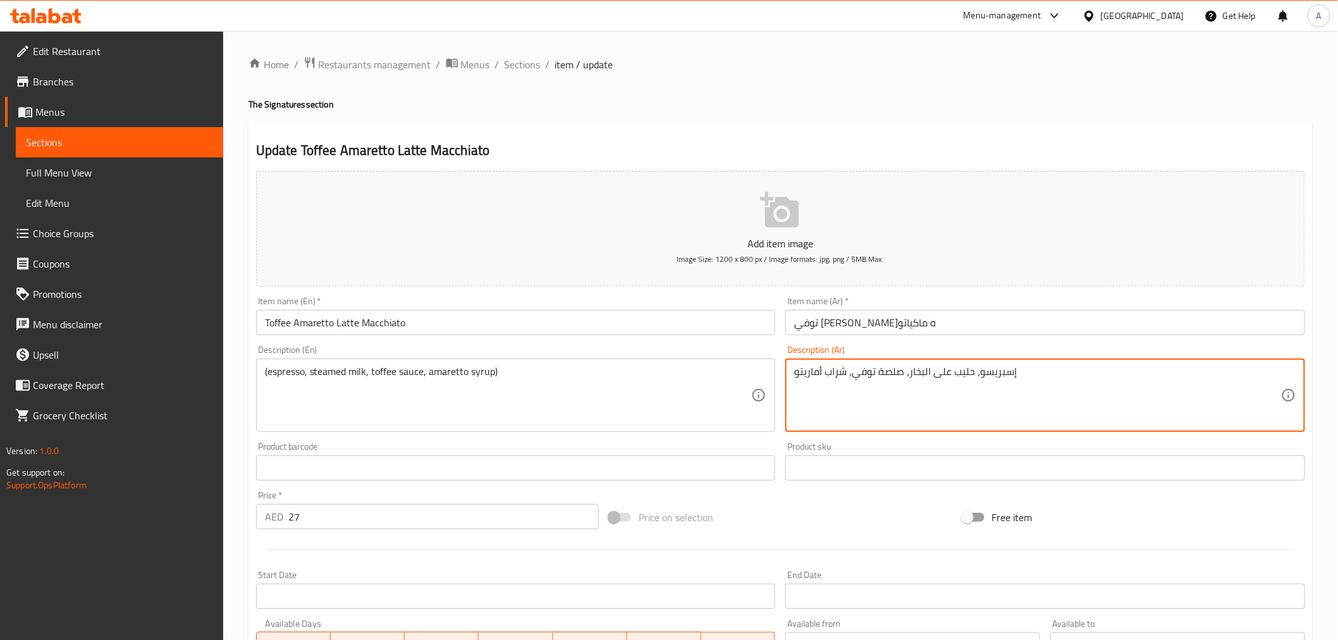
click at [889, 375] on textarea "إسبريسو، حليب على البخار، صلصة توفي، شراب أماريتو" at bounding box center [1037, 396] width 487 height 60
paste textarea "ص"
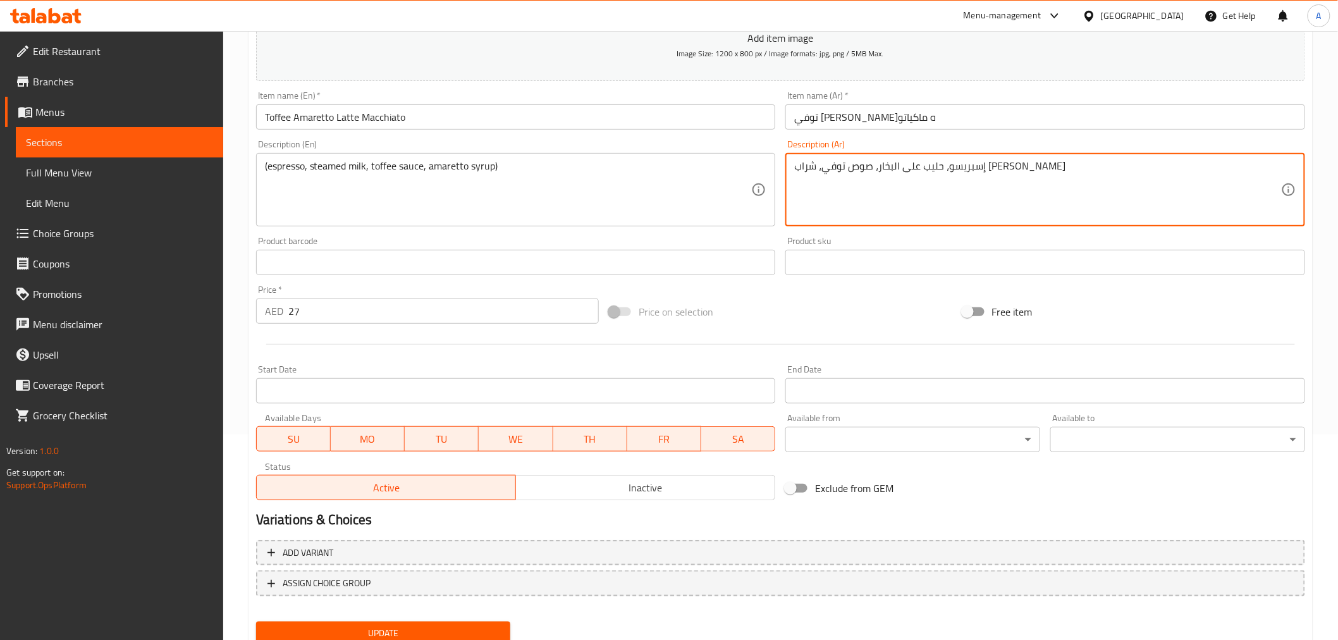
scroll to position [251, 0]
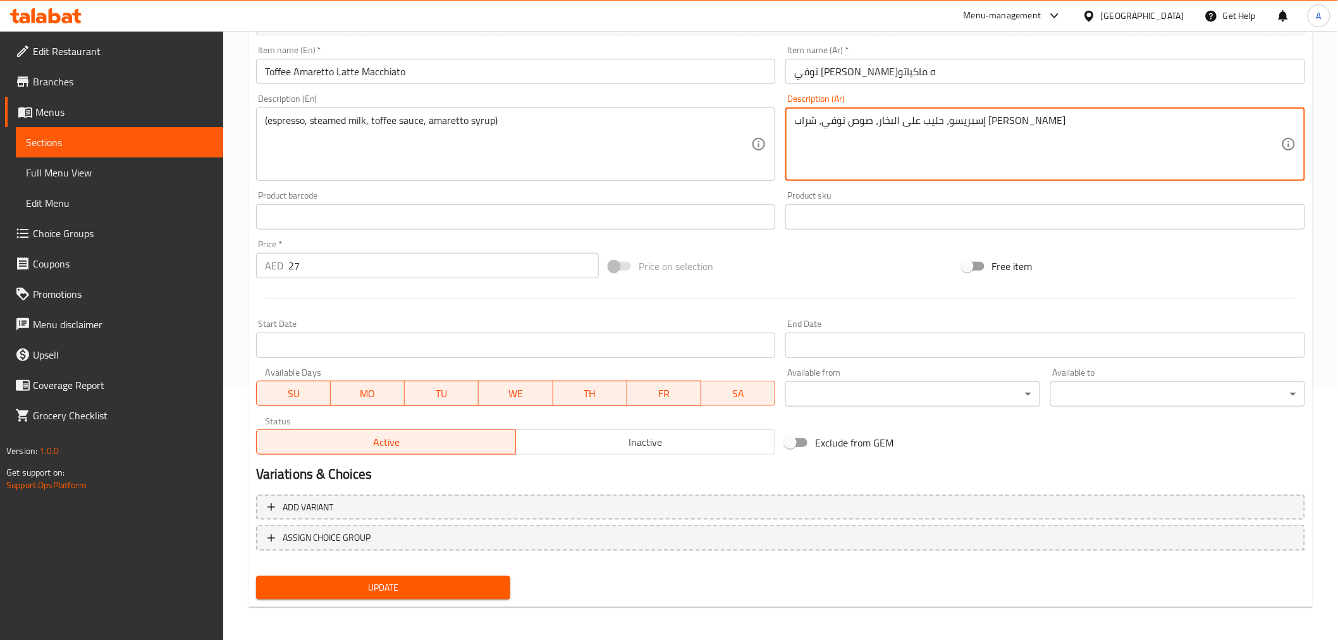
type textarea "إسبريسو، حليب على البخار، صوص توفي، شراب [PERSON_NAME]"
click at [462, 585] on span "Update" at bounding box center [383, 588] width 235 height 16
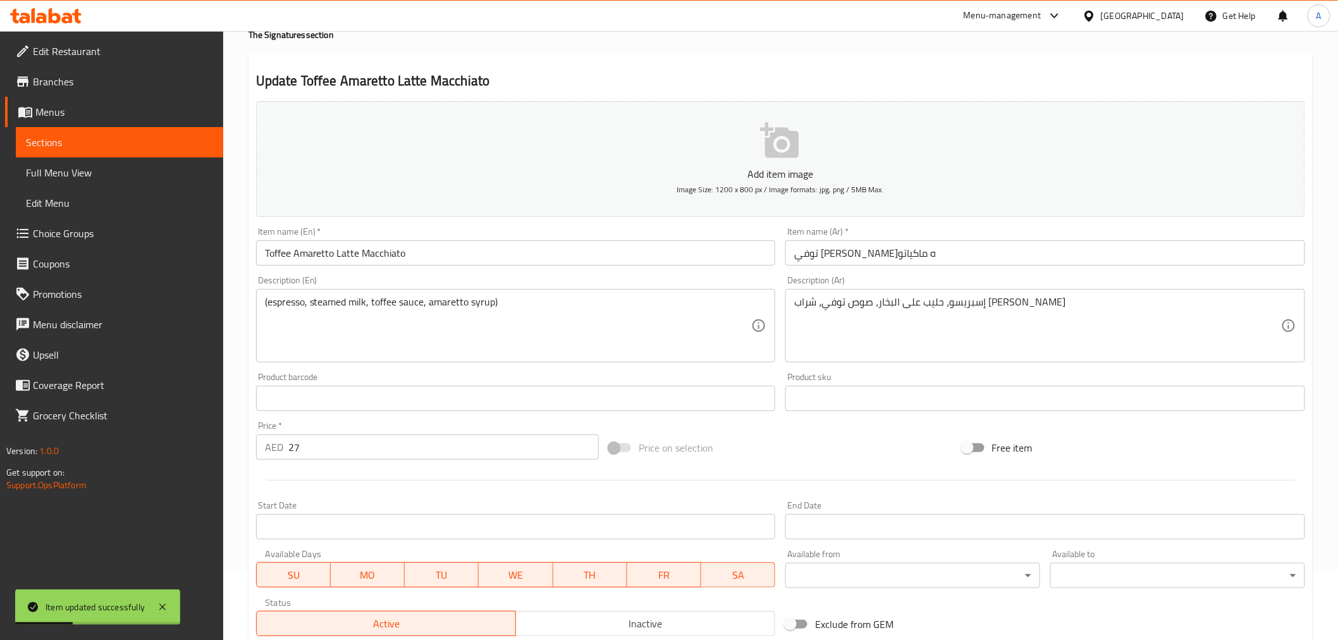
scroll to position [0, 0]
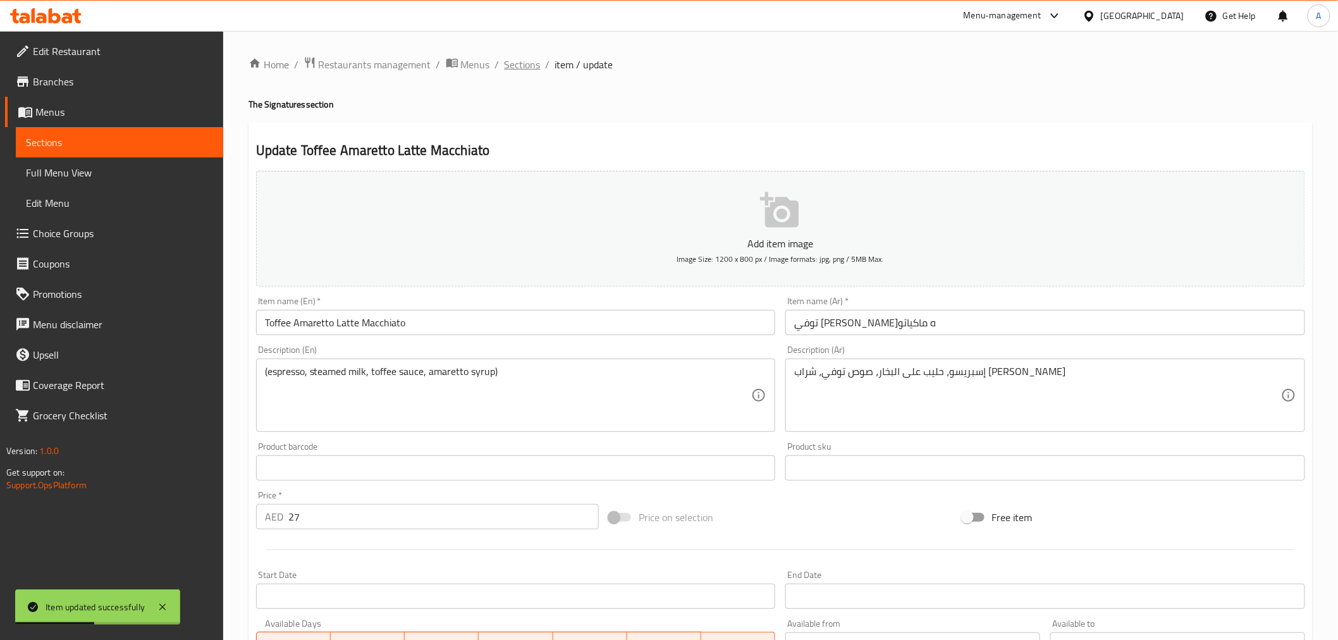
click at [523, 68] on span "Sections" at bounding box center [523, 64] width 36 height 15
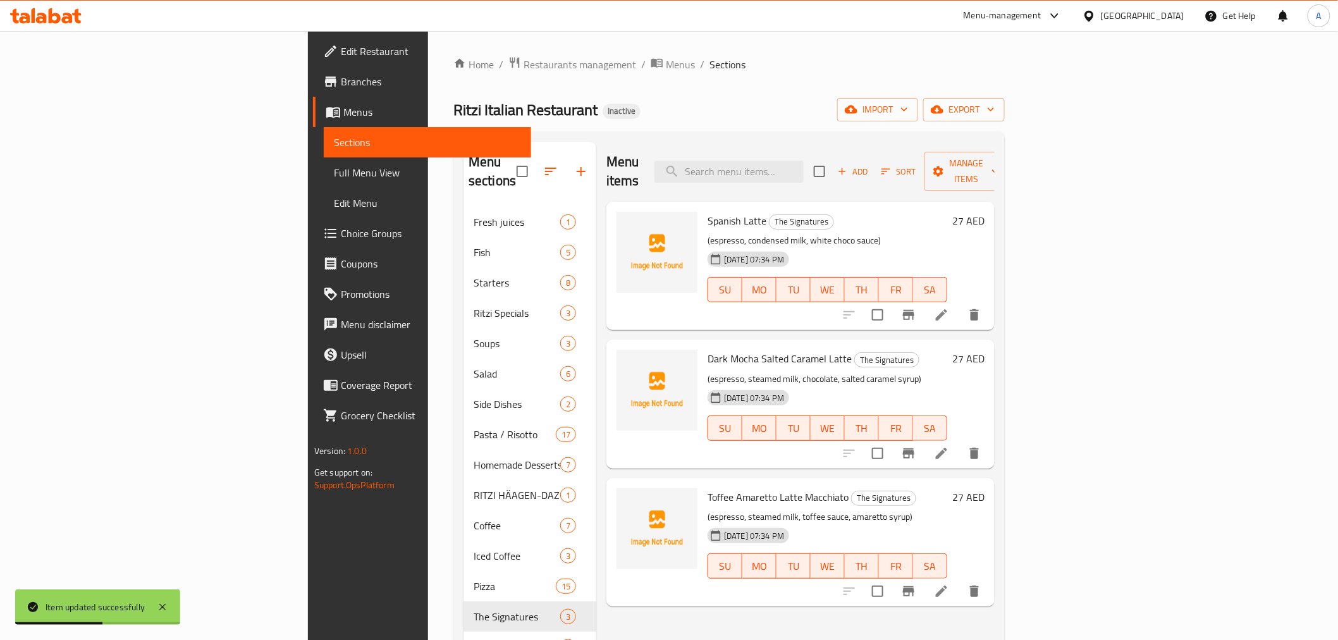
click at [875, 212] on h6 "Spanish Latte The Signatures" at bounding box center [828, 221] width 240 height 18
click at [868, 173] on div "Menu items Add Sort Manage items" at bounding box center [801, 172] width 388 height 60
click at [804, 169] on input "search" at bounding box center [729, 172] width 149 height 22
paste input "TEA"
drag, startPoint x: 823, startPoint y: 184, endPoint x: 817, endPoint y: 172, distance: 13.9
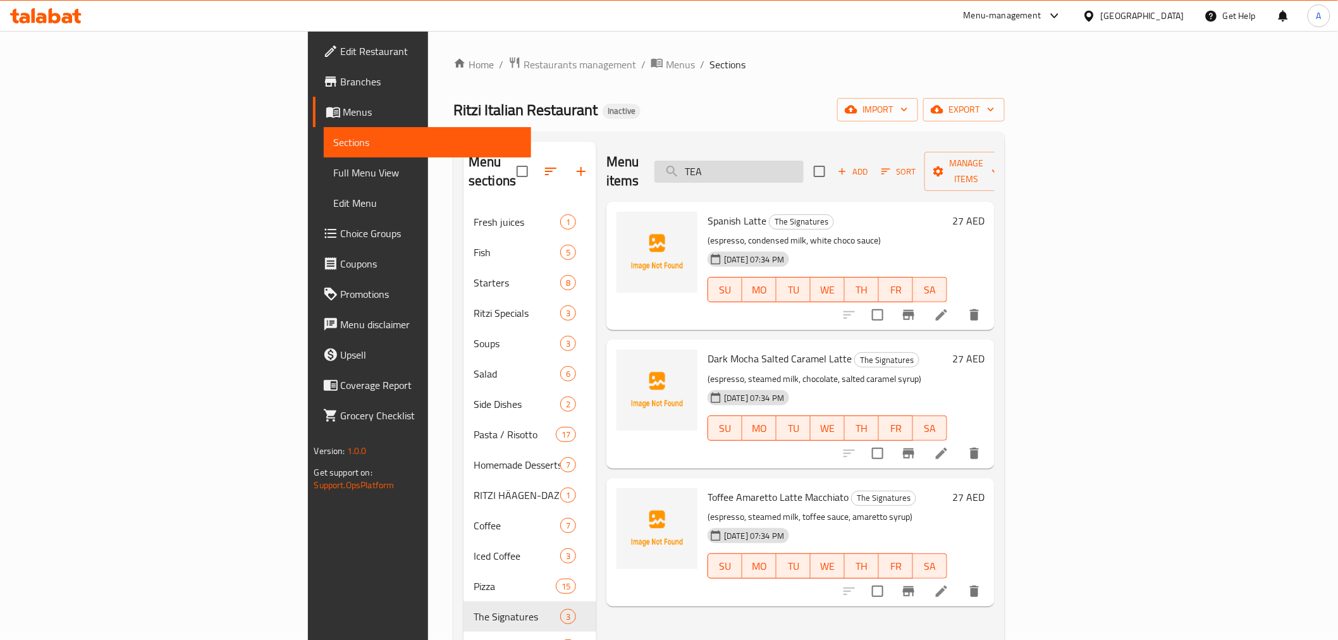
click at [822, 182] on div "Menu items TEA Add Sort Manage items Spanish Latte The Signatures (espresso, co…" at bounding box center [795, 465] width 398 height 647
click at [804, 163] on input "TEA" at bounding box center [729, 172] width 149 height 22
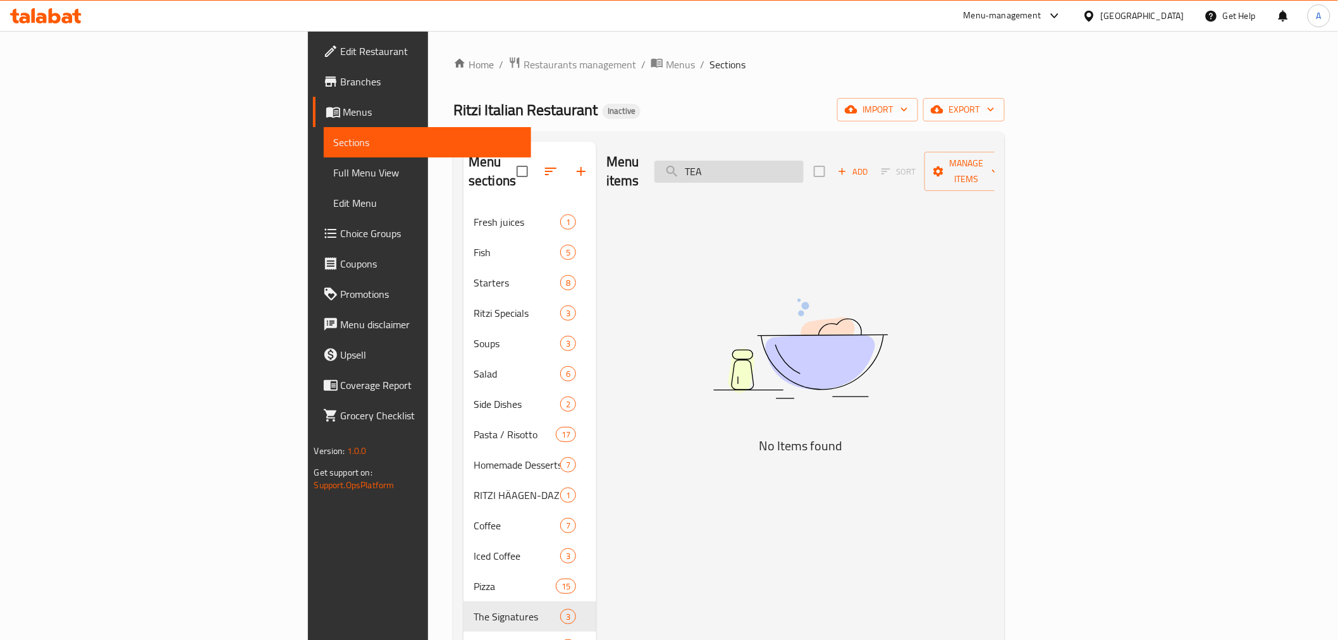
drag, startPoint x: 829, startPoint y: 159, endPoint x: 815, endPoint y: 154, distance: 15.6
click at [804, 161] on input "TEA" at bounding box center [729, 172] width 149 height 22
type input "TEA"
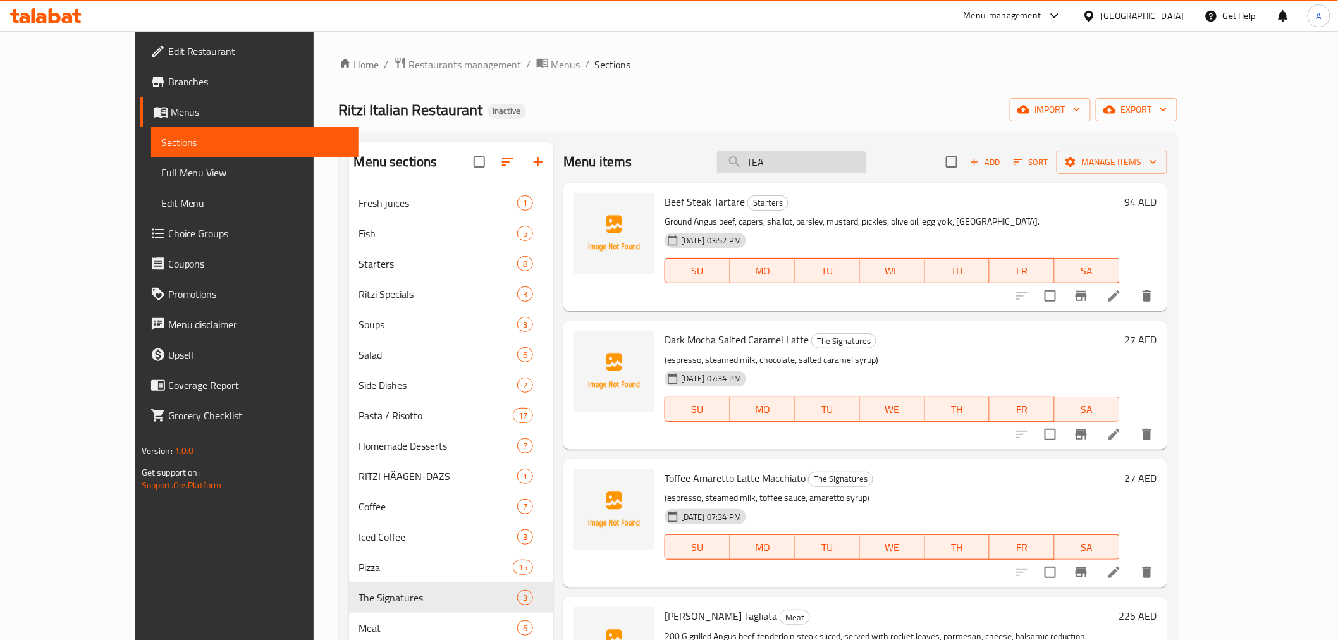
click at [812, 156] on input "TEA" at bounding box center [791, 162] width 149 height 22
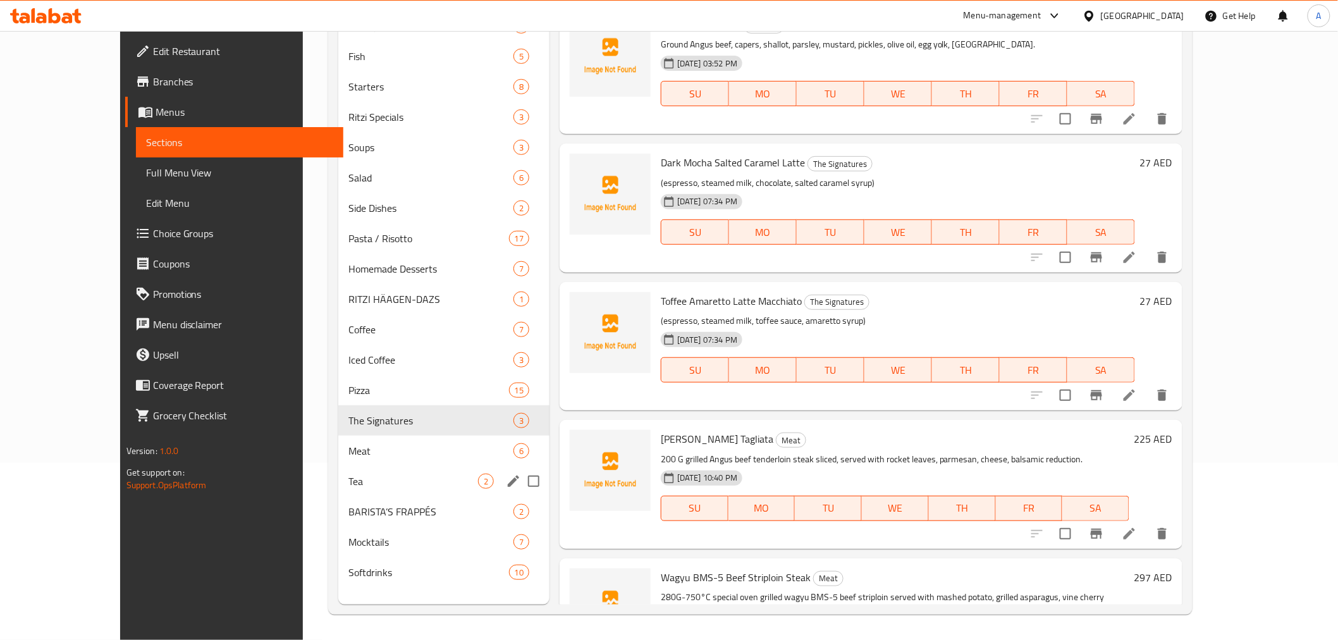
click at [342, 471] on div "Tea 2" at bounding box center [443, 481] width 211 height 30
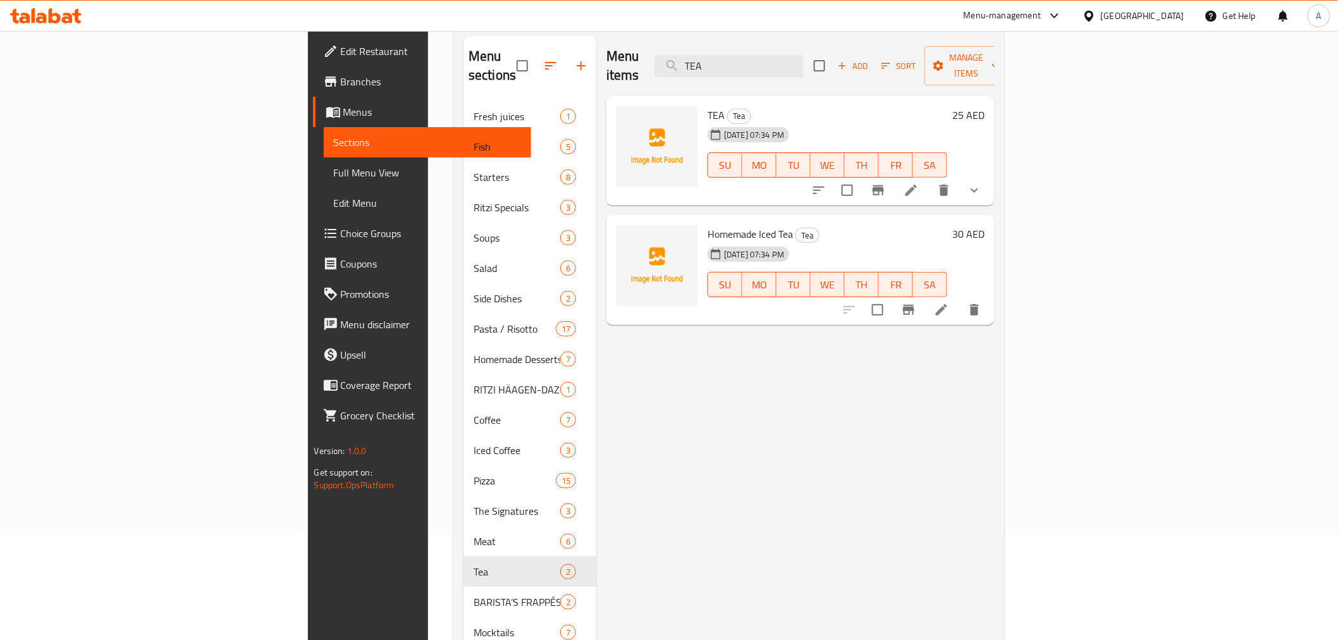
scroll to position [102, 0]
click at [917, 188] on icon at bounding box center [911, 193] width 11 height 11
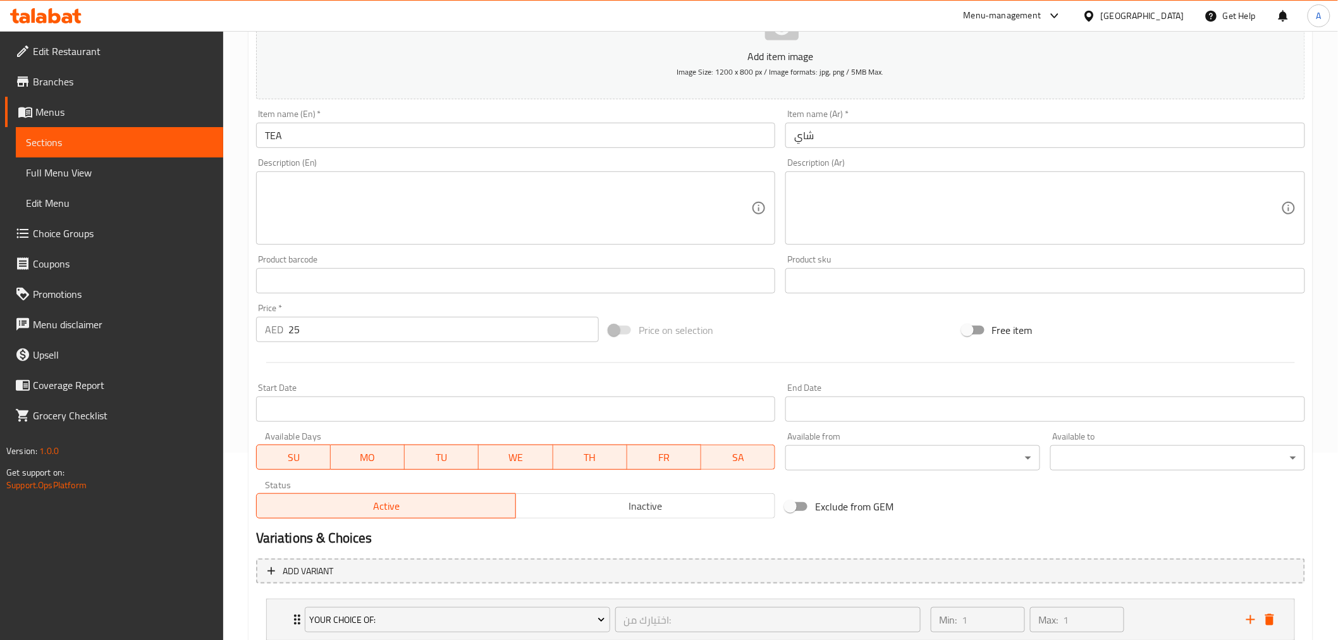
scroll to position [273, 0]
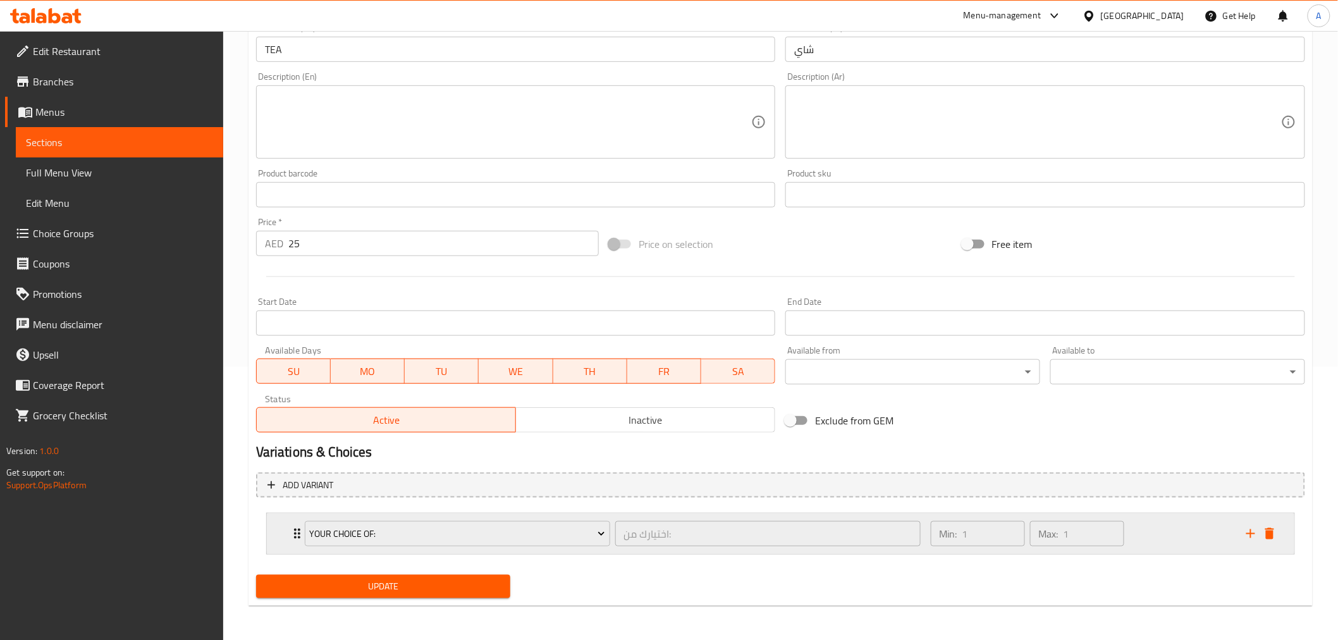
click at [1134, 538] on div "Min: 1 ​ Max: 1 ​" at bounding box center [1081, 534] width 316 height 40
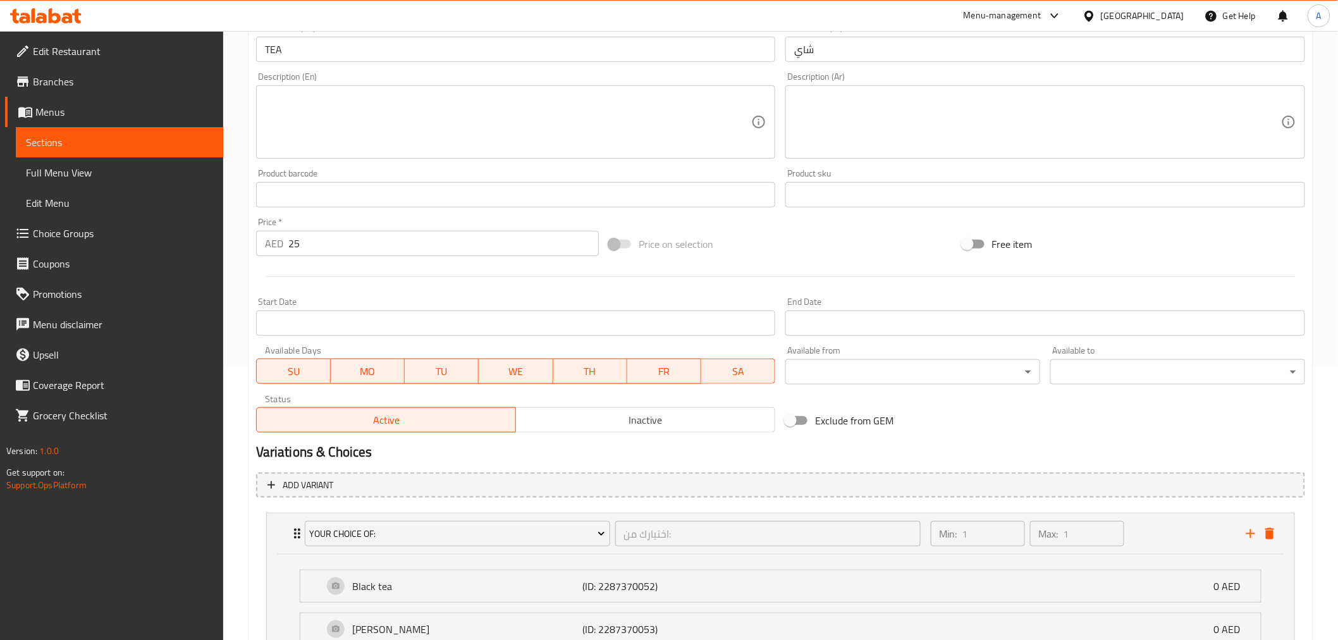
scroll to position [515, 0]
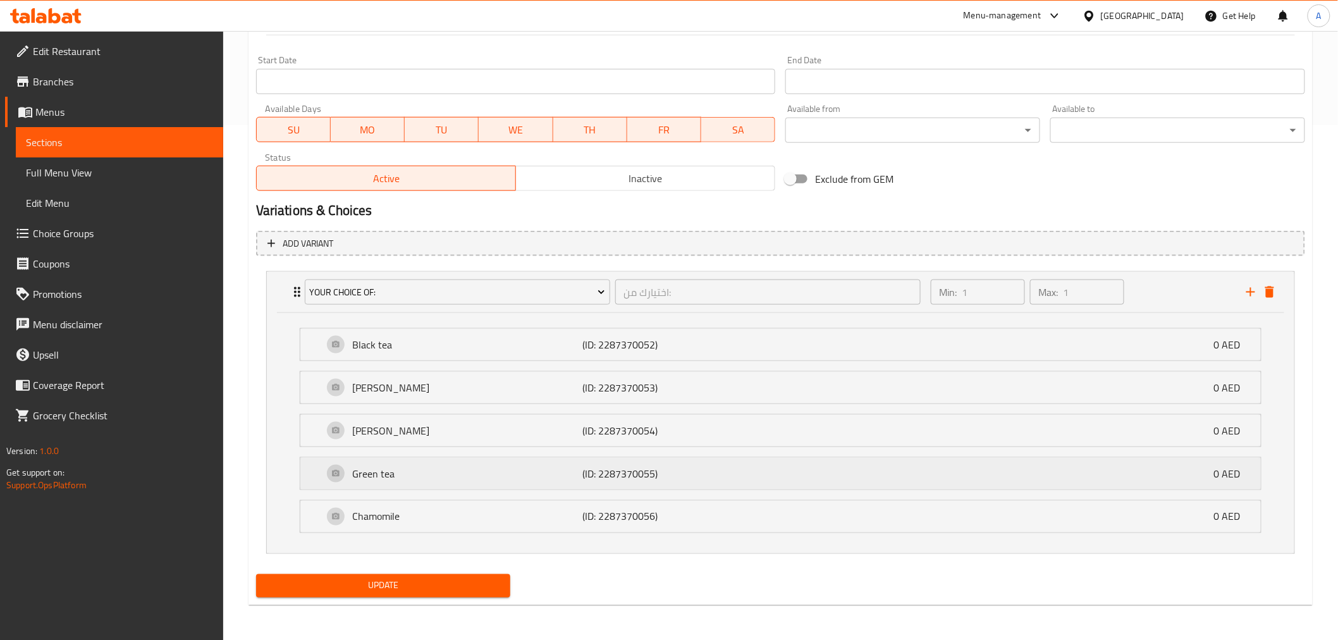
drag, startPoint x: 436, startPoint y: 469, endPoint x: 454, endPoint y: 481, distance: 21.4
click at [436, 469] on p "Green tea" at bounding box center [468, 473] width 230 height 15
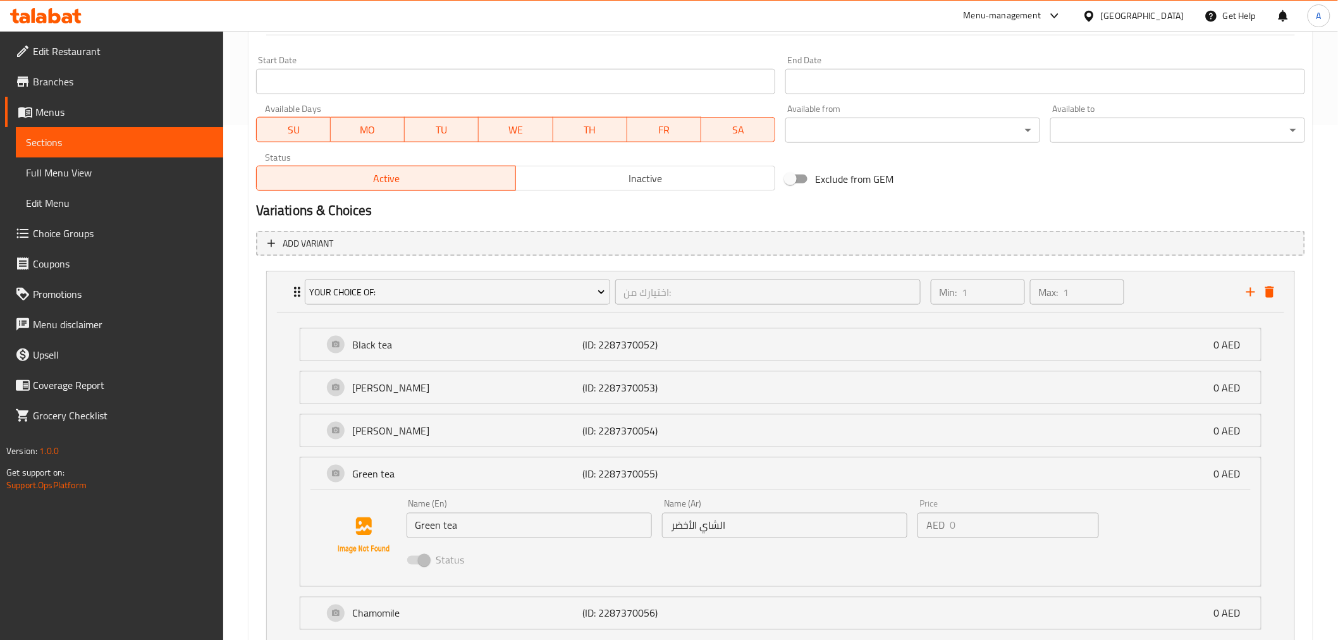
click at [510, 515] on input "Green tea" at bounding box center [529, 525] width 245 height 25
click at [94, 133] on link "Sections" at bounding box center [119, 142] width 207 height 30
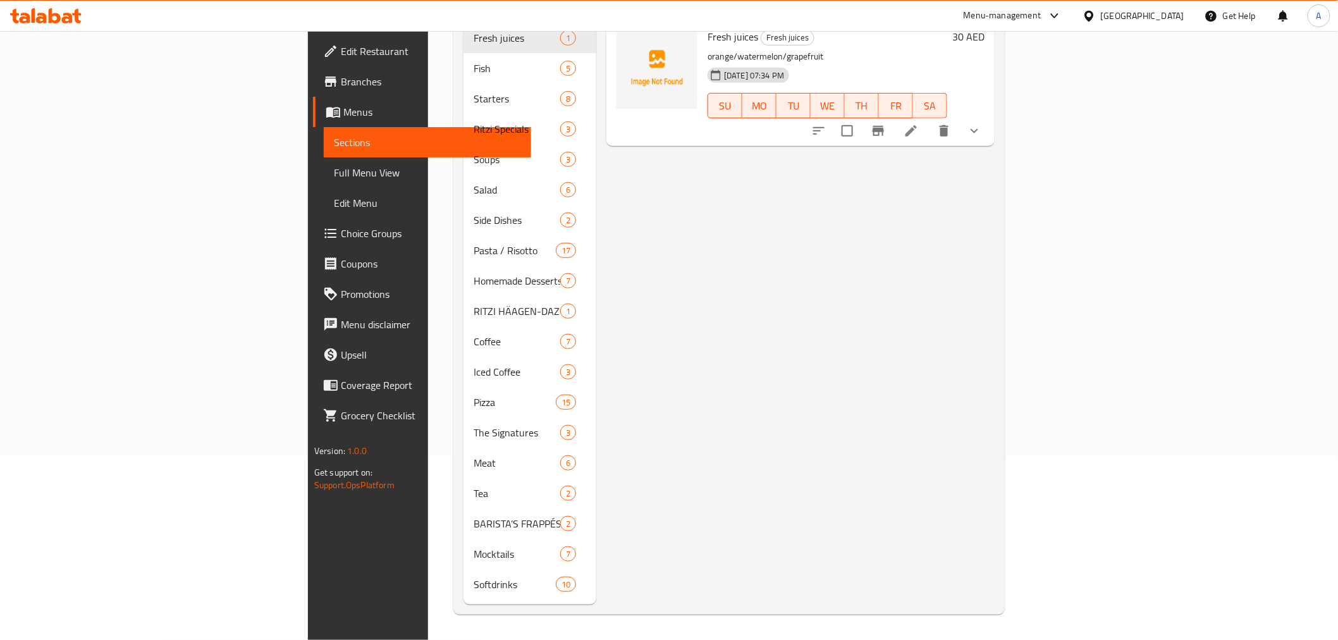
scroll to position [177, 0]
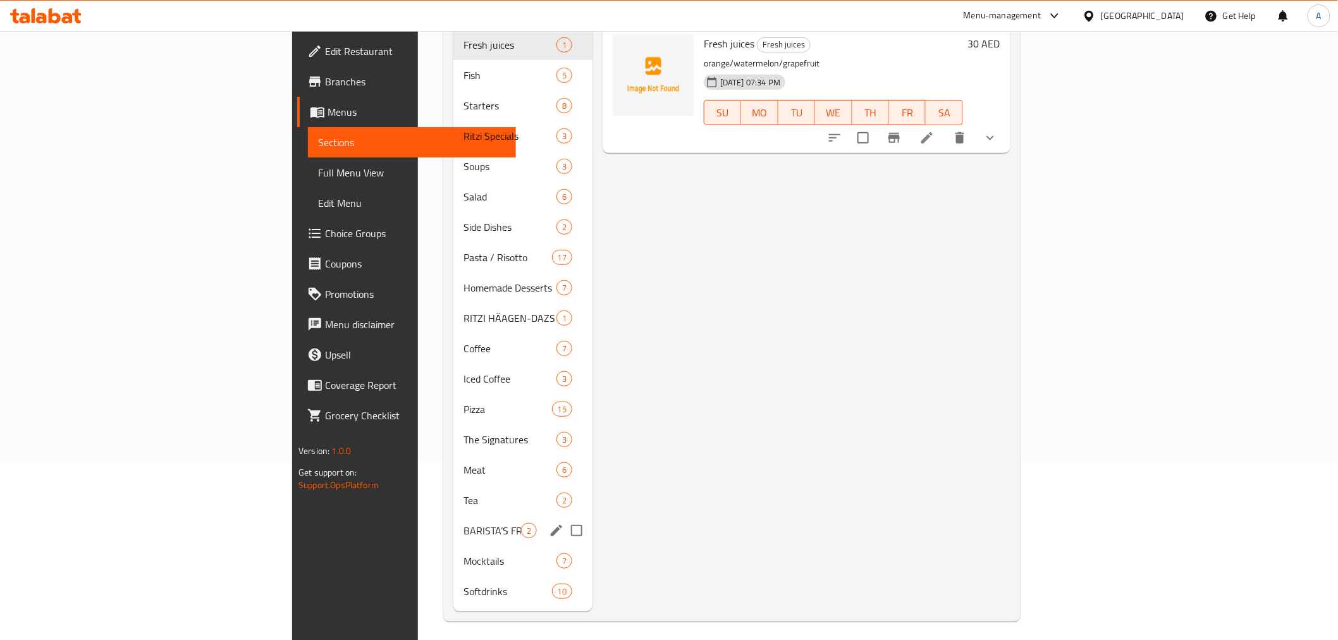
click at [564, 517] on input "Menu sections" at bounding box center [577, 530] width 27 height 27
checkbox input "true"
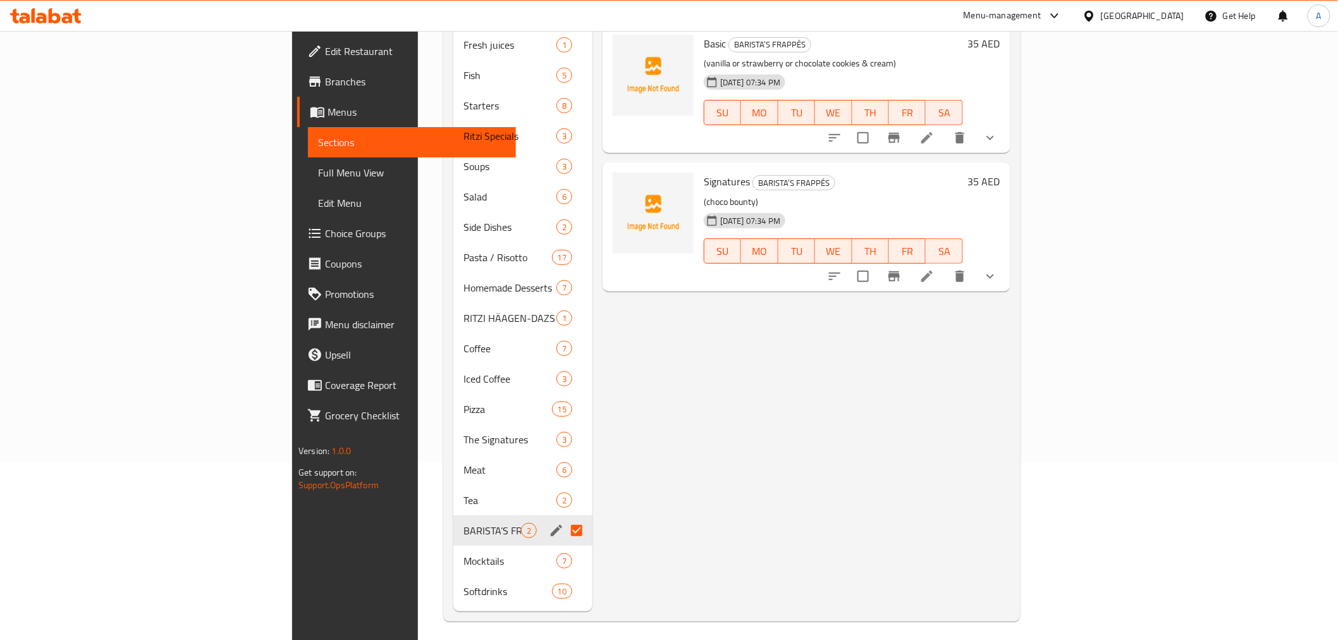
click at [549, 523] on icon "edit" at bounding box center [556, 530] width 15 height 15
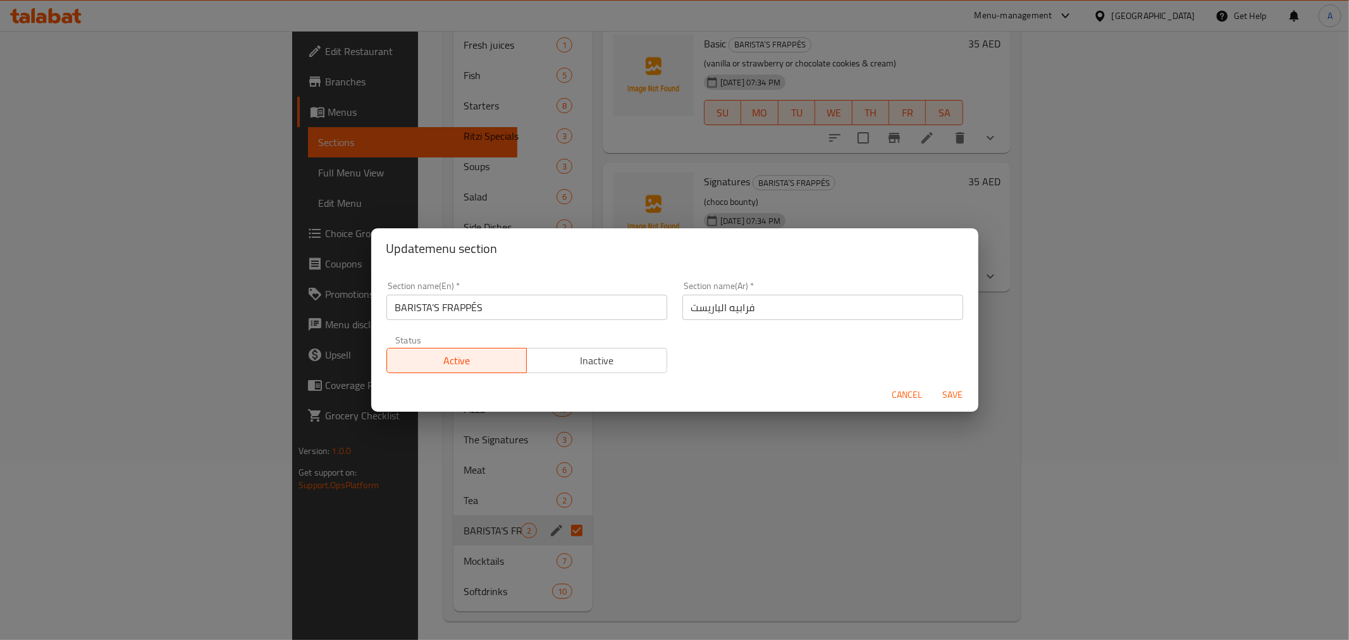
click at [713, 308] on input "فرابيه الباريست" at bounding box center [822, 307] width 281 height 25
paste input "اريستا"
type input "فرابيه [GEOGRAPHIC_DATA]"
click at [931, 395] on div "Cancel Save" at bounding box center [674, 395] width 607 height 34
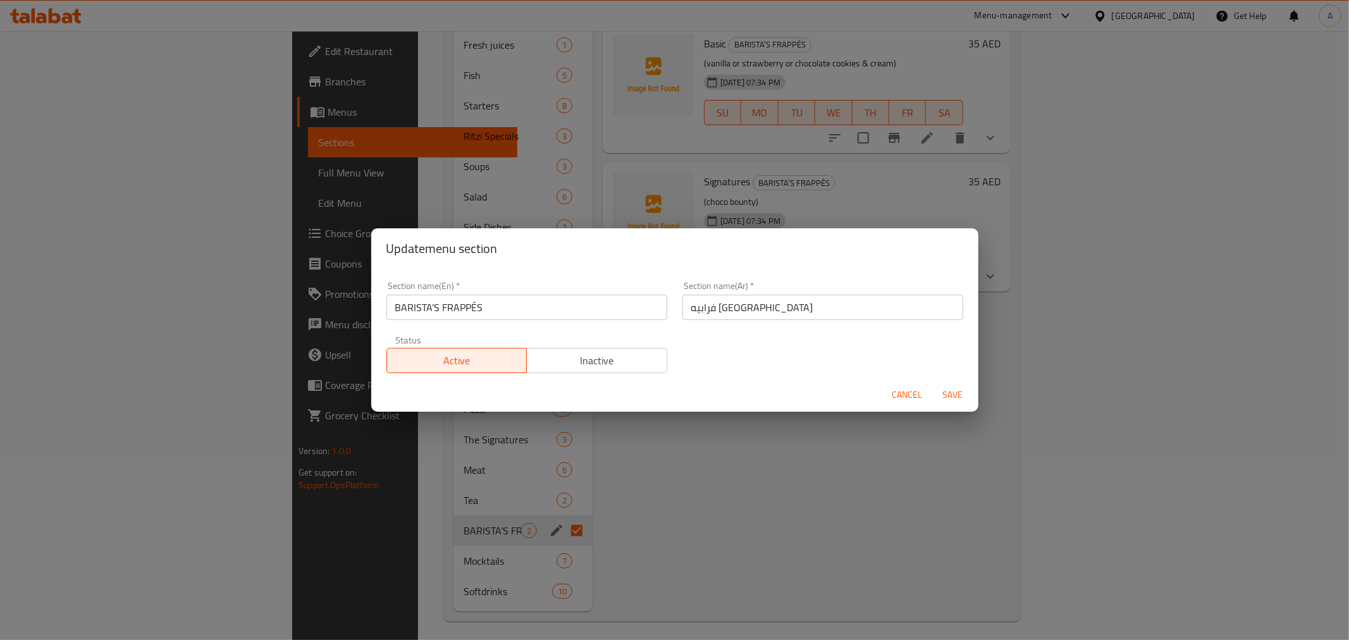
drag, startPoint x: 944, startPoint y: 387, endPoint x: 950, endPoint y: 345, distance: 42.8
click at [944, 388] on span "Save" at bounding box center [953, 395] width 30 height 16
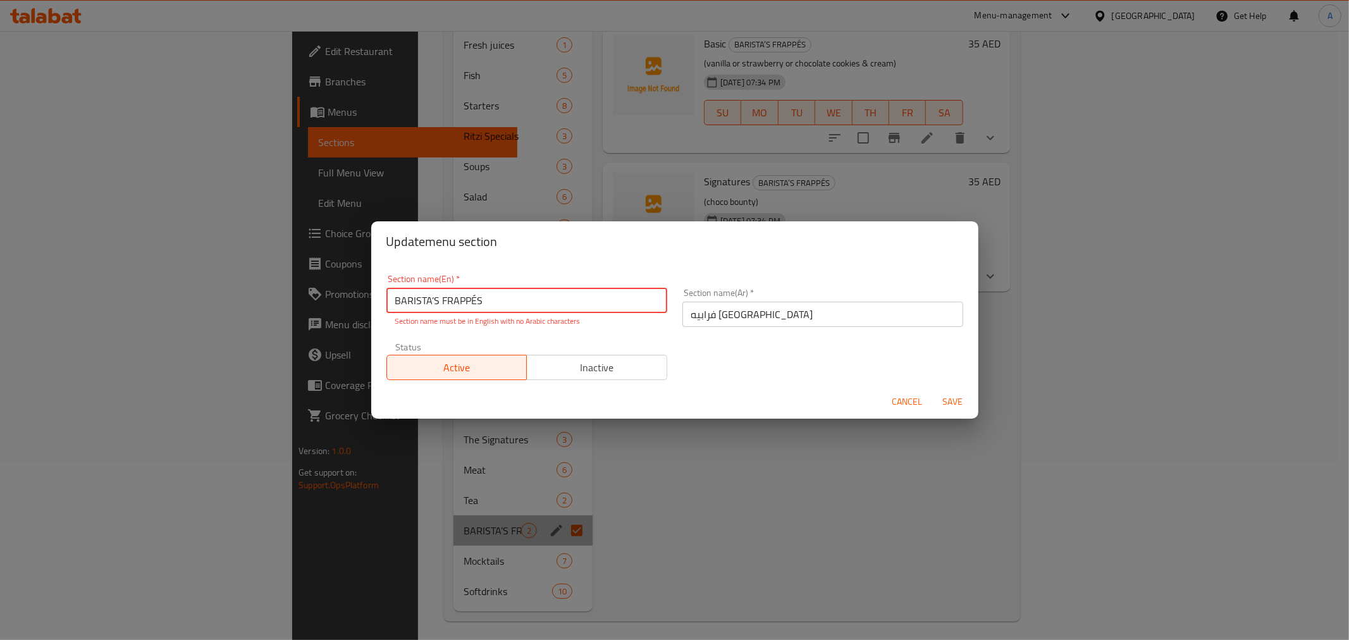
drag, startPoint x: 474, startPoint y: 295, endPoint x: 472, endPoint y: 286, distance: 9.7
click at [472, 286] on div "Section name(En)   * BARISTA’S FRAPPÉS Section name(En) * Section name must be …" at bounding box center [526, 300] width 281 height 52
click at [473, 305] on input "BARISTA’S FRAPPثS" at bounding box center [526, 300] width 281 height 25
click at [475, 308] on input "BARISTA’S FRAPPeS" at bounding box center [526, 300] width 281 height 25
click at [951, 402] on span "Save" at bounding box center [953, 402] width 30 height 16
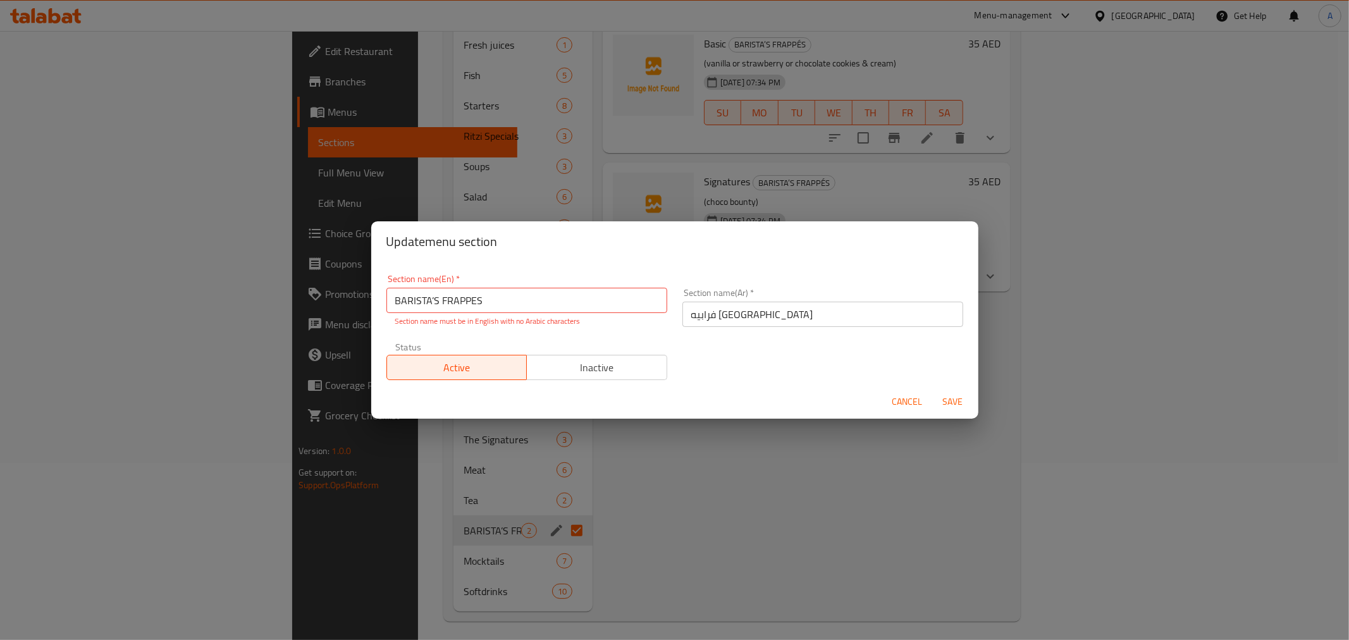
click at [555, 287] on div "Section name(En)   * BARISTA’S FRAPPES Section name(En) * Section name must be …" at bounding box center [526, 300] width 281 height 52
drag, startPoint x: 479, startPoint y: 296, endPoint x: 473, endPoint y: 293, distance: 6.8
click at [473, 293] on input "BARISTA’S FRAPPES" at bounding box center [526, 300] width 281 height 25
click at [482, 299] on input "BARISTA’S FRAPPES" at bounding box center [526, 300] width 281 height 25
drag, startPoint x: 479, startPoint y: 298, endPoint x: 487, endPoint y: 298, distance: 8.2
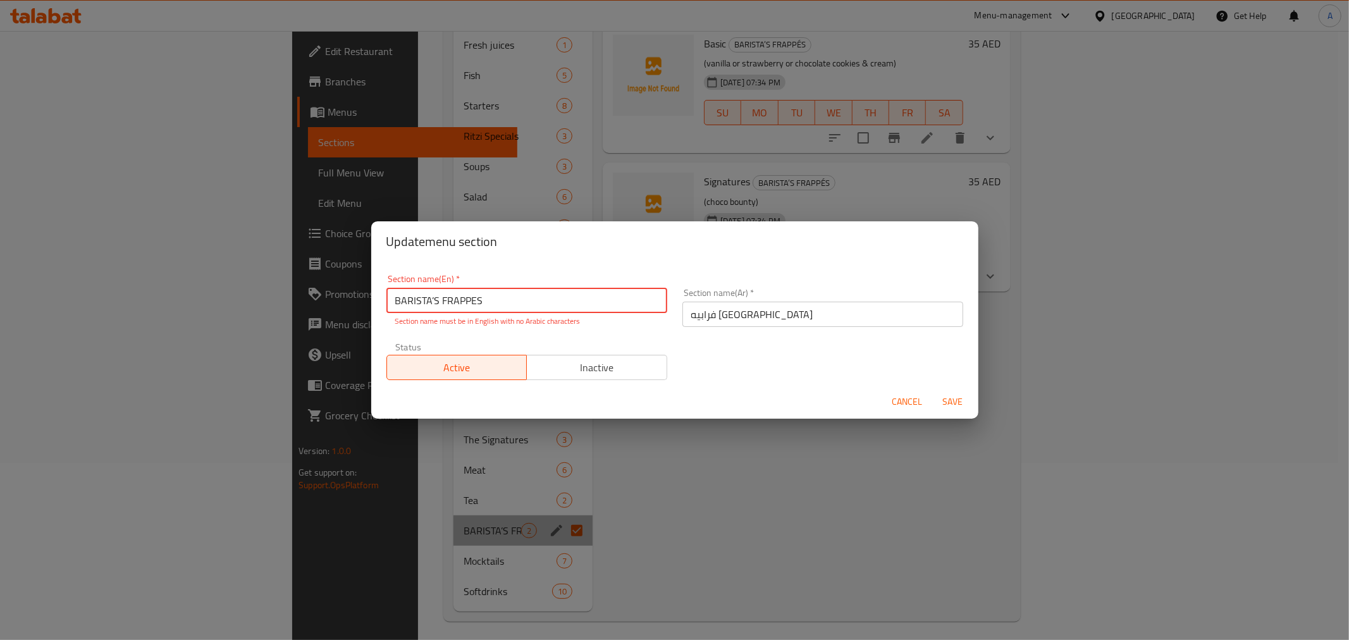
click at [487, 298] on input "BARISTA’S FRAPPES" at bounding box center [526, 300] width 281 height 25
click at [960, 401] on span "Save" at bounding box center [953, 402] width 30 height 16
click at [438, 297] on input "BARISTA’S FRAPPES" at bounding box center [526, 300] width 281 height 25
drag, startPoint x: 431, startPoint y: 305, endPoint x: 439, endPoint y: 305, distance: 7.6
click at [439, 305] on input "BARISTA’S FRAPPES" at bounding box center [526, 300] width 281 height 25
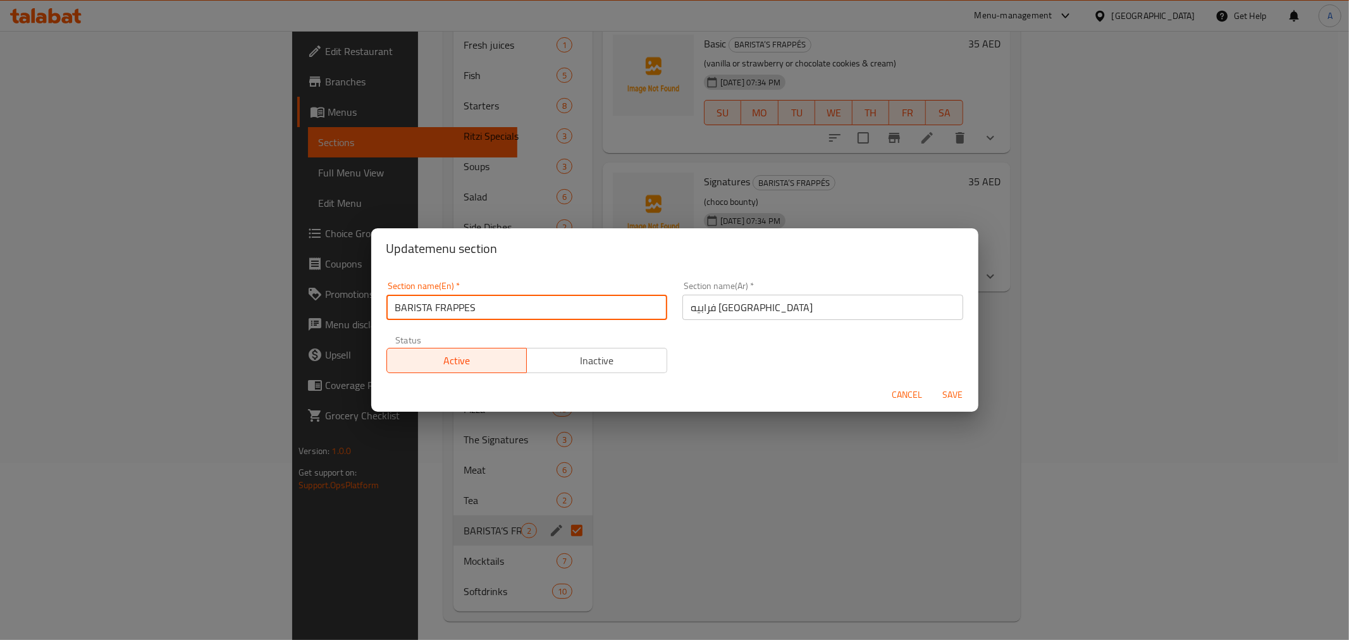
type input "BARISTA FRAPPES"
click at [944, 394] on span "Save" at bounding box center [953, 395] width 30 height 16
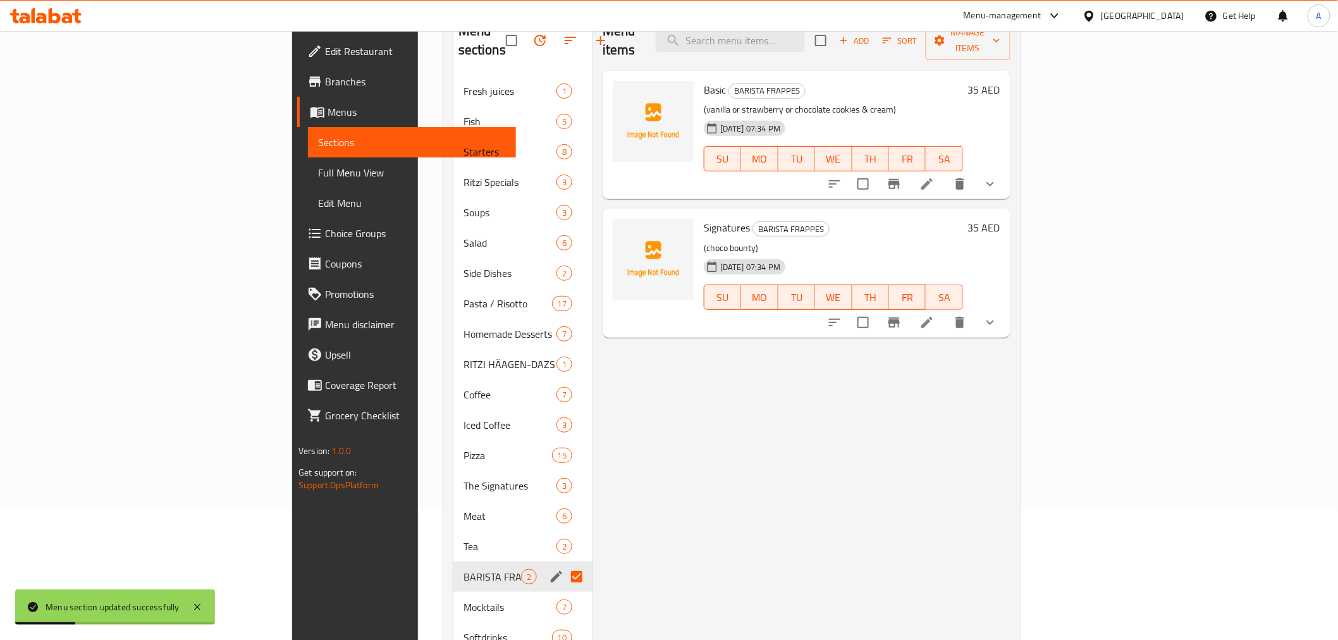
scroll to position [123, 0]
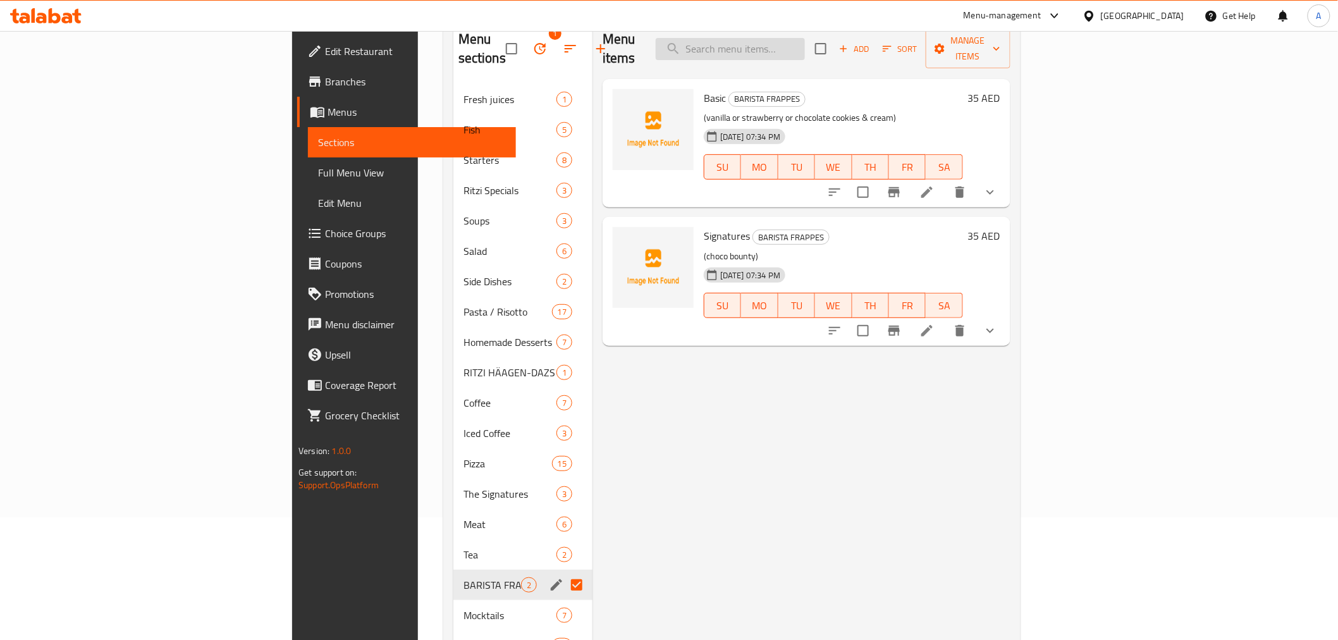
click at [805, 38] on input "search" at bounding box center [730, 49] width 149 height 22
paste input "Classic Virgin Mojito"
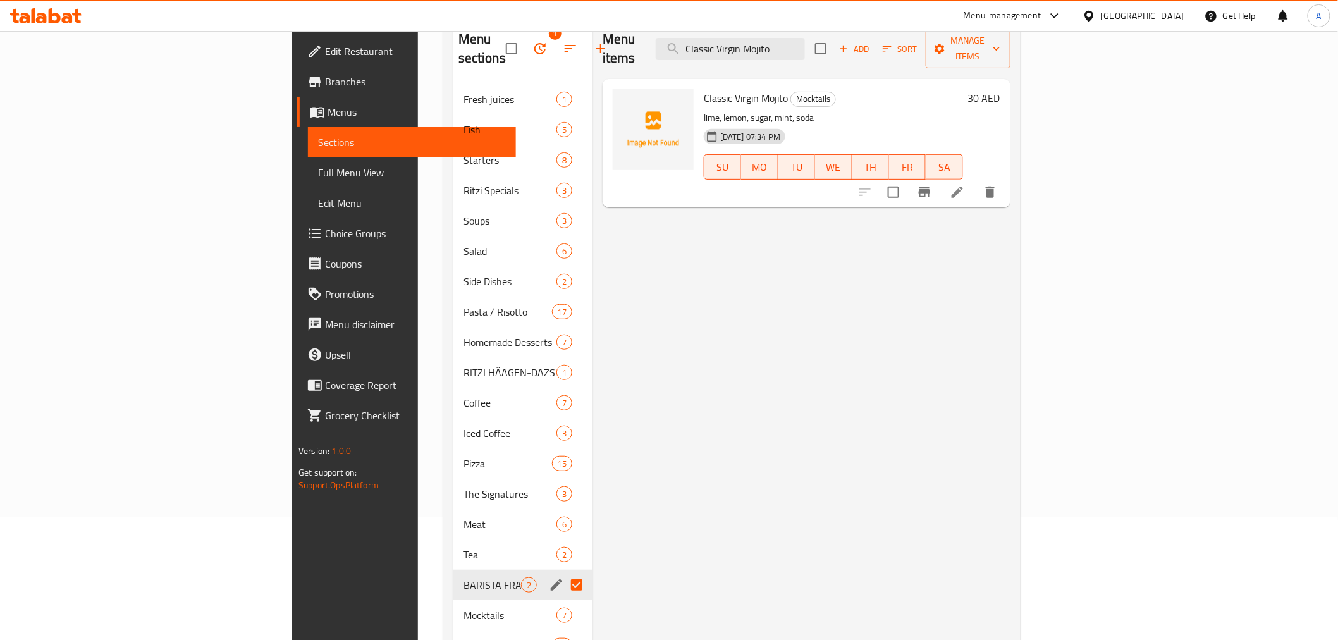
type input "Classic Virgin Mojito"
click at [975, 183] on li at bounding box center [957, 192] width 35 height 23
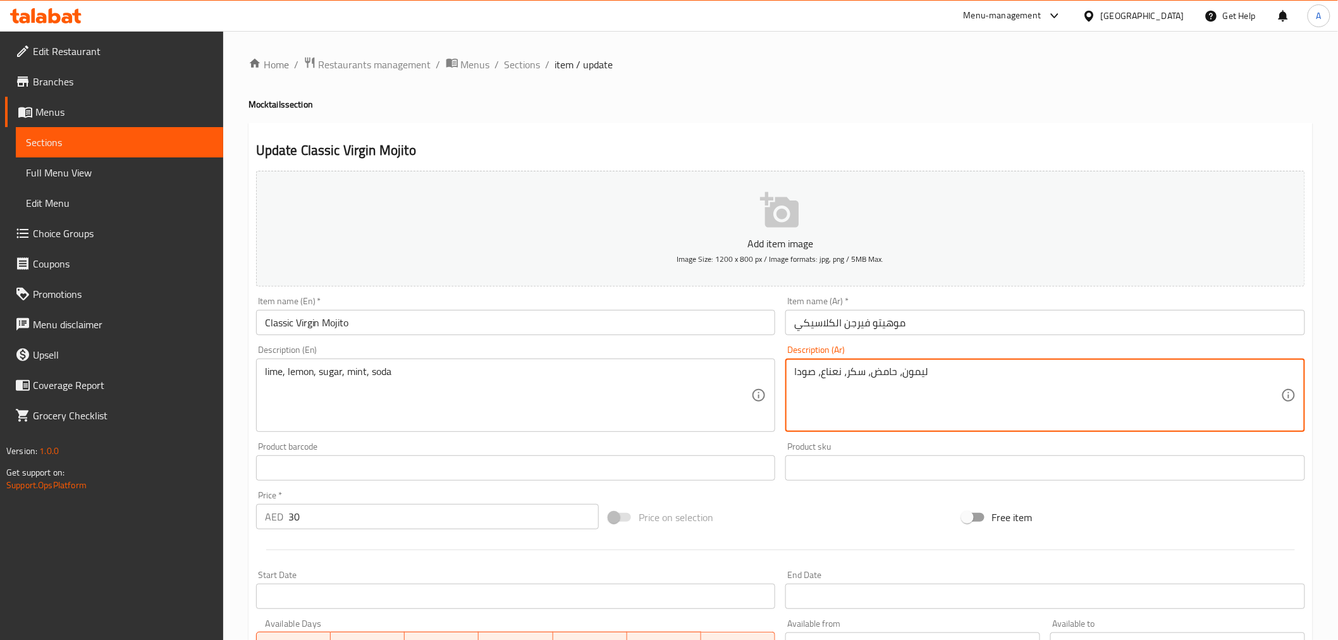
click at [884, 370] on textarea "ليمون، حامض، سكر، نعناع، صودا" at bounding box center [1037, 396] width 487 height 60
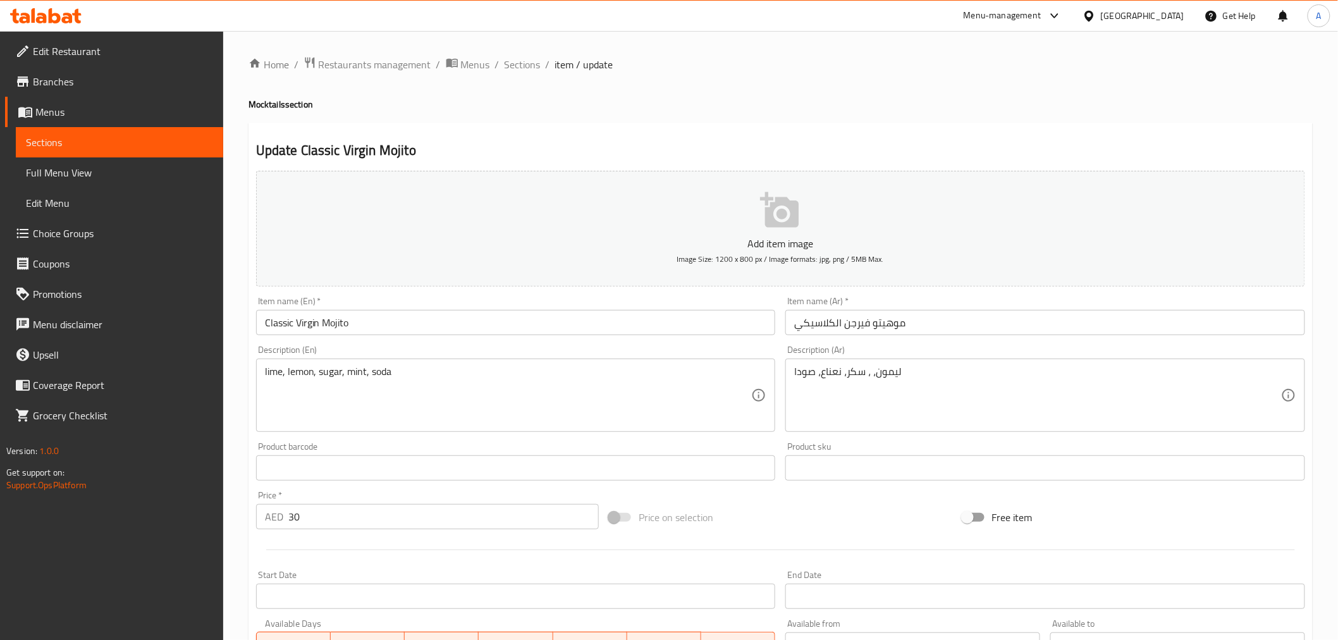
click at [792, 365] on div "ليمون، ، سكر، نعناع، صودا Description (Ar)" at bounding box center [1046, 395] width 520 height 73
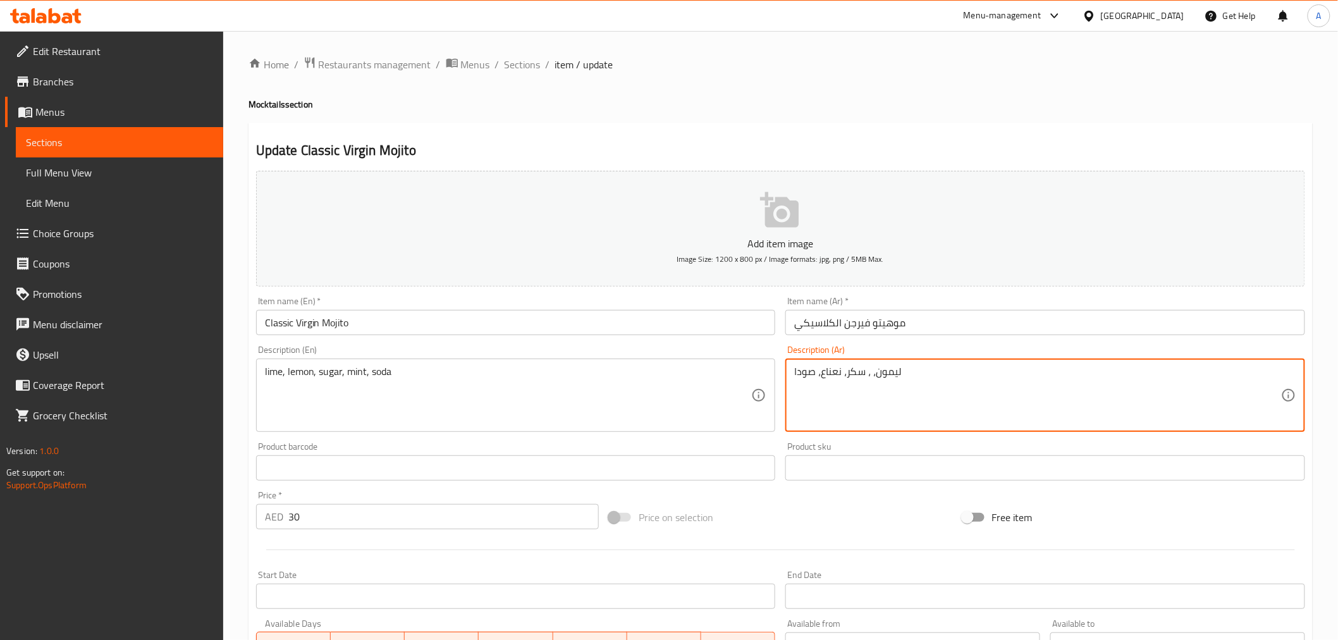
click at [794, 377] on textarea "ليمون، ، سكر، نعناع، صودا" at bounding box center [1037, 396] width 487 height 60
paste textarea "حامض"
click at [868, 378] on textarea "حامض ليمون، ، سكر، نعناع، صودا" at bounding box center [1037, 396] width 487 height 60
click at [899, 379] on textarea "حامض ليمون، سكر، نعناع، صودا" at bounding box center [1037, 396] width 487 height 60
paste textarea "،"
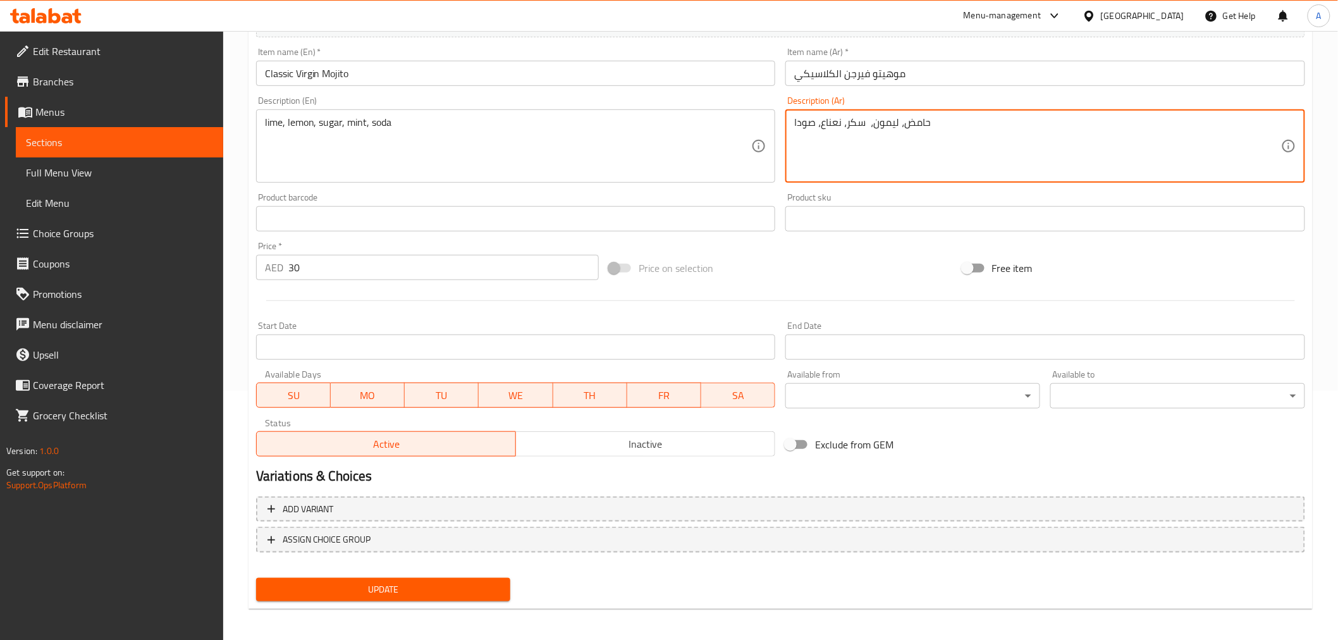
scroll to position [251, 0]
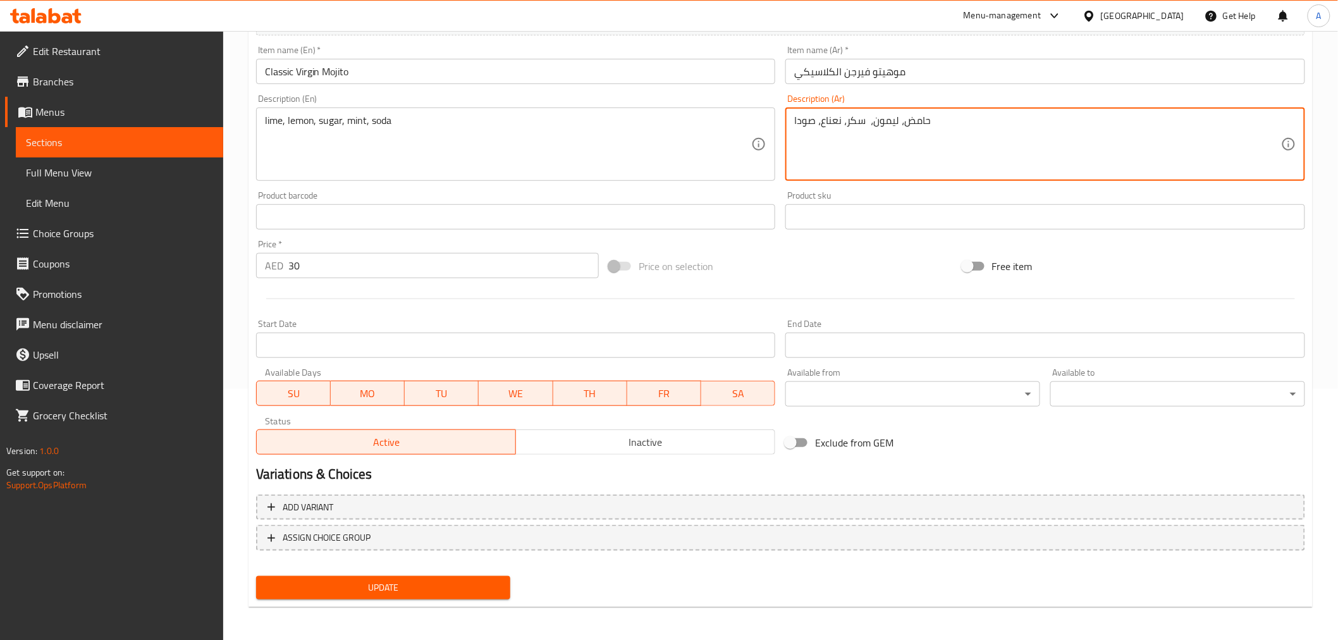
type textarea "حامض، ليمون، سكر، نعناع، صودا"
click at [428, 583] on span "Update" at bounding box center [383, 588] width 235 height 16
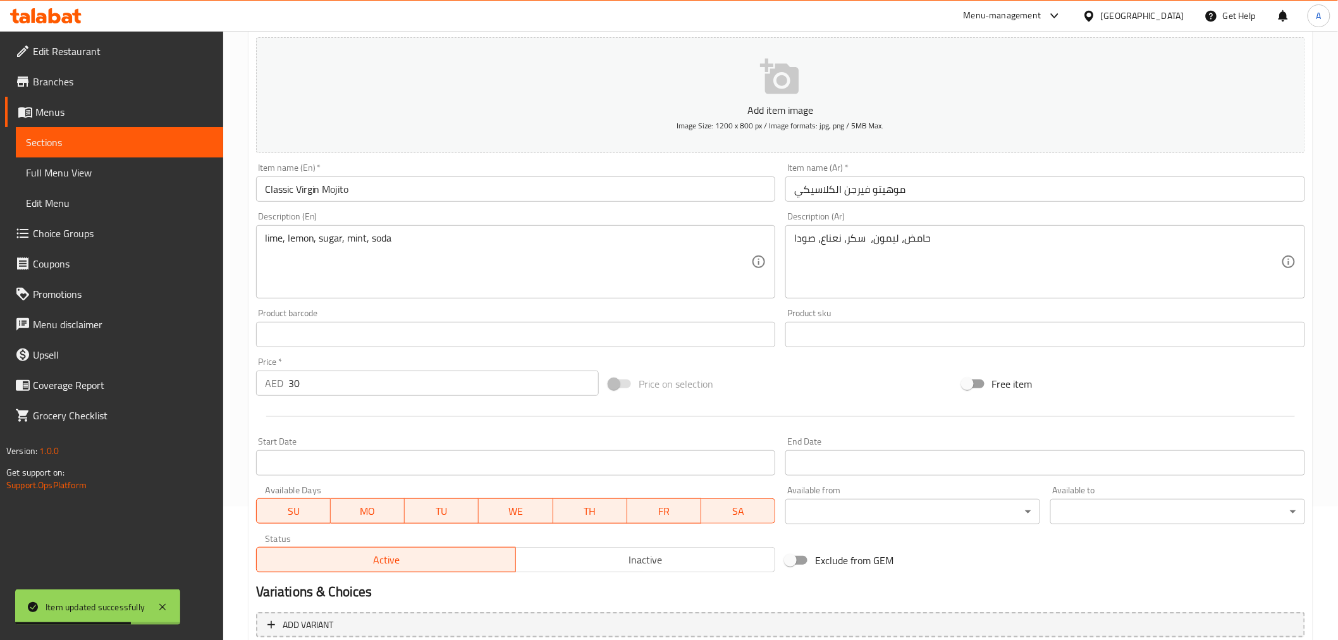
scroll to position [0, 0]
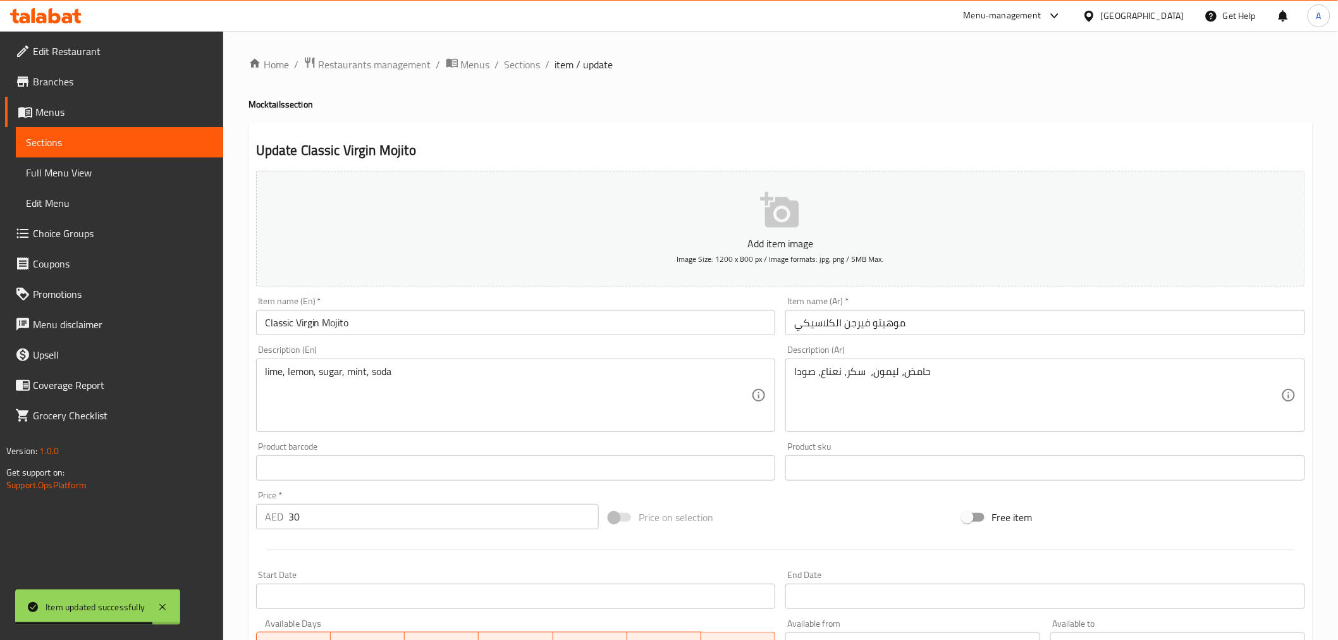
click at [546, 66] on li "/" at bounding box center [548, 64] width 4 height 15
click at [534, 66] on span "Sections" at bounding box center [523, 64] width 36 height 15
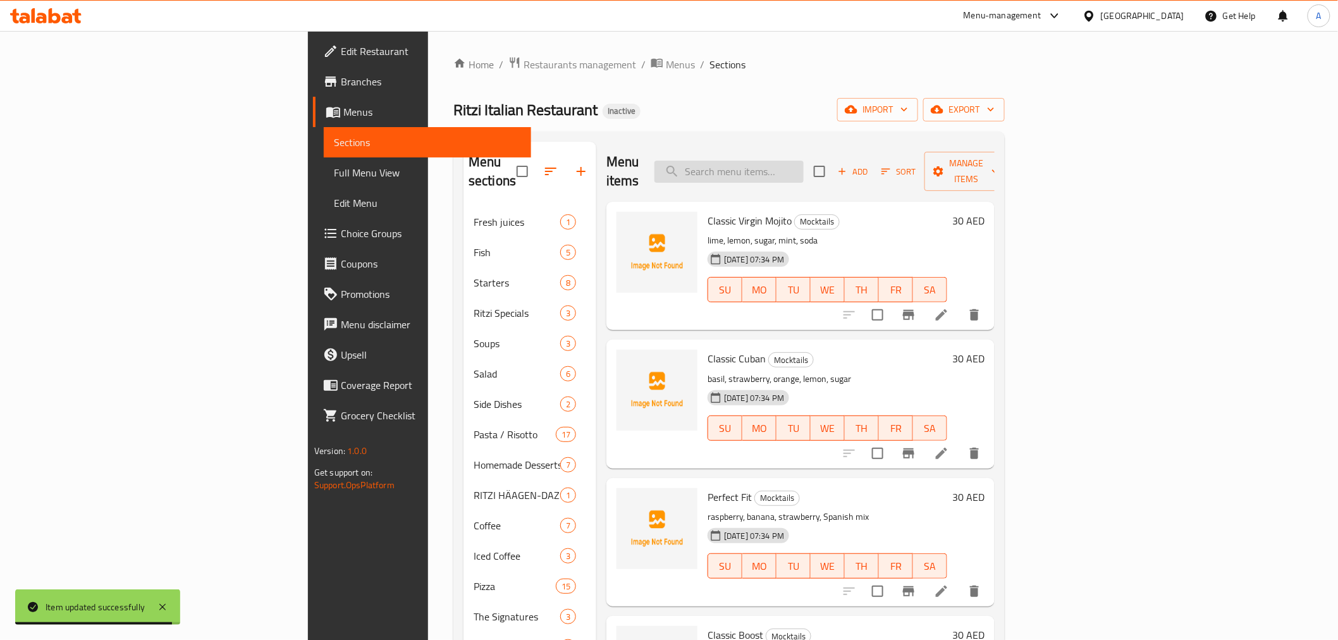
click at [804, 168] on input "search" at bounding box center [729, 172] width 149 height 22
paste input "Classic Cuban"
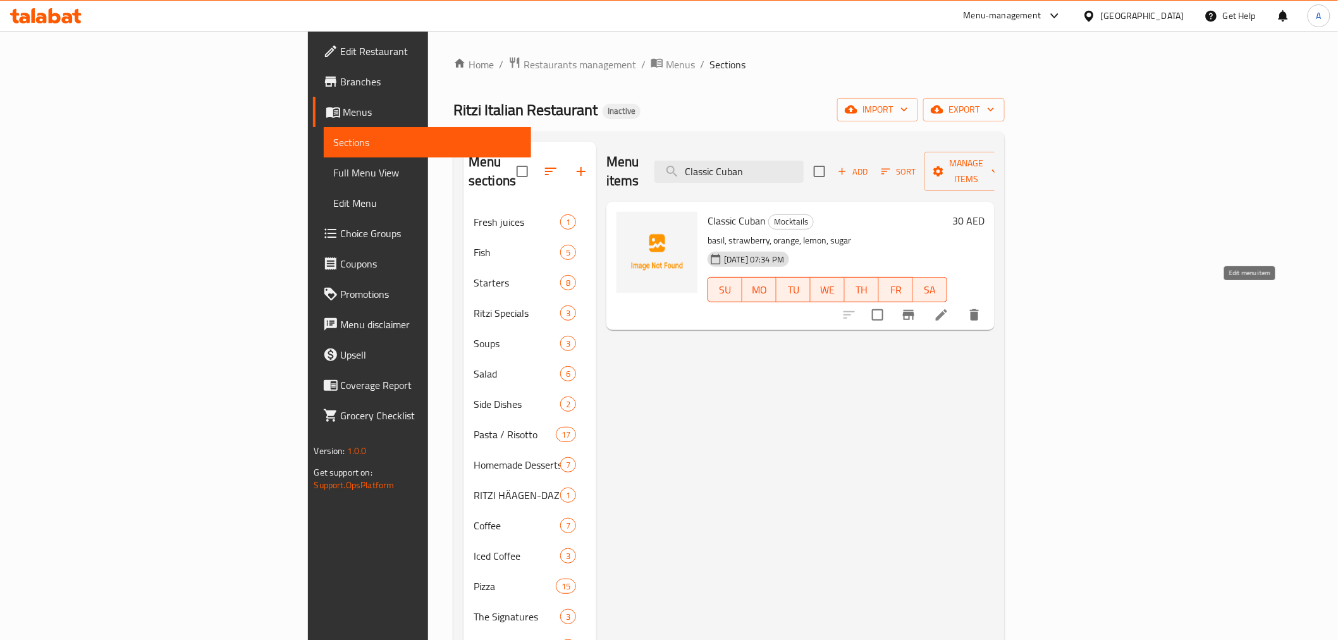
type input "Classic Cuban"
click at [949, 307] on icon at bounding box center [941, 314] width 15 height 15
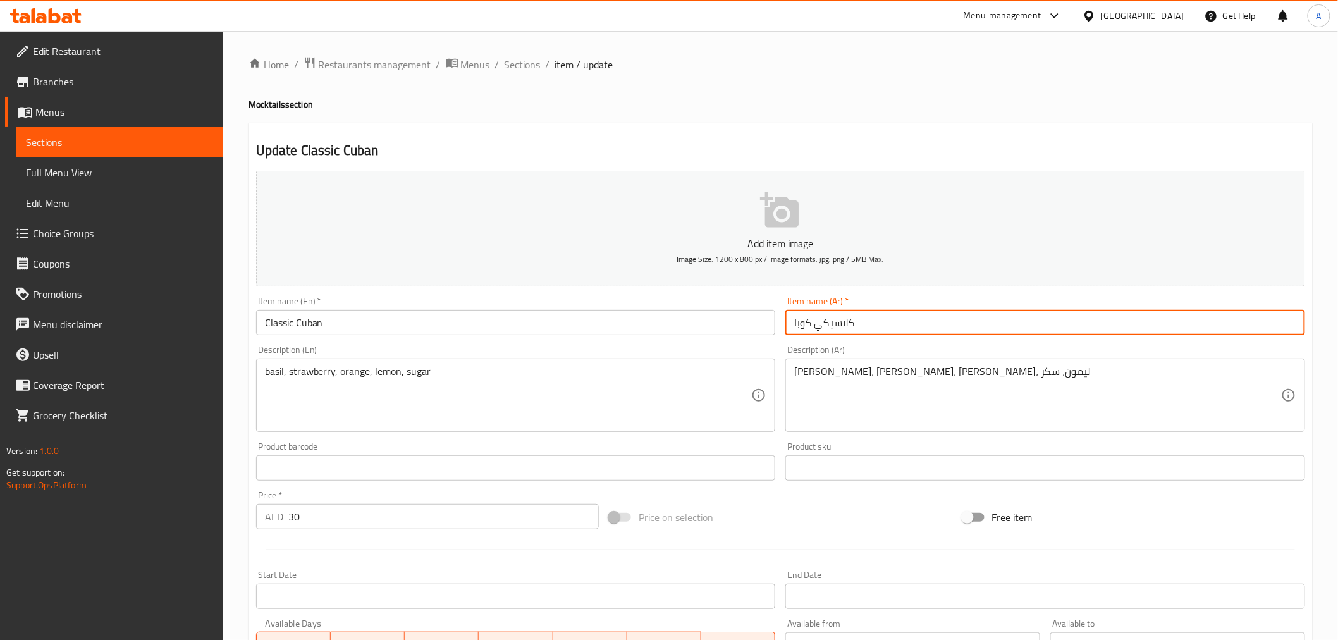
drag, startPoint x: 821, startPoint y: 331, endPoint x: 820, endPoint y: 324, distance: 7.0
click at [820, 324] on input "كلاسيكي كوبا" at bounding box center [1046, 322] width 520 height 25
drag, startPoint x: 822, startPoint y: 327, endPoint x: 815, endPoint y: 326, distance: 7.6
click at [815, 326] on input "كلاسيكي كوبا" at bounding box center [1046, 322] width 520 height 25
type input "كلاسيك كوبا"
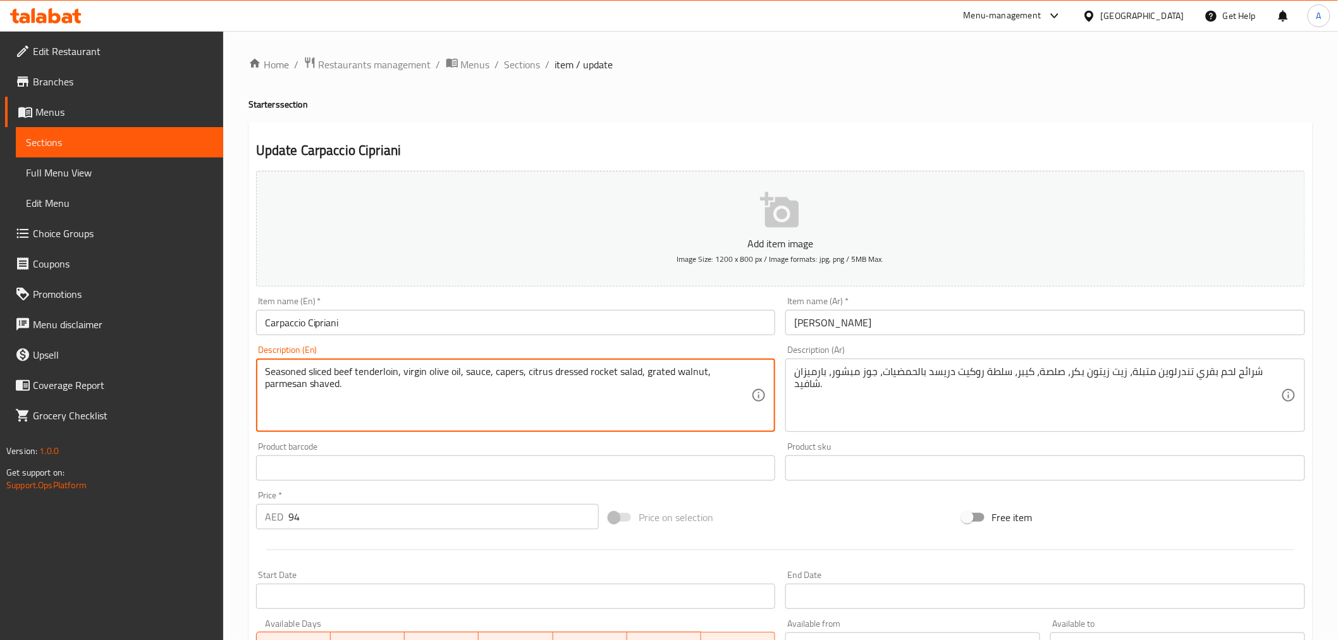
click at [545, 379] on textarea "Seasoned sliced beef tenderloin, virgin olive oil, sauce, capers, citrus dresse…" at bounding box center [508, 396] width 487 height 60
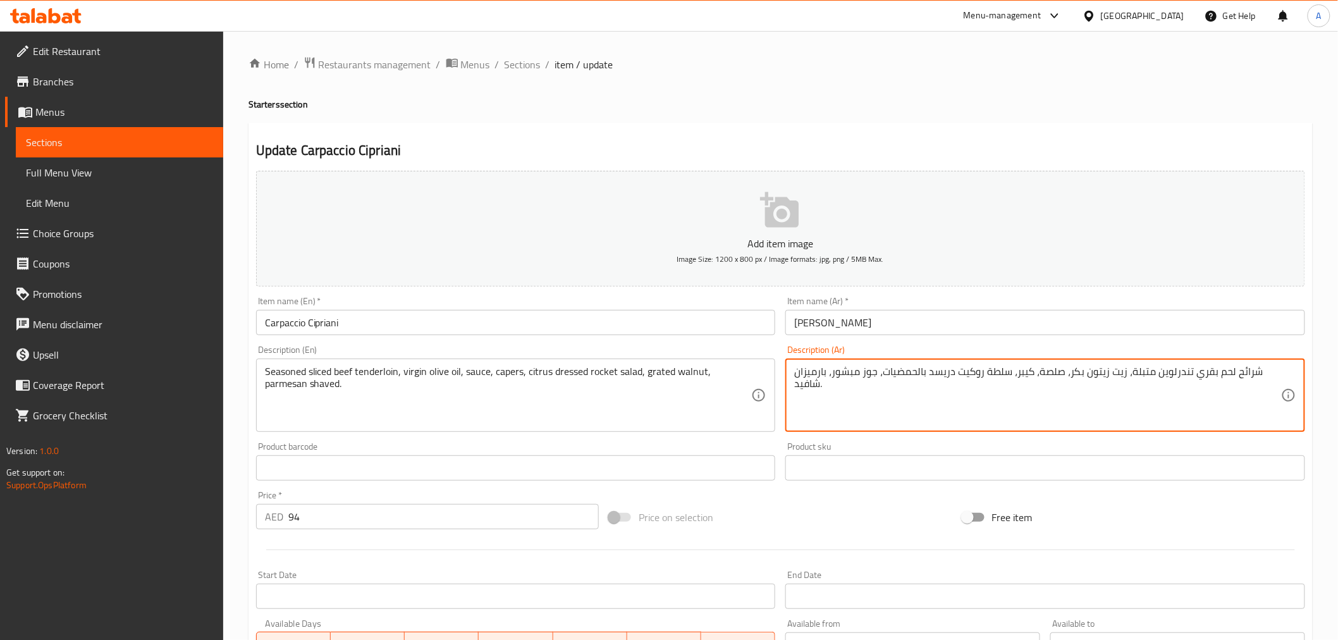
click at [1021, 371] on textarea "شرائح لحم بقري تندرلوين متبلة، زيت زيتون بكر، صلصة، كيبر، سلطة روكيت دريسد بالح…" at bounding box center [1037, 396] width 487 height 60
paste textarea "متبلة، [PERSON_NAME] بكر، صلصة، كبر، سلطة جرجير متبلة بالحمضيات، جوز مبشور، جبن…"
click at [1190, 368] on textarea "شرائح لحم بقري متبلة، زيت زيتون بكر، صلصة، كبر، سلطة جرجير متبلة بالحمضيات، جوز…" at bounding box center [1037, 396] width 487 height 60
paste textarea "تندرلوين"
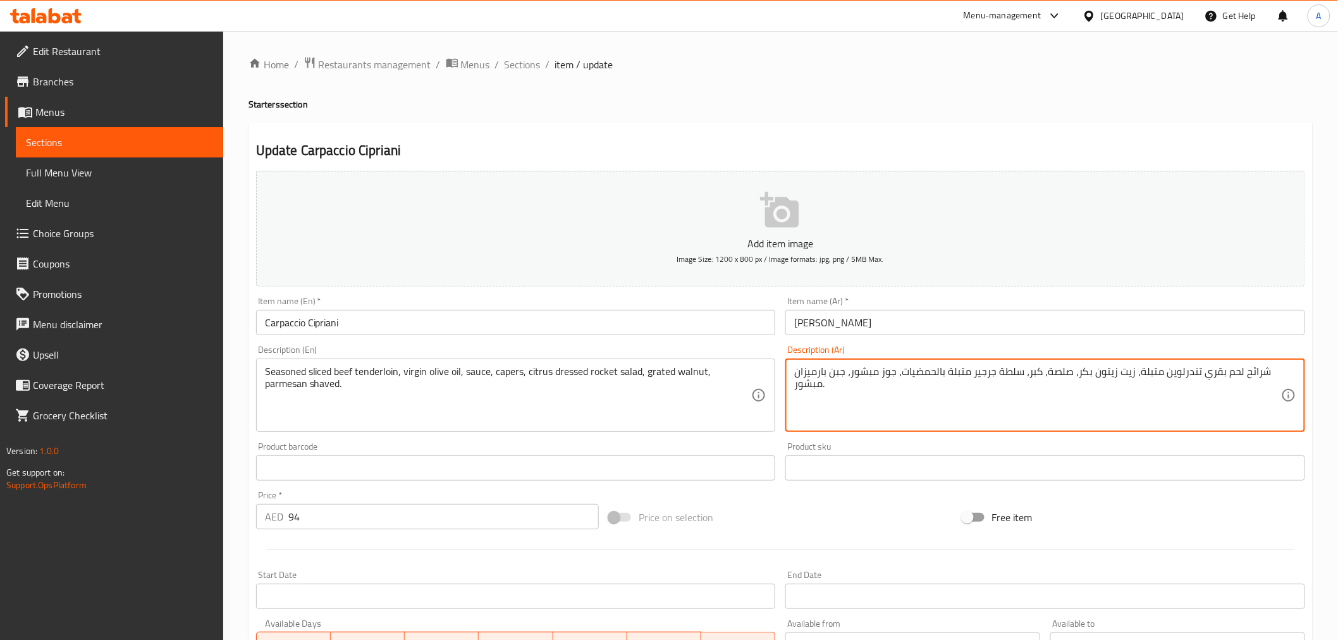
click at [1038, 374] on textarea "شرائح لحم بقري تندرلوين متبلة، زيت زيتون بكر، صلصة، كبر، سلطة جرجير متبلة بالحم…" at bounding box center [1037, 396] width 487 height 60
click at [1033, 376] on textarea "شرائح لحم بقري تندرلوين متبلة، زيت زيتون بكر، صلصة، كبر، سلطة جرجير متبلة بالحم…" at bounding box center [1037, 396] width 487 height 60
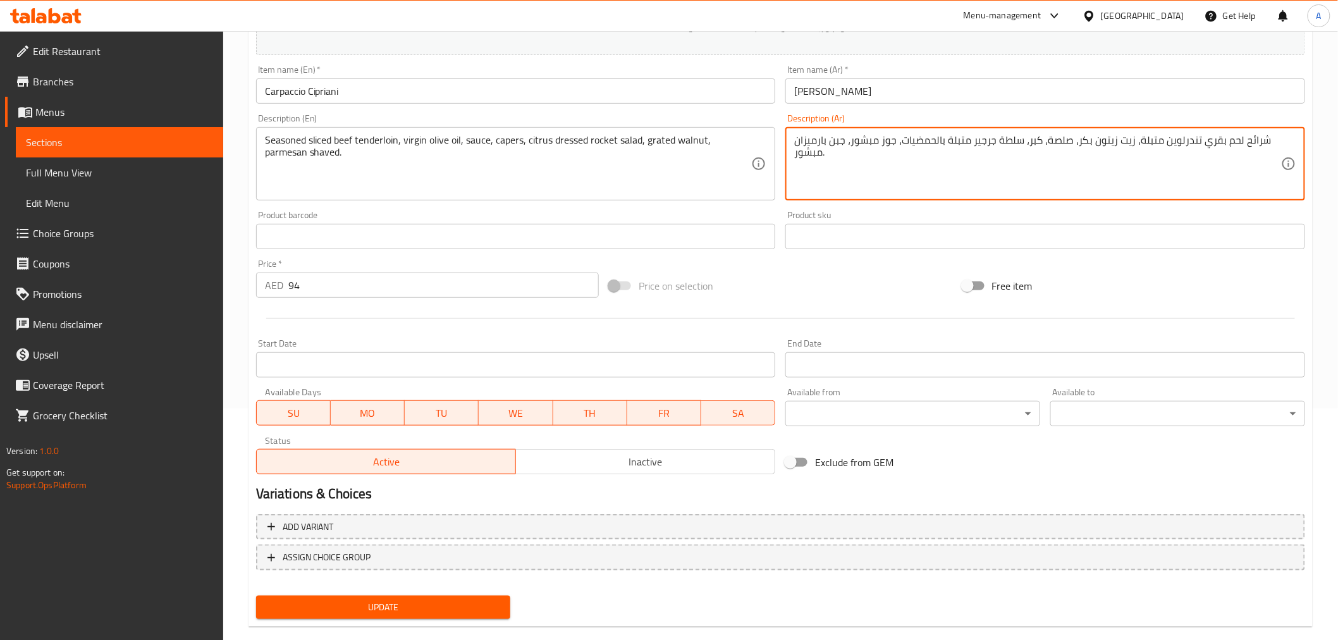
scroll to position [251, 0]
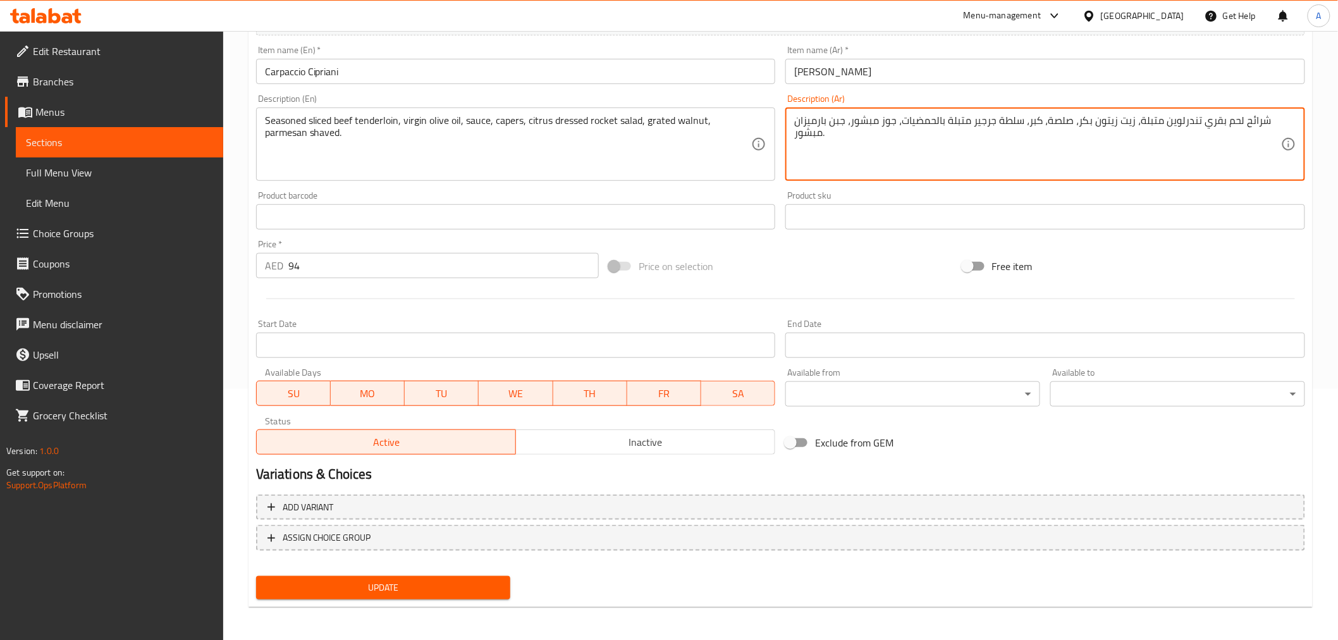
click at [823, 121] on textarea "شرائح لحم بقري تندرلوين متبلة، زيت زيتون بكر، صلصة، كبر، سلطة جرجير متبلة بالحم…" at bounding box center [1037, 144] width 487 height 60
click at [841, 116] on textarea "شرائح لحم بقري تندرلوين متبلة، زيت زيتون بكر، صلصة، كبر، سلطة جرجير متبلة بالحم…" at bounding box center [1037, 144] width 487 height 60
type textarea "شرائح لحم بقري تندرلوين متبلة، زيت زيتون بكر، صلصة، كبر، سلطة جرجير متبلة بالحم…"
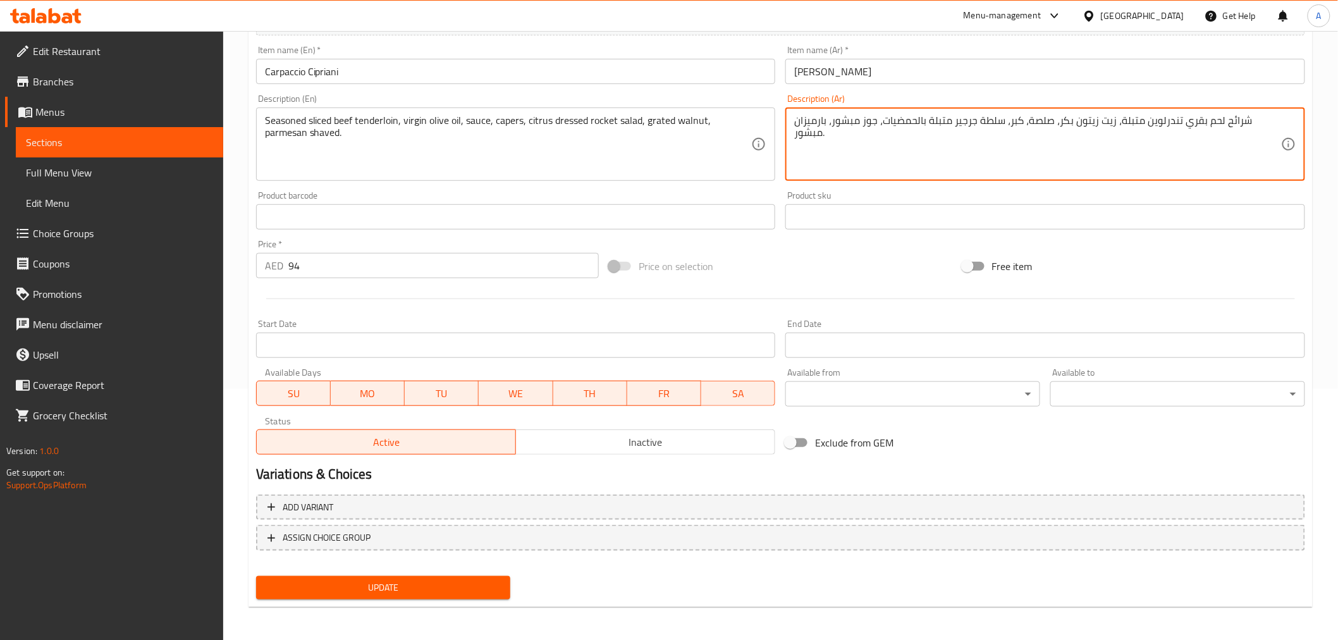
click at [484, 580] on span "Update" at bounding box center [383, 588] width 235 height 16
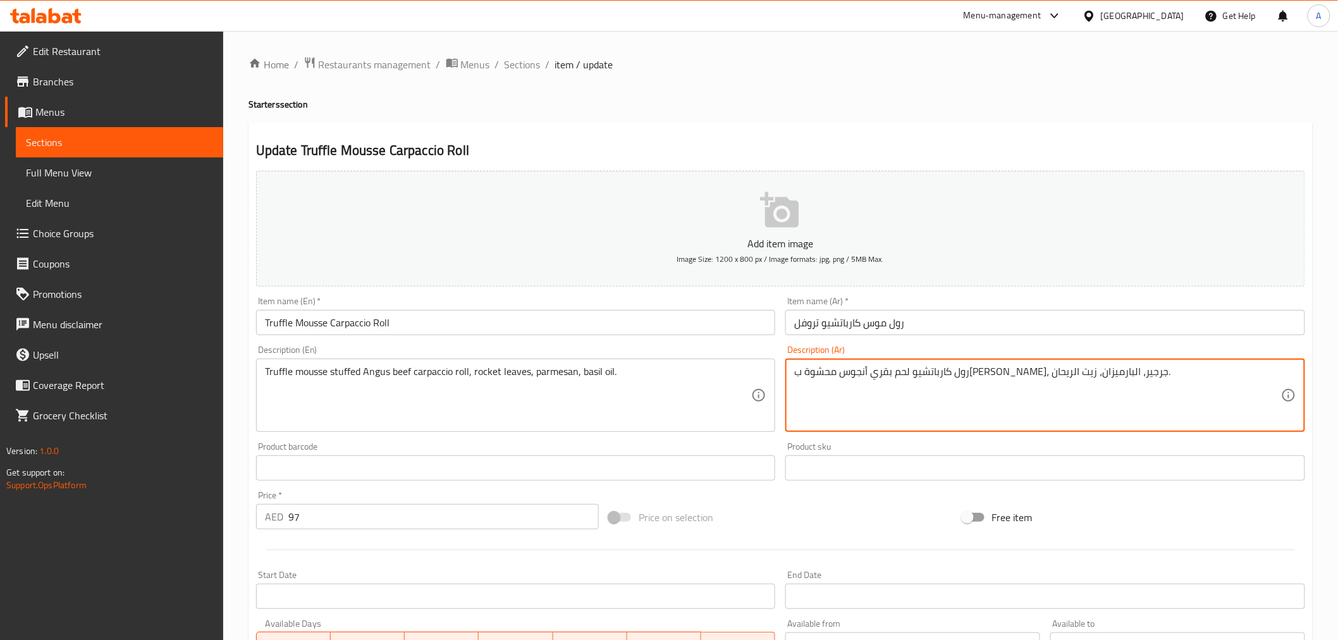
paste textarea "وراق"
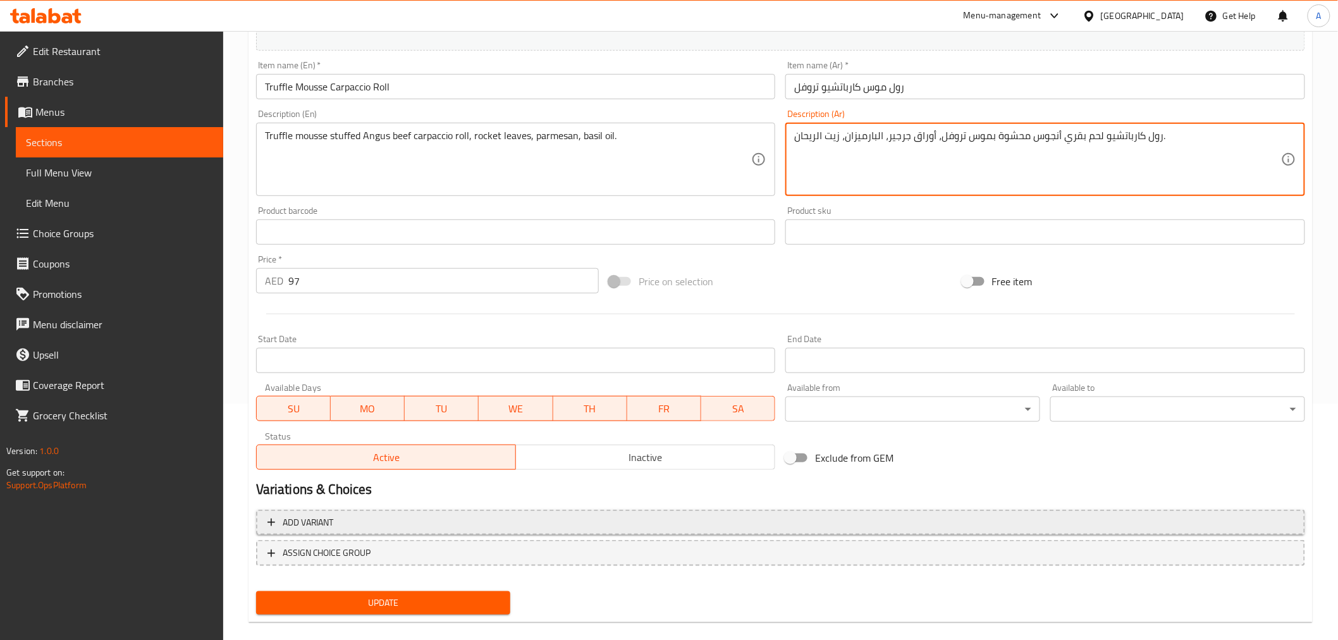
scroll to position [238, 0]
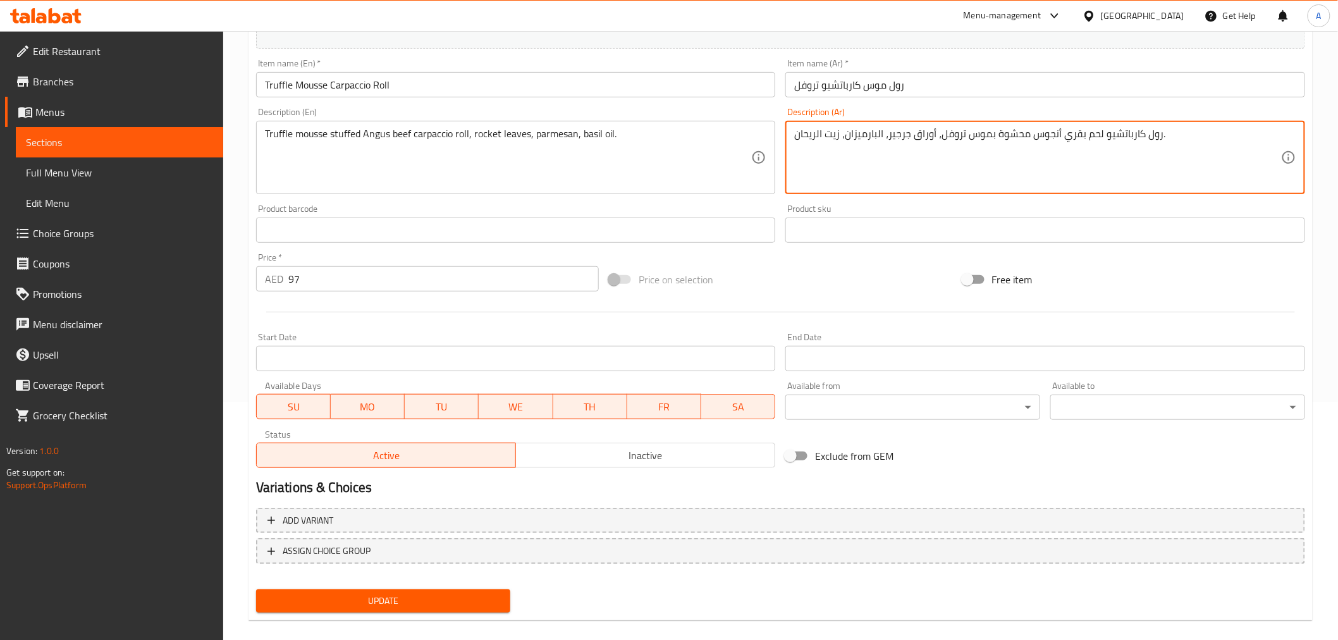
type textarea "رول كارباتشيو لحم بقري أنجوس محشوة بموس تروفل، أوراق جرجير، البارميزان، زيت الر…"
click at [450, 608] on button "Update" at bounding box center [383, 600] width 255 height 23
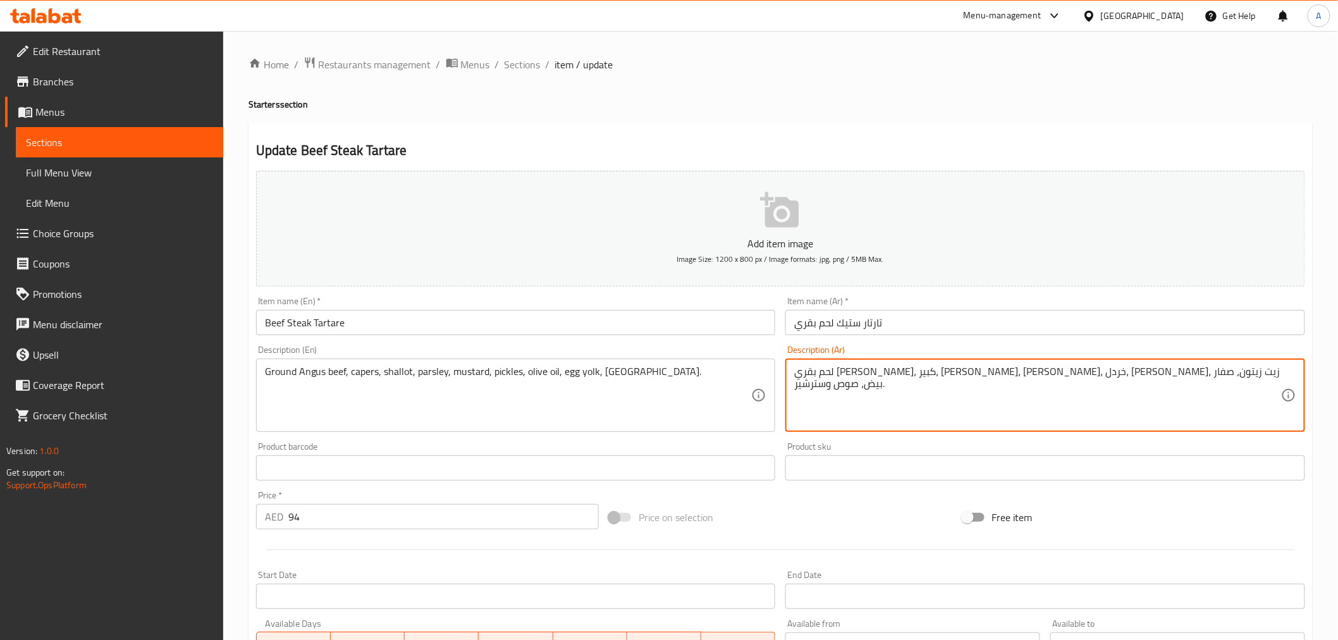
drag, startPoint x: 1083, startPoint y: 376, endPoint x: 1086, endPoint y: 386, distance: 9.8
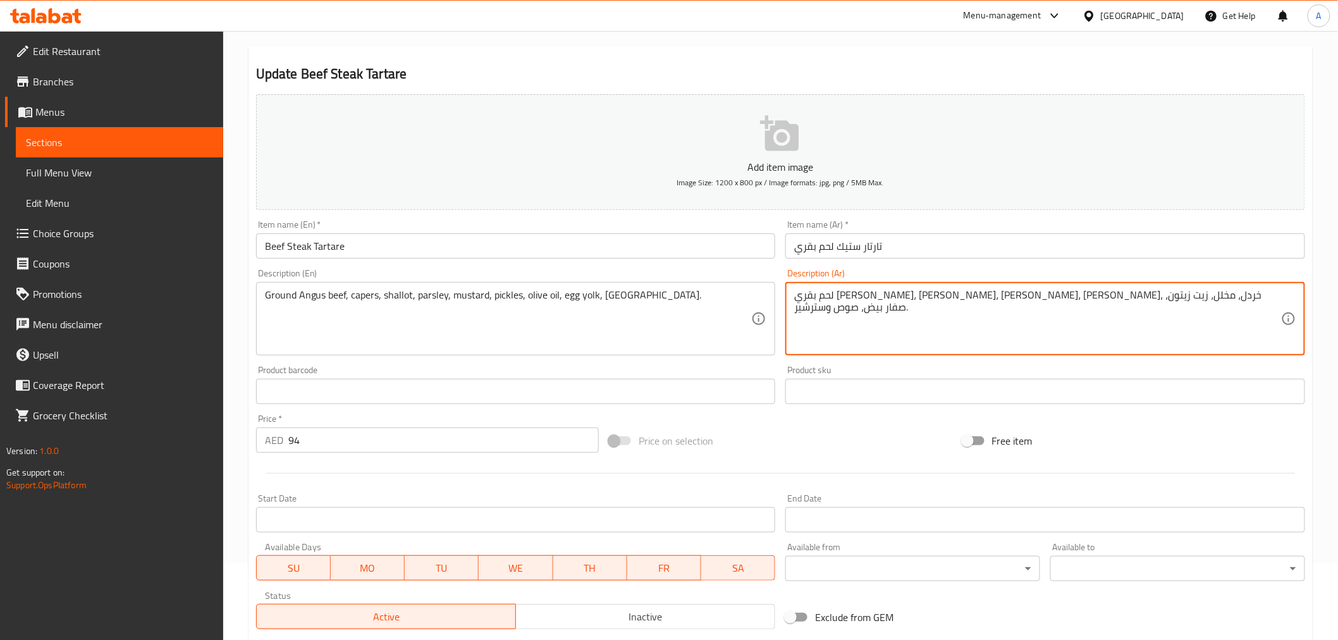
scroll to position [85, 0]
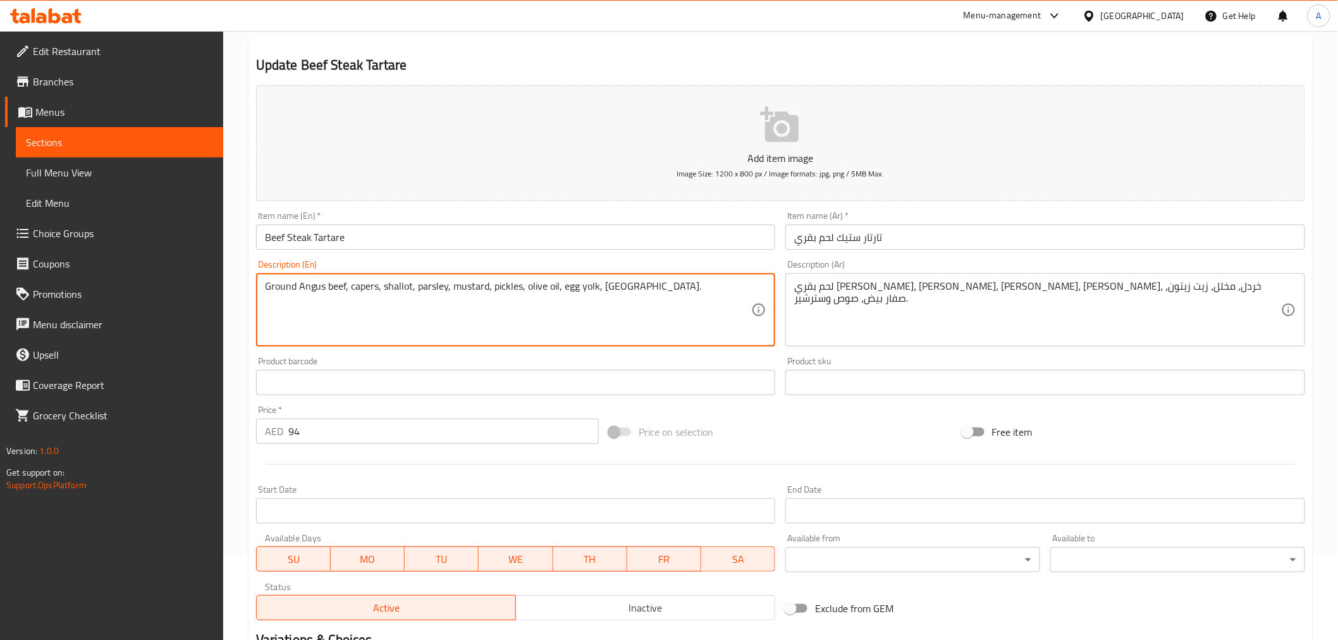
click at [448, 302] on textarea "Ground Angus beef, capers, shallot, parsley, mustard, pickles, olive oil, egg y…" at bounding box center [508, 310] width 487 height 60
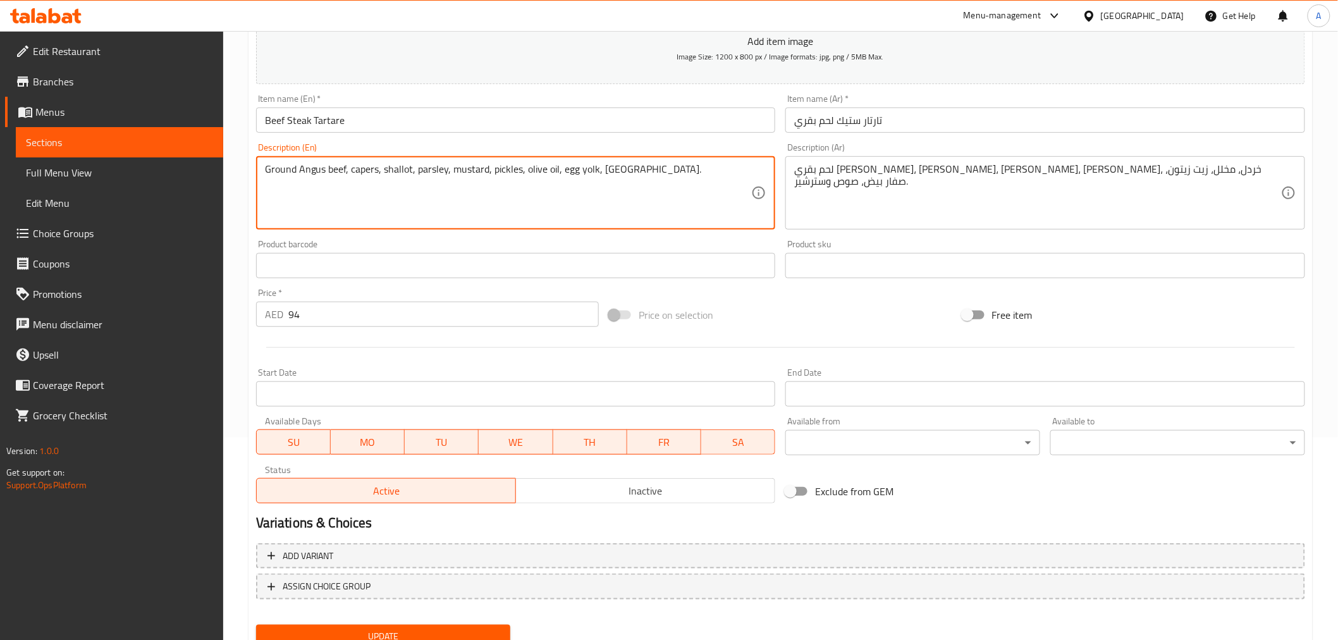
scroll to position [207, 0]
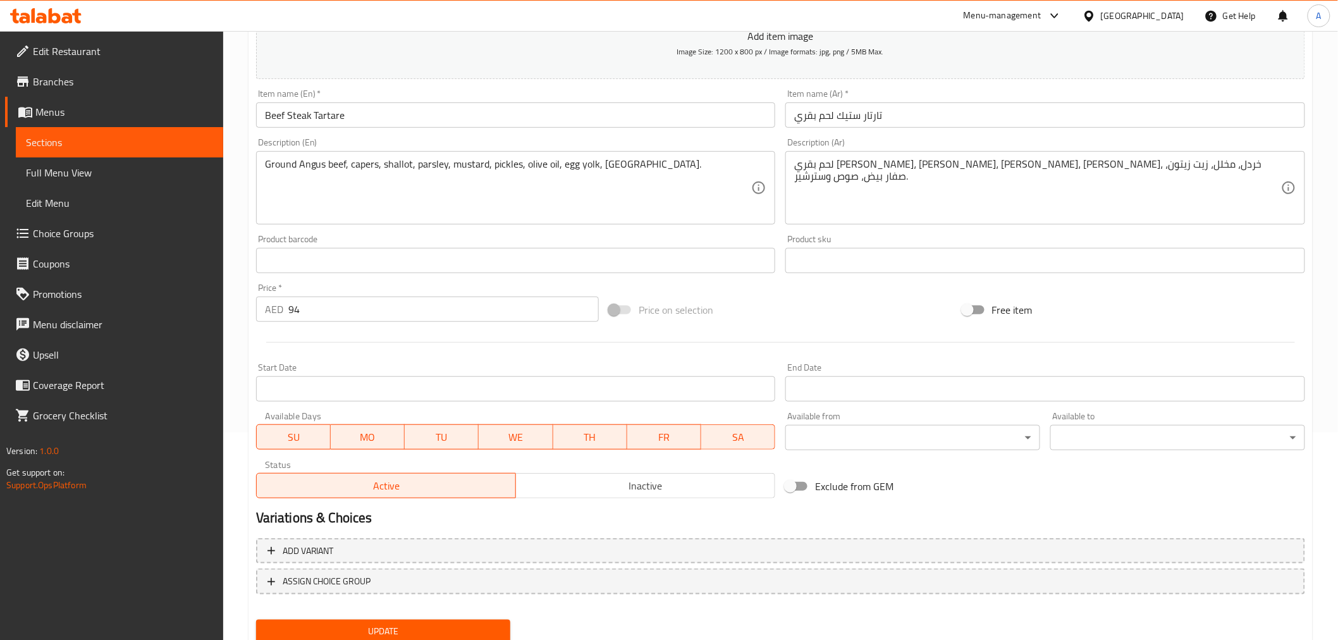
click at [792, 164] on div "لحم بقري أنجوس مفروم، كبر، شالوت، بقدونس، خردل، مخلل، زيت زيتون، صفار بيض، صوص …" at bounding box center [1046, 187] width 520 height 73
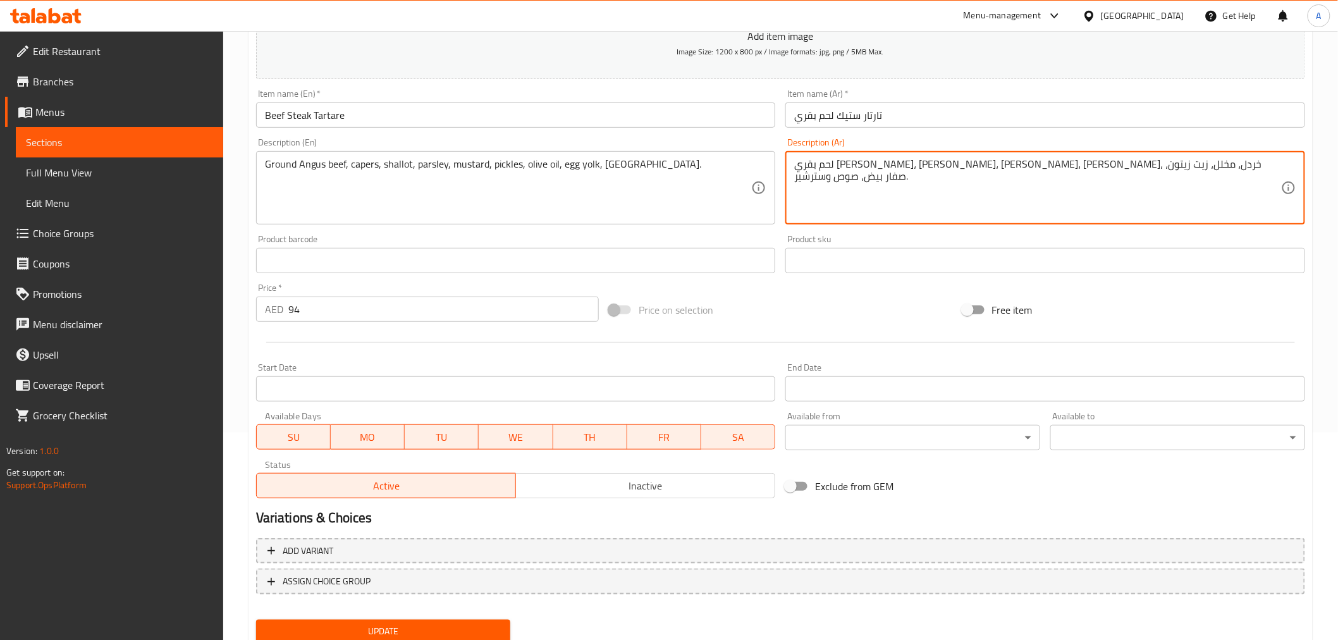
click at [813, 176] on textarea "لحم بقري أنجوس مفروم، كبر، شالوت، بقدونس، خردل، مخلل، زيت زيتون، صفار بيض، صوص …" at bounding box center [1037, 188] width 487 height 60
paste textarea "شيسترشا"
click at [835, 186] on textarea "لحم بقري أنجوس مفروم، كبر، شالوت، بقدونس، خردل، مخلل، زيت زيتون، صفار بيض، صوص …" at bounding box center [1037, 188] width 487 height 60
click at [825, 166] on textarea "لحم بقري أنجوس مفروم، كبر، شالوت، بقدونس، خردل، مخلل، زيت زيتون، صفار بيض، صوص …" at bounding box center [1037, 188] width 487 height 60
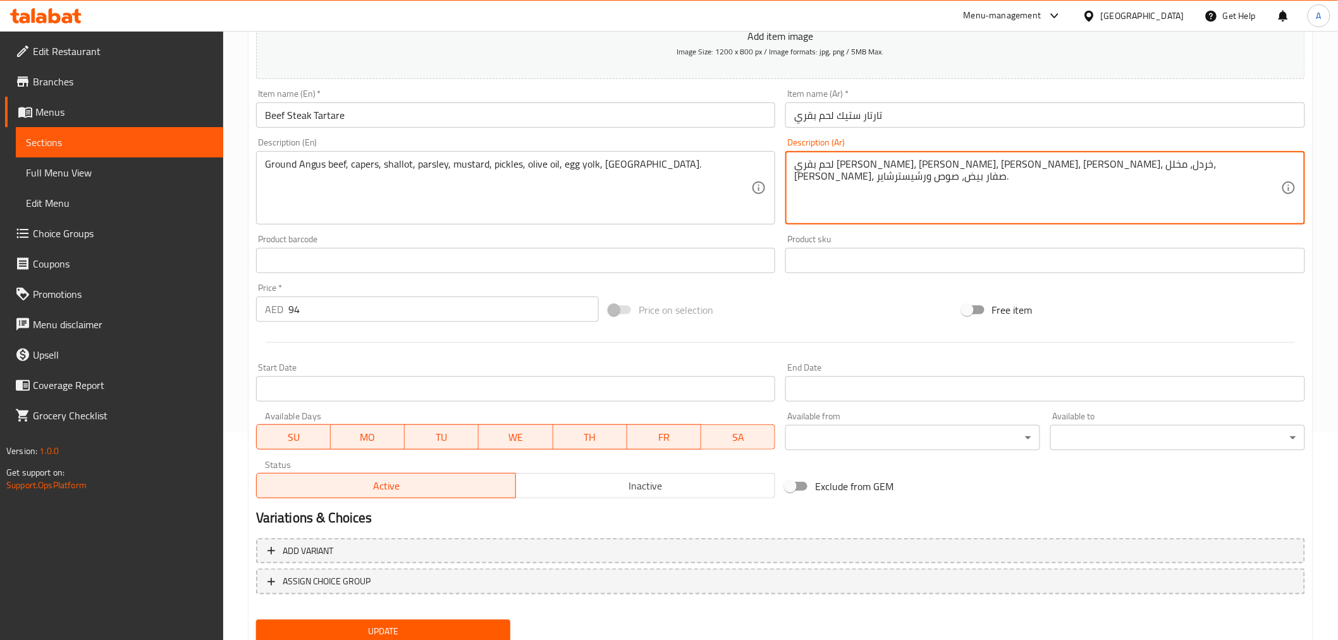
click at [825, 166] on textarea "لحم بقري أنجوس مفروم، كبر، شالوت، بقدونس، خردل، مخلل، زيت زيتون، صفار بيض، صوص …" at bounding box center [1037, 188] width 487 height 60
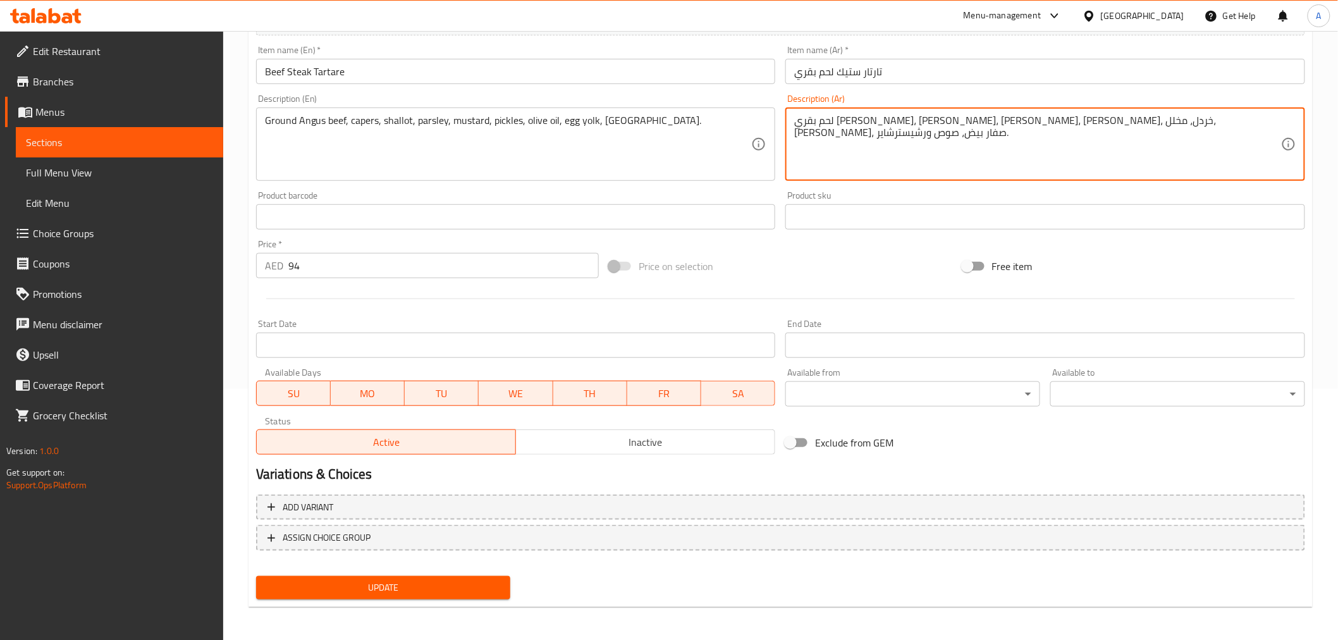
click at [450, 600] on div "Update" at bounding box center [383, 588] width 265 height 34
click at [860, 123] on textarea "لحم بقري أنجوس مفروم، كبر، شالوت، بقدونس، خردل، مخلل، زيت زيتون، صفار بيض، صوص …" at bounding box center [1037, 144] width 487 height 60
type textarea "لحم بقري أنجوس مفروم، كبر، شالوت، بقدونس، خردل، مخلل، زيت زيتون، صفار بيض، ورشي…"
click at [476, 584] on span "Update" at bounding box center [383, 588] width 235 height 16
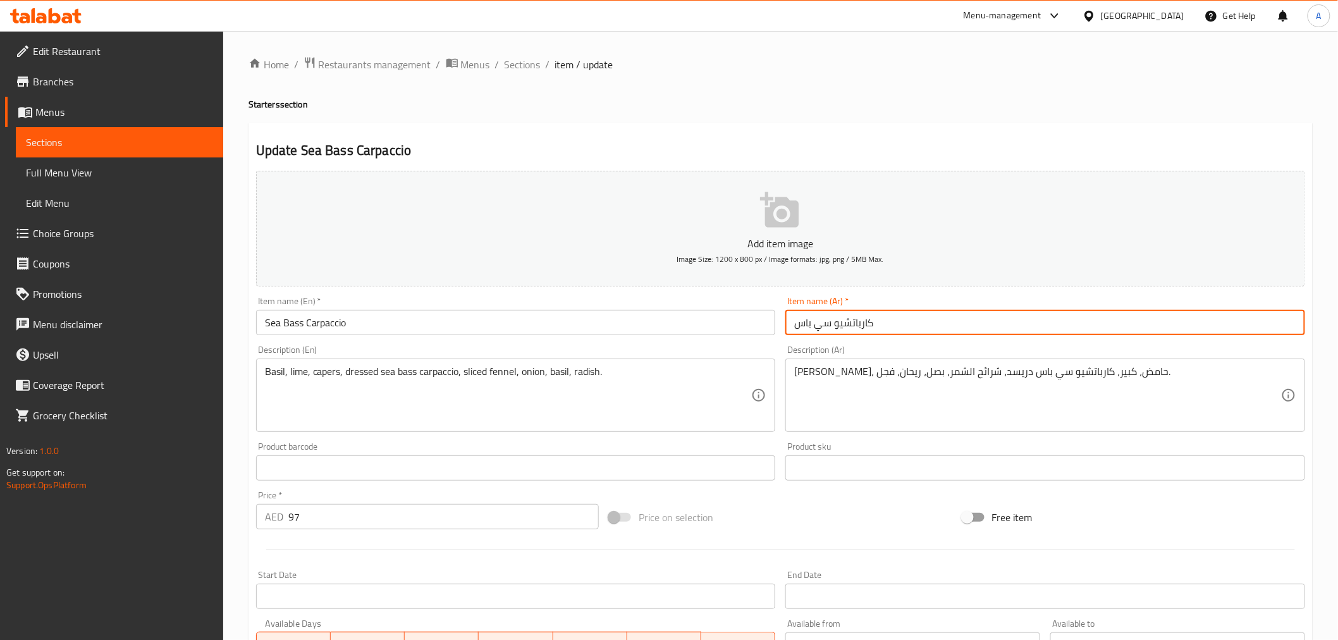
drag, startPoint x: 831, startPoint y: 330, endPoint x: 577, endPoint y: 340, distance: 253.8
click at [636, 335] on div "Add item image Image Size: 1200 x 800 px / Image formats: jpg, png / 5MB Max. I…" at bounding box center [780, 438] width 1059 height 545
paste input "ك القاروص"
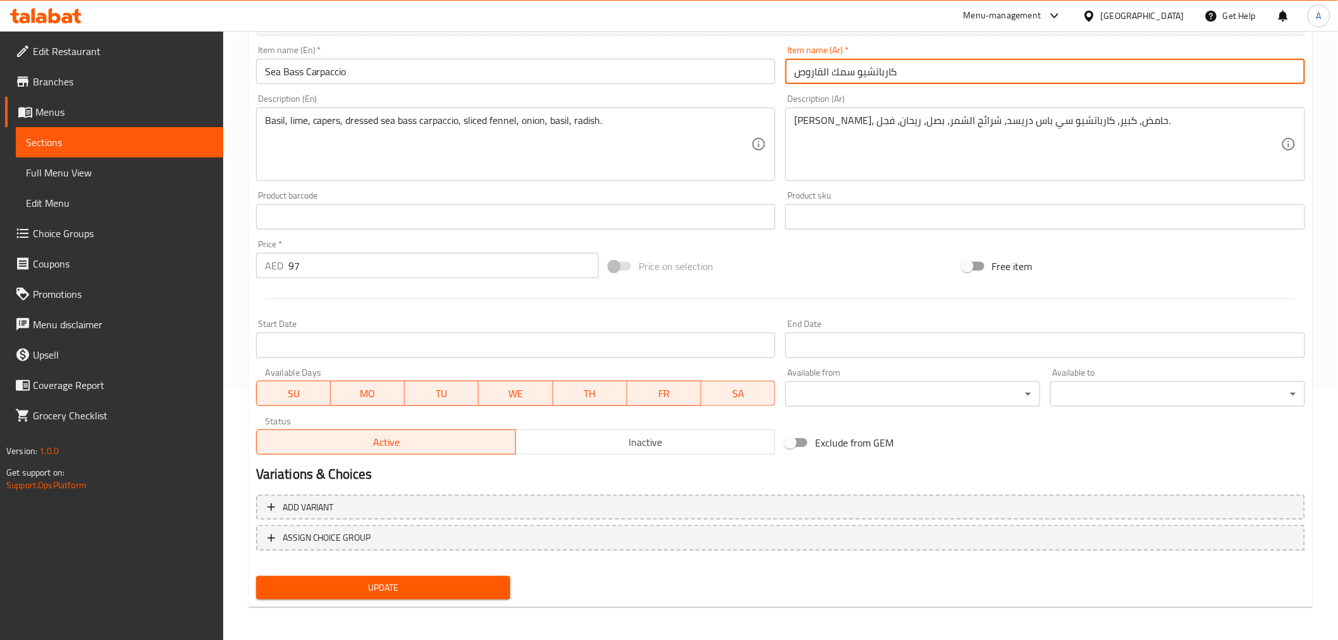
type input "كارباتشيو سمك القاروص"
click at [435, 586] on span "Update" at bounding box center [383, 588] width 235 height 16
drag, startPoint x: 855, startPoint y: 73, endPoint x: 985, endPoint y: 116, distance: 136.8
click at [779, 73] on div "Add item image Image Size: 1200 x 800 px / Image formats: jpg, png / 5MB Max. I…" at bounding box center [780, 187] width 1059 height 545
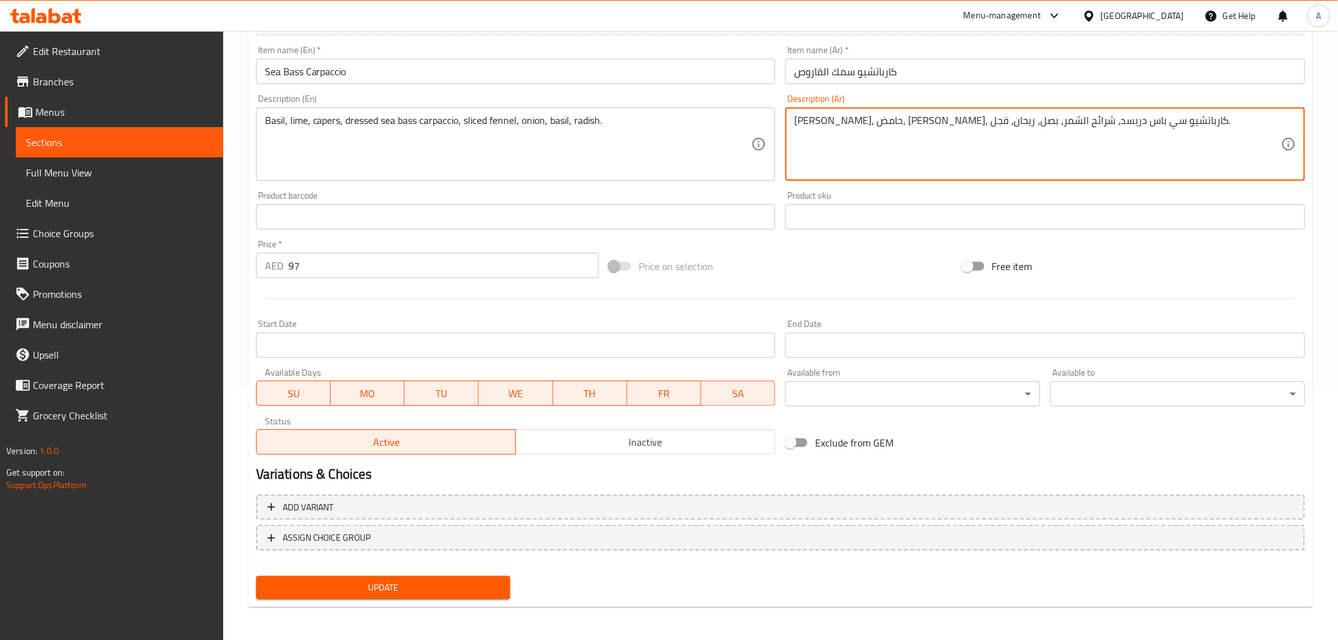
drag, startPoint x: 950, startPoint y: 125, endPoint x: 985, endPoint y: 127, distance: 34.8
paste textarea "ك القاروص"
type textarea "ريحان، حامض، كبر، كارباتشيو سمك القاروص دريسد، شرائح الشمر، بصل، ريحان، فجل."
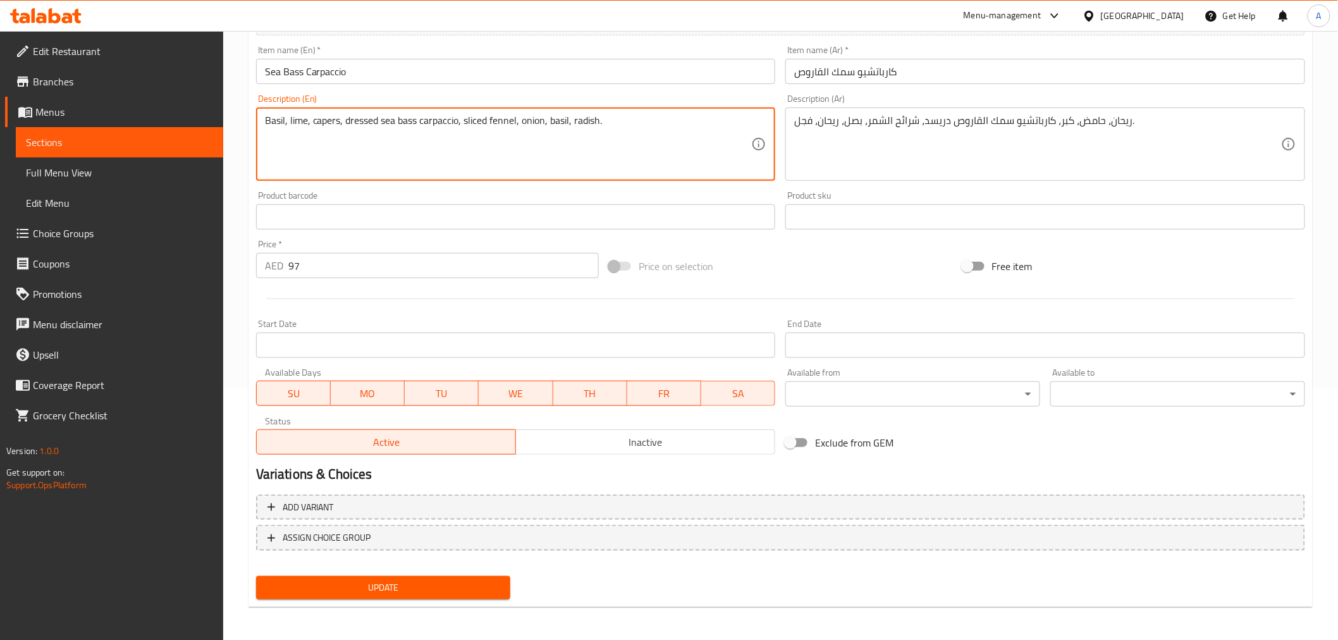
click at [596, 144] on textarea "Basil, lime, capers, dressed sea bass carpaccio, sliced fennel, onion, basil, r…" at bounding box center [508, 144] width 487 height 60
click at [914, 147] on textarea "ريحان، حامض، كبر، كارباتشيو سمك القاروص دريسد، شرائح الشمر، بصل، ريحان، فجل." at bounding box center [1037, 144] width 487 height 60
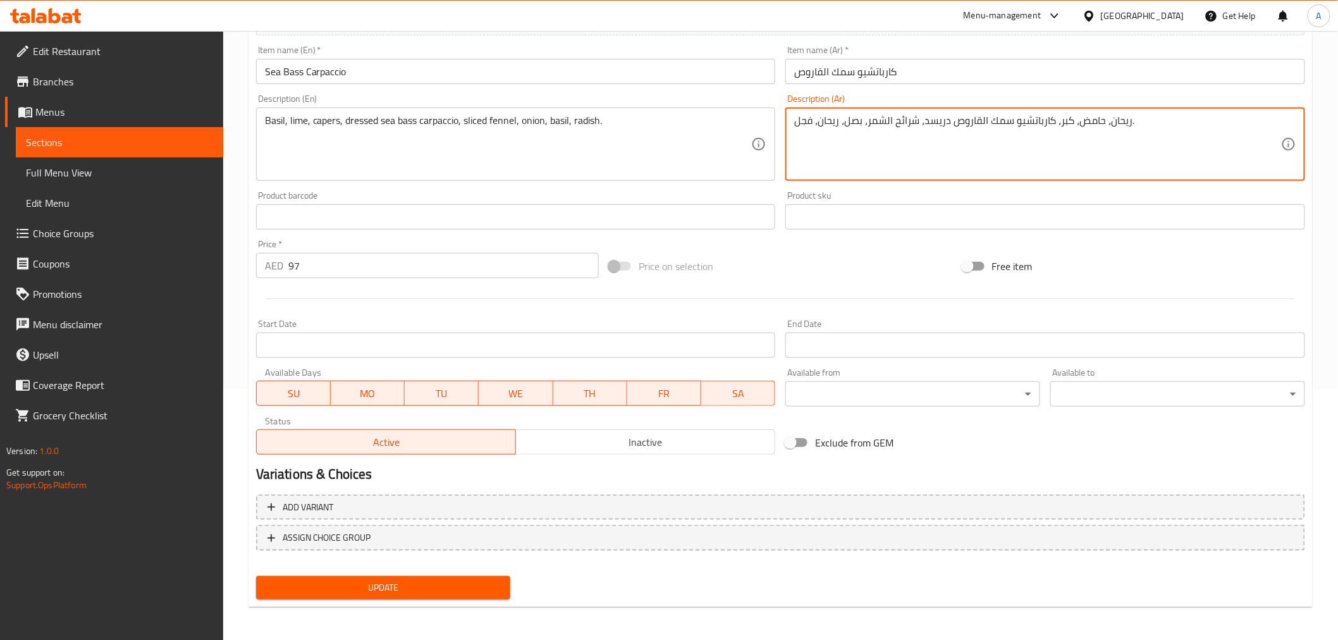
click at [914, 147] on textarea "ريحان، حامض، كبر، كارباتشيو سمك القاروص دريسد، شرائح الشمر، بصل، ريحان، فجل." at bounding box center [1037, 144] width 487 height 60
click at [421, 595] on button "Update" at bounding box center [383, 587] width 255 height 23
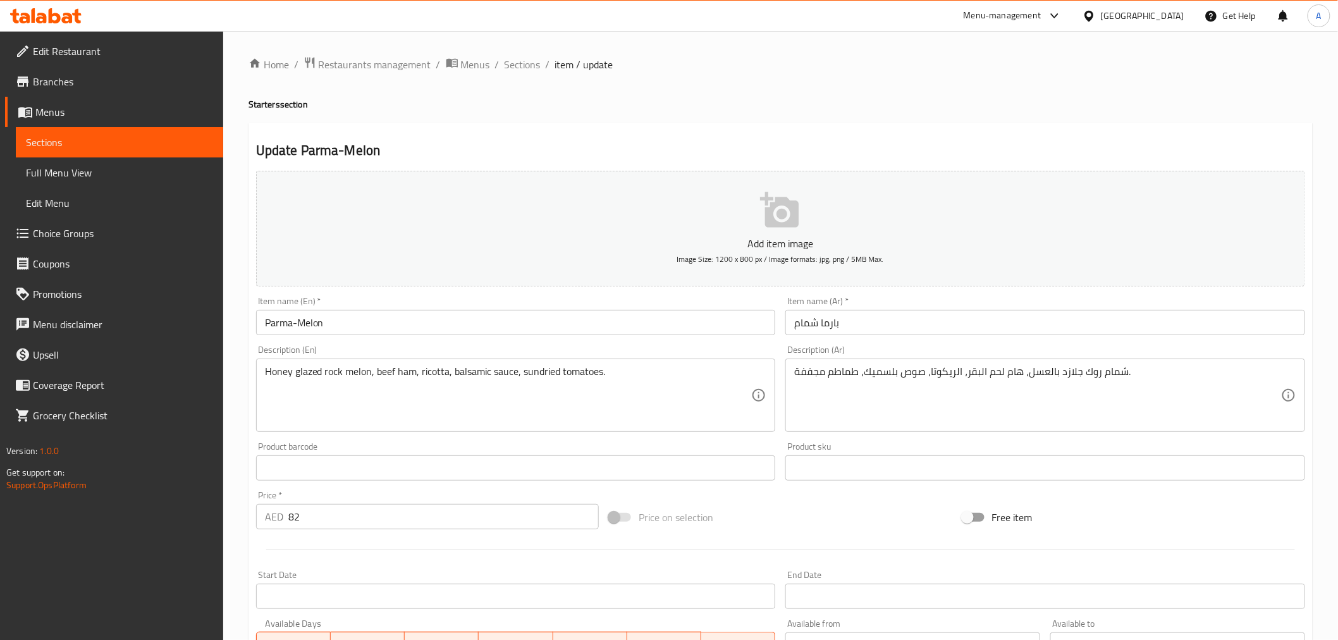
click at [817, 324] on input "بارما شمام" at bounding box center [1046, 322] width 520 height 25
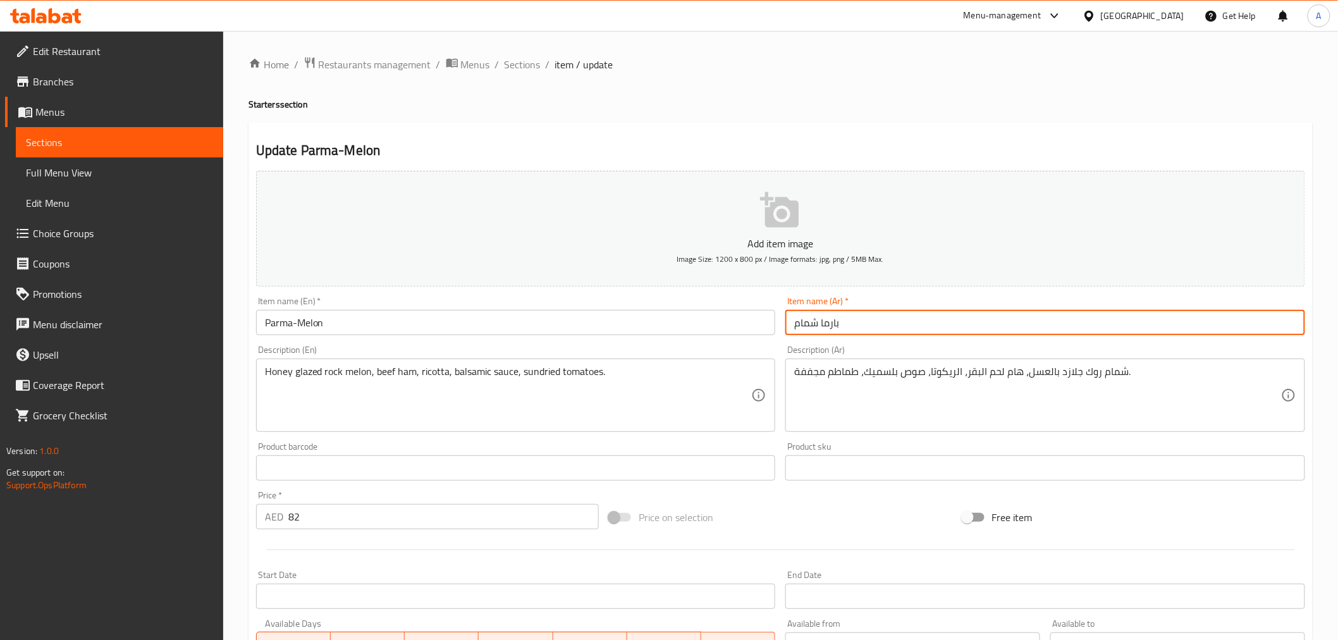
click at [817, 324] on input "بارما شمام" at bounding box center [1046, 322] width 520 height 25
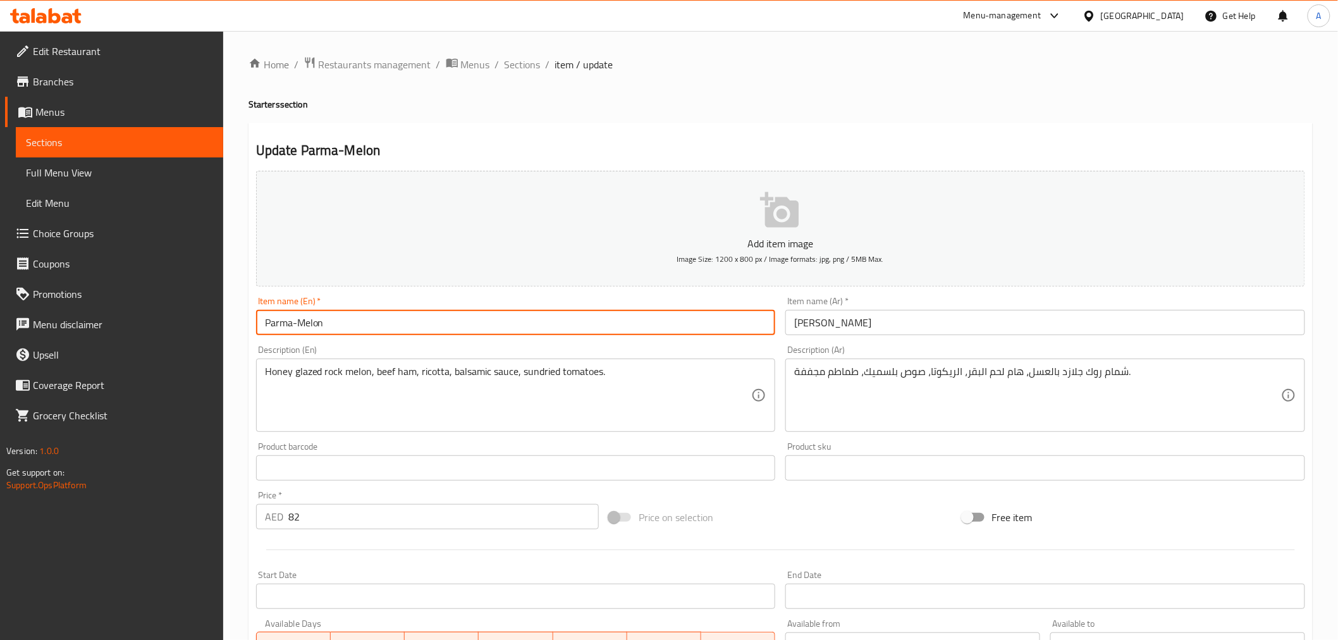
click at [293, 326] on input "Parma-Melon" at bounding box center [516, 322] width 520 height 25
click at [817, 321] on input "[PERSON_NAME]" at bounding box center [1046, 322] width 520 height 25
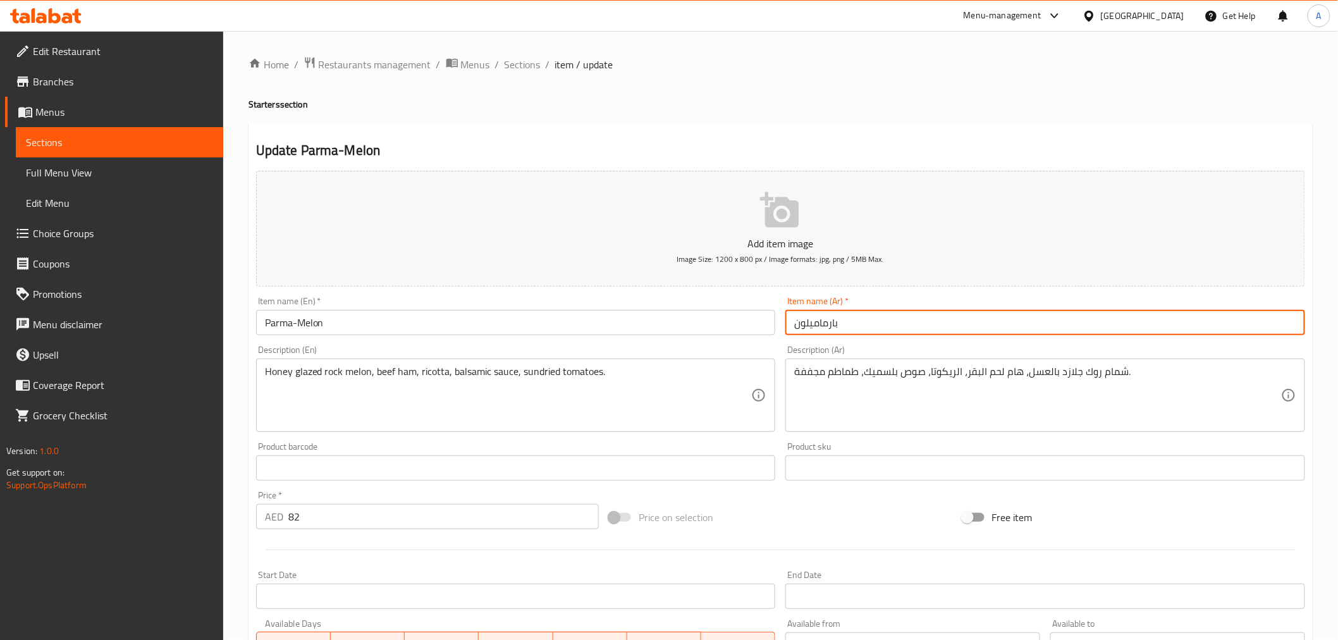
paste input "-"
type input "بارما-ميلون"
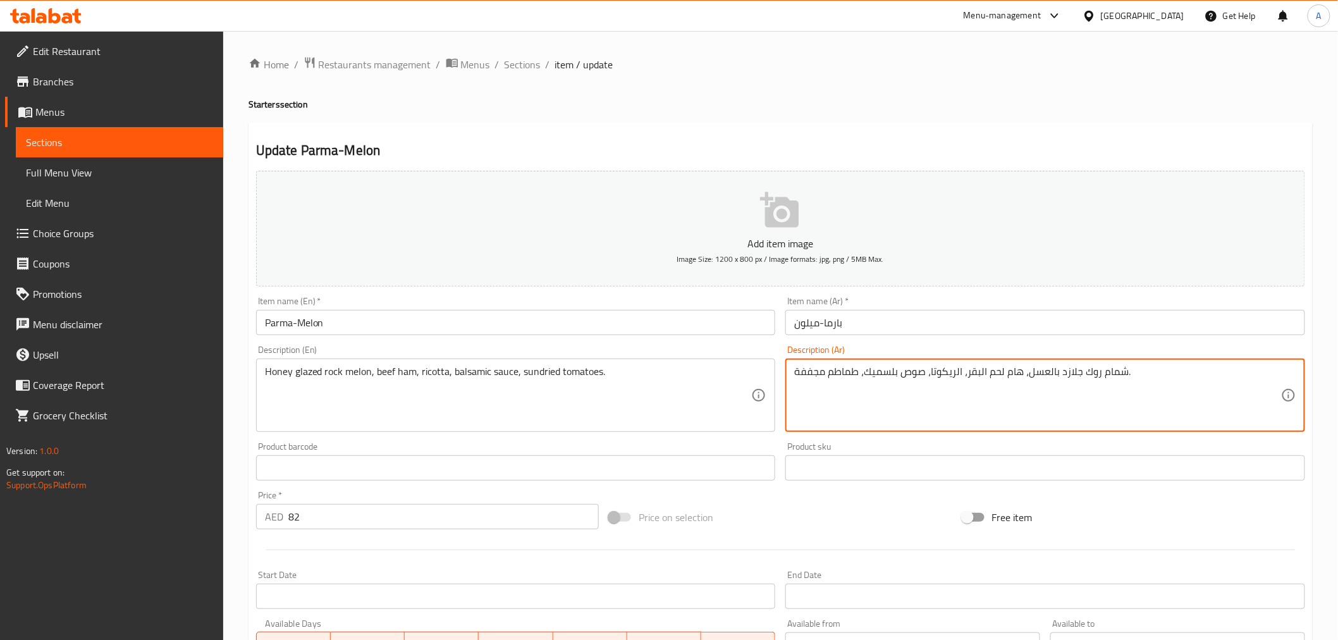
click at [799, 319] on input "بارما-ميلون" at bounding box center [1046, 322] width 520 height 25
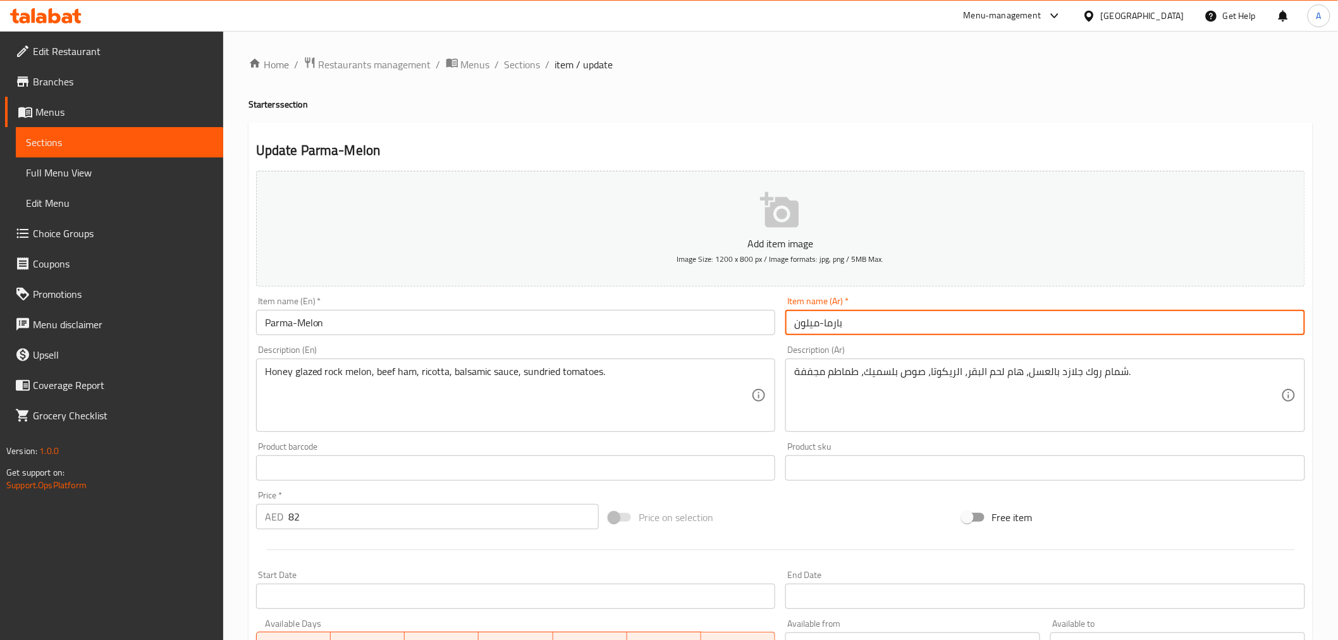
click at [799, 319] on input "بارما-ميلون" at bounding box center [1046, 322] width 520 height 25
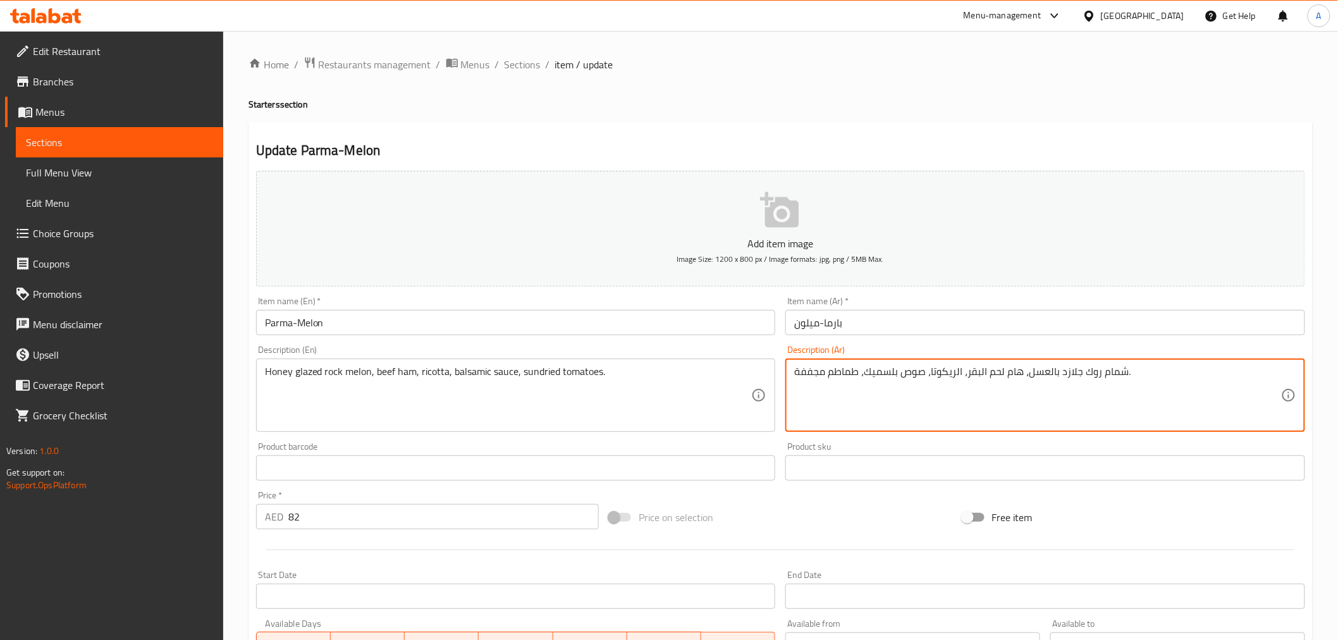
paste textarea "ميلون"
click at [1138, 374] on textarea "شمام روك ميلون جلازد بالعسل، هام لحم البقر، الريكوتا، صوص بلسميك، طماطم مجففة." at bounding box center [1037, 396] width 487 height 60
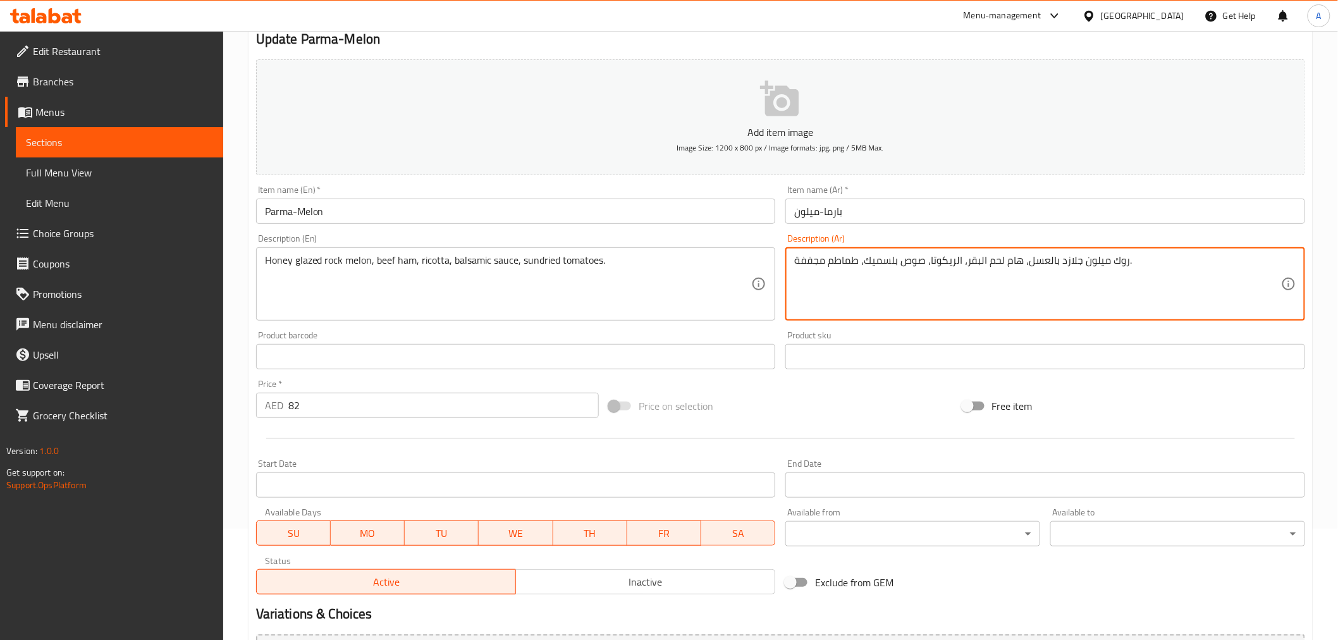
scroll to position [156, 0]
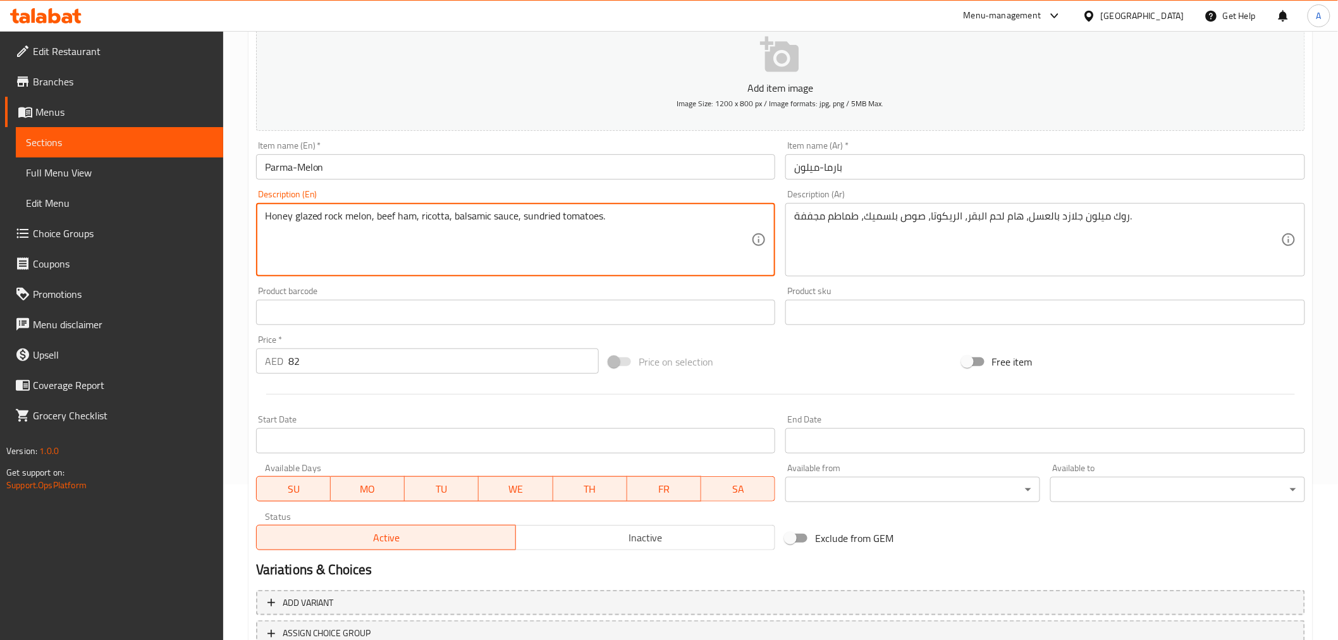
drag, startPoint x: 413, startPoint y: 215, endPoint x: 375, endPoint y: 215, distance: 37.9
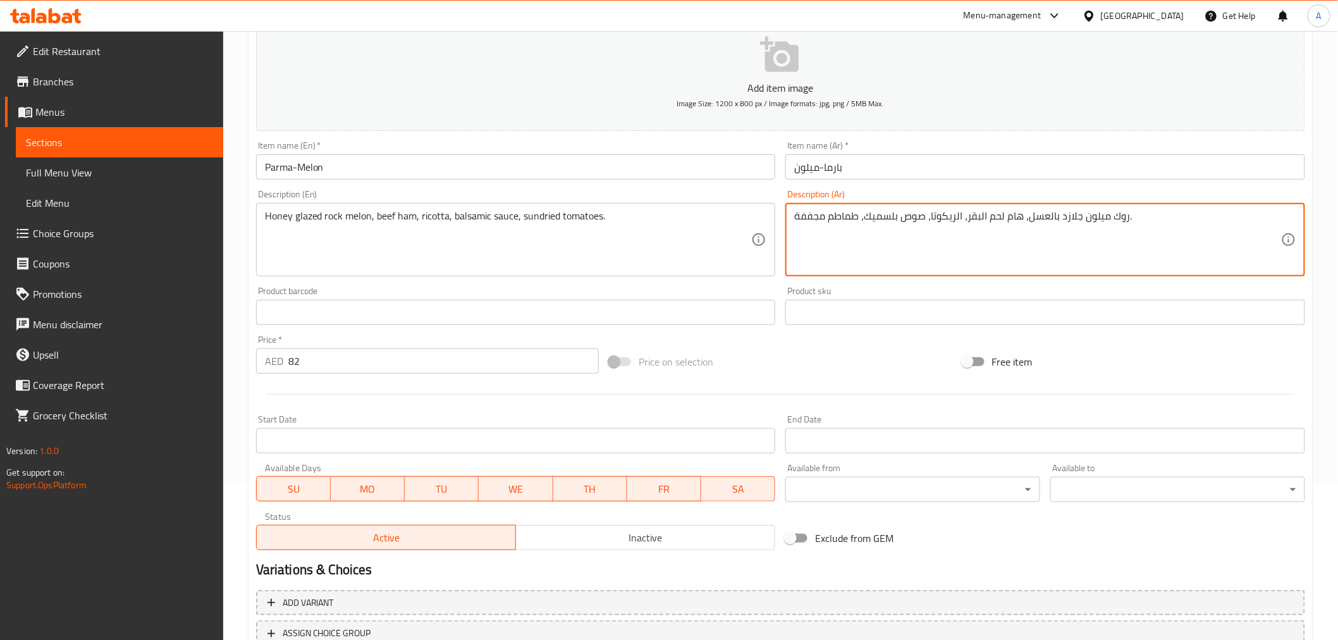
click at [1010, 216] on textarea "روك ميلون جلازد بالعسل، هام لحم البقر، الريكوتا، صوص بلسميك، طماطم مجففة." at bounding box center [1037, 240] width 487 height 60
click at [966, 212] on textarea "روك ميلون جلازد بالعسل، لحم البقر، الريكوتا، صوص بلسميك، طماطم مجففة." at bounding box center [1037, 240] width 487 height 60
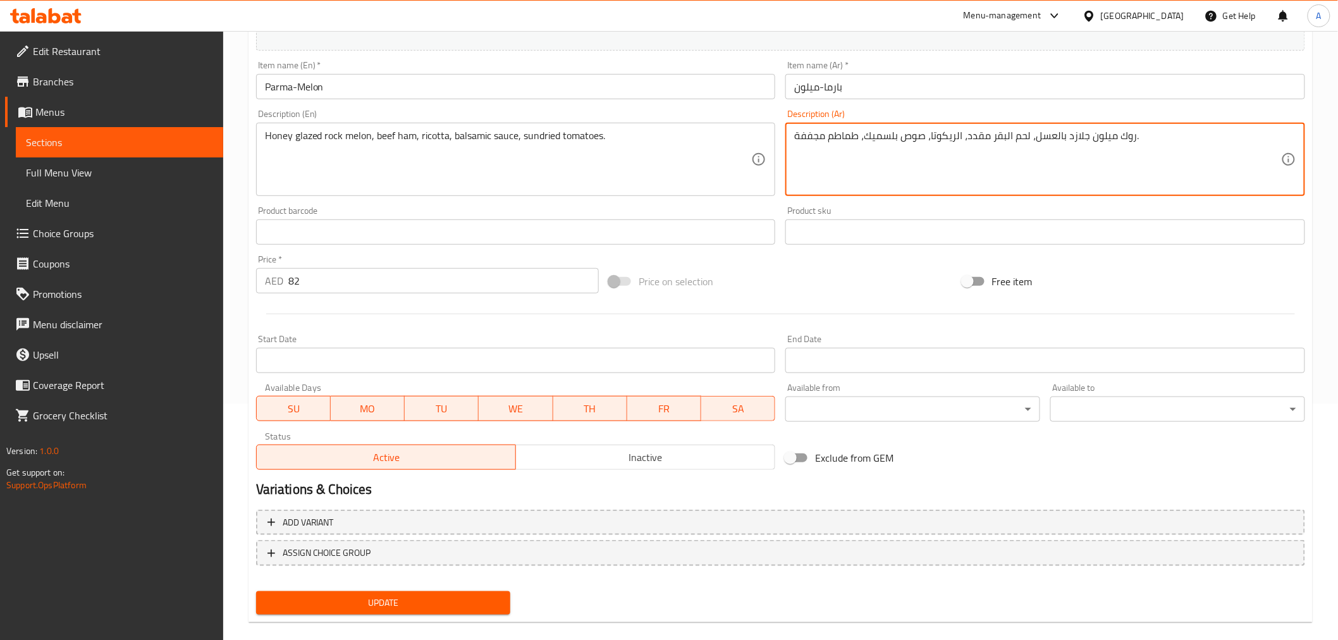
scroll to position [251, 0]
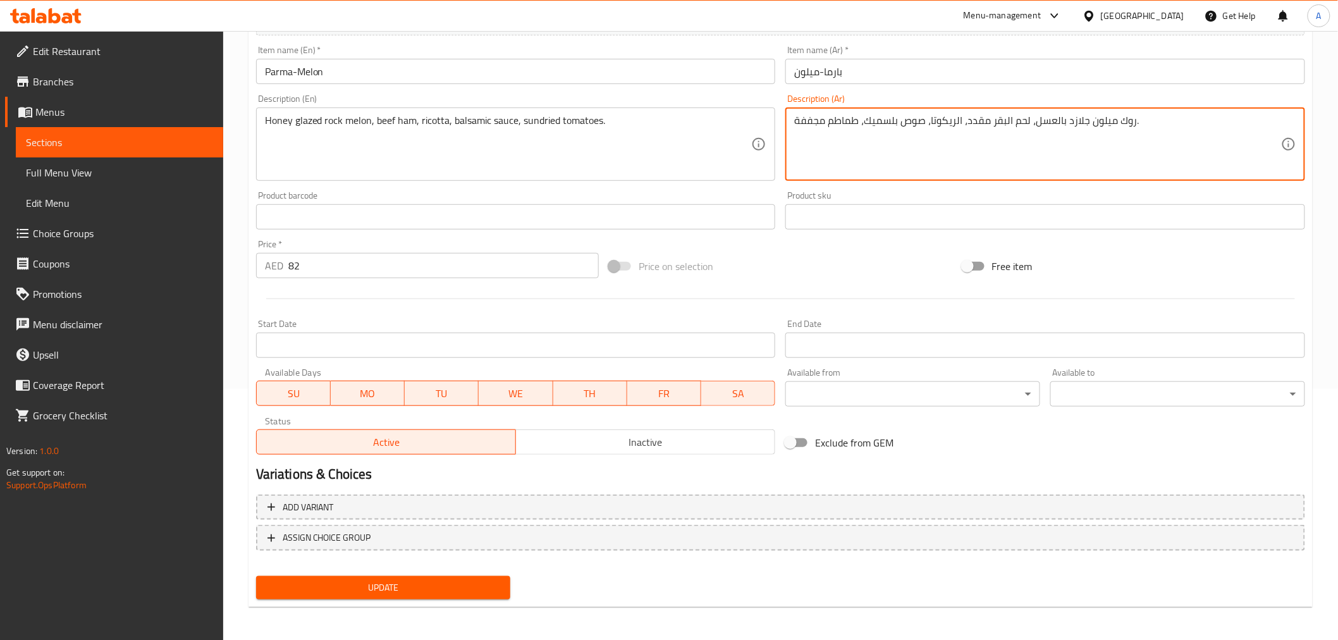
type textarea "روك ميلون جلازد بالعسل، لحم البقر مقدد، الريكوتا، صوص بلسميك، طماطم مجففة."
click at [388, 584] on span "Update" at bounding box center [383, 588] width 235 height 16
click at [978, 123] on textarea "روك ميلون جلازد بالعسل، لحم البقر مقدد، الريكوتا، صوص بلسميك، طماطم مجففة." at bounding box center [1037, 144] width 487 height 60
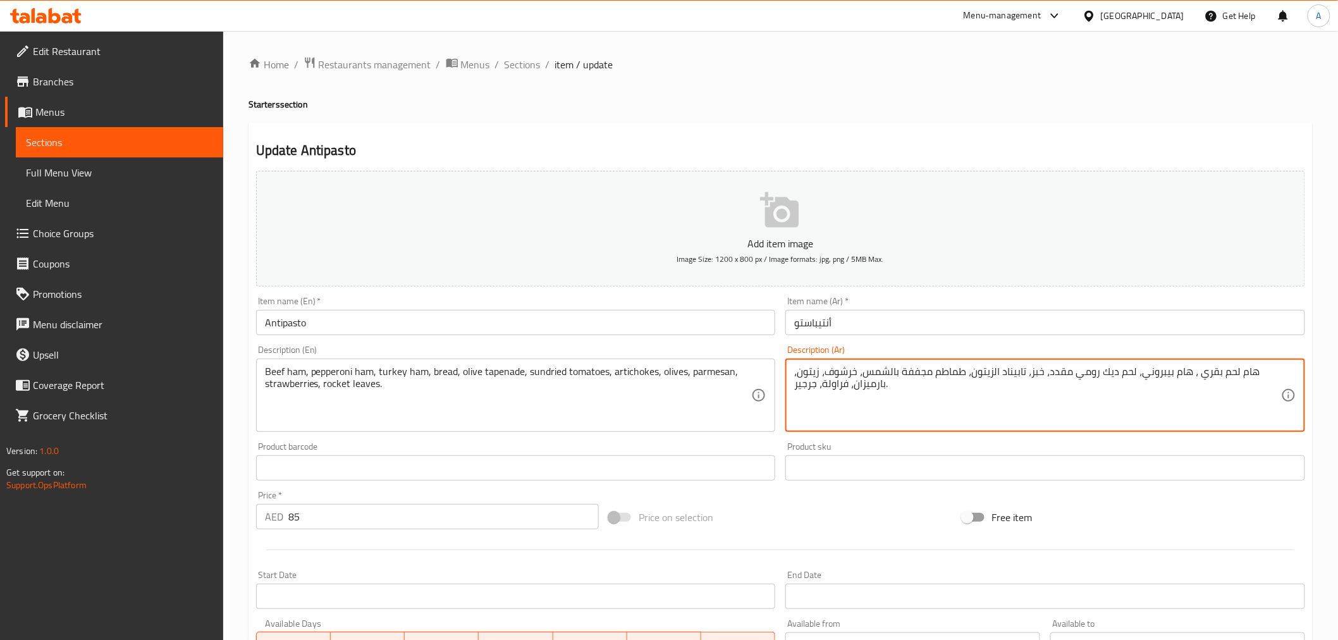
paste textarea "مقدد"
click at [1268, 372] on textarea "هام لحم بقري مقدد، هام بيبروني، لحم ديك رومي مقدد، خبز، تابيناد الزيتون، طماطم …" at bounding box center [1037, 396] width 487 height 60
click at [1211, 372] on textarea "لحم بقري مقدد، هام بيبروني، لحم ديك رومي مقدد، خبز، تابيناد الزيتون، طماطم مجفف…" at bounding box center [1037, 396] width 487 height 60
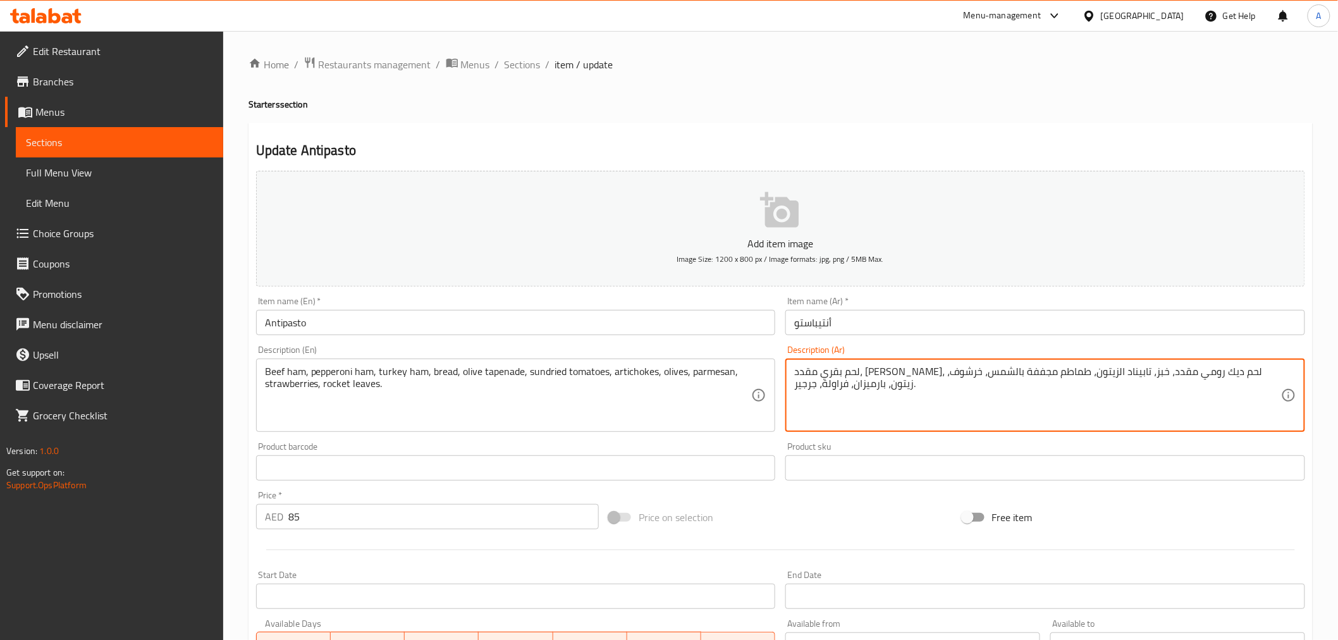
type textarea "لحم بقري مقدد، هام بيبروني، لحم ديك رومي مقدد، خبز، تابيناد الزيتون، طماطم مجفف…"
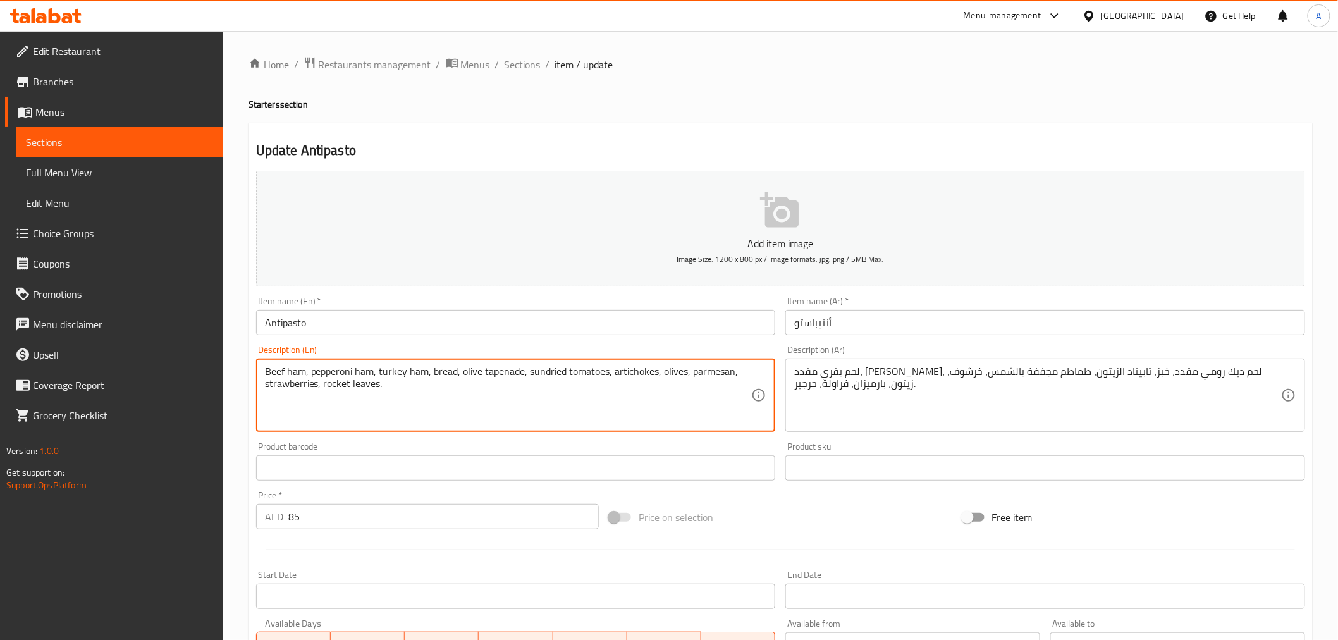
click at [342, 372] on textarea "Beef ham, pepperoni ham, turkey ham, bread, olive tapenade, sundried tomatoes, …" at bounding box center [508, 396] width 487 height 60
click at [276, 321] on input "Antipasto" at bounding box center [516, 322] width 520 height 25
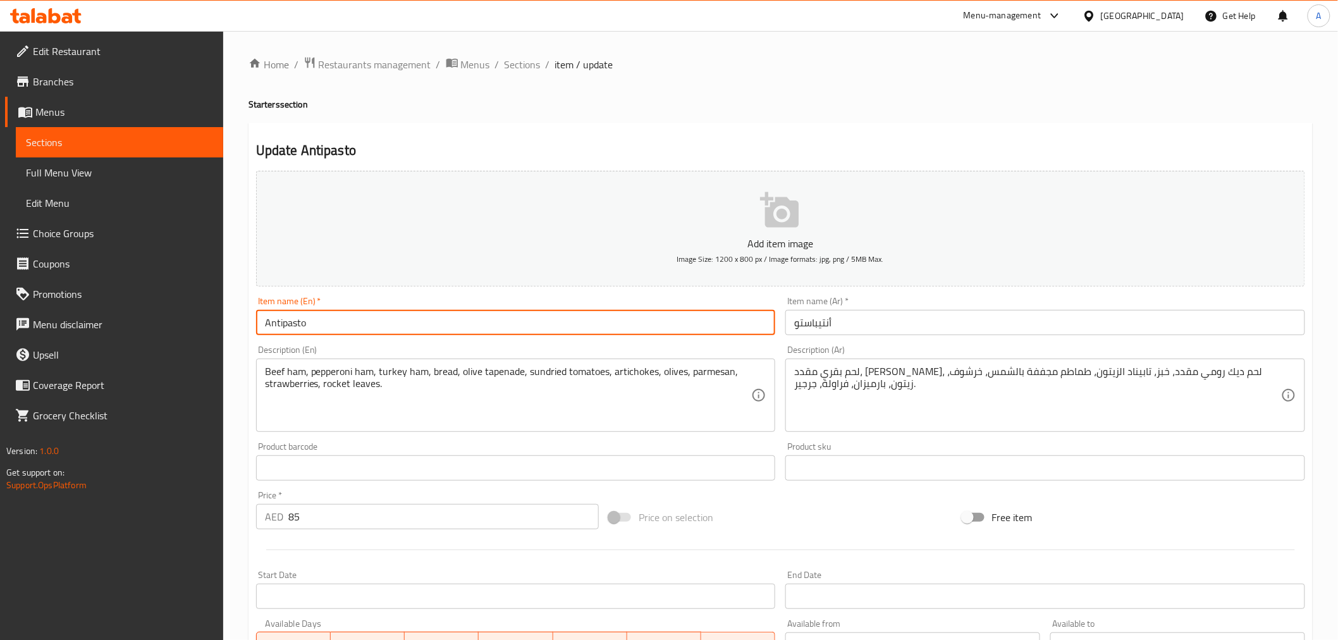
click at [276, 321] on input "Antipasto" at bounding box center [516, 322] width 520 height 25
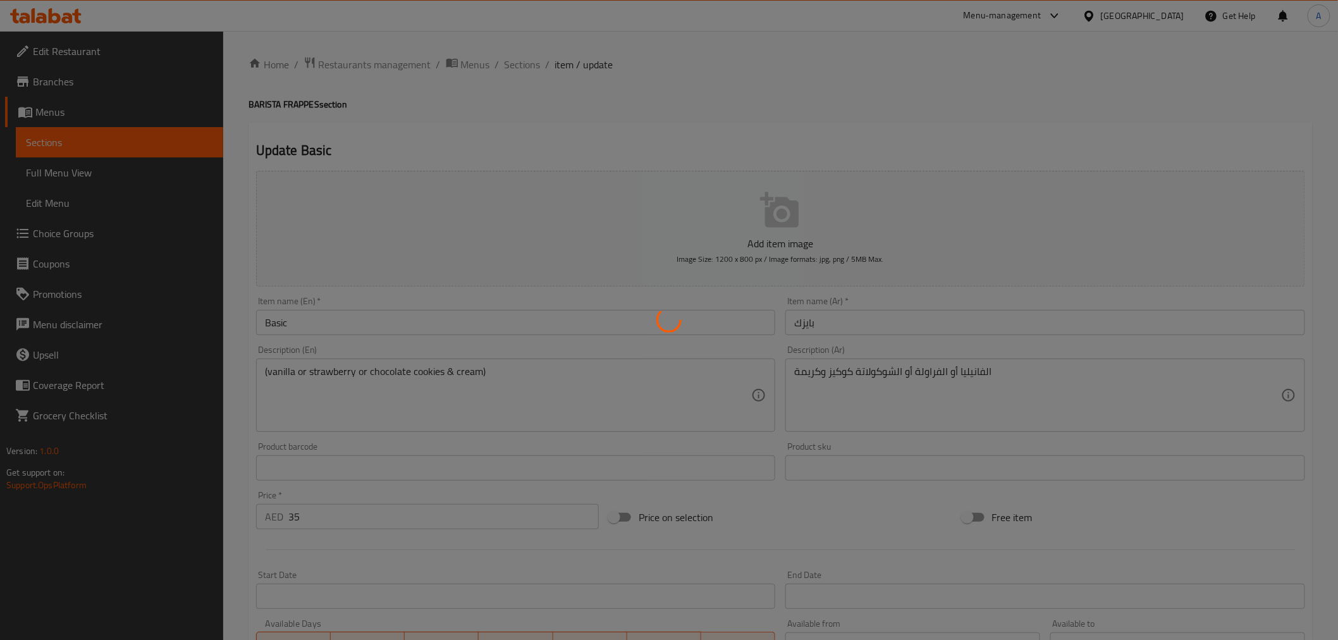
click at [387, 323] on div at bounding box center [669, 320] width 1338 height 640
type input "إضافة:"
type input "0"
type input "اختيارك من:"
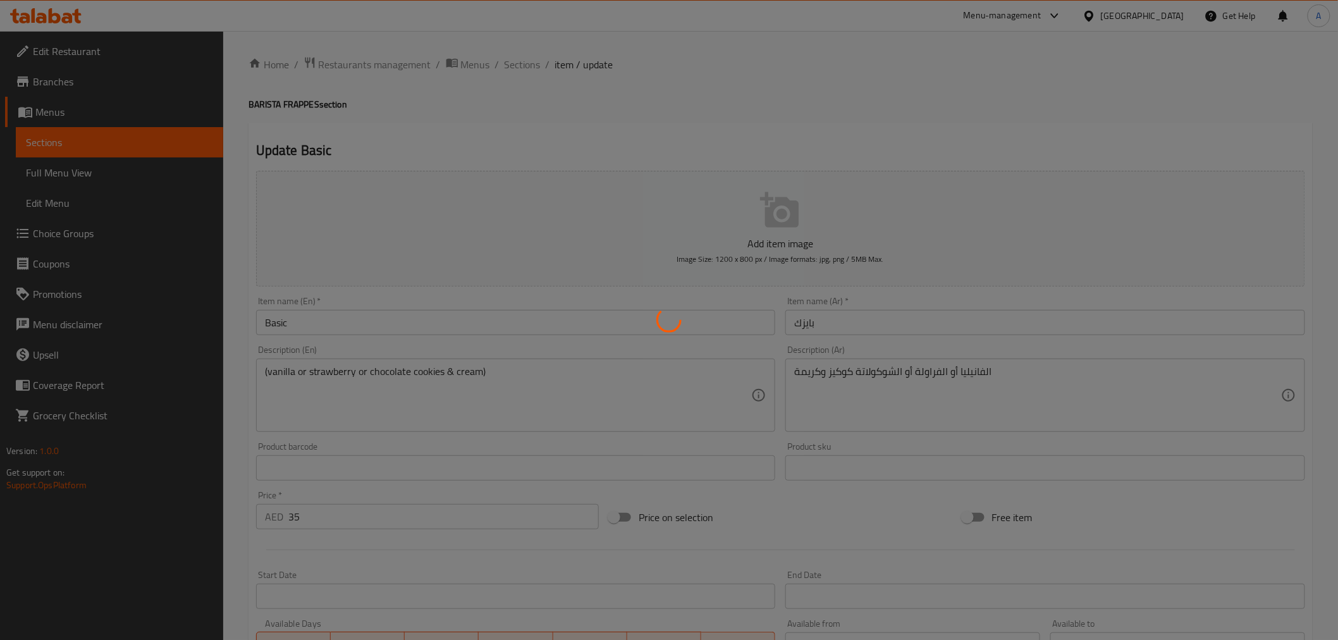
type input "1"
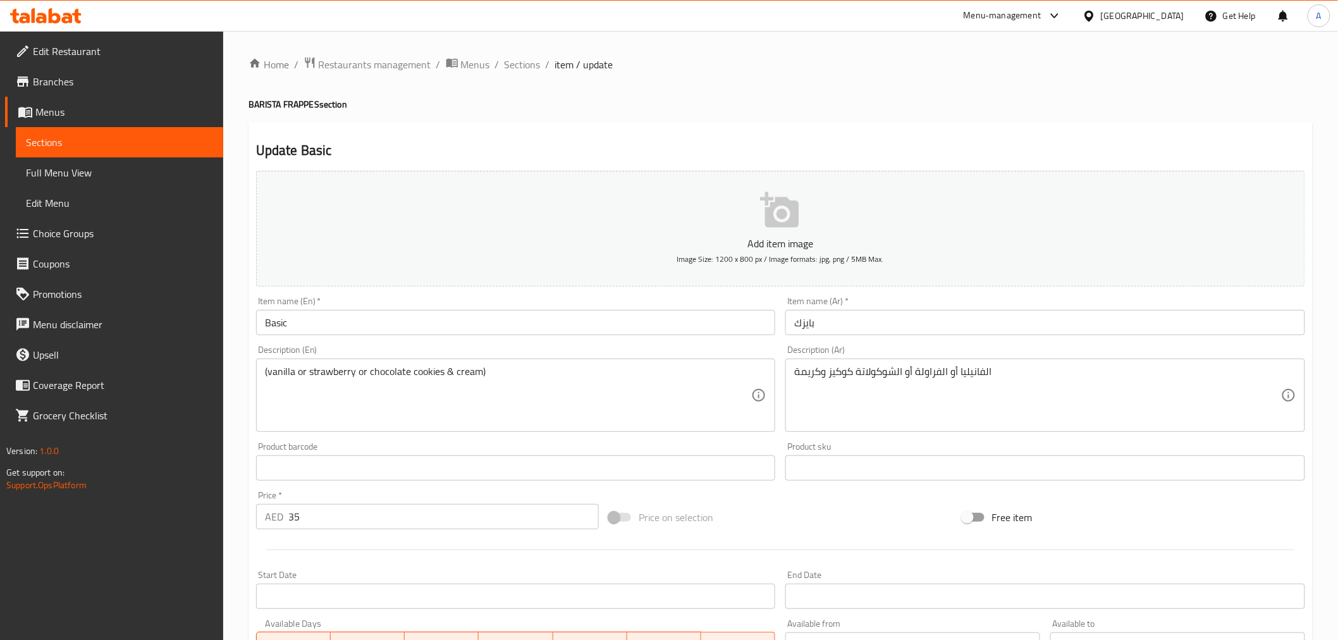
click at [367, 327] on div "Home / Restaurants management / Menus / Sections / item / update BARISTA FRAPPE…" at bounding box center [781, 498] width 1064 height 885
click at [363, 329] on input "Basic" at bounding box center [516, 322] width 520 height 25
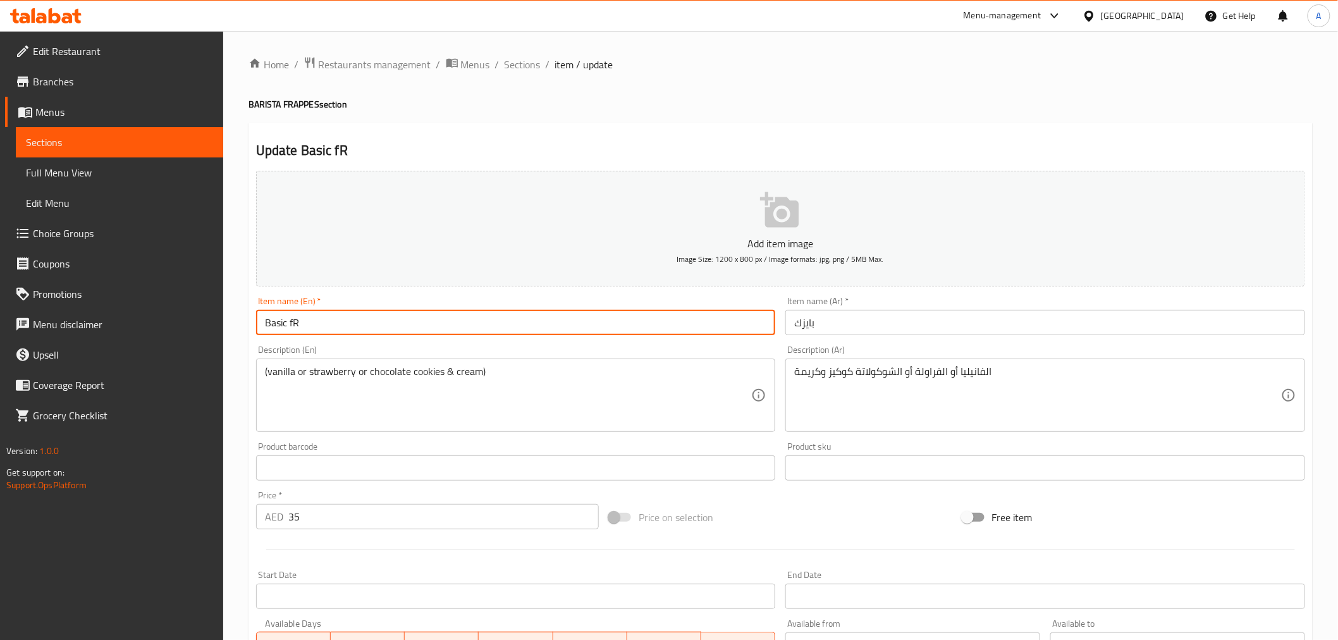
click at [363, 329] on input "Basic fR" at bounding box center [516, 322] width 520 height 25
click at [336, 314] on input "Basic Frappe" at bounding box center [516, 322] width 520 height 25
type input "Basic Frappe"
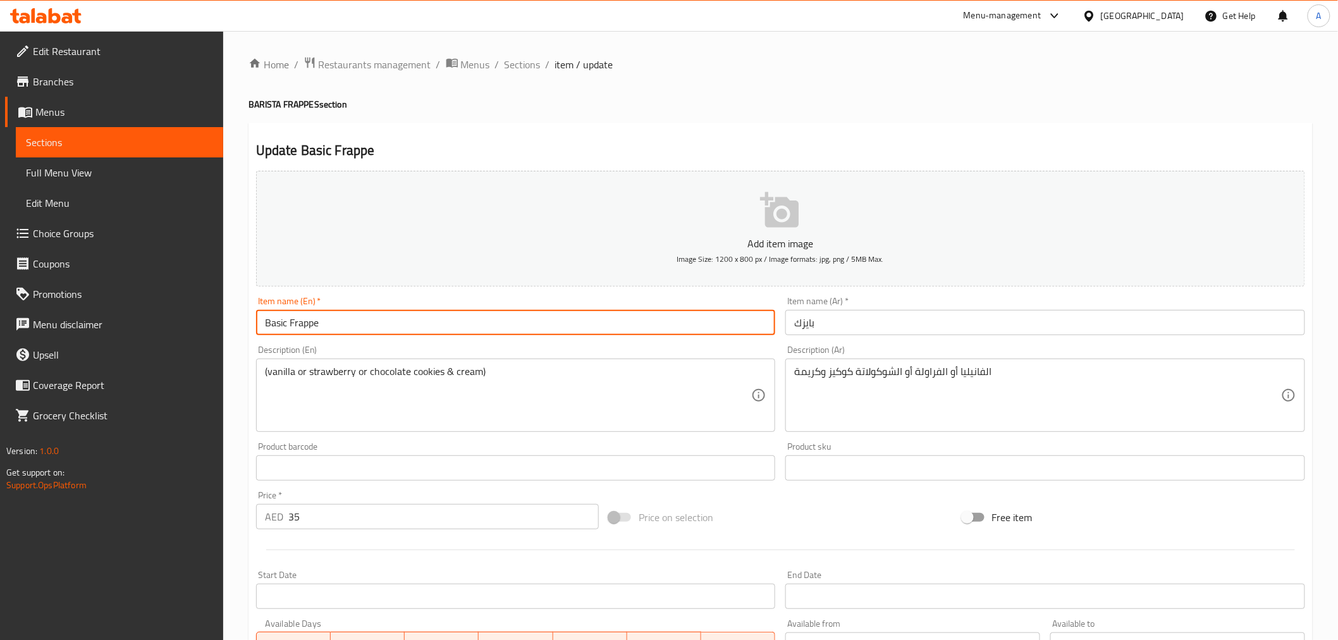
click at [794, 321] on input "بايزك" at bounding box center [1046, 322] width 520 height 25
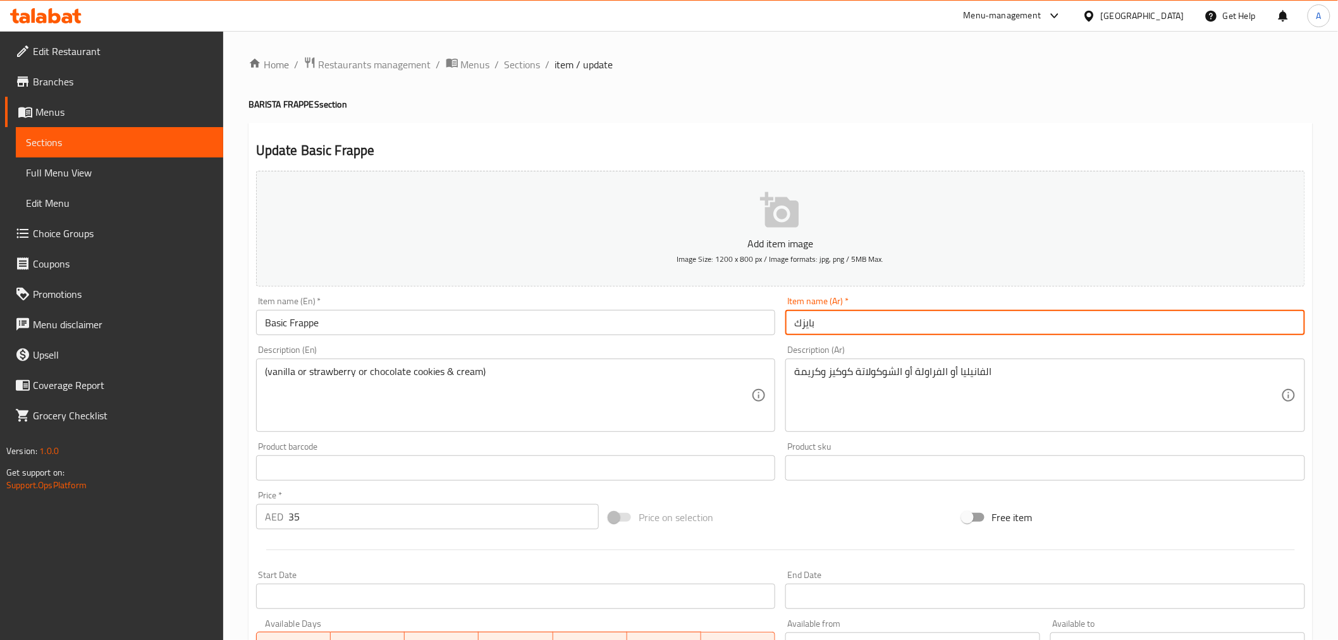
paste input "فرابيه"
click at [810, 327] on input "فرابيه بايزك" at bounding box center [1046, 322] width 520 height 25
type input "فرابيه بيزك"
click at [849, 328] on input "فرابيه بيزك" at bounding box center [1046, 322] width 520 height 25
drag, startPoint x: 849, startPoint y: 328, endPoint x: 840, endPoint y: 325, distance: 9.8
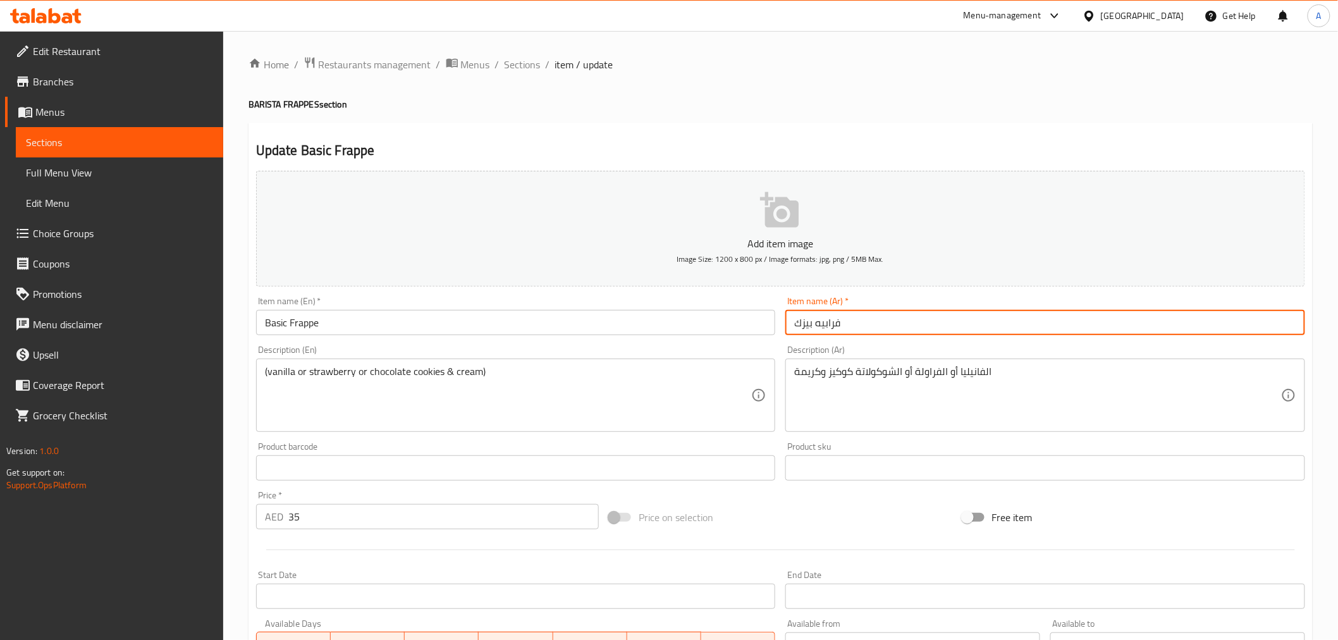
click at [849, 328] on input "فرابيه بيزك" at bounding box center [1046, 322] width 520 height 25
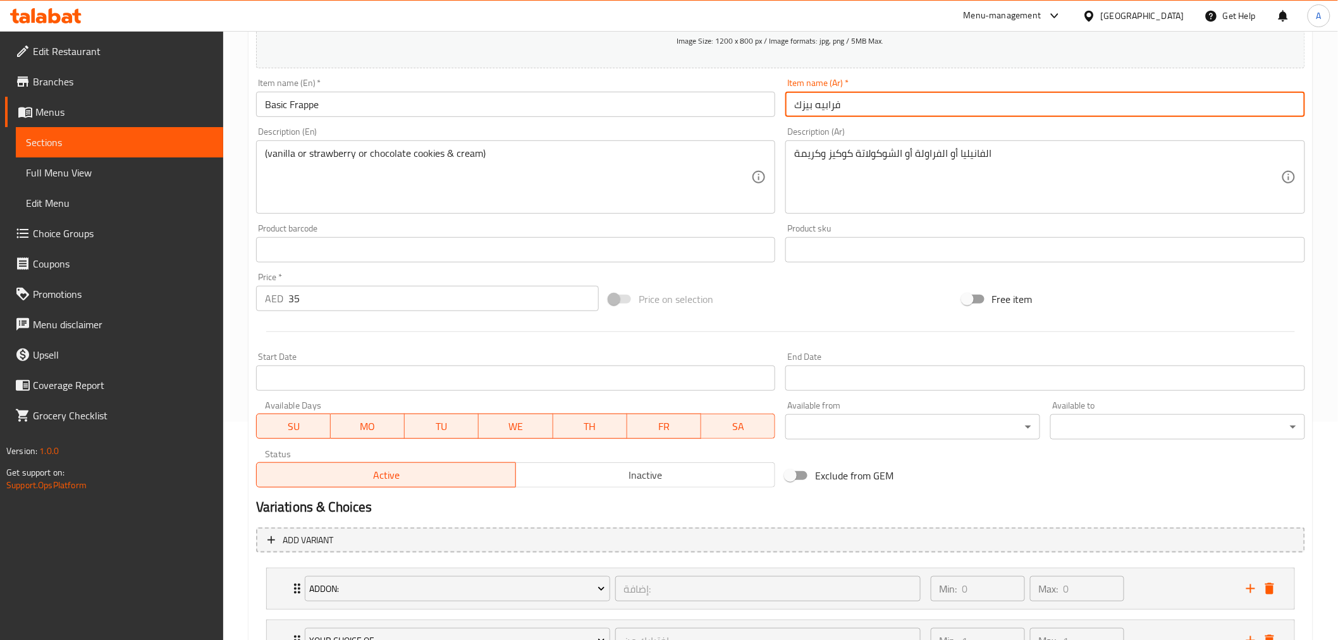
scroll to position [274, 0]
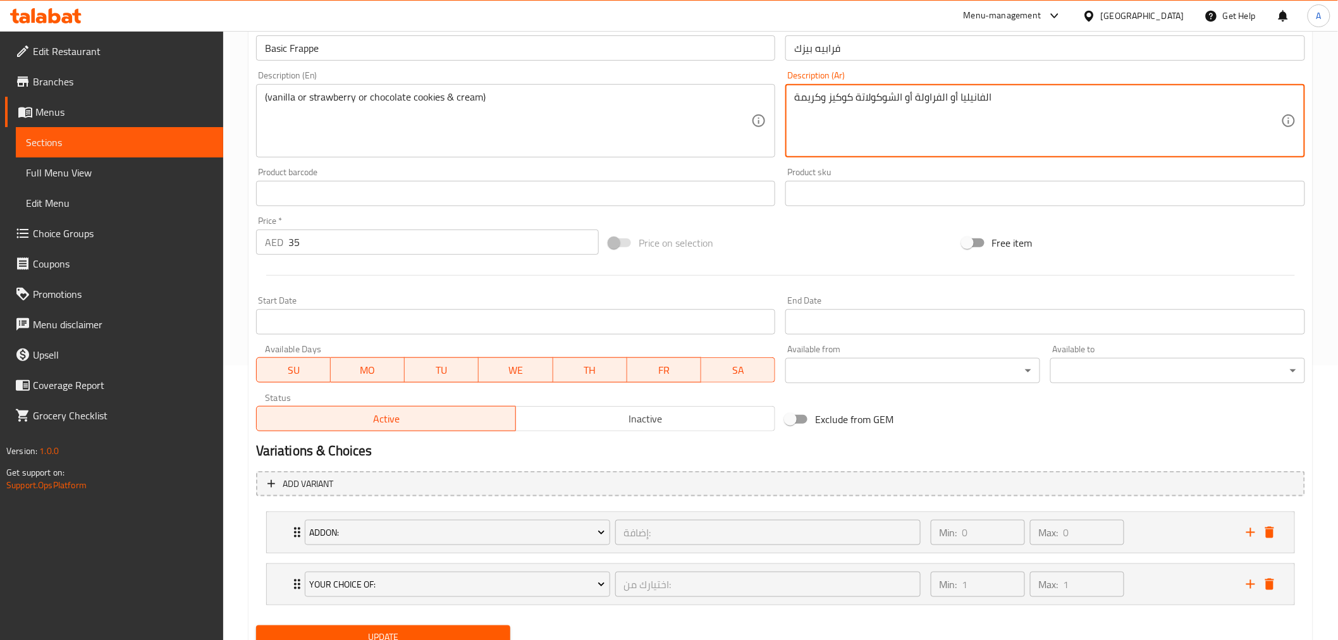
click at [859, 124] on textarea "الفانيليا أو الفراولة أو الشوكولاتة كوكيز وكريمة" at bounding box center [1037, 121] width 487 height 60
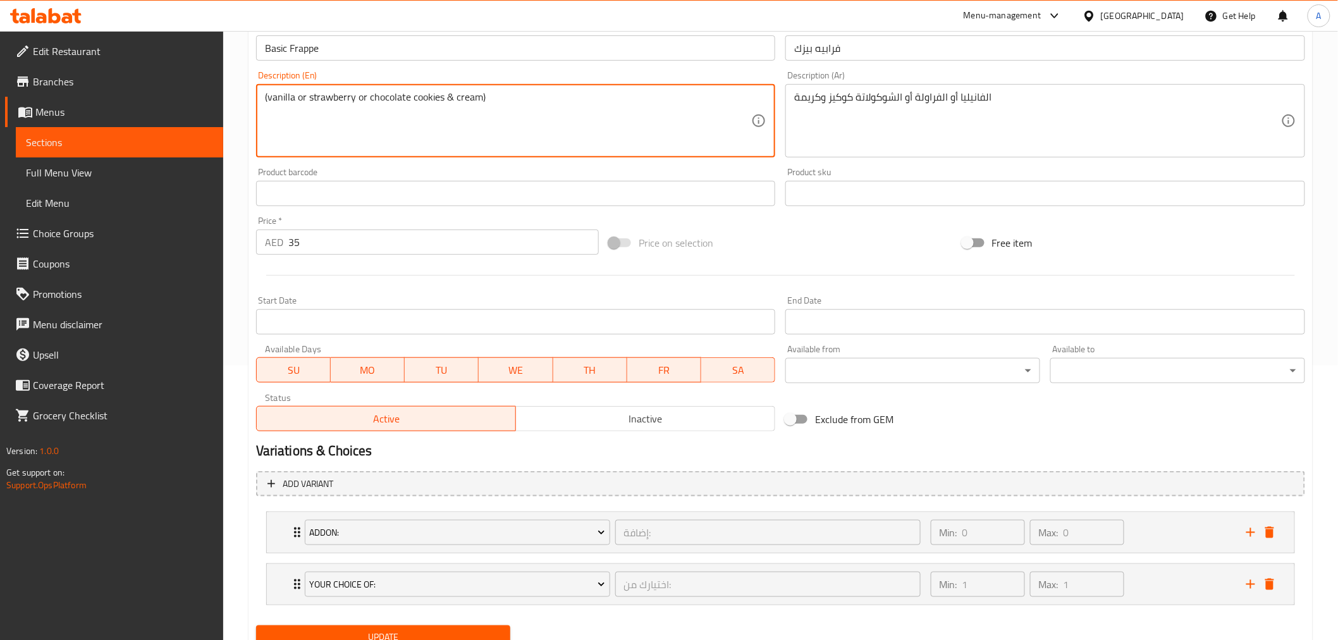
click at [701, 109] on textarea "(vanilla or strawberry or chocolate cookies & cream)" at bounding box center [508, 121] width 487 height 60
drag, startPoint x: 582, startPoint y: 121, endPoint x: 597, endPoint y: 121, distance: 15.2
click at [582, 121] on textarea "(vanilla or strawberry or chocolate cookies & cream)" at bounding box center [508, 121] width 487 height 60
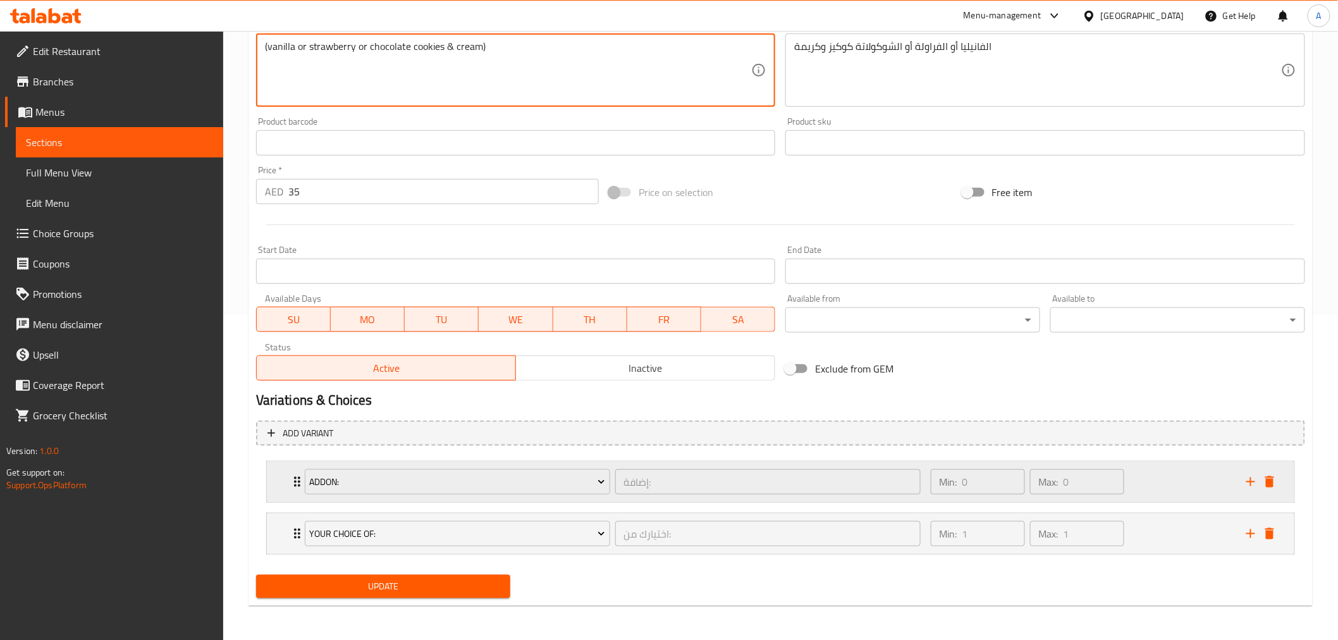
click at [1125, 491] on div "Max: 0 ​" at bounding box center [1077, 482] width 99 height 30
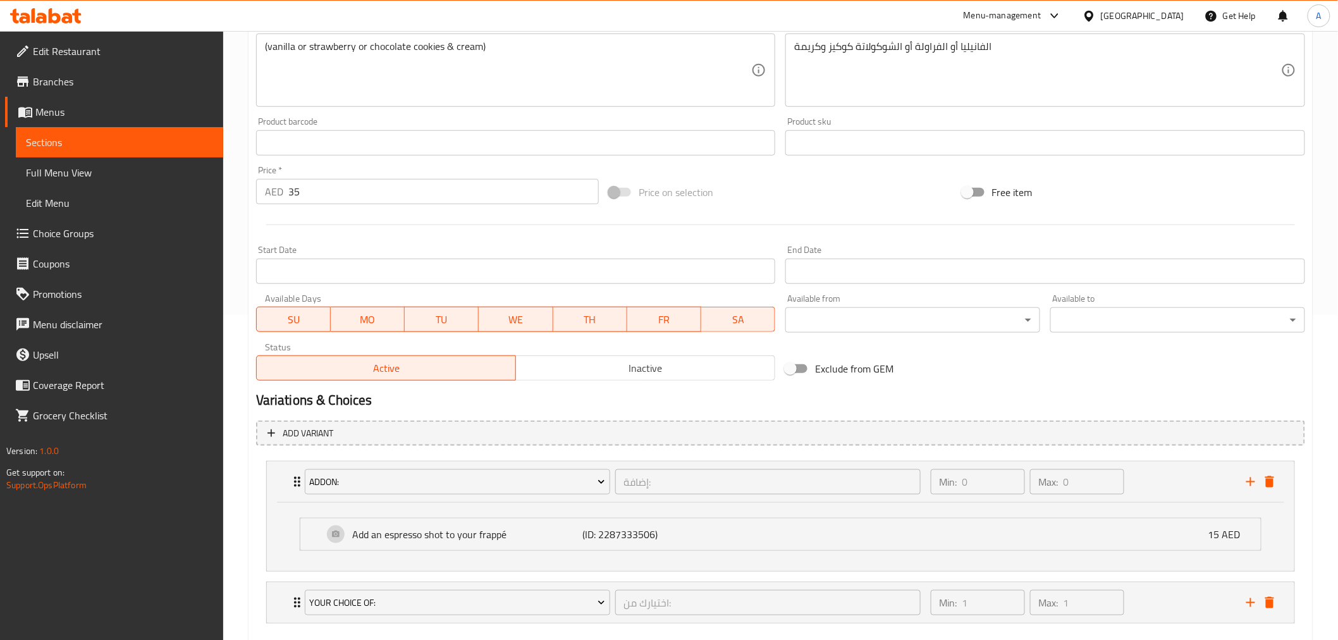
scroll to position [395, 0]
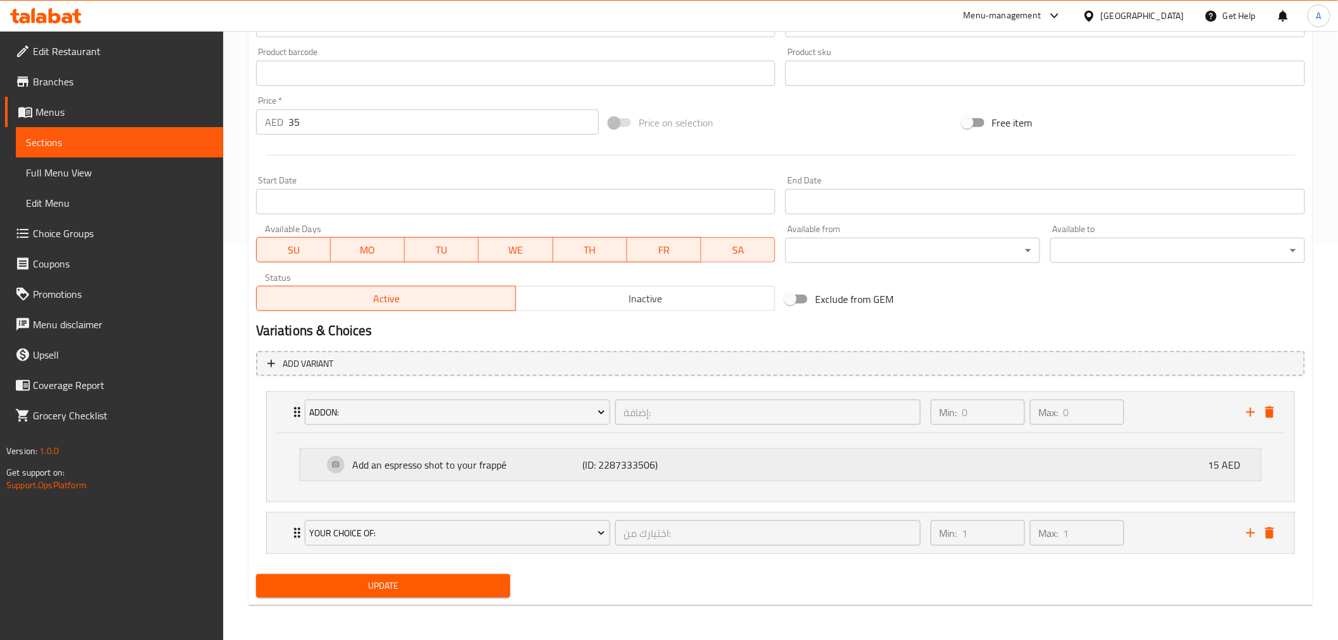
click at [565, 466] on p "Add an espresso shot to your frappé" at bounding box center [468, 464] width 230 height 15
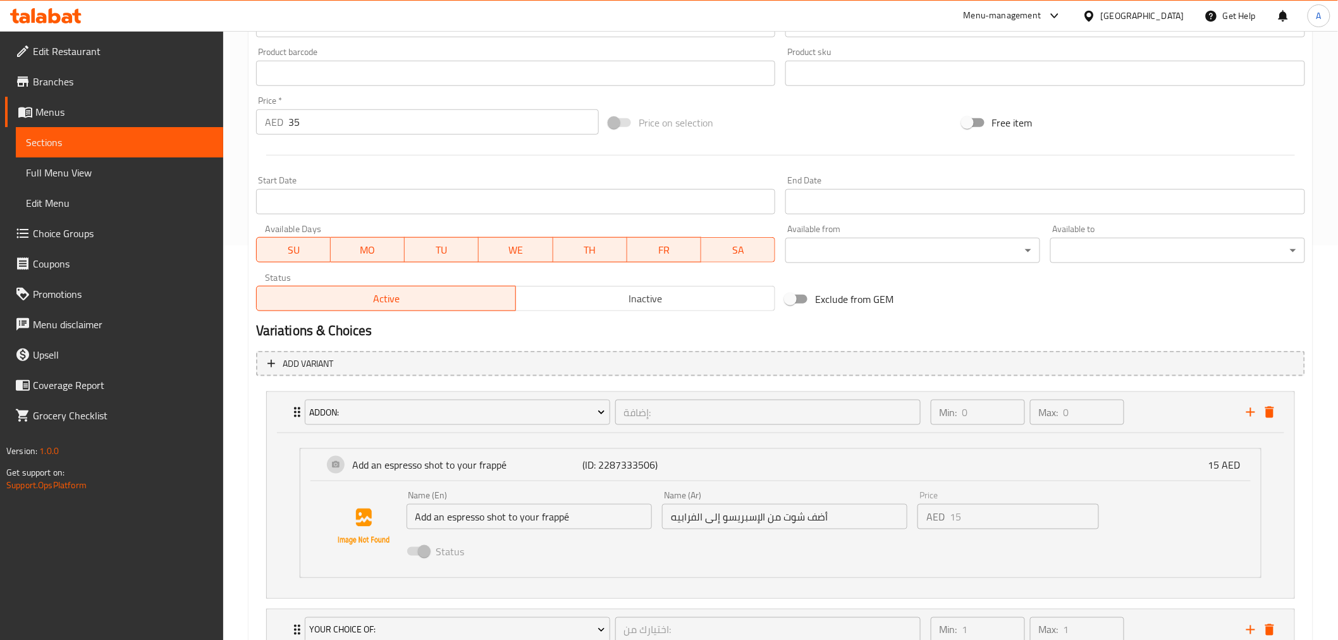
scroll to position [491, 0]
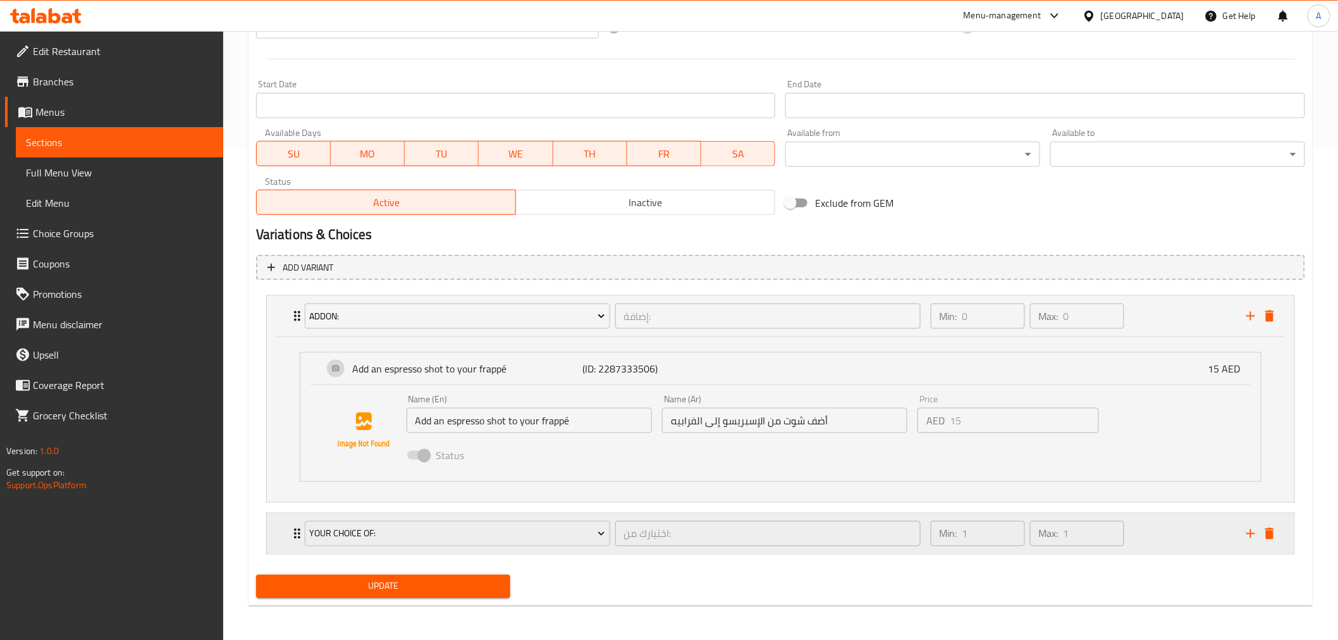
click at [1132, 541] on div "Min: 1 ​ Max: 1 ​" at bounding box center [1081, 534] width 316 height 40
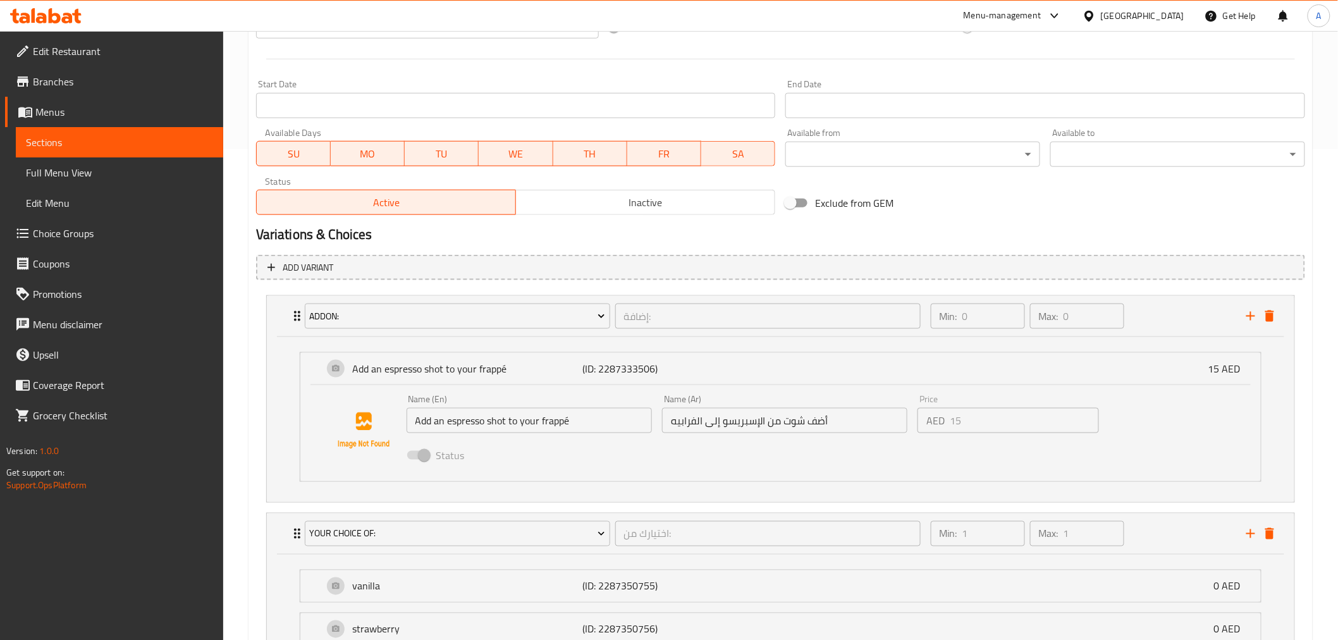
scroll to position [646, 0]
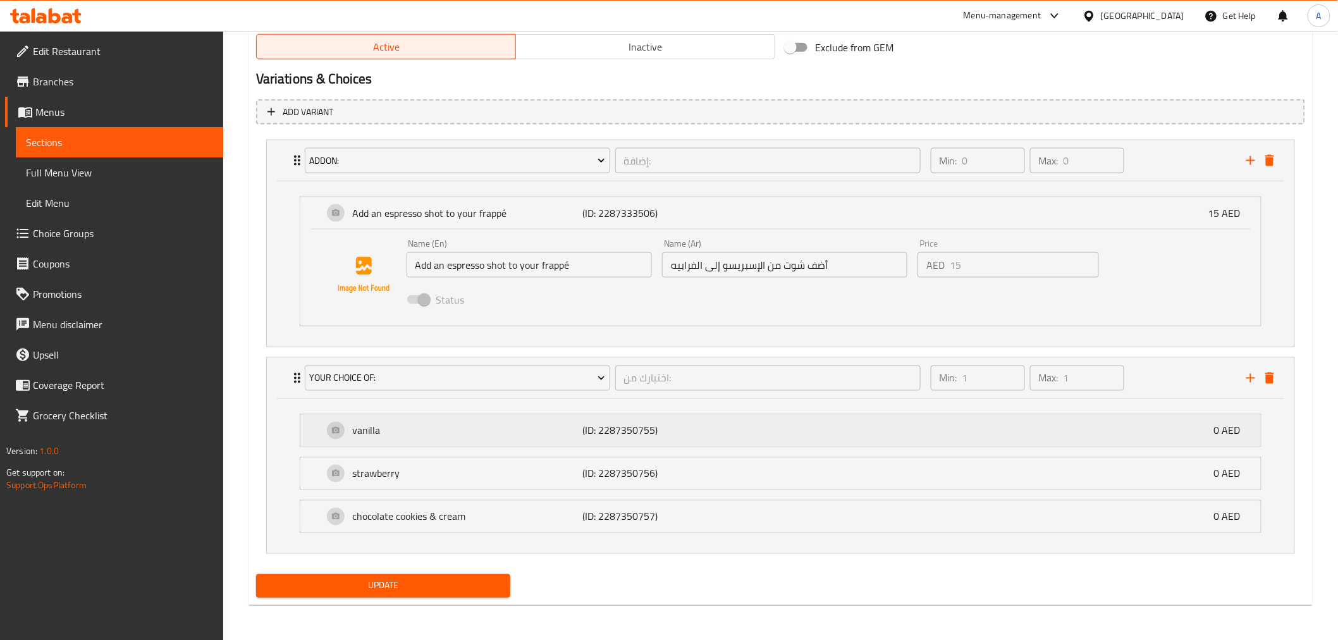
click at [446, 426] on p "vanilla" at bounding box center [468, 430] width 230 height 15
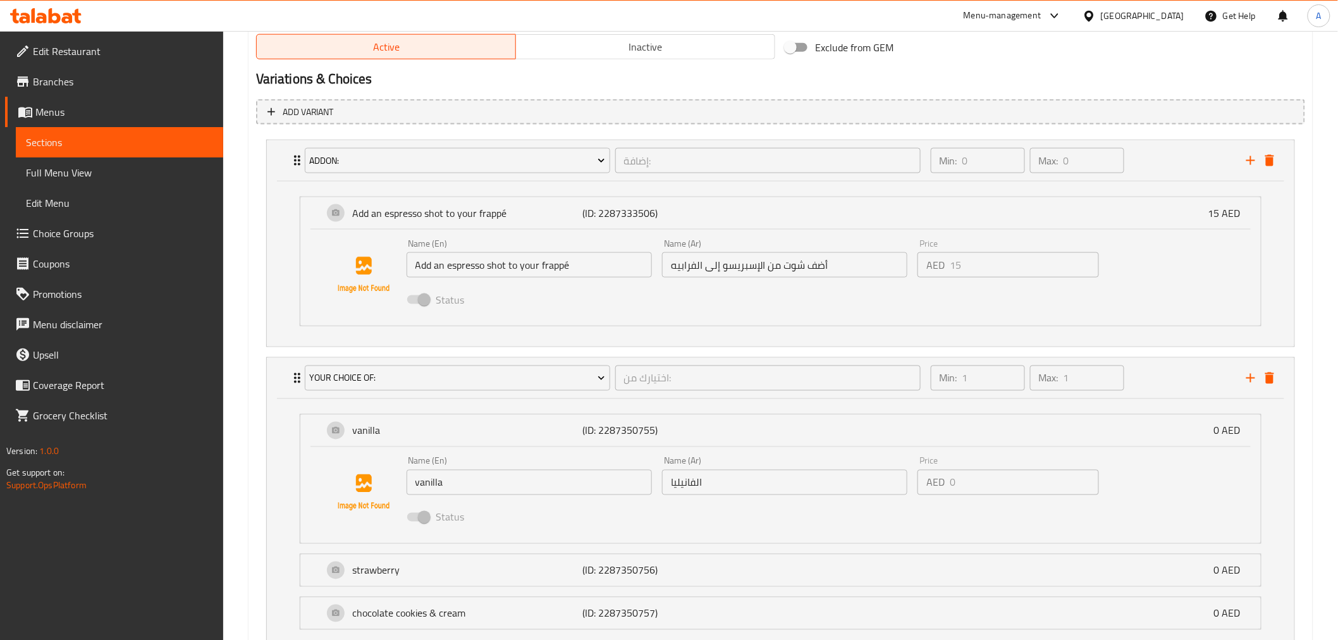
scroll to position [743, 0]
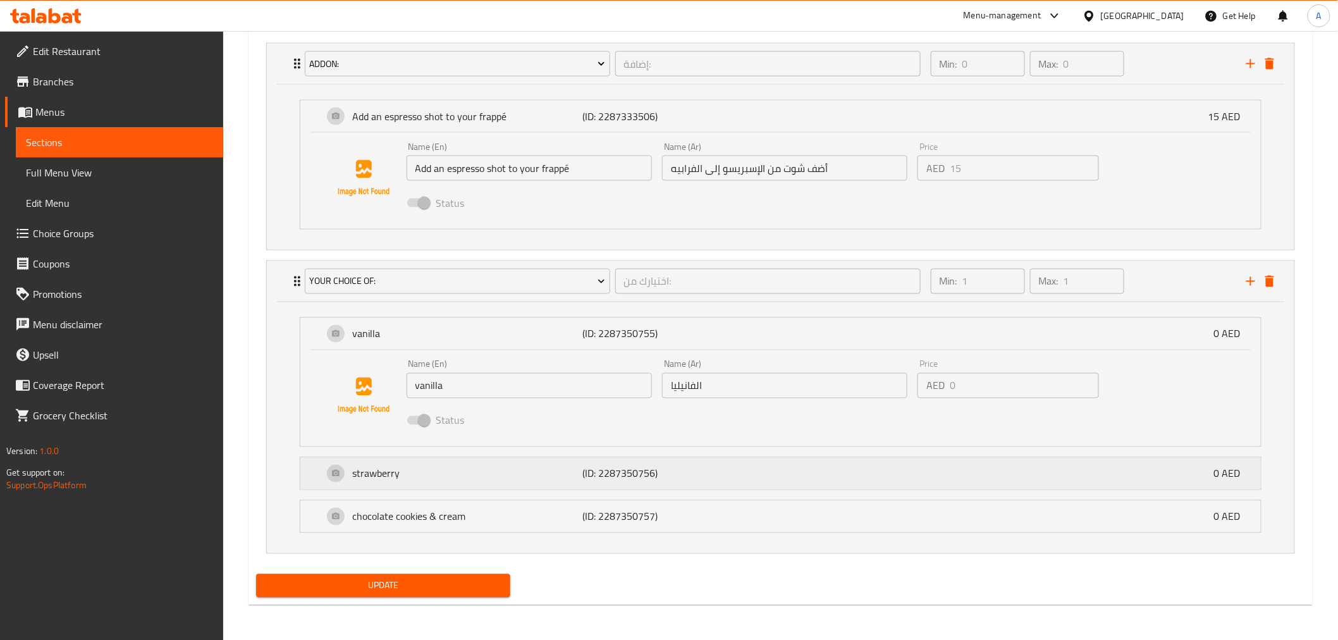
click at [794, 468] on div "strawberry (ID: 2287350756) 0 AED" at bounding box center [784, 474] width 923 height 32
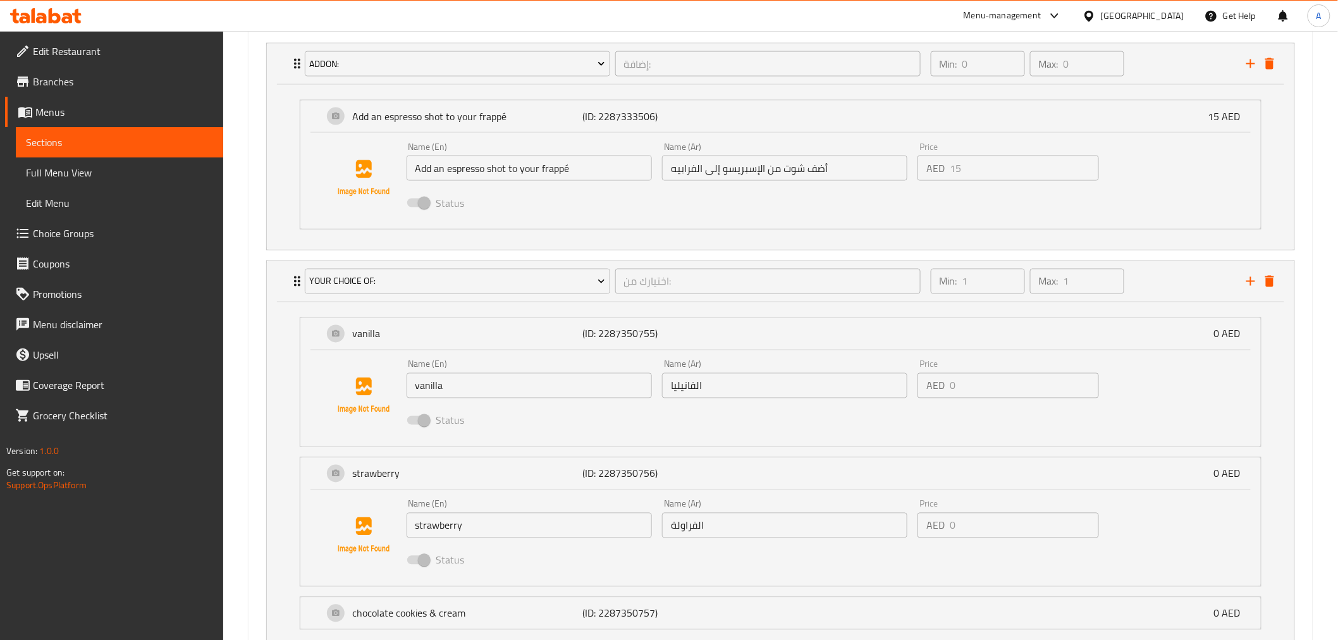
scroll to position [839, 0]
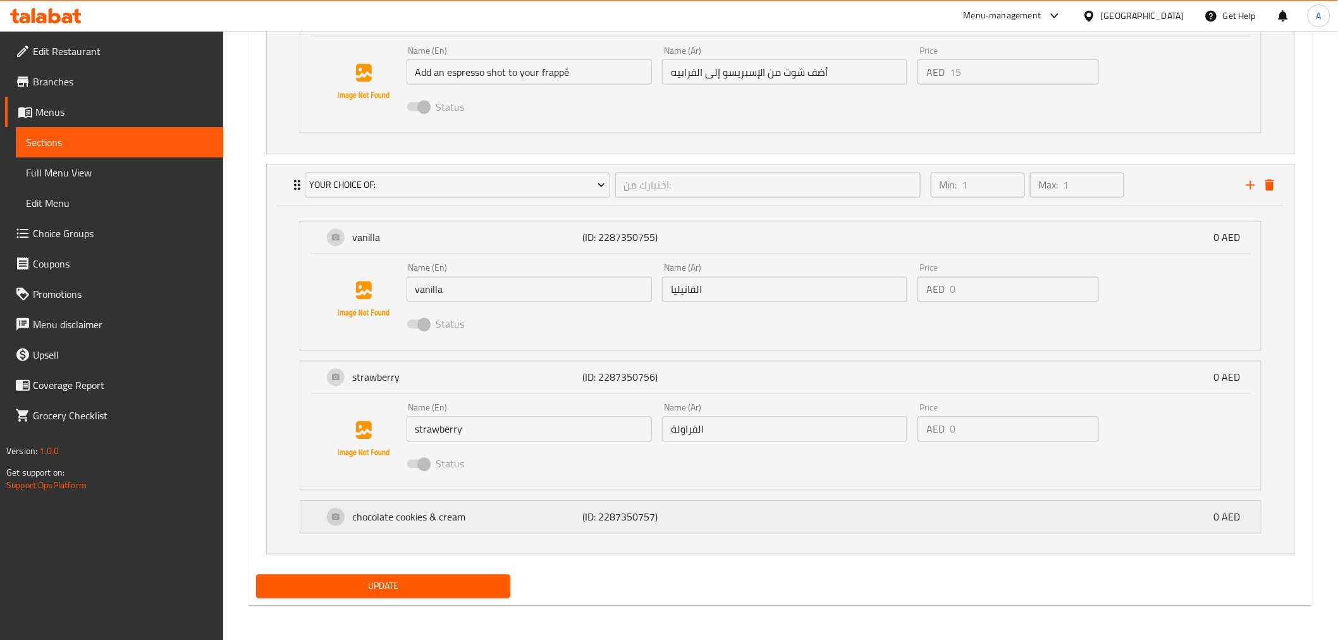
click at [756, 519] on div "chocolate cookies & cream (ID: 2287350757) 0 AED" at bounding box center [784, 518] width 923 height 32
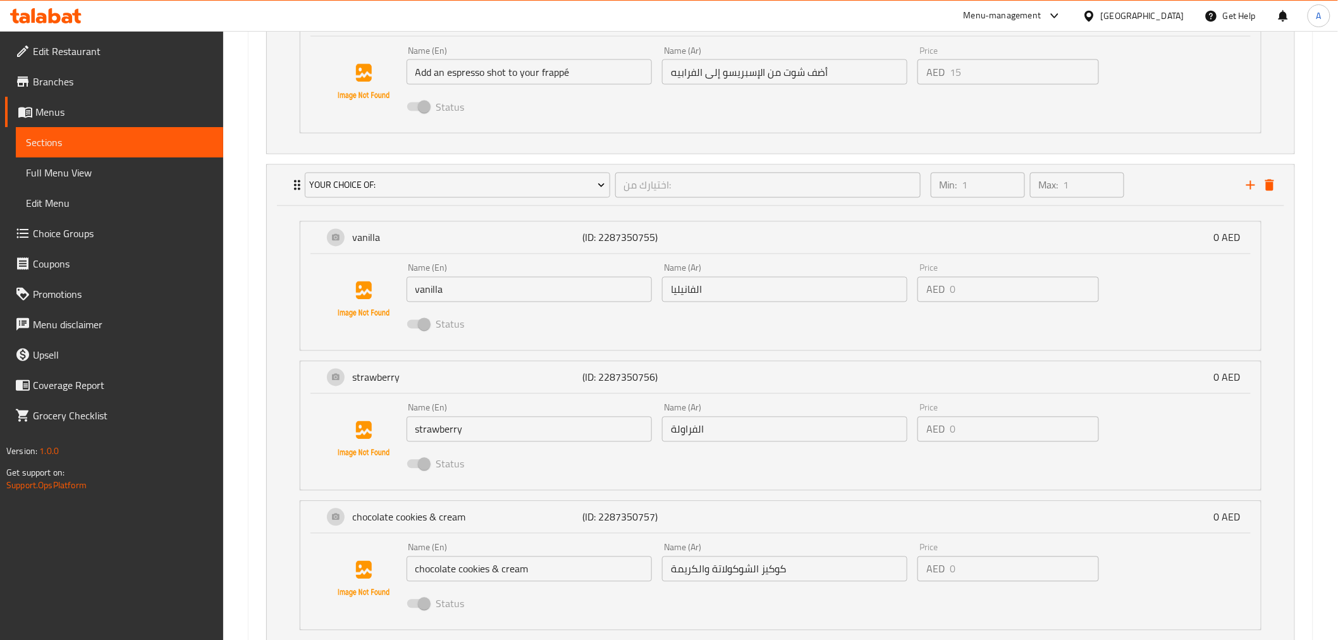
scroll to position [937, 0]
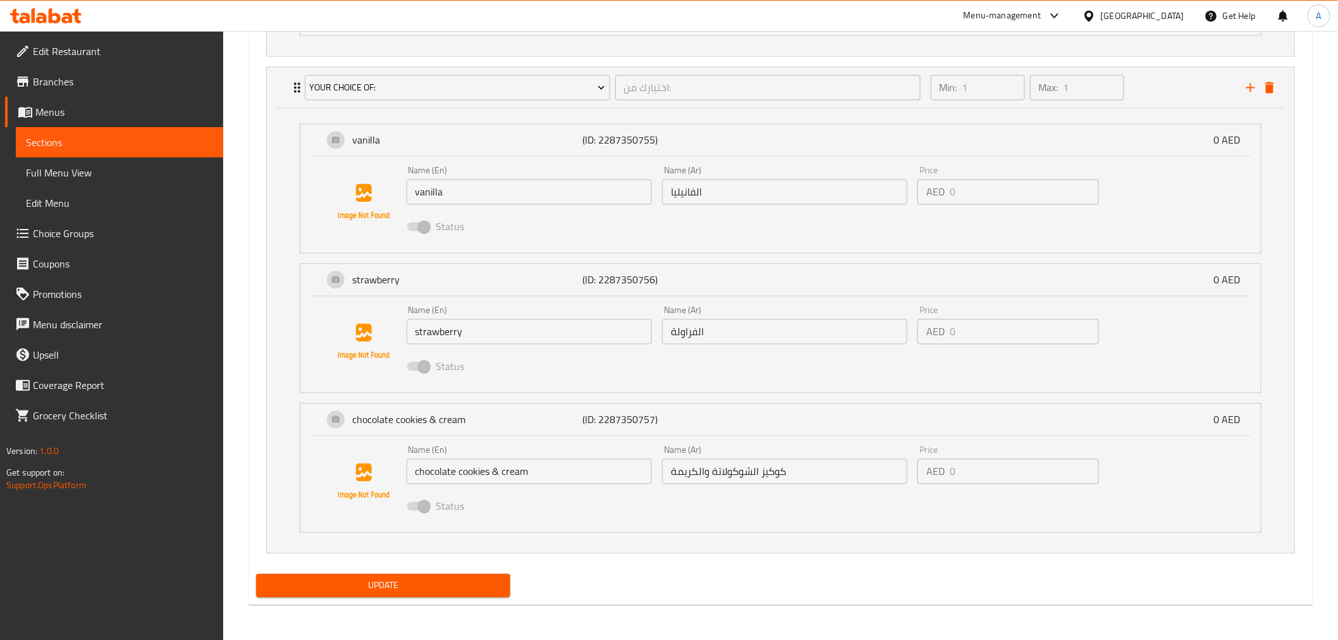
click at [725, 471] on input "كوكيز الشوكولاتة والكريمة" at bounding box center [784, 471] width 245 height 25
click at [445, 584] on span "Update" at bounding box center [383, 586] width 235 height 16
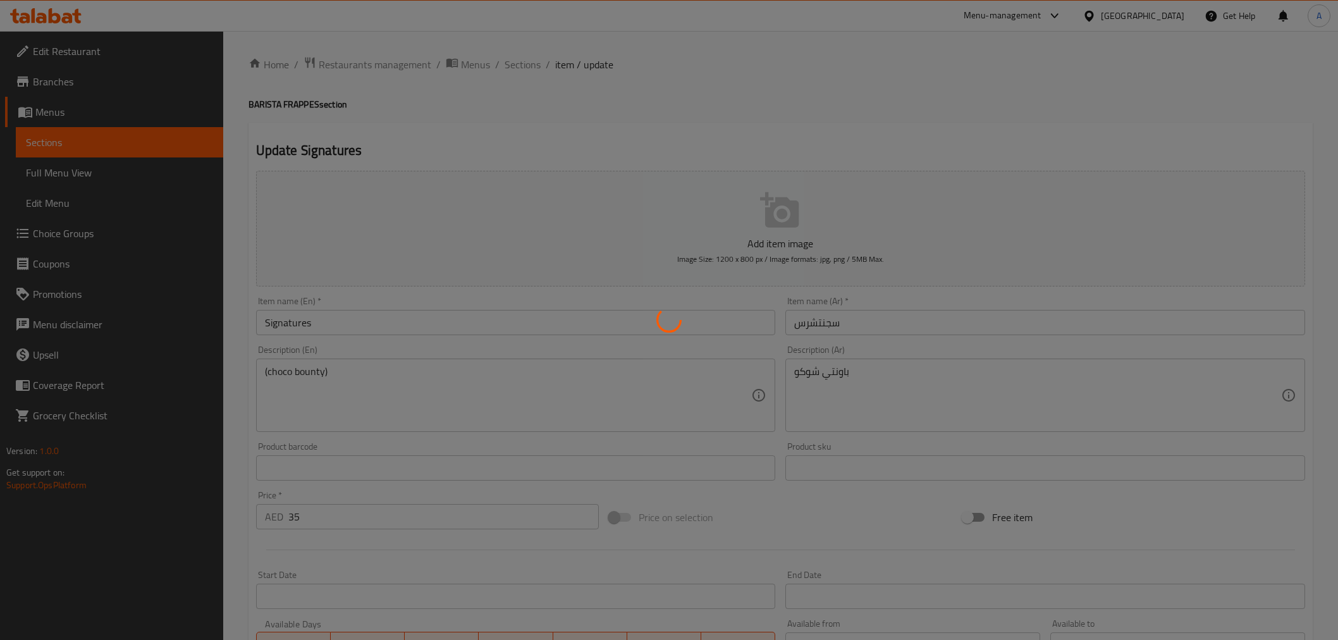
type input "إضافة:"
type input "0"
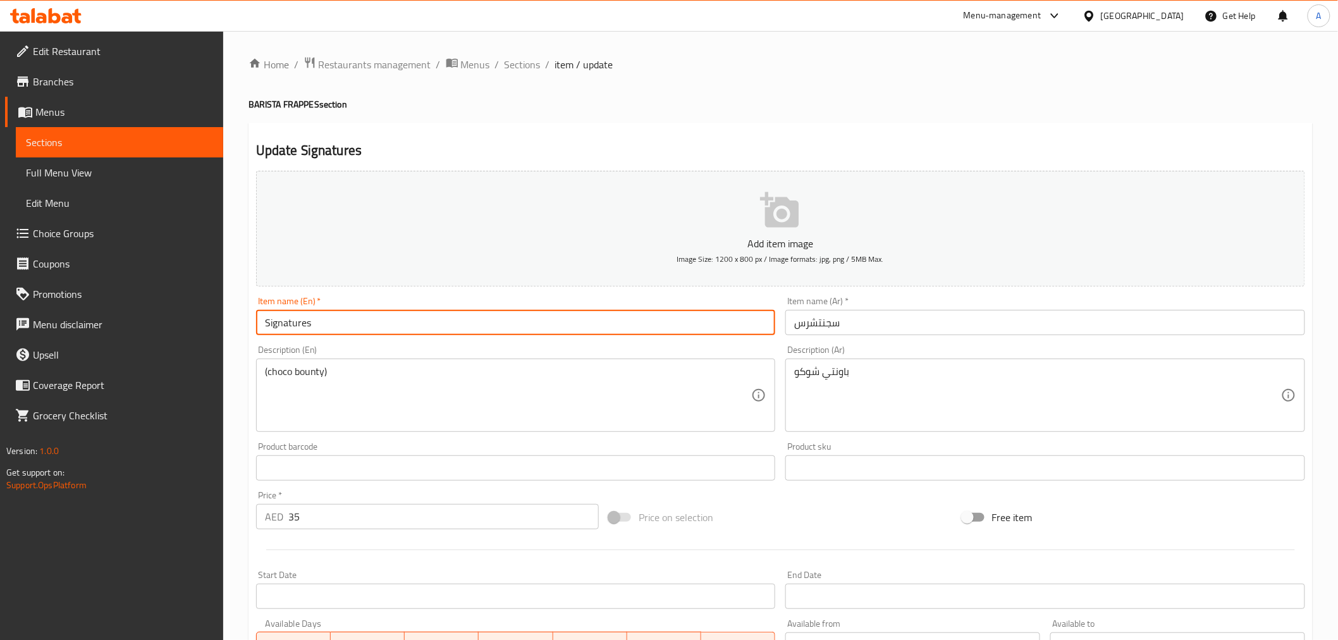
click at [317, 324] on input "Signatures" at bounding box center [516, 322] width 520 height 25
paste input "Frappe"
type input "Signatures Frappe"
click at [795, 330] on input "سجنتشرس" at bounding box center [1046, 322] width 520 height 25
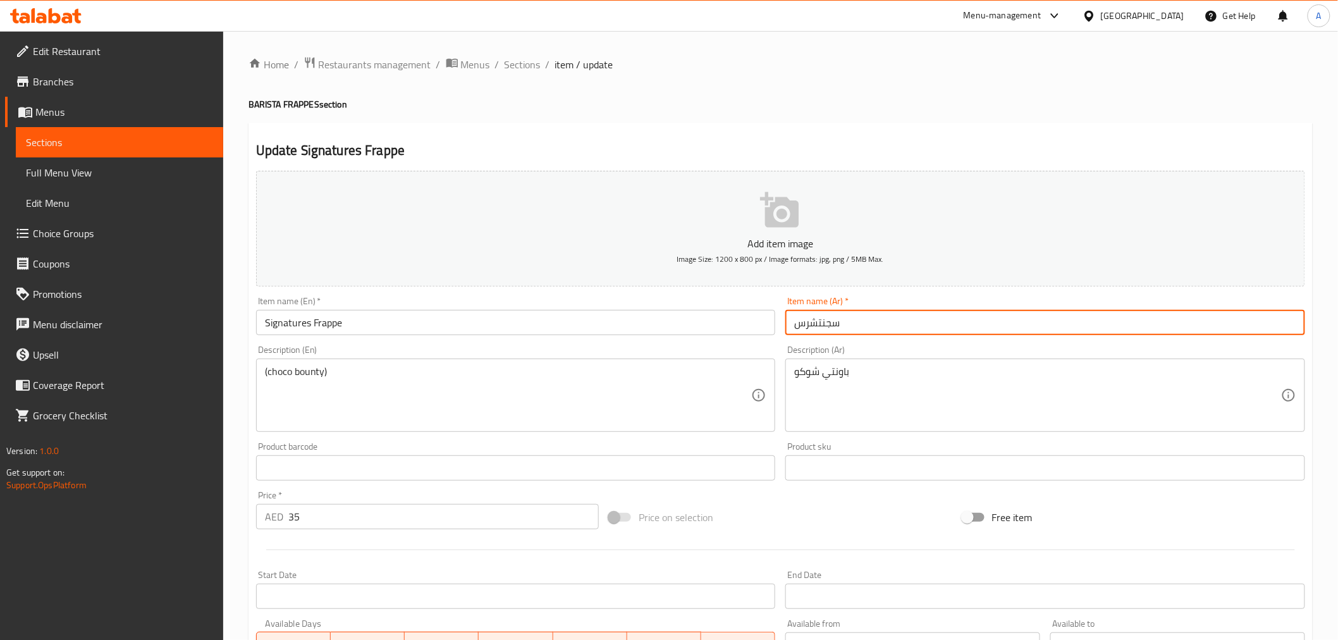
paste input "فرابيه"
click at [800, 331] on input "فرابيه سجنتشرس" at bounding box center [1046, 322] width 520 height 25
drag, startPoint x: 805, startPoint y: 331, endPoint x: 796, endPoint y: 331, distance: 9.5
click at [796, 331] on input "فرابيه سجنتشرس" at bounding box center [1046, 322] width 520 height 25
type input "فرابيه سجنتشر"
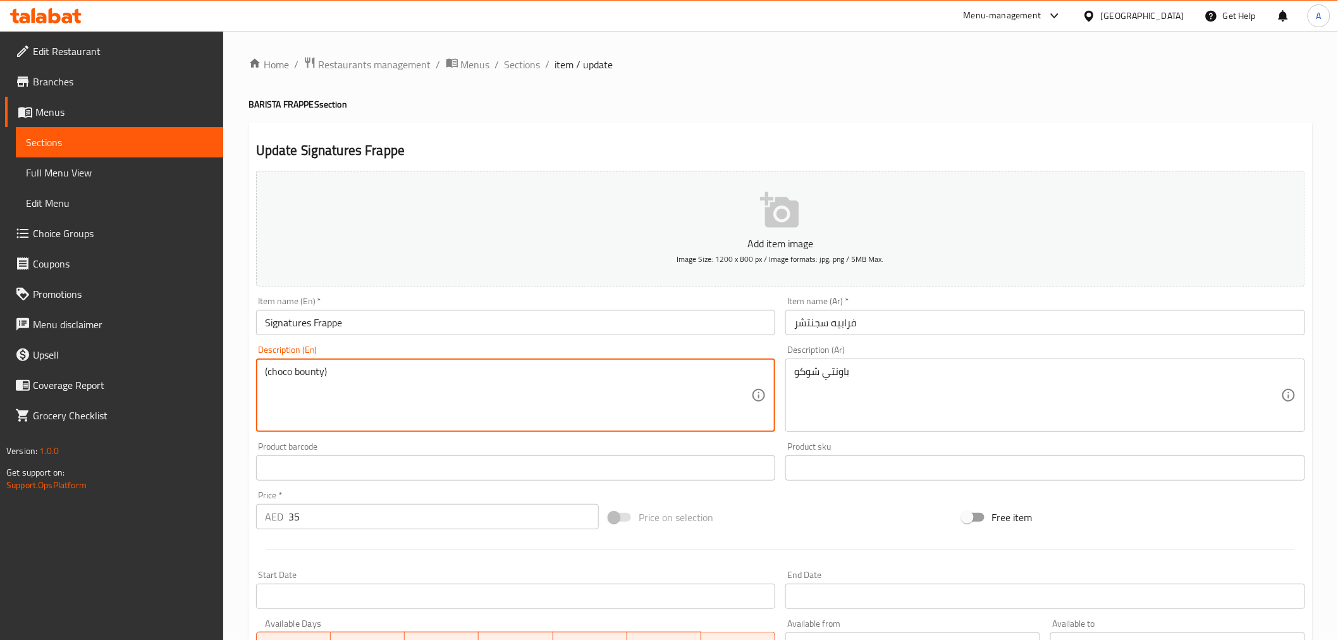
click at [529, 374] on textarea "(choco bounty)" at bounding box center [508, 396] width 487 height 60
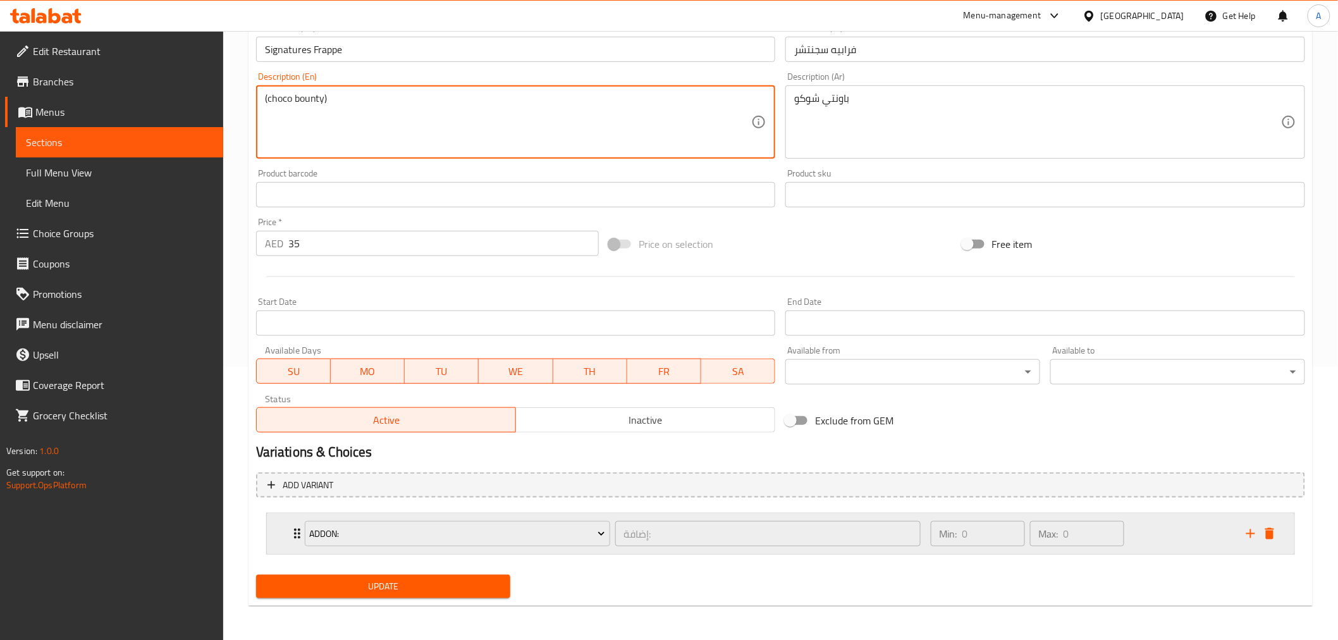
click at [1143, 536] on div "Min: 0 ​ Max: 0 ​" at bounding box center [1081, 534] width 316 height 40
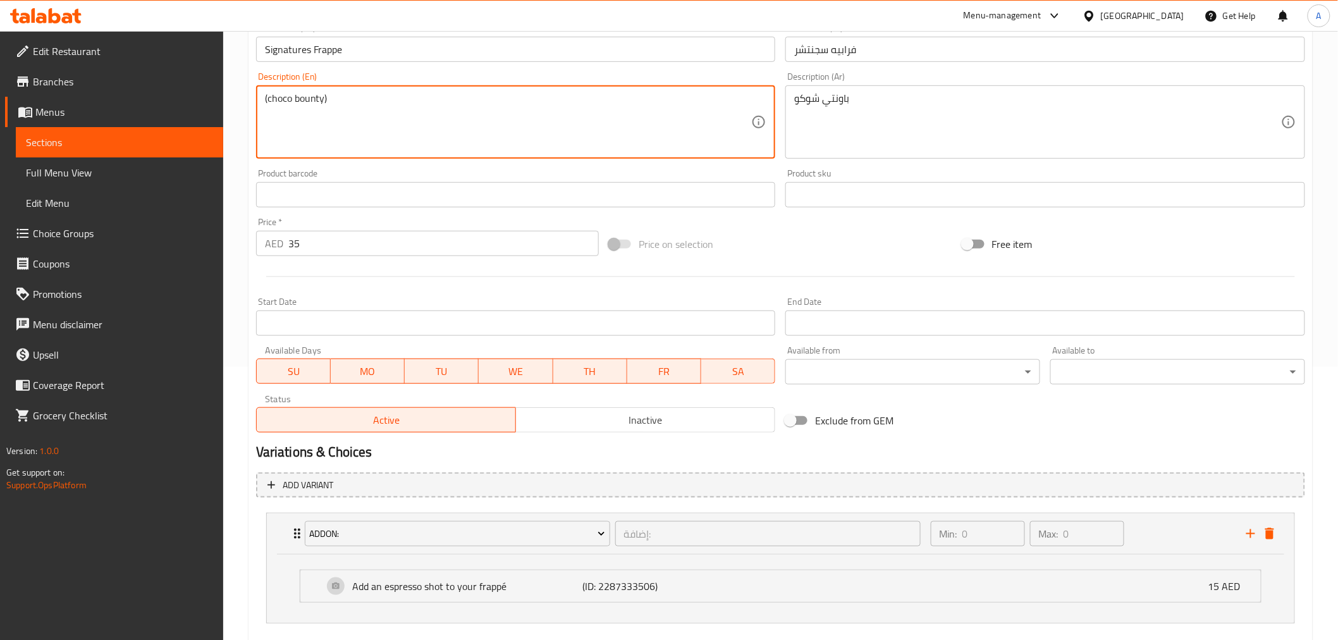
scroll to position [343, 0]
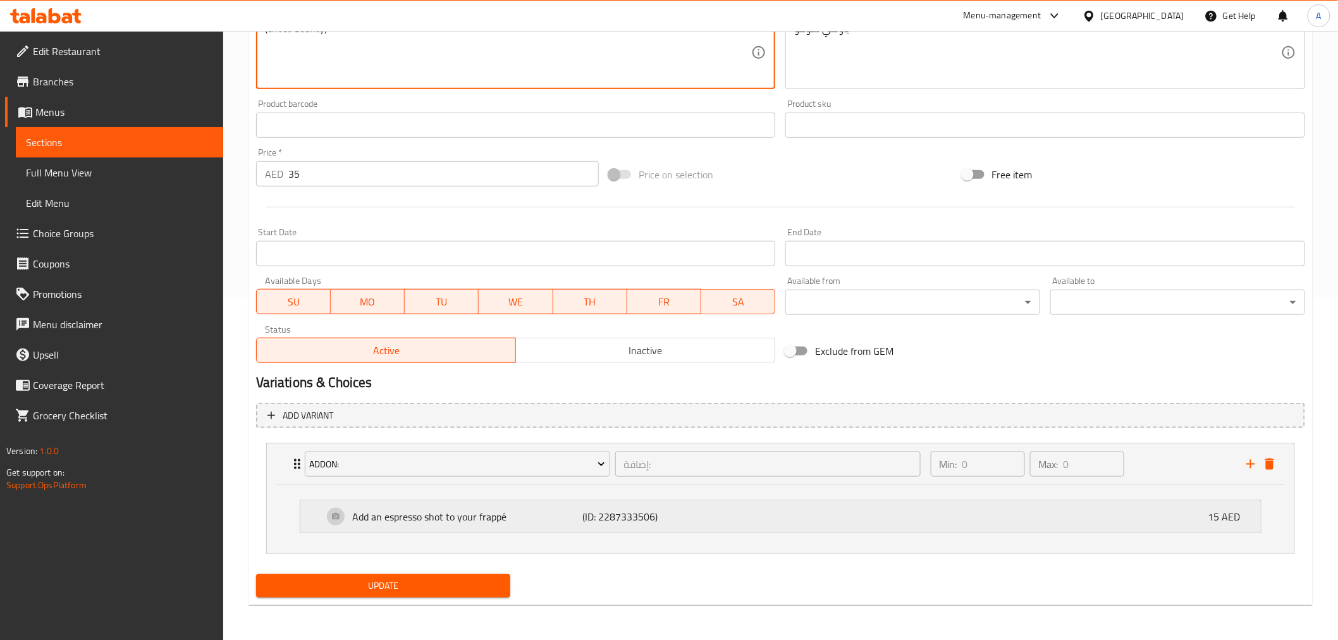
click at [744, 517] on div "Add an espresso shot to your frappé (ID: 2287333506) 15 AED" at bounding box center [784, 517] width 923 height 32
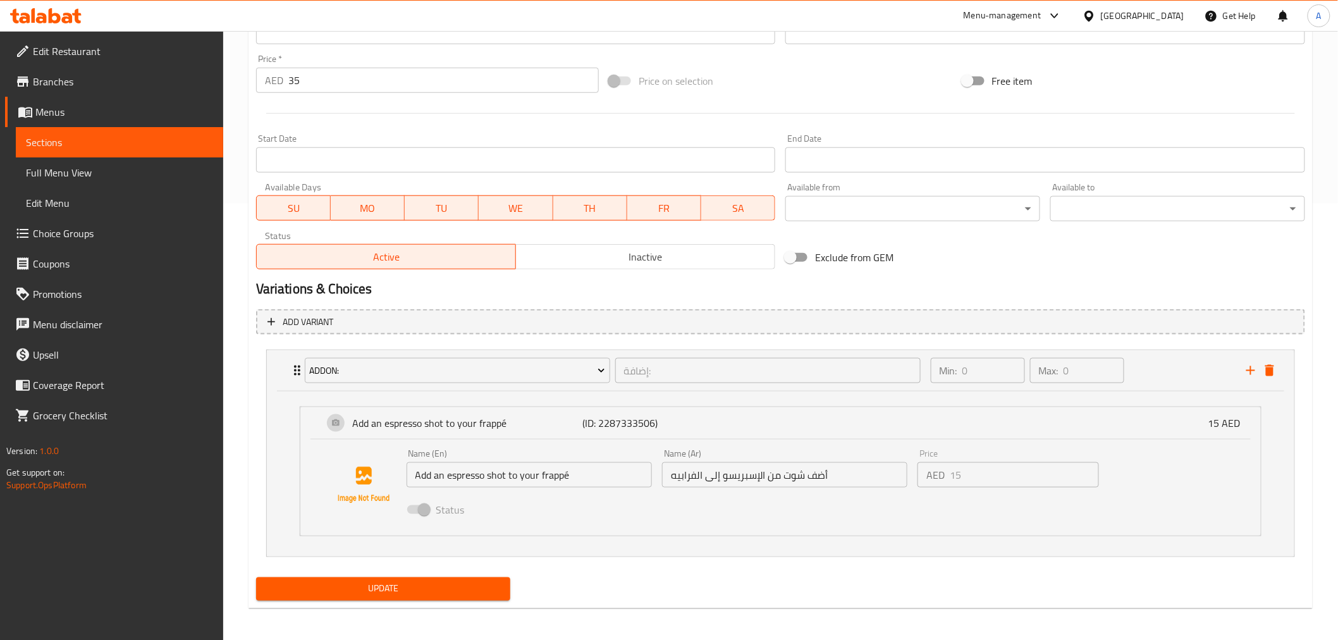
scroll to position [439, 0]
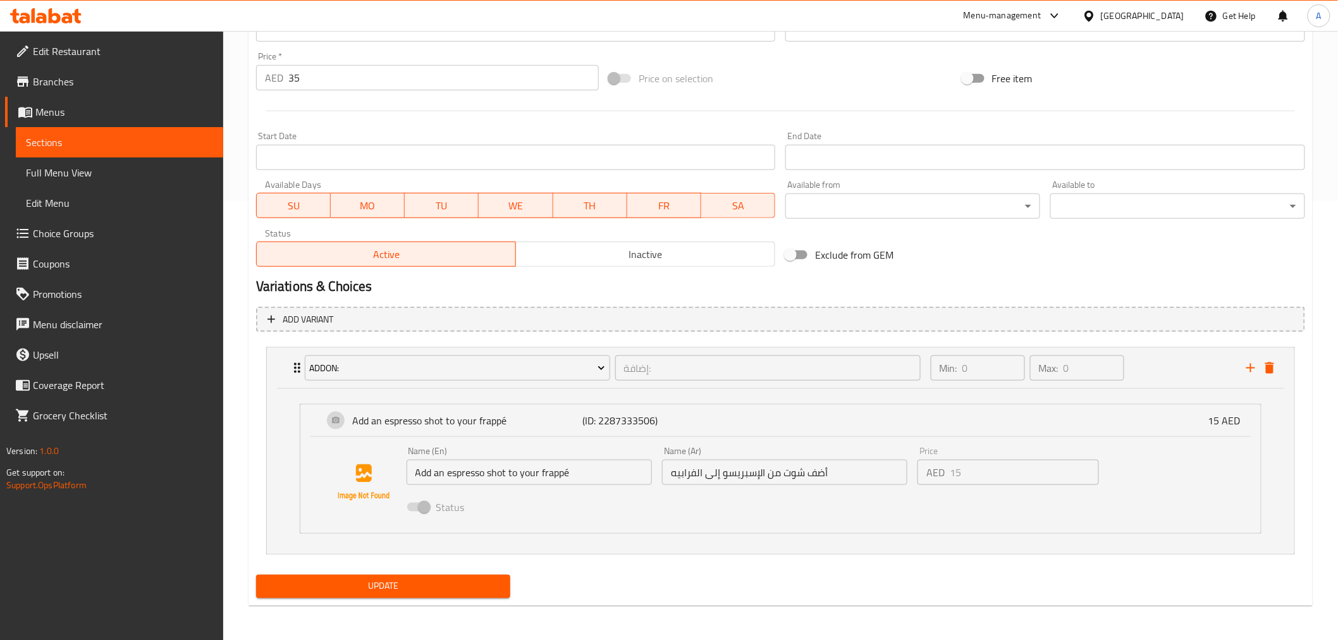
click at [438, 575] on button "Update" at bounding box center [383, 586] width 255 height 23
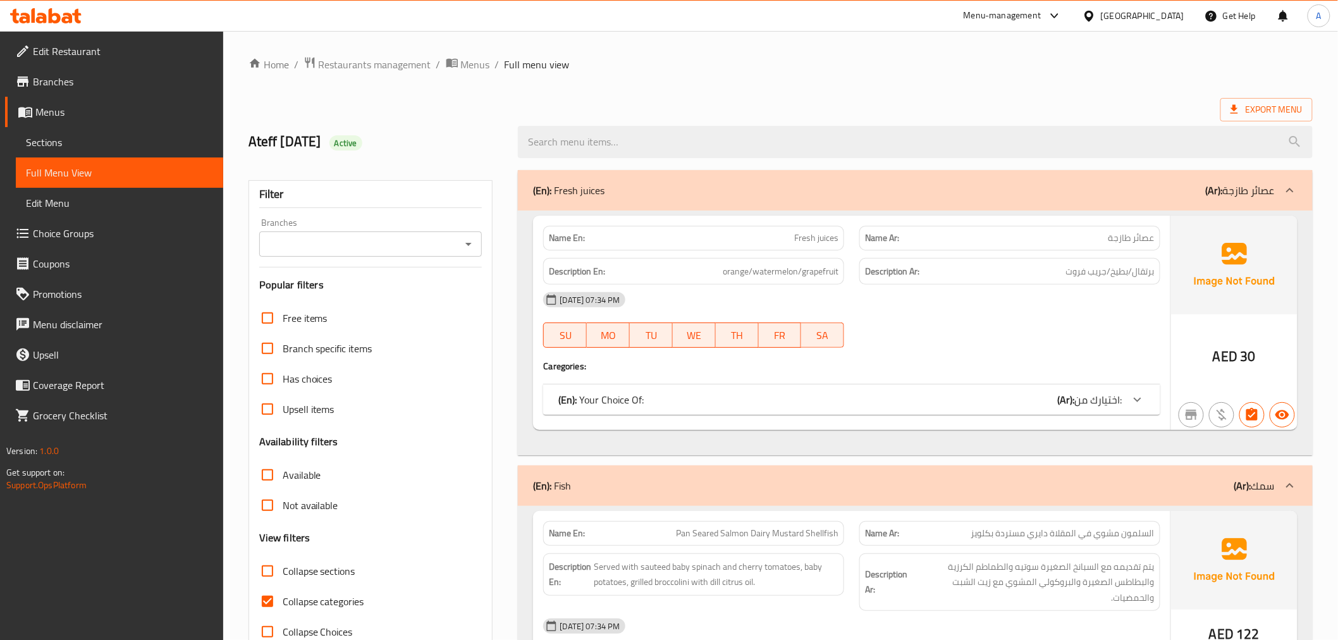
click at [339, 558] on label "Collapse sections" at bounding box center [303, 571] width 103 height 30
click at [283, 558] on input "Collapse sections" at bounding box center [267, 571] width 30 height 30
checkbox input "true"
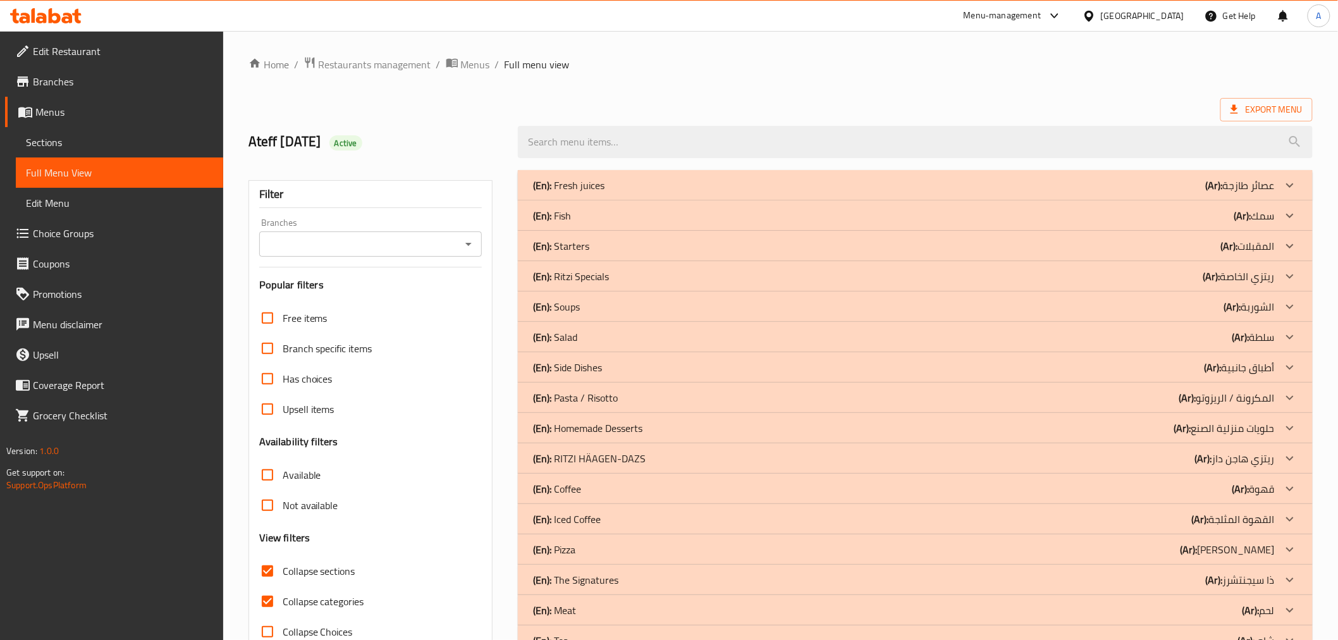
click at [321, 604] on span "Collapse categories" at bounding box center [324, 601] width 82 height 15
click at [283, 604] on input "Collapse categories" at bounding box center [267, 601] width 30 height 30
checkbox input "false"
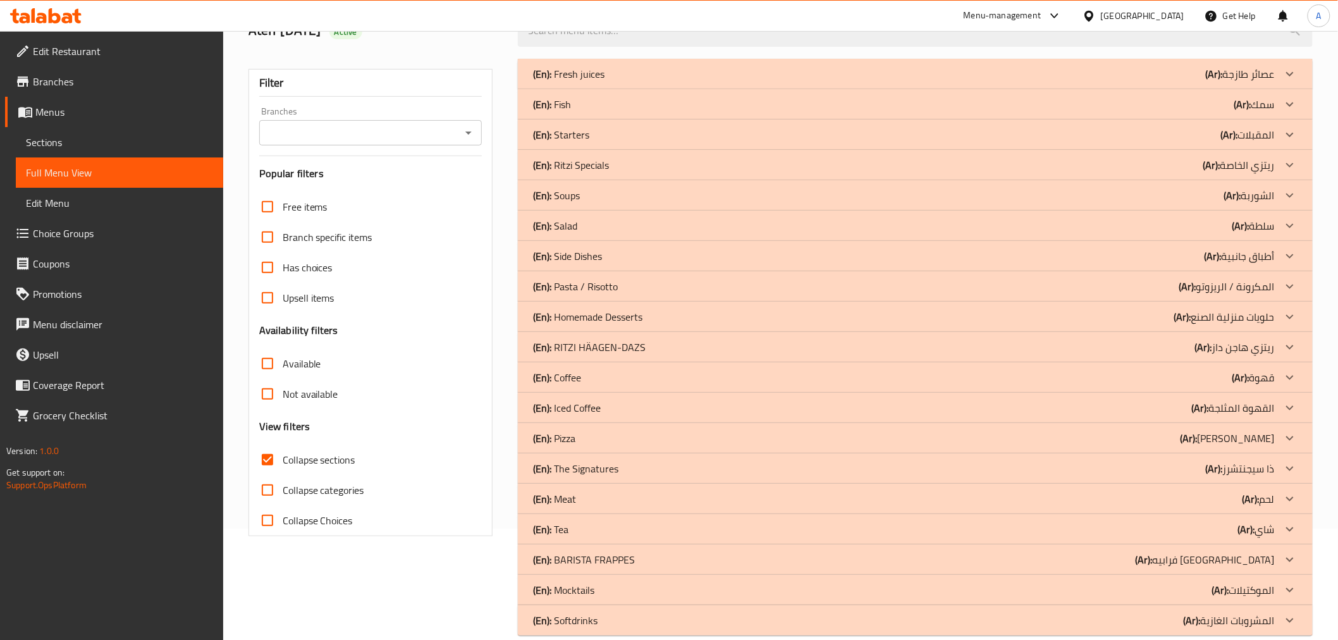
scroll to position [132, 0]
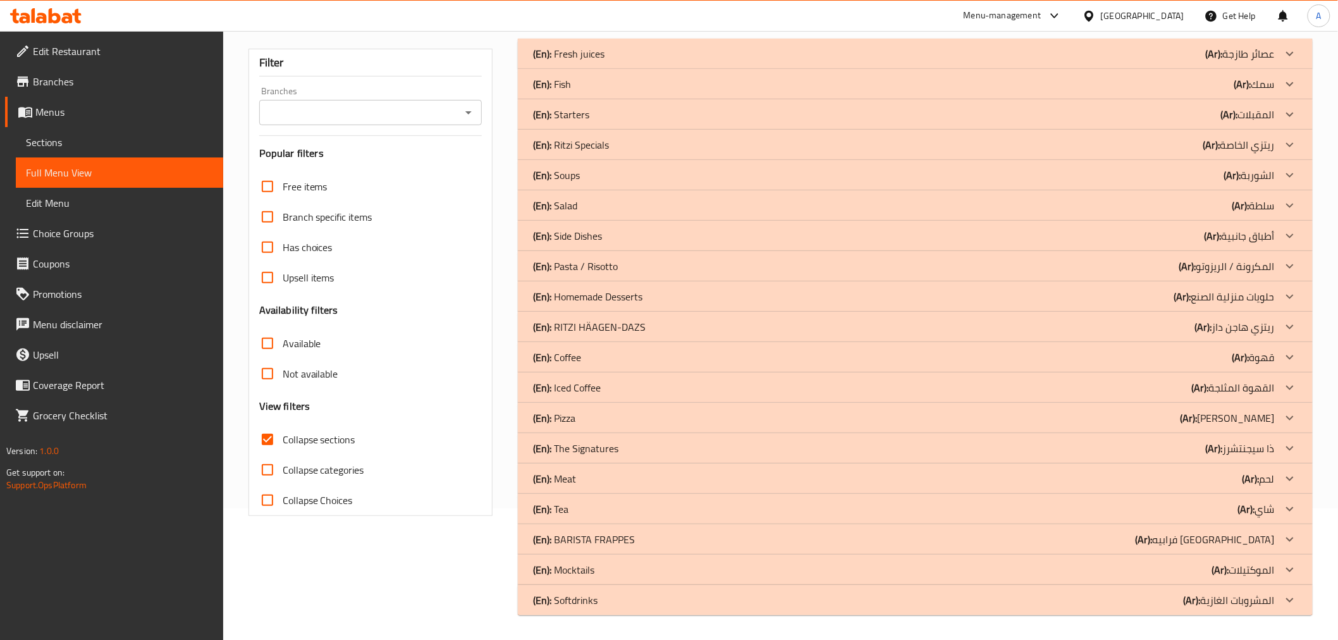
click at [613, 544] on p "(En): BARISTA FRAPPES" at bounding box center [584, 539] width 102 height 15
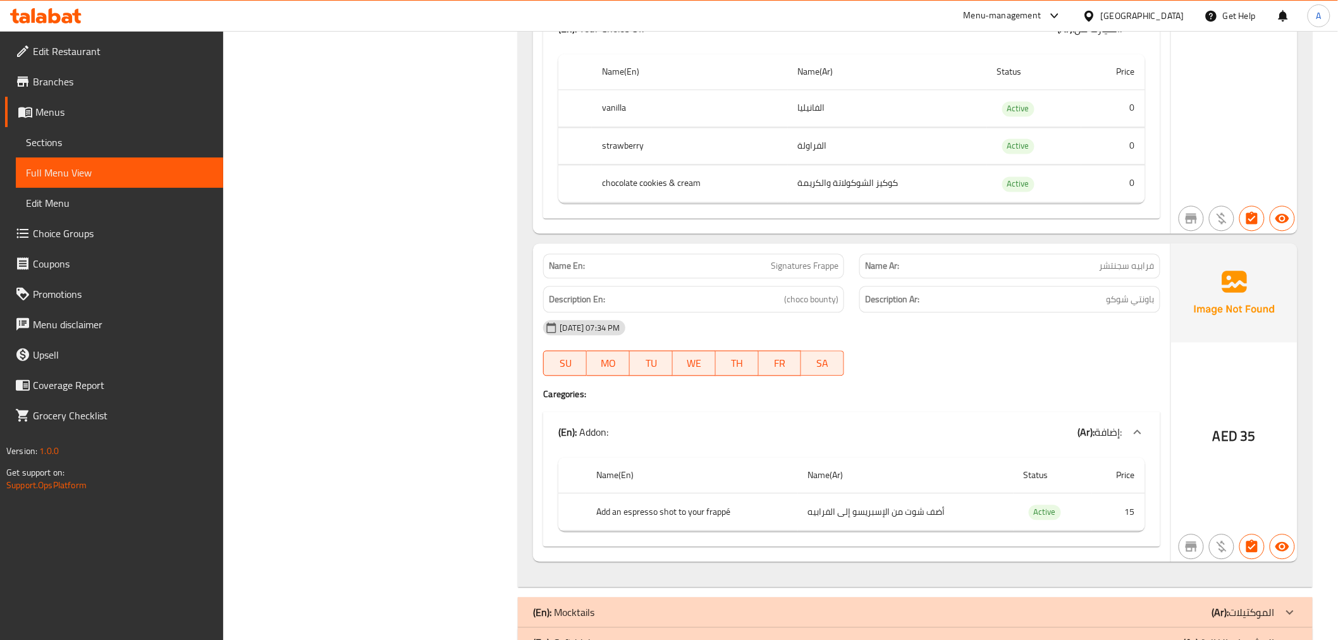
scroll to position [1059, 0]
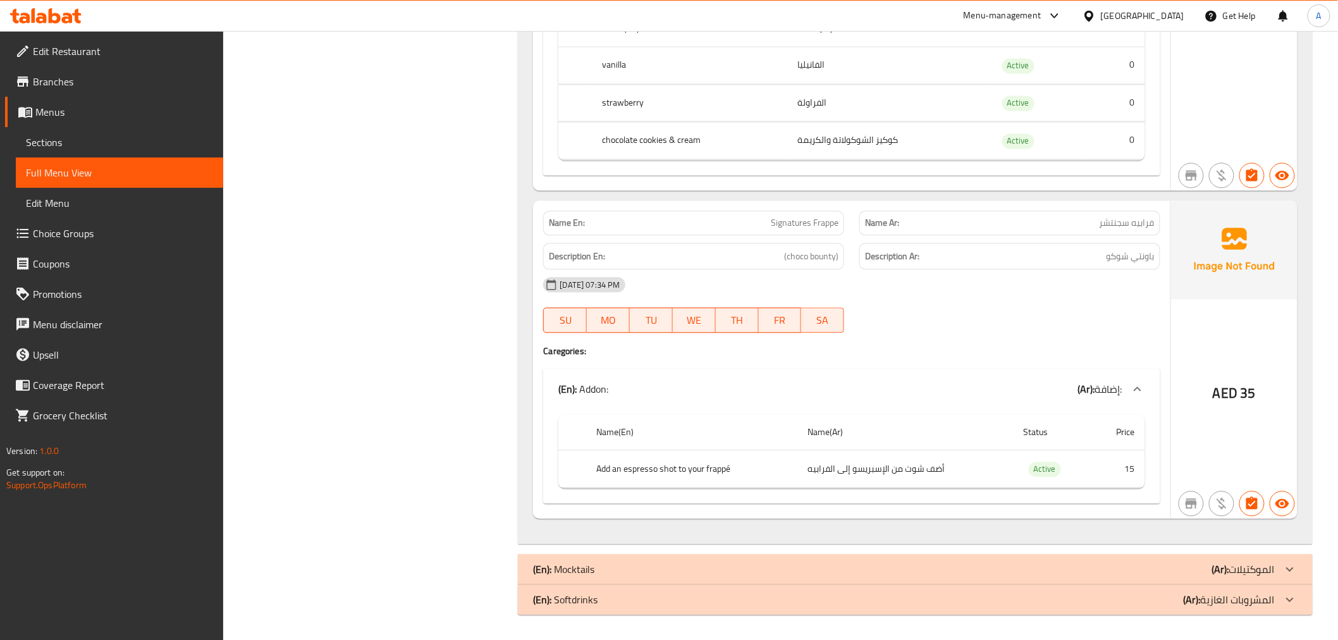
click at [1250, 564] on p "(Ar): الموكتيلات" at bounding box center [1243, 569] width 63 height 15
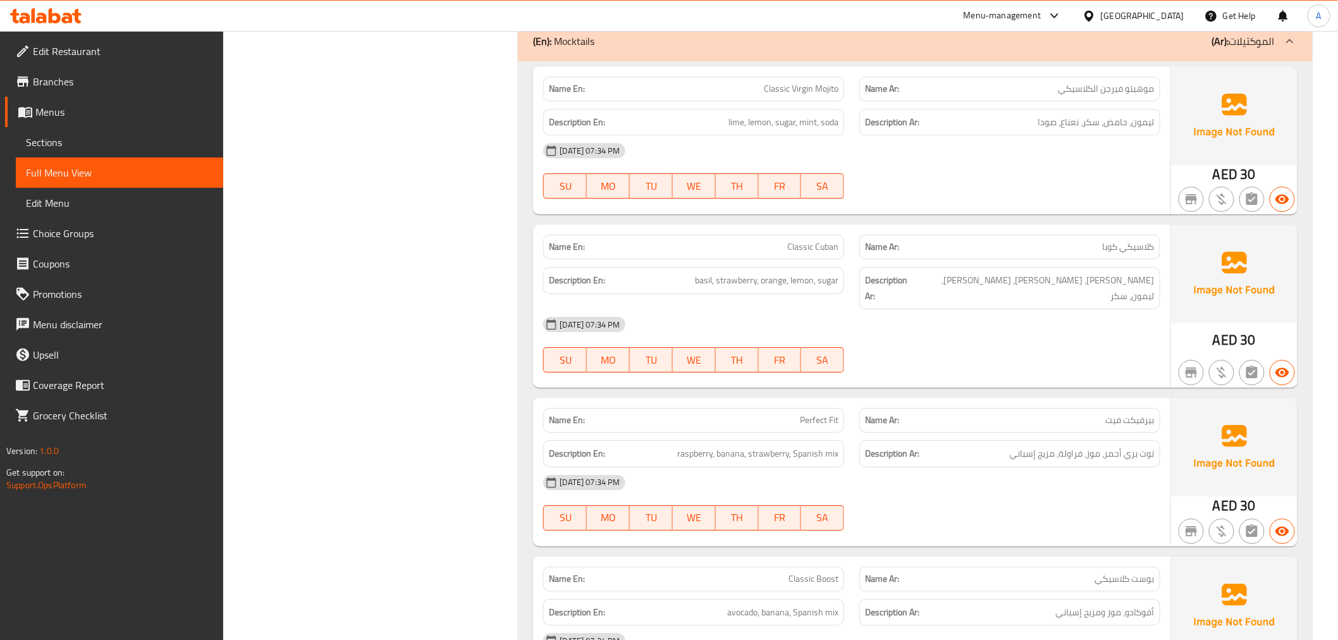
scroll to position [1603, 0]
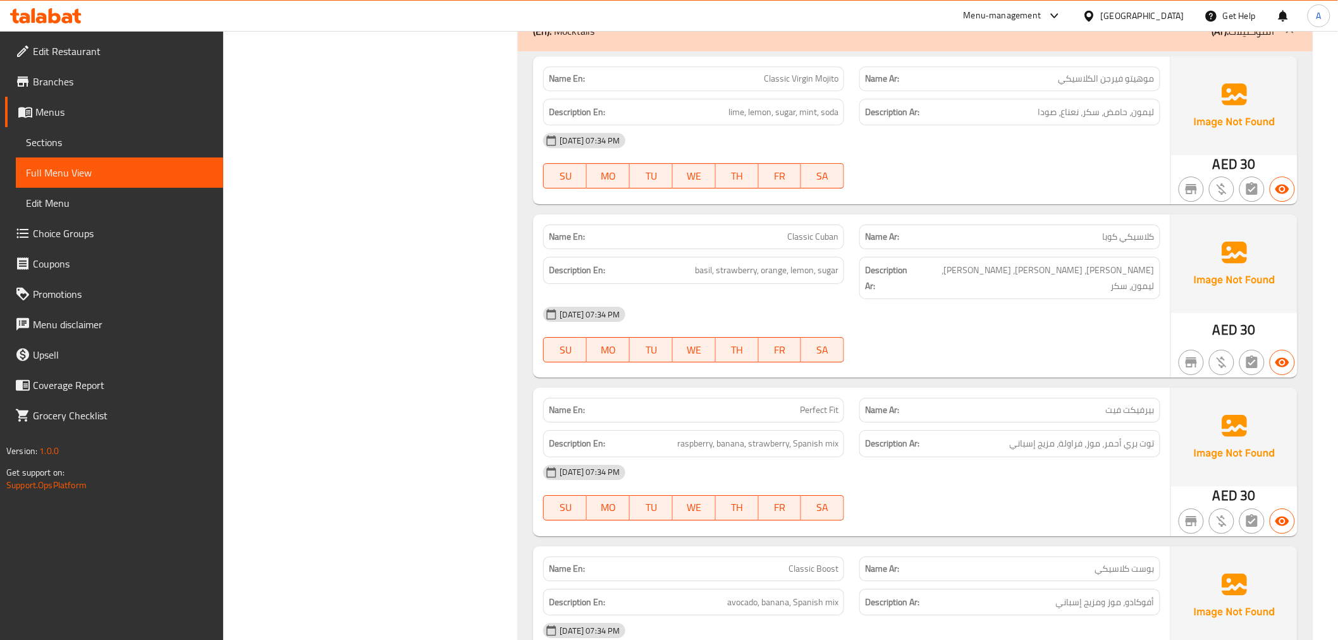
click at [1150, 80] on span "موهيتو فيرجن الكلاسيكي" at bounding box center [1107, 78] width 96 height 13
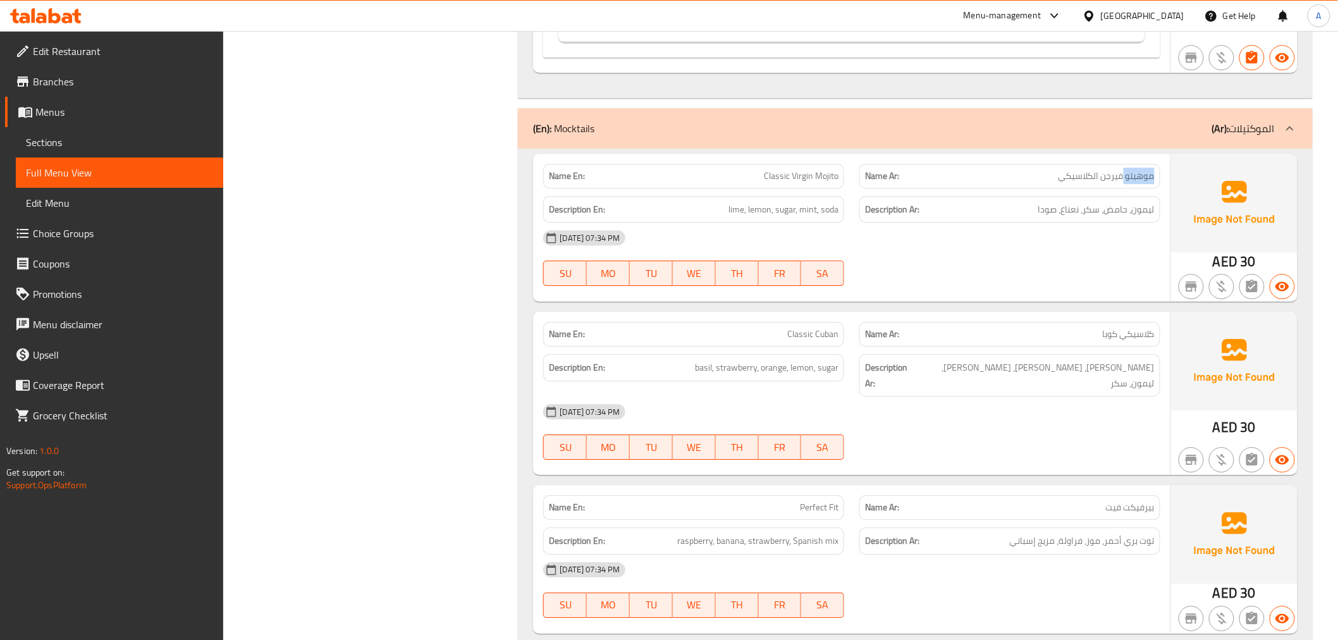
scroll to position [1541, 0]
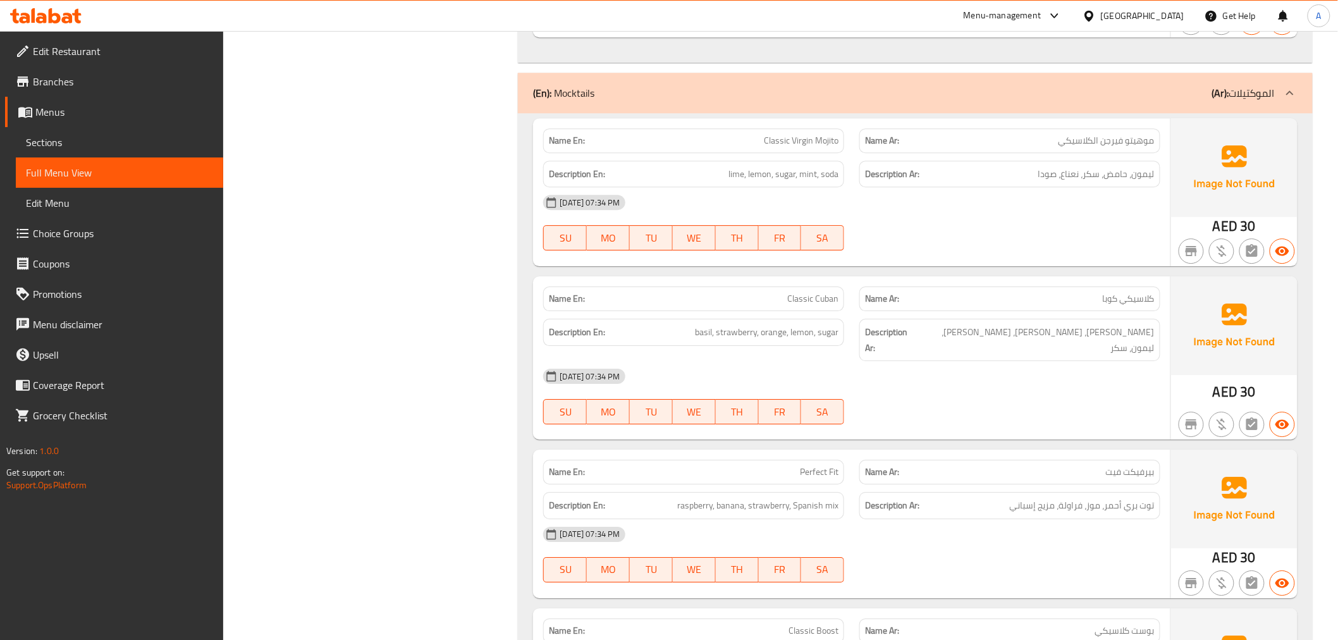
click at [806, 175] on span "lime, lemon, sugar, mint, soda" at bounding box center [784, 174] width 110 height 16
click at [792, 140] on span "Classic Virgin Mojito" at bounding box center [801, 140] width 75 height 13
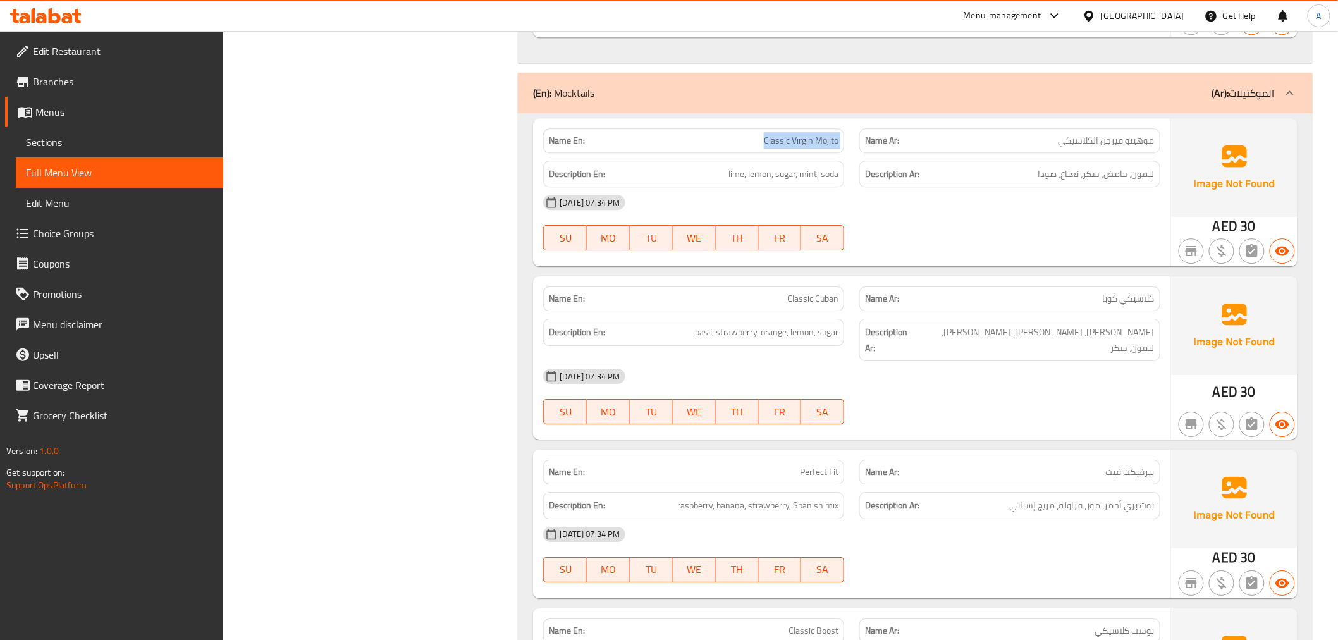
click at [792, 140] on span "Classic Virgin Mojito" at bounding box center [801, 140] width 75 height 13
copy span "Classic Virgin Mojito"
click at [1108, 169] on span "ليمون، حامض، سكر، نعناع، صودا" at bounding box center [1097, 174] width 116 height 16
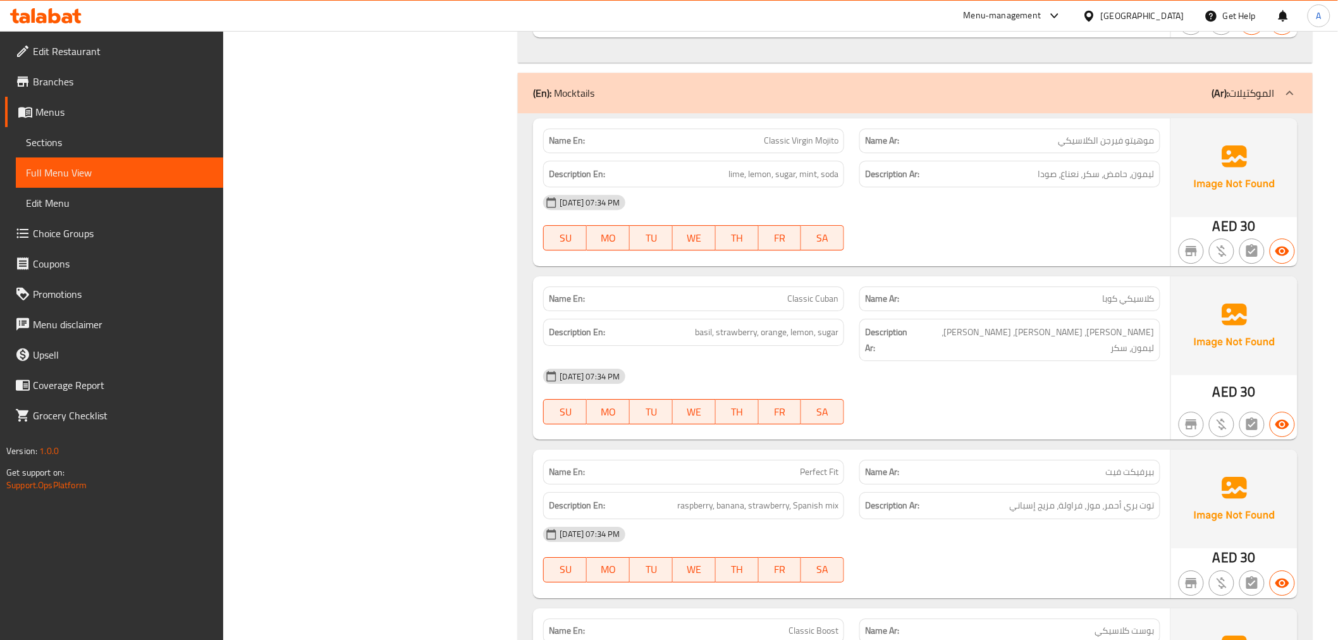
scroll to position [1596, 0]
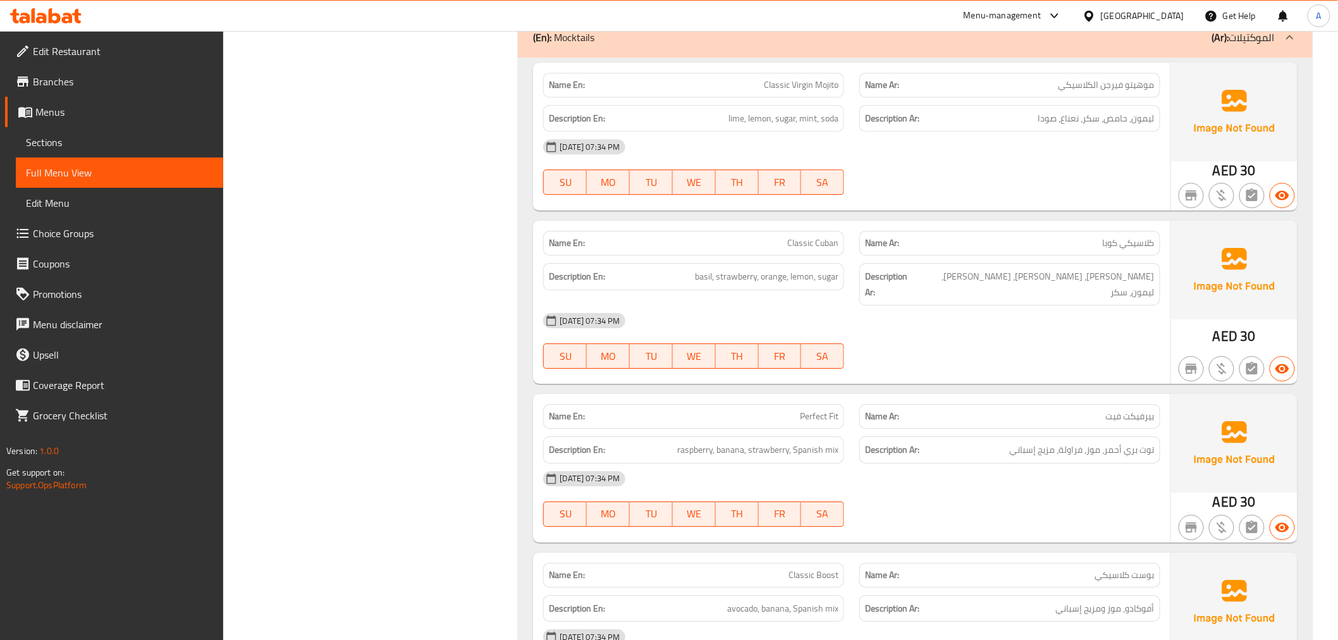
click at [824, 242] on span "Classic Cuban" at bounding box center [812, 243] width 51 height 13
copy span "Classic Cuban"
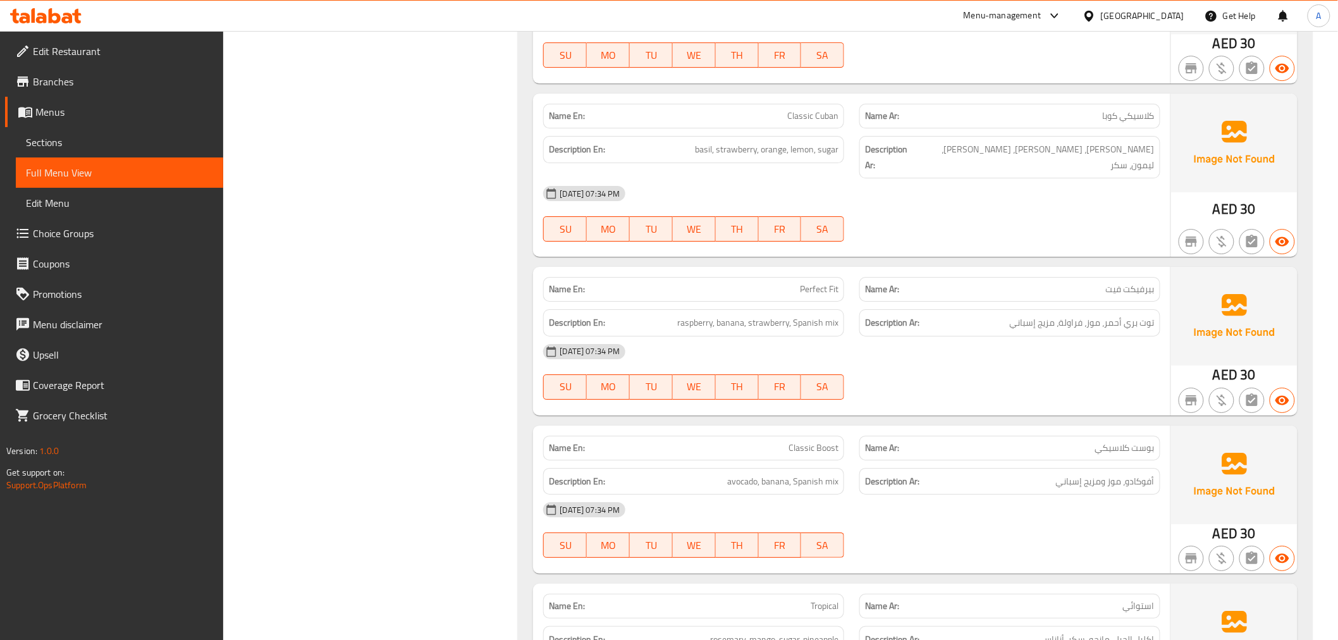
scroll to position [1788, 0]
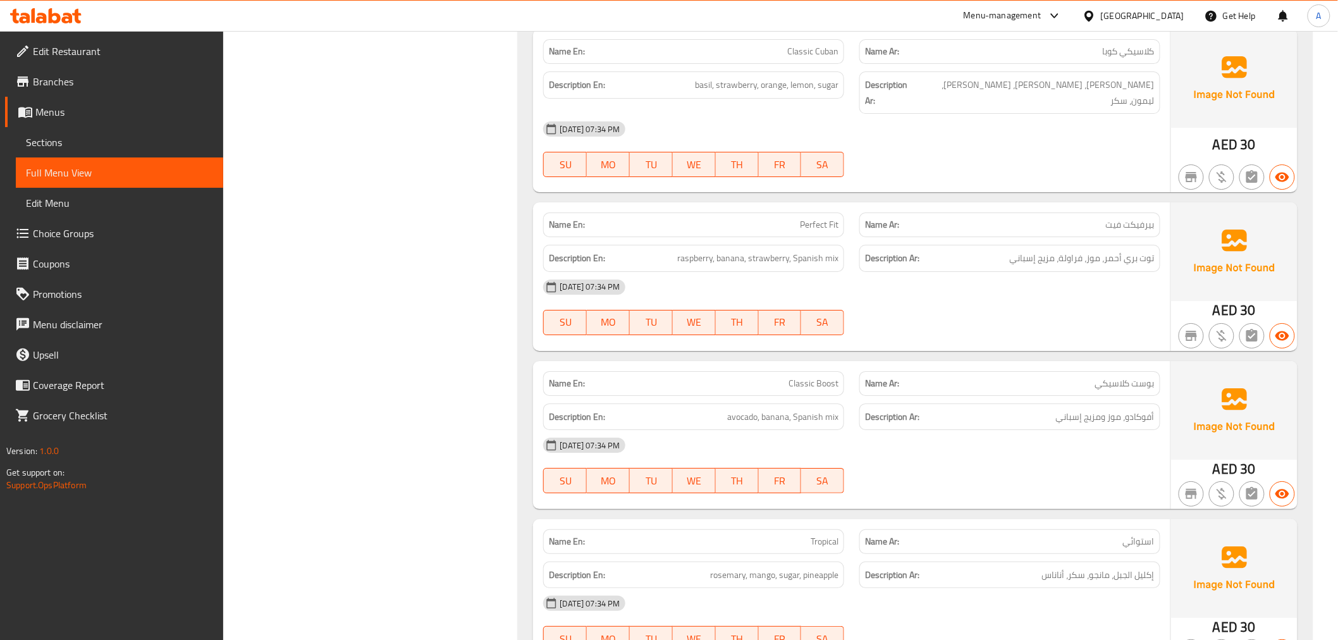
click at [820, 218] on span "Perfect Fit" at bounding box center [819, 224] width 39 height 13
click at [1075, 250] on span "توت بري أحمر، موز، فراولة، مزيج إسباني" at bounding box center [1082, 258] width 145 height 16
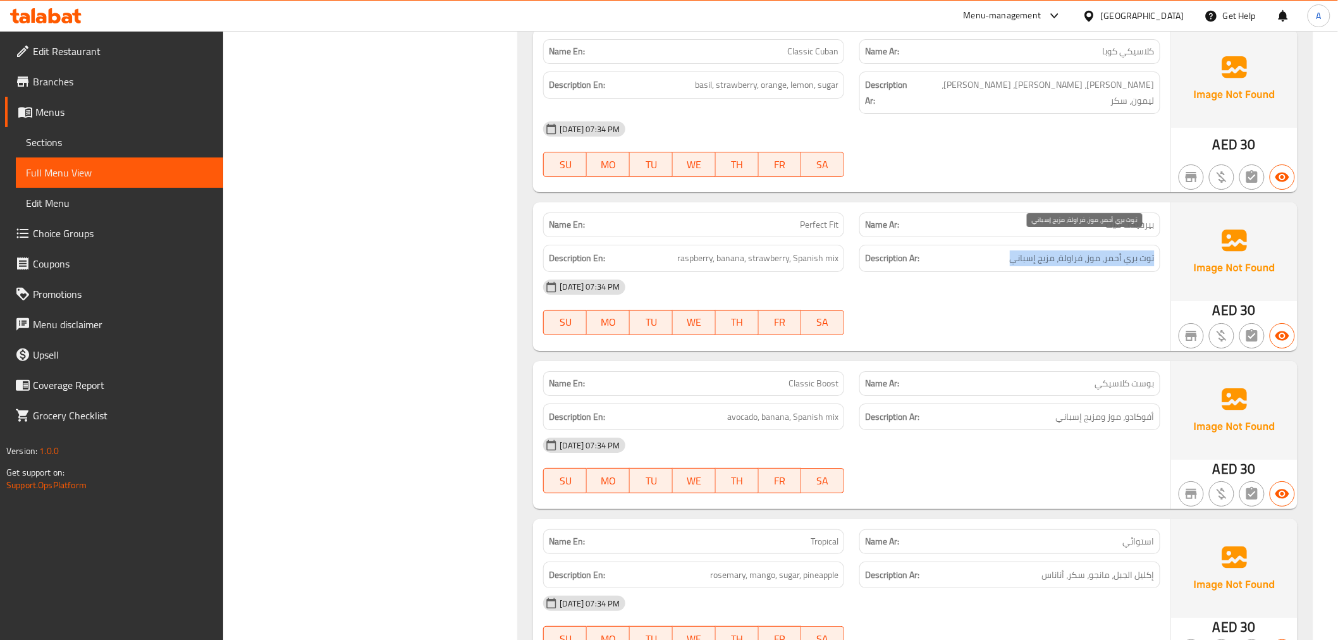
click at [1075, 250] on span "توت بري أحمر، موز، فراولة، مزيج إسباني" at bounding box center [1082, 258] width 145 height 16
click at [844, 245] on div "Description En: raspberry, banana, strawberry, Spanish mix" at bounding box center [693, 258] width 301 height 27
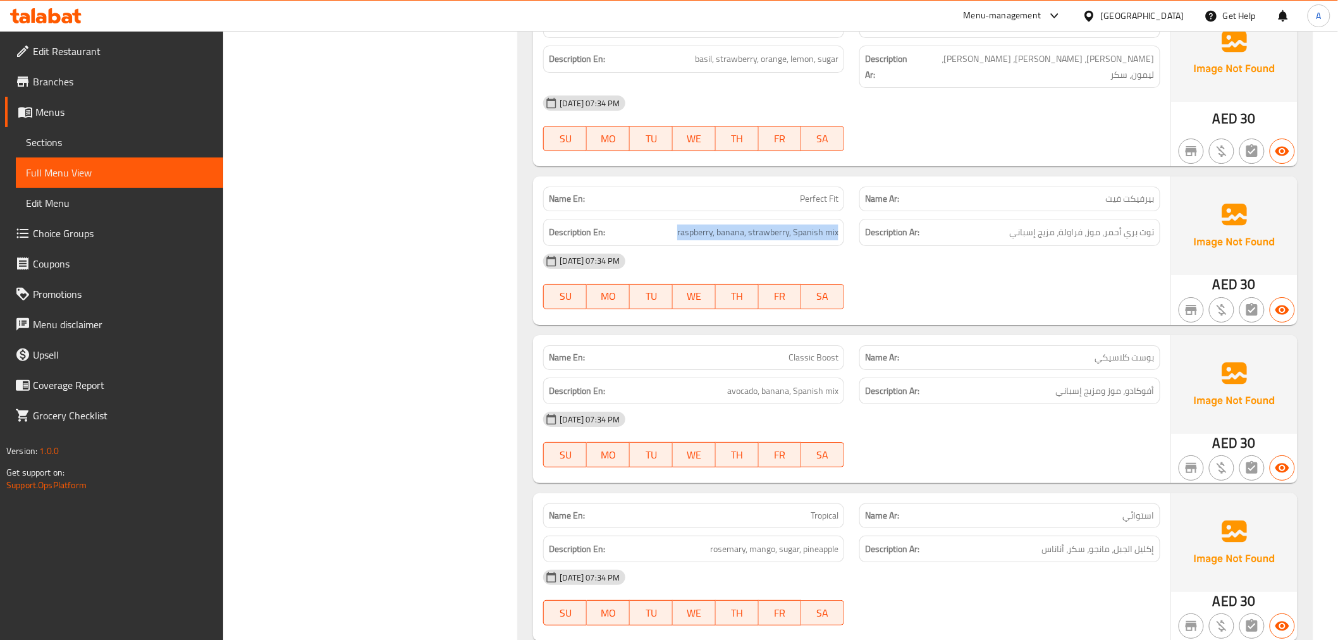
scroll to position [1935, 0]
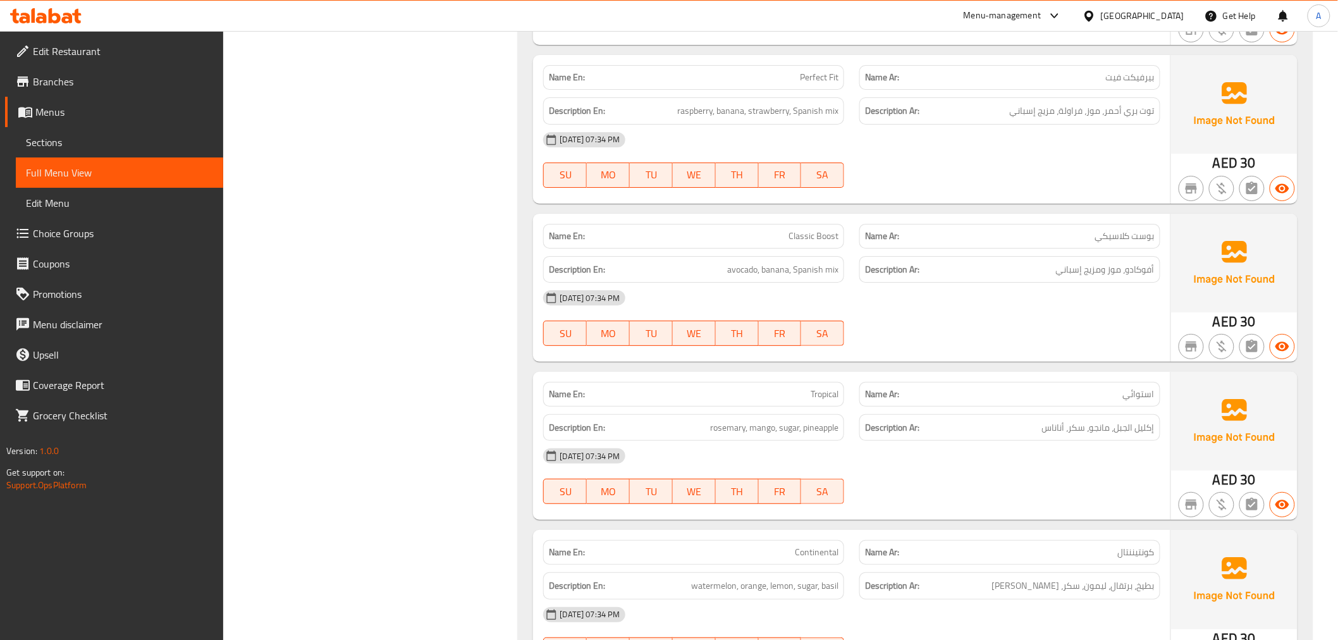
click at [799, 224] on div "Name En: Classic Boost" at bounding box center [693, 236] width 301 height 25
copy span "Classic Boost"
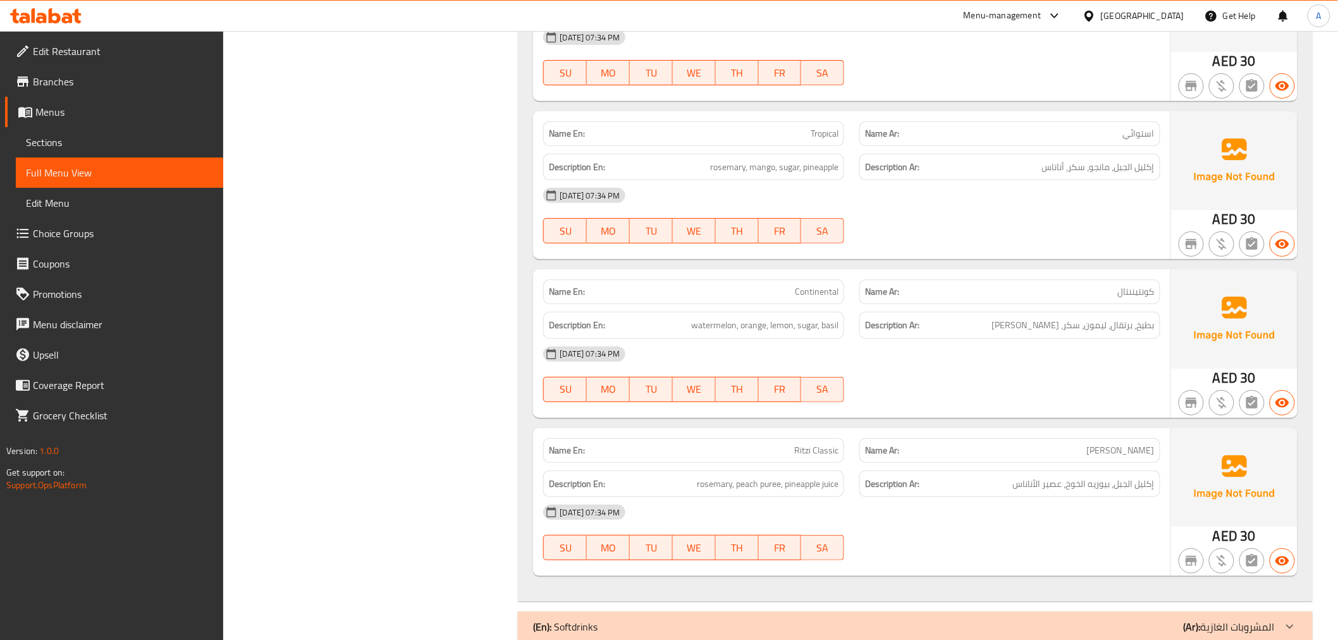
scroll to position [2208, 0]
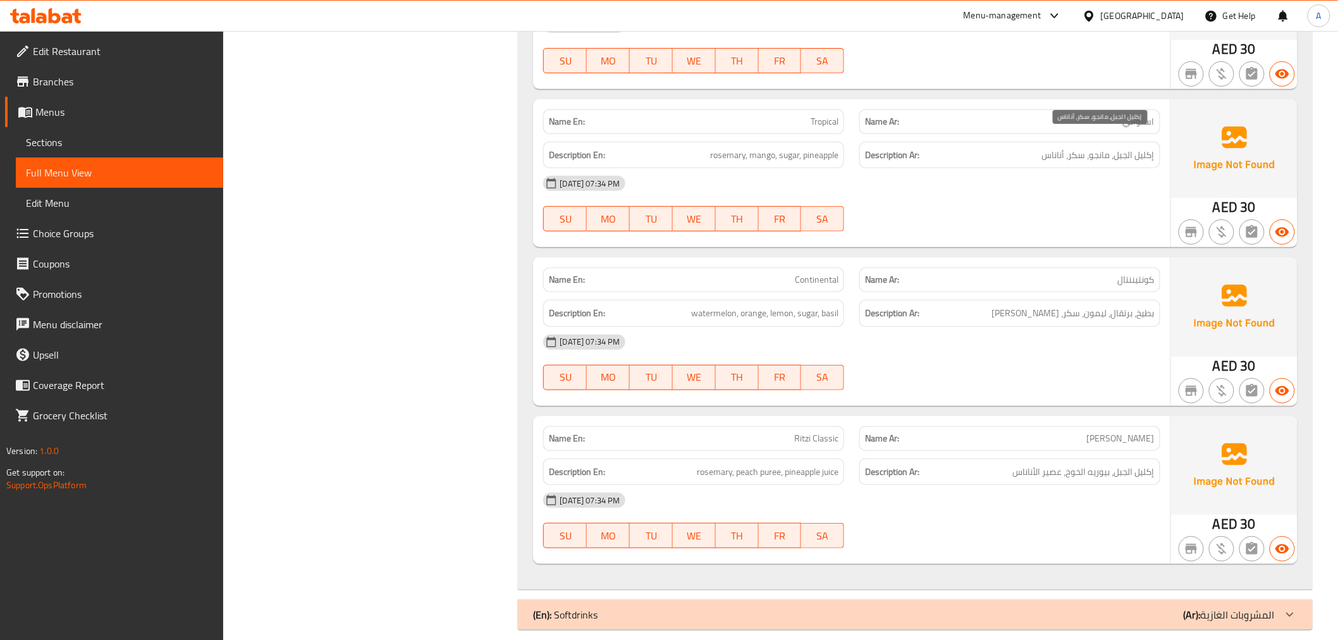
click at [1083, 147] on span "إكليل الجبل، مانجو، سكر، أناناس" at bounding box center [1098, 155] width 113 height 16
click at [855, 145] on div "Description Ar: إكليل الجبل، مانجو، سكر، أناناس" at bounding box center [1010, 155] width 316 height 42
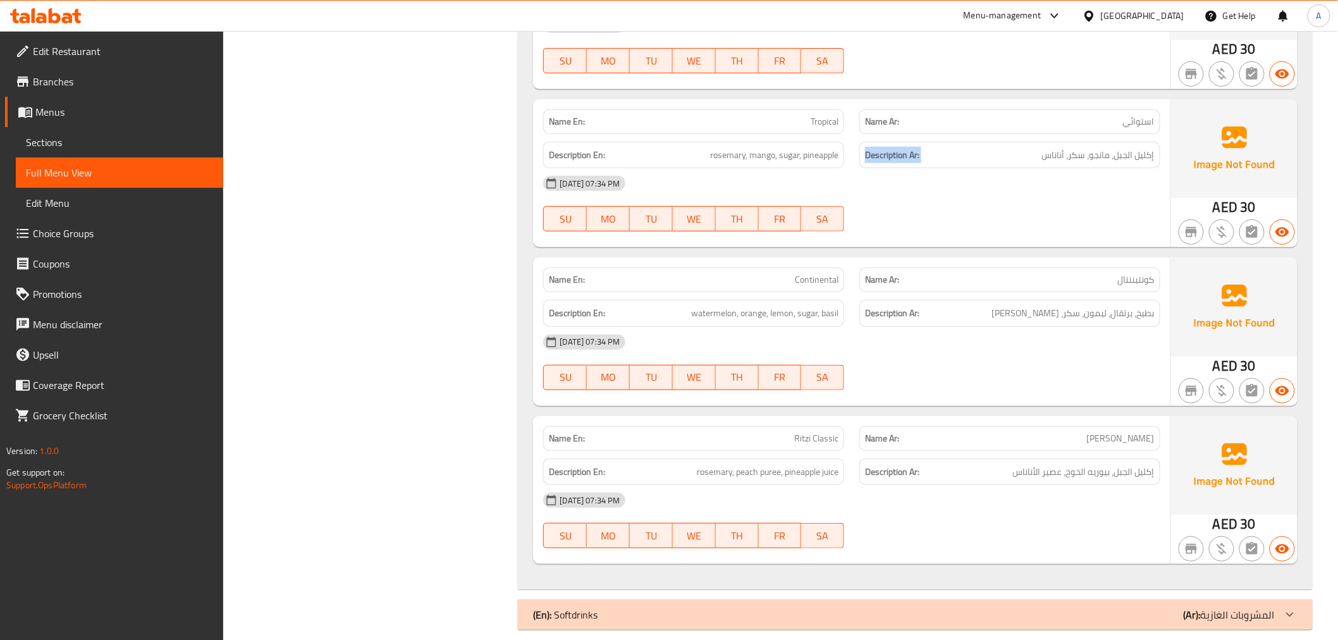
click at [855, 145] on div "Description Ar: إكليل الجبل، مانجو، سكر، أناناس" at bounding box center [1010, 155] width 316 height 42
click at [1099, 273] on p "Name Ar: كونتيننتال" at bounding box center [1010, 279] width 290 height 13
click at [1075, 327] on div "10-09-2025 07:34 PM" at bounding box center [852, 342] width 632 height 30
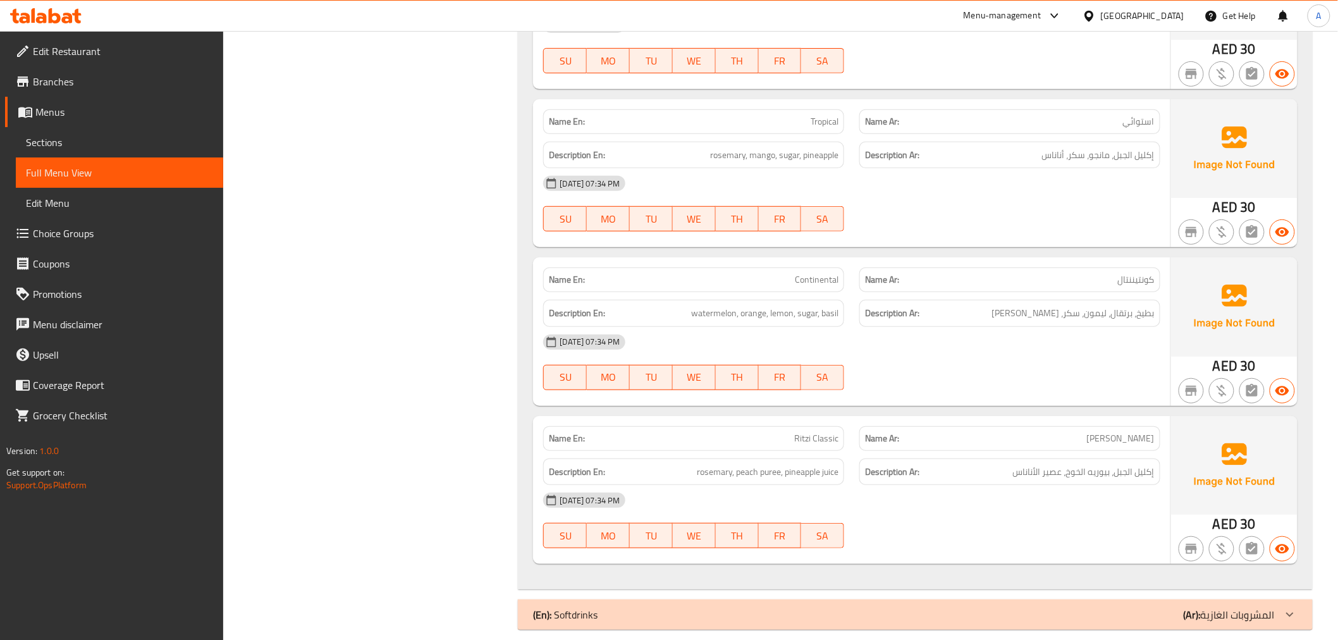
click at [746, 311] on div "Description En: watermelon, orange, lemon, sugar, basil" at bounding box center [693, 313] width 301 height 27
click at [1077, 485] on div "10-09-2025 07:34 PM" at bounding box center [852, 500] width 632 height 30
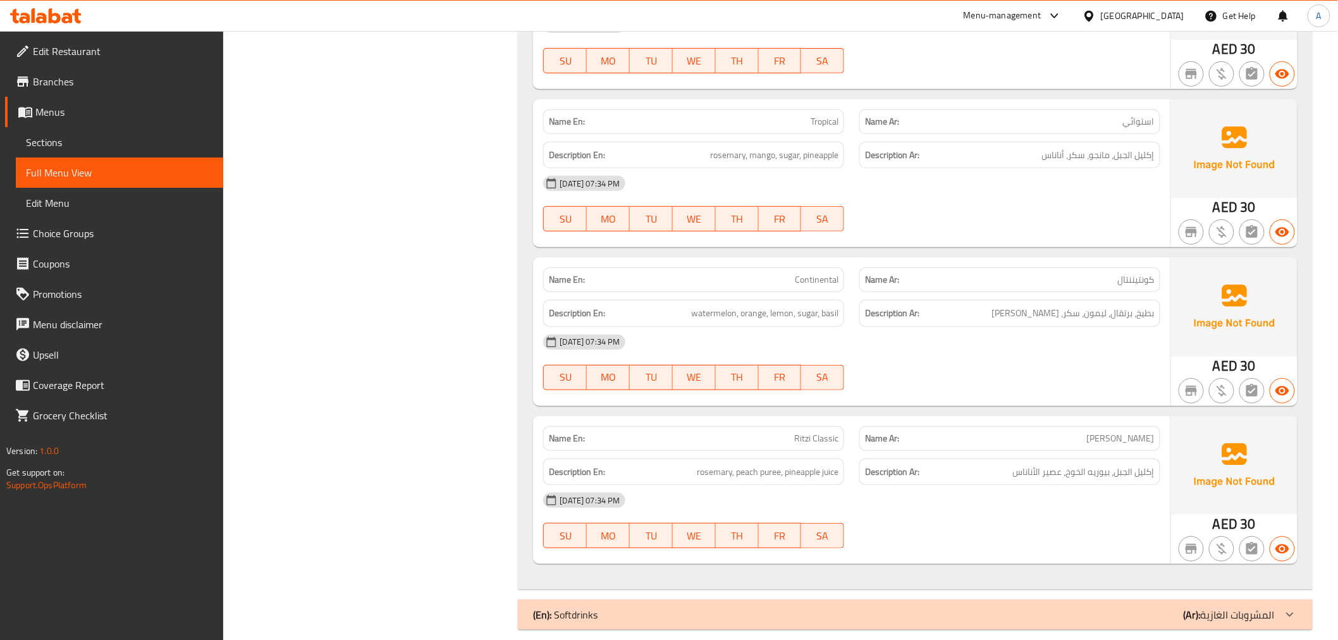
click at [1089, 464] on span "إكليل الجبل، بيوريه الخوخ، عصير الأناناس" at bounding box center [1084, 472] width 142 height 16
click at [1155, 607] on div "(En): Softdrinks (Ar): المشروبات الغازية" at bounding box center [903, 614] width 741 height 15
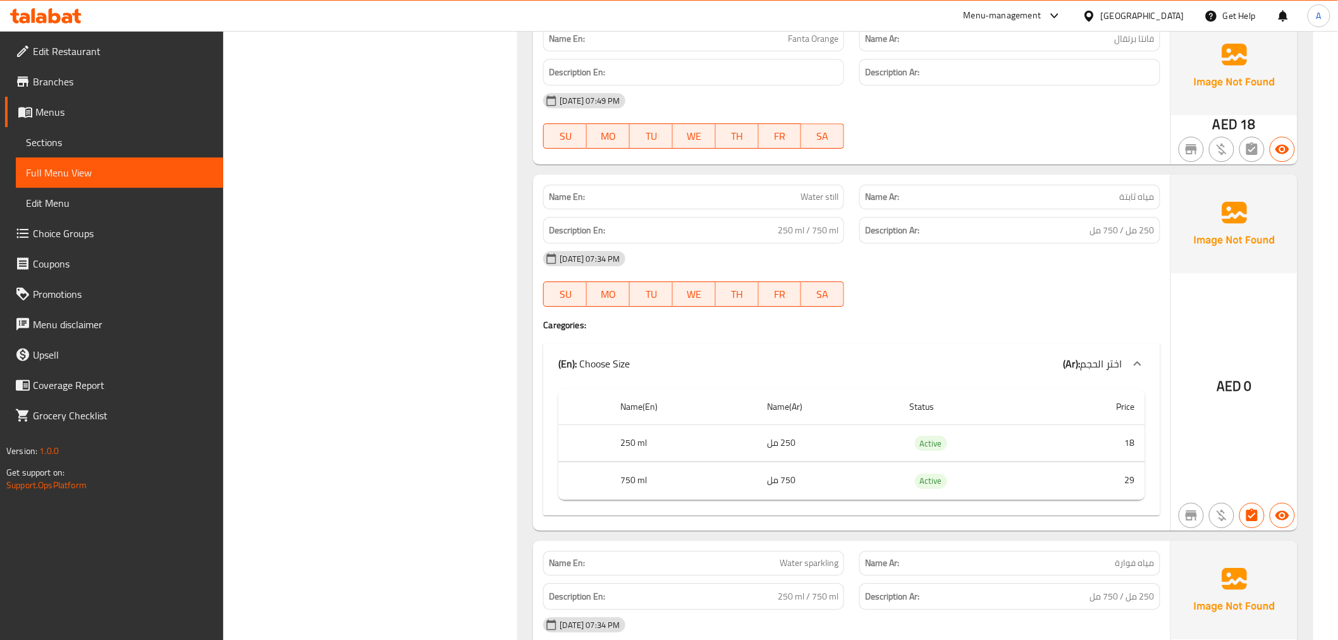
scroll to position [3646, 0]
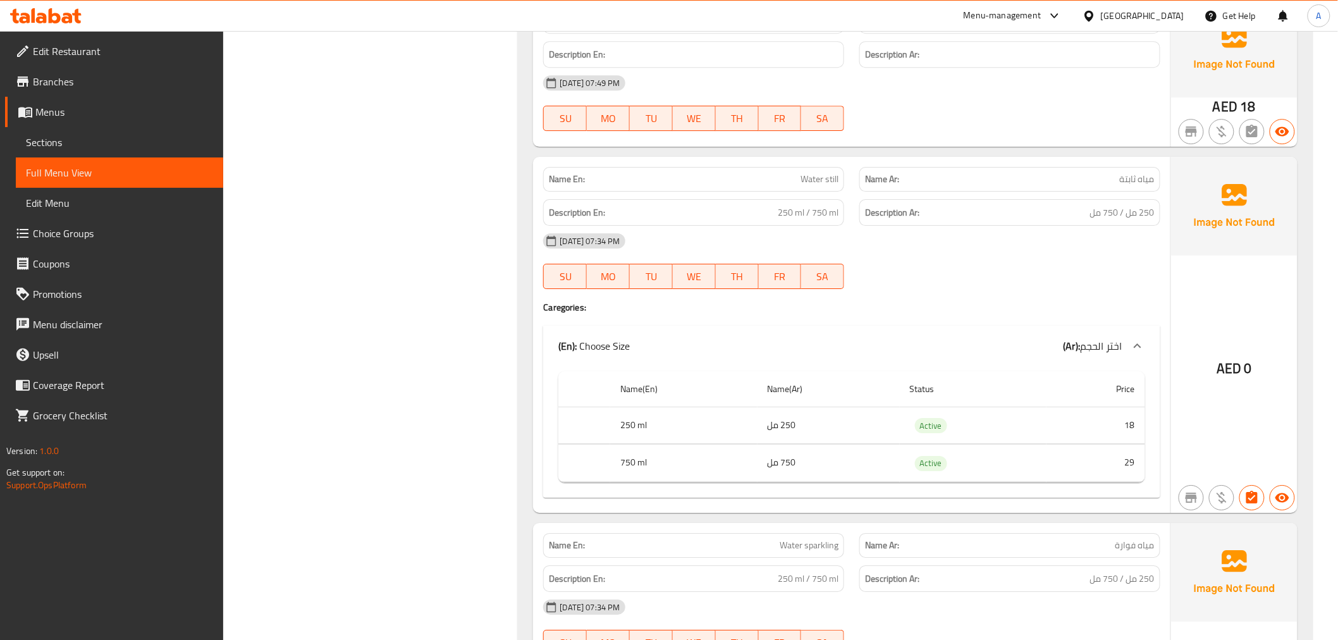
click at [763, 173] on p "Name En: Water still" at bounding box center [694, 179] width 290 height 13
copy span "Water still"
click at [780, 428] on td "250 مل" at bounding box center [829, 425] width 142 height 37
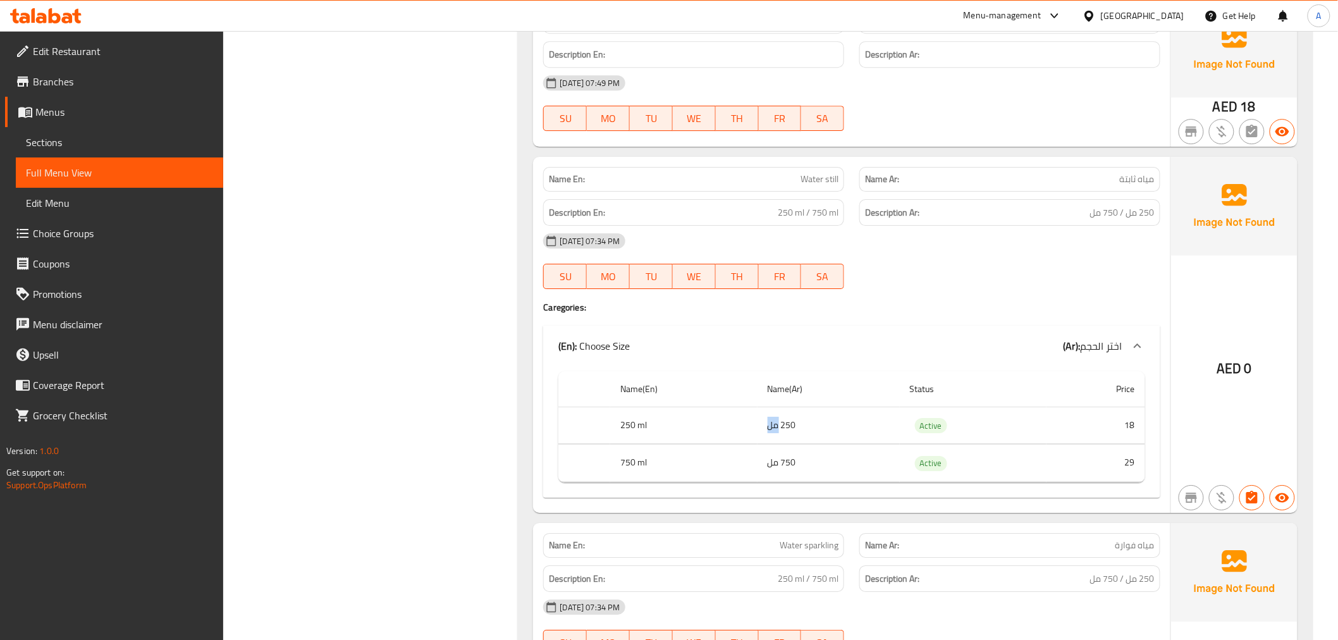
click at [780, 428] on td "250 مل" at bounding box center [829, 425] width 142 height 37
click at [797, 447] on td "750 مل" at bounding box center [829, 463] width 142 height 37
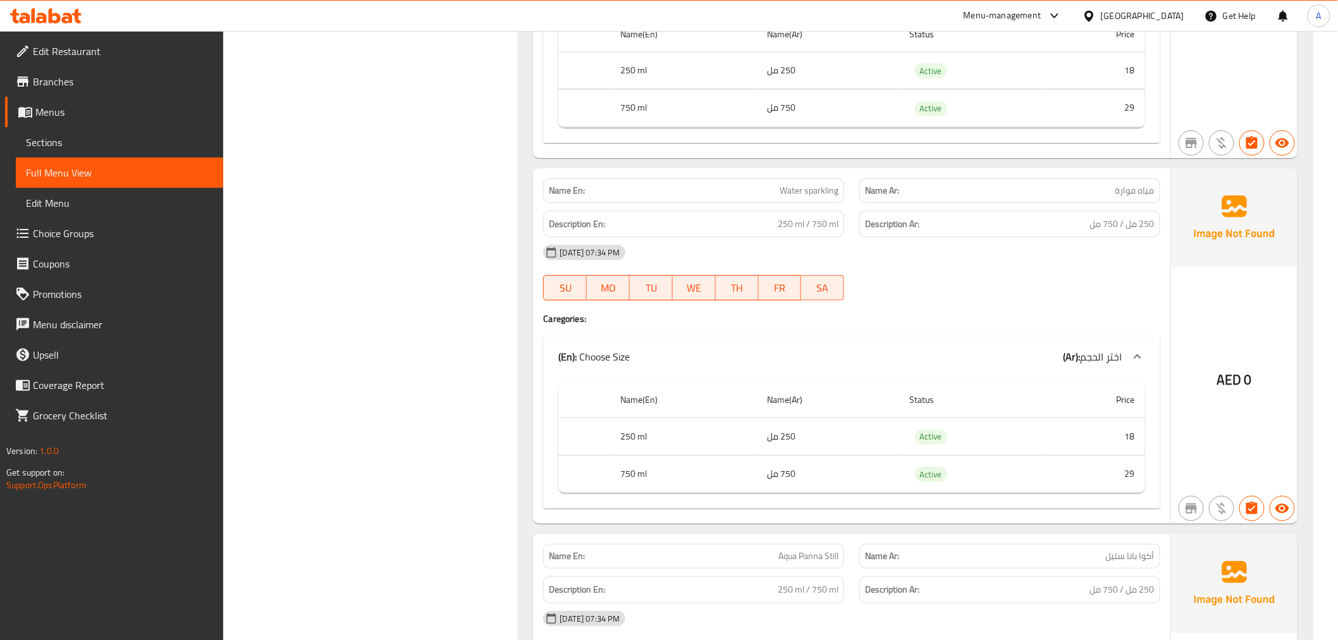
scroll to position [3964, 0]
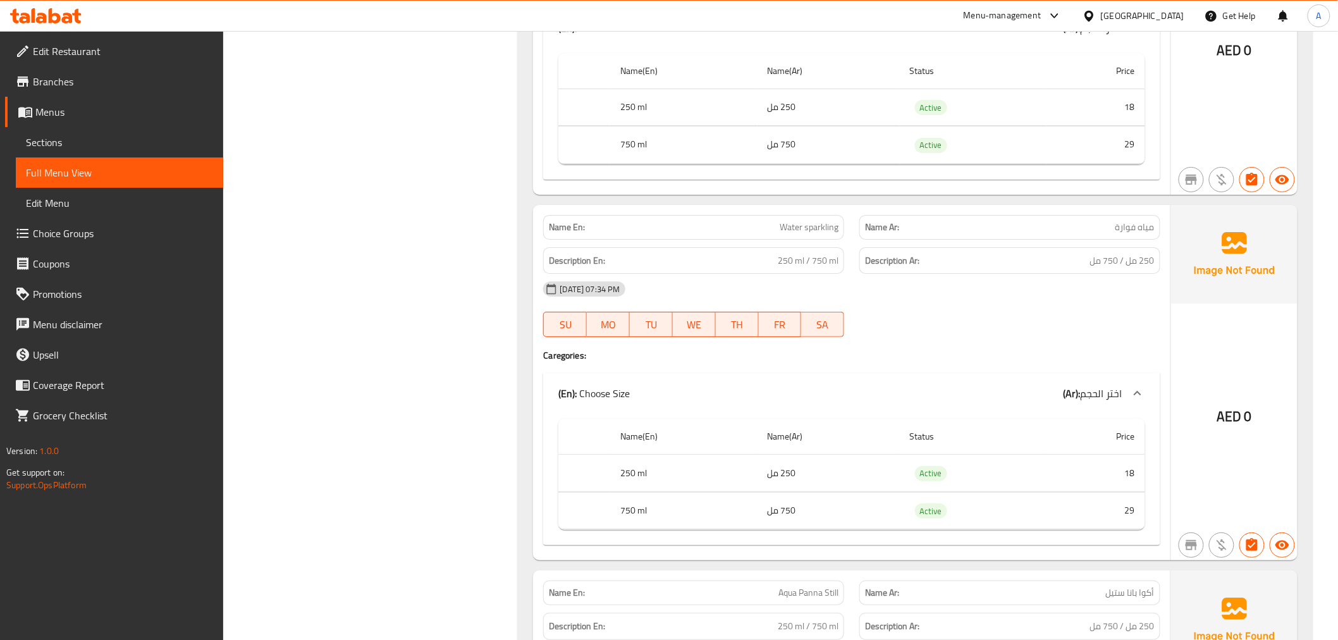
click at [1059, 254] on div "Description Ar: 250 مل / 750 مل" at bounding box center [1010, 260] width 301 height 27
click at [866, 254] on div "Description Ar: 250 مل / 750 مل" at bounding box center [1010, 260] width 301 height 27
click at [830, 253] on span "250 ml / 750 ml" at bounding box center [808, 261] width 61 height 16
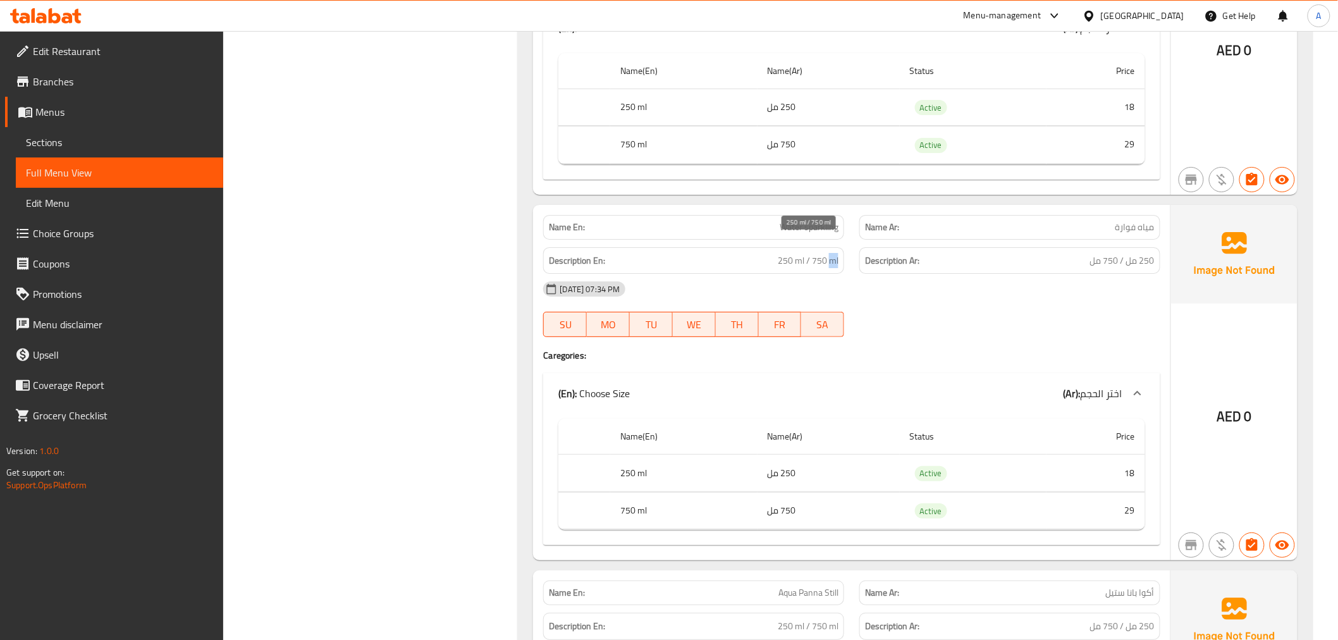
click at [830, 253] on span "250 ml / 750 ml" at bounding box center [808, 261] width 61 height 16
click at [1073, 253] on h6 "Description Ar: 250 مل / 750 مل" at bounding box center [1010, 261] width 290 height 16
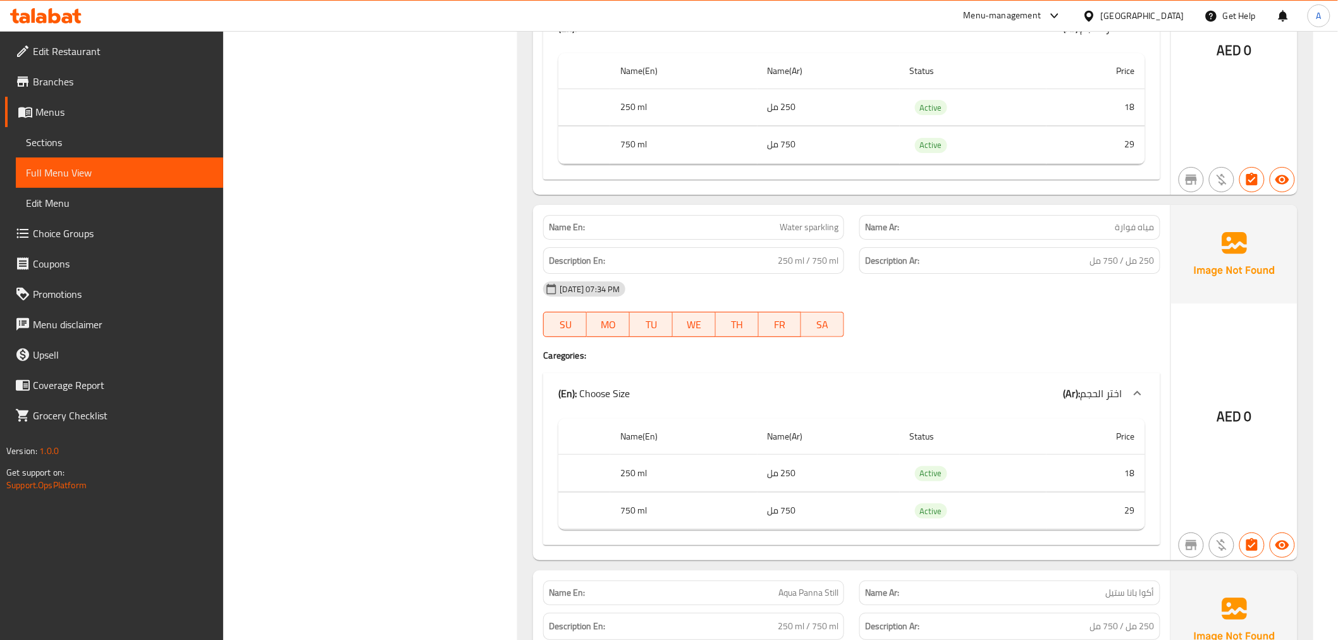
click at [863, 455] on td "250 مل" at bounding box center [829, 473] width 142 height 37
click at [835, 468] on td "250 مل" at bounding box center [829, 473] width 142 height 37
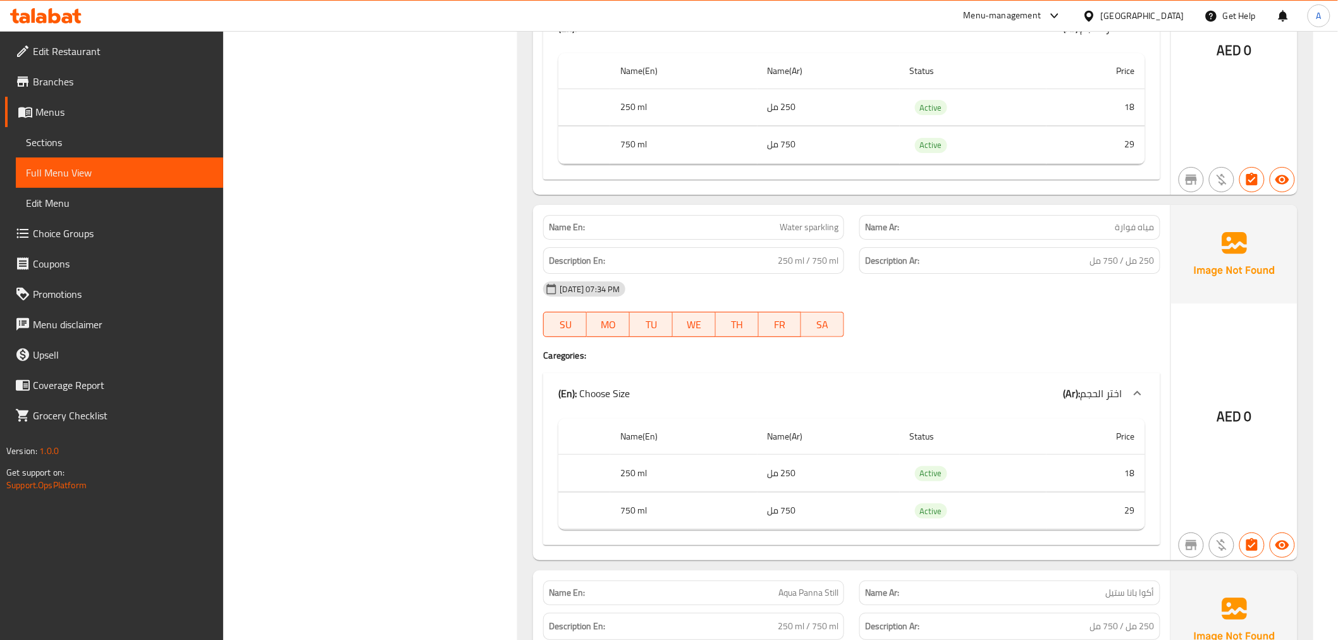
click at [831, 503] on td "750 مل" at bounding box center [829, 510] width 142 height 37
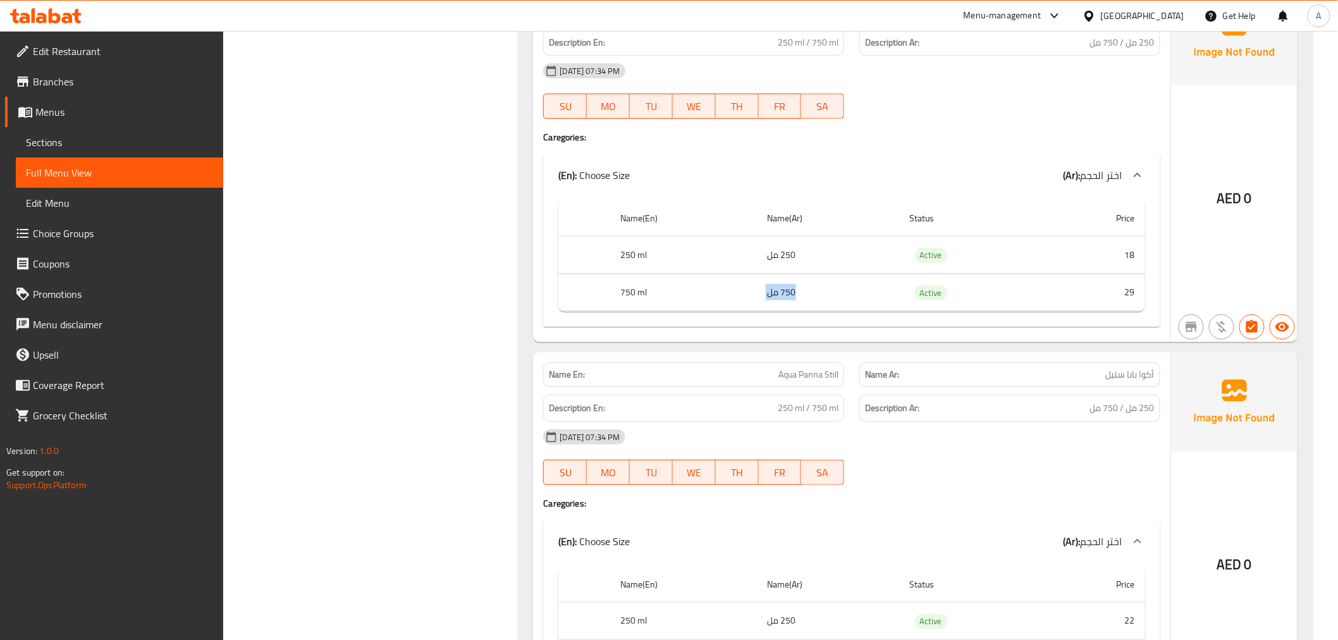
scroll to position [4273, 0]
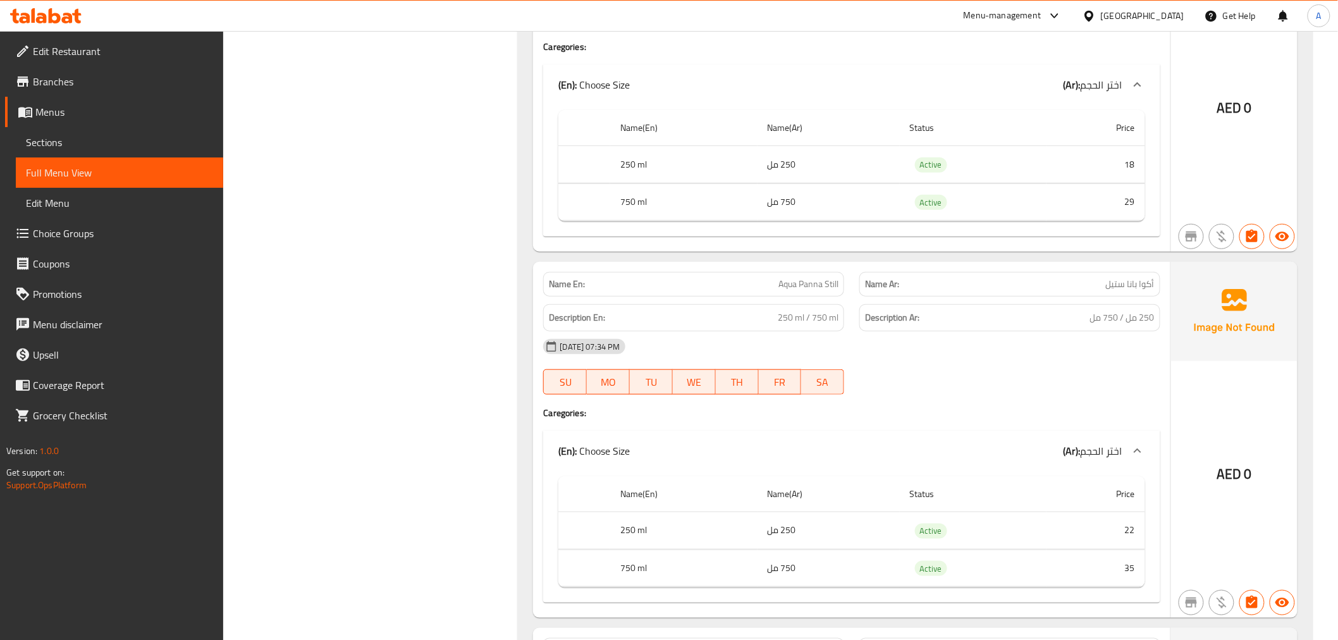
click at [1130, 331] on div "10-09-2025 07:34 PM" at bounding box center [852, 346] width 632 height 30
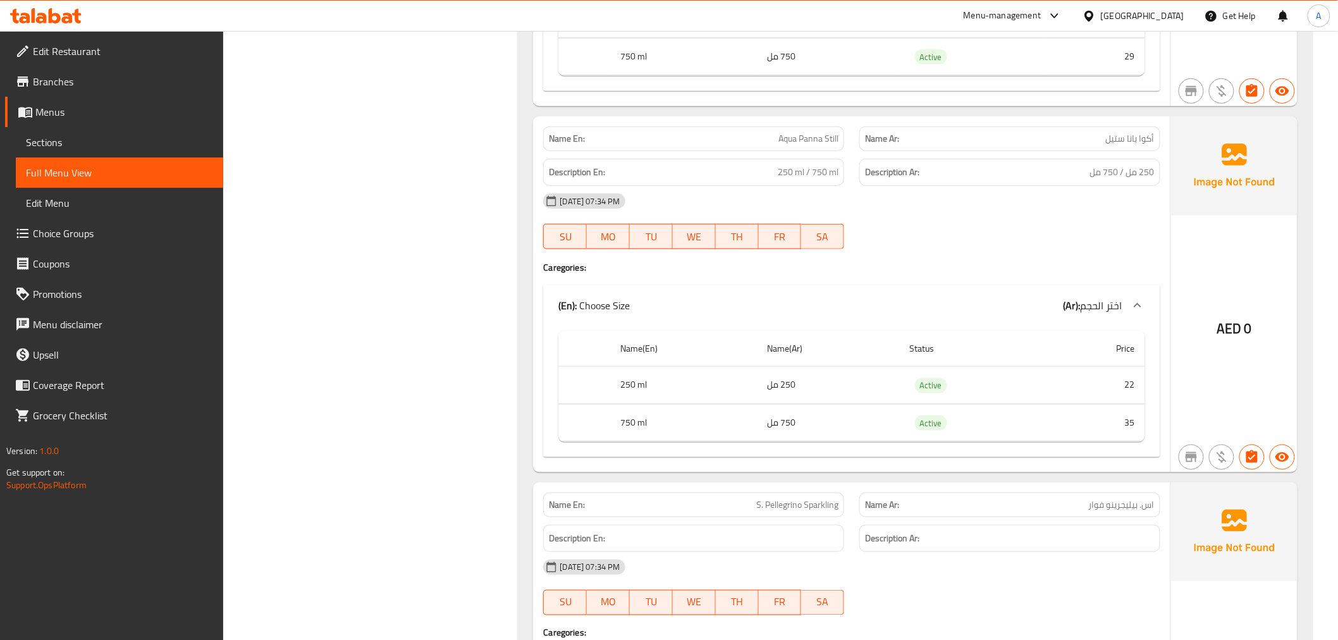
scroll to position [4461, 0]
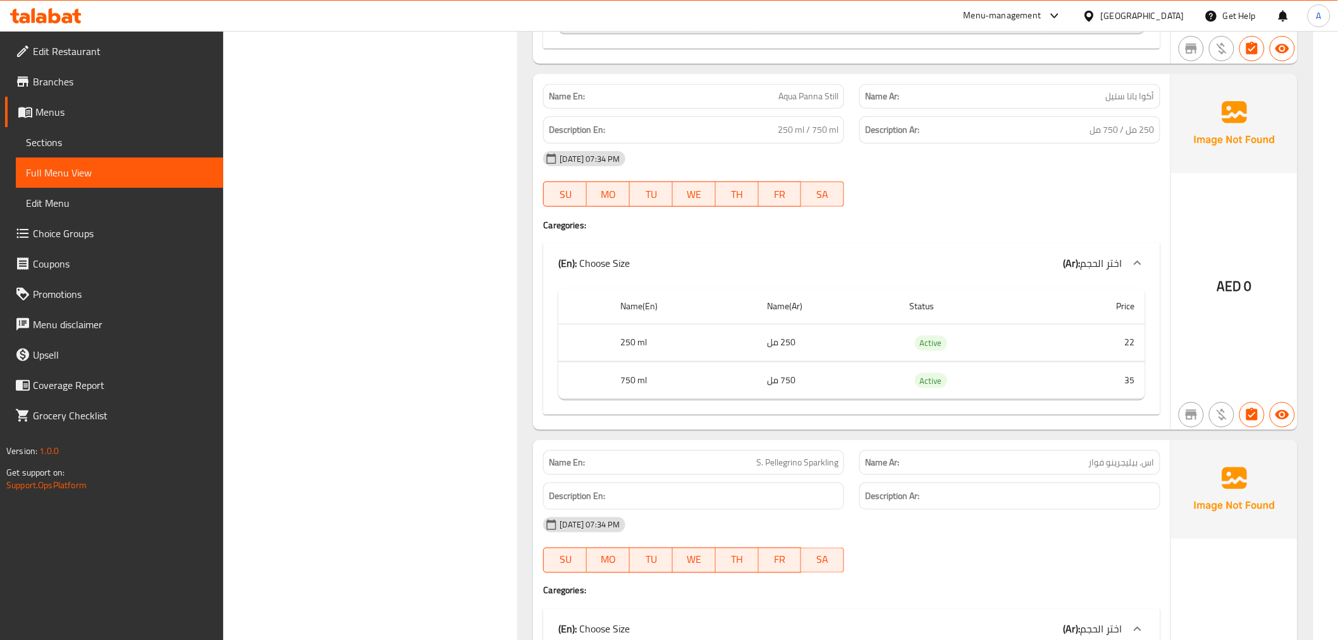
click at [1097, 90] on p "Name Ar: أكوا بانا ستيل" at bounding box center [1010, 96] width 290 height 13
click at [901, 109] on div "Description Ar: 250 مل / 750 مل" at bounding box center [1010, 130] width 316 height 42
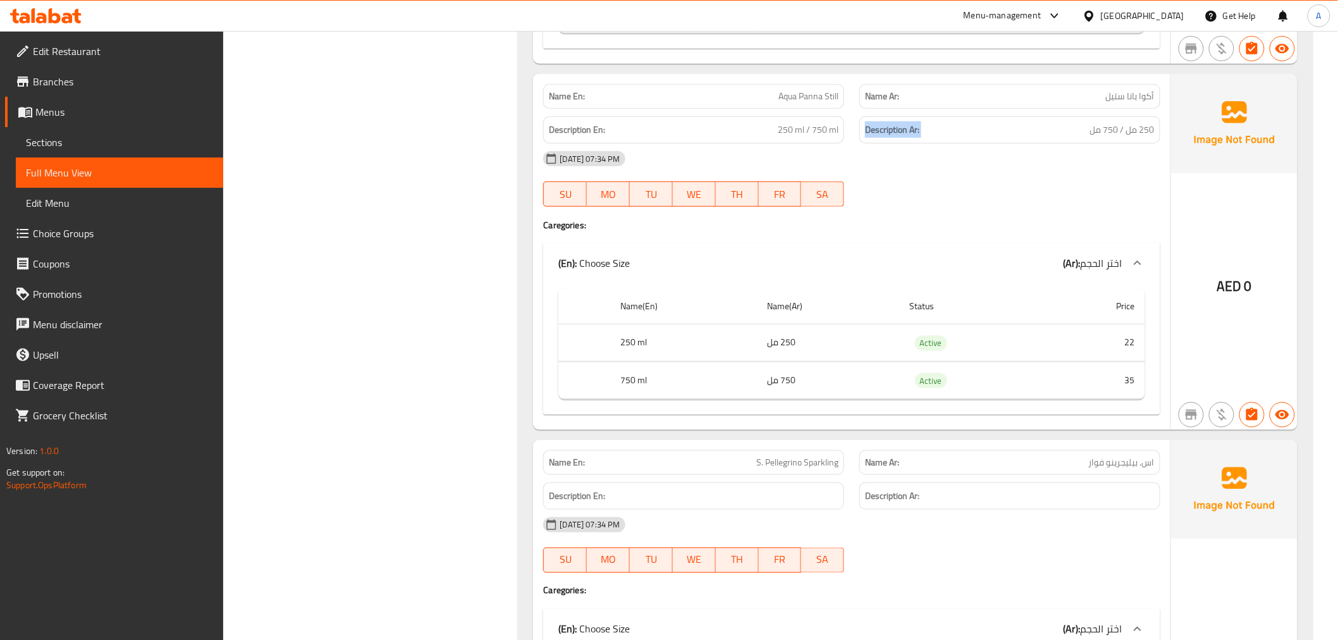
click at [901, 109] on div "Description Ar: 250 مل / 750 مل" at bounding box center [1010, 130] width 316 height 42
click at [867, 122] on strong "Description Ar:" at bounding box center [892, 130] width 54 height 16
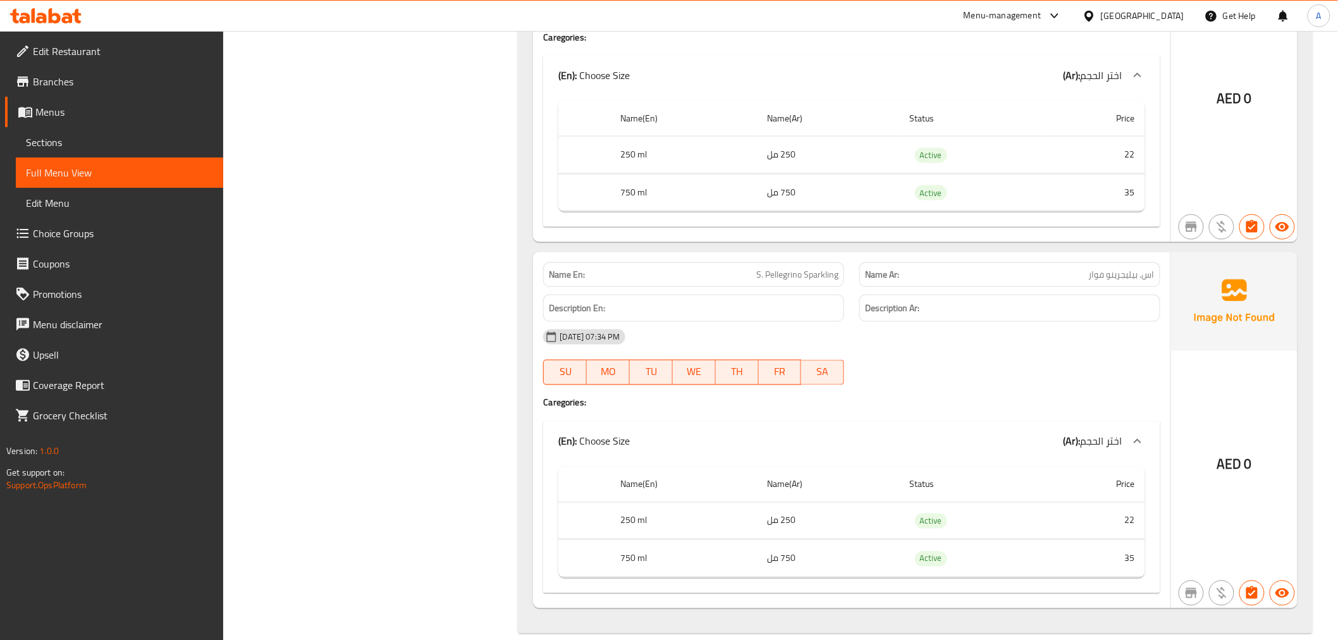
scroll to position [4652, 0]
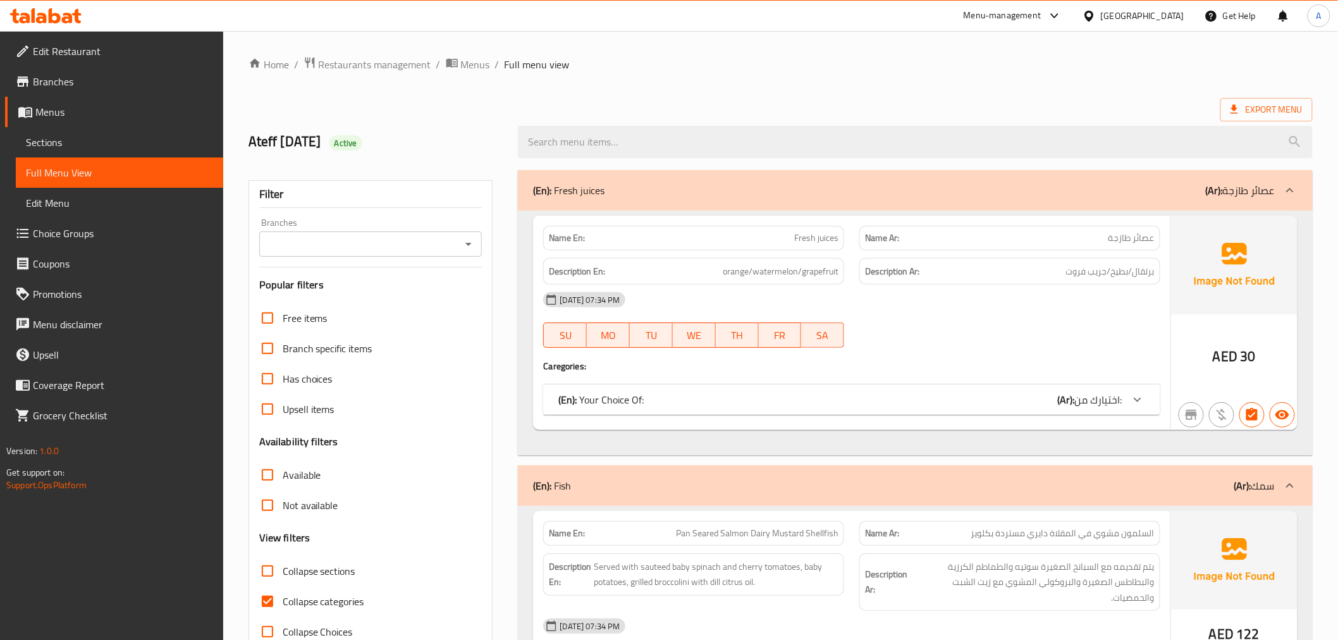
click at [114, 147] on span "Sections" at bounding box center [119, 142] width 187 height 15
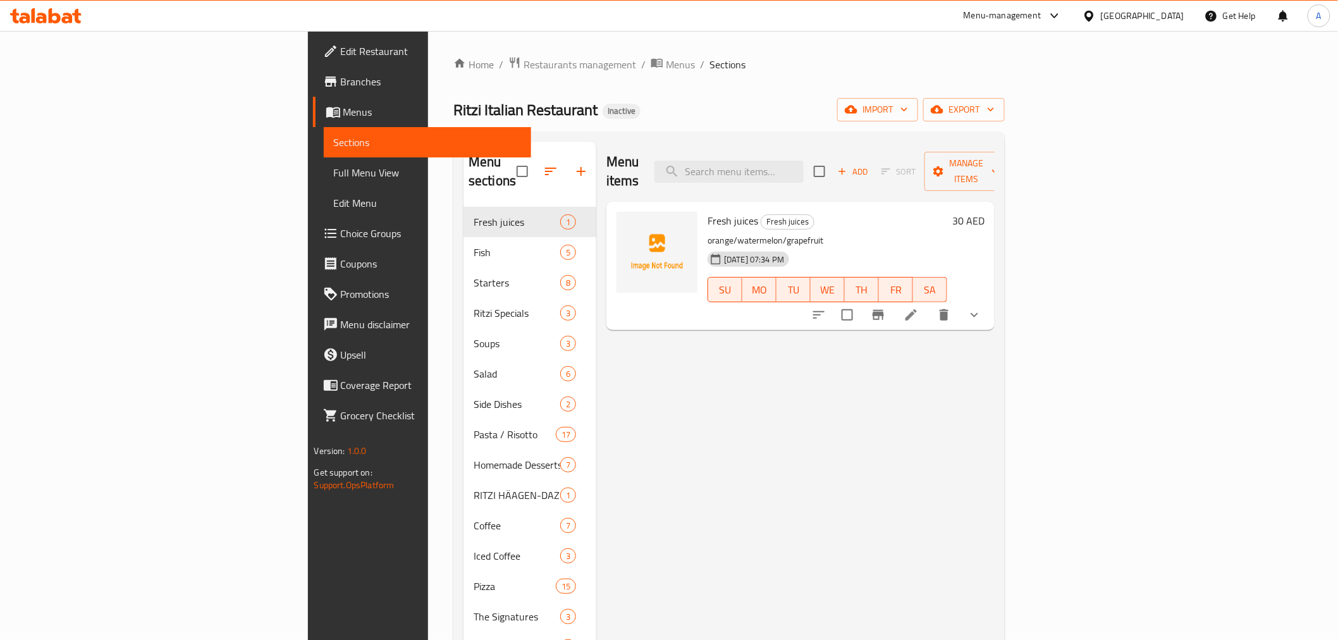
click at [802, 148] on div "Menu items Add Sort Manage items" at bounding box center [801, 172] width 388 height 60
click at [804, 172] on input "search" at bounding box center [729, 172] width 149 height 22
paste input "Classic Cuban"
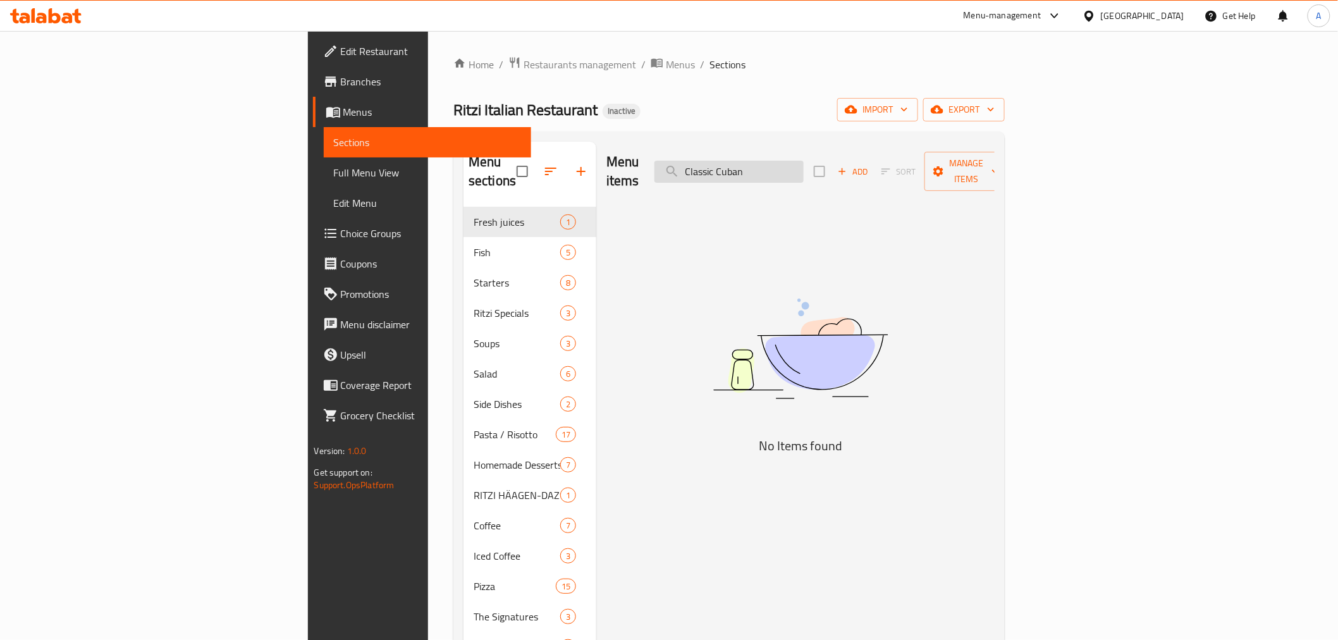
drag, startPoint x: 858, startPoint y: 157, endPoint x: 851, endPoint y: 154, distance: 7.4
click at [804, 161] on input "Classic Cuban" at bounding box center [729, 172] width 149 height 22
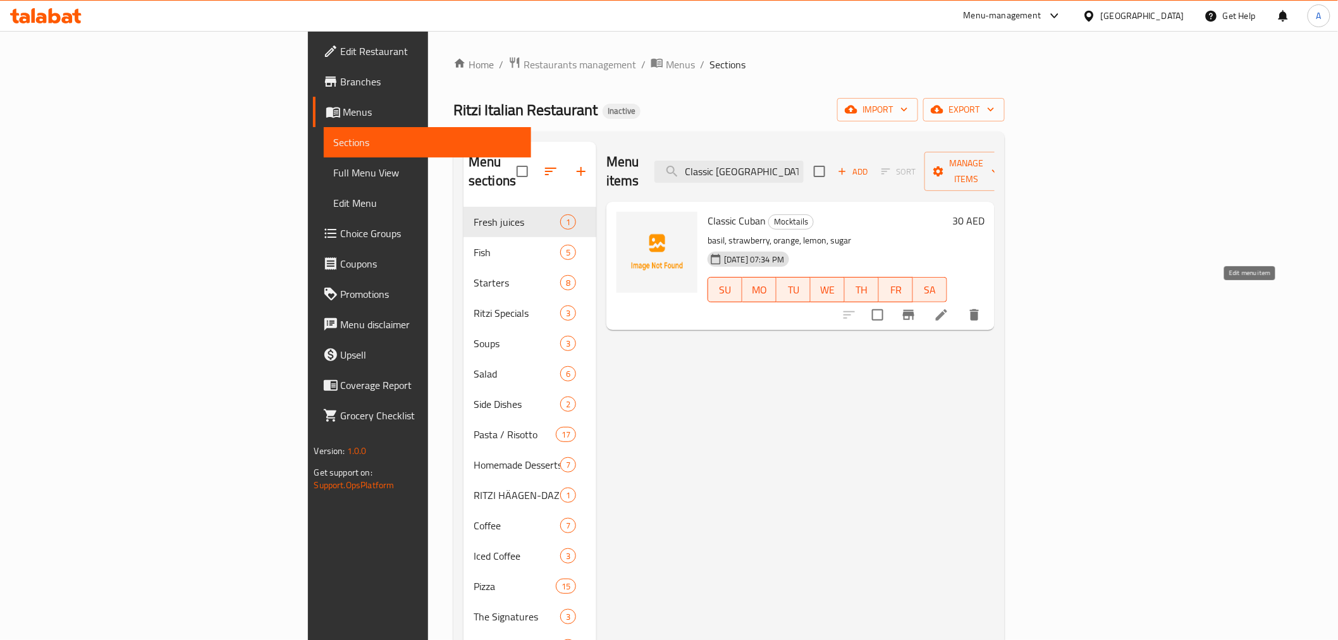
type input "Classic [GEOGRAPHIC_DATA]"
click at [947, 309] on icon at bounding box center [941, 314] width 11 height 11
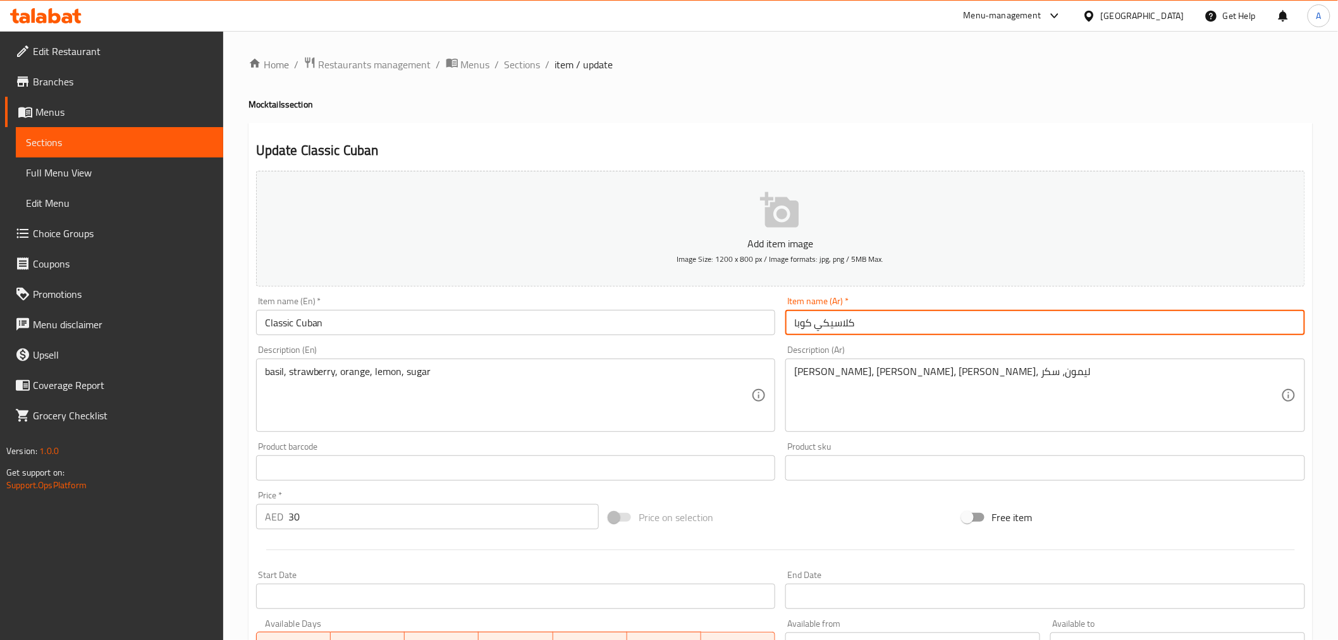
click at [825, 328] on input "كلاسيكي كوبا" at bounding box center [1046, 322] width 520 height 25
click at [822, 327] on input "كلاسيكي كوبا" at bounding box center [1046, 322] width 520 height 25
click at [817, 328] on input "كلاسيكي كوبا" at bounding box center [1046, 322] width 520 height 25
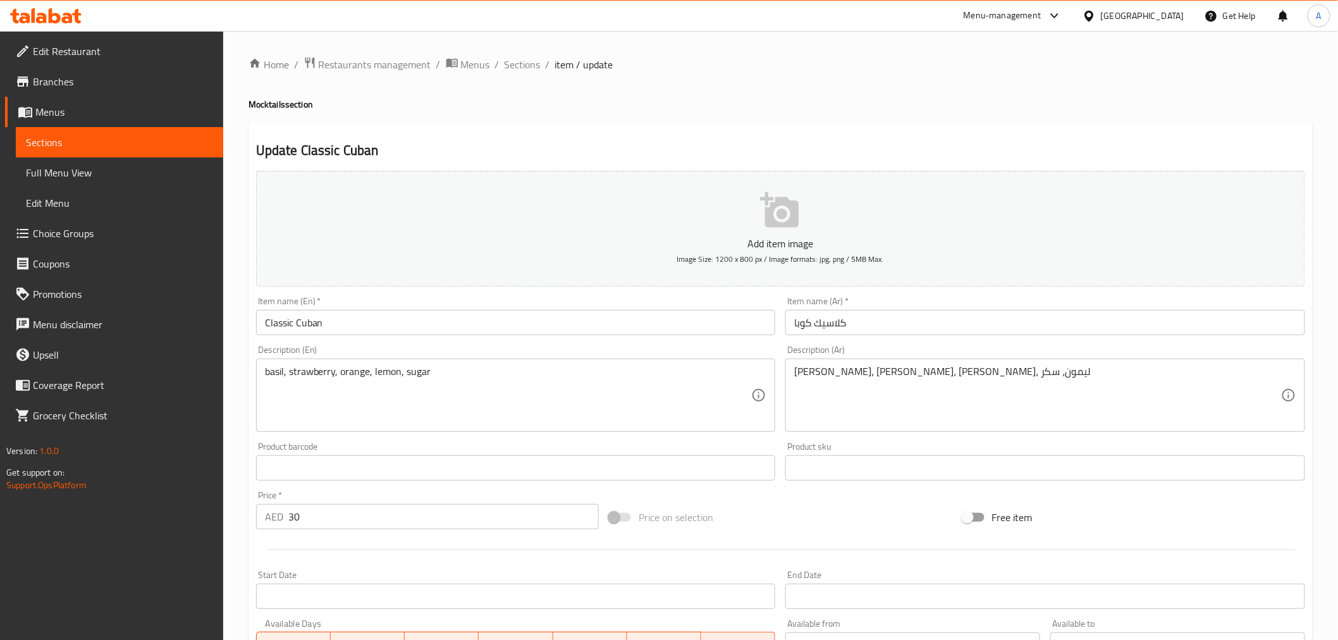
click at [623, 305] on div "Item name (En)   * Classic Cuban Item name (En) *" at bounding box center [516, 316] width 520 height 39
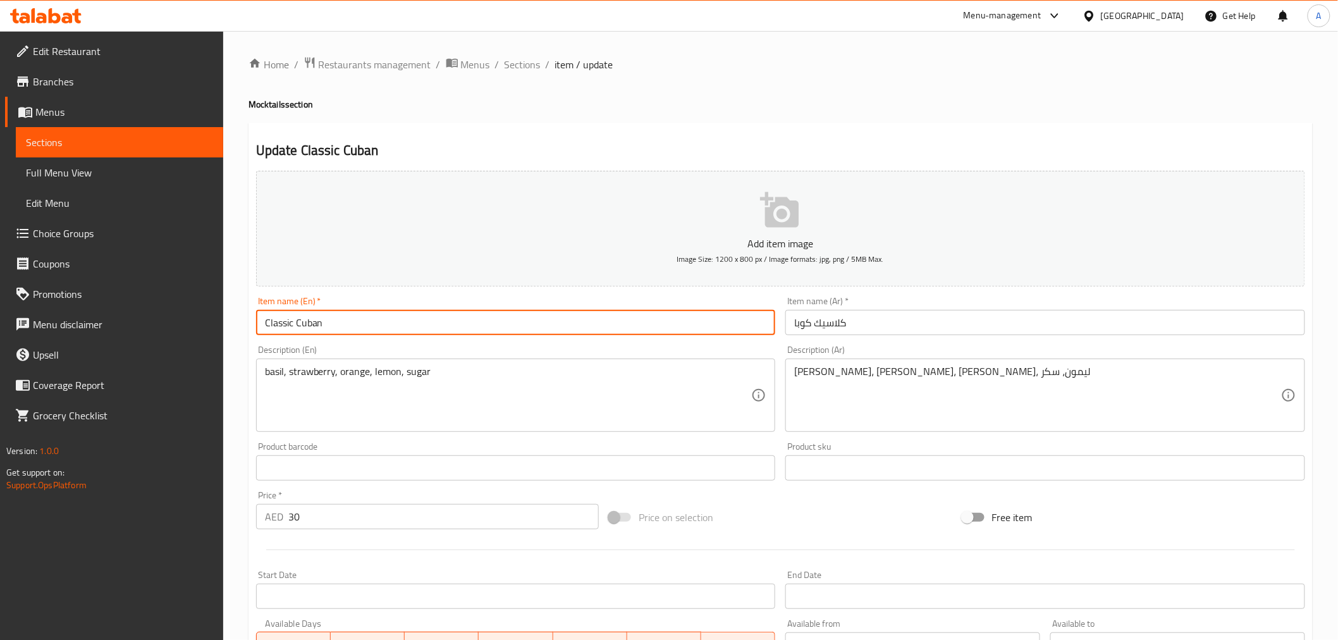
click at [572, 321] on input "Classic Cuban" at bounding box center [516, 322] width 520 height 25
click at [915, 321] on input "كلاسيك كوبا" at bounding box center [1046, 322] width 520 height 25
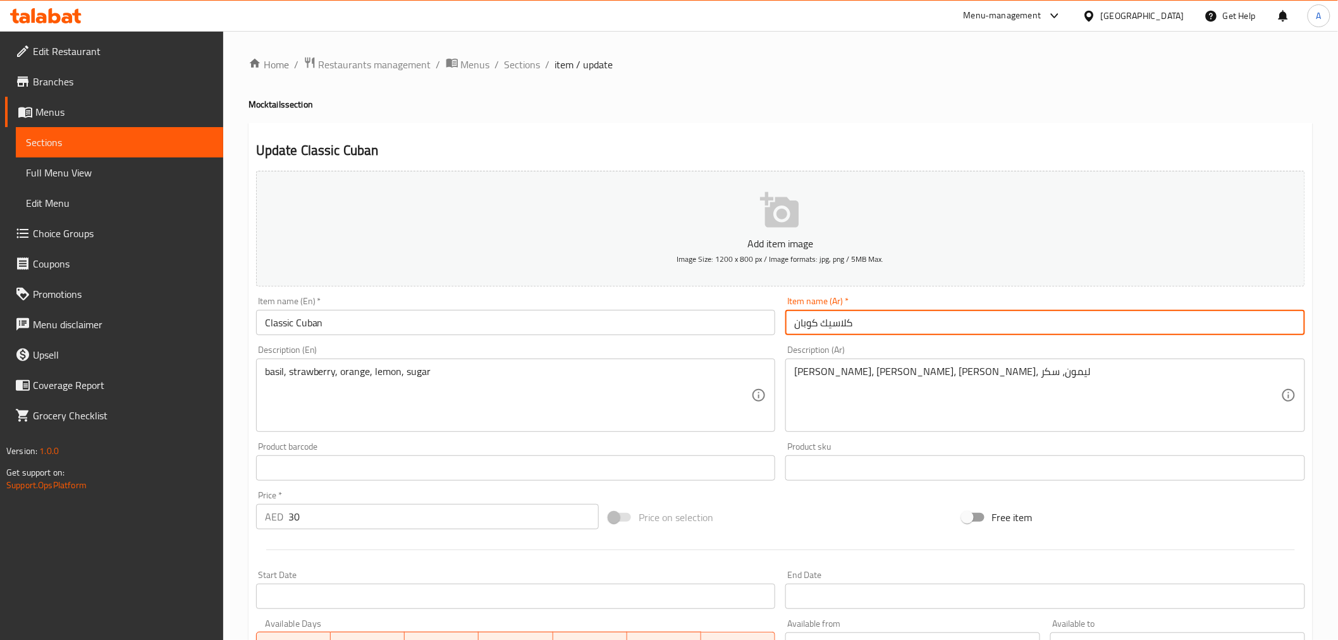
type input "كلاسيك كوبان"
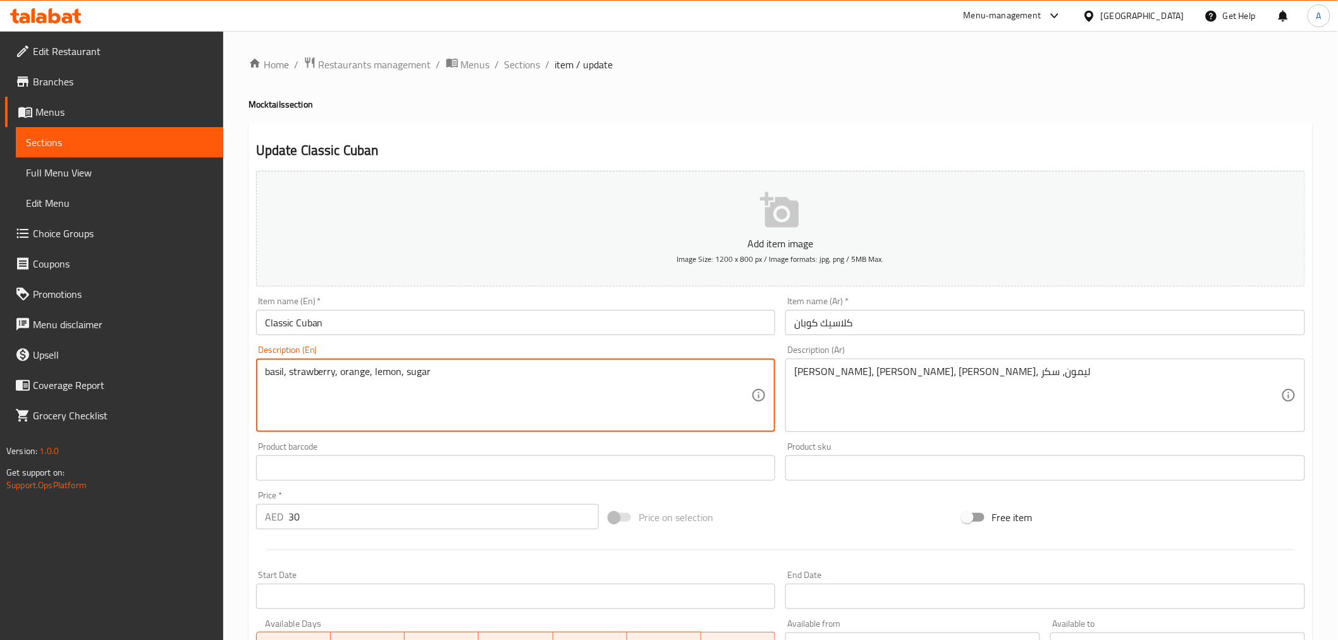
click at [684, 397] on textarea "basil, strawberry, orange, lemon, sugar" at bounding box center [508, 396] width 487 height 60
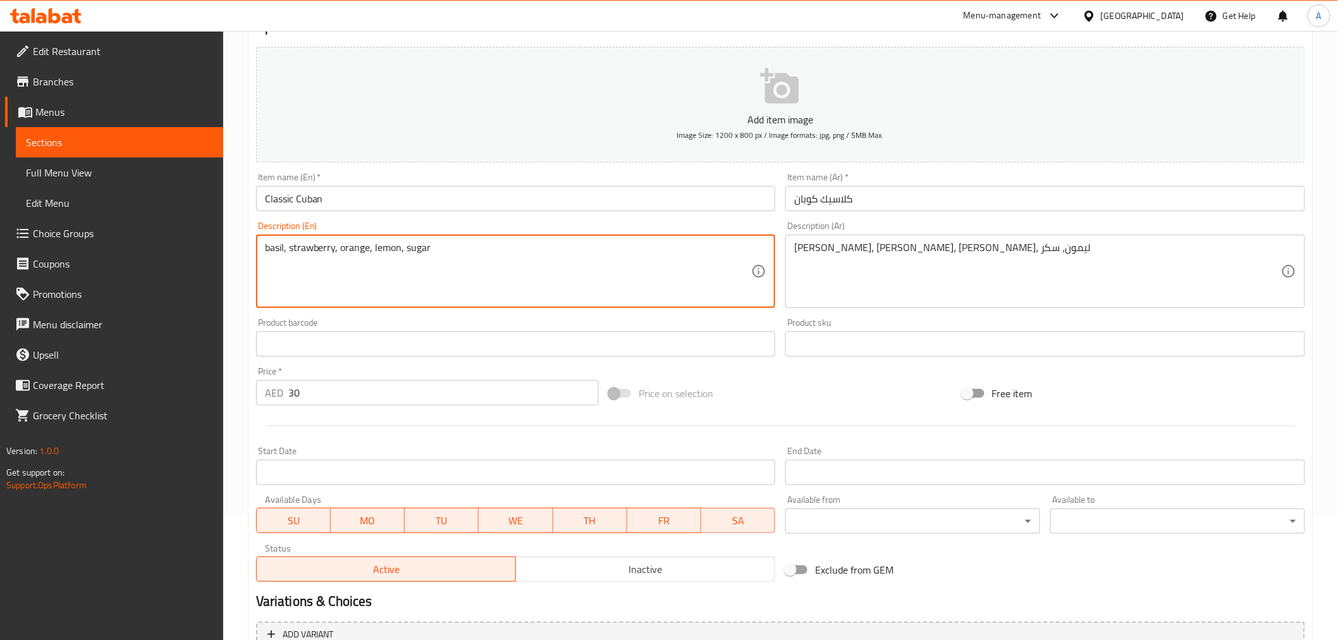
scroll to position [251, 0]
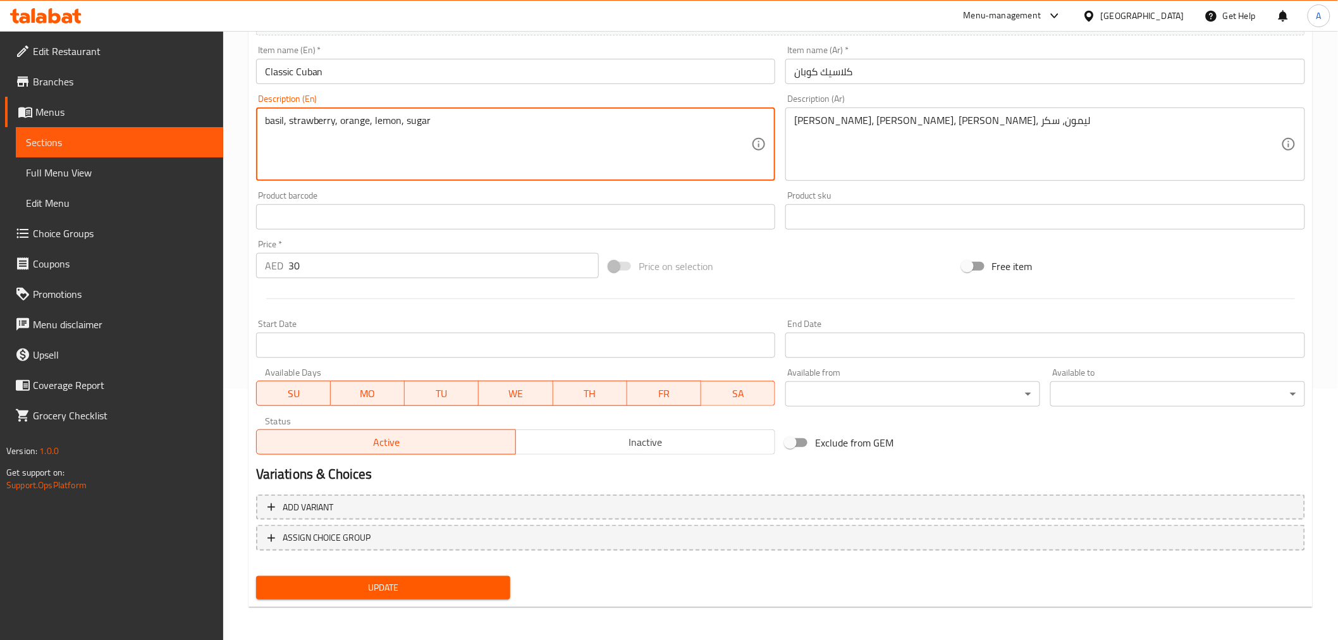
click at [417, 587] on span "Update" at bounding box center [383, 588] width 235 height 16
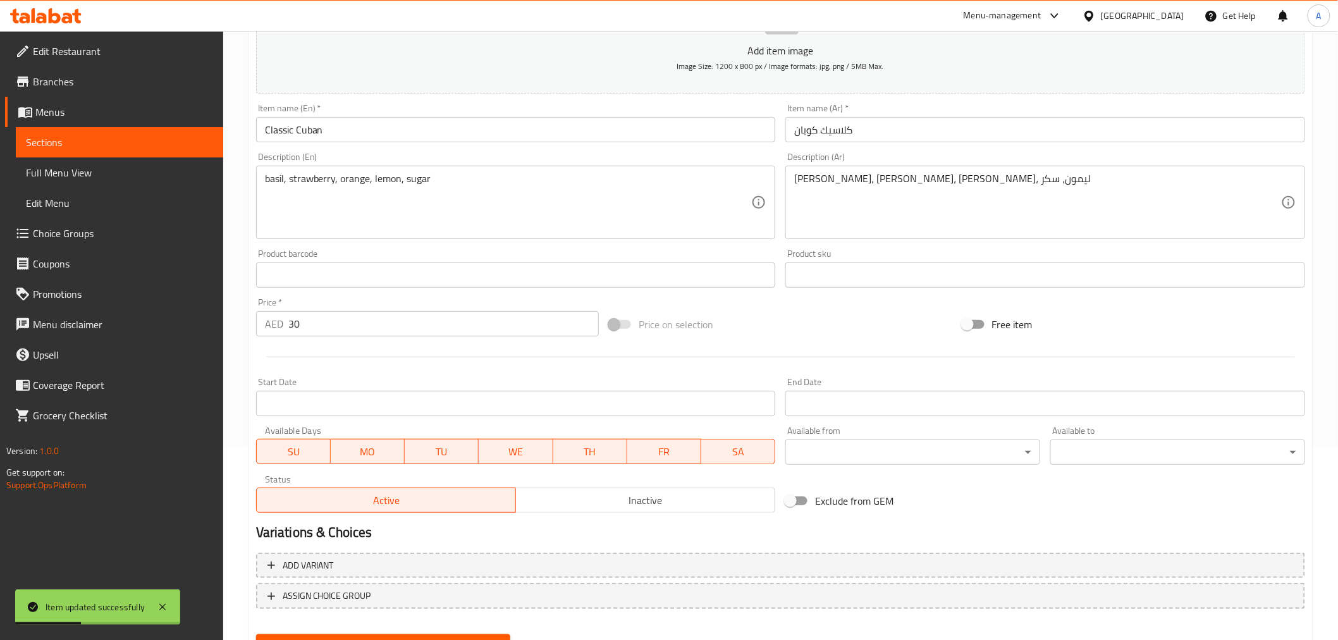
scroll to position [0, 0]
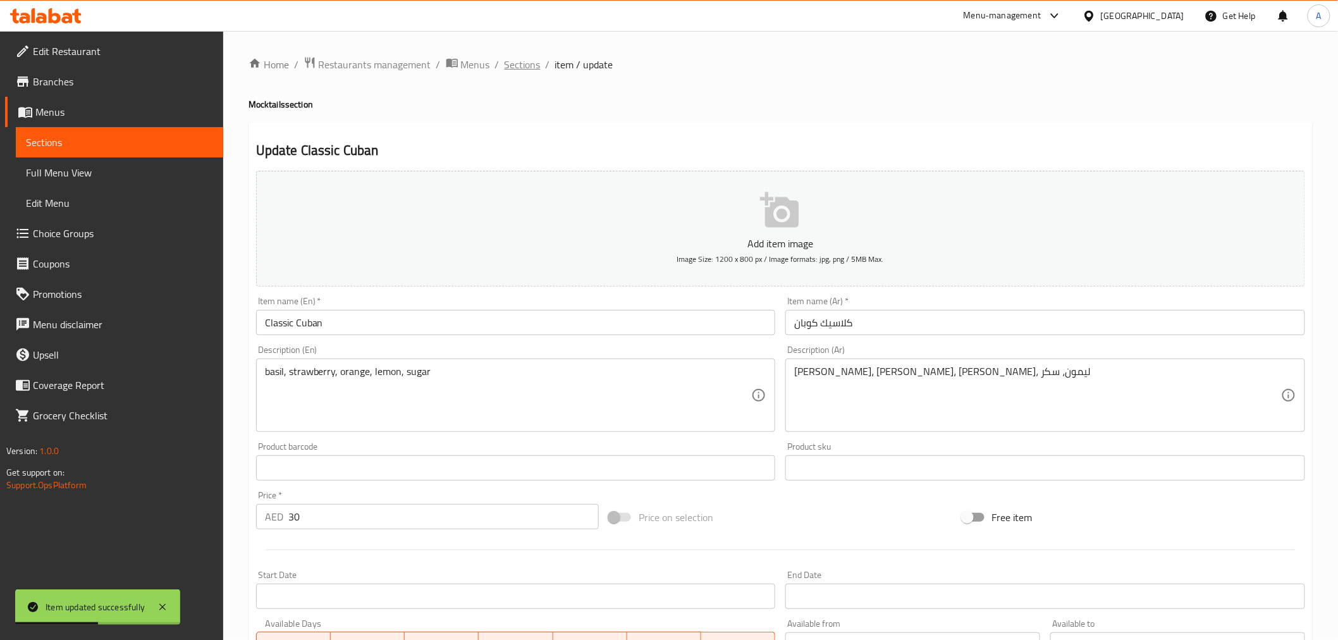
click at [521, 60] on span "Sections" at bounding box center [523, 64] width 36 height 15
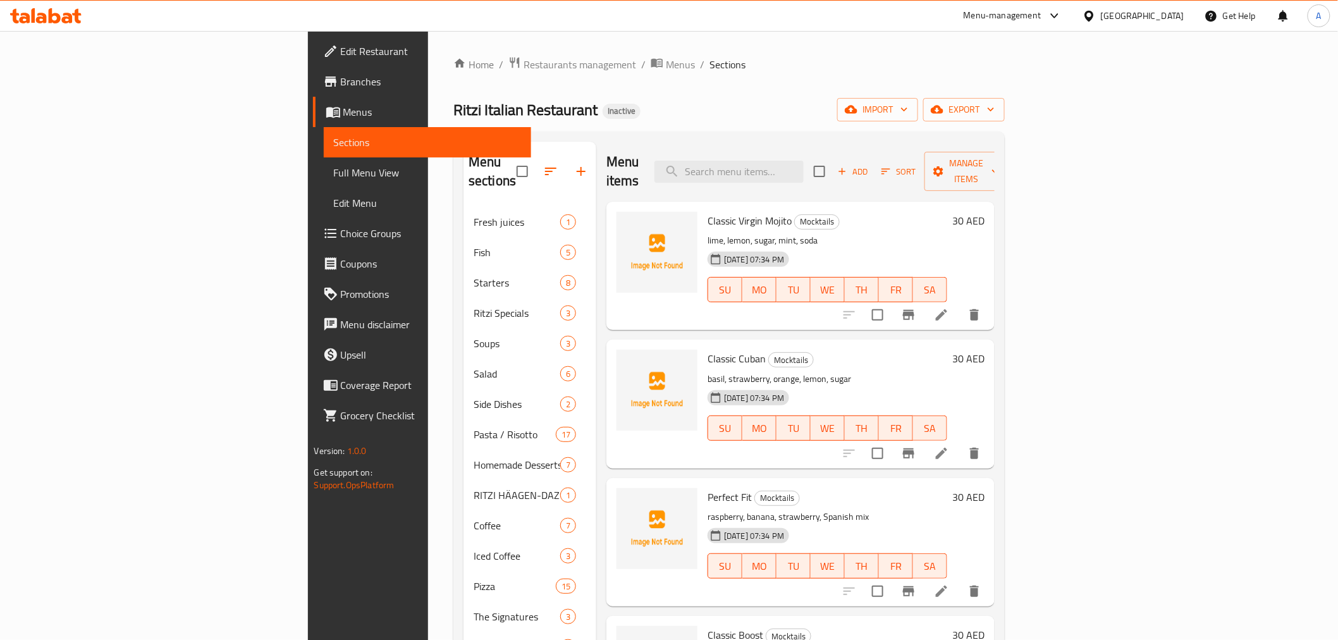
drag, startPoint x: 850, startPoint y: 192, endPoint x: 839, endPoint y: 175, distance: 19.6
click at [848, 207] on div "Classic Virgin Mojito Mocktails lime, lemon, sugar, mint, soda [DATE] 07:34 PM …" at bounding box center [828, 266] width 250 height 118
click at [804, 161] on input "search" at bounding box center [729, 172] width 149 height 22
paste input "Water still"
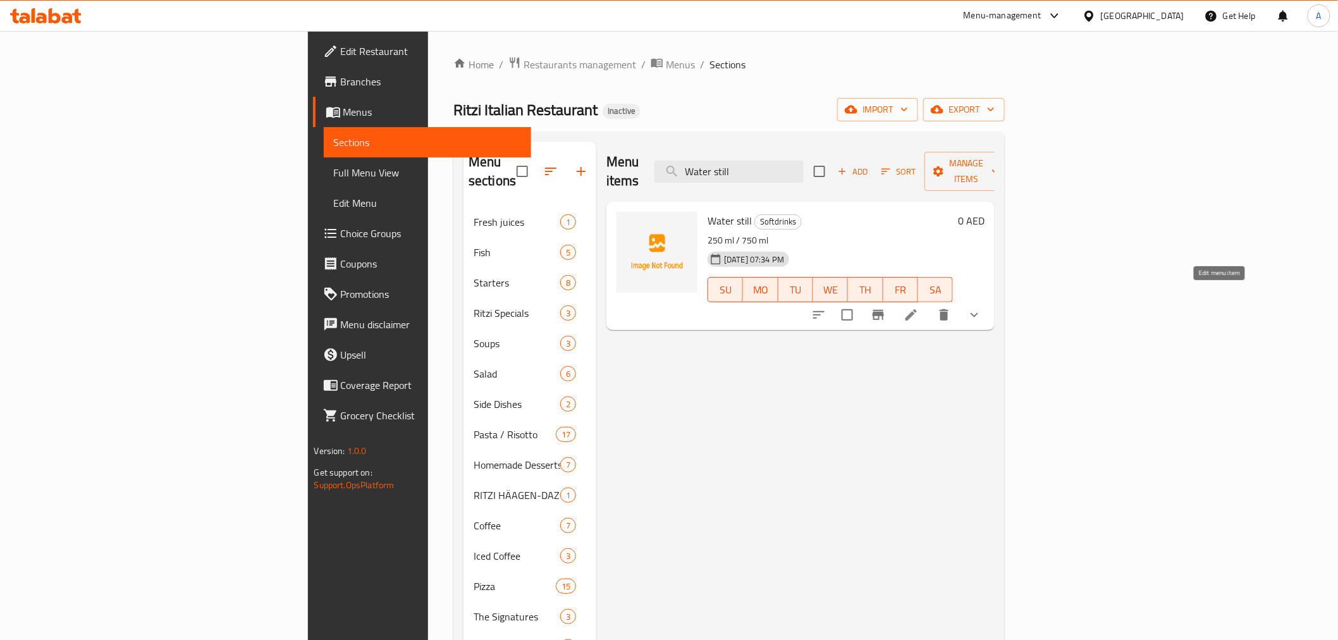
type input "Water still"
click at [919, 307] on icon at bounding box center [911, 314] width 15 height 15
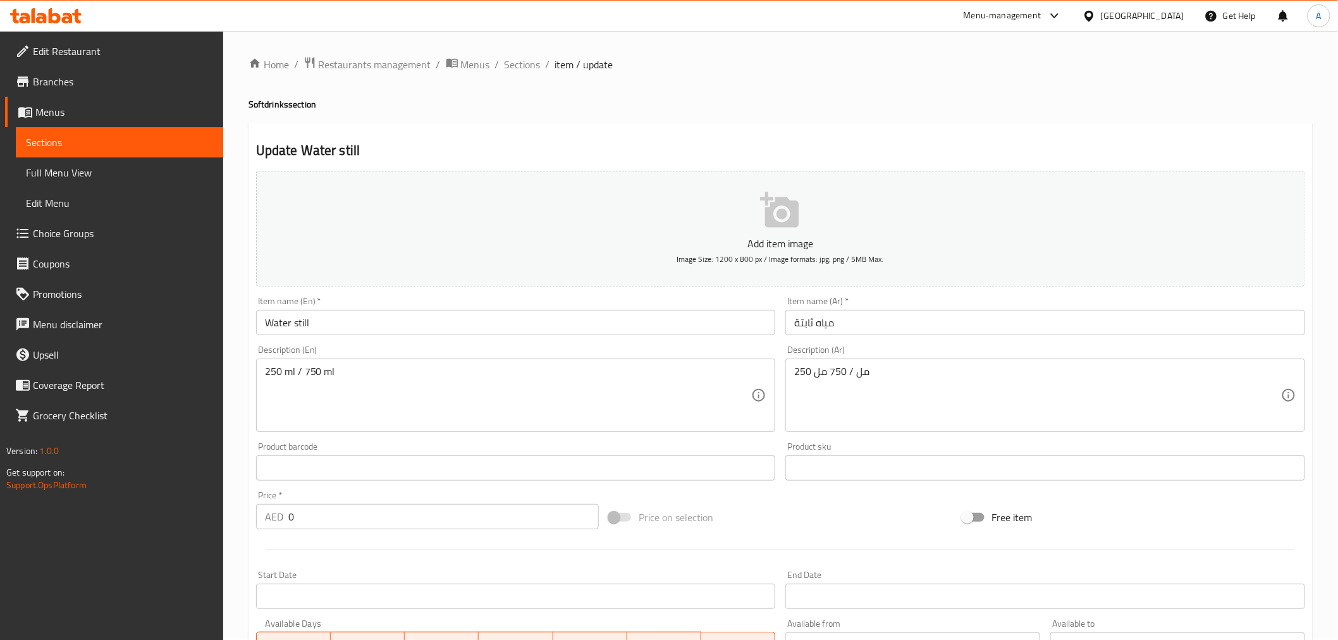
click at [566, 312] on input "Water still" at bounding box center [516, 322] width 520 height 25
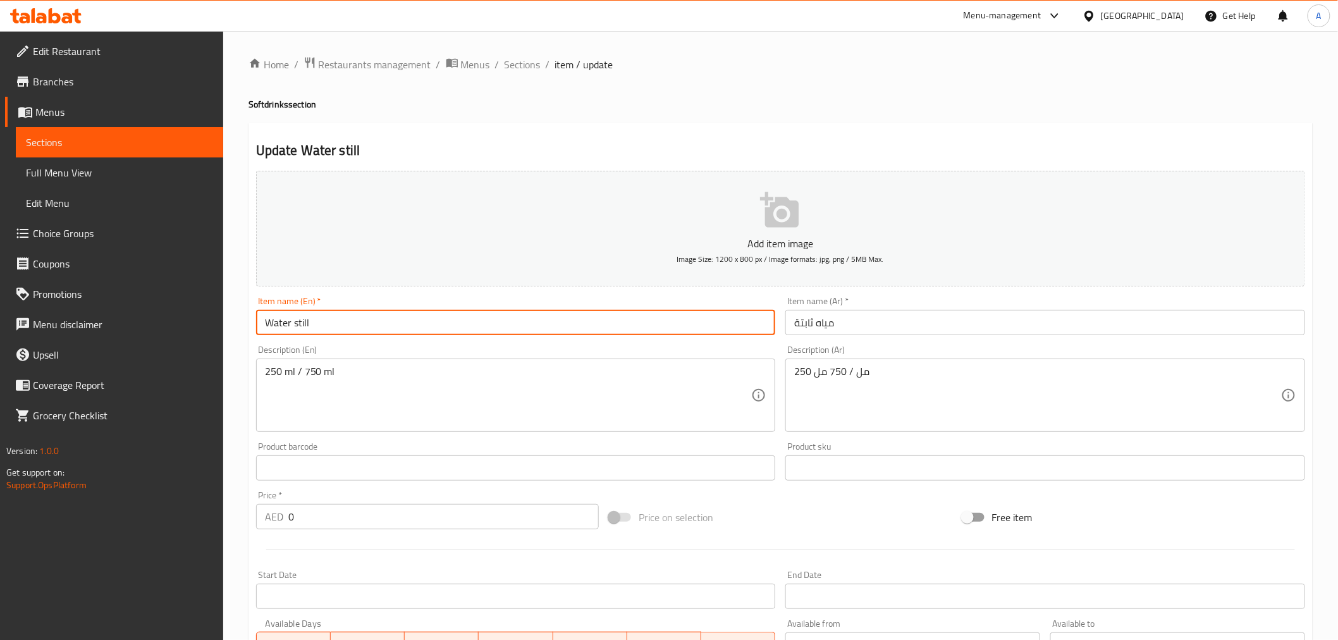
click at [566, 312] on input "Water still" at bounding box center [516, 322] width 520 height 25
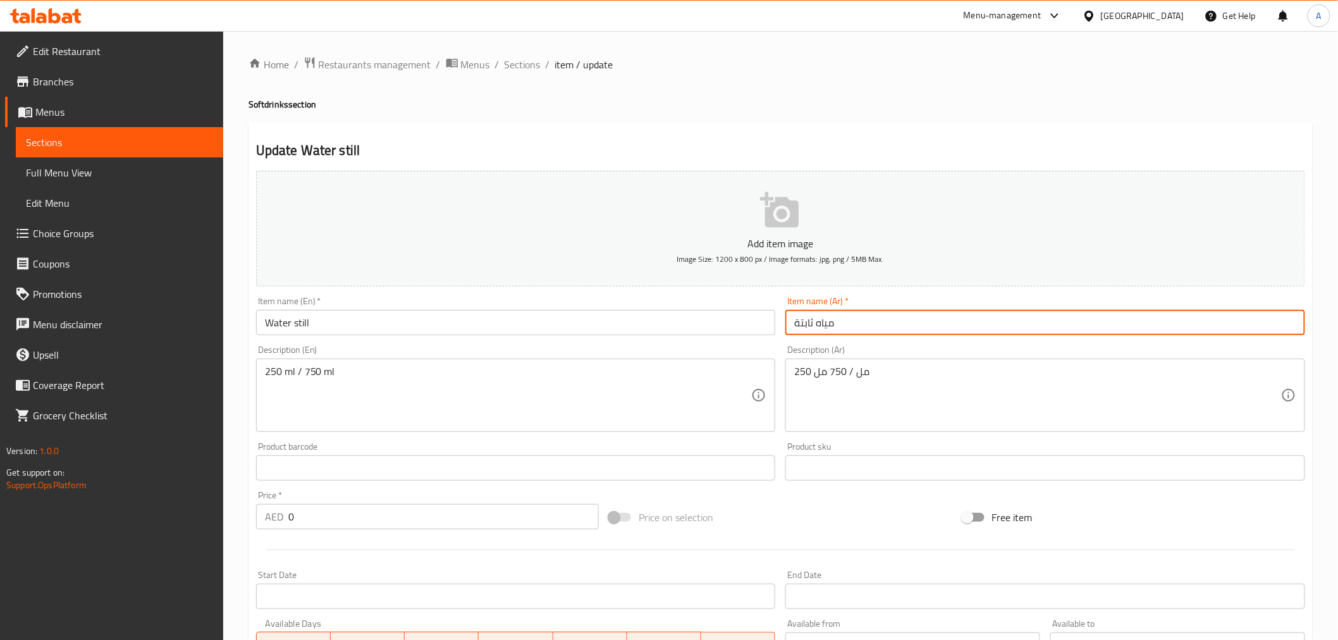
click at [839, 333] on input "مياه ثابتة" at bounding box center [1046, 322] width 520 height 25
paste input "معدني"
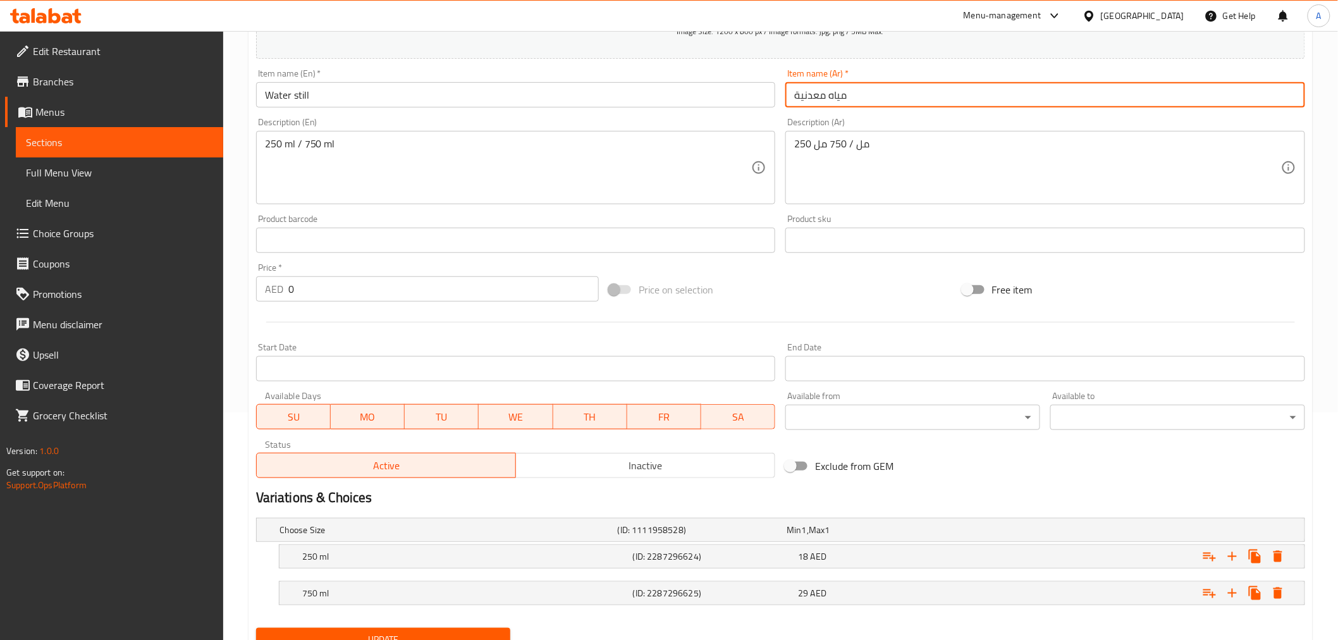
scroll to position [281, 0]
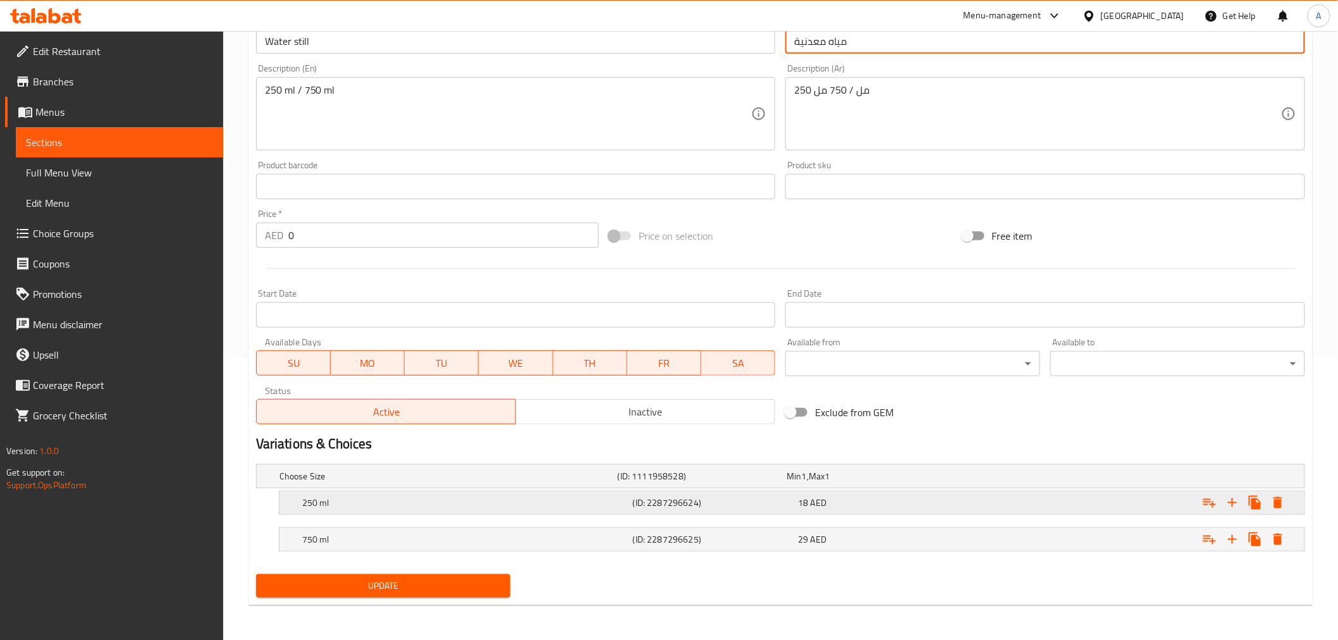
type input "مياه معدنية"
click at [478, 505] on h5 "250 ml" at bounding box center [465, 502] width 326 height 13
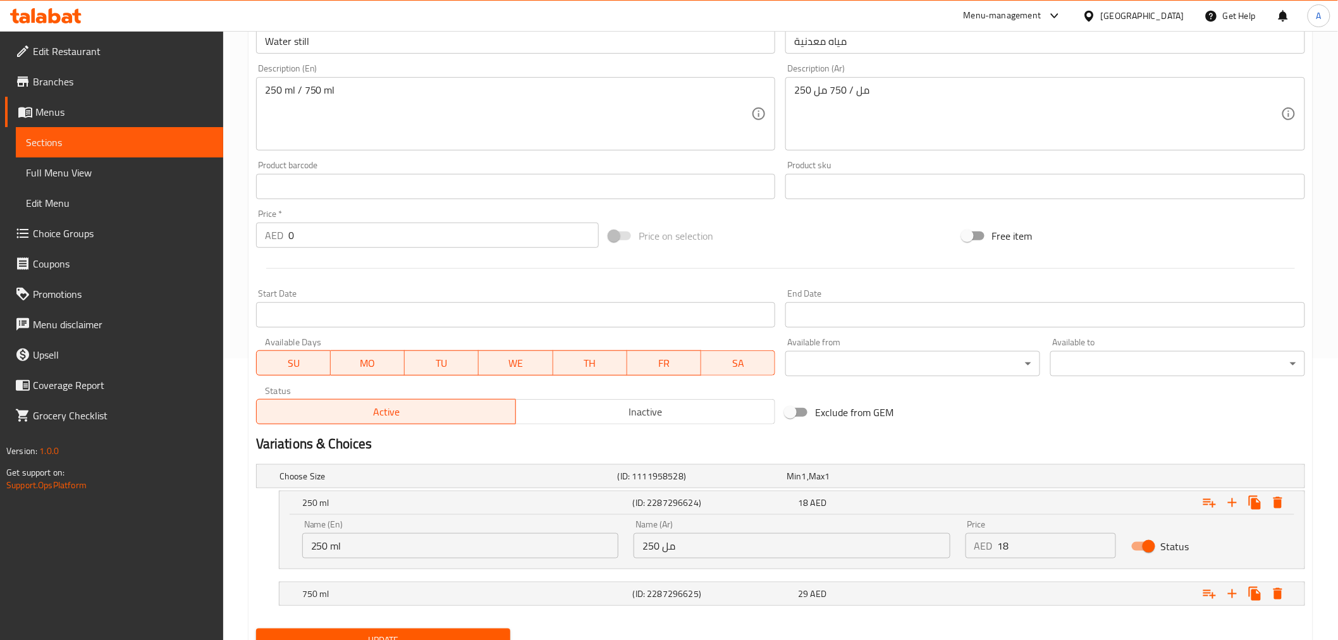
scroll to position [336, 0]
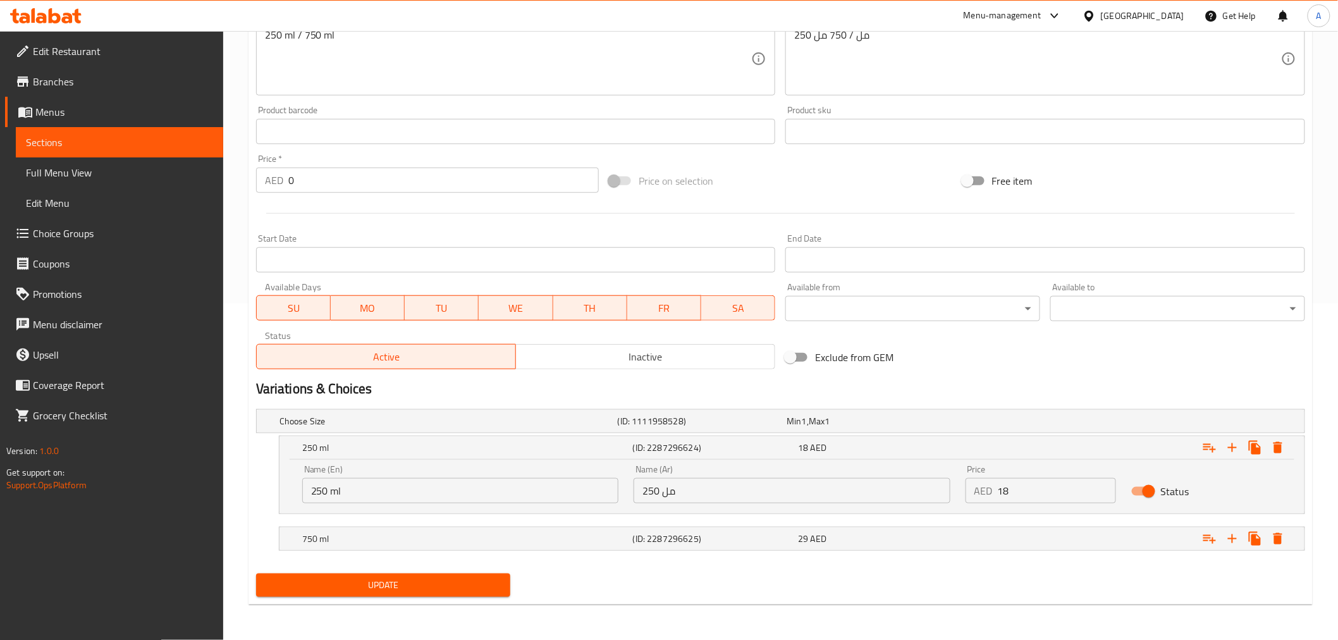
click at [457, 587] on span "Update" at bounding box center [383, 585] width 235 height 16
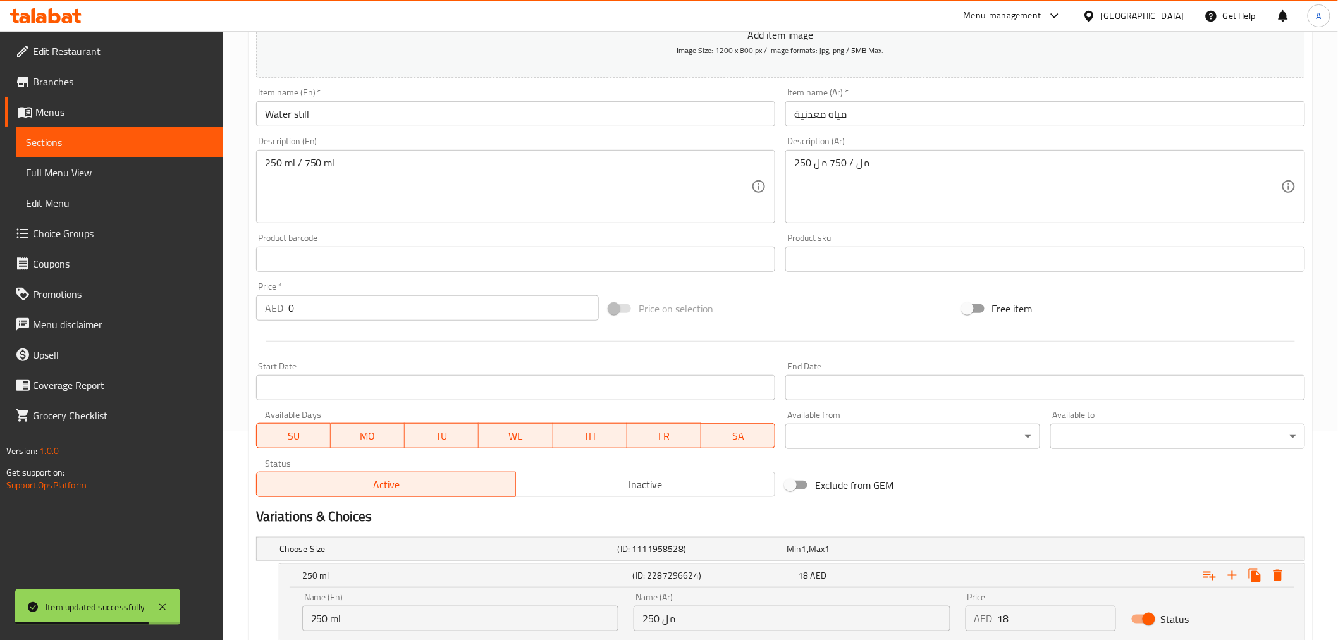
scroll to position [195, 0]
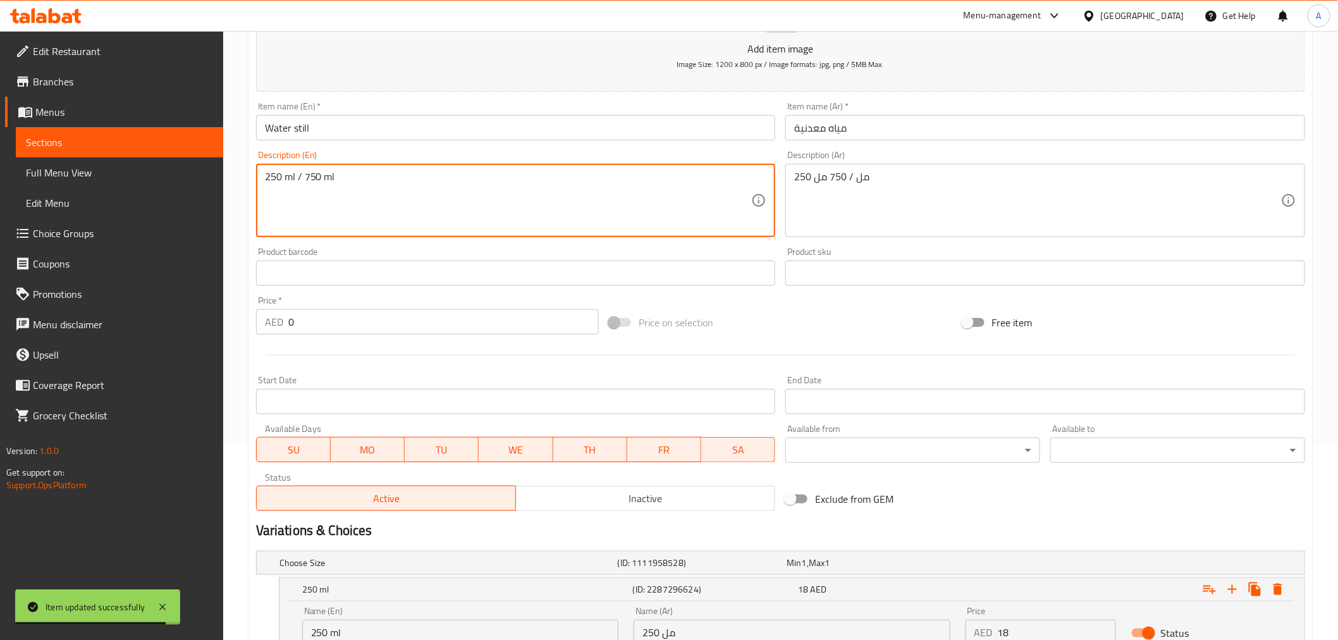
click at [435, 218] on textarea "250 ml / 750 ml" at bounding box center [508, 201] width 487 height 60
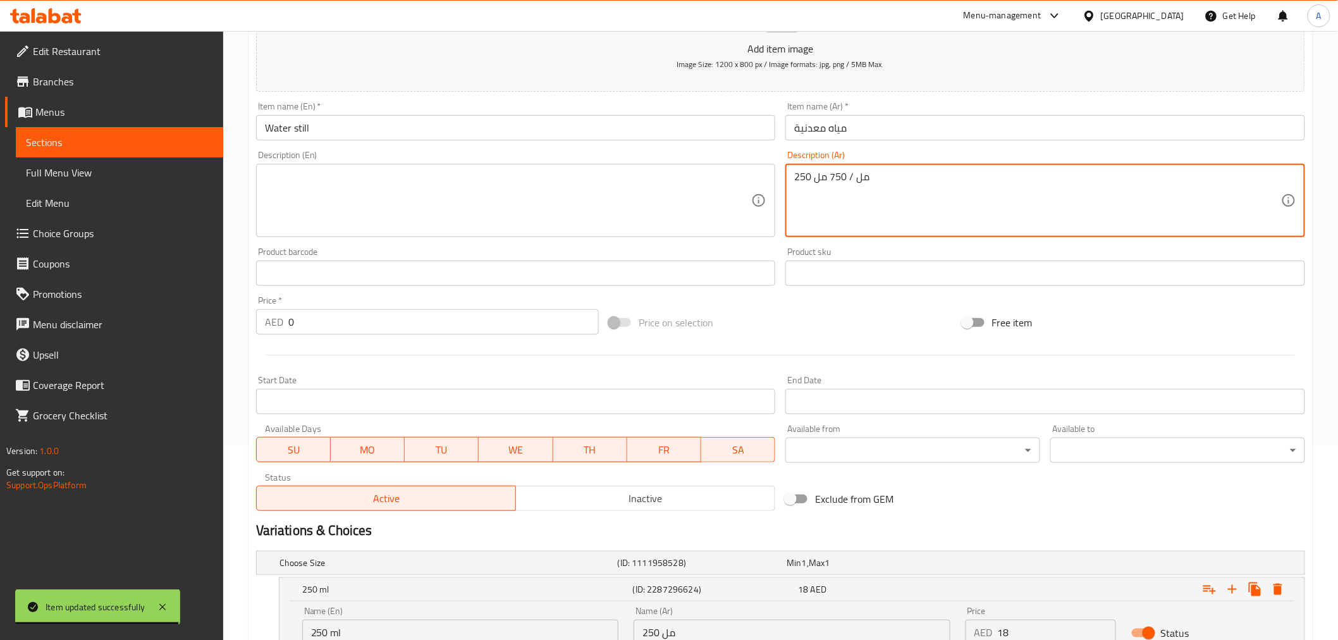
click at [957, 211] on textarea "250 مل / 750 مل" at bounding box center [1037, 201] width 487 height 60
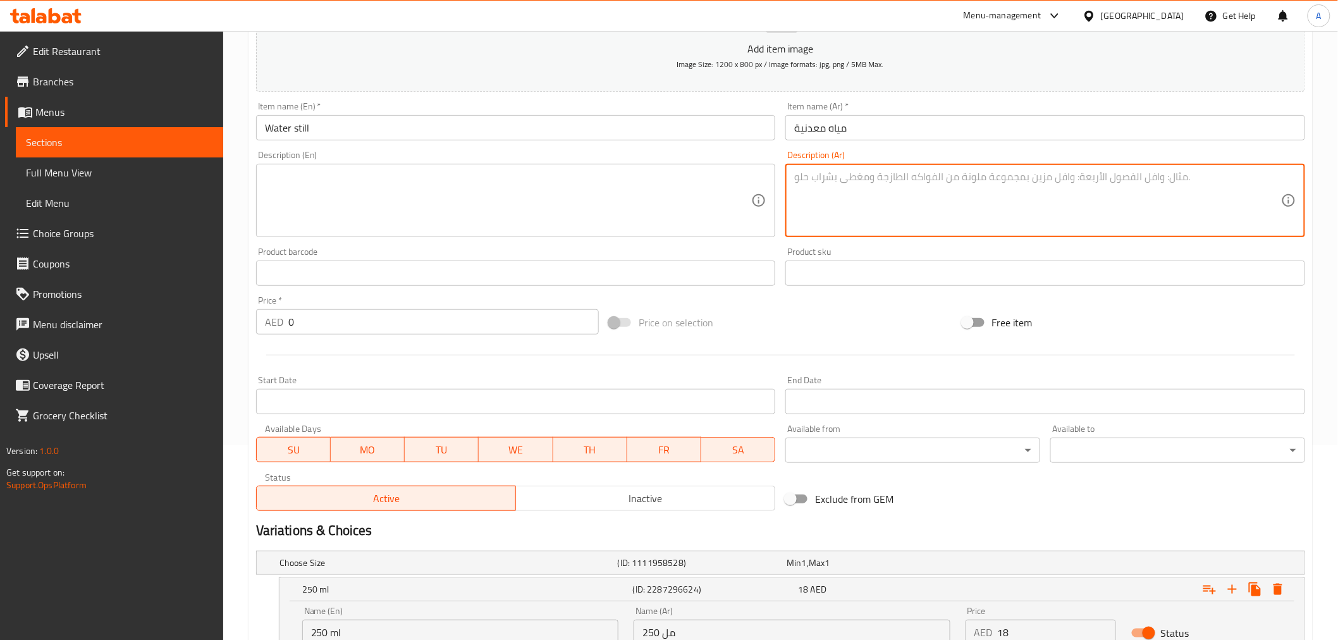
scroll to position [336, 0]
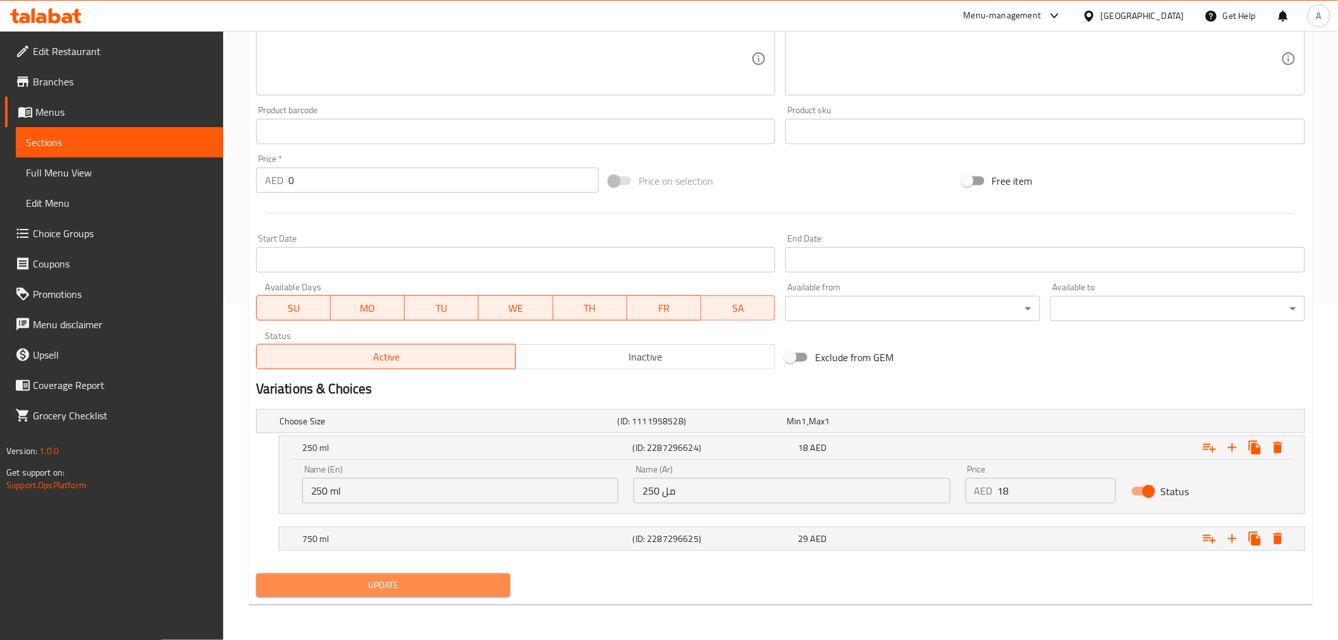
click at [450, 585] on span "Update" at bounding box center [383, 585] width 235 height 16
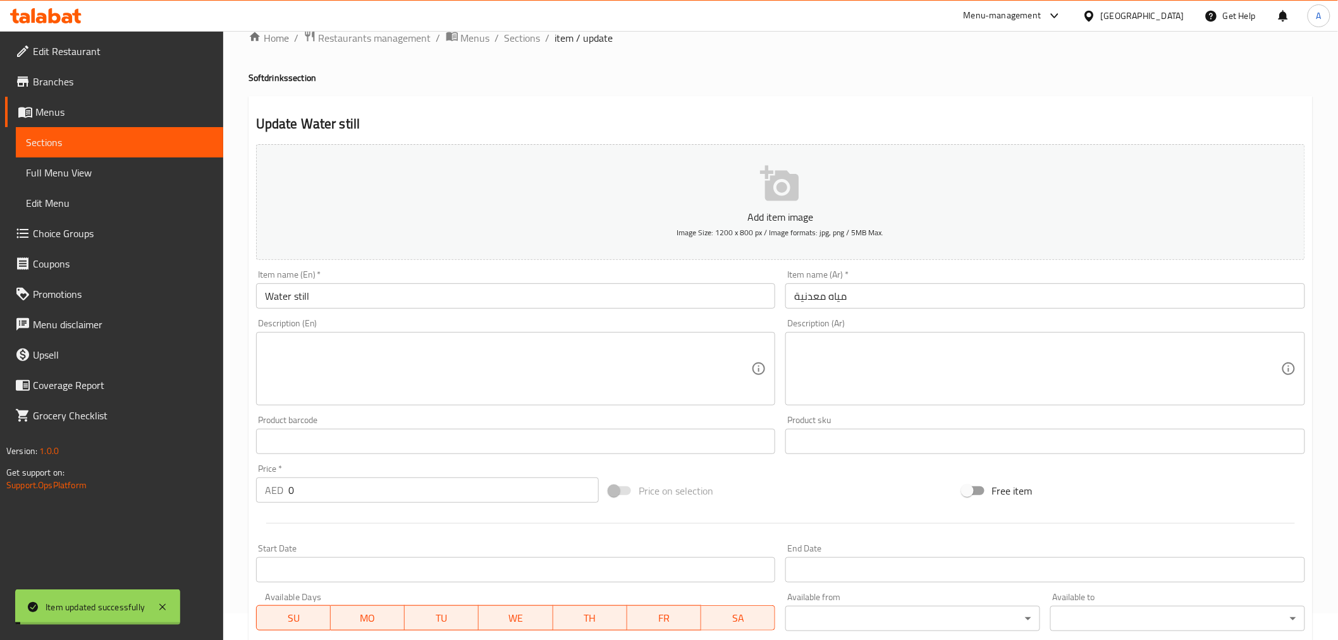
scroll to position [0, 0]
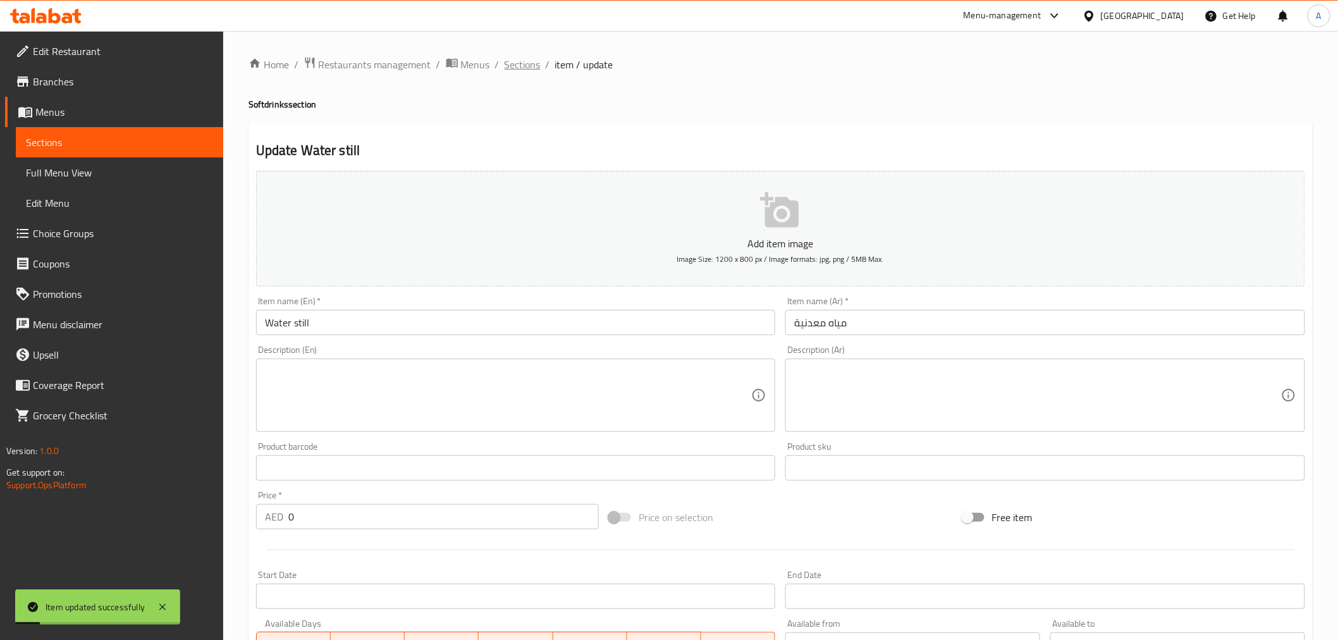
click at [512, 57] on span "Sections" at bounding box center [523, 64] width 36 height 15
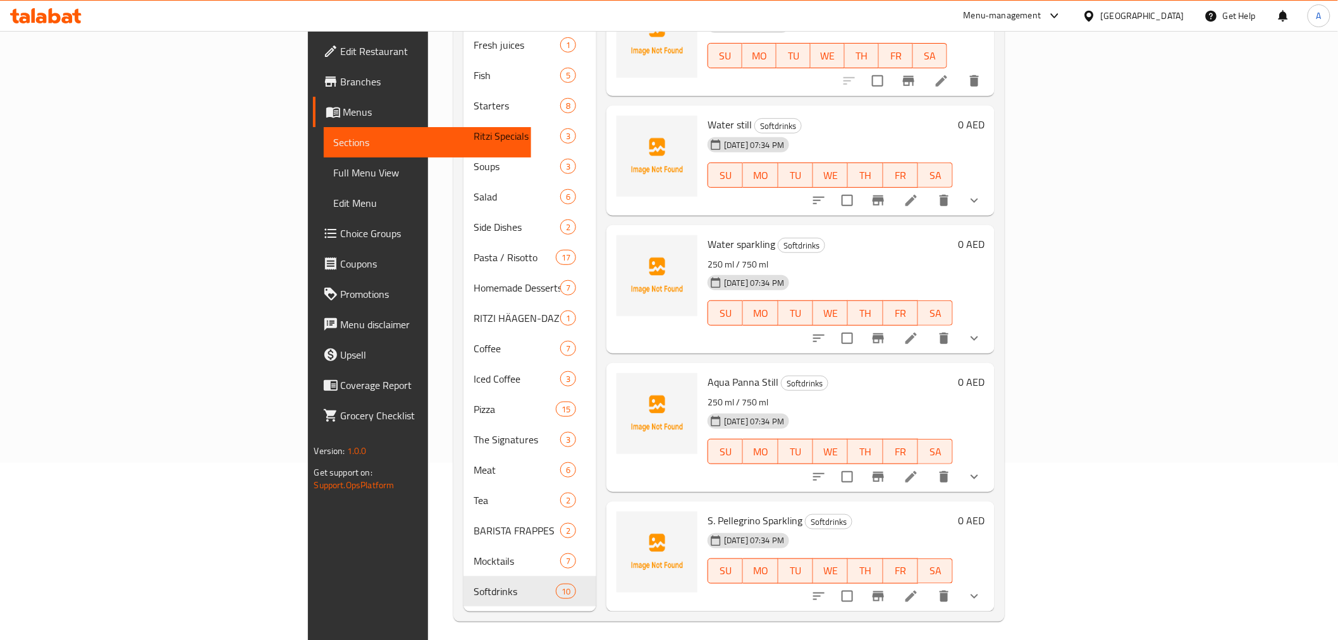
scroll to position [621, 0]
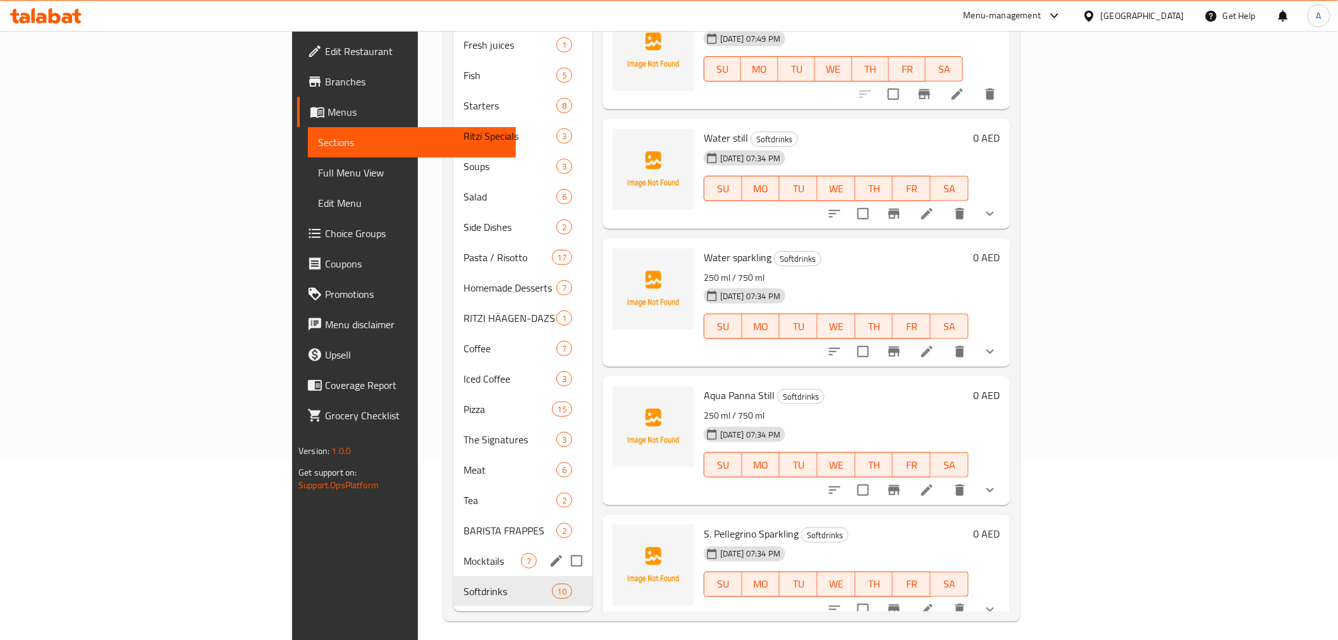
click at [453, 546] on div "Mocktails 7" at bounding box center [522, 561] width 139 height 30
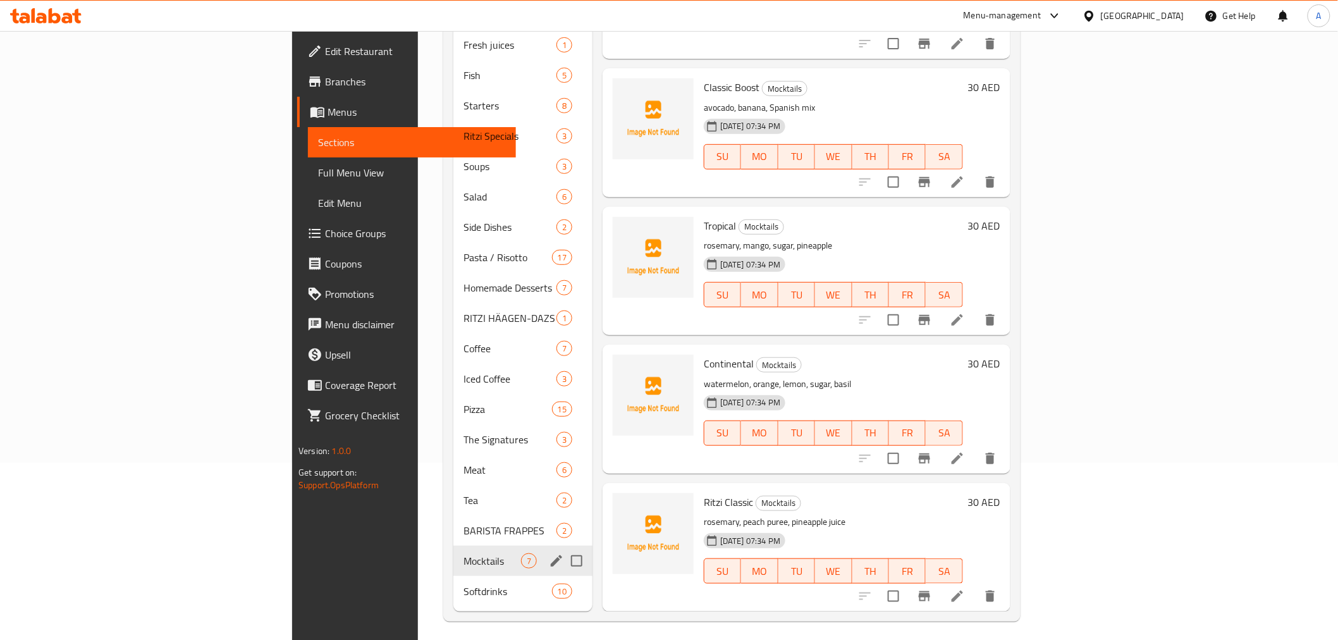
scroll to position [358, 0]
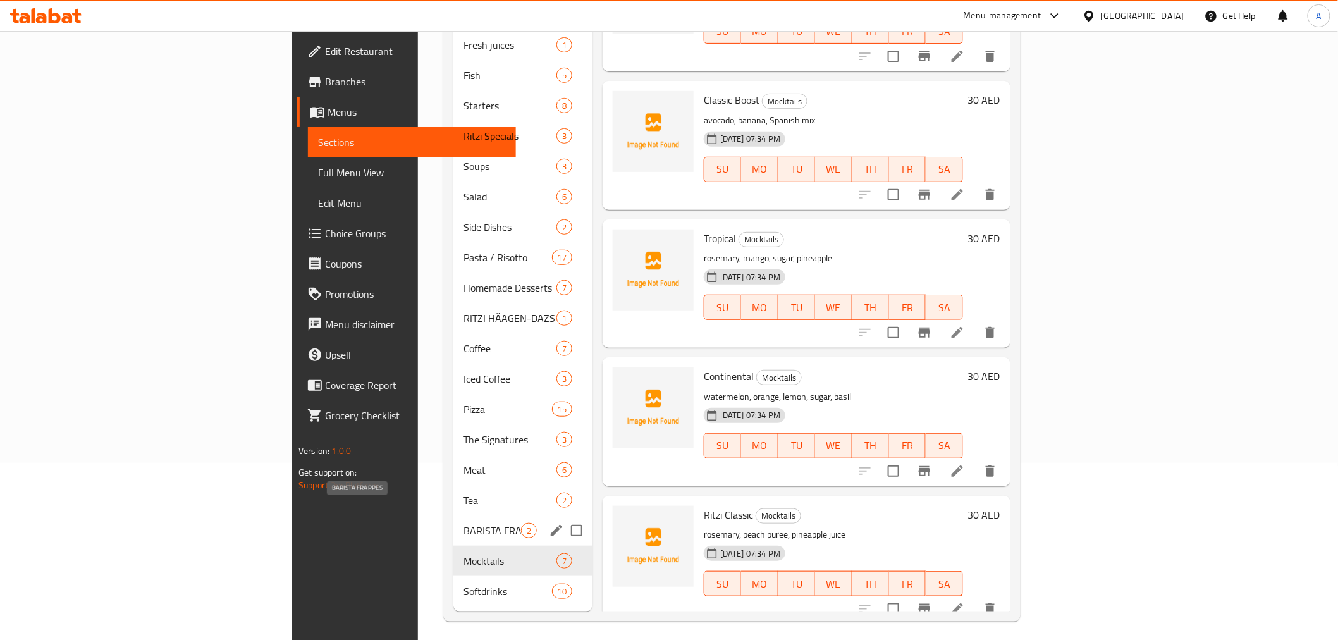
click at [464, 523] on span "BARISTA FRAPPES" at bounding box center [493, 530] width 58 height 15
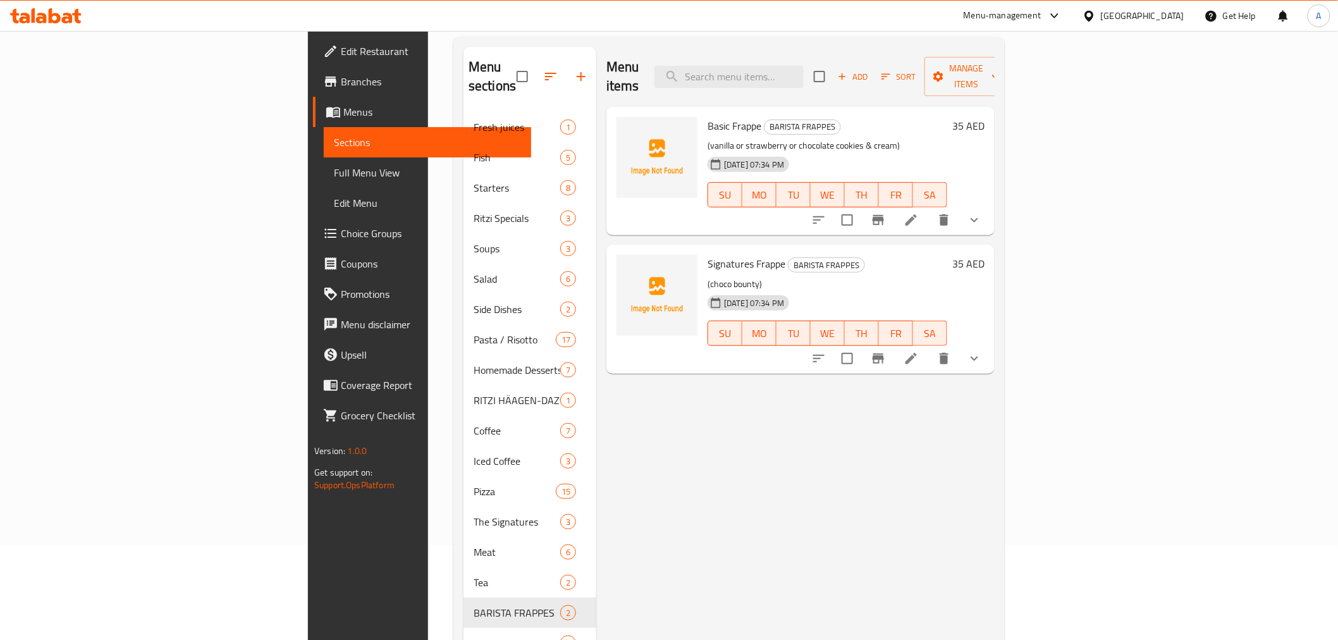
scroll to position [57, 0]
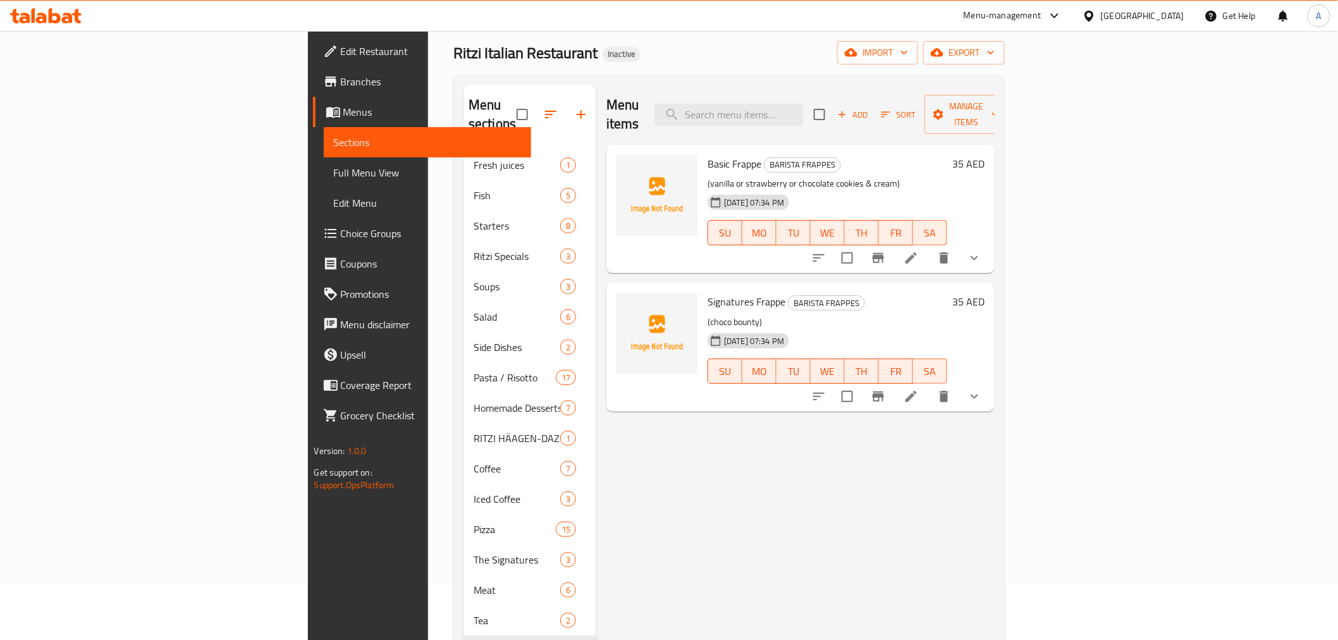
click at [929, 247] on li at bounding box center [911, 258] width 35 height 23
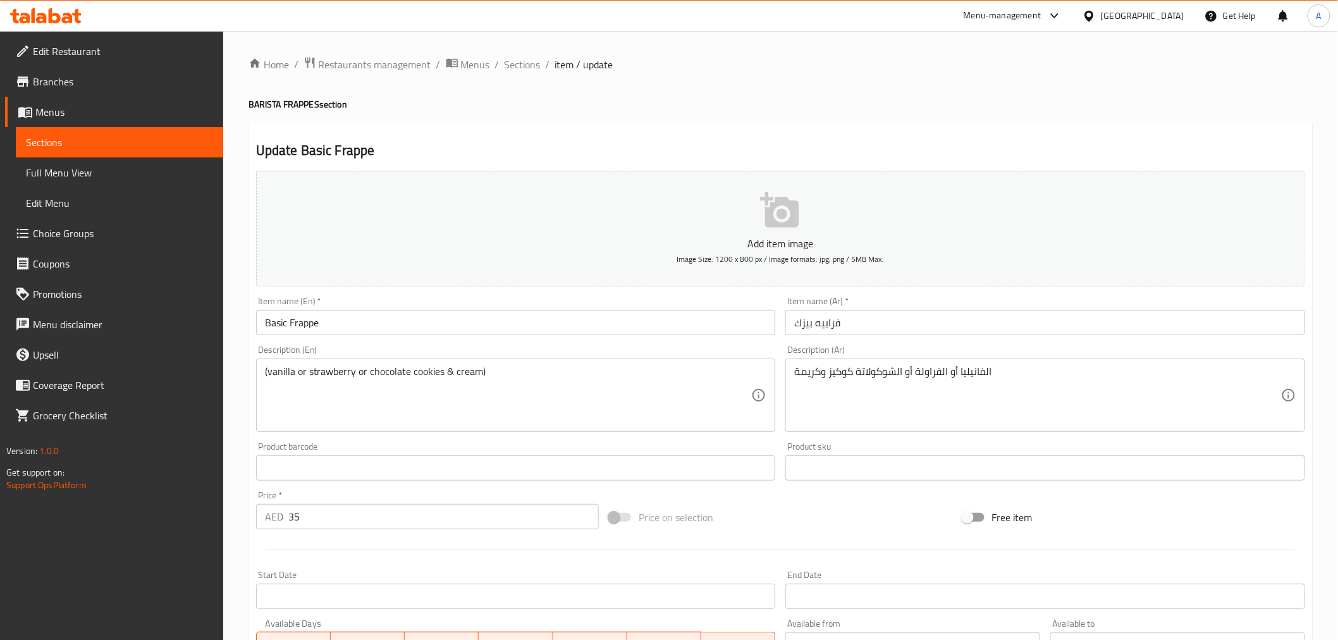
click at [268, 327] on input "Basic Frappe" at bounding box center [516, 322] width 520 height 25
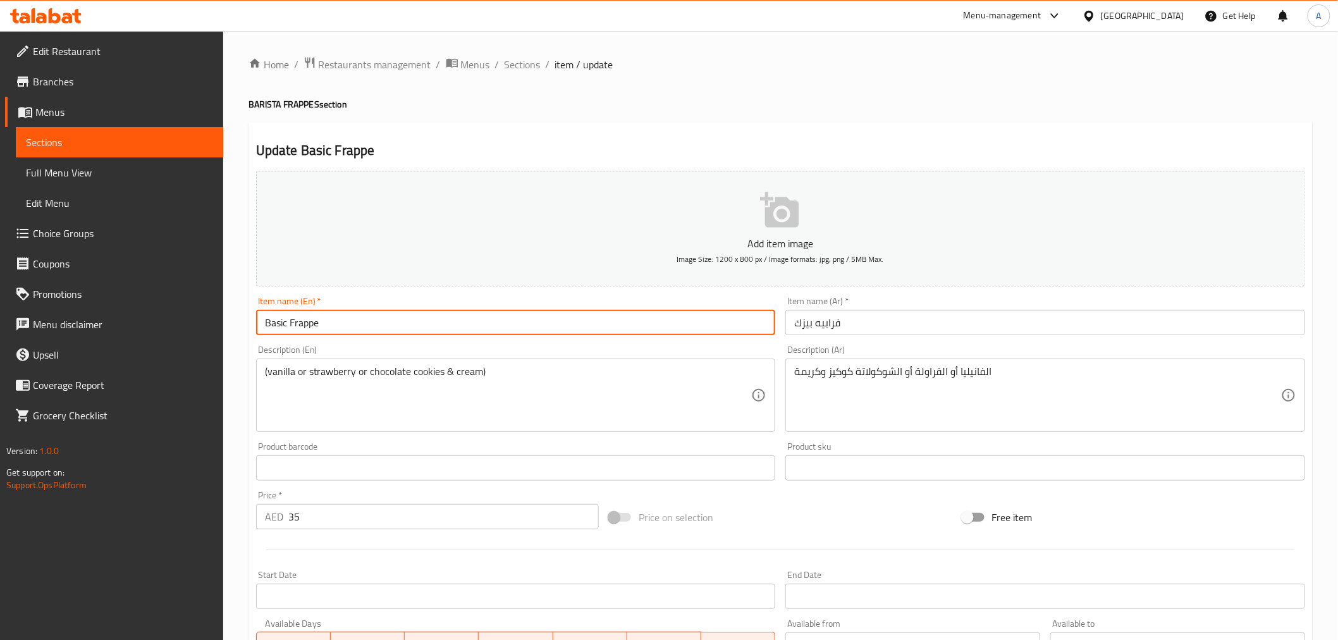
click at [268, 327] on input "Basic Frappe" at bounding box center [516, 322] width 520 height 25
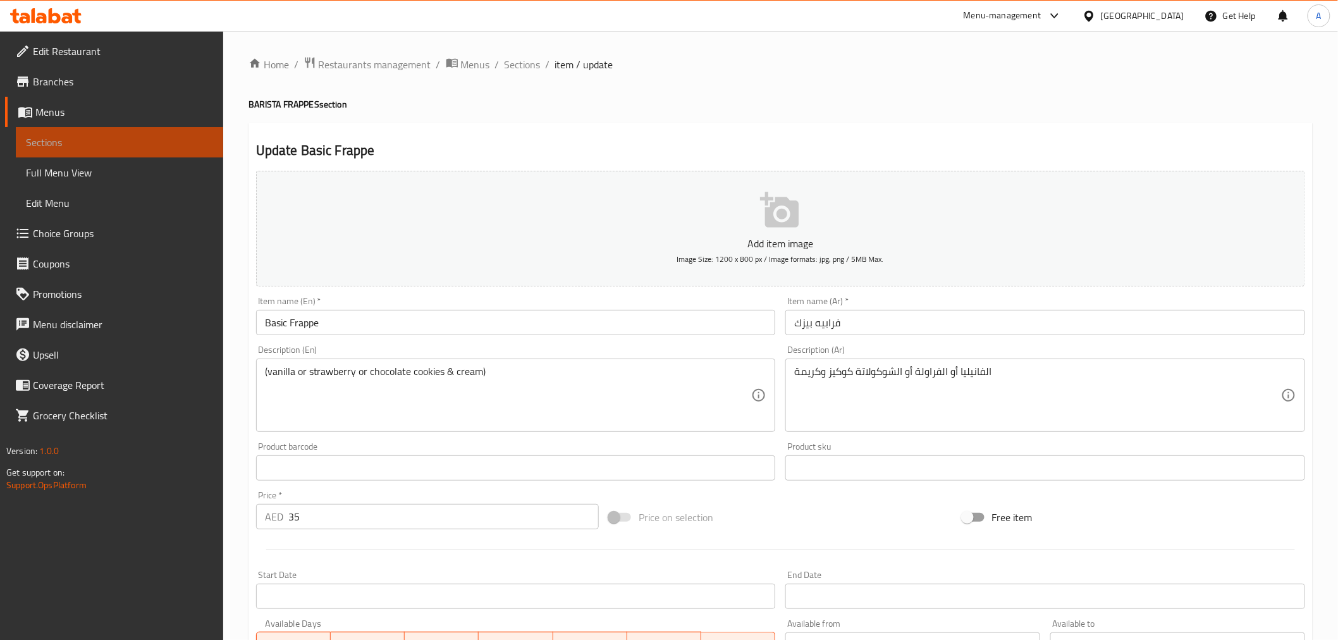
click at [118, 145] on span "Sections" at bounding box center [119, 142] width 187 height 15
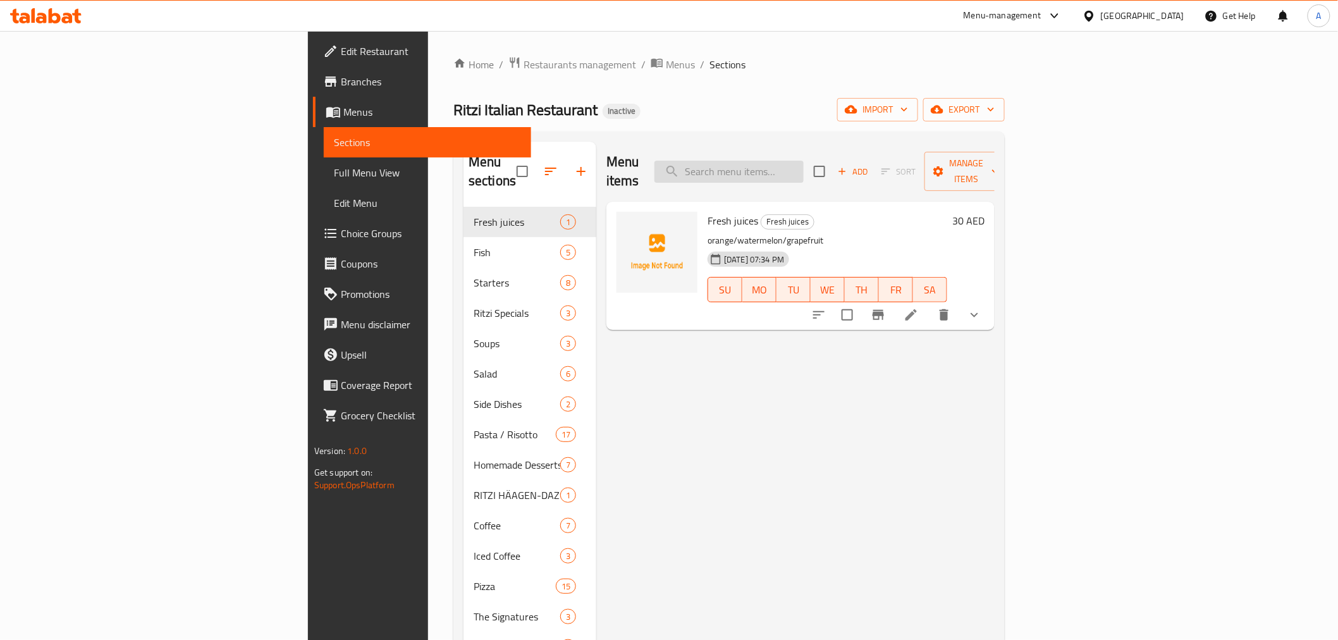
drag, startPoint x: 913, startPoint y: 140, endPoint x: 831, endPoint y: 173, distance: 88.6
click at [911, 140] on div "Menu sections Fresh juices 1 Fish 5 Starters 8 Ritzi Specials 3 Soups 3 Salad 6…" at bounding box center [729, 465] width 552 height 667
click at [804, 173] on input "search" at bounding box center [729, 172] width 149 height 22
paste input "S. Pellegrino Sparkling"
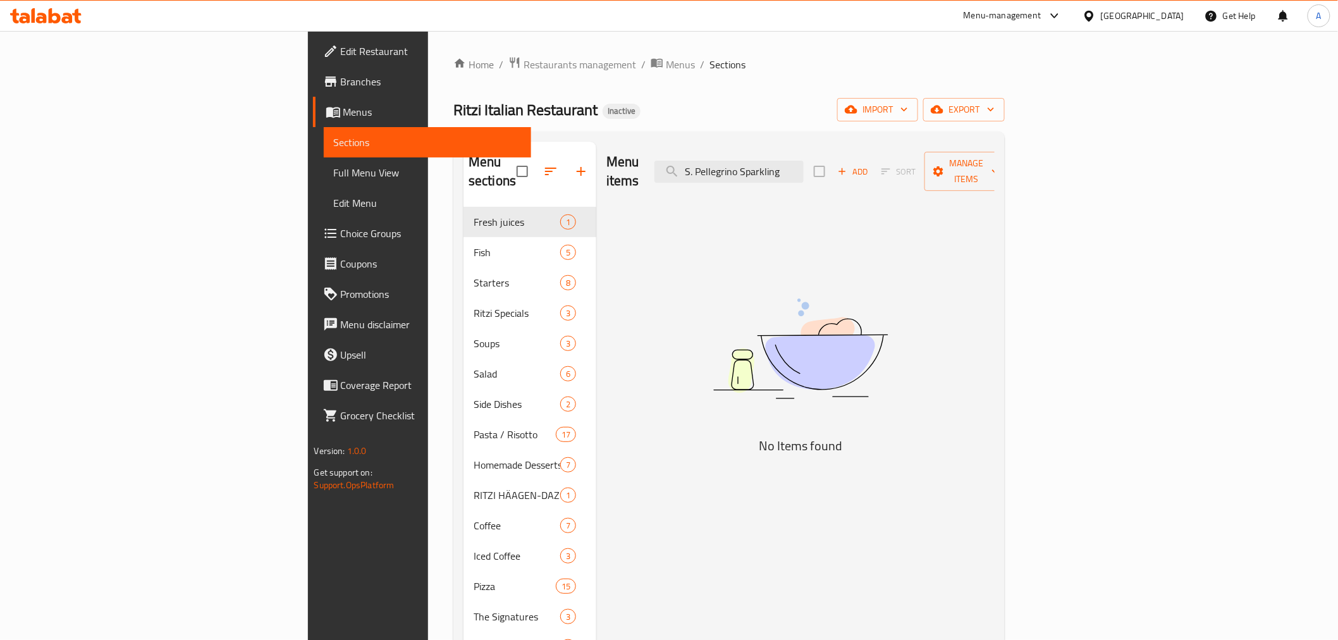
drag, startPoint x: 889, startPoint y: 160, endPoint x: 928, endPoint y: 192, distance: 51.3
click at [928, 192] on div "Menu items S. Pellegrino Sparkling Add Sort Manage items No Items found" at bounding box center [795, 465] width 398 height 647
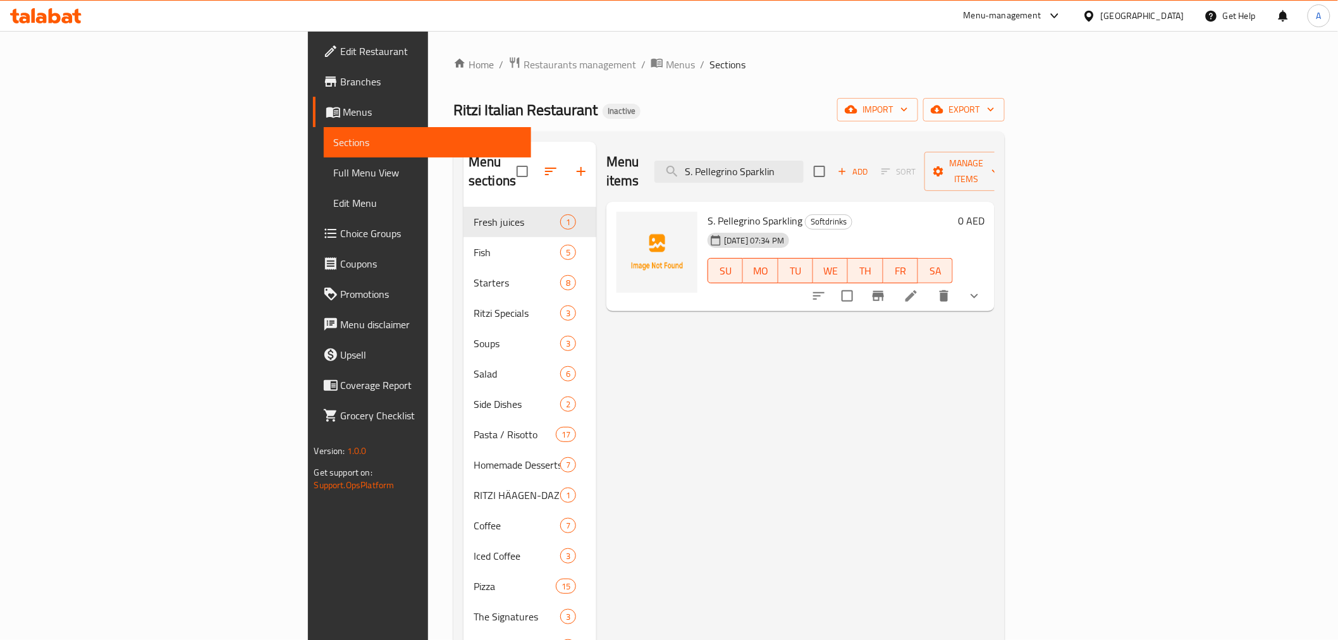
type input "S. Pellegrino Sparklin"
click at [929, 285] on li at bounding box center [911, 296] width 35 height 23
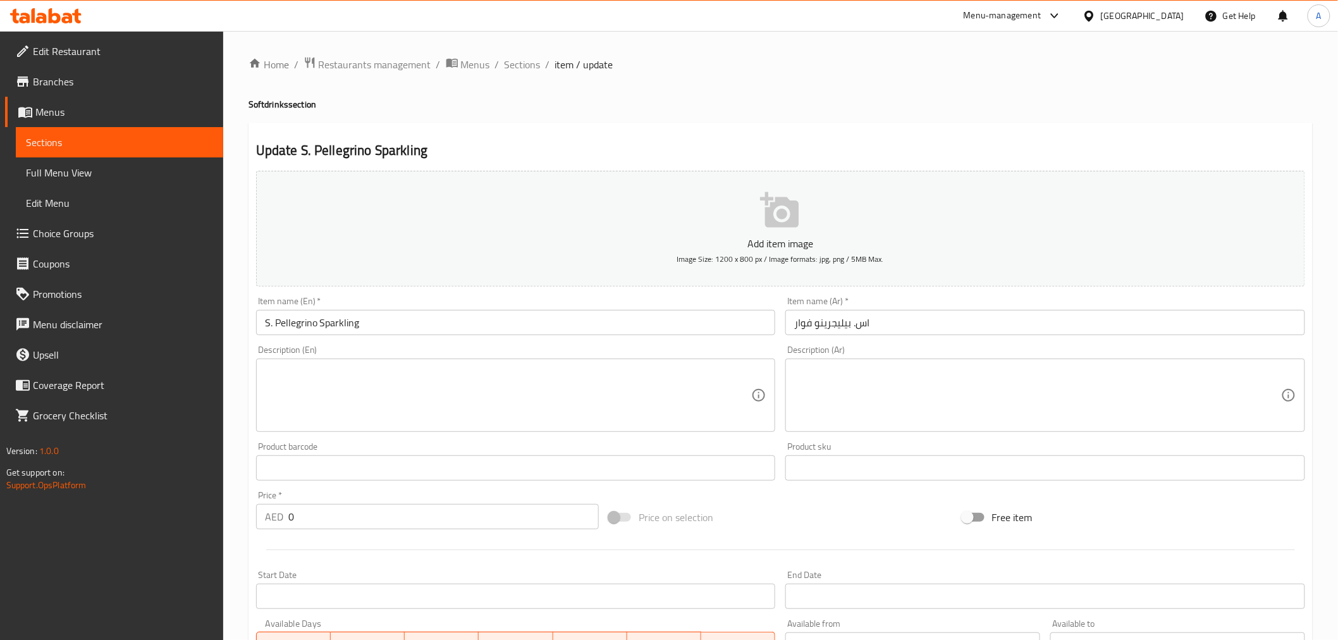
scroll to position [268, 0]
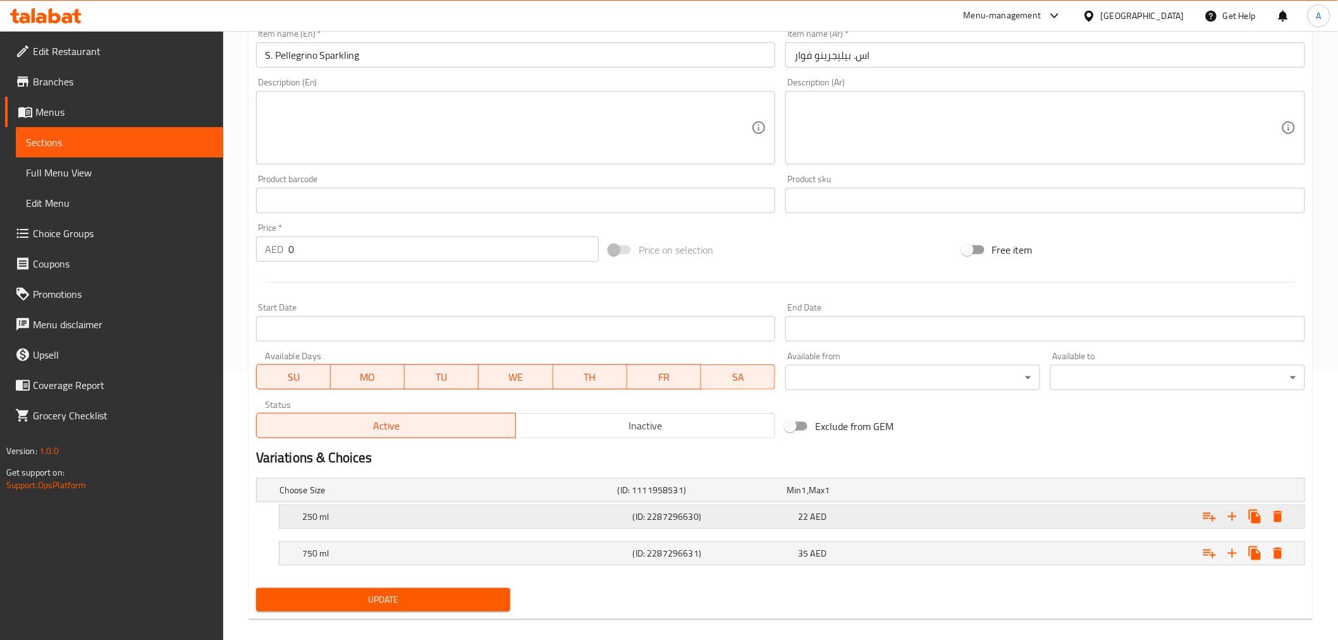
click at [820, 522] on span "AED" at bounding box center [819, 516] width 16 height 16
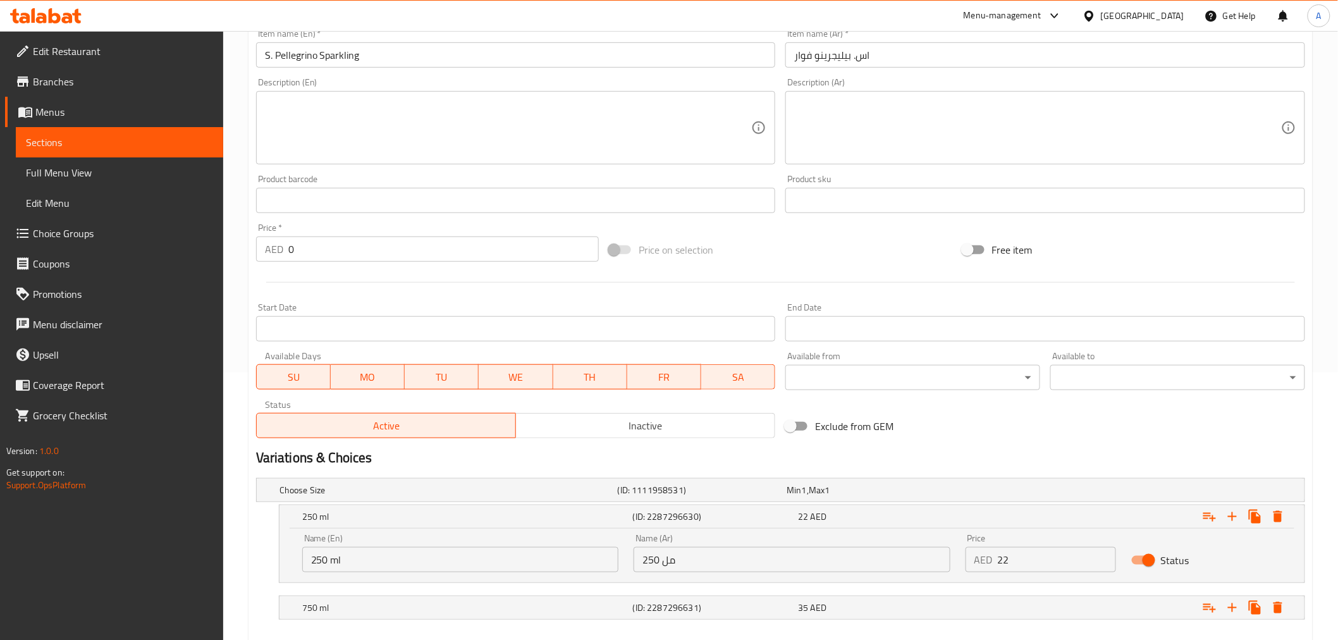
scroll to position [336, 0]
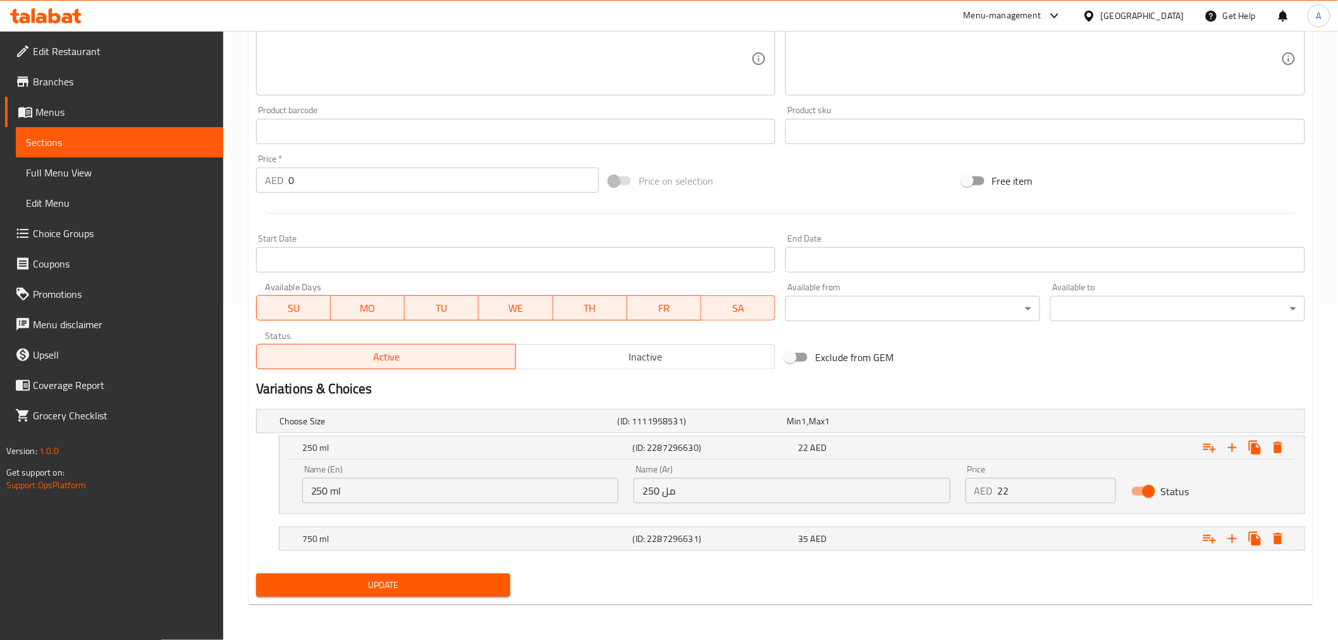
click at [425, 474] on div "Name (En) 250 ml Name (En)" at bounding box center [460, 484] width 316 height 39
click at [386, 487] on input "250 ml" at bounding box center [460, 490] width 316 height 25
click at [386, 487] on input "250 sa" at bounding box center [460, 490] width 316 height 25
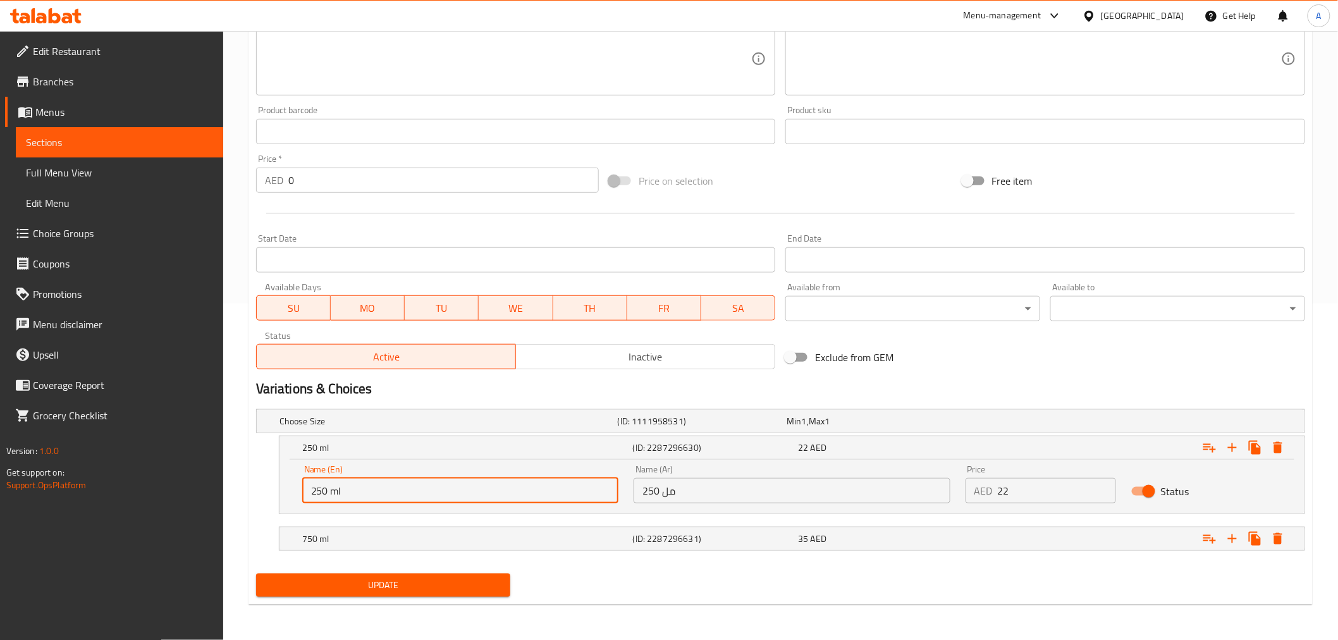
click at [386, 487] on input "250 ml" at bounding box center [460, 490] width 316 height 25
type input "Medium"
click at [390, 554] on nav at bounding box center [780, 558] width 1049 height 10
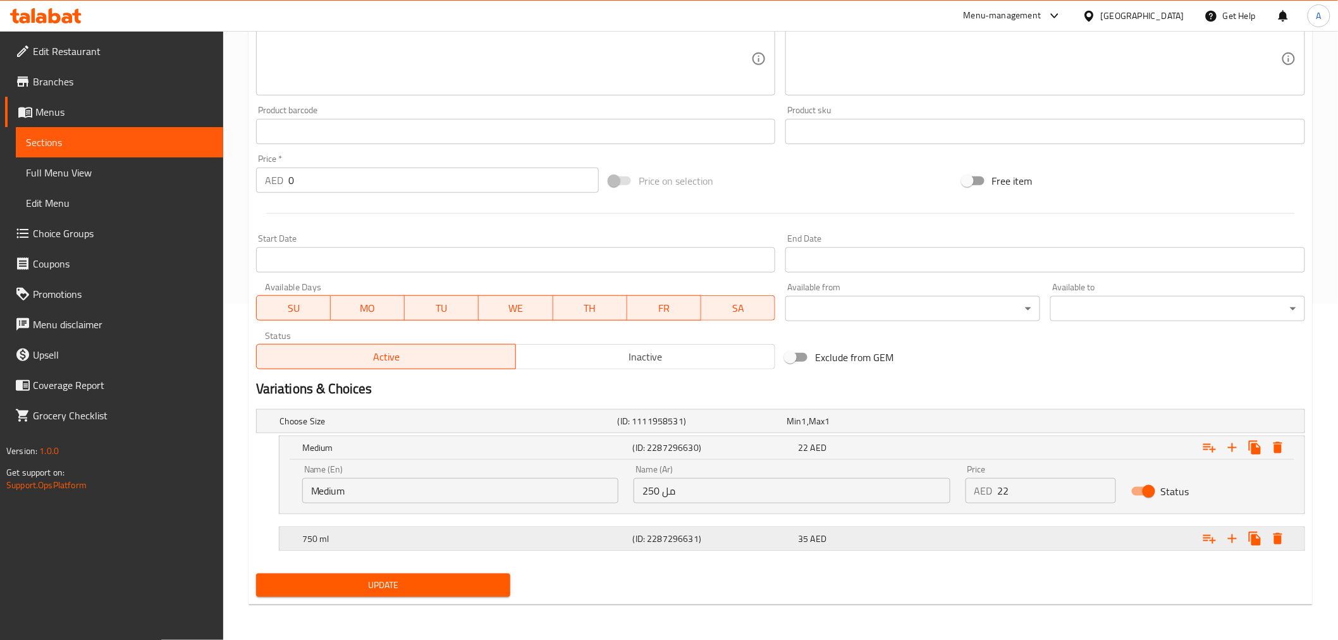
click at [376, 539] on h5 "750 ml" at bounding box center [465, 539] width 326 height 13
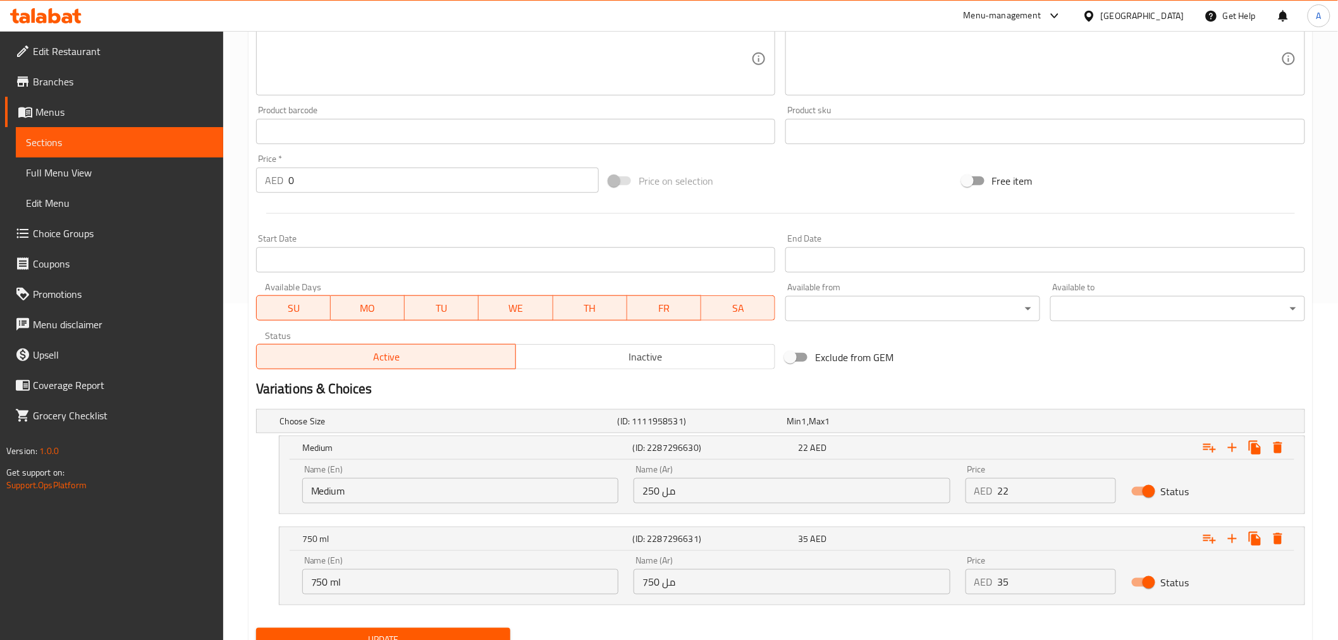
click at [383, 576] on input "750 ml" at bounding box center [460, 581] width 316 height 25
type input "7"
type input "A"
type input "Large"
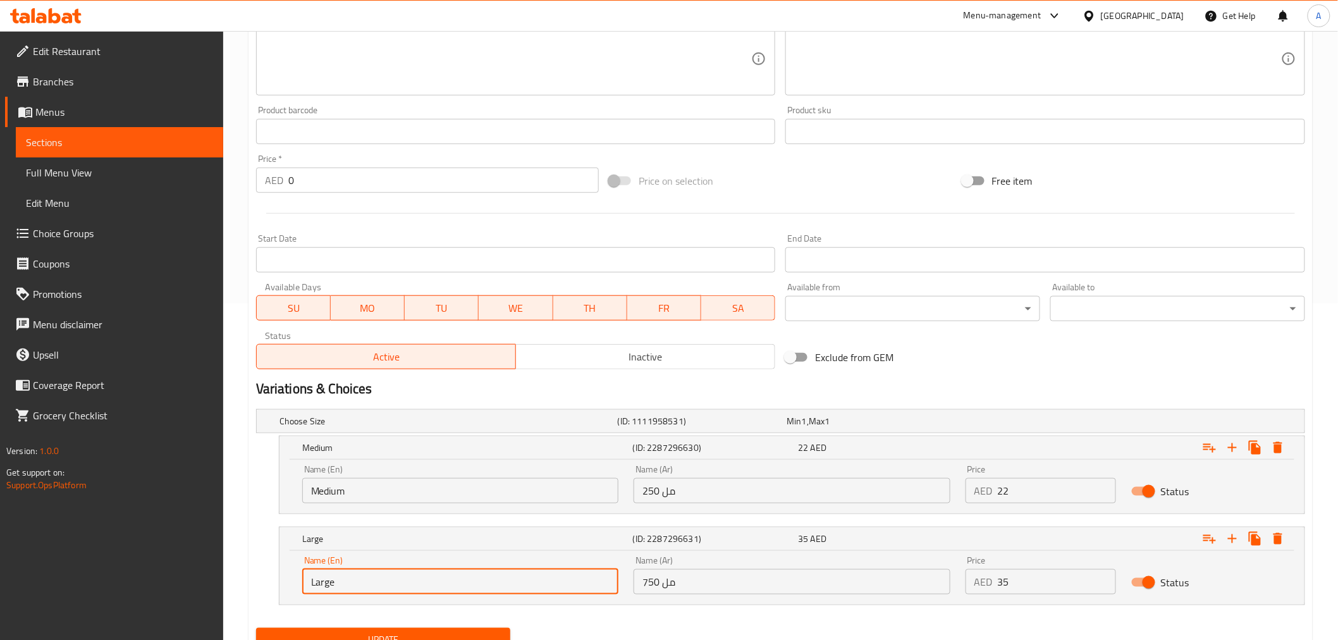
click at [503, 475] on div "Name (En) Medium Name (En)" at bounding box center [460, 484] width 316 height 39
click at [443, 483] on input "Medium" at bounding box center [460, 490] width 316 height 25
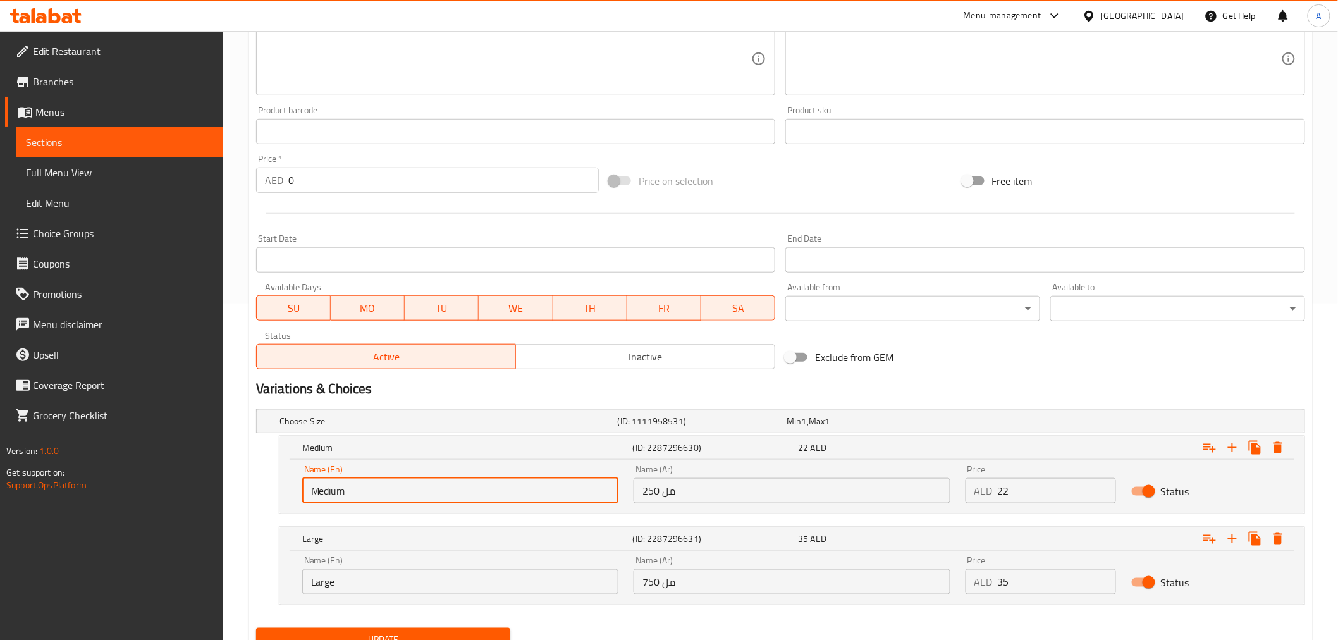
click at [443, 483] on input "Medium" at bounding box center [460, 490] width 316 height 25
click at [793, 511] on div "Name (En) Medium Name (En) Name (Ar) 250 مل Name (Ar) Price AED 22 Price Status" at bounding box center [792, 487] width 1025 height 54
click at [750, 490] on input "250 مل" at bounding box center [792, 490] width 316 height 25
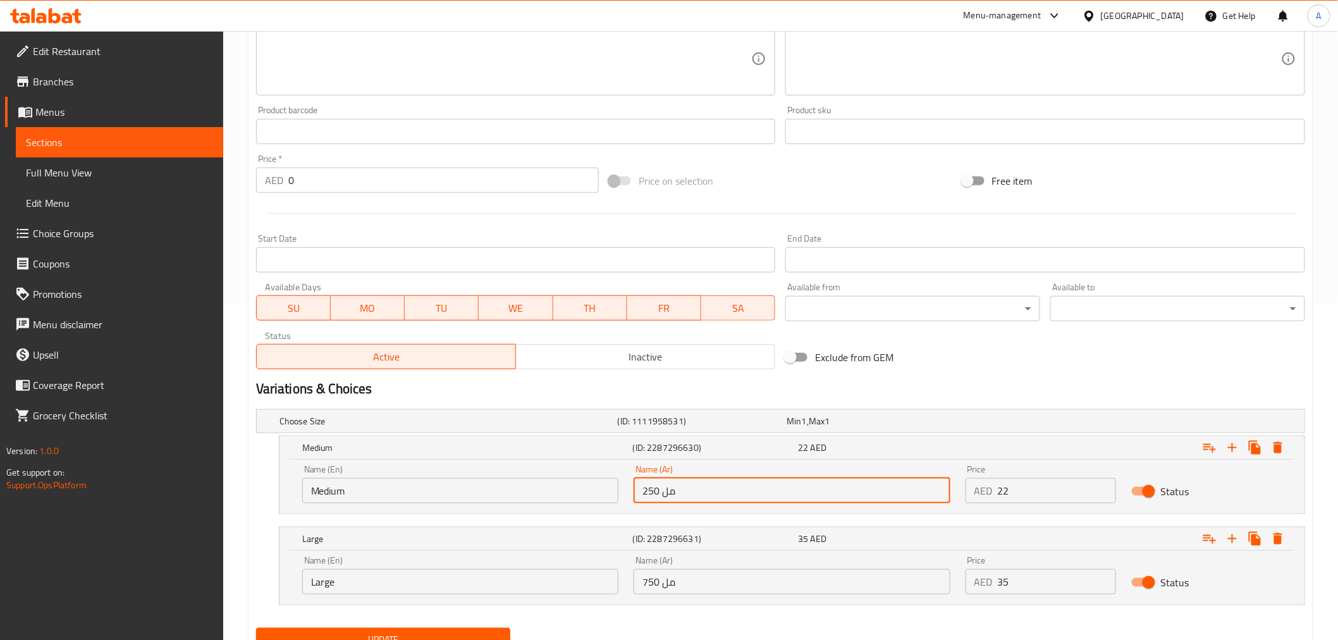
click at [750, 490] on input "250 مل" at bounding box center [792, 490] width 316 height 25
paste input "وسط"
type input "وسط"
click at [703, 584] on input "750 مل" at bounding box center [792, 581] width 316 height 25
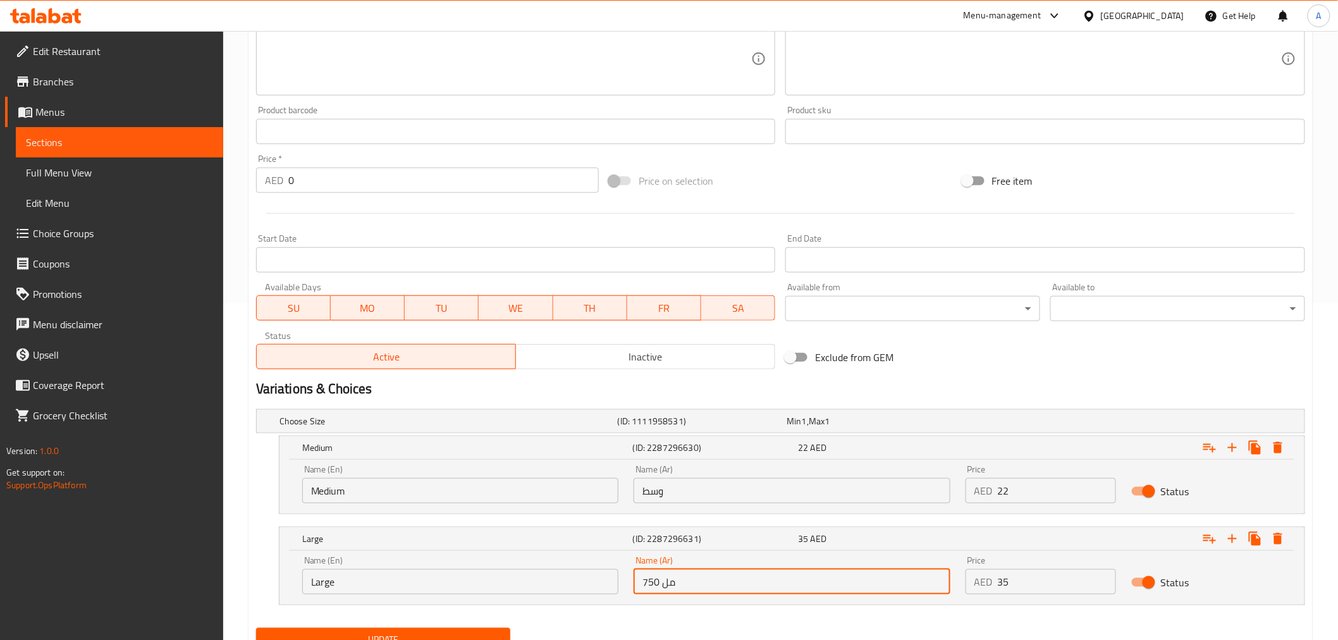
click at [703, 584] on input "750 مل" at bounding box center [792, 581] width 316 height 25
click at [703, 583] on input "text" at bounding box center [792, 581] width 316 height 25
type input "كبير"
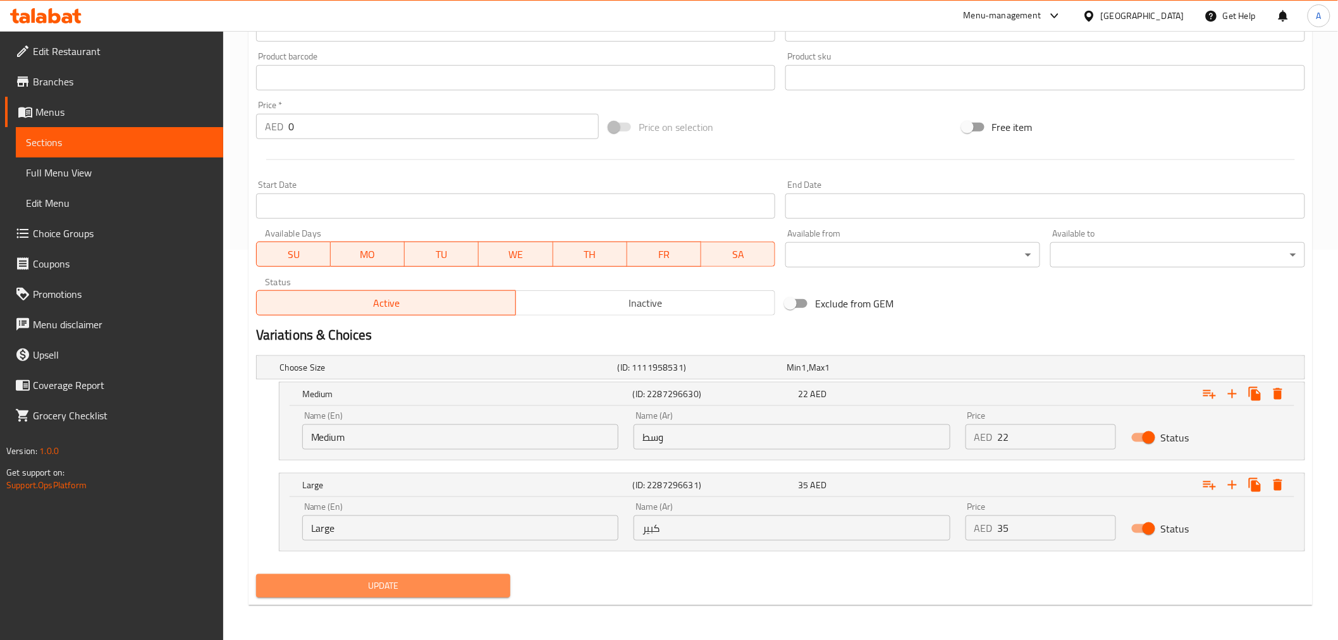
click at [470, 579] on span "Update" at bounding box center [383, 586] width 235 height 16
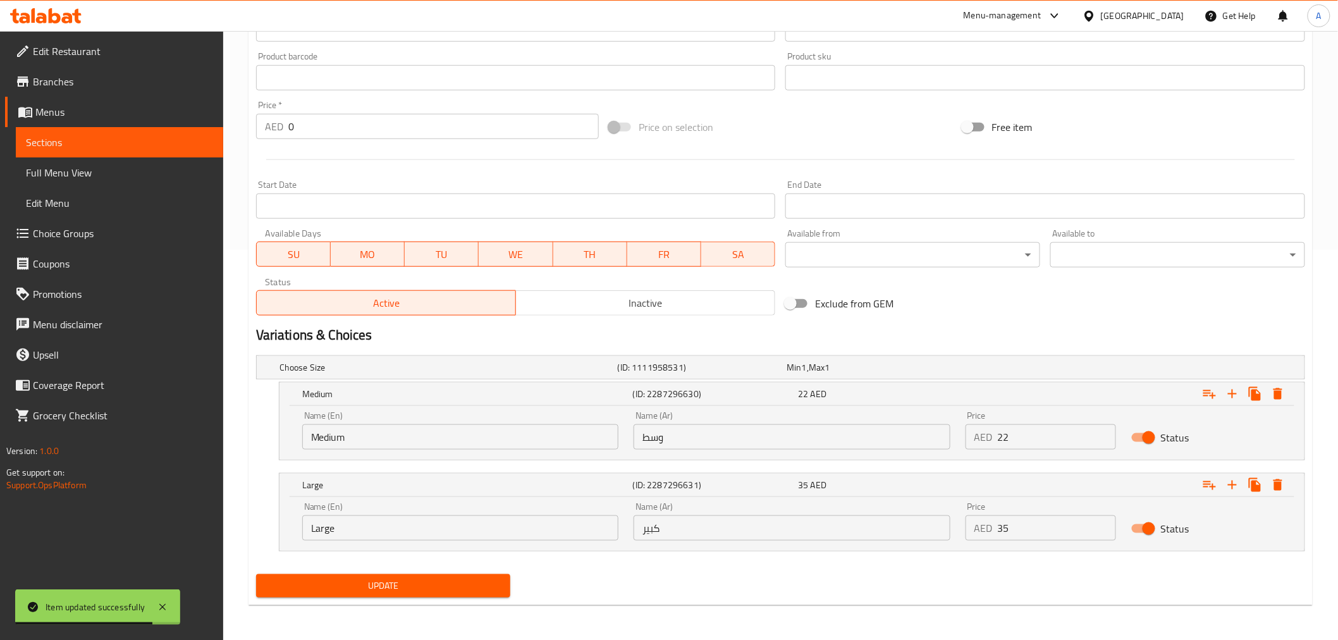
scroll to position [0, 0]
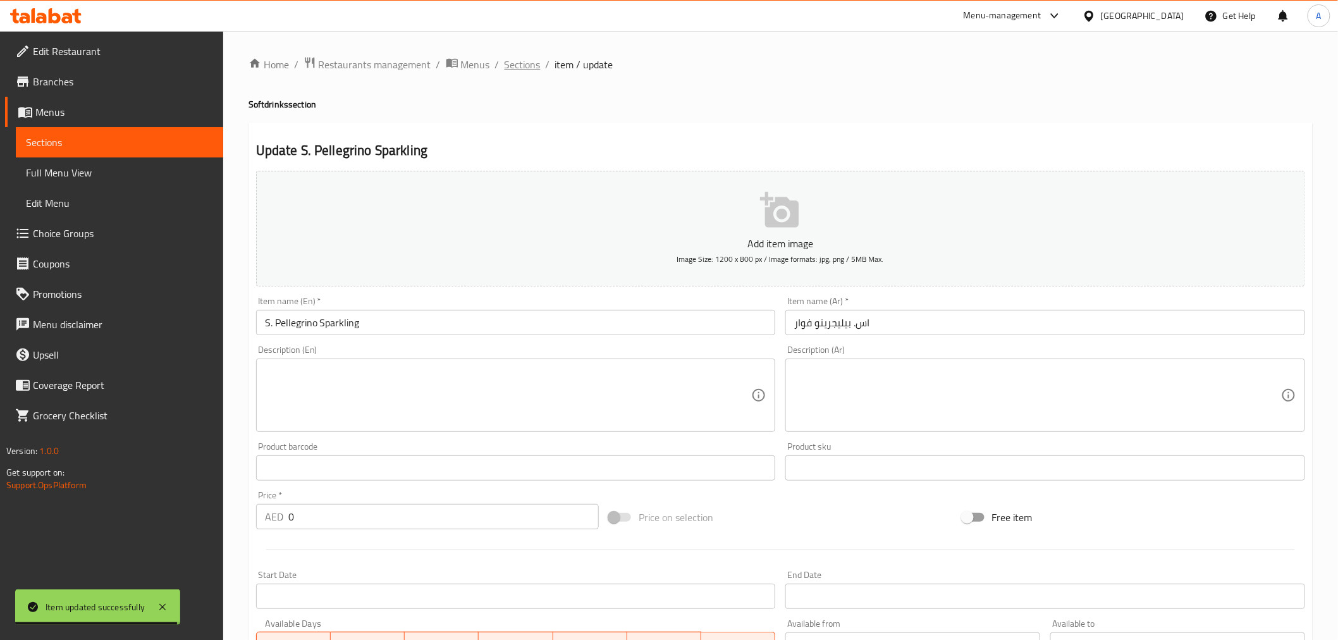
click at [534, 66] on span "Sections" at bounding box center [523, 64] width 36 height 15
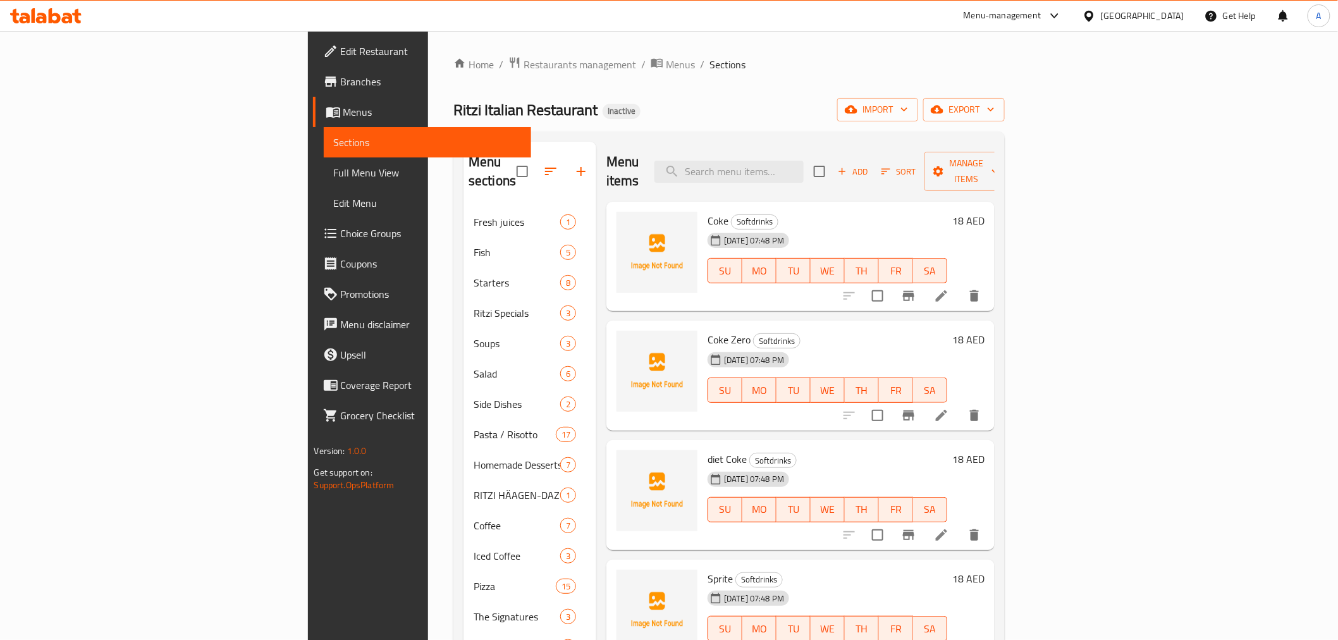
click at [773, 145] on div "Menu items Add Sort Manage items" at bounding box center [801, 172] width 388 height 60
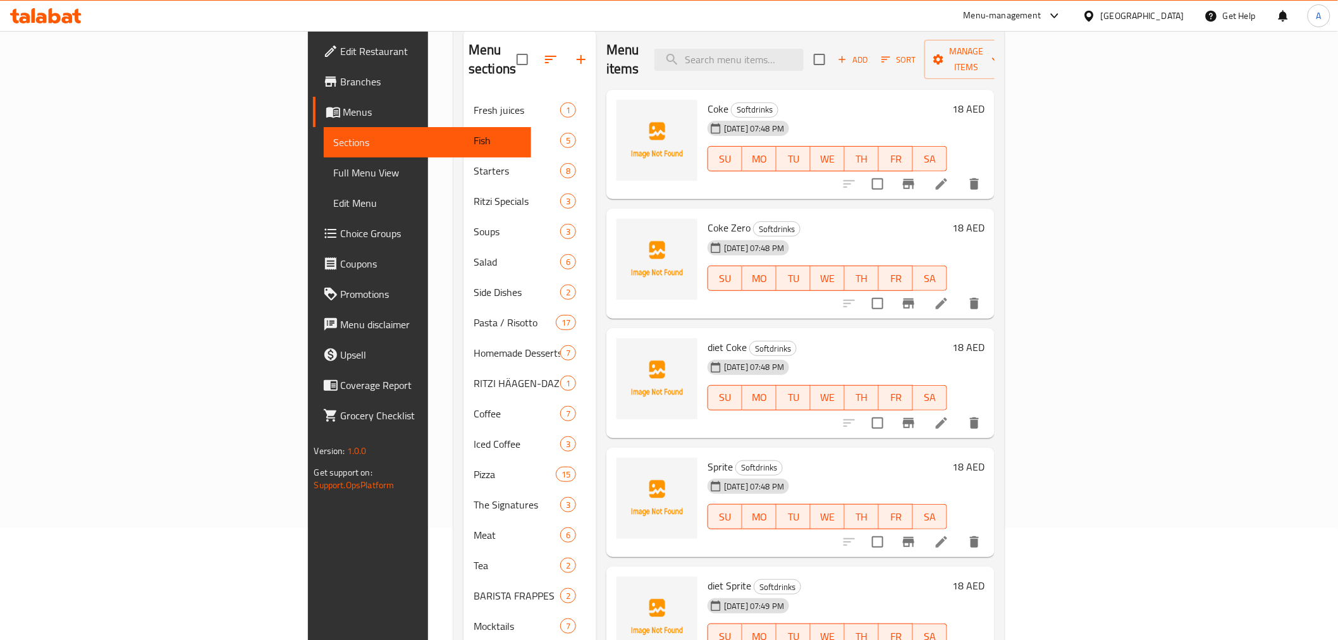
scroll to position [126, 0]
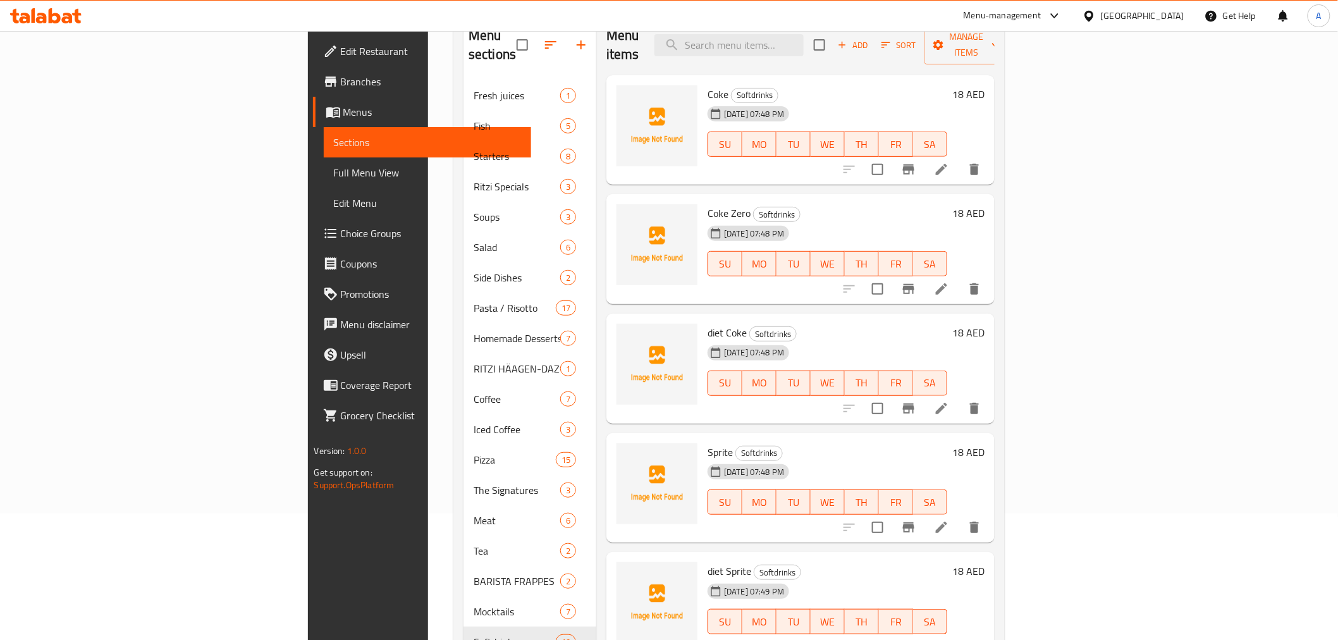
drag, startPoint x: 1319, startPoint y: 289, endPoint x: 1333, endPoint y: 375, distance: 87.1
click at [1030, 375] on div "Home / Restaurants management / Menus / Sections Ritzi Italian Restaurant Inact…" at bounding box center [729, 300] width 602 height 793
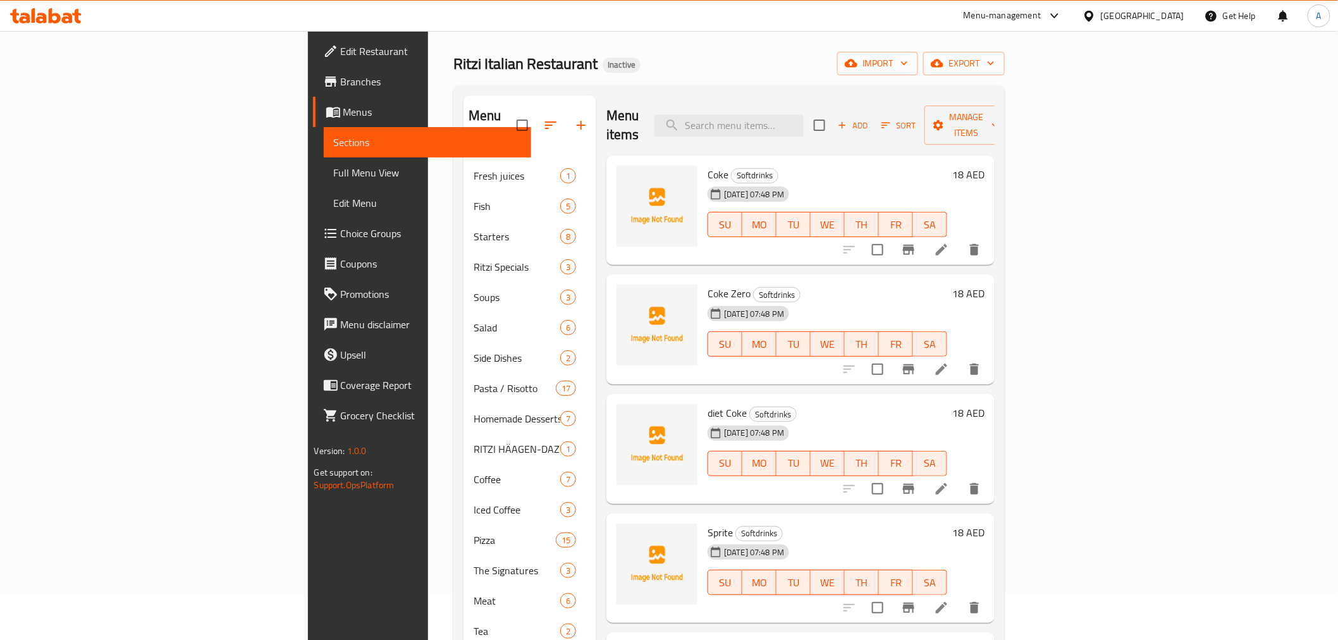
scroll to position [22, 0]
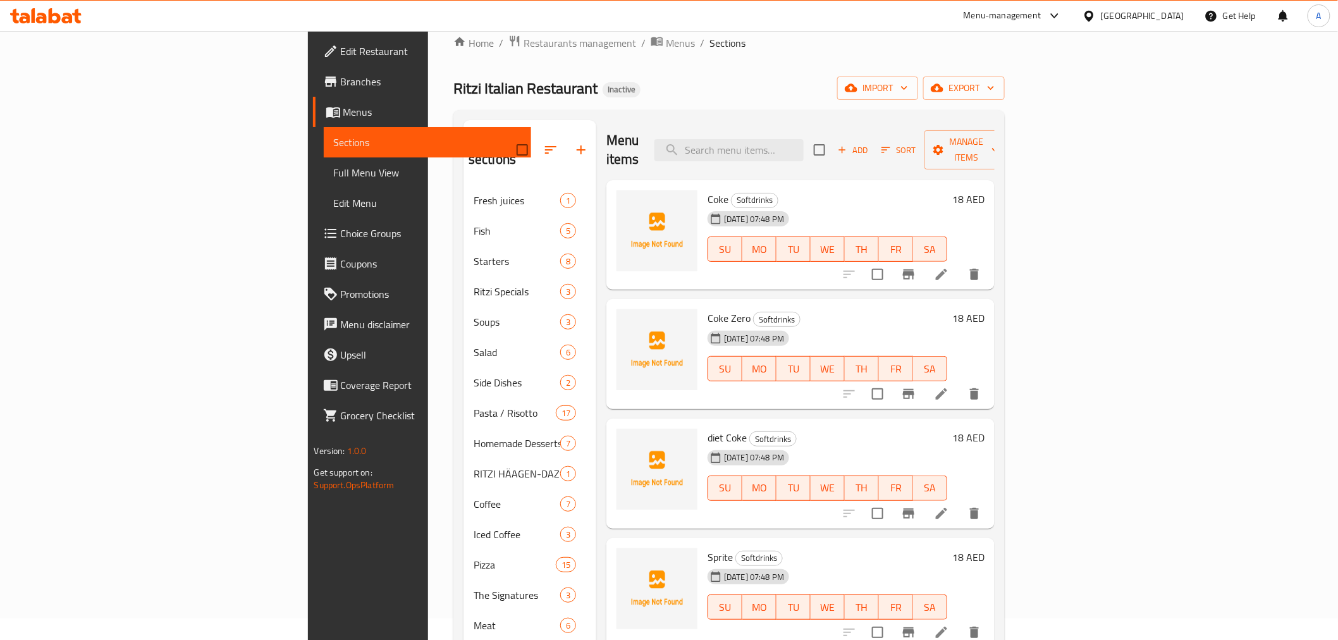
click at [818, 154] on div "Menu items Add Sort Manage items" at bounding box center [801, 150] width 388 height 60
paste input "beer"
click at [804, 139] on input "beer" at bounding box center [729, 150] width 149 height 22
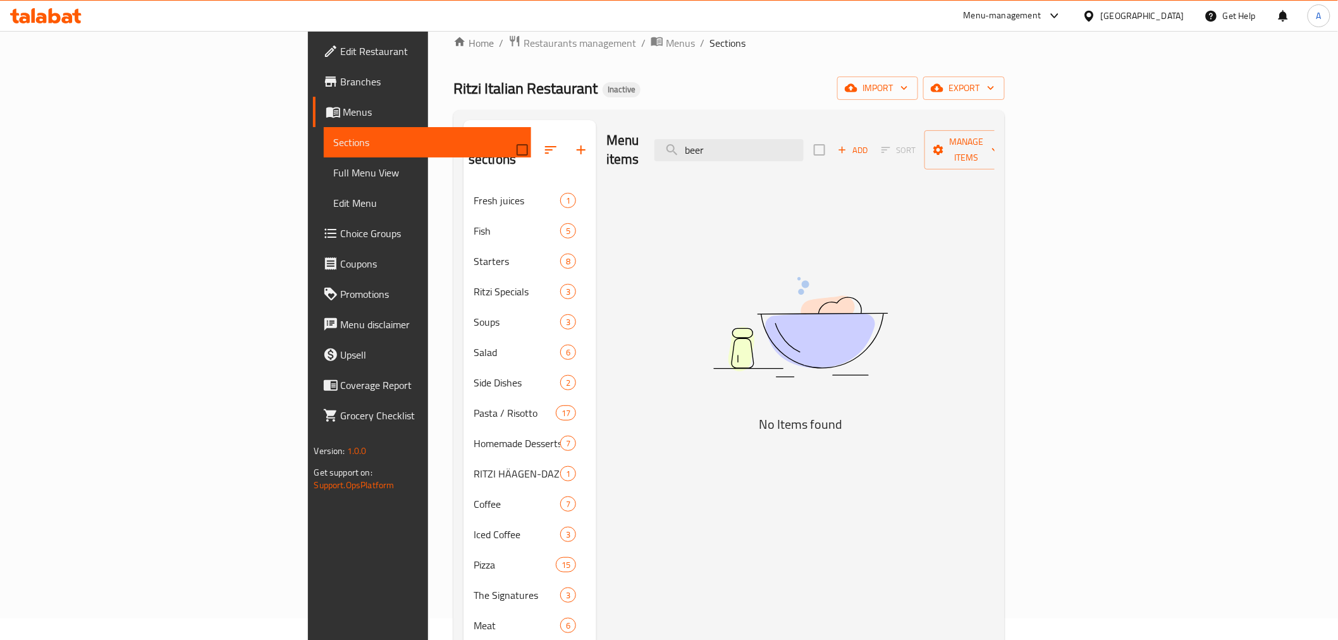
scroll to position [177, 0]
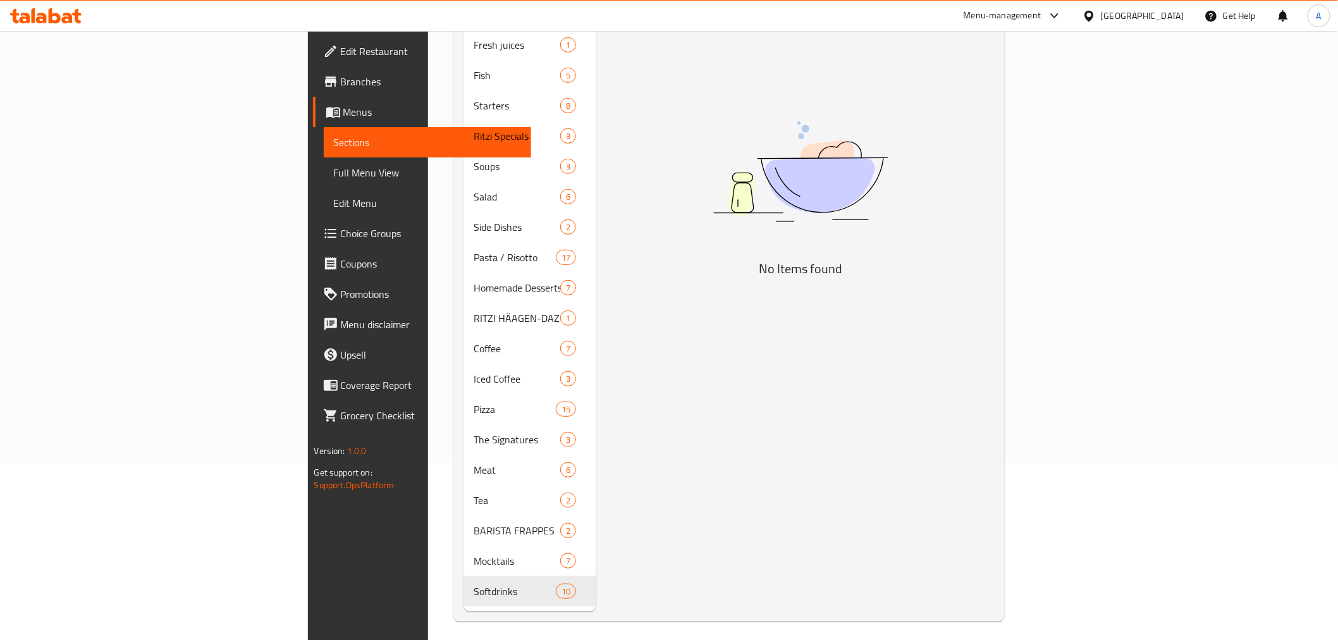
type input "beer"
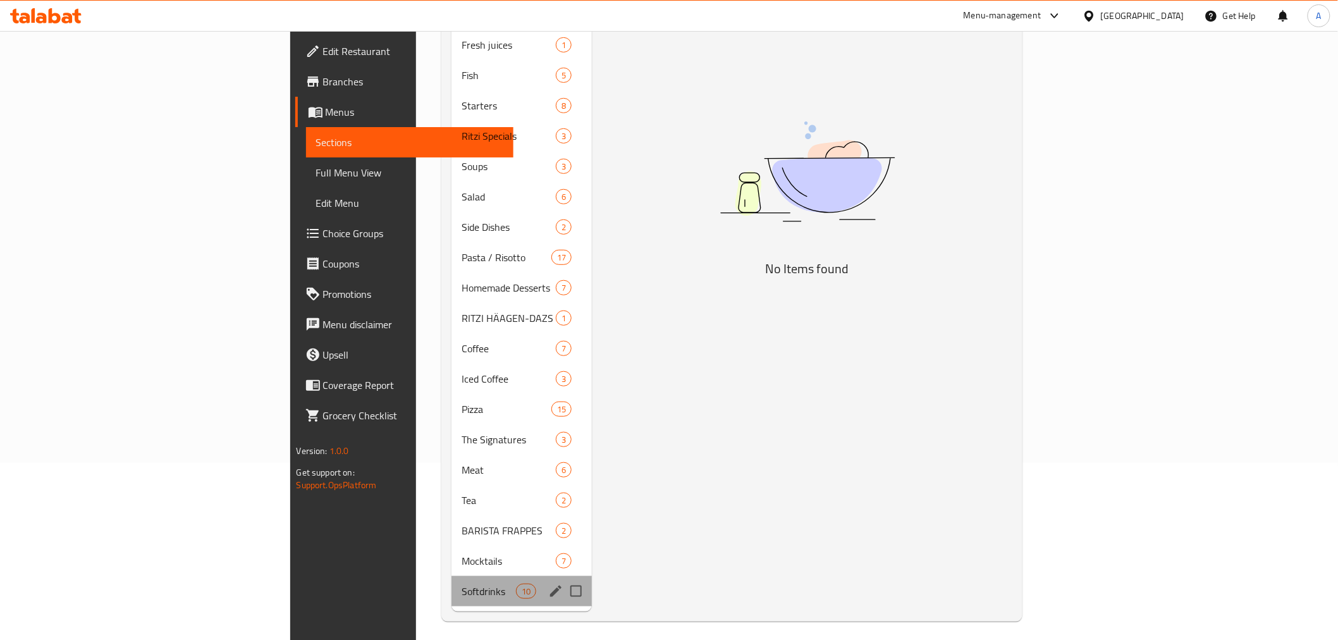
click at [452, 576] on div "Softdrinks 10" at bounding box center [522, 591] width 140 height 30
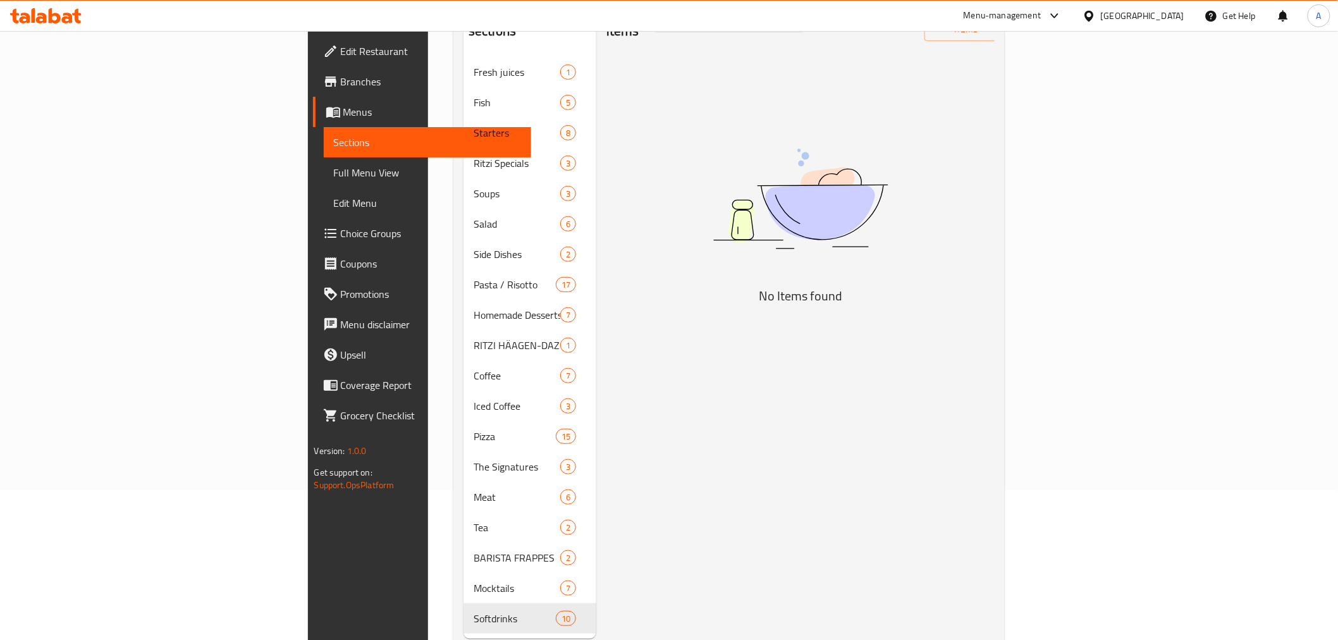
scroll to position [168, 0]
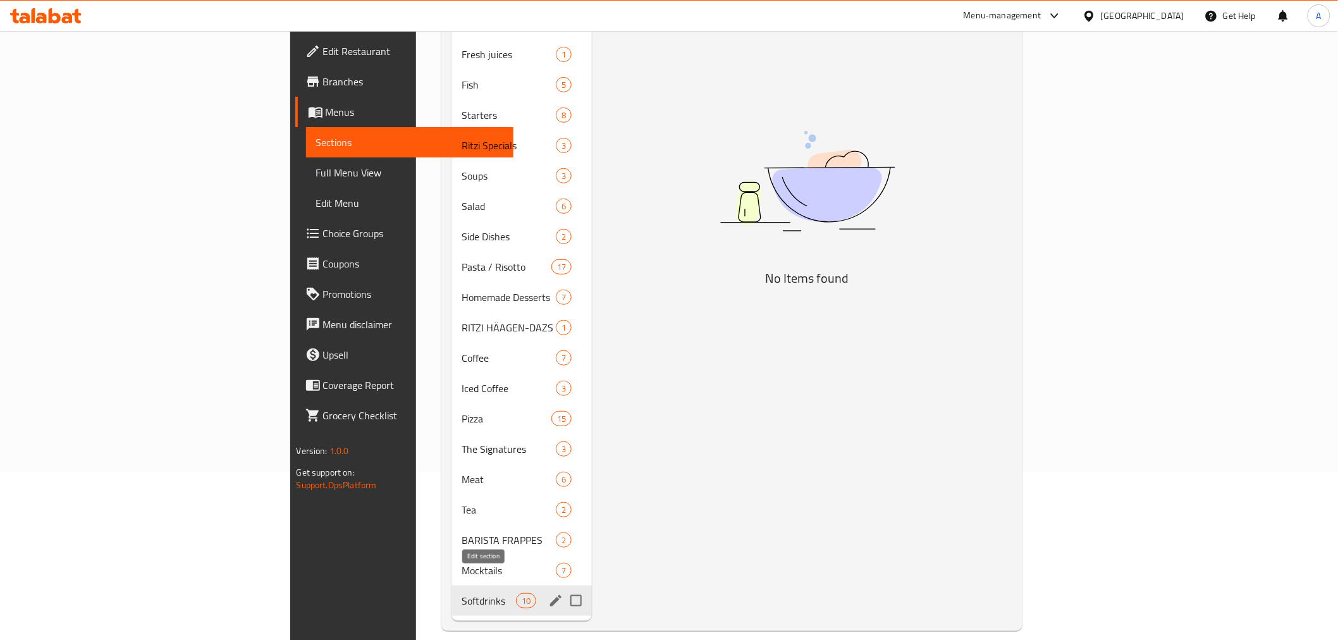
click at [548, 593] on icon "edit" at bounding box center [555, 600] width 15 height 15
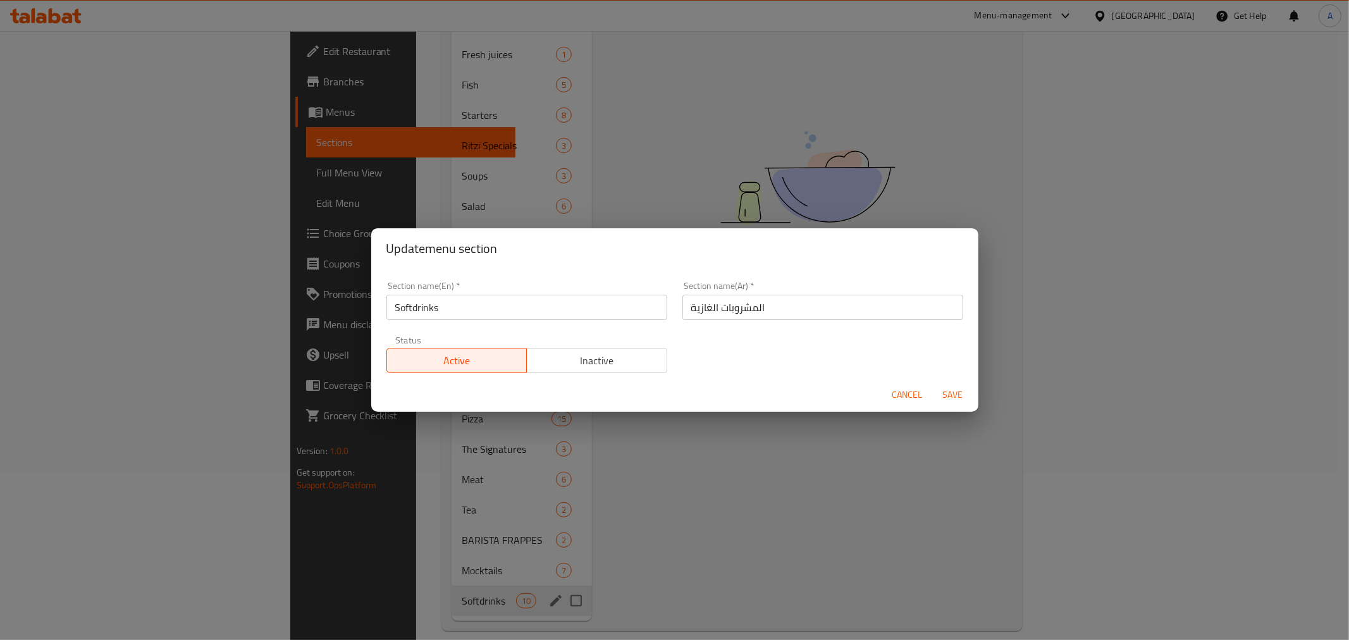
click at [508, 312] on input "Softdrinks" at bounding box center [526, 307] width 281 height 25
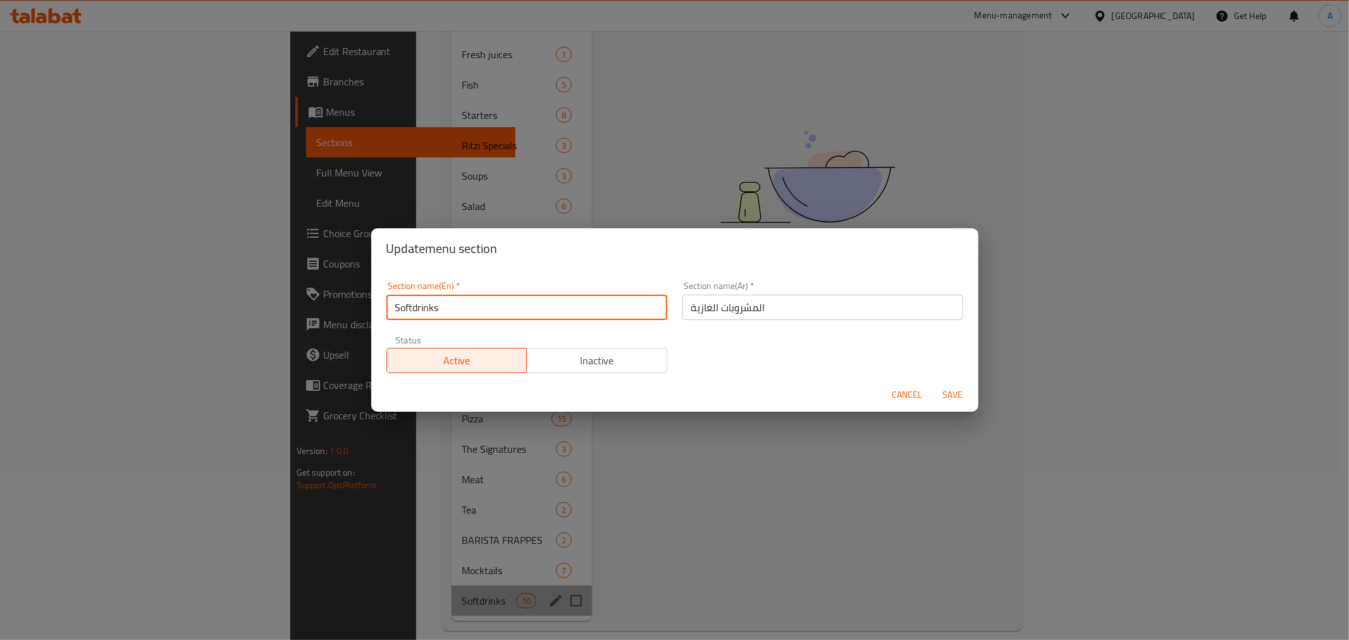
drag, startPoint x: 415, startPoint y: 310, endPoint x: 327, endPoint y: 305, distance: 88.1
click at [338, 305] on div "Update menu section Section name(En)   * Softdrinks Section name(En) * Section …" at bounding box center [674, 320] width 1349 height 640
type input "drinks"
click at [709, 312] on input "المشروبات الغازية" at bounding box center [822, 307] width 281 height 25
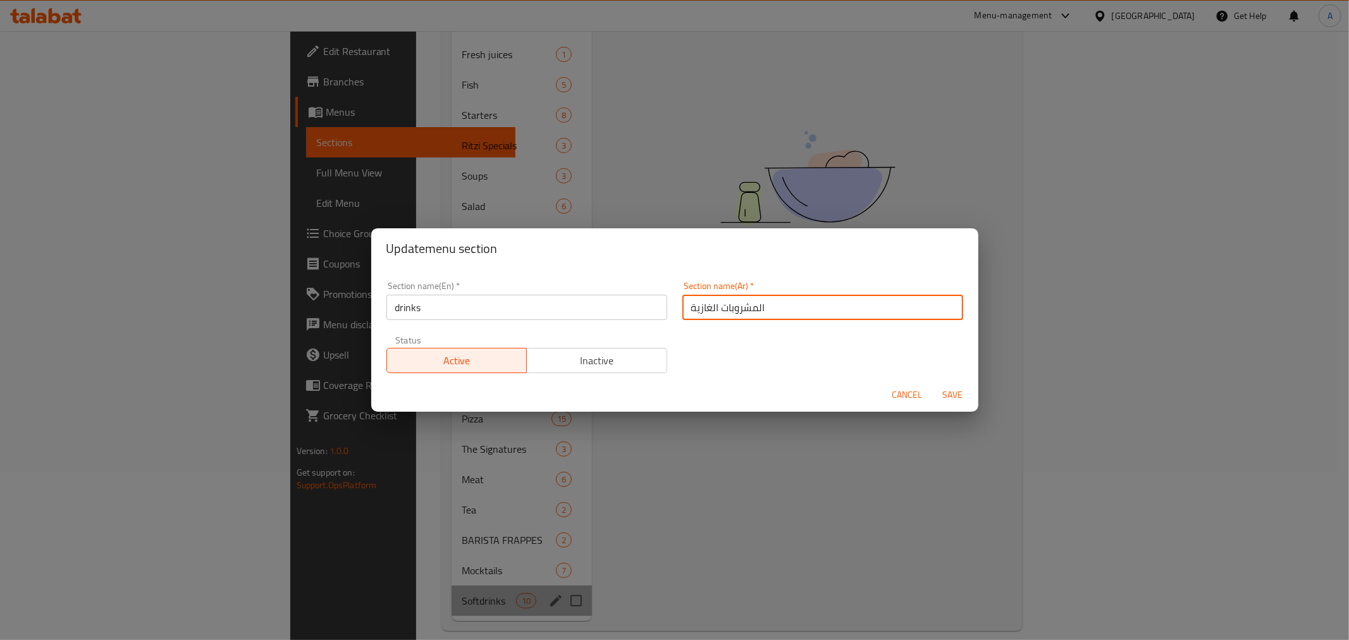
click at [709, 312] on input "المشروبات الغازية" at bounding box center [822, 307] width 281 height 25
type input "المشروبات"
click at [952, 392] on span "Save" at bounding box center [953, 395] width 30 height 16
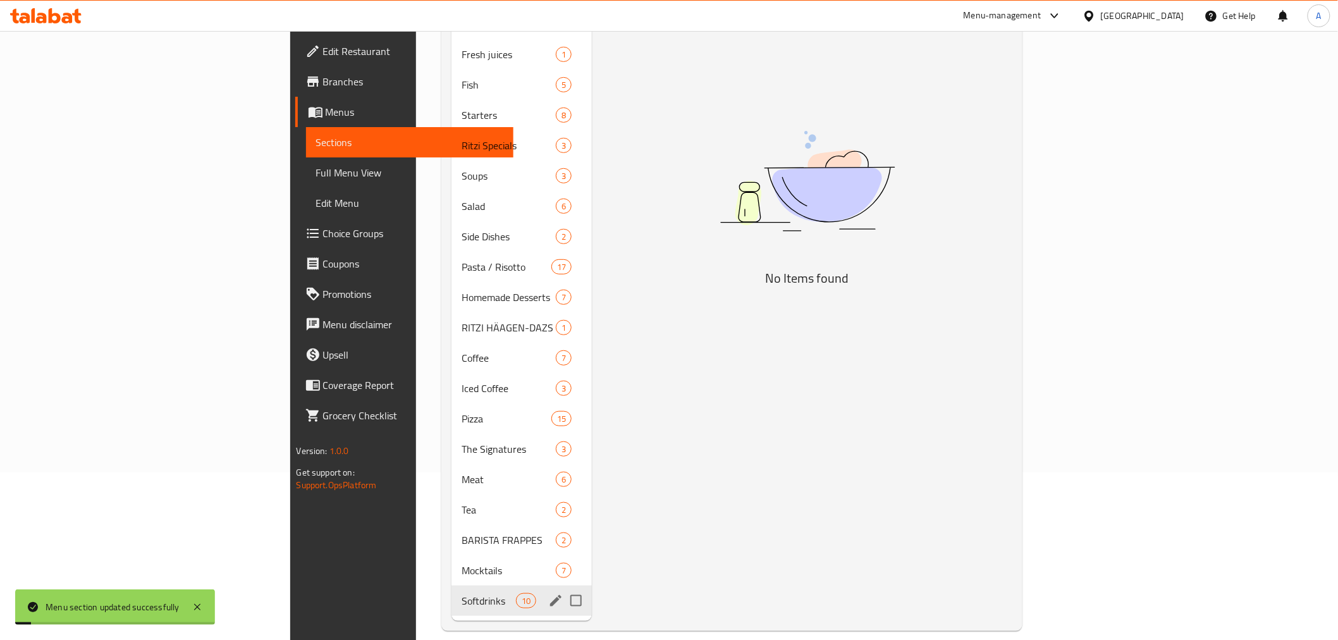
scroll to position [0, 0]
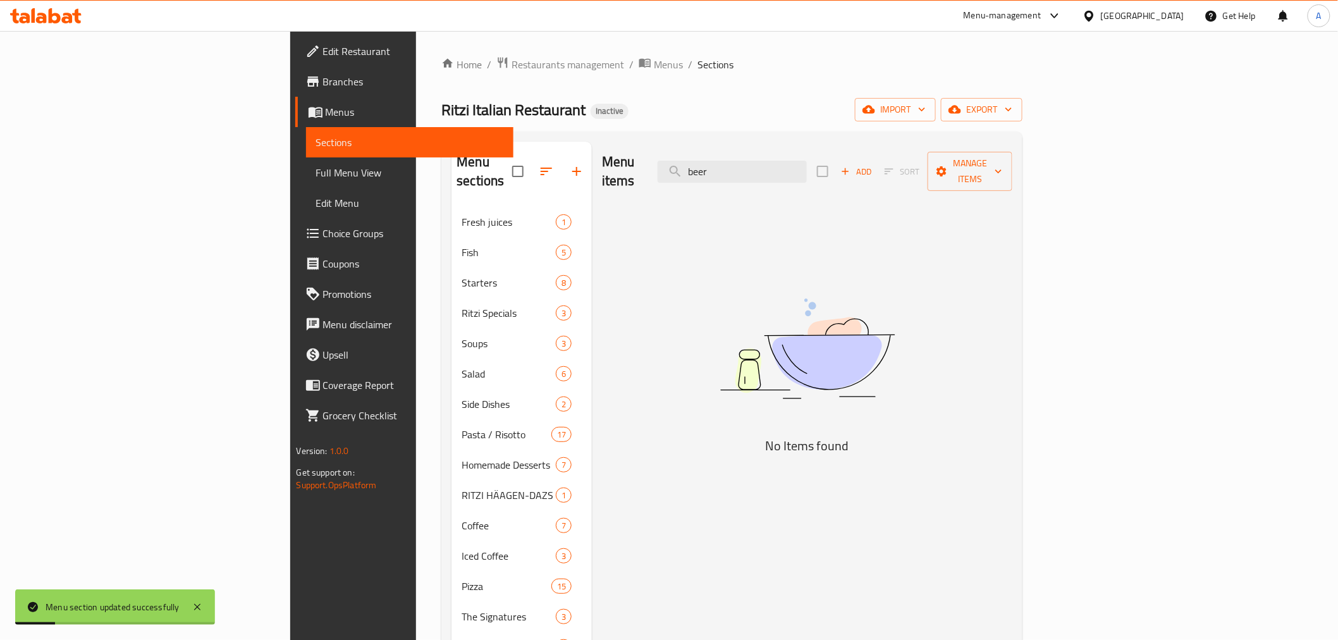
click at [836, 147] on div "Menu items beer Add Sort Manage items" at bounding box center [807, 172] width 410 height 60
click at [808, 173] on div "Menu items beer Add Sort Manage items" at bounding box center [807, 172] width 410 height 60
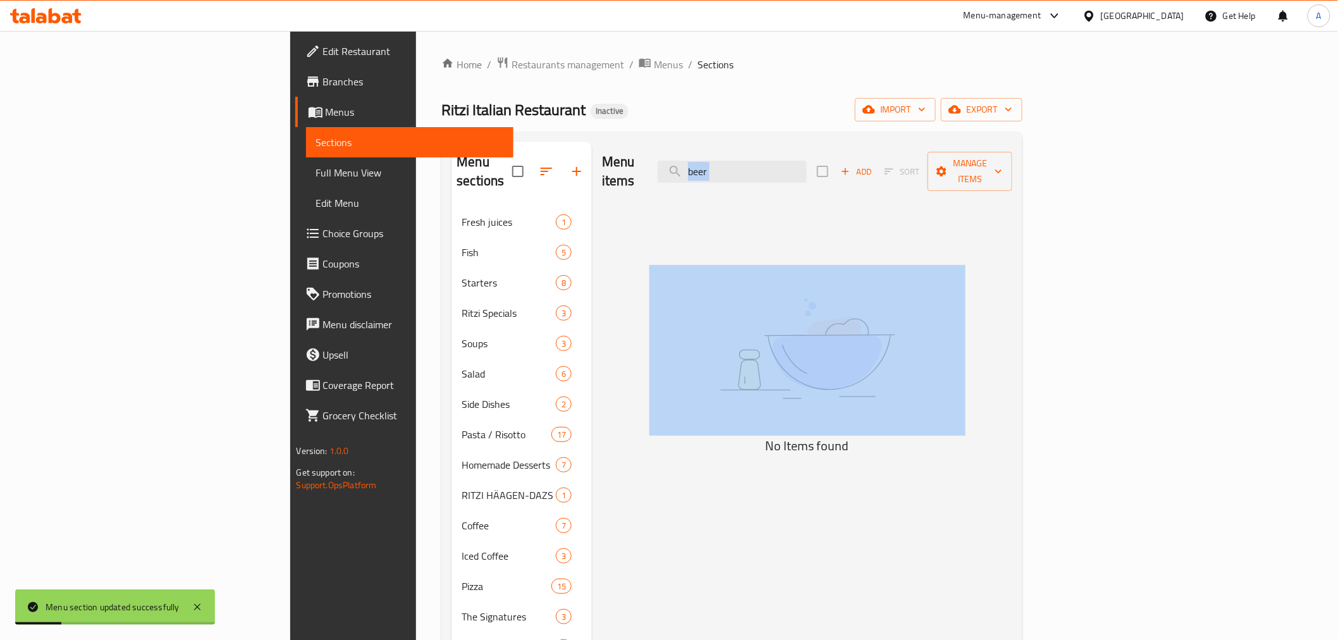
click at [808, 173] on div "Menu items beer Add Sort Manage items" at bounding box center [807, 172] width 410 height 60
click at [807, 166] on input "beer" at bounding box center [732, 172] width 149 height 22
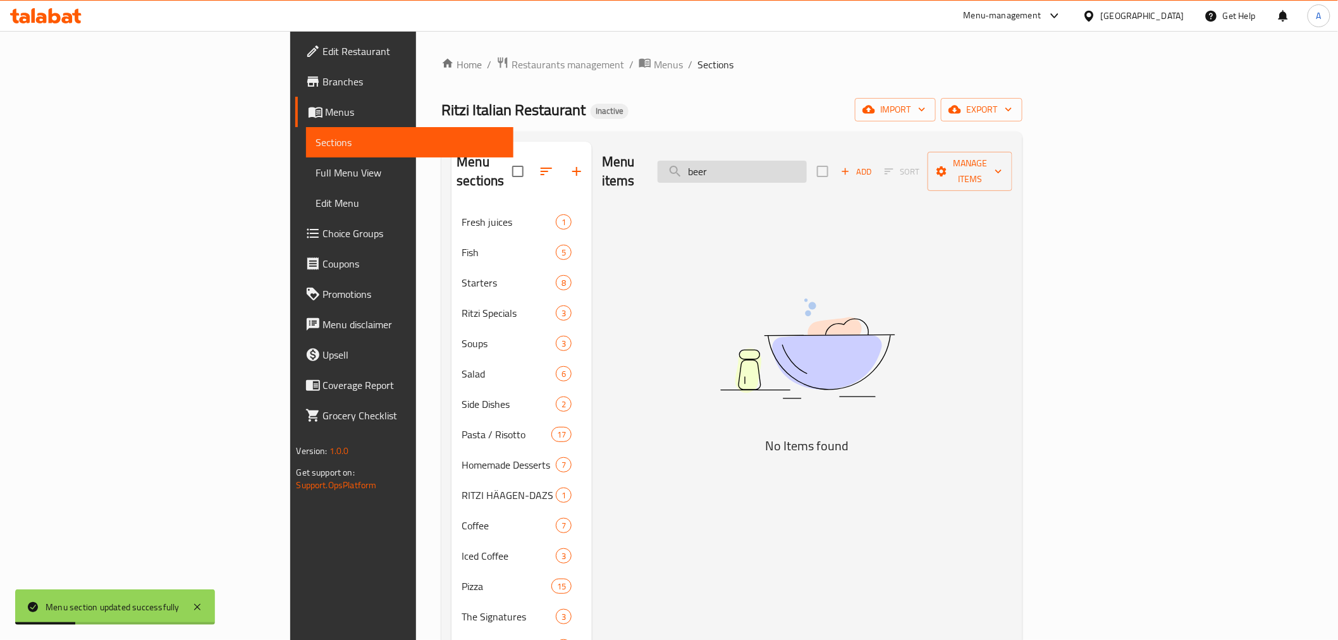
click at [807, 166] on input "beer" at bounding box center [732, 172] width 149 height 22
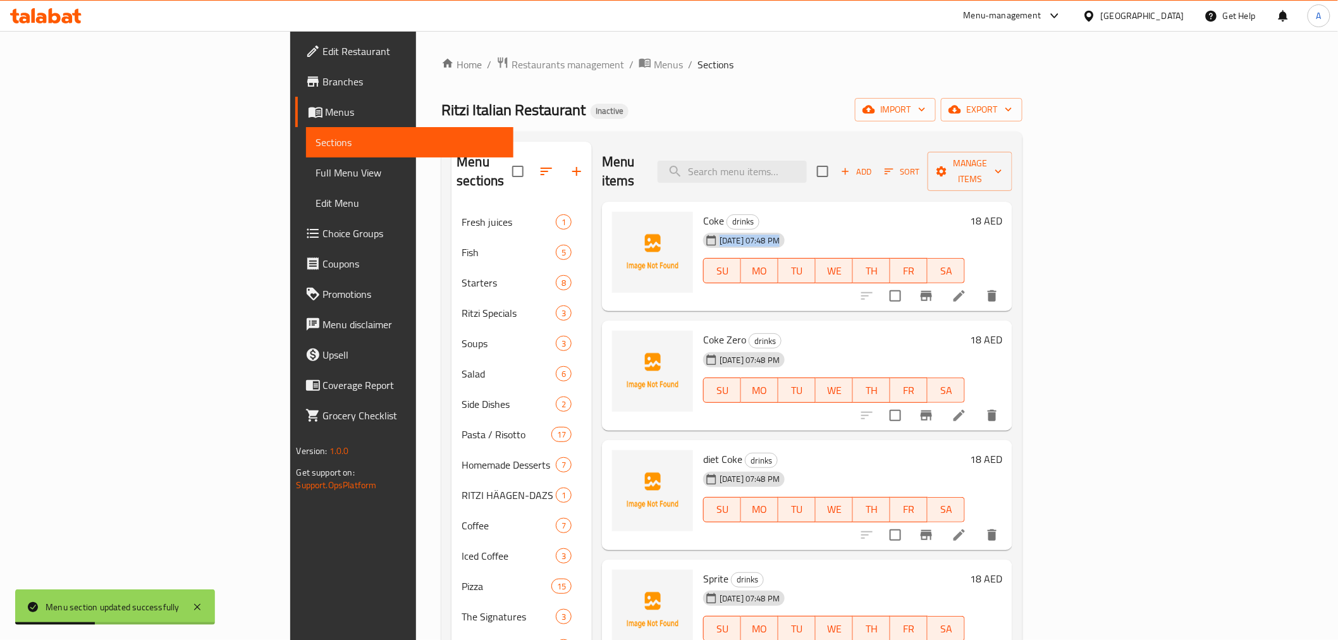
drag, startPoint x: 1036, startPoint y: 213, endPoint x: 1042, endPoint y: 225, distance: 12.7
click at [970, 225] on div "Coke drinks [DATE] 07:48 PM SU MO TU WE TH FR SA" at bounding box center [834, 257] width 272 height 100
click at [807, 161] on input "search" at bounding box center [732, 172] width 149 height 22
paste input "orange"
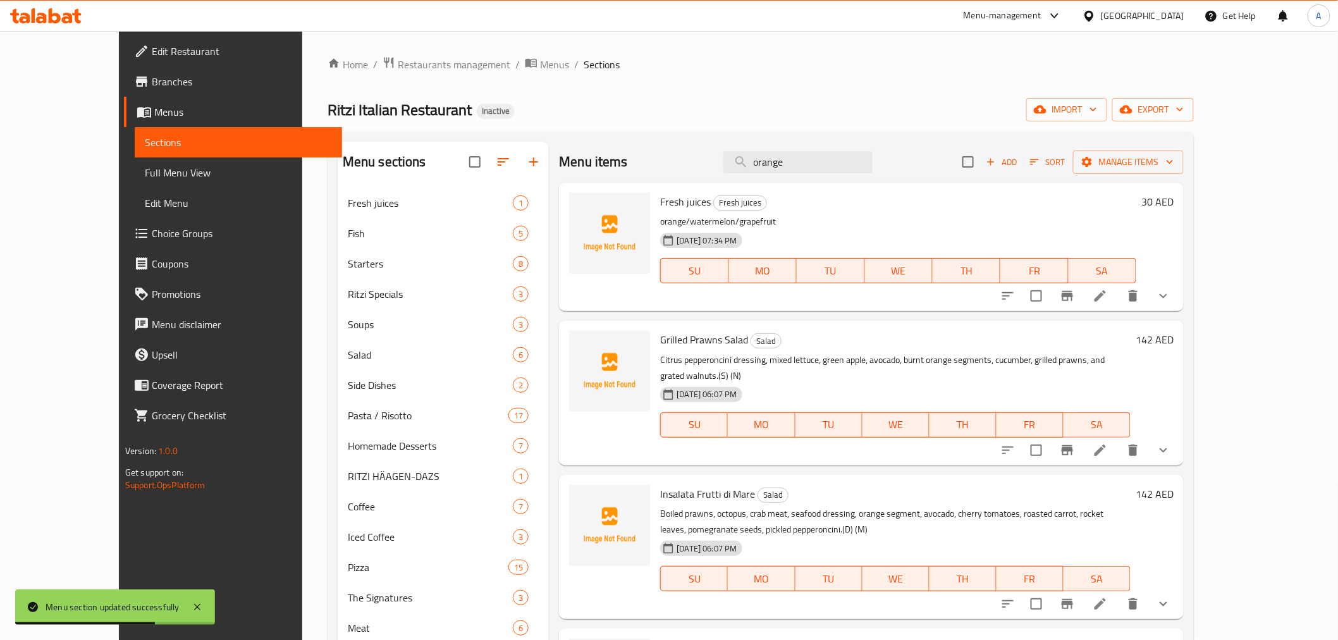
type input "orange"
click at [791, 213] on div "Fresh juices Fresh juices orange/watermelon/grapefruit [DATE] 07:34 PM SU MO TU…" at bounding box center [898, 247] width 486 height 118
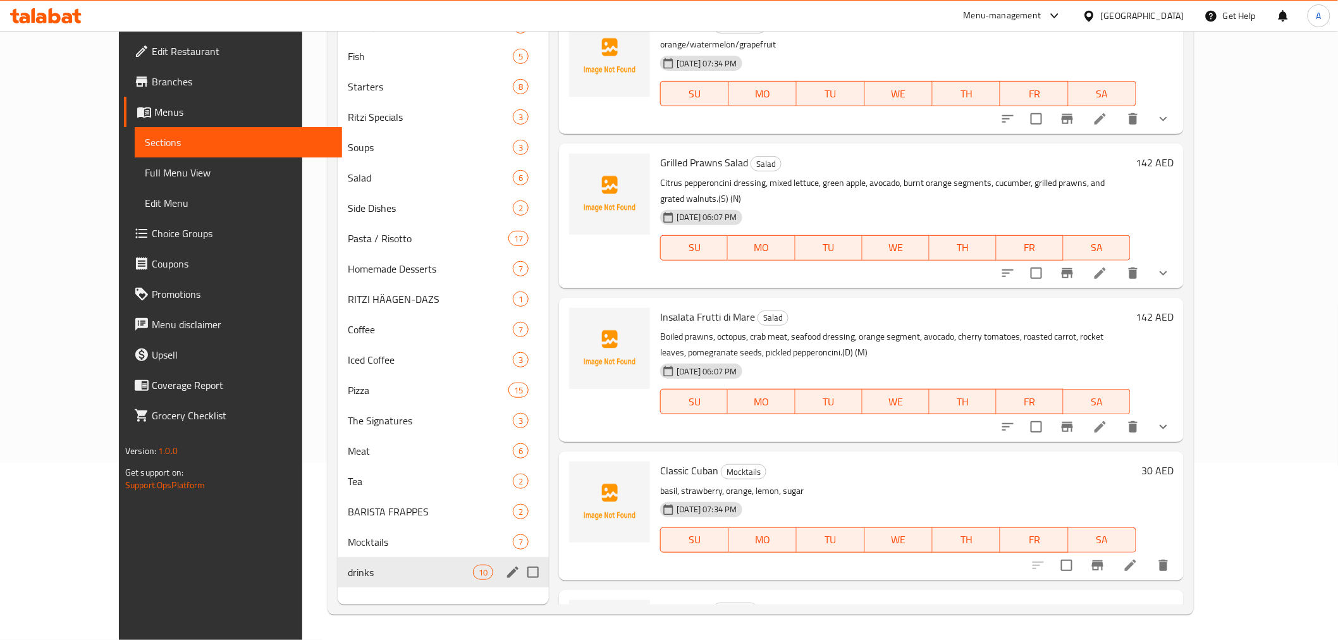
scroll to position [117, 0]
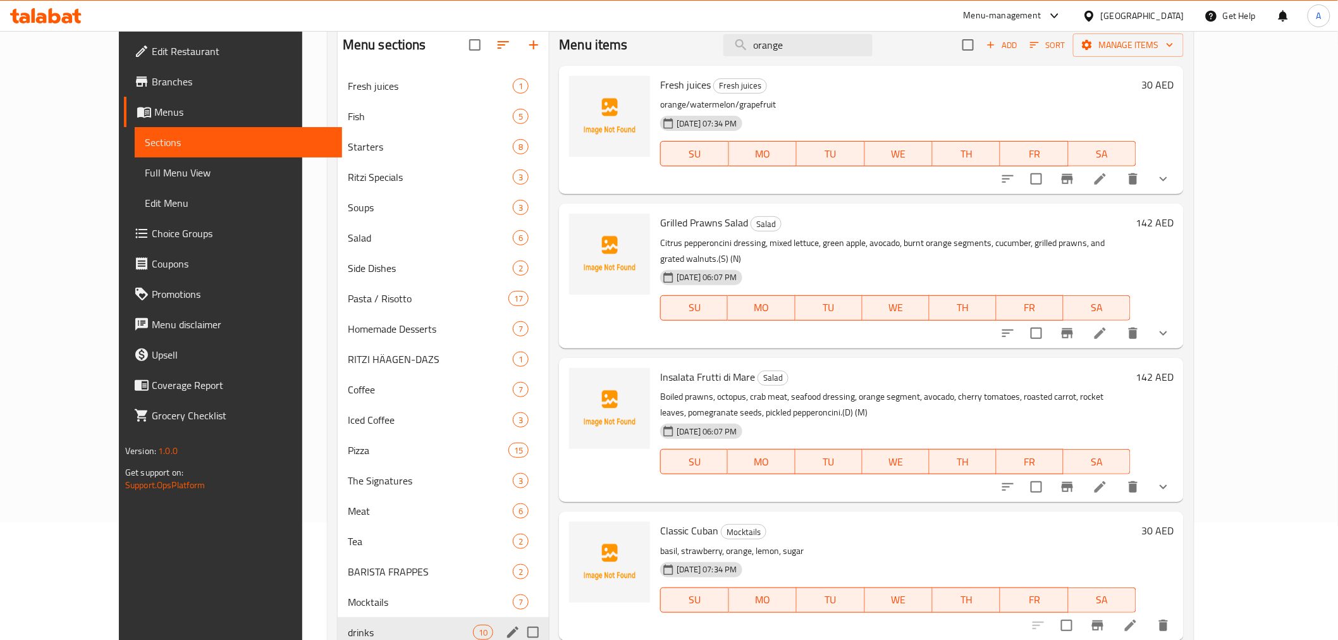
click at [1179, 190] on div at bounding box center [1086, 179] width 186 height 30
click at [1118, 188] on li at bounding box center [1100, 179] width 35 height 23
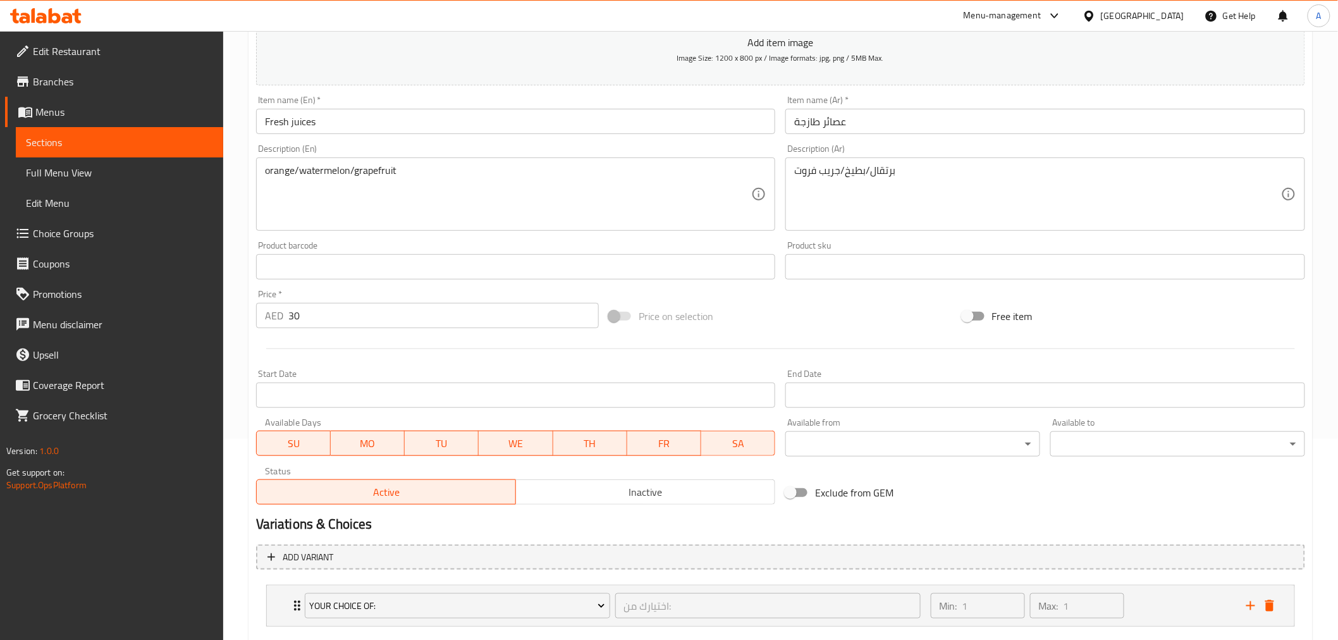
scroll to position [209, 0]
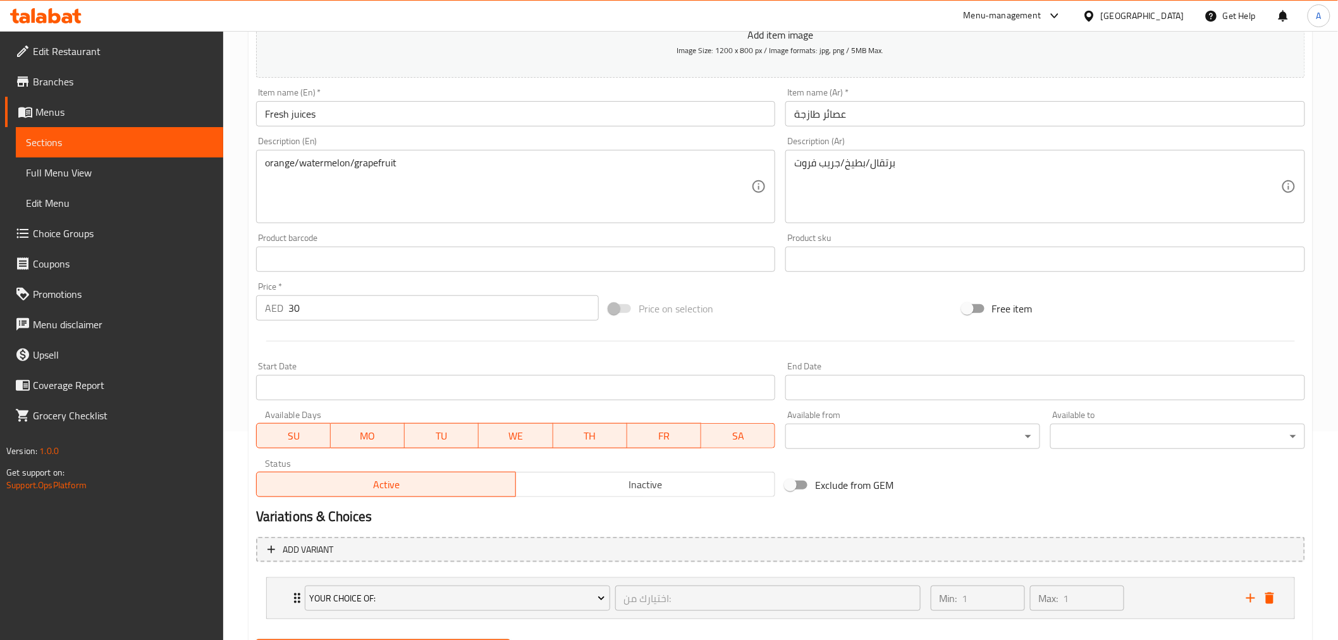
click at [528, 125] on input "Fresh juices" at bounding box center [516, 113] width 520 height 25
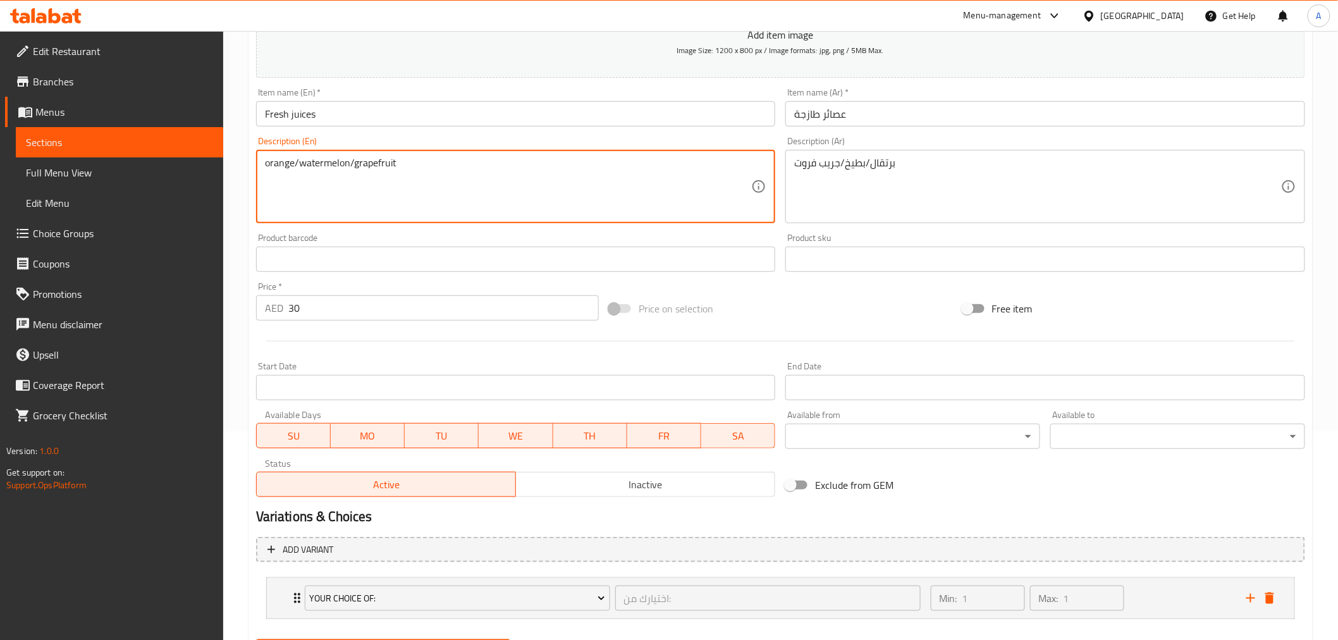
click at [475, 173] on textarea "orange/watermelon/grapefruit" at bounding box center [508, 187] width 487 height 60
click at [514, 183] on textarea "orange/watermelon/grapefruit" at bounding box center [508, 187] width 487 height 60
drag, startPoint x: 514, startPoint y: 183, endPoint x: 633, endPoint y: 215, distance: 123.0
click at [515, 183] on textarea "orange/watermelon/grapefruit" at bounding box center [508, 187] width 487 height 60
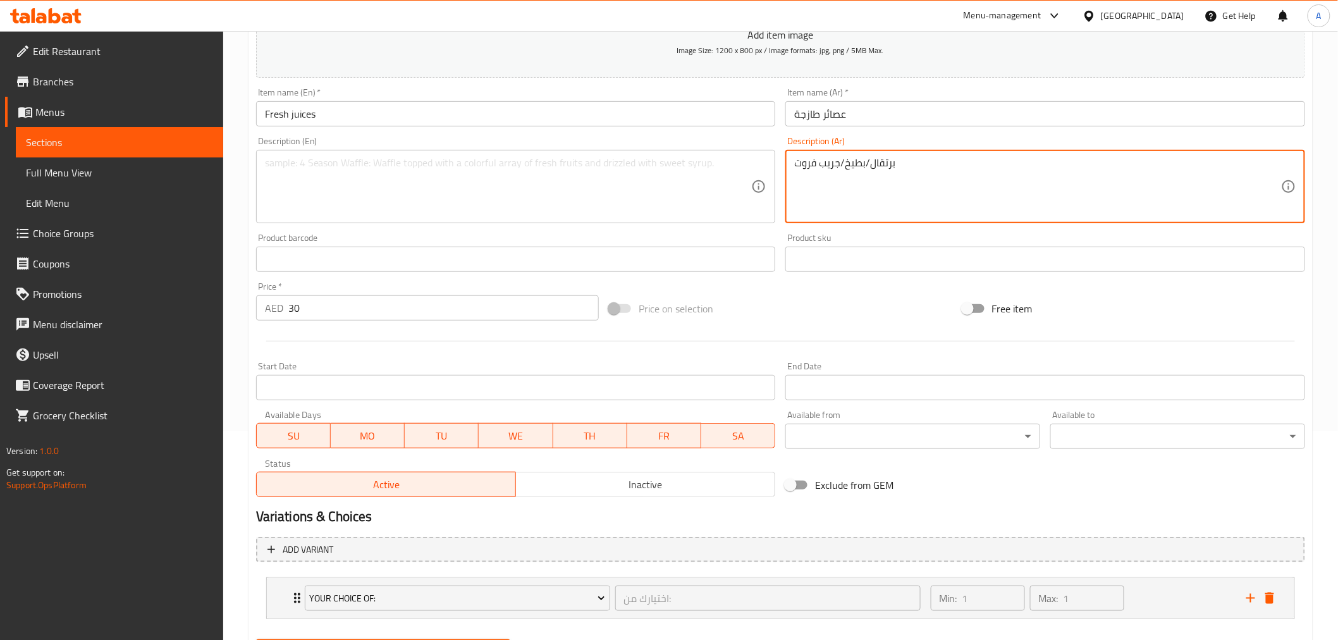
click at [999, 196] on textarea "برتقال/بطيخ/جريب فروت" at bounding box center [1037, 187] width 487 height 60
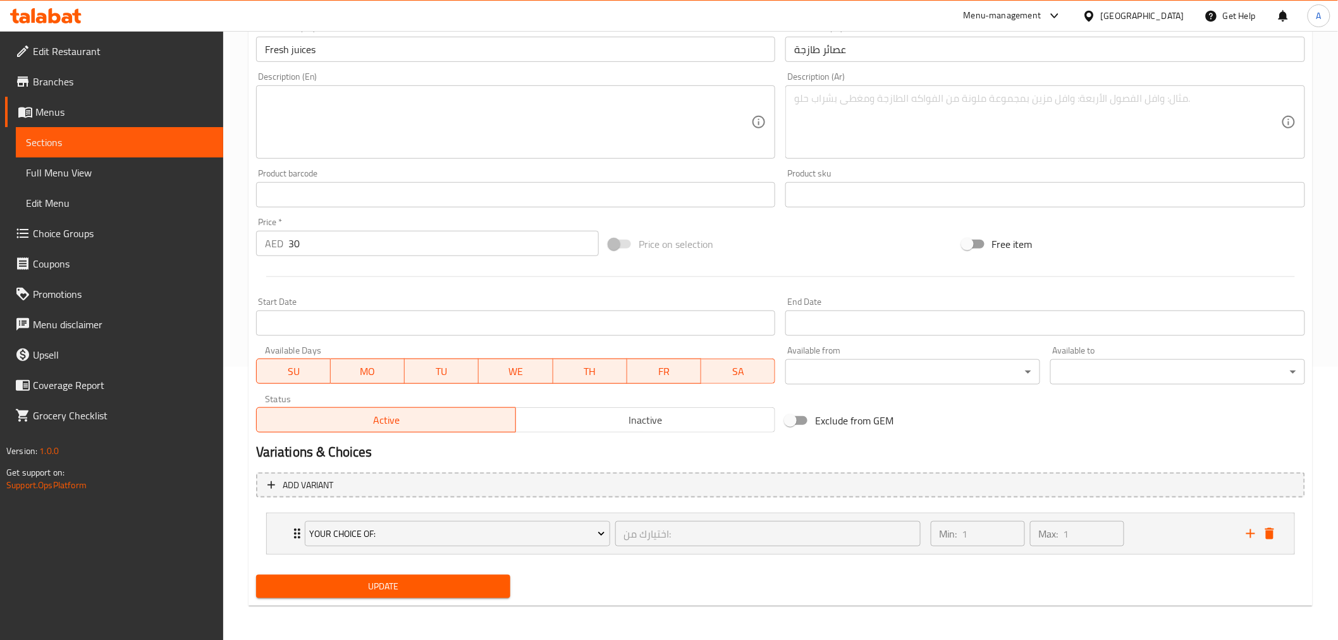
click at [1128, 560] on nav "Your Choice Of: اختيارك من: ​ Min: 1 ​ Max: 1 ​ orange (ID: 2287350852) 0 AED N…" at bounding box center [780, 534] width 1049 height 62
click at [1149, 510] on li "Your Choice Of: اختيارك من: ​ Min: 1 ​ Max: 1 ​ orange (ID: 2287350852) 0 AED N…" at bounding box center [780, 534] width 1049 height 52
drag, startPoint x: 1139, startPoint y: 541, endPoint x: 1269, endPoint y: 452, distance: 157.7
click at [1140, 541] on div "Min: 1 ​ Max: 1 ​" at bounding box center [1081, 534] width 316 height 40
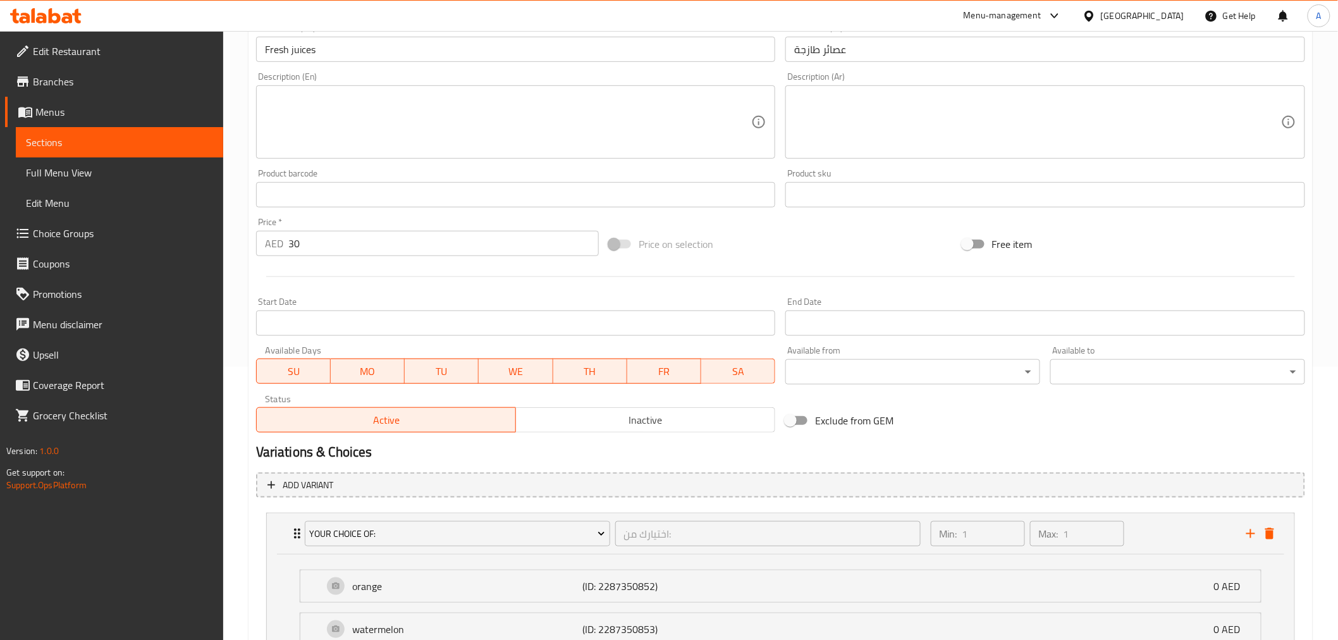
scroll to position [428, 0]
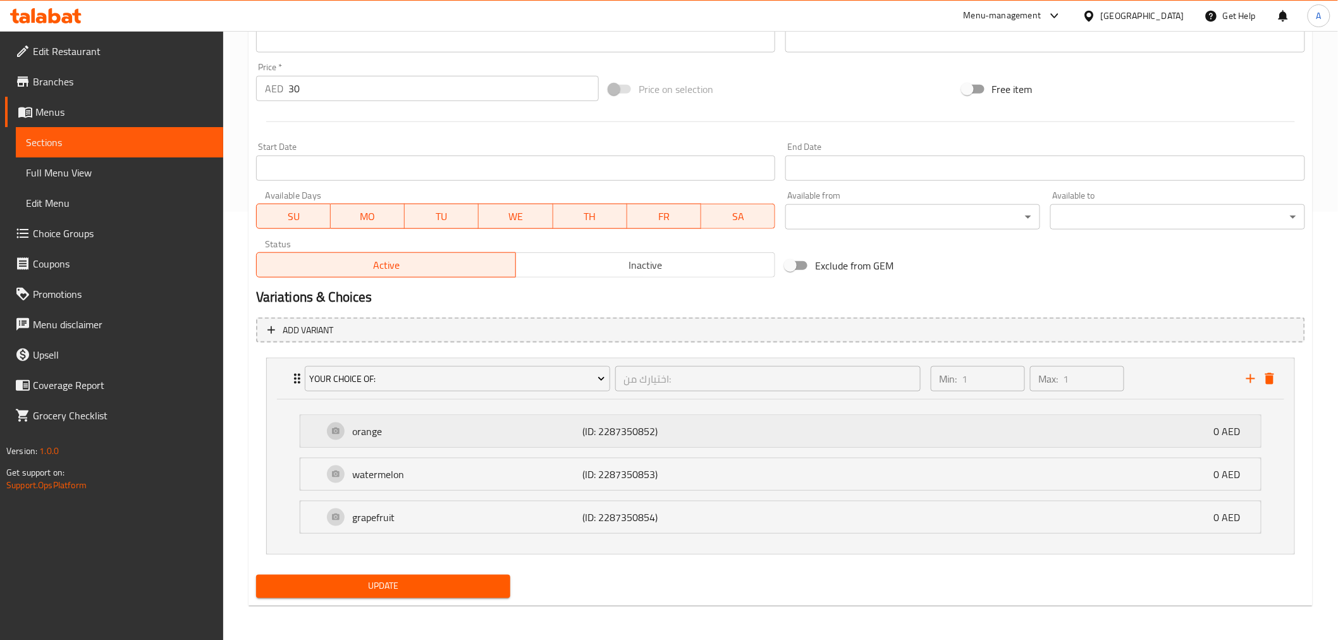
click at [430, 420] on div "orange (ID: 2287350852) 0 AED" at bounding box center [784, 432] width 923 height 32
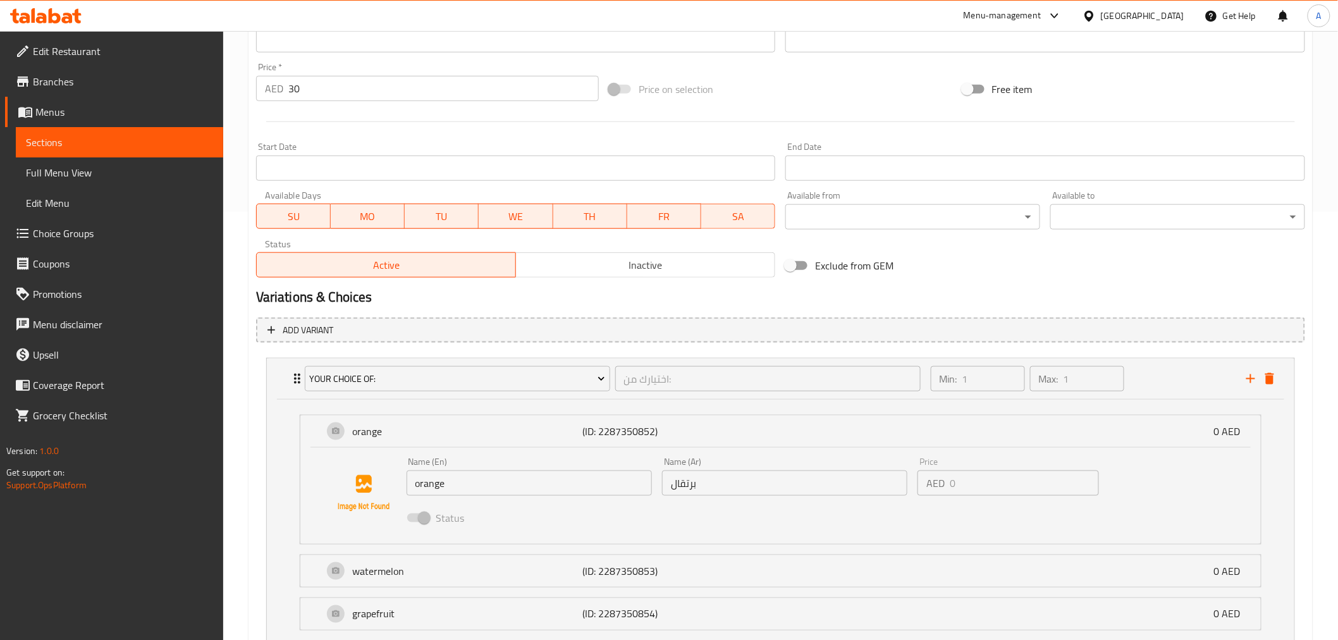
scroll to position [526, 0]
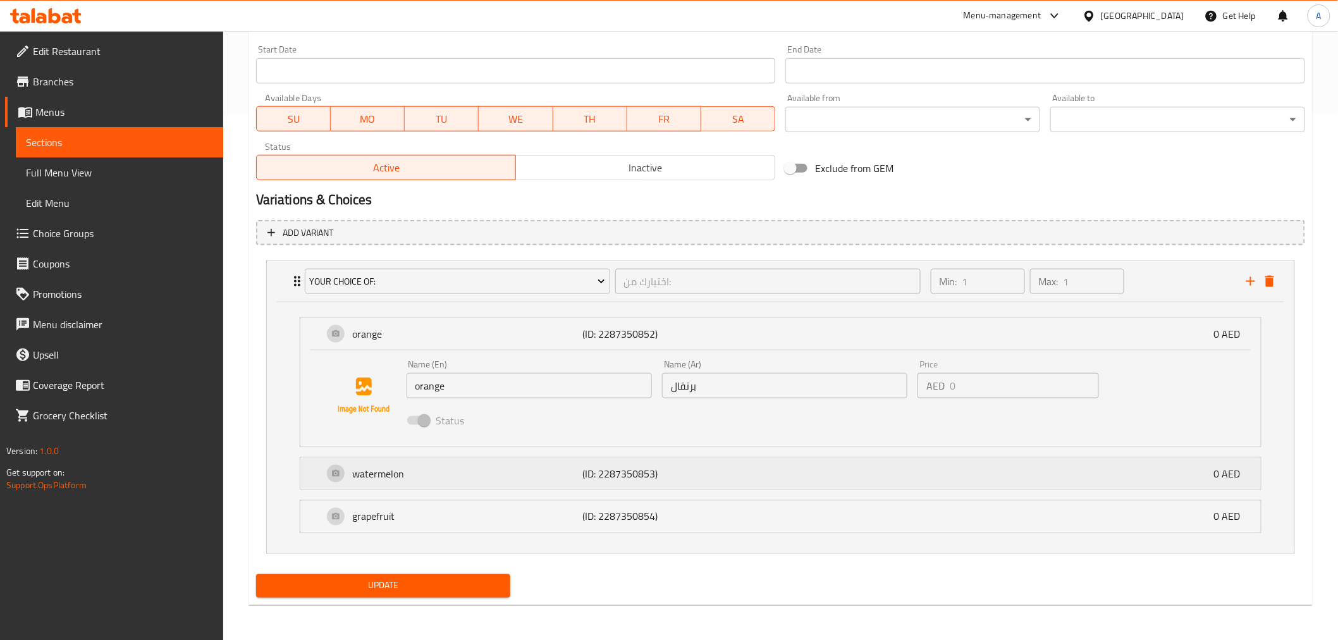
click at [729, 471] on p "(ID: 2287350853)" at bounding box center [658, 473] width 153 height 15
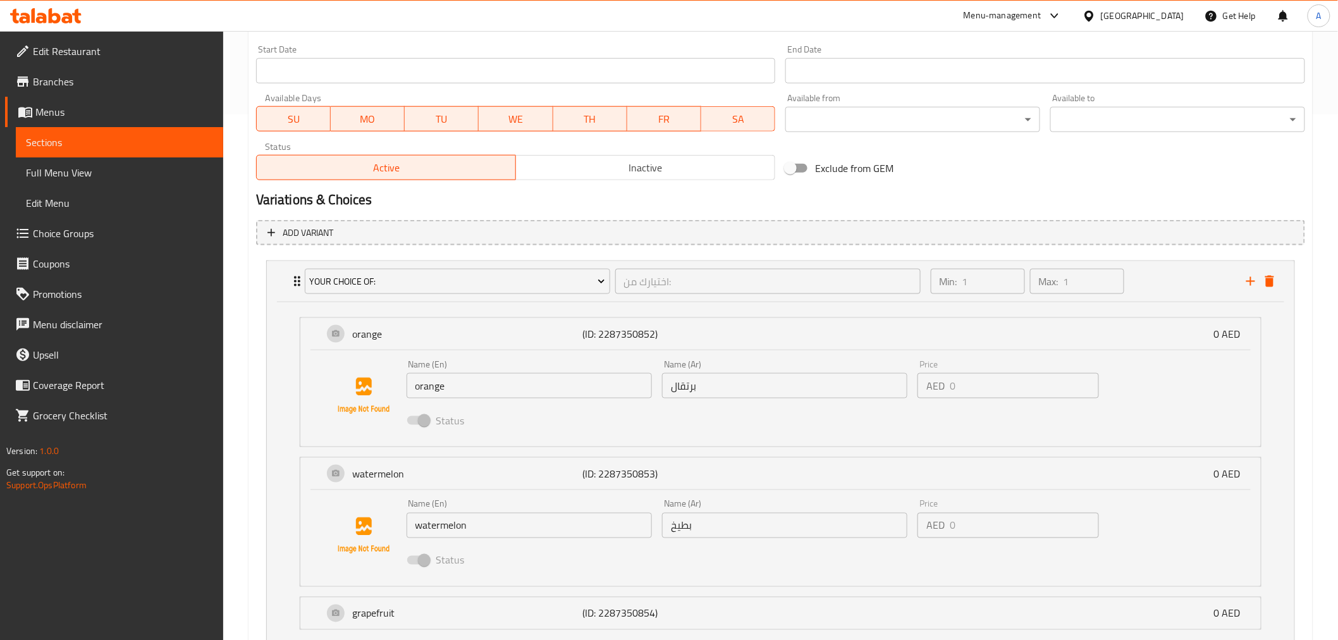
scroll to position [622, 0]
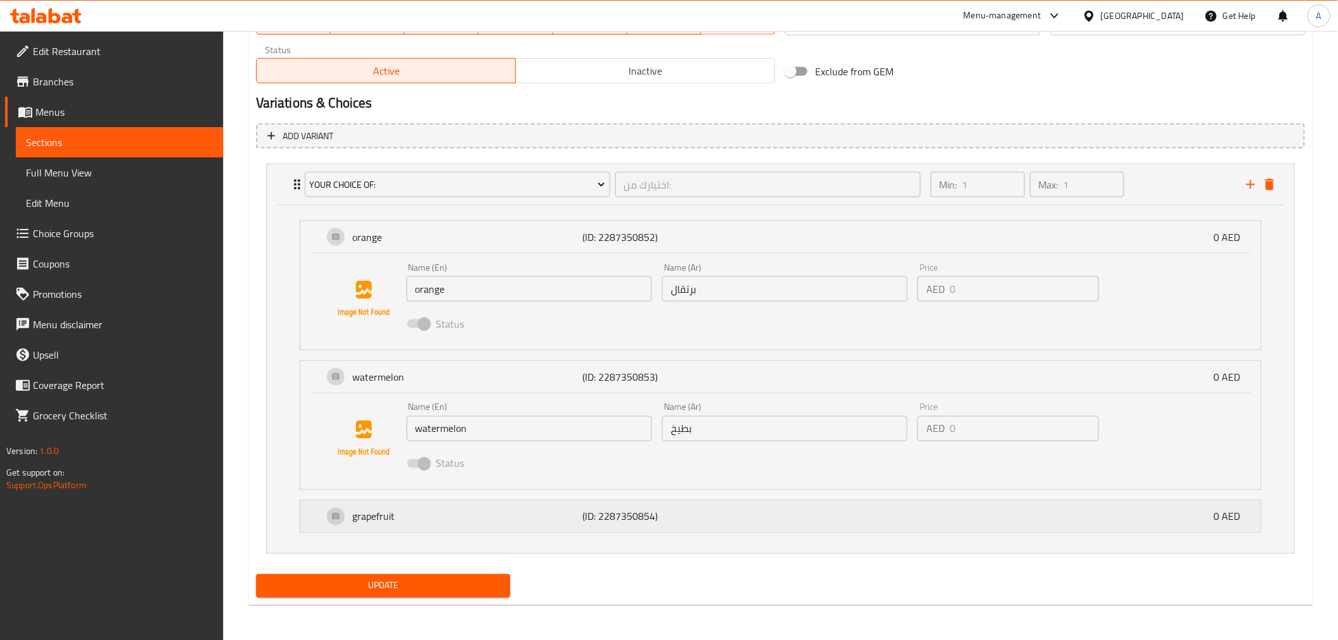
click at [679, 502] on div "grapefruit (ID: 2287350854) 0 AED" at bounding box center [784, 517] width 923 height 32
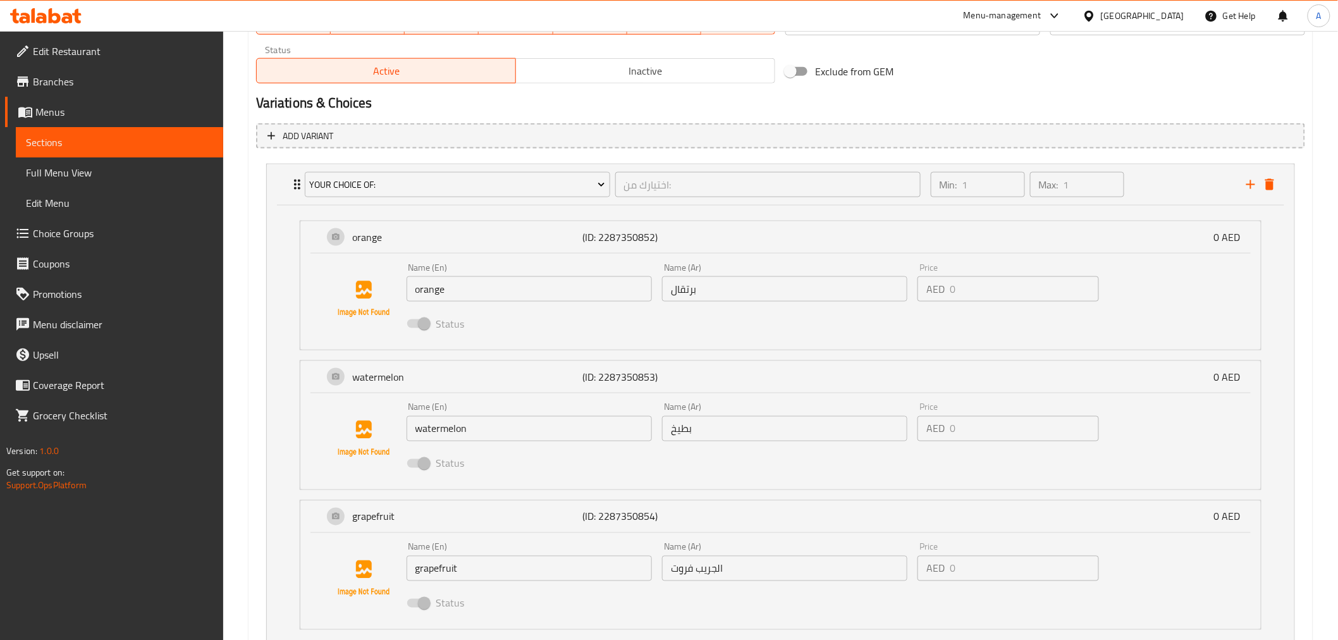
scroll to position [718, 0]
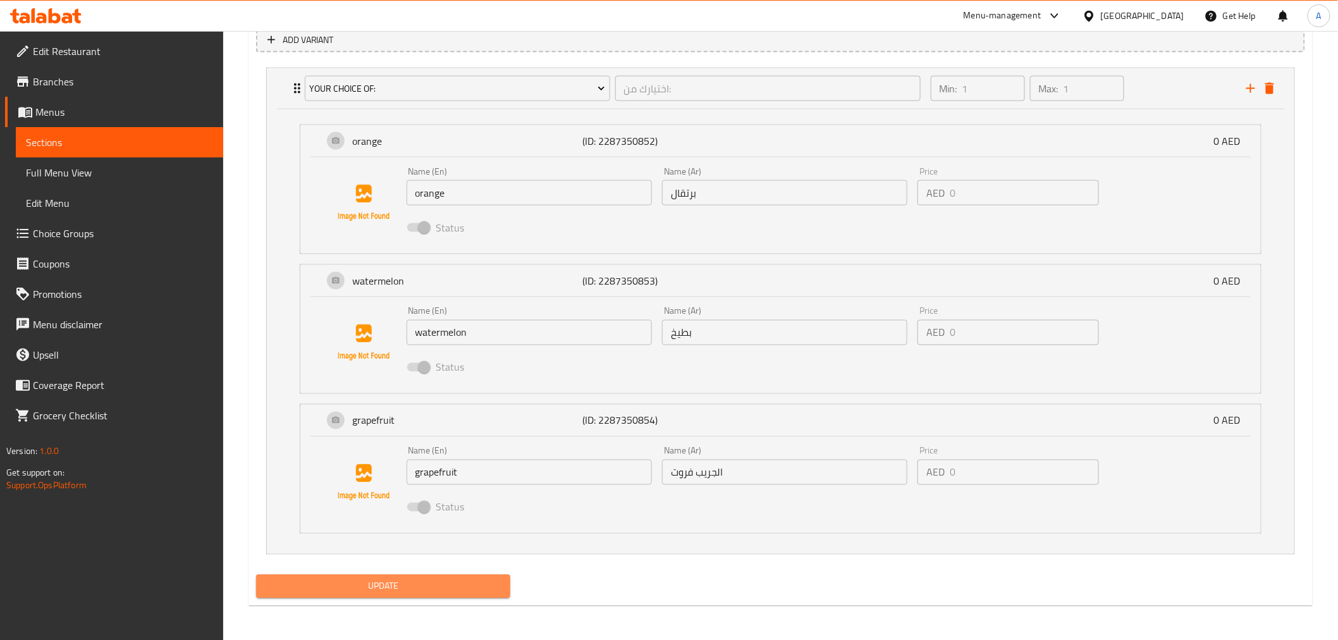
click at [464, 586] on span "Update" at bounding box center [383, 587] width 235 height 16
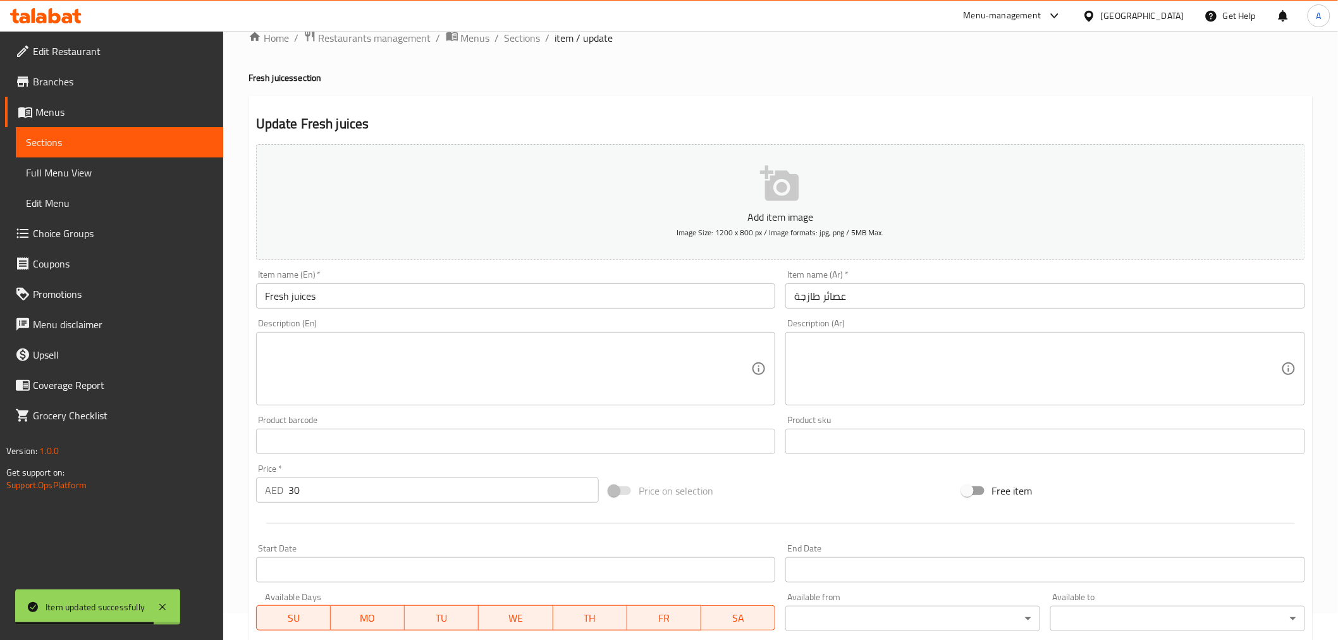
scroll to position [0, 0]
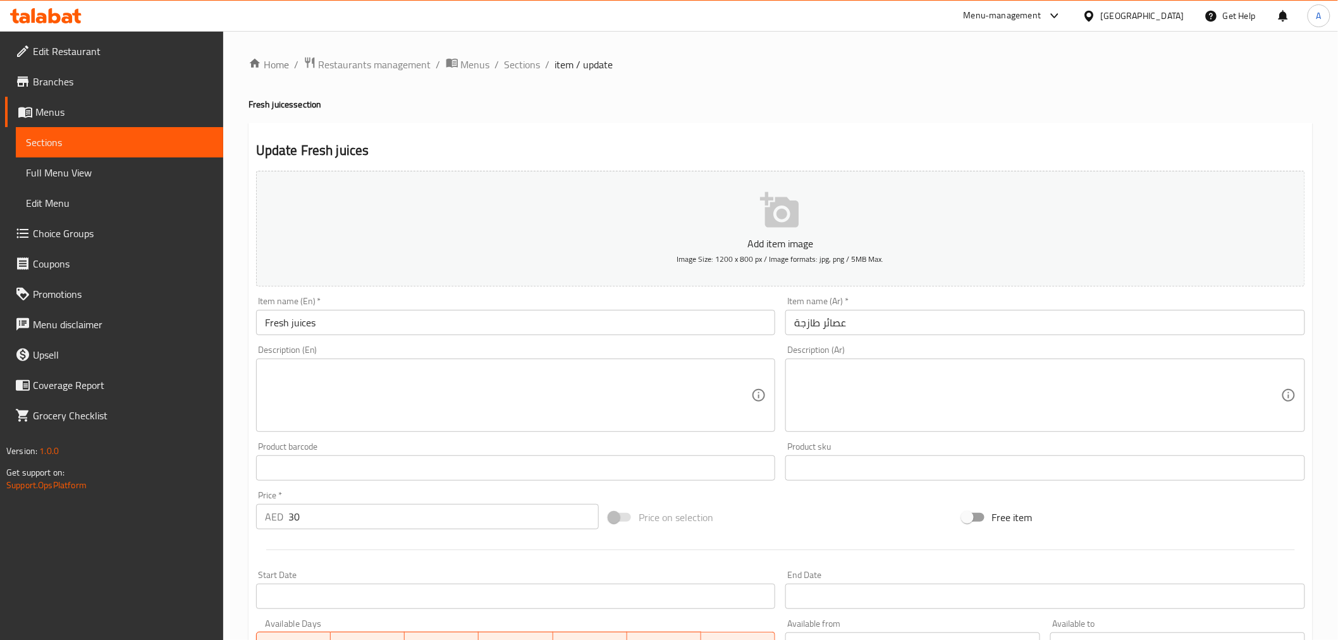
click at [122, 137] on span "Sections" at bounding box center [119, 142] width 187 height 15
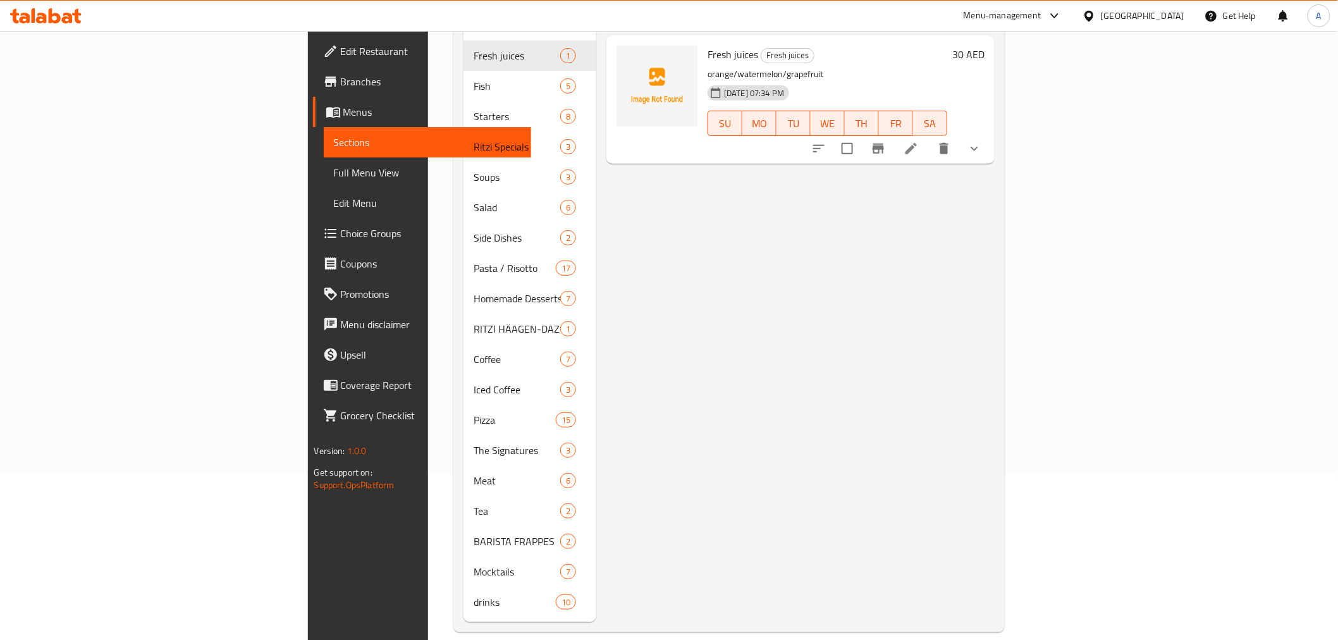
scroll to position [177, 0]
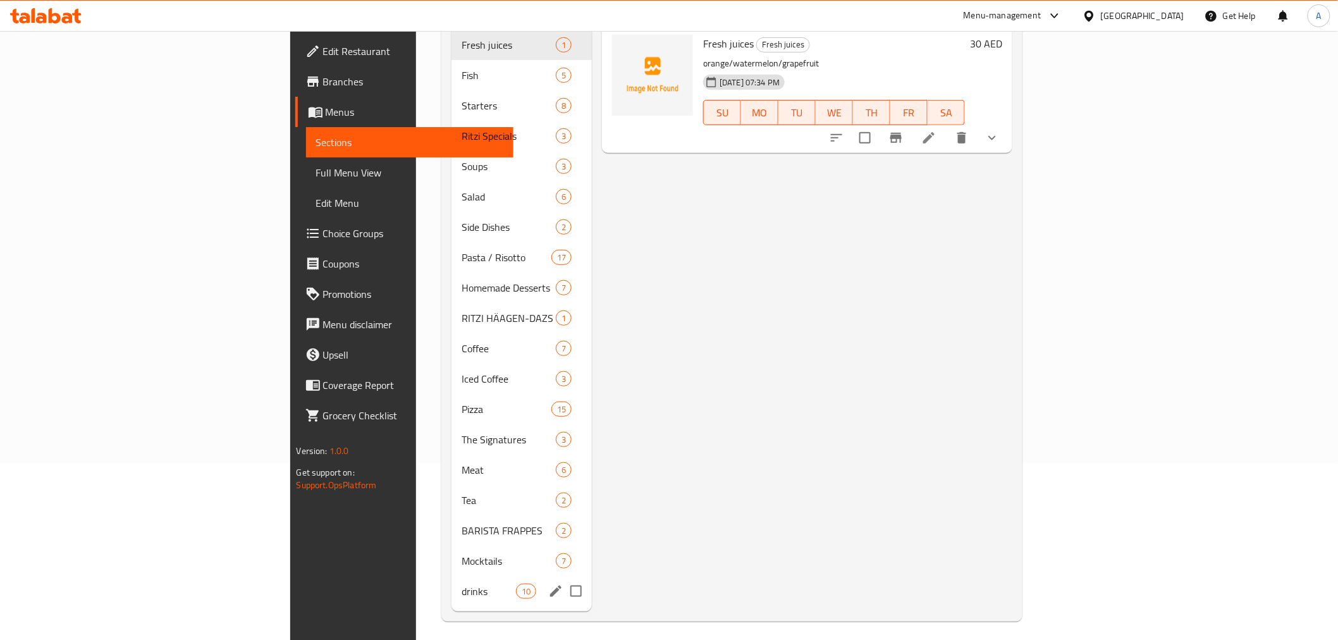
click at [563, 578] on input "Menu sections" at bounding box center [576, 591] width 27 height 27
checkbox input "true"
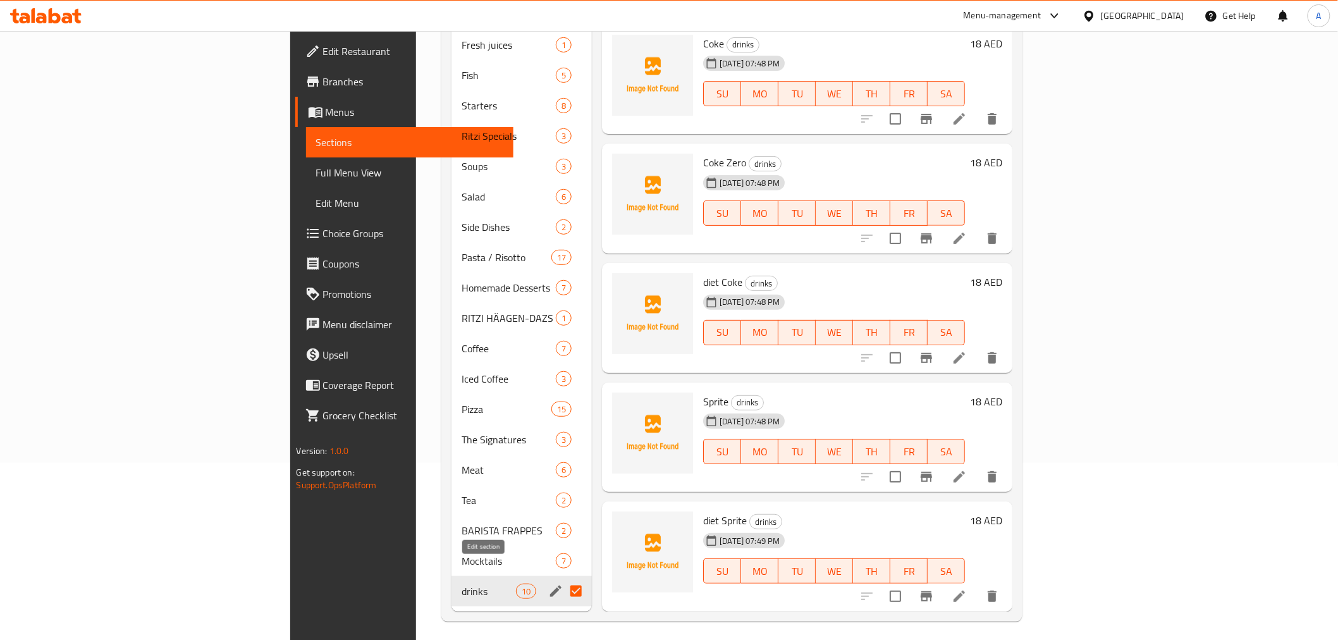
click at [548, 584] on icon "edit" at bounding box center [555, 591] width 15 height 15
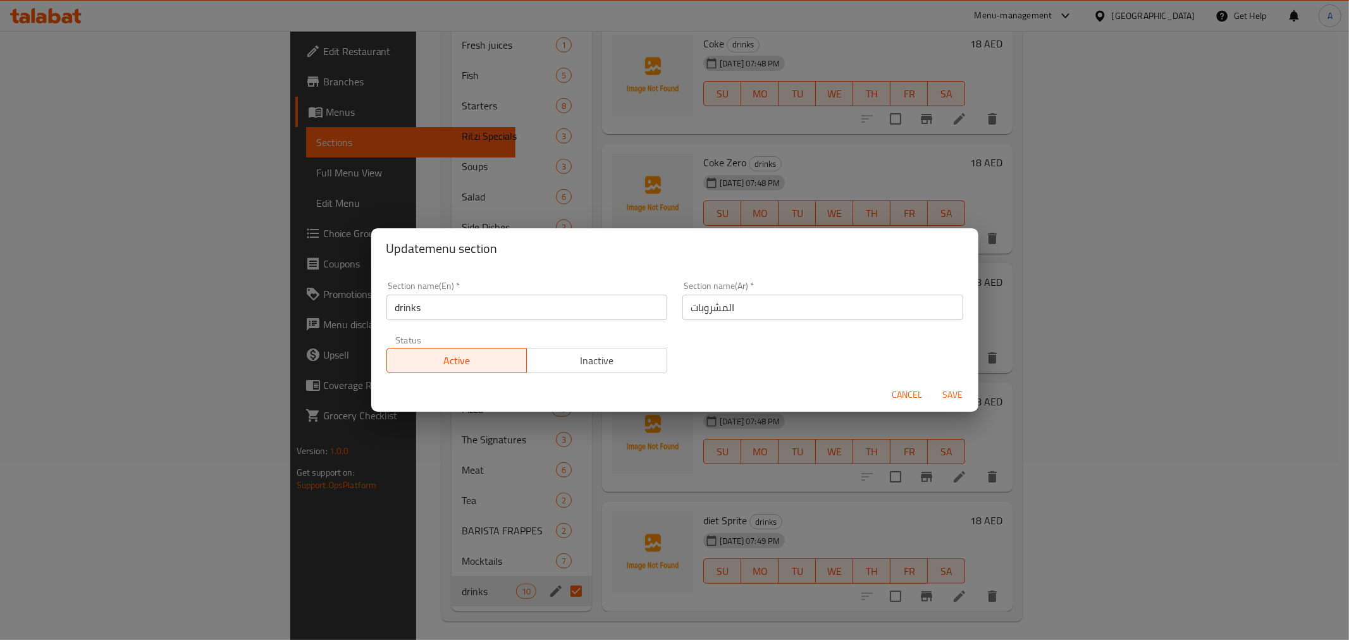
click at [471, 310] on input "drinks" at bounding box center [526, 307] width 281 height 25
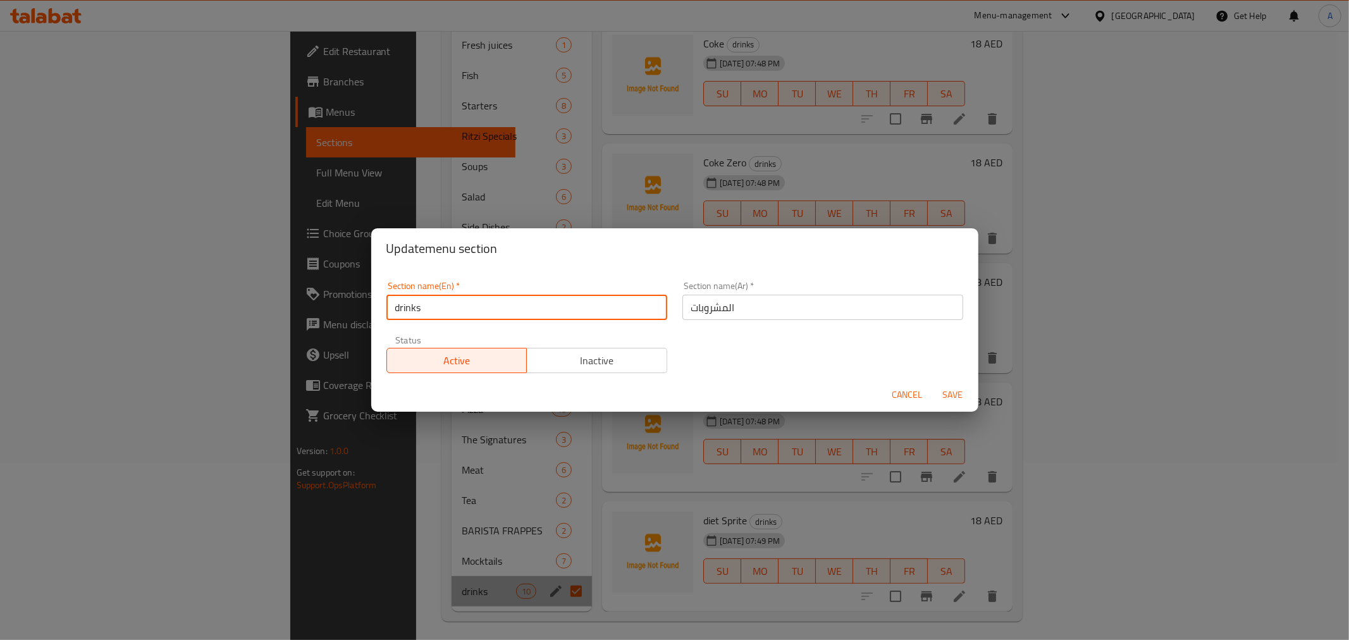
click at [471, 310] on input "drinks" at bounding box center [526, 307] width 281 height 25
click at [471, 310] on input "text" at bounding box center [526, 307] width 281 height 25
click at [488, 297] on input "soft Drinks" at bounding box center [526, 307] width 281 height 25
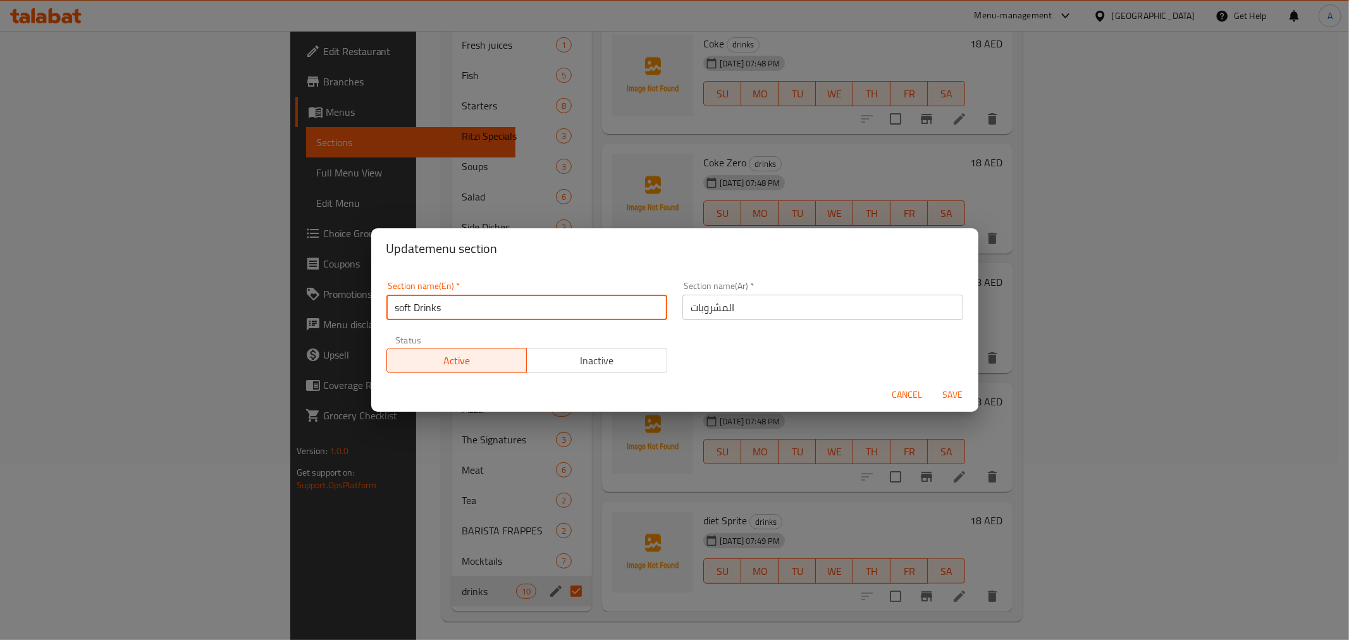
type input "soft Drinks"
click at [761, 293] on div "Section name(Ar)   * المشروبات Section name(Ar) *" at bounding box center [822, 300] width 281 height 39
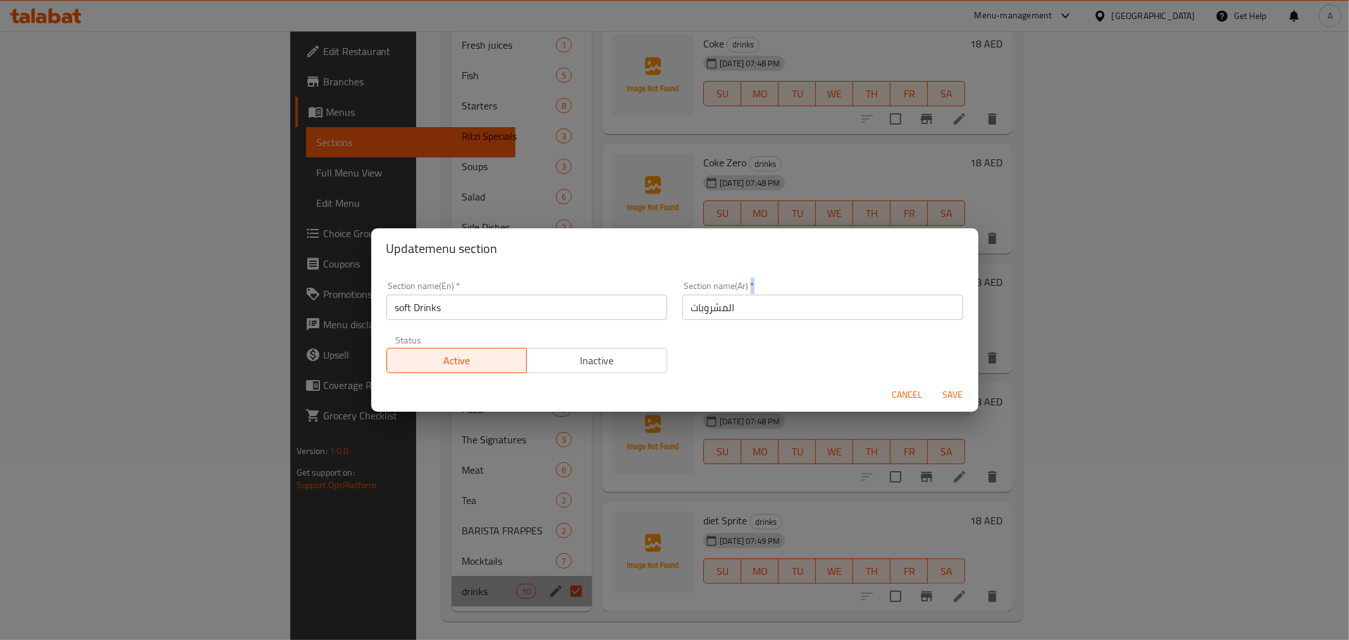
click at [761, 293] on div "Section name(Ar)   * المشروبات Section name(Ar) *" at bounding box center [822, 300] width 281 height 39
click at [760, 297] on input "المشروبات" at bounding box center [822, 307] width 281 height 25
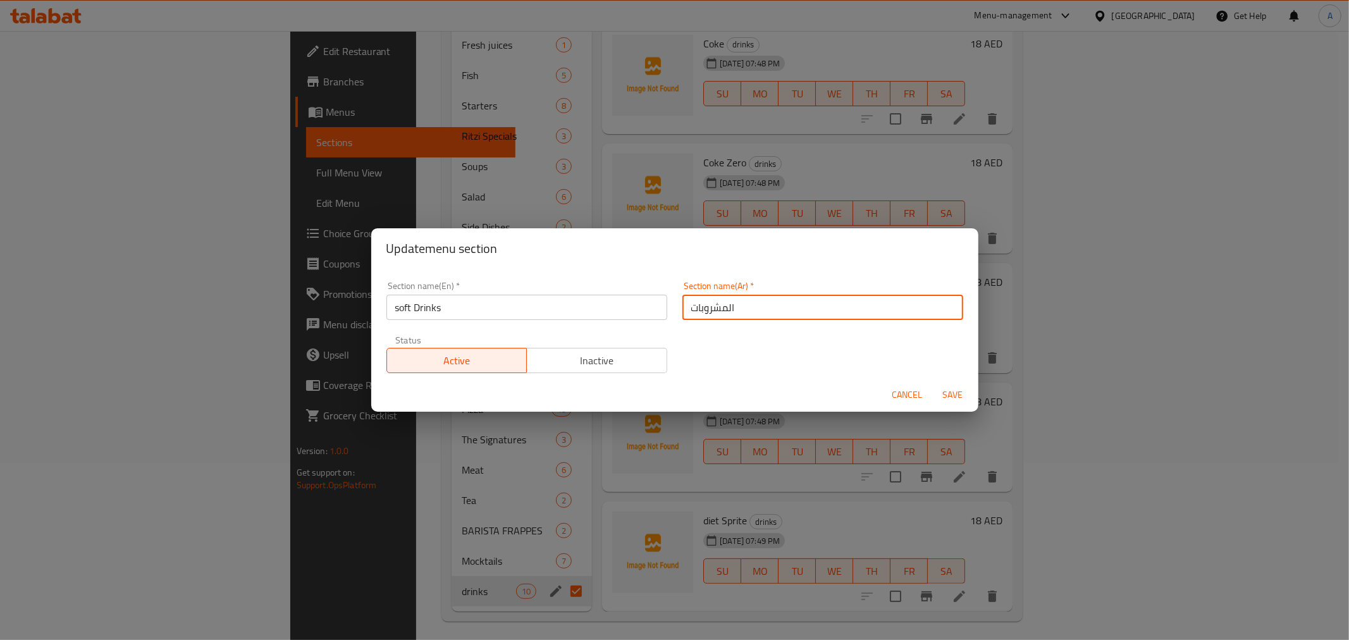
click at [760, 297] on input "المشروبات" at bounding box center [822, 307] width 281 height 25
paste input "الغازية"
type input "المشروبات الغازية"
click at [953, 396] on span "Save" at bounding box center [953, 395] width 30 height 16
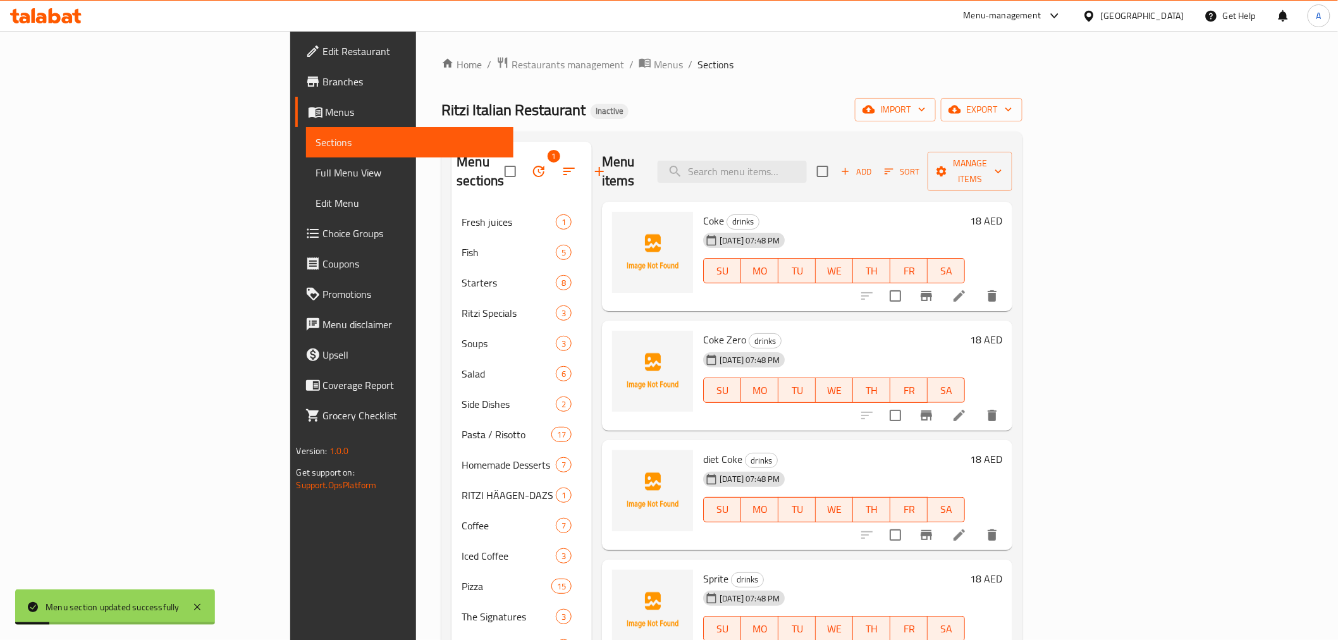
click at [1023, 94] on div "Home / Restaurants management / Menus / Sections Ritzi Italian Restaurant Inact…" at bounding box center [731, 427] width 581 height 743
click at [1013, 105] on span "export" at bounding box center [981, 110] width 61 height 16
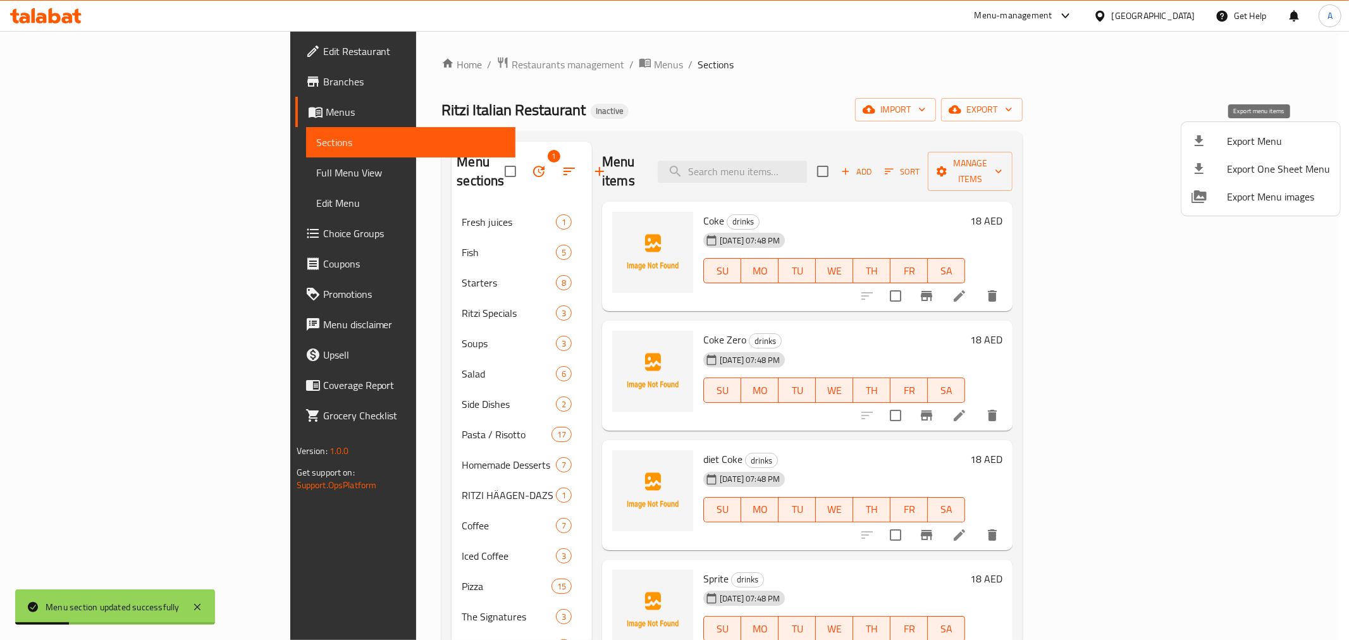
click at [1281, 143] on span "Export Menu" at bounding box center [1278, 140] width 103 height 15
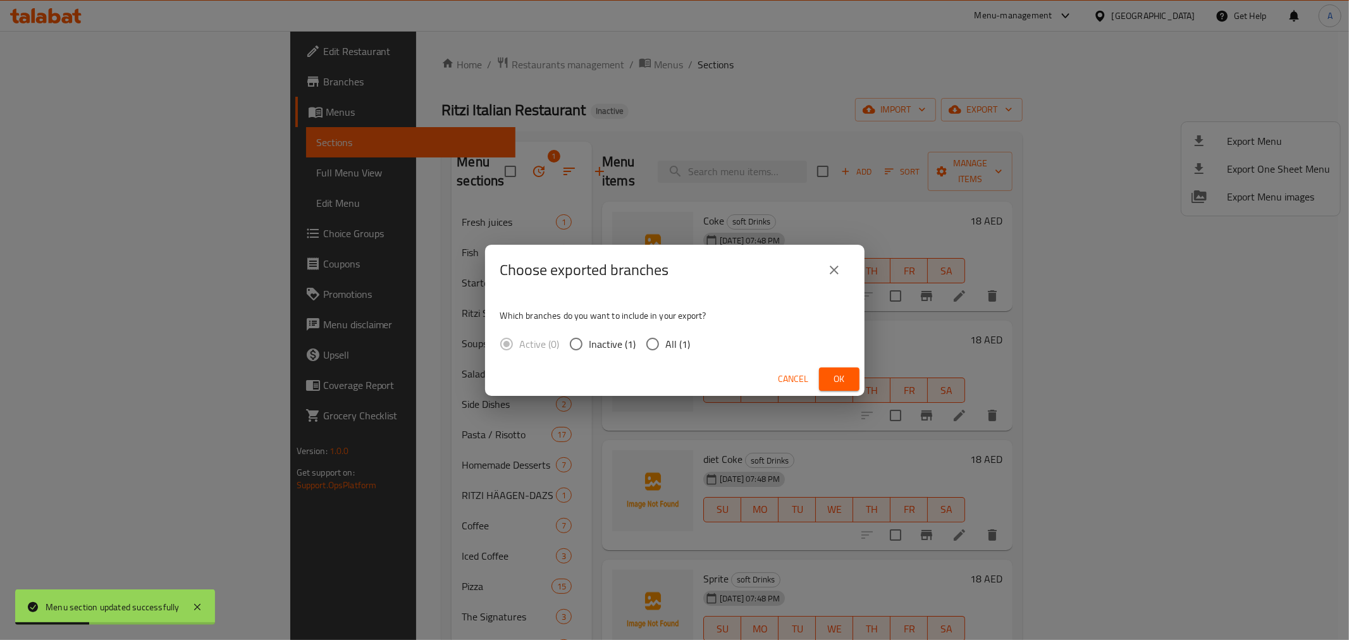
click at [691, 342] on div "Active (0) Inactive (1) All (1)" at bounding box center [600, 344] width 200 height 27
click at [691, 343] on div "Active (0) Inactive (1) All (1)" at bounding box center [600, 344] width 200 height 27
click at [680, 344] on span "All (1)" at bounding box center [678, 343] width 25 height 15
click at [666, 344] on input "All (1)" at bounding box center [652, 344] width 27 height 27
radio input "true"
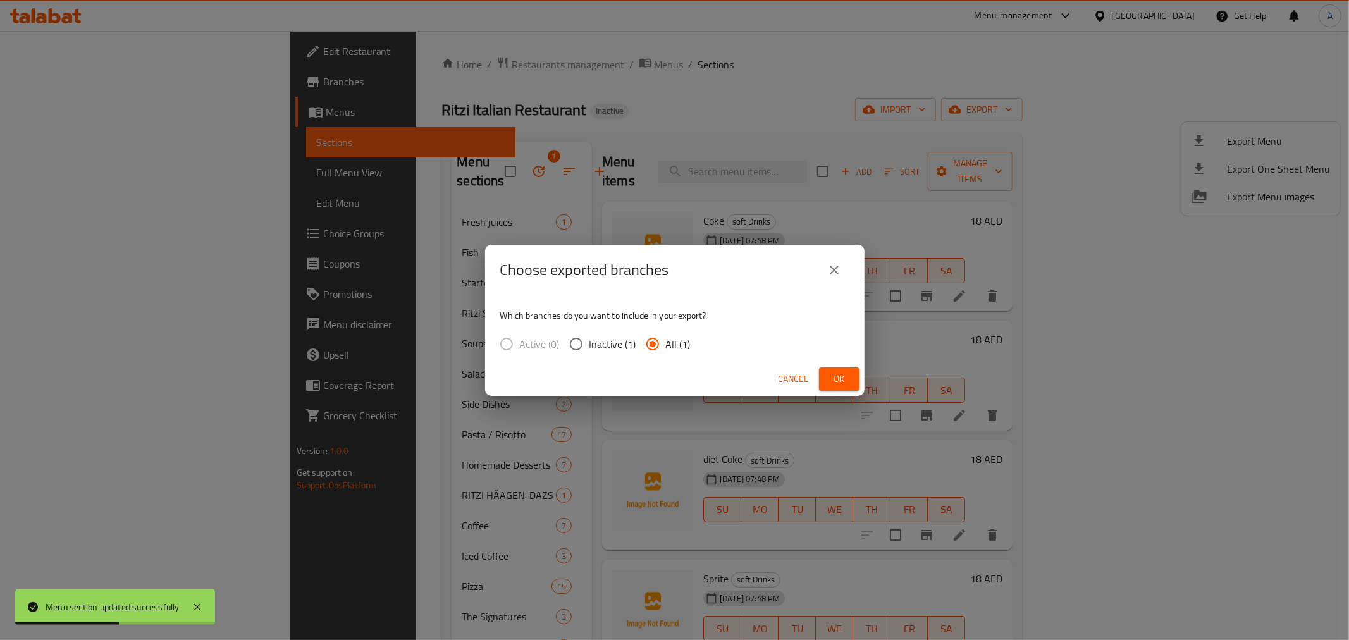
click at [853, 379] on button "Ok" at bounding box center [839, 378] width 40 height 23
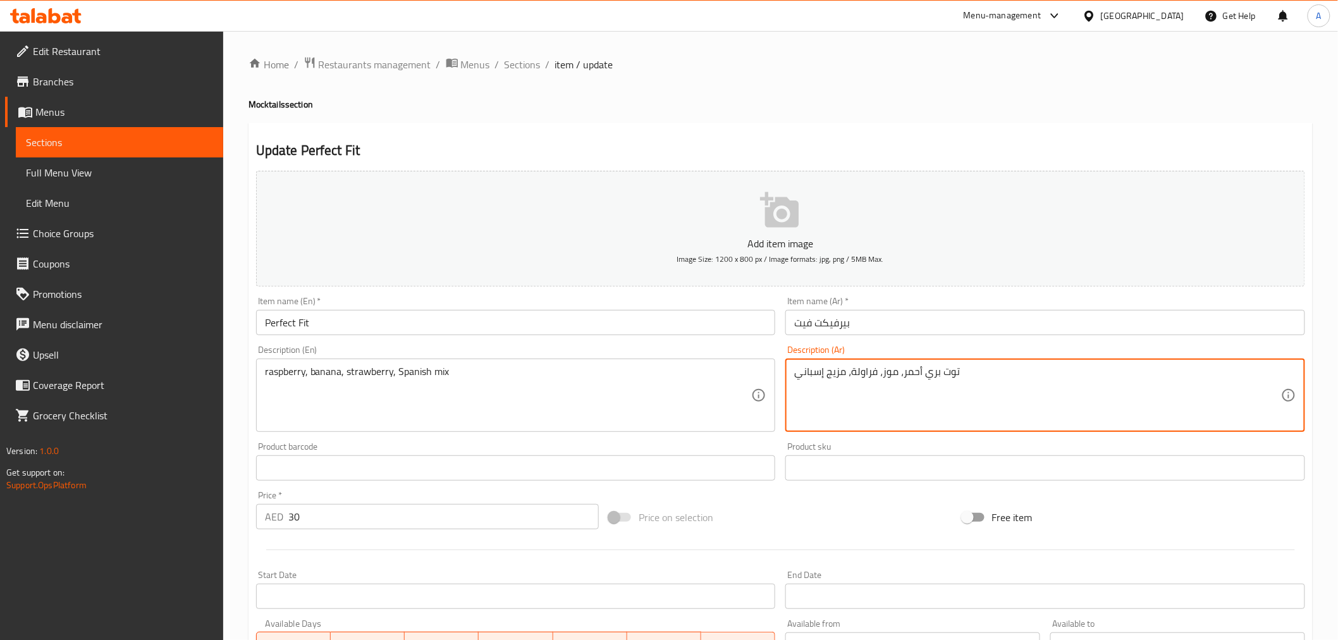
click at [839, 373] on textarea "توت بري أحمر، موز، فراولة، مزيج إسباني" at bounding box center [1037, 396] width 487 height 60
click at [841, 377] on textarea "توت بري أحمر، موز، فراولة، ميكس إسباني" at bounding box center [1037, 396] width 487 height 60
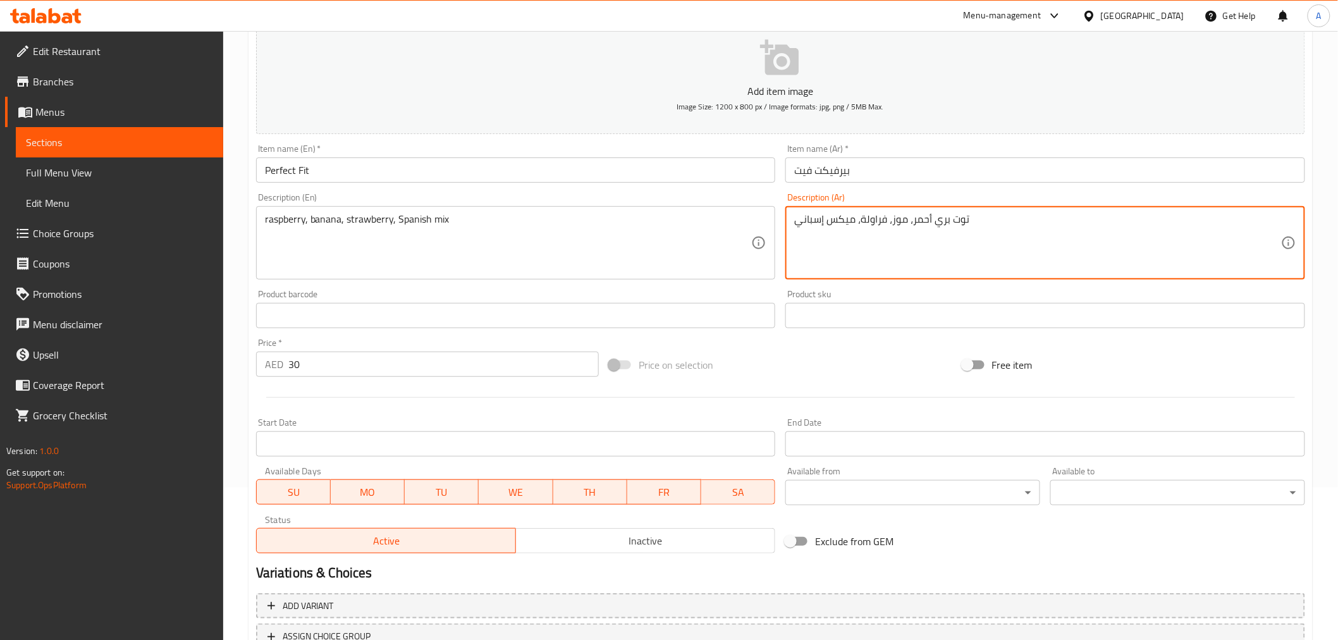
scroll to position [251, 0]
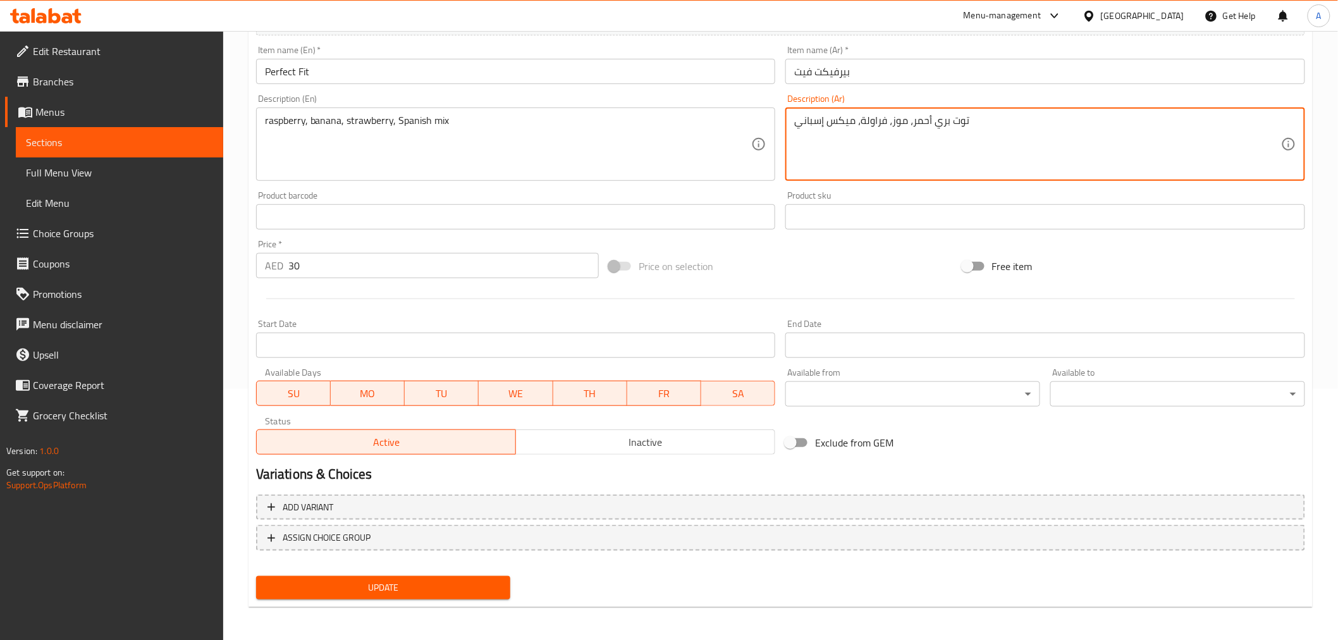
type textarea "توت بري أحمر، موز، فراولة، ميكس إسباني"
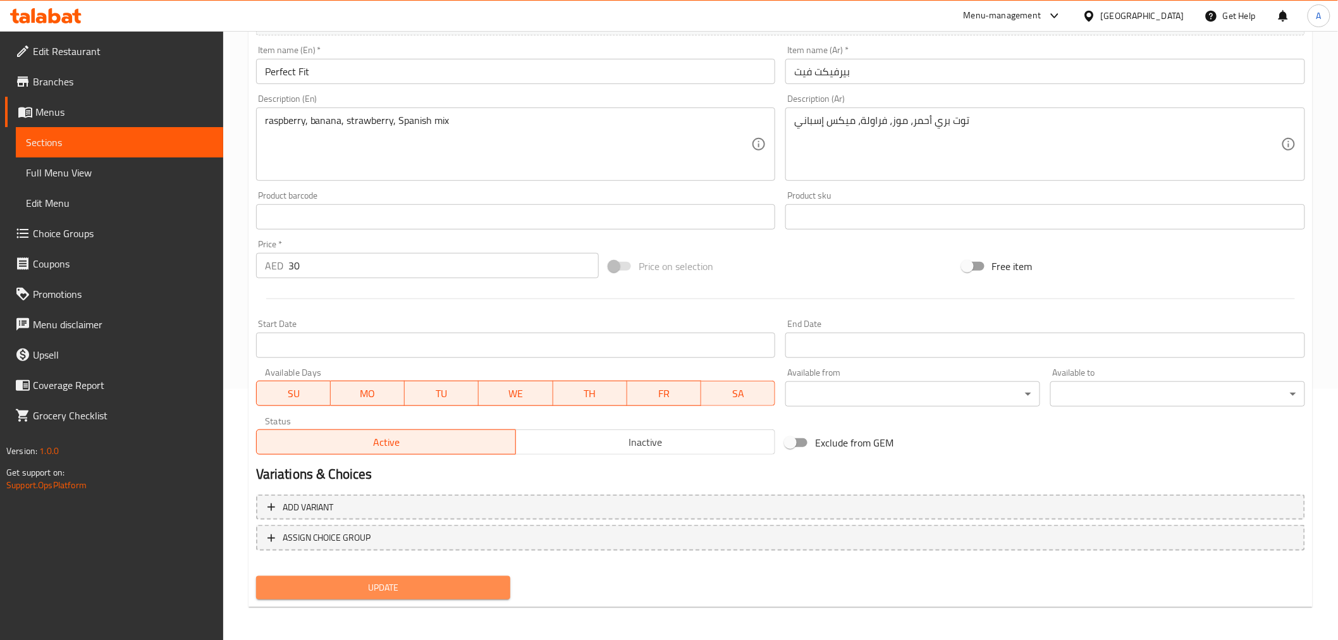
click at [465, 582] on span "Update" at bounding box center [383, 588] width 235 height 16
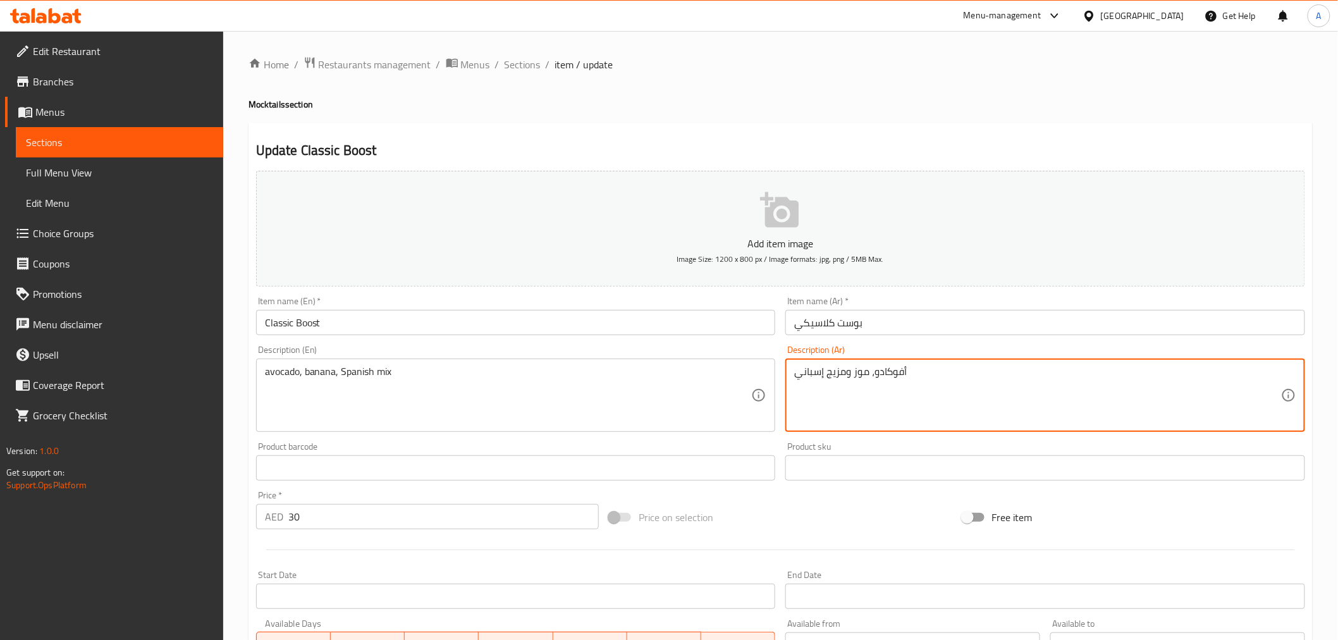
click at [827, 379] on textarea "أفوكادو، موز ومزيج إسباني" at bounding box center [1037, 396] width 487 height 60
click at [836, 369] on textarea "أفوكادو، موز ومزيج إسباني" at bounding box center [1037, 396] width 487 height 60
drag, startPoint x: 844, startPoint y: 374, endPoint x: 826, endPoint y: 378, distance: 18.1
click at [826, 378] on textarea "أفوكادو، موز ومزيج إسباني" at bounding box center [1037, 396] width 487 height 60
paste textarea "يكس"
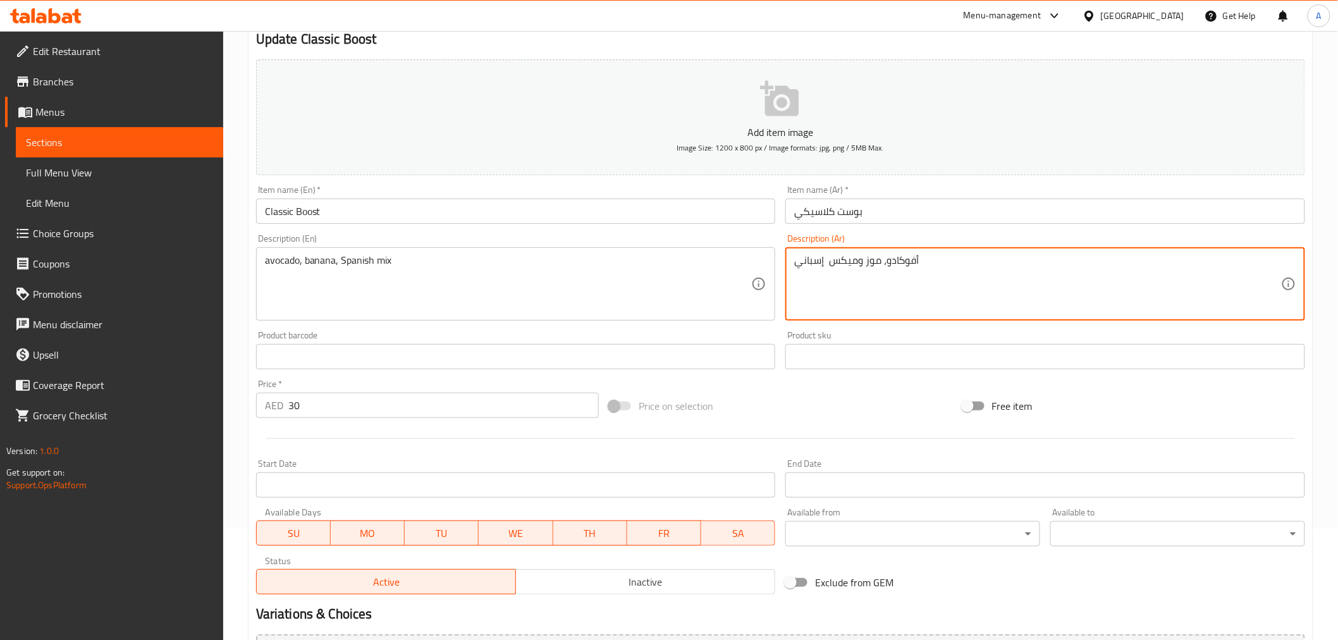
scroll to position [251, 0]
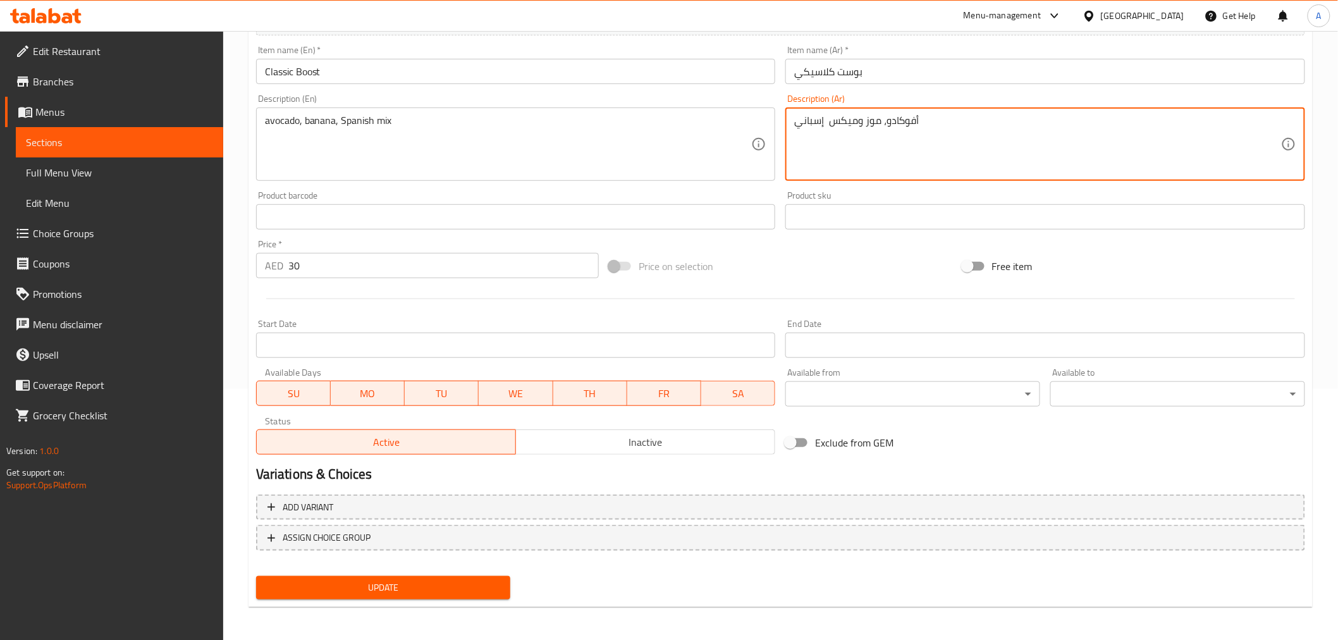
type textarea "أفوكادو، موز وميكس إسباني"
click at [402, 584] on span "Update" at bounding box center [383, 588] width 235 height 16
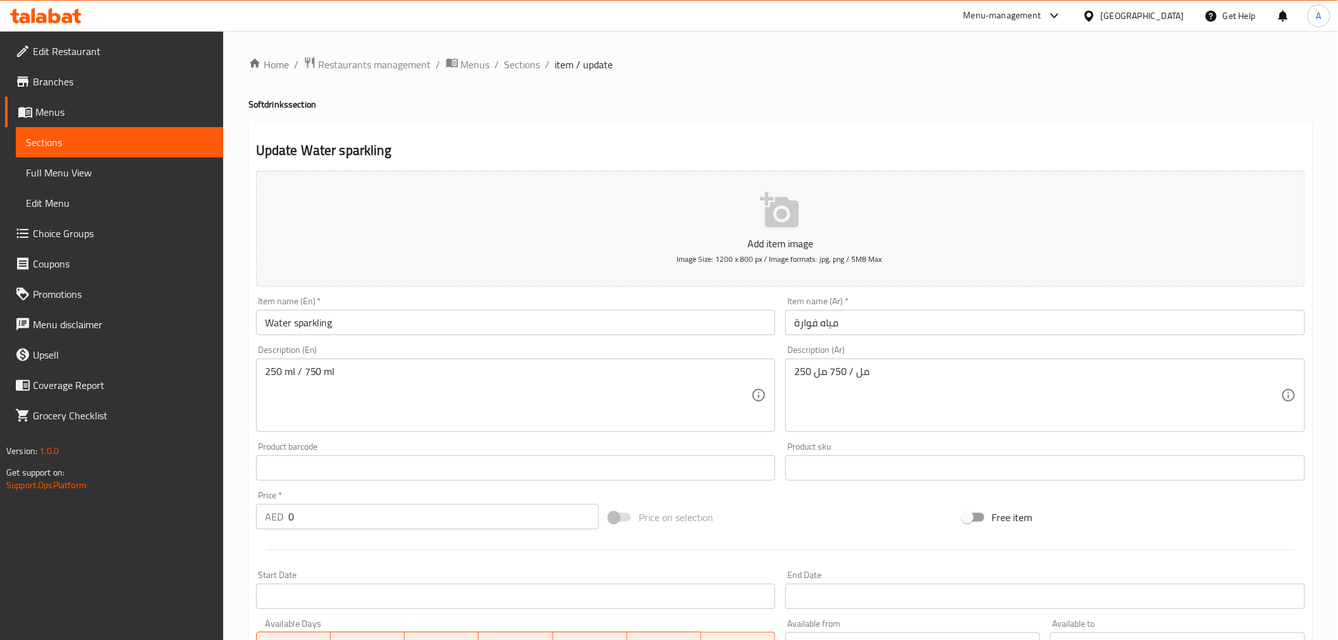
click at [451, 383] on div at bounding box center [669, 320] width 1338 height 640
click at [451, 383] on div "Home / Restaurants management / Menus / Sections / item / update Softdrinks sec…" at bounding box center [781, 476] width 1064 height 841
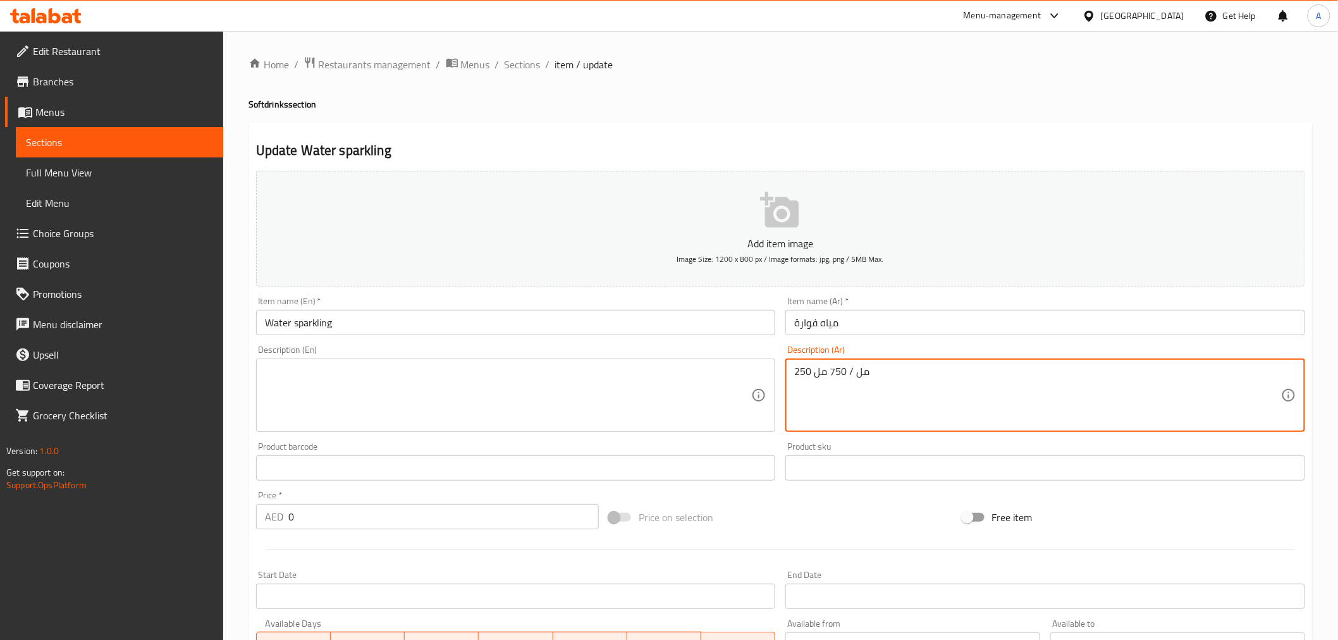
click at [851, 409] on textarea "250 مل / 750 مل" at bounding box center [1037, 396] width 487 height 60
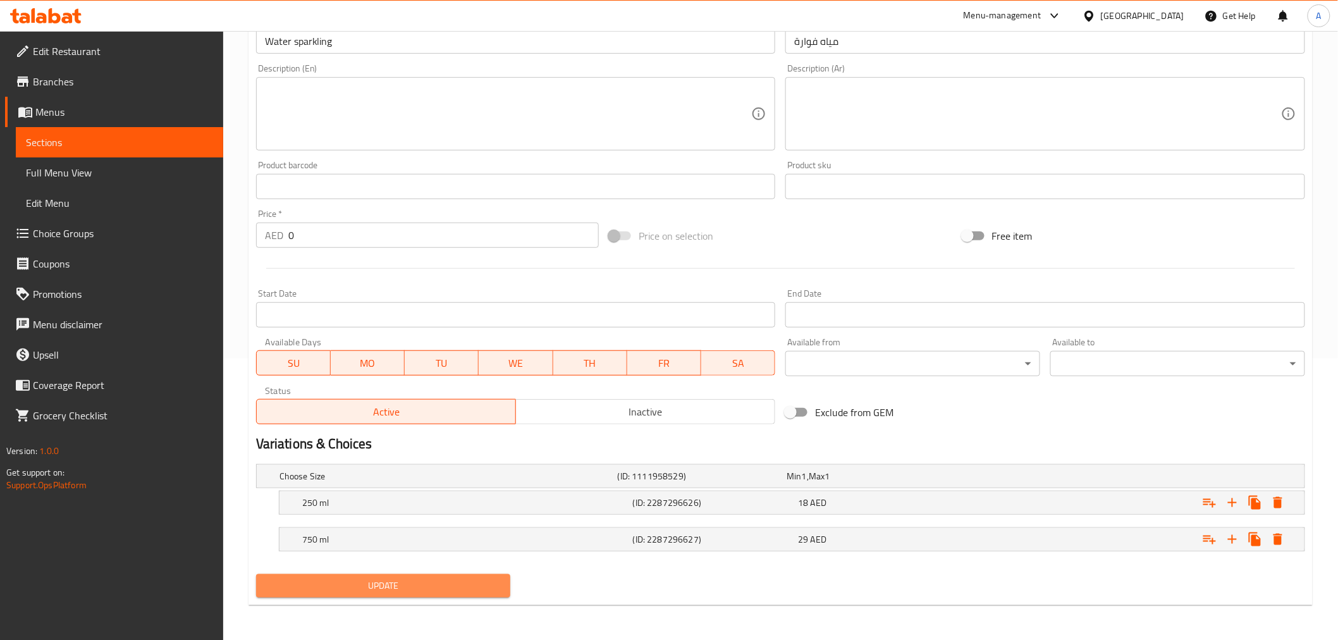
click at [407, 589] on span "Update" at bounding box center [383, 586] width 235 height 16
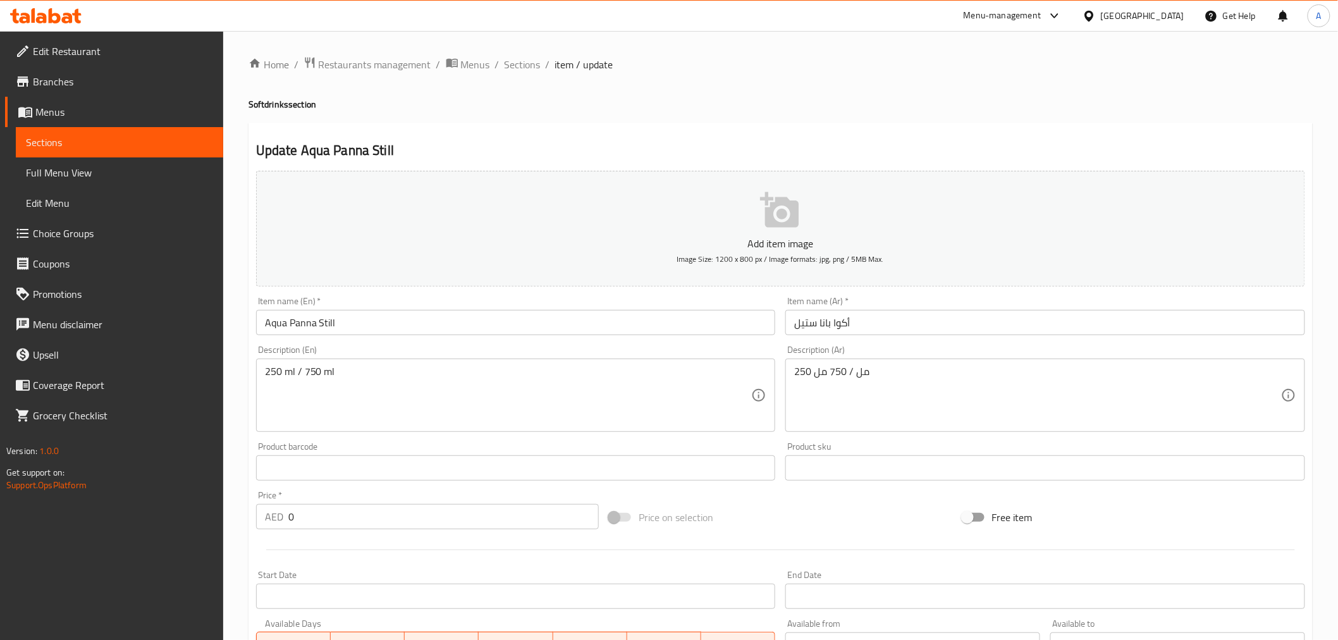
click at [453, 395] on textarea "250 ml / 750 ml" at bounding box center [508, 396] width 487 height 60
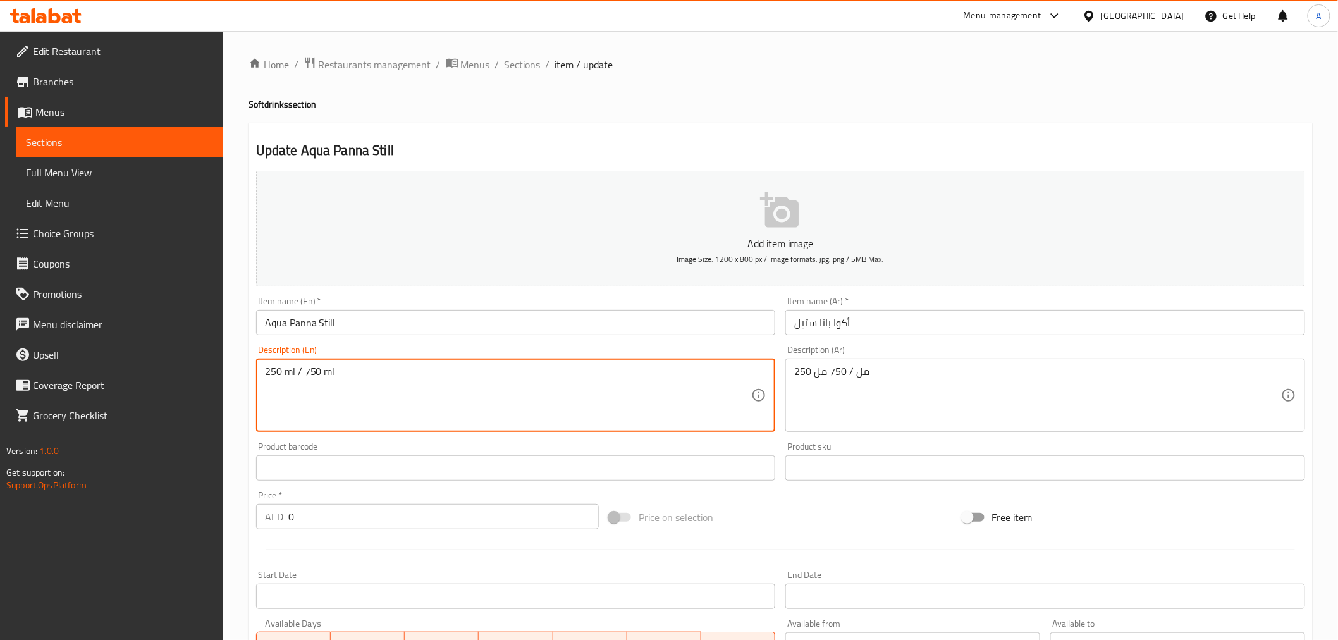
click at [453, 395] on textarea "250 ml / 750 ml" at bounding box center [508, 396] width 487 height 60
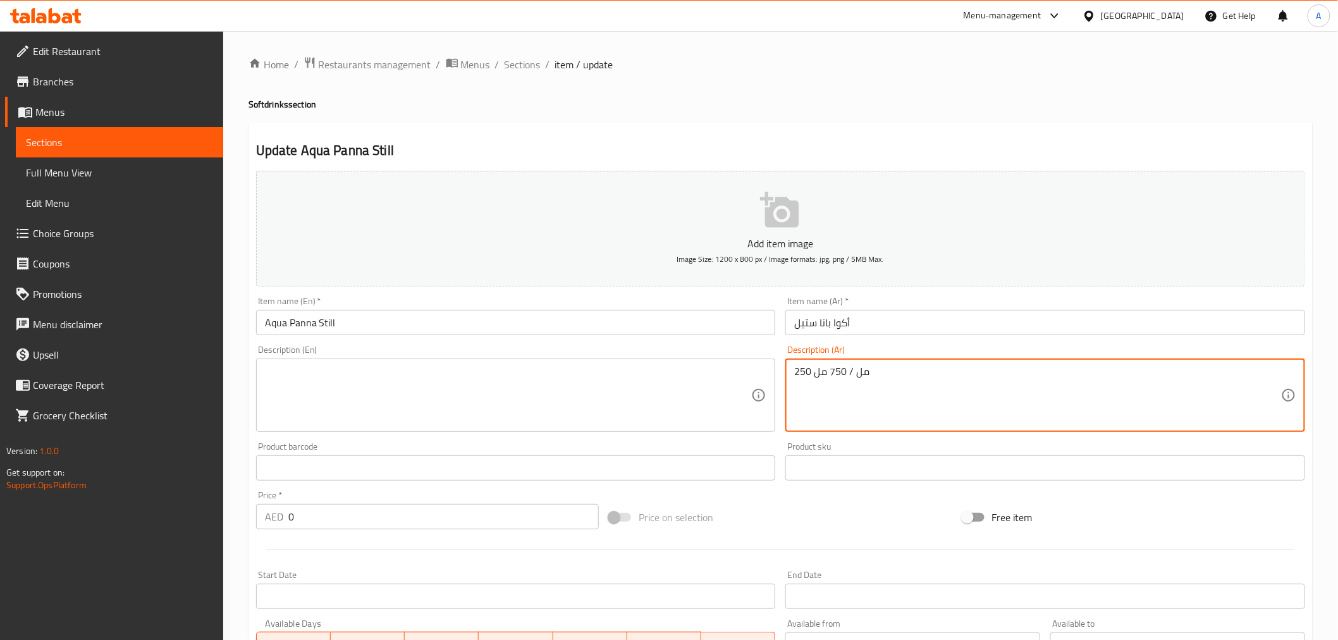
click at [963, 404] on textarea "250 مل / 750 مل" at bounding box center [1037, 396] width 487 height 60
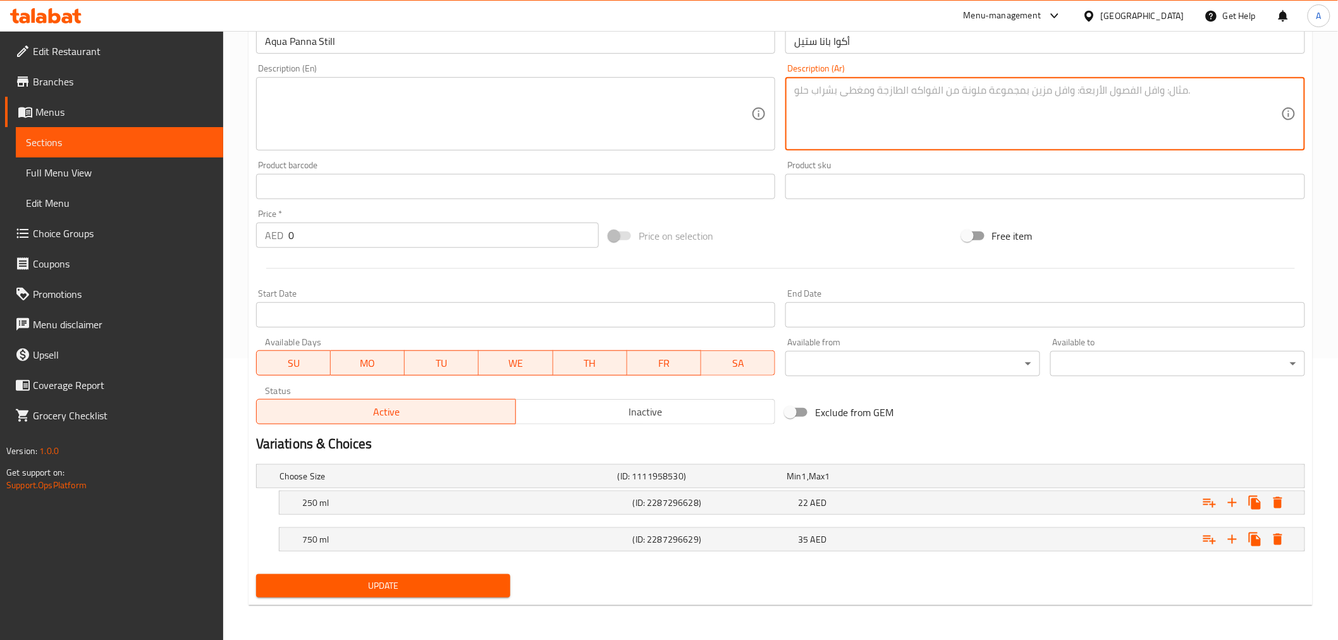
click at [457, 565] on div "Choose Size (ID: 1111958530) Min 1 , Max 1 Name (En) Choose Size Name (En) Name…" at bounding box center [780, 514] width 1059 height 110
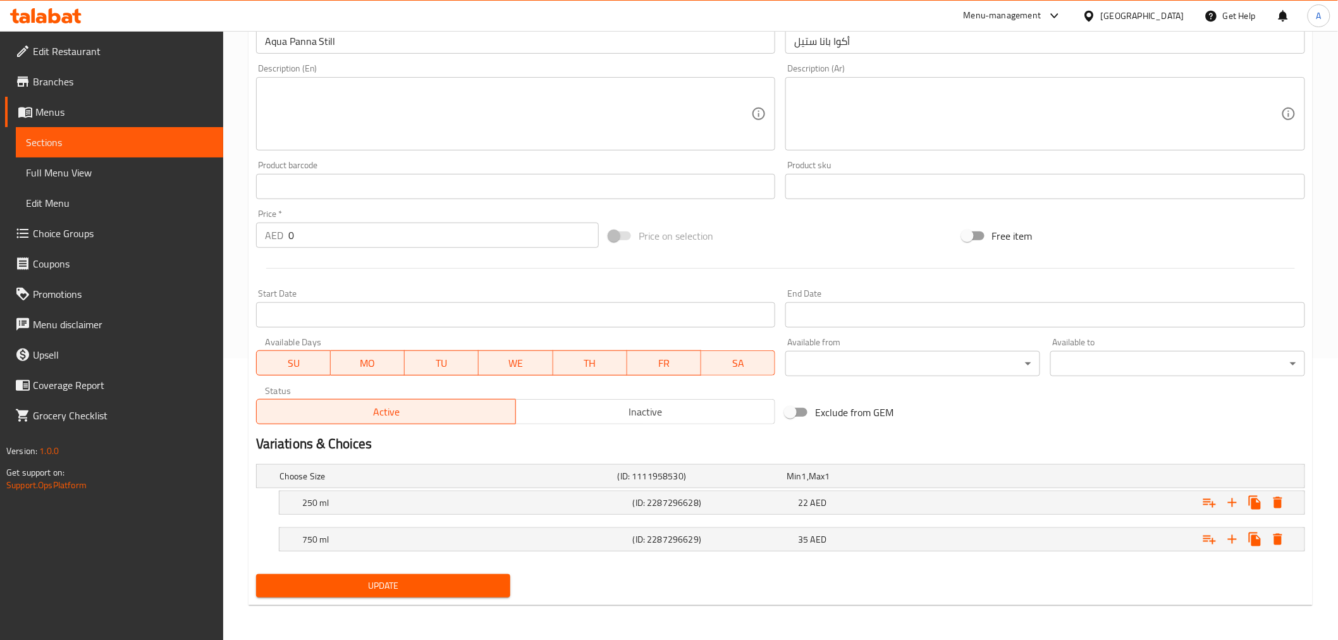
click at [455, 579] on span "Update" at bounding box center [383, 586] width 235 height 16
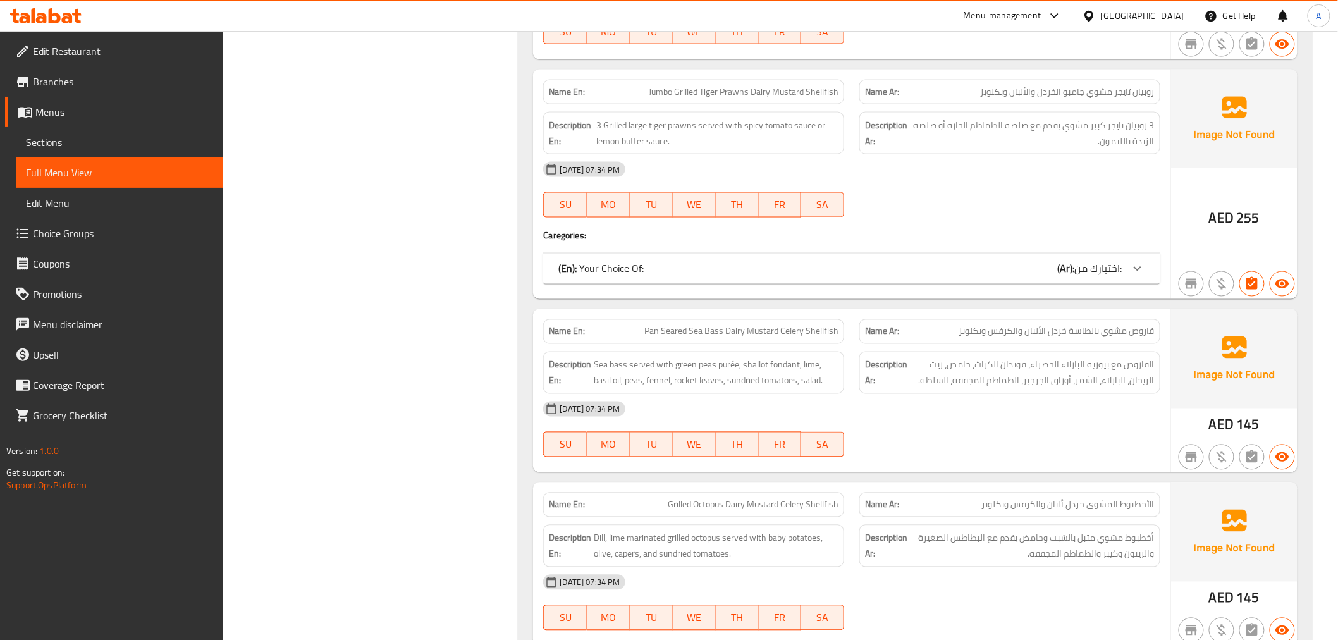
scroll to position [446, 0]
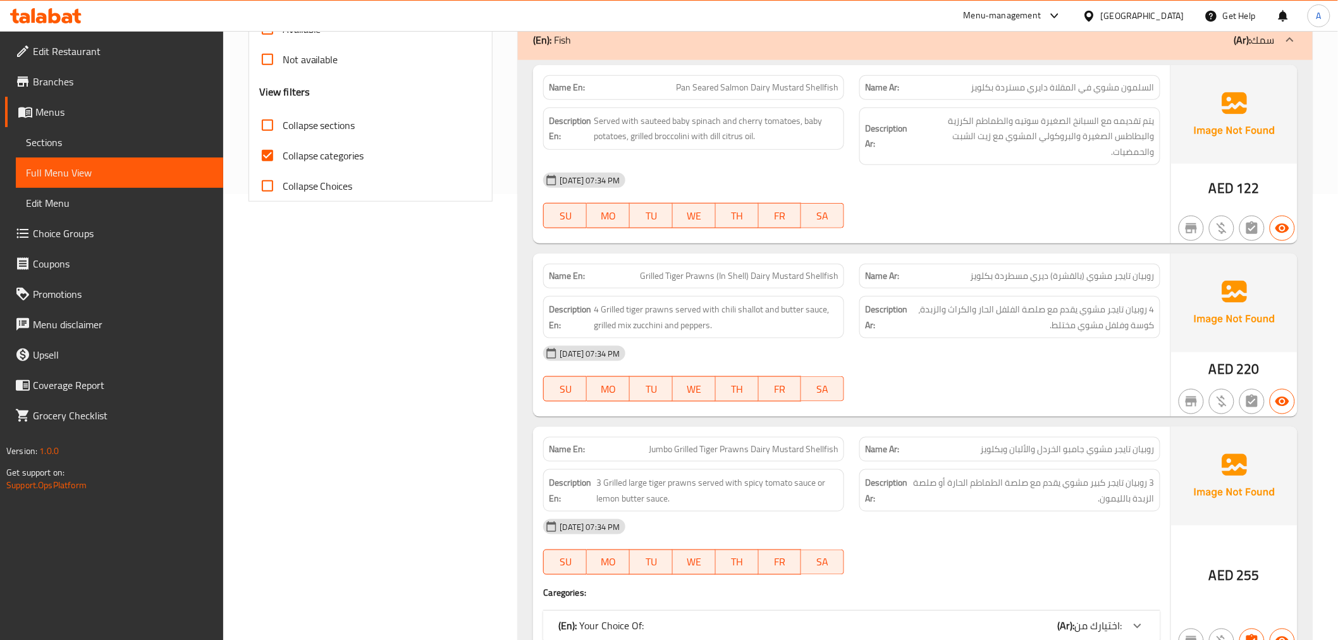
click at [304, 121] on span "Collapse sections" at bounding box center [319, 125] width 73 height 15
click at [283, 121] on input "Collapse sections" at bounding box center [267, 125] width 30 height 30
checkbox input "true"
click at [329, 153] on span "Collapse categories" at bounding box center [324, 155] width 82 height 15
click at [283, 153] on input "Collapse categories" at bounding box center [267, 155] width 30 height 30
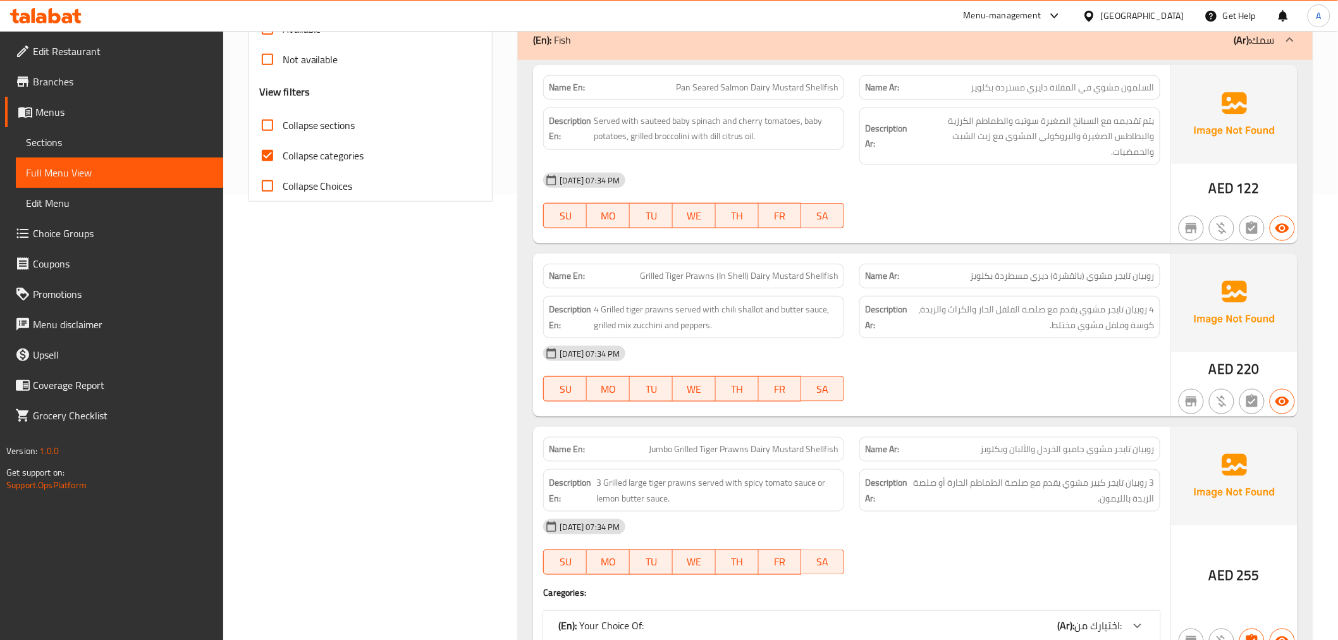
checkbox input "false"
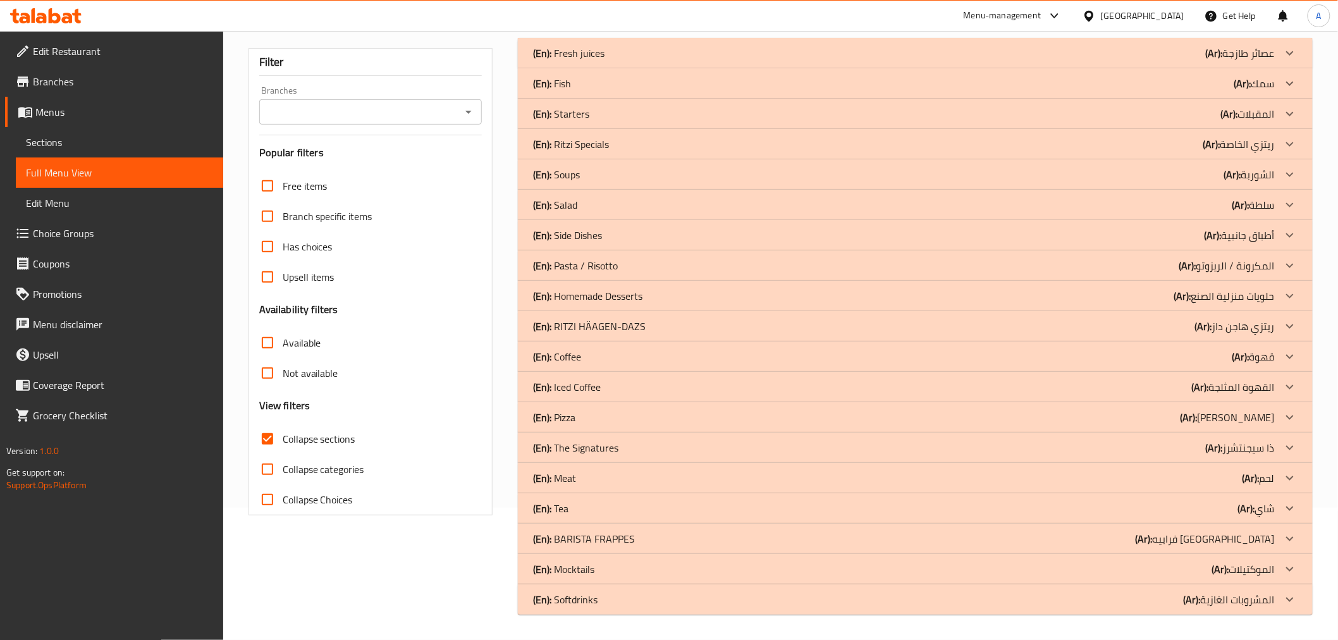
scroll to position [132, 0]
click at [587, 597] on p "(En): Softdrinks" at bounding box center [565, 600] width 65 height 15
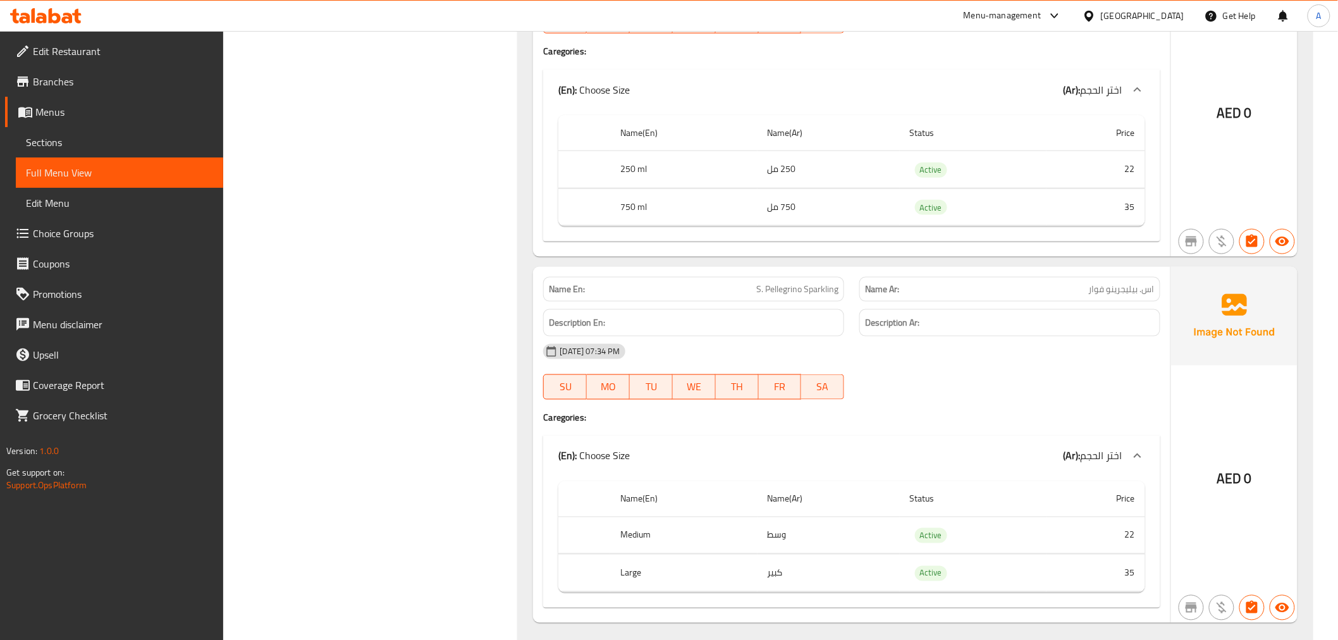
scroll to position [2587, 0]
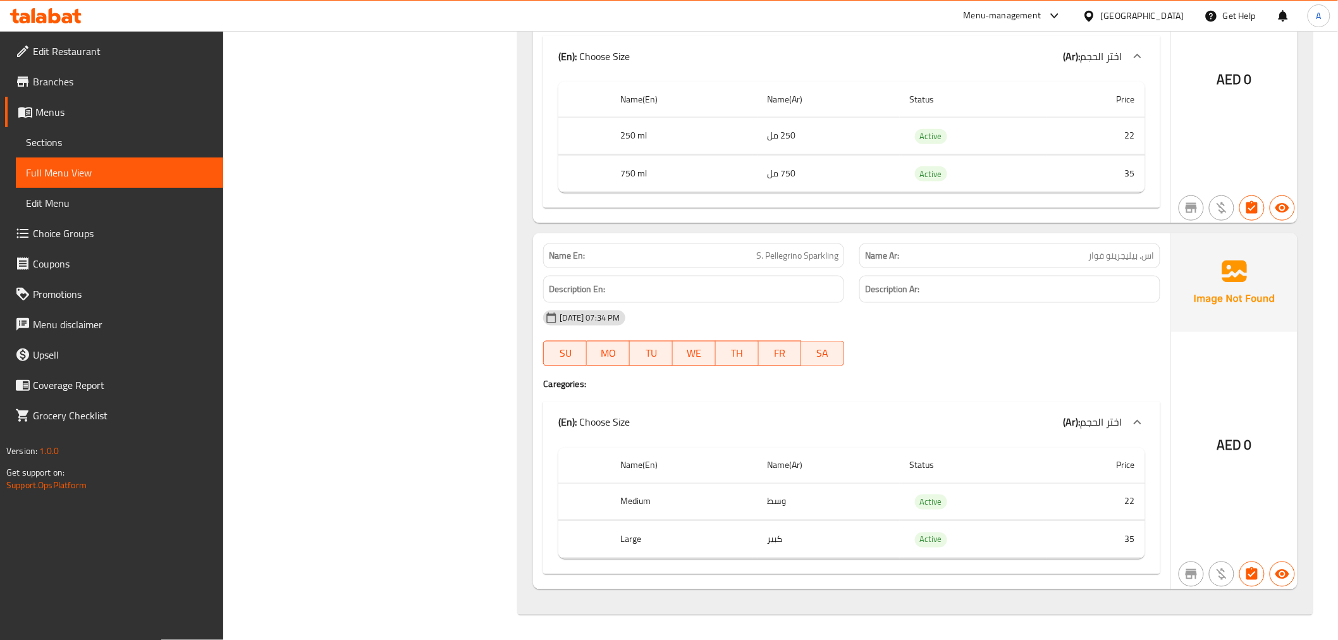
drag, startPoint x: 1348, startPoint y: 346, endPoint x: 1340, endPoint y: 634, distance: 287.9
